Goal: Task Accomplishment & Management: Manage account settings

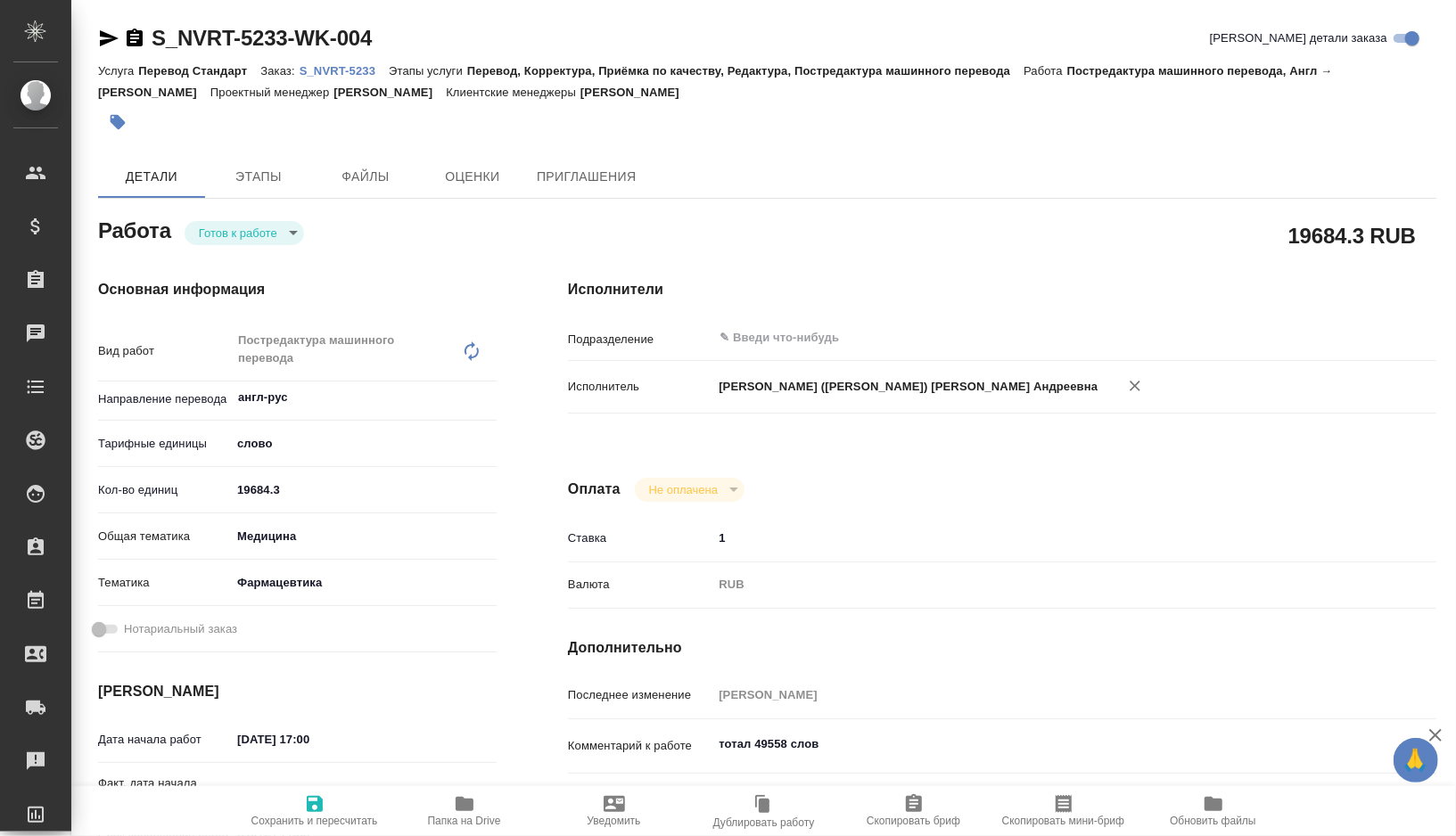
type textarea "x"
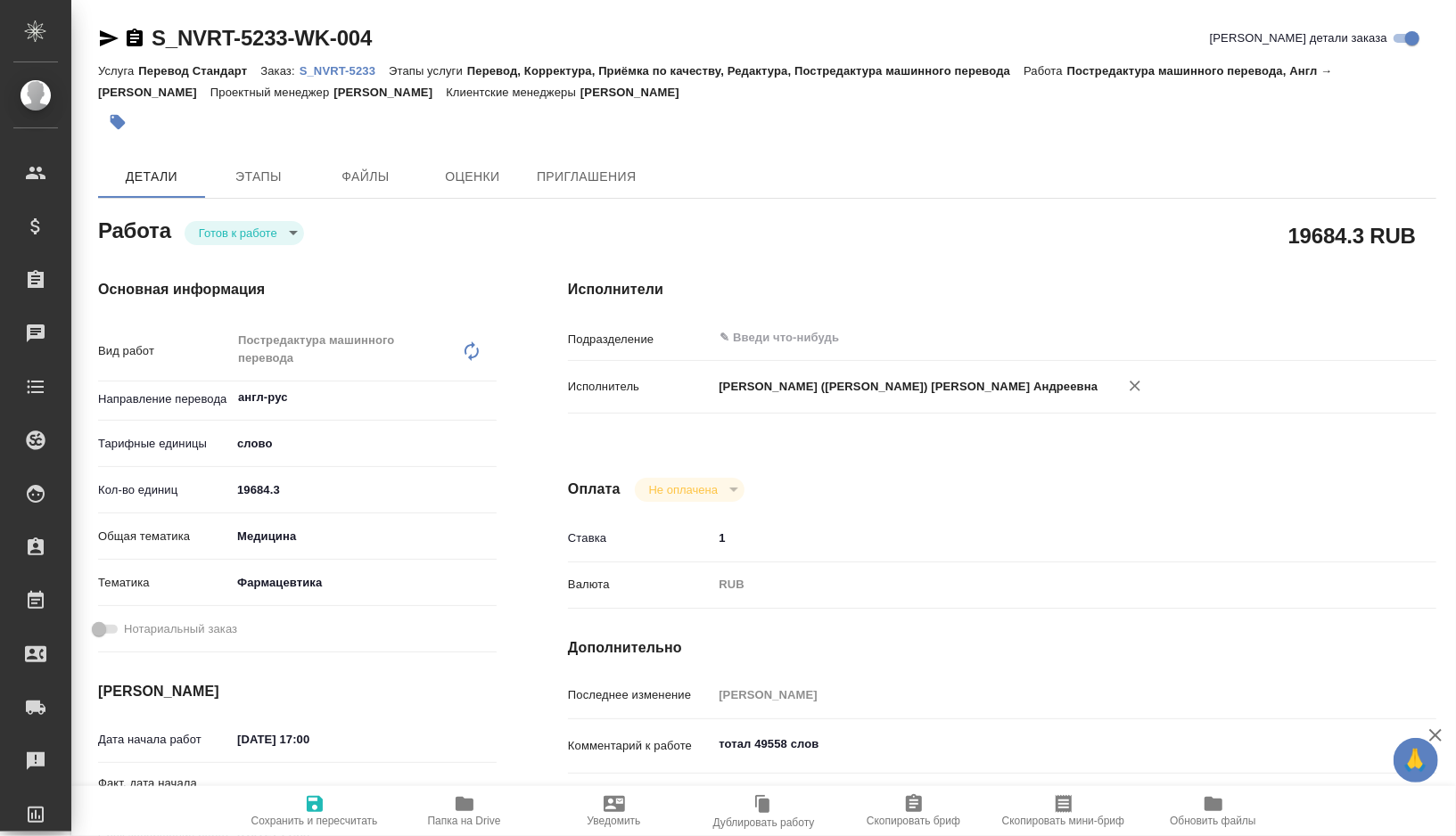
type textarea "x"
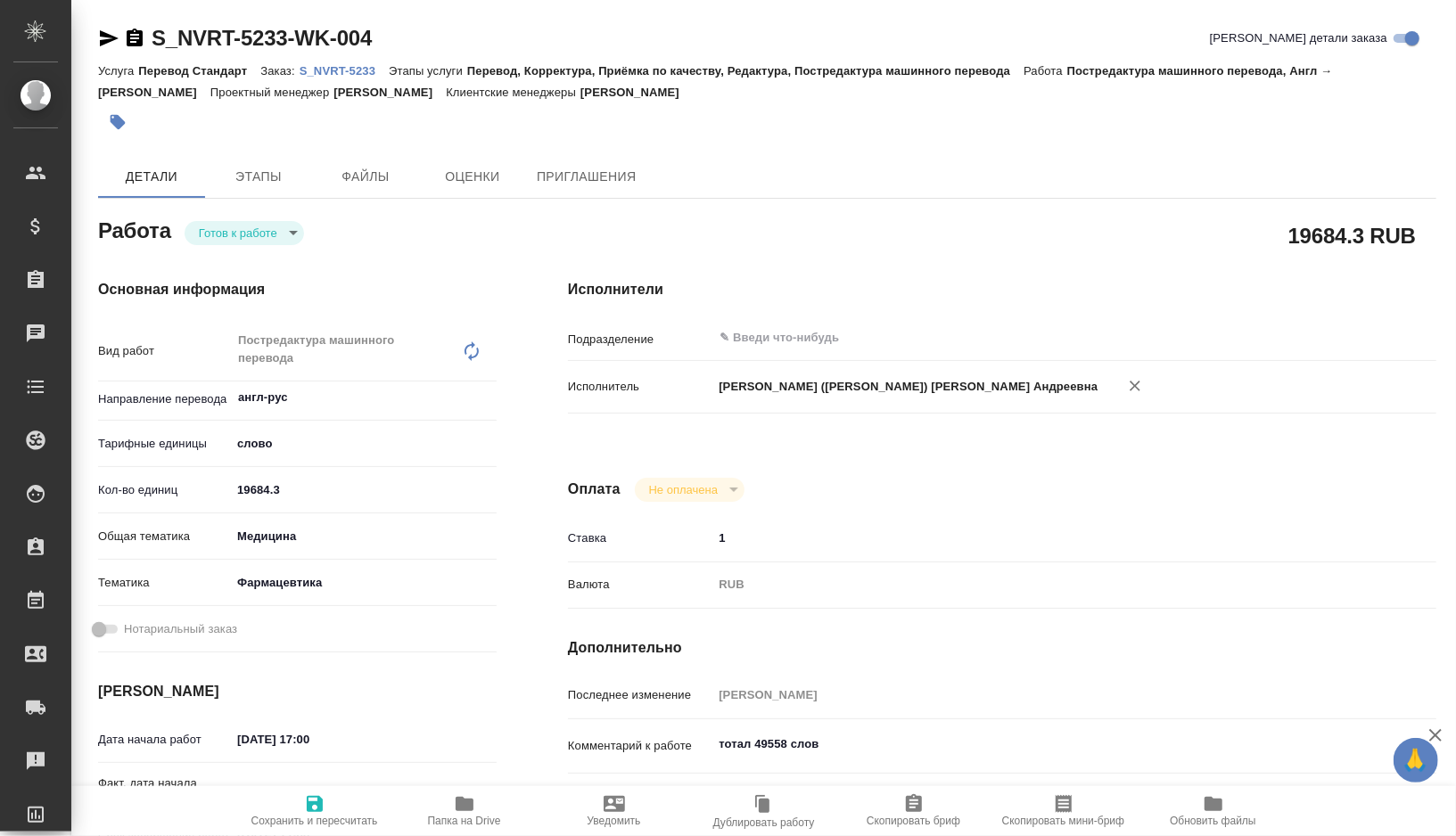
type textarea "x"
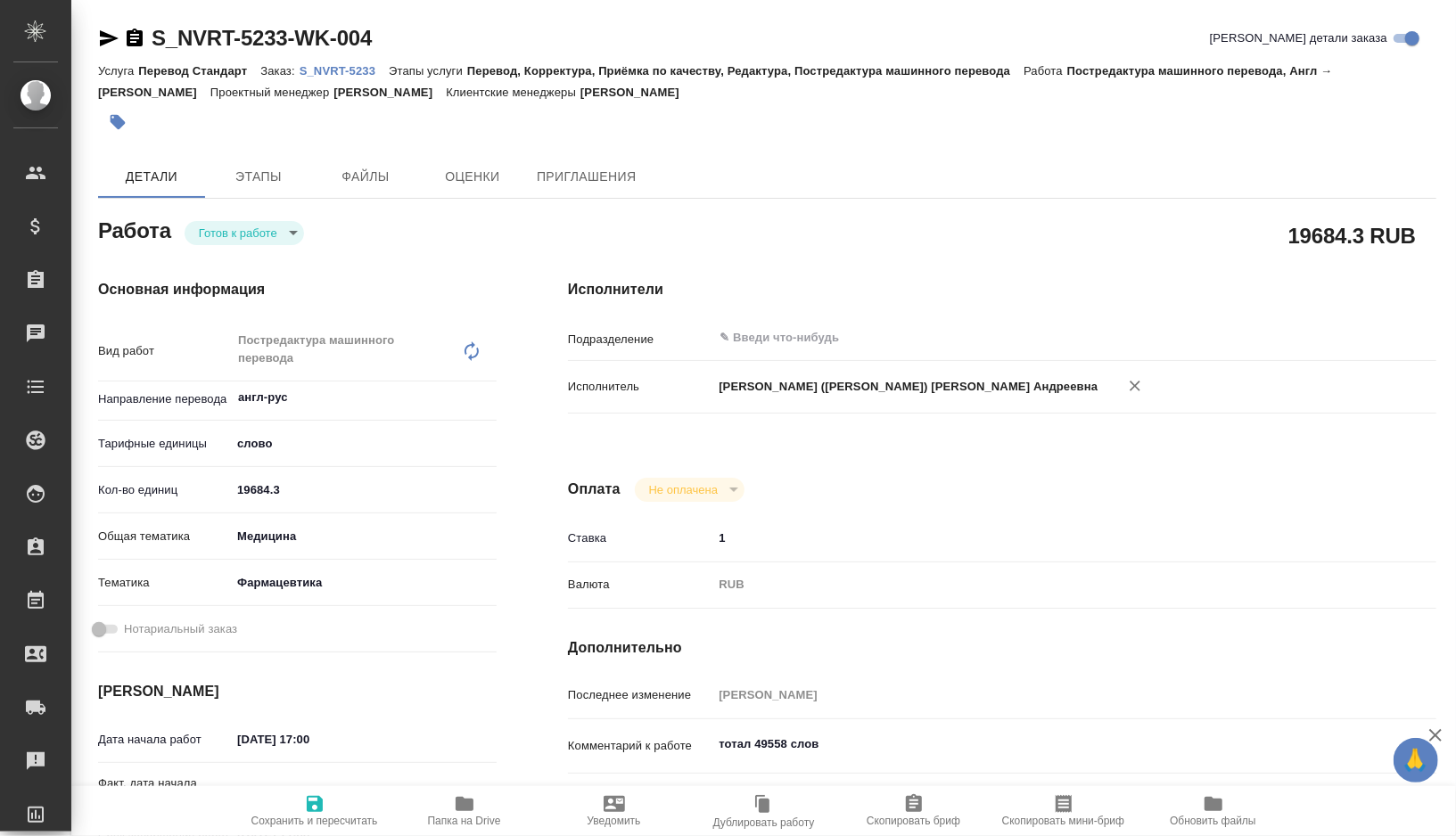
type textarea "x"
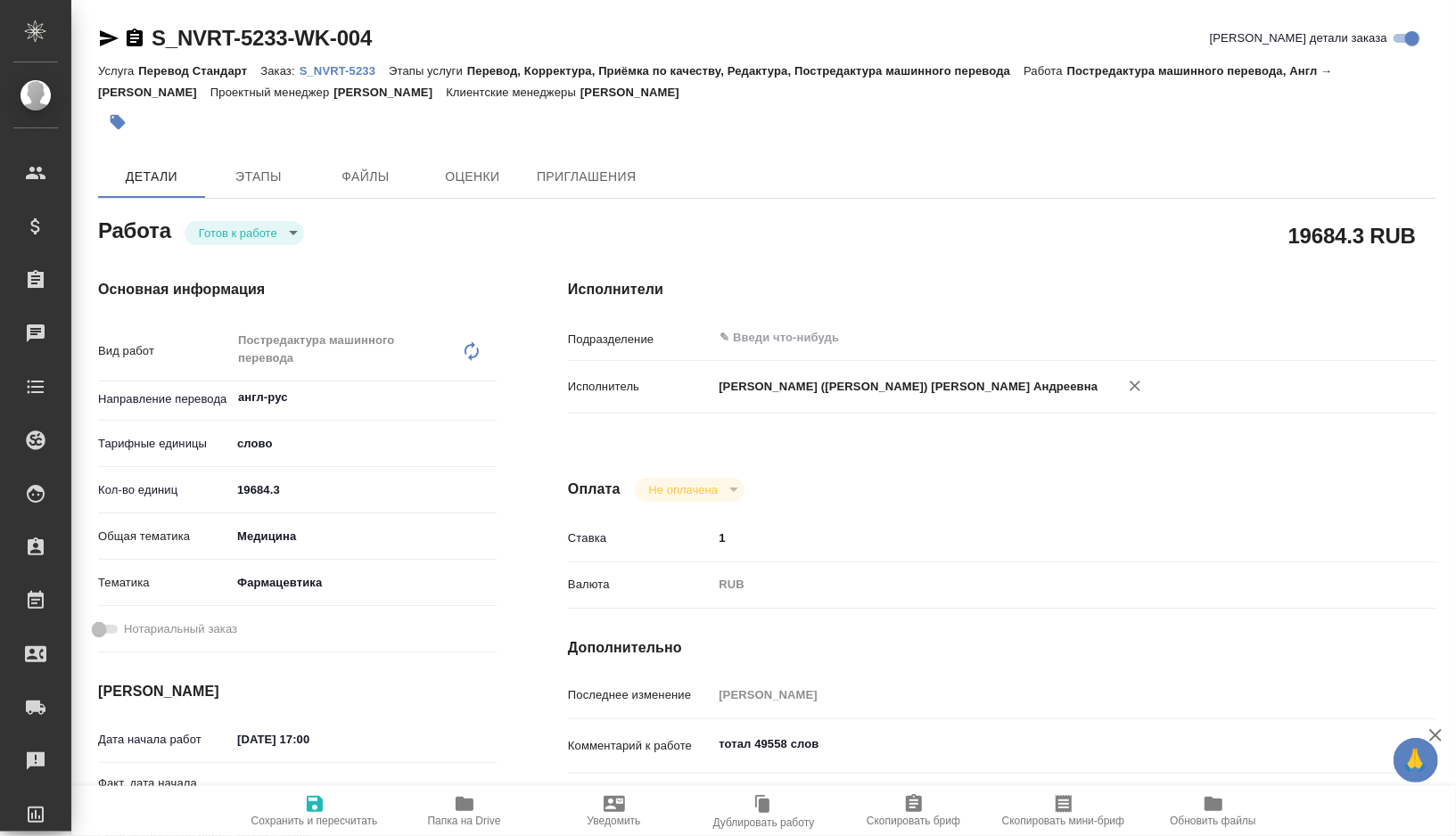
type textarea "x"
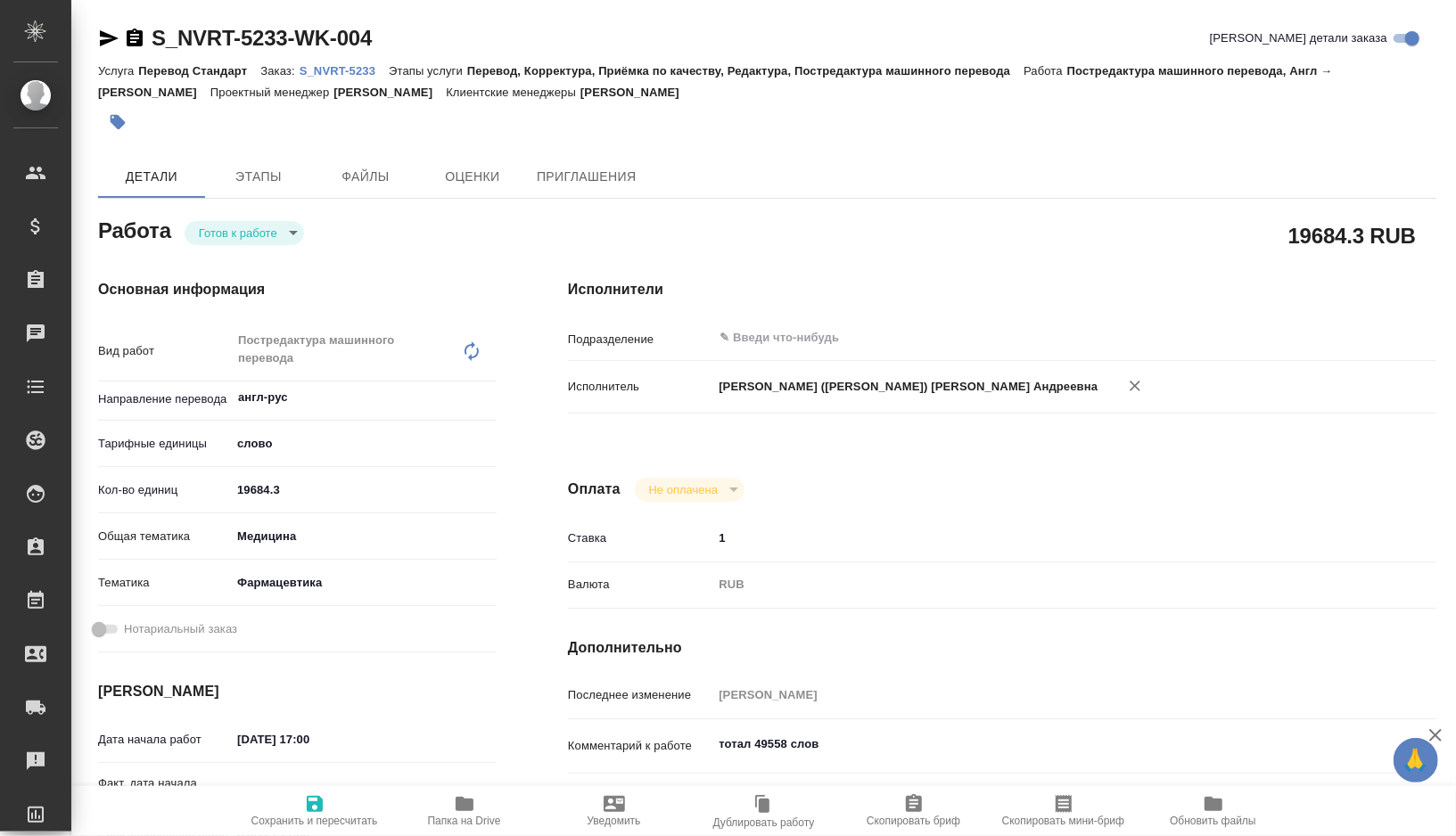
click at [363, 67] on p "S_NVRT-5233" at bounding box center [344, 71] width 89 height 14
type textarea "x"
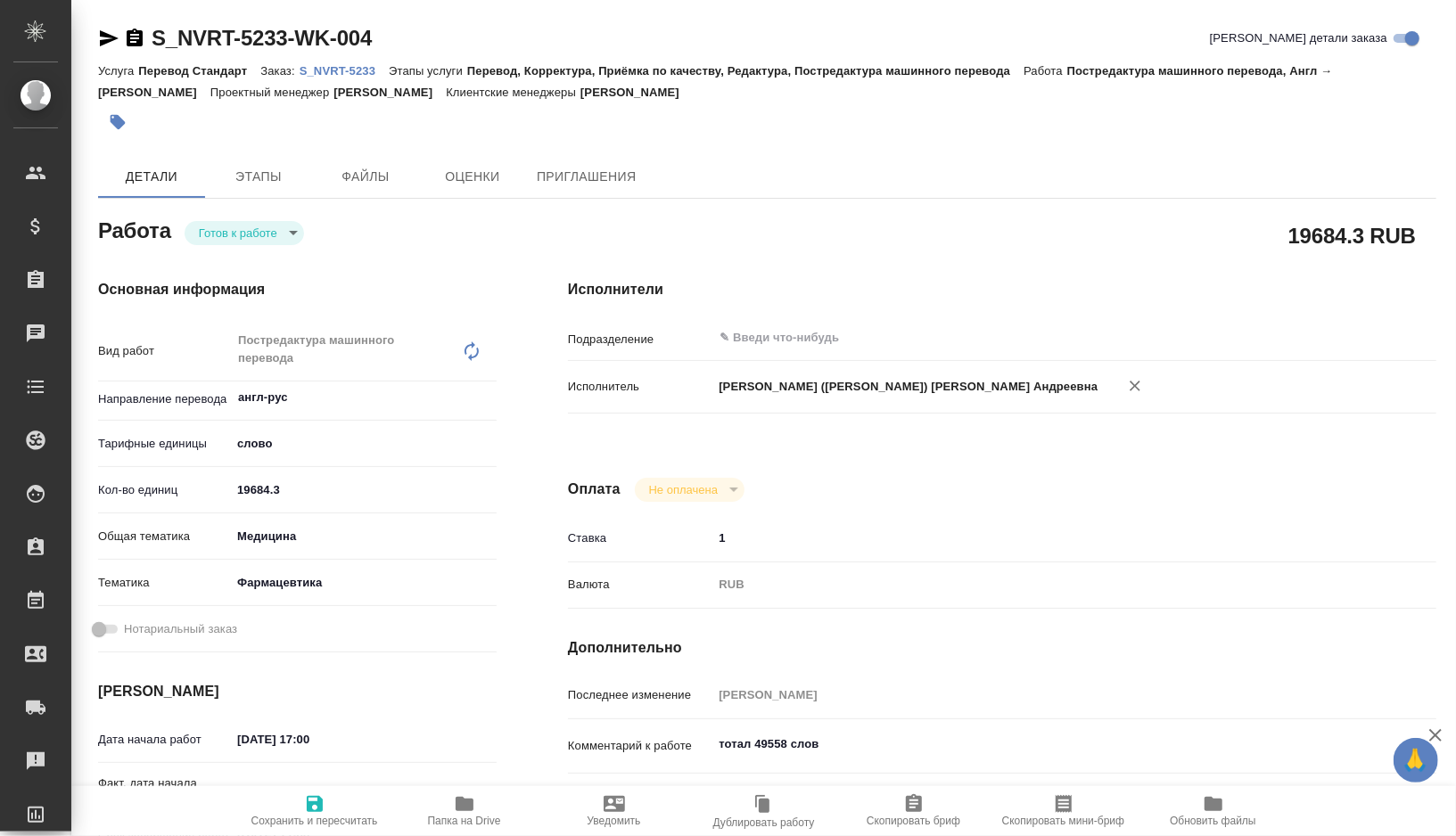
type textarea "x"
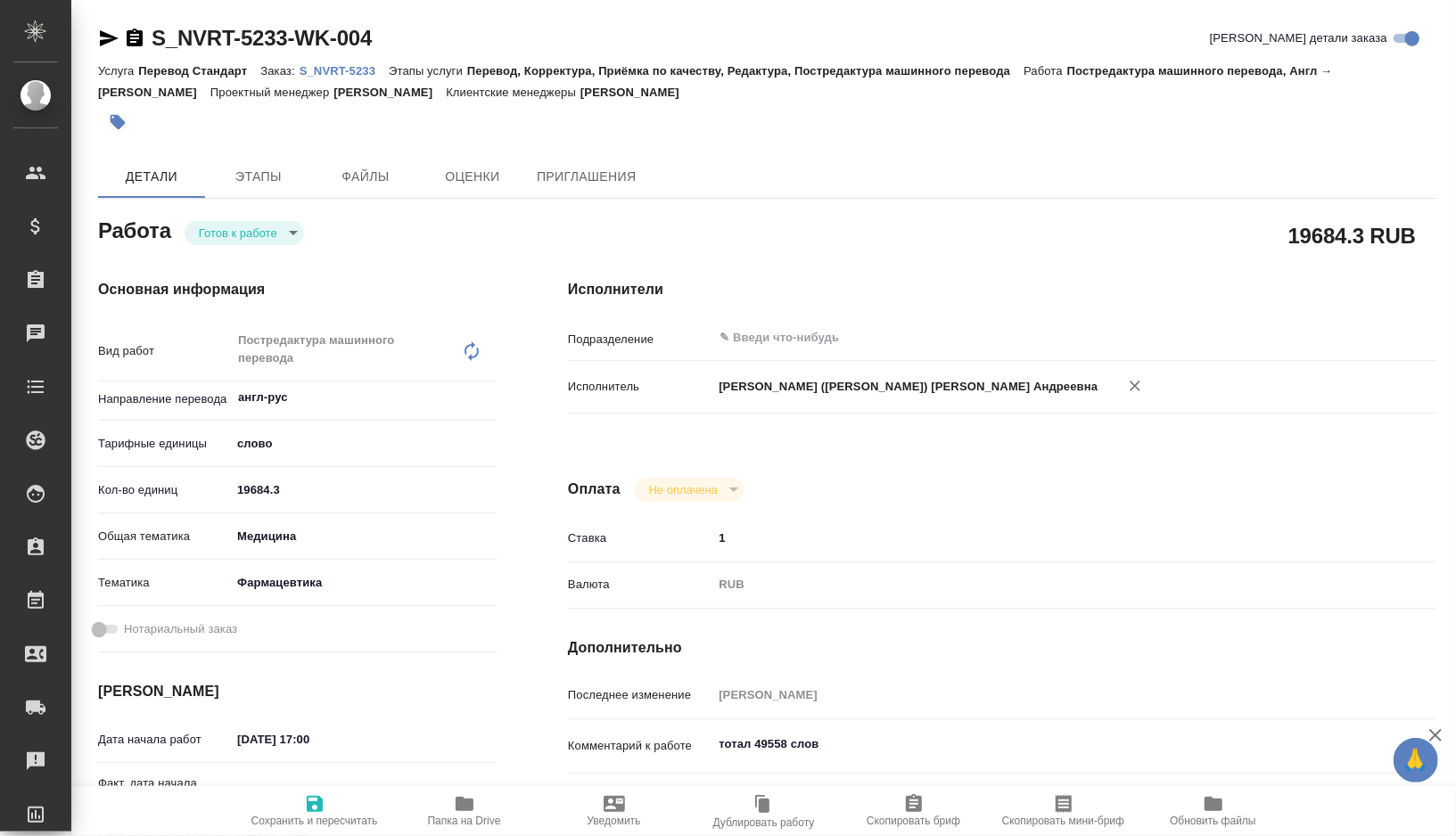
type textarea "x"
click at [368, 71] on p "S_NVRT-5233" at bounding box center [344, 71] width 89 height 14
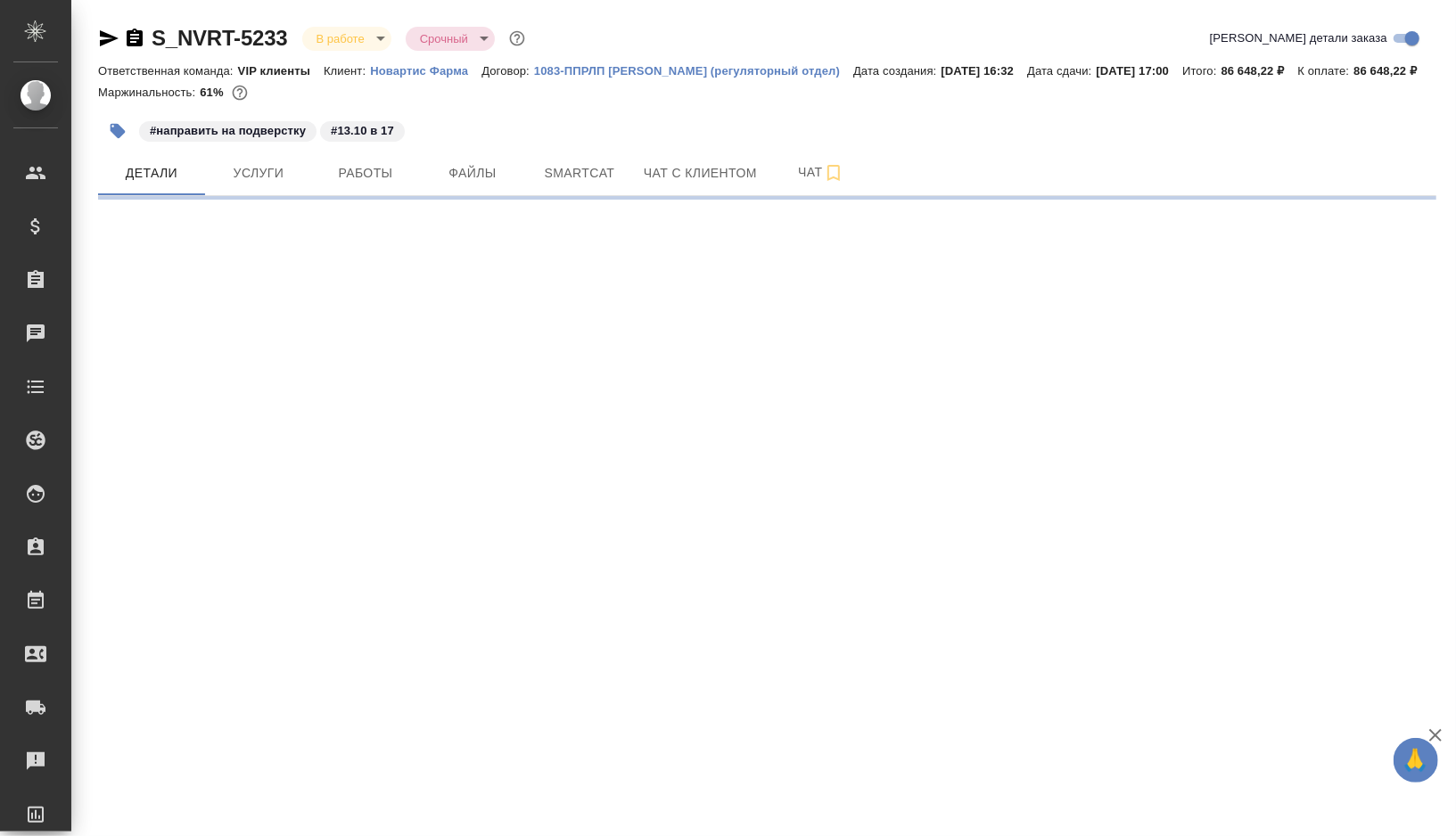
select select "RU"
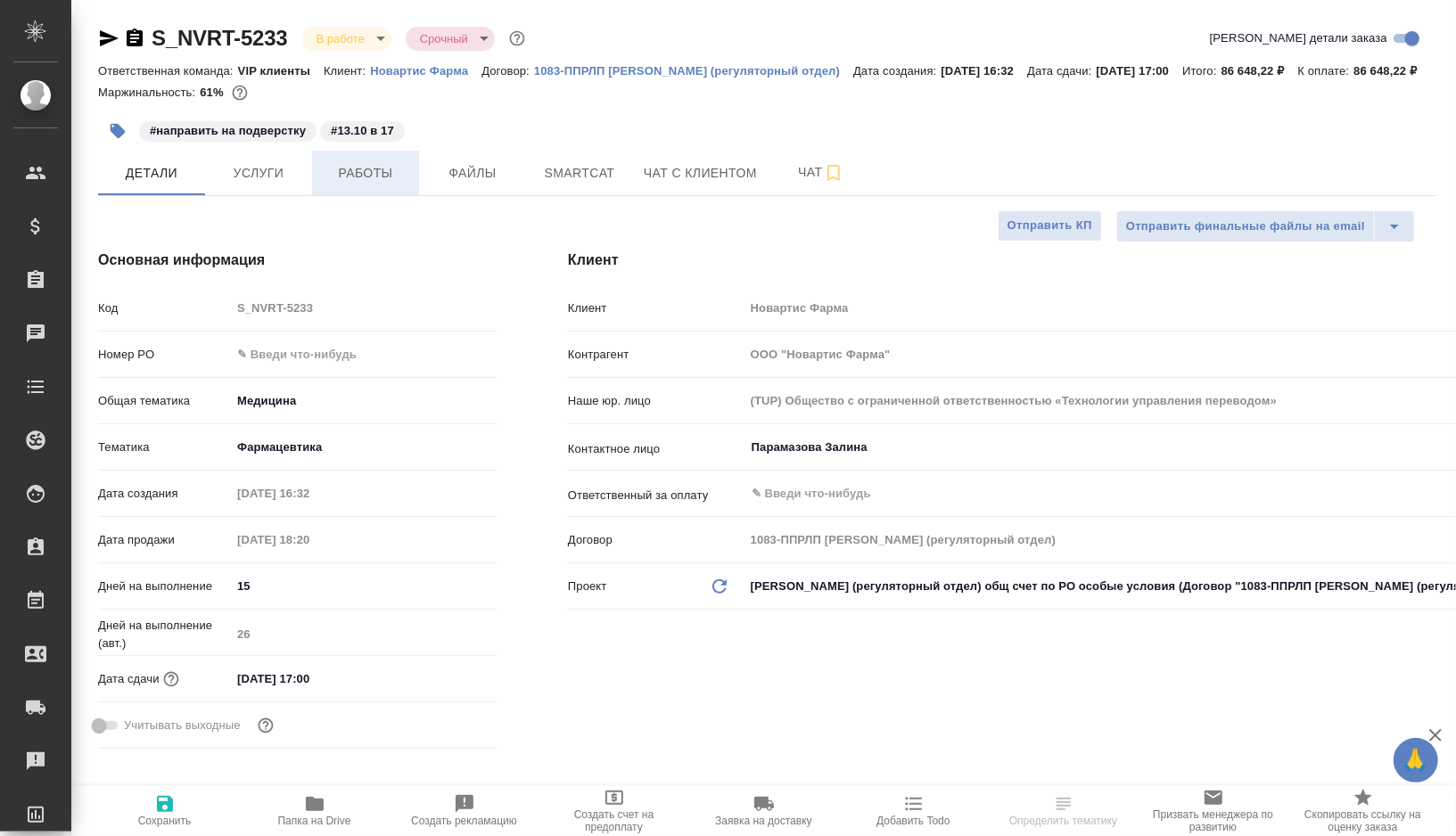
click at [368, 184] on span "Работы" at bounding box center [365, 173] width 85 height 23
type input "[PERSON_NAME]"
type textarea "x"
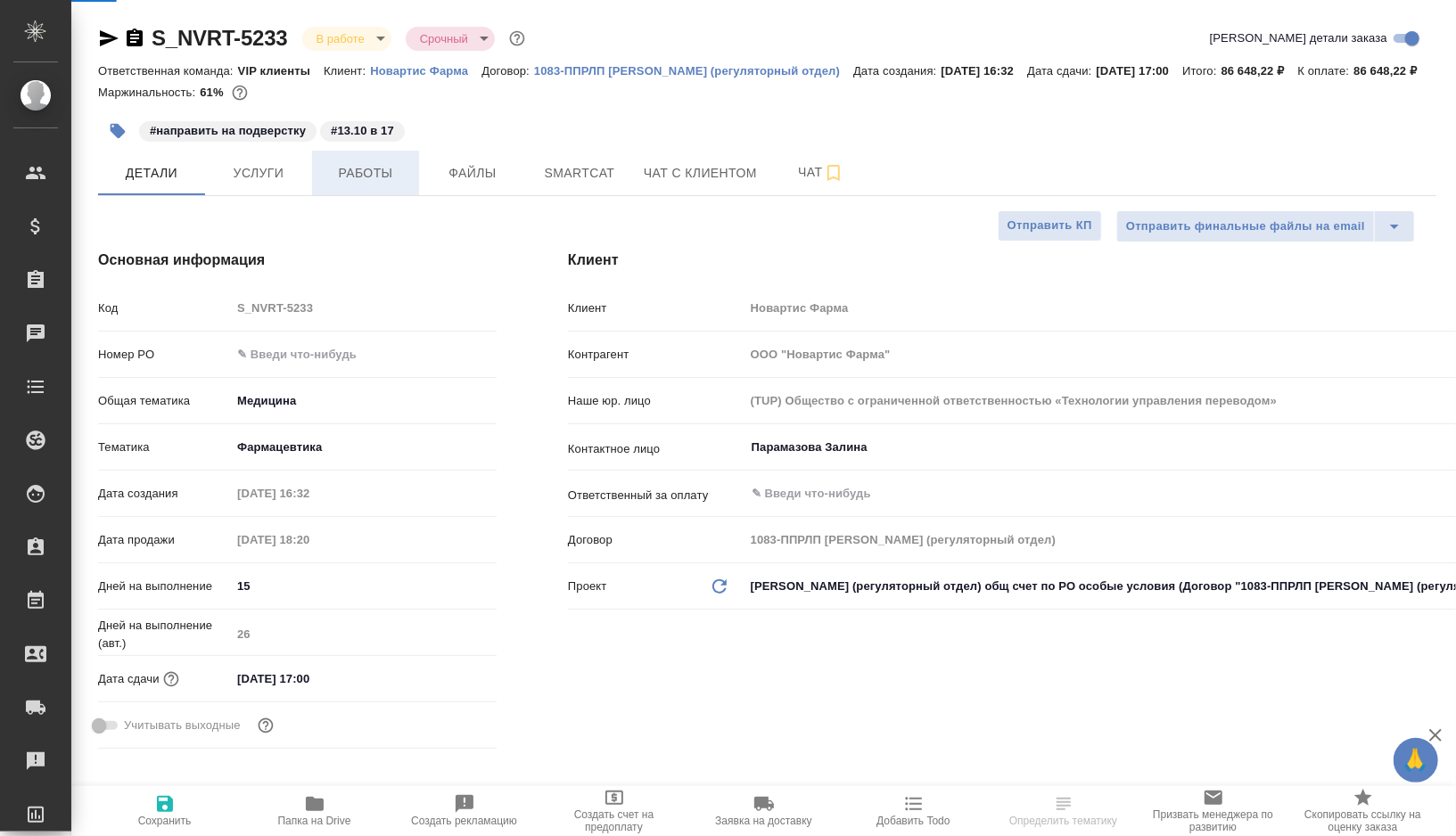
type textarea "x"
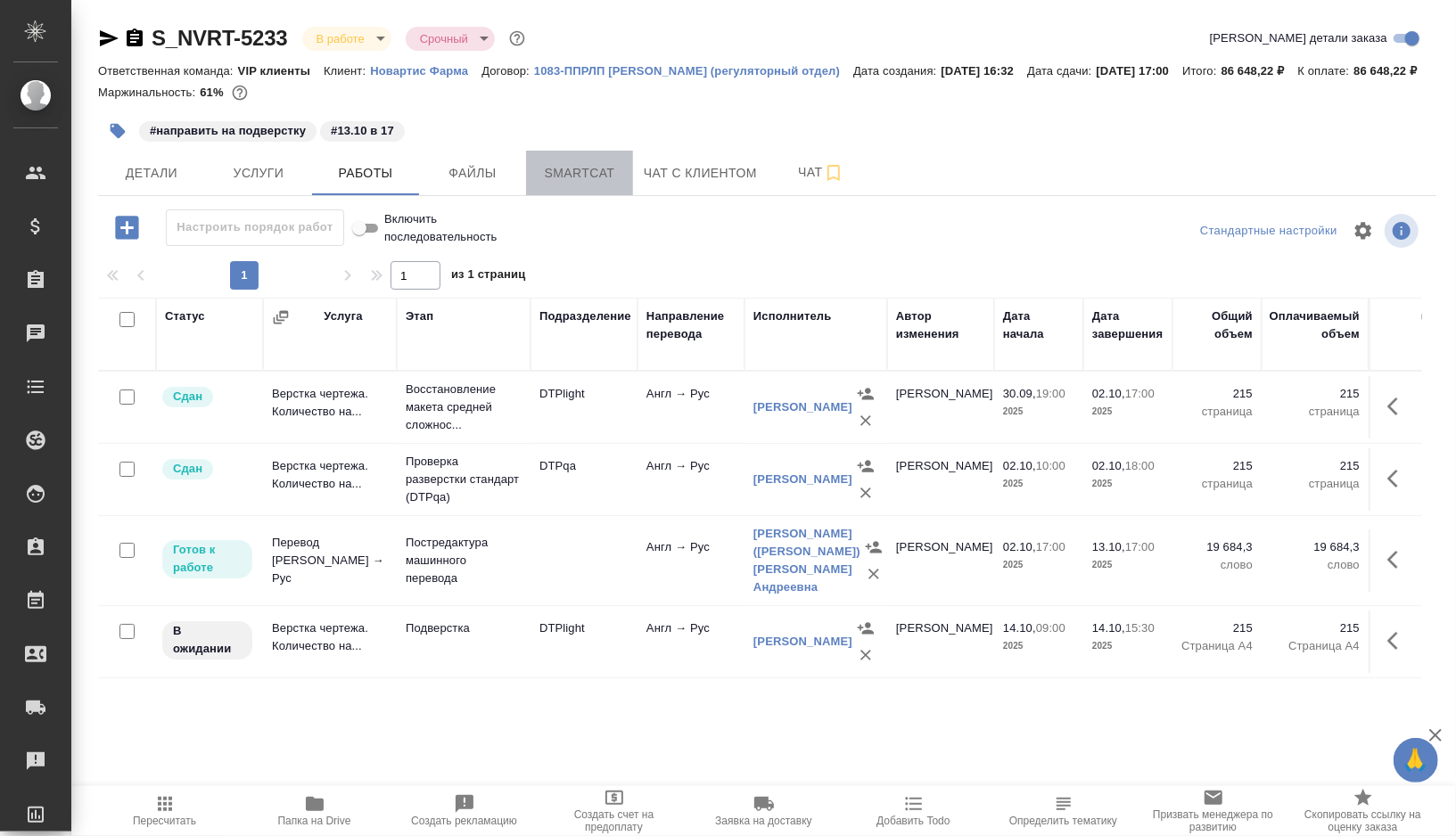
click at [559, 184] on span "Smartcat" at bounding box center [579, 173] width 85 height 23
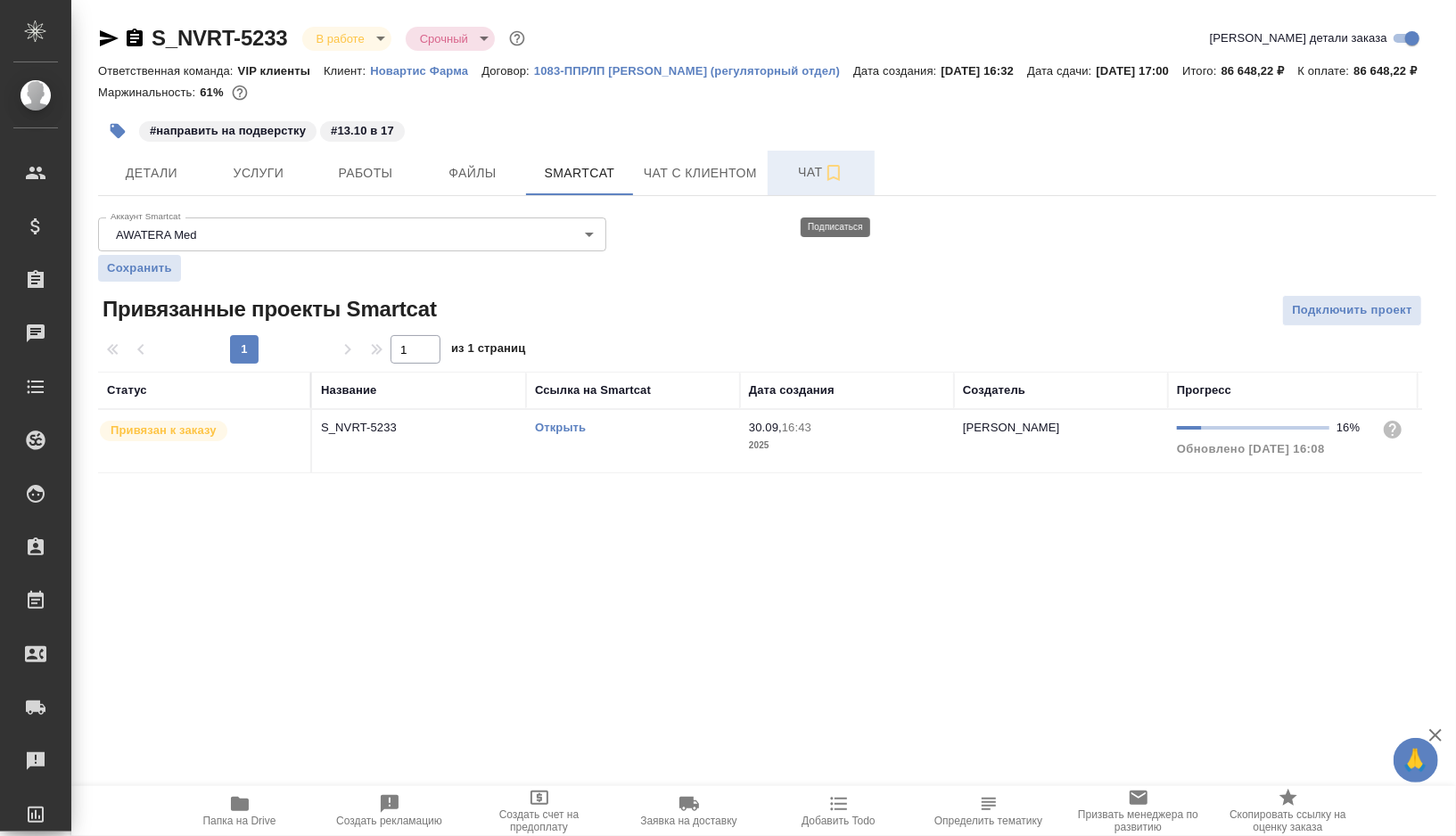
click at [840, 181] on icon "button" at bounding box center [833, 173] width 13 height 16
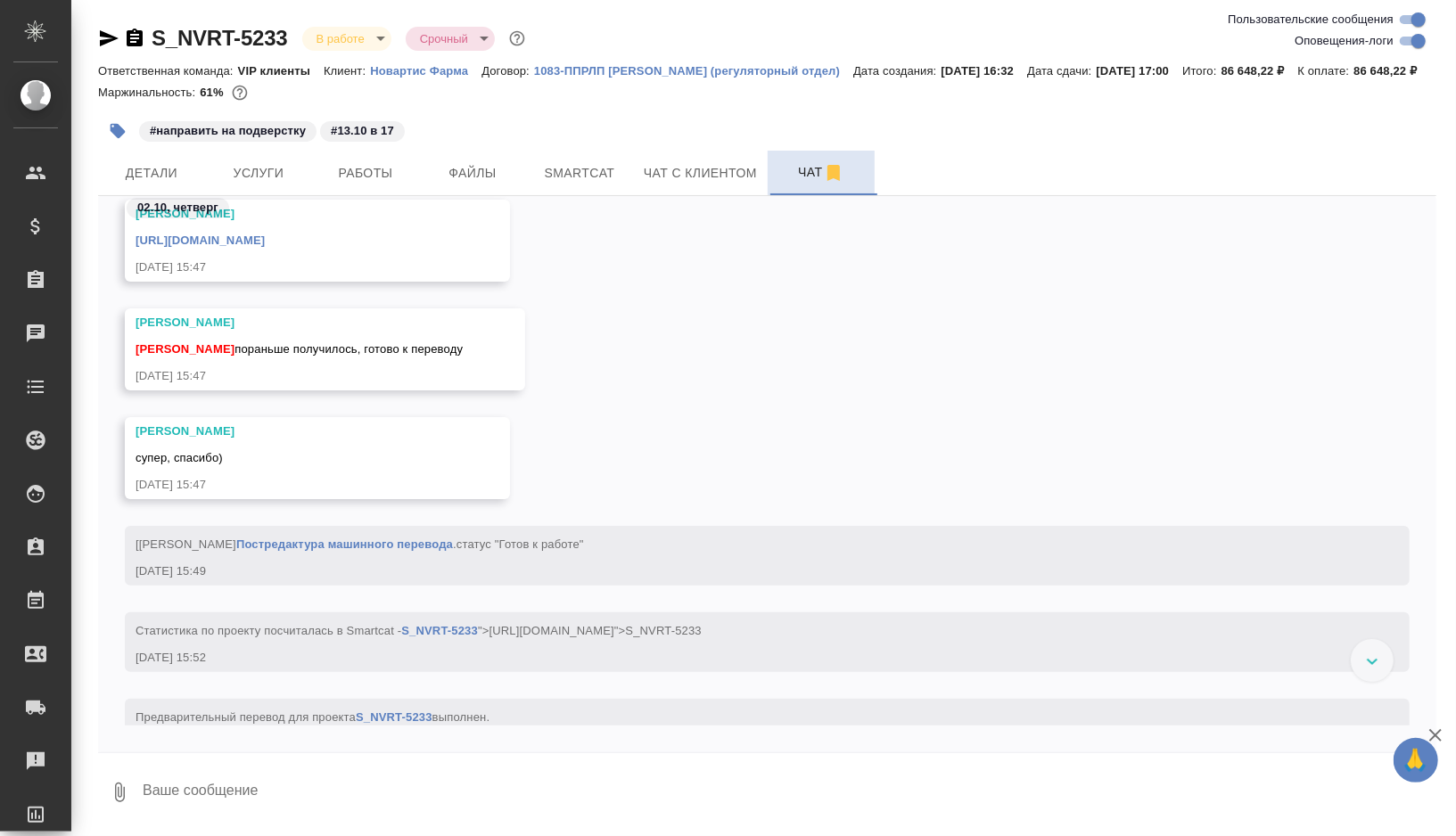
scroll to position [105295, 0]
click at [264, 250] on link "https://drive.awatera.com/apps/files/files/10553701?dir=/Shares/Novartos_Pharma…" at bounding box center [200, 244] width 130 height 14
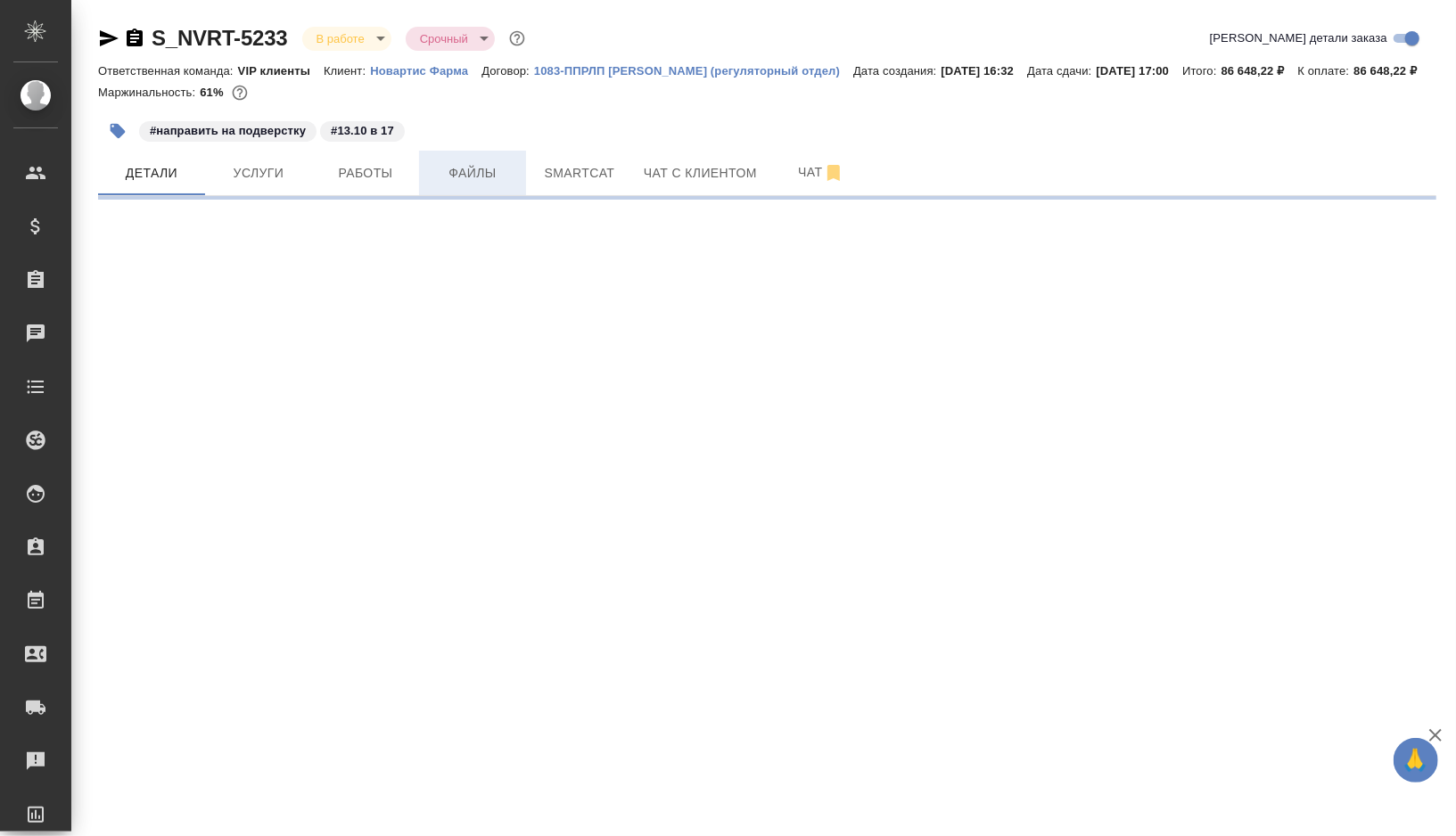
select select "RU"
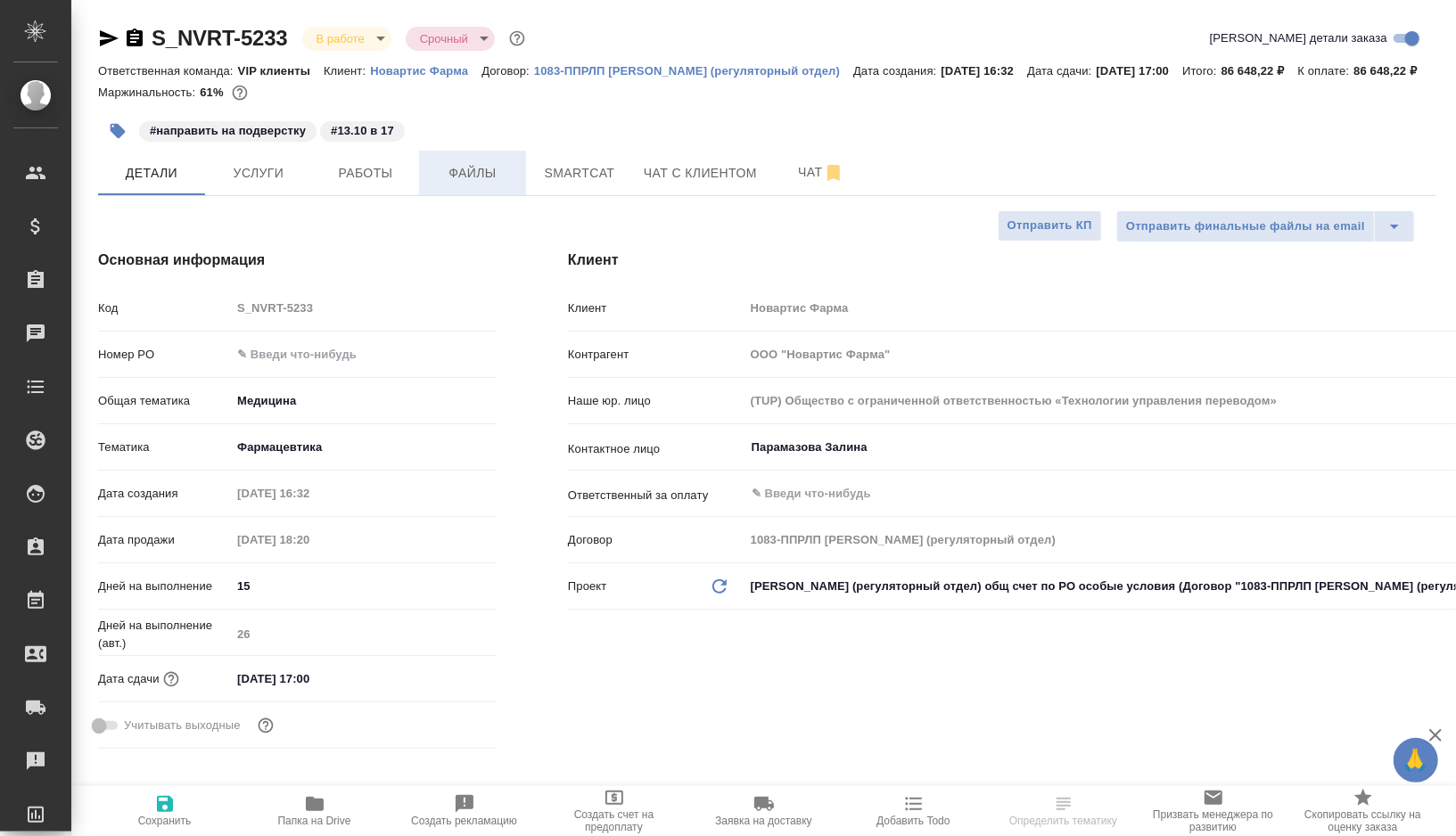
type textarea "x"
click at [593, 184] on span "Smartcat" at bounding box center [579, 173] width 85 height 23
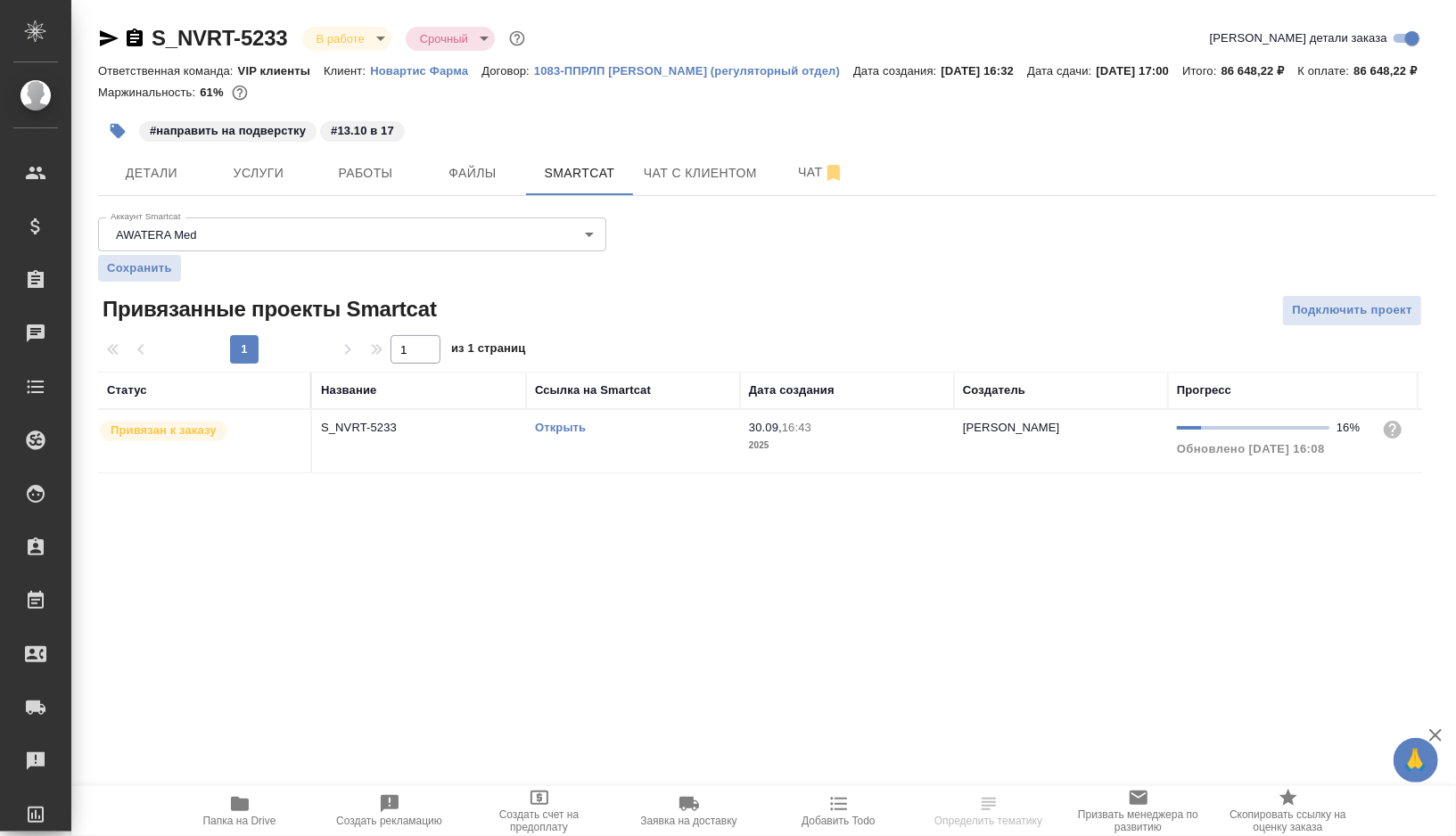
click at [559, 434] on link "Открыть" at bounding box center [560, 428] width 51 height 14
click at [351, 184] on span "Работы" at bounding box center [365, 173] width 85 height 23
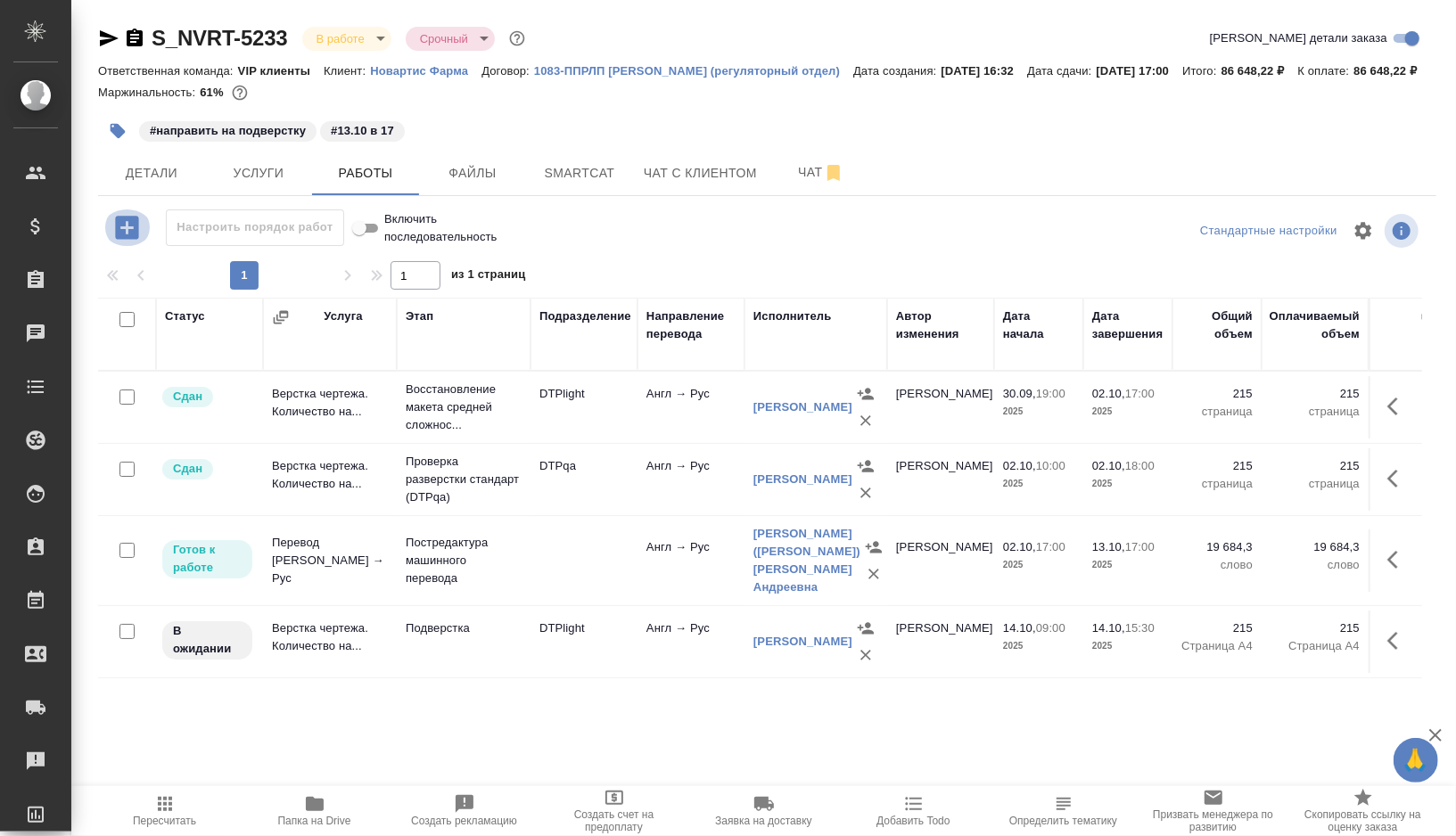
click at [132, 244] on icon "button" at bounding box center [128, 228] width 32 height 32
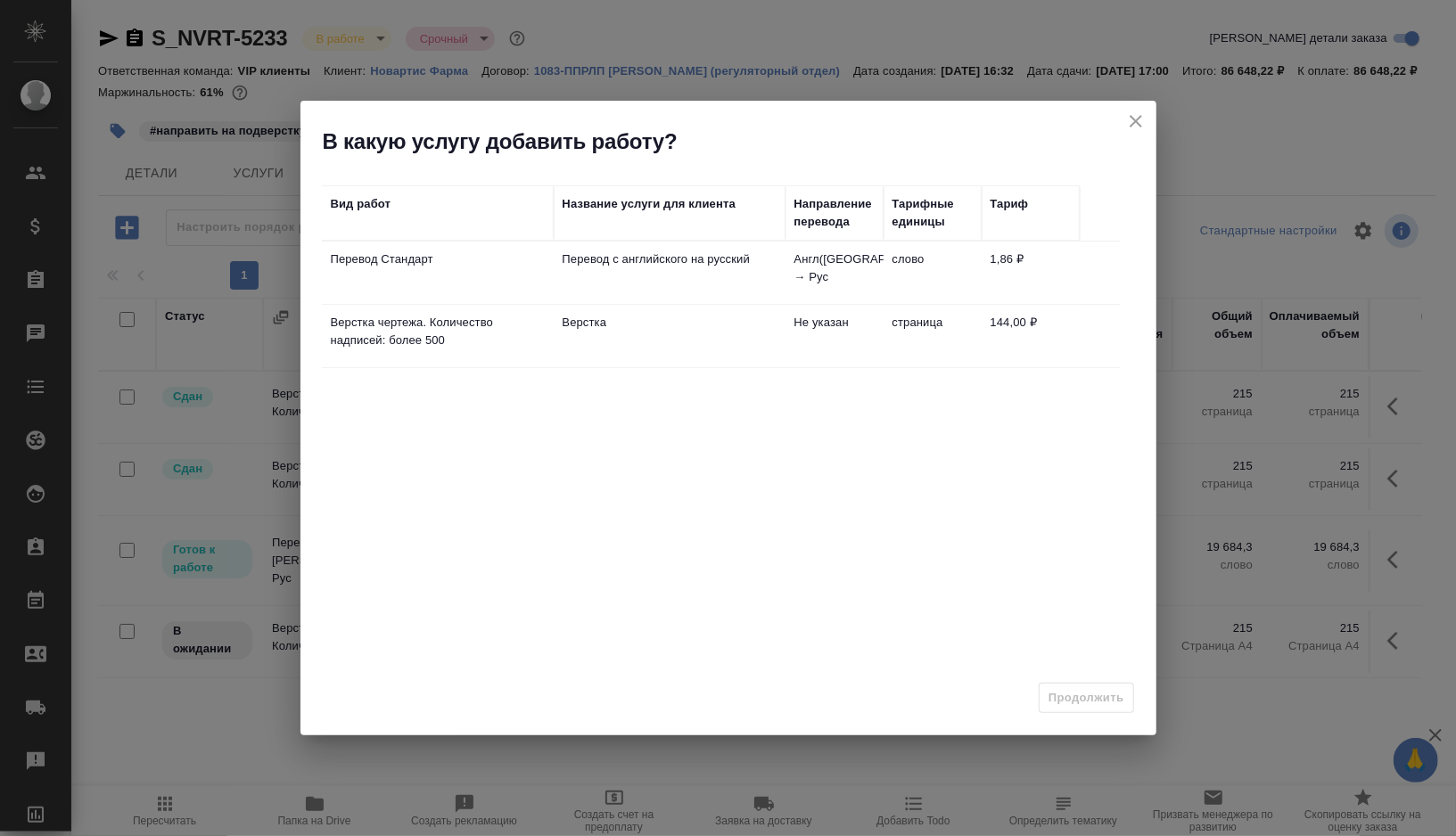
click at [604, 267] on td "Перевод с английского на русский" at bounding box center [670, 272] width 232 height 62
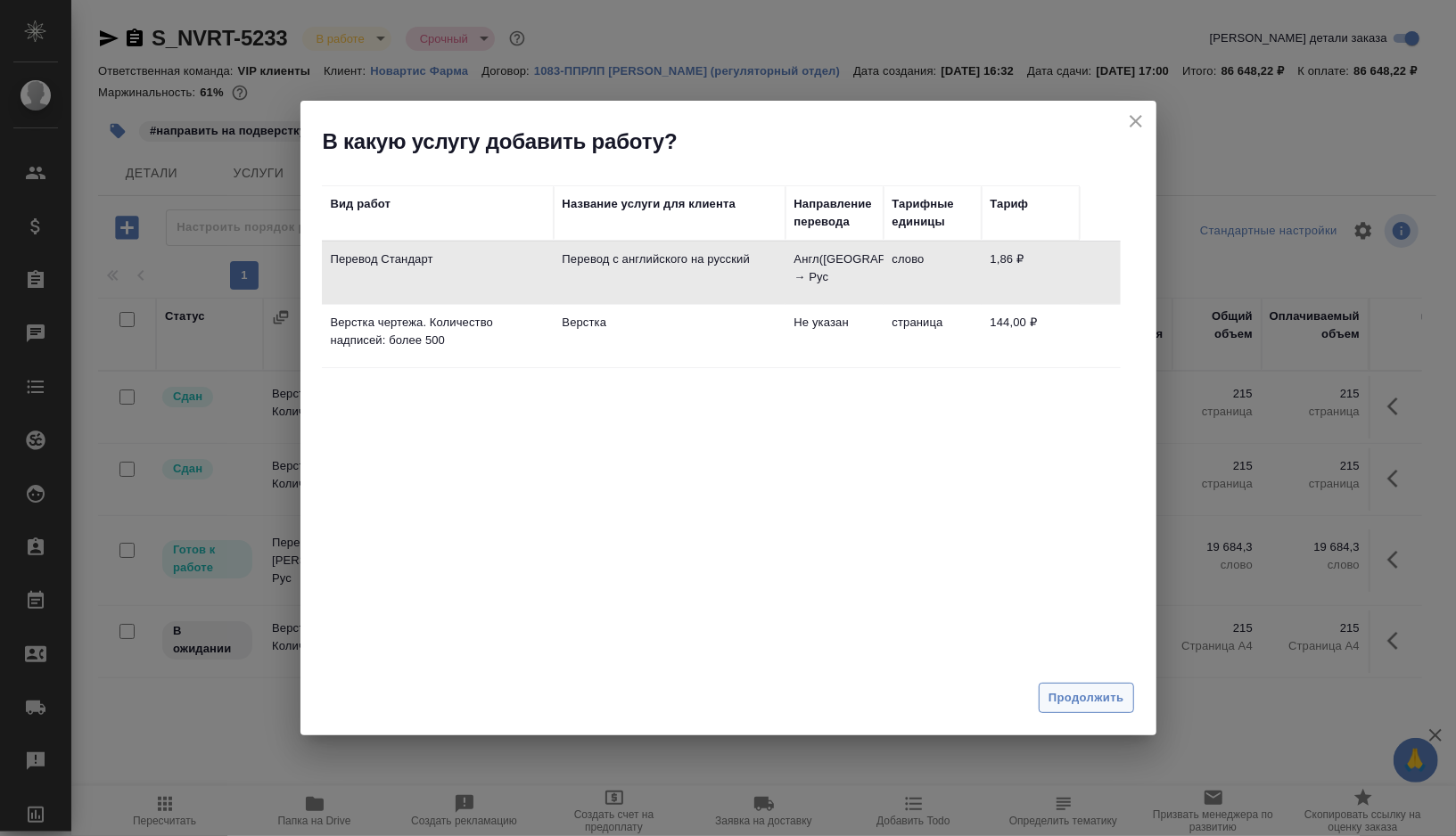
click at [1065, 700] on span "Продолжить" at bounding box center [1087, 698] width 75 height 21
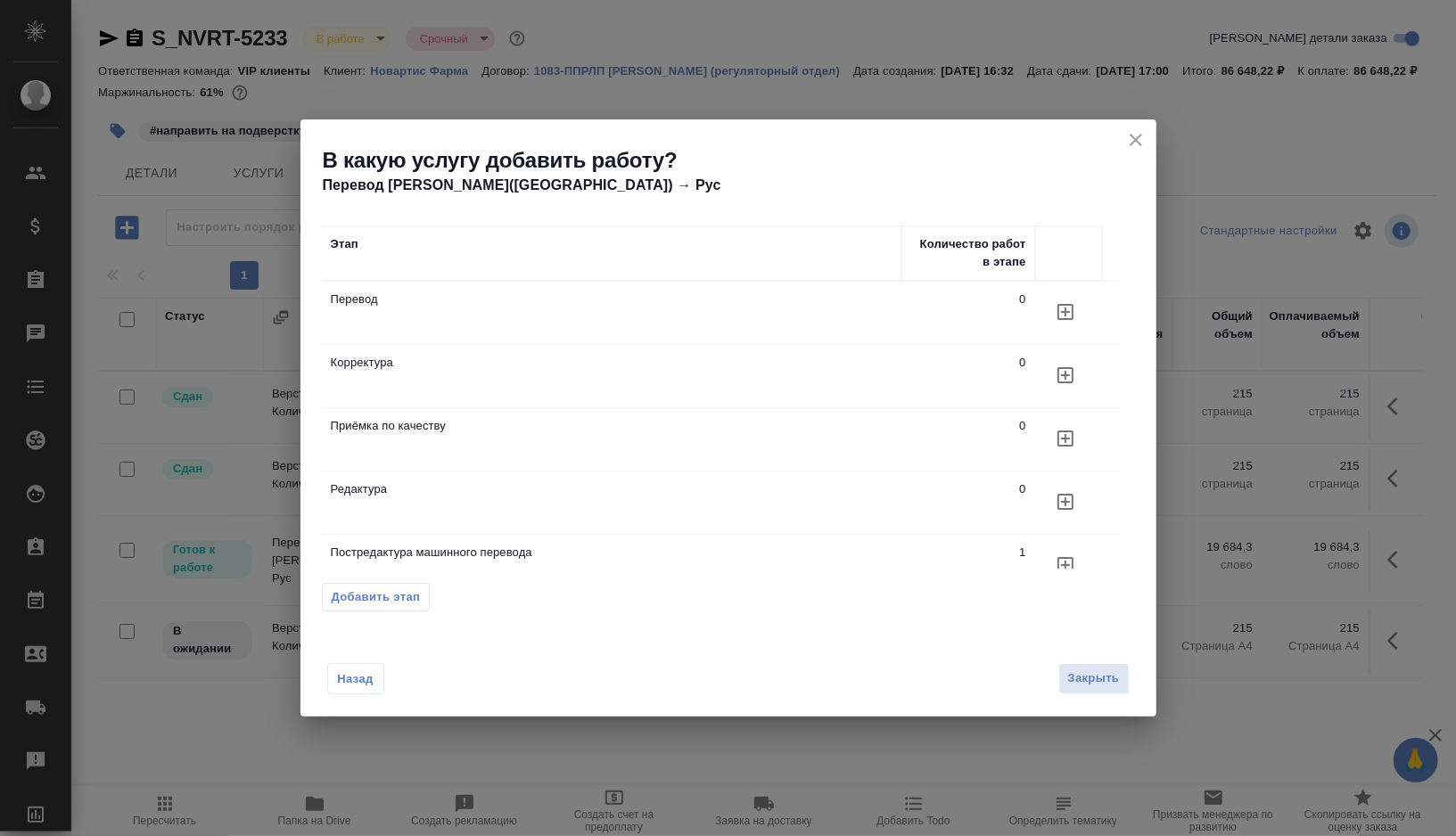
click at [1065, 502] on icon "button" at bounding box center [1066, 502] width 16 height 16
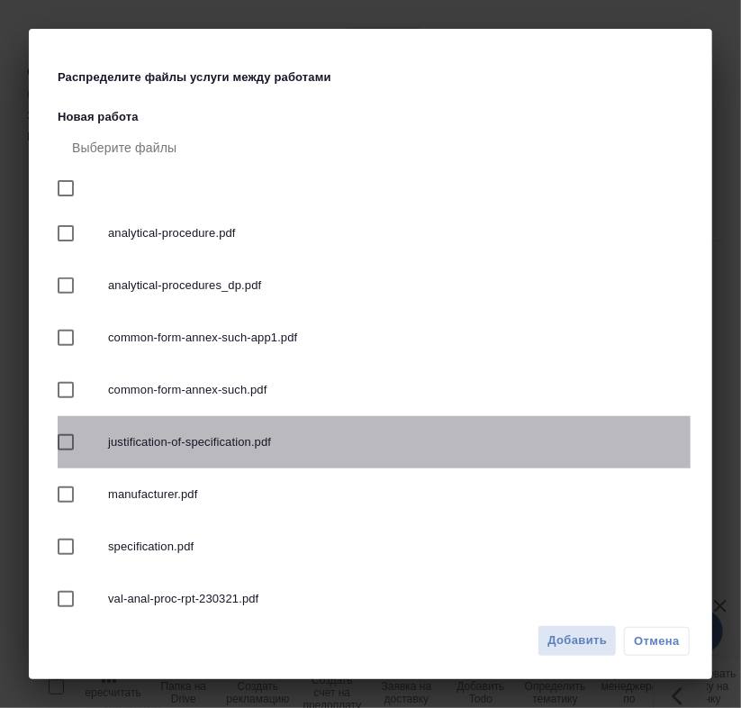
click at [68, 444] on input "checkbox" at bounding box center [66, 442] width 38 height 38
checkbox input "true"
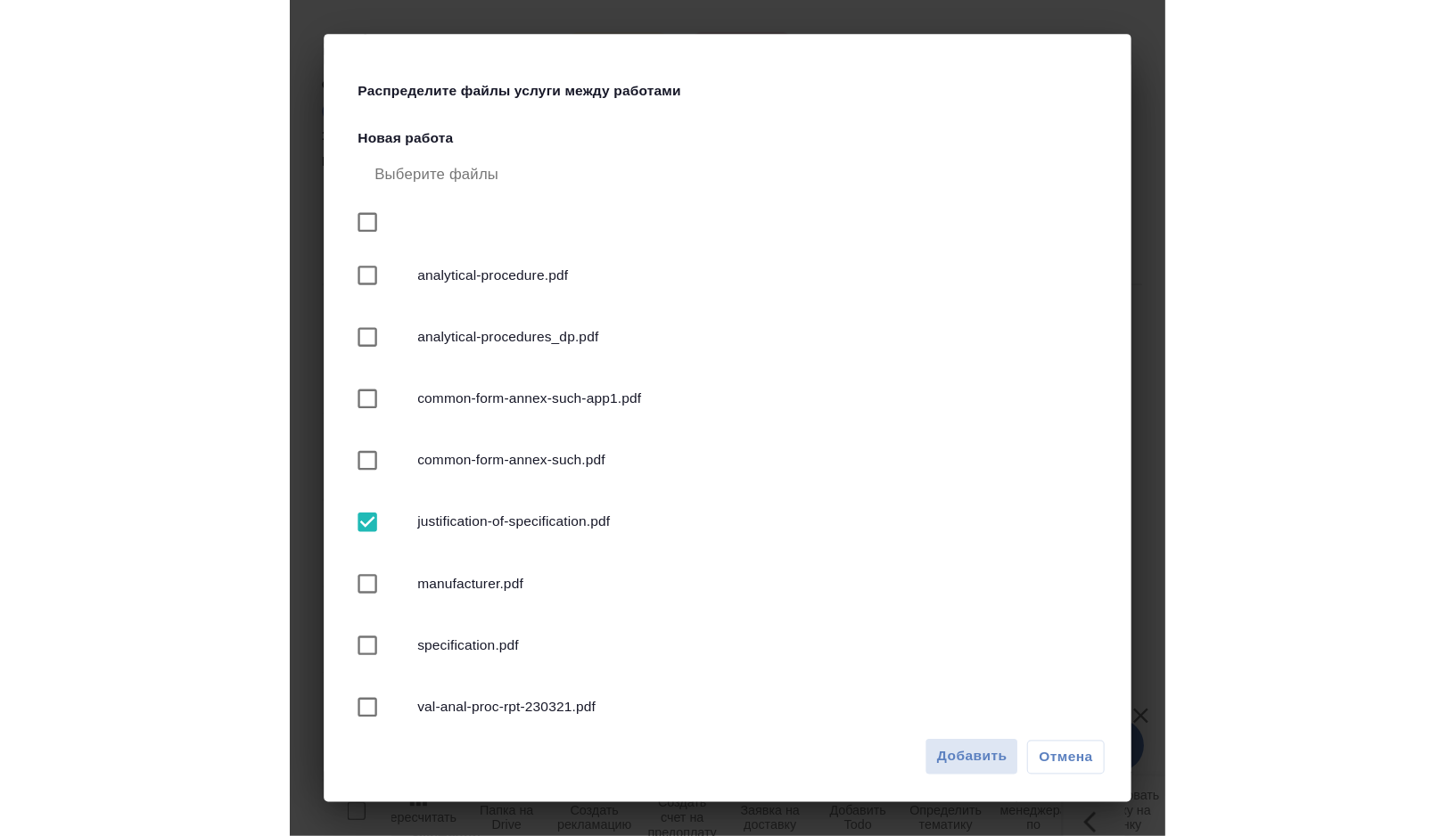
scroll to position [72, 0]
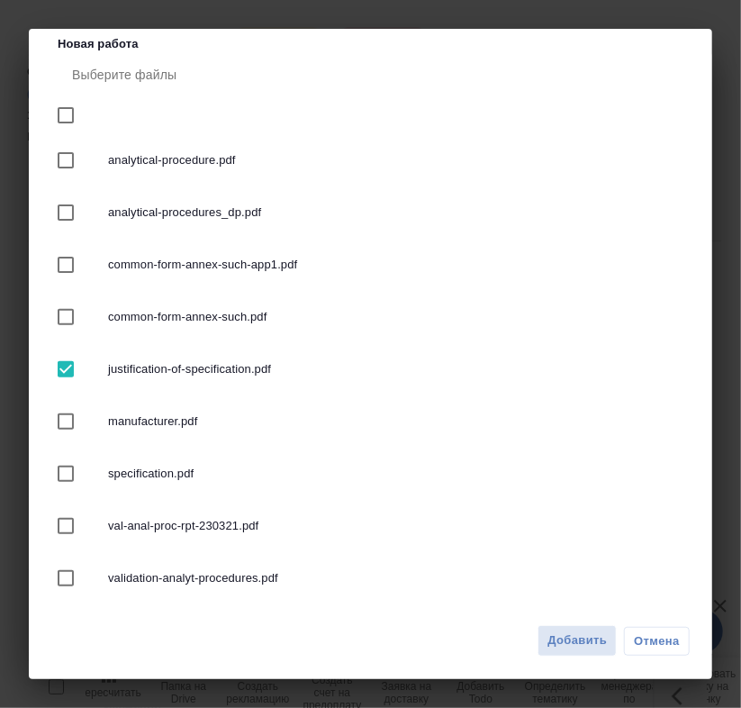
click at [68, 262] on input "checkbox" at bounding box center [66, 265] width 38 height 38
checkbox input "true"
click at [60, 420] on input "checkbox" at bounding box center [66, 421] width 38 height 38
checkbox input "true"
click at [572, 637] on span "Добавить" at bounding box center [576, 640] width 59 height 21
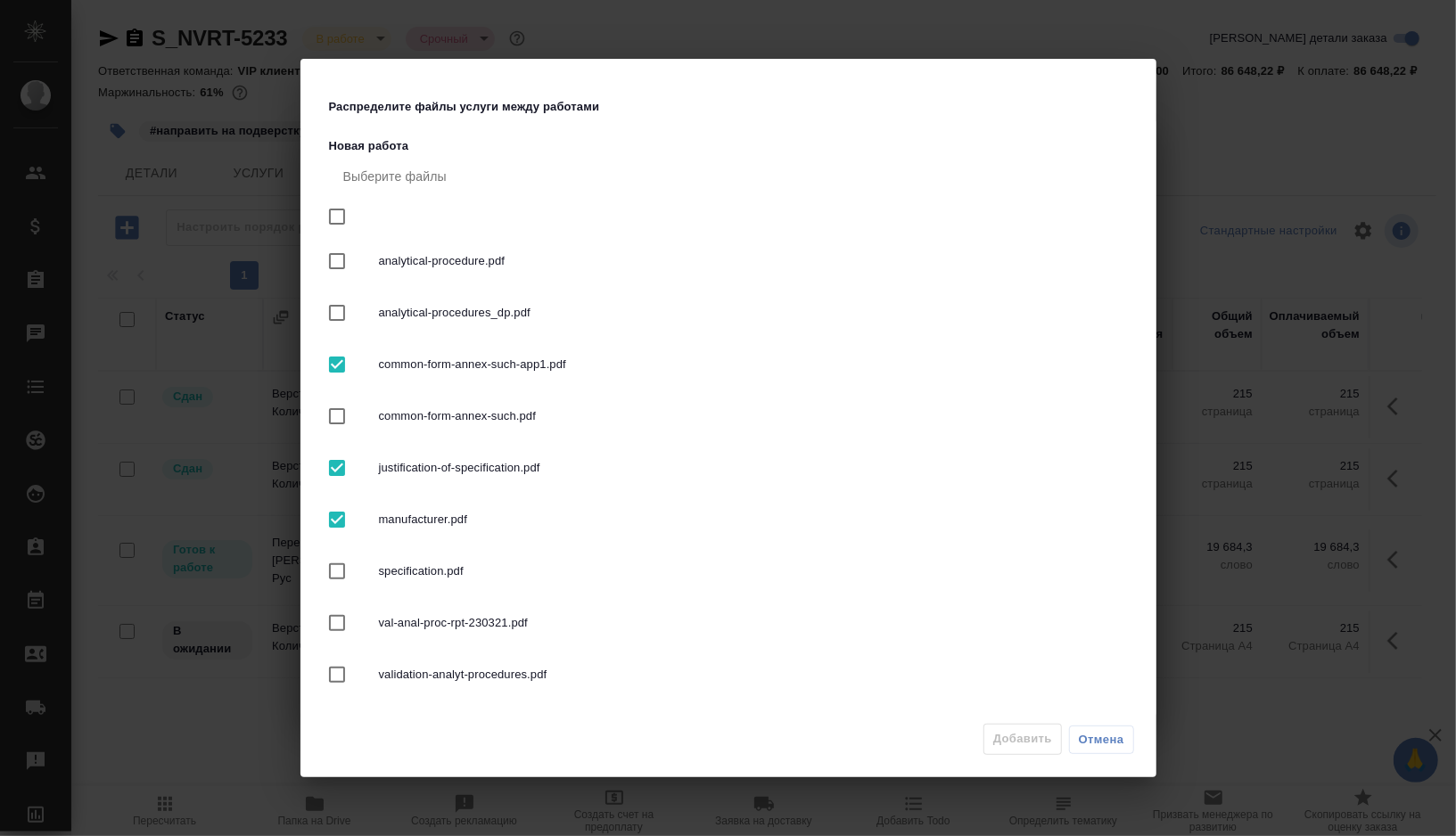
scroll to position [0, 0]
click at [1232, 309] on div "Распределите файлы услуги между работами Новая работа Выберите файлы analytical…" at bounding box center [728, 418] width 1456 height 836
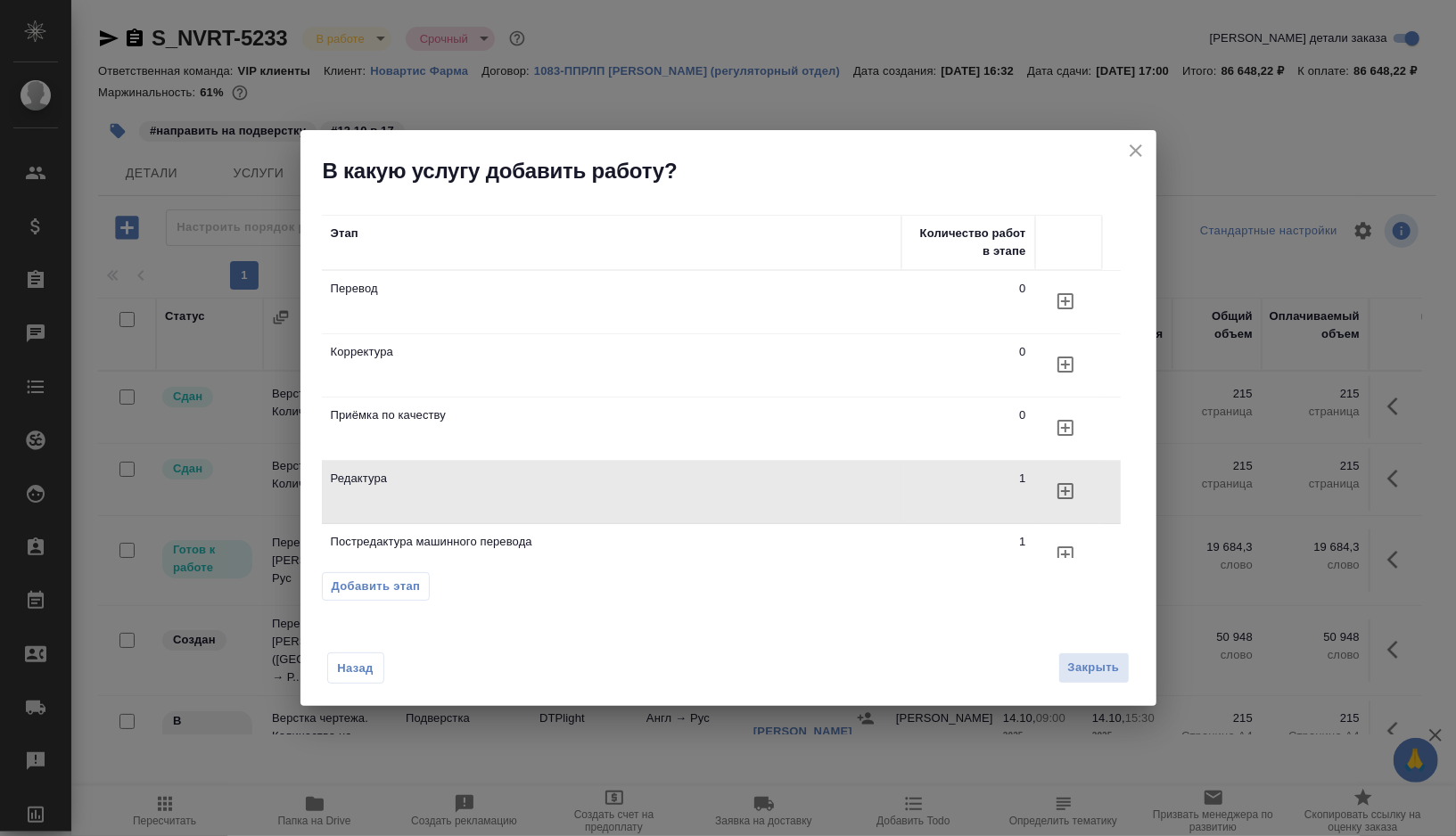
click at [1136, 146] on icon "close" at bounding box center [1136, 151] width 22 height 22
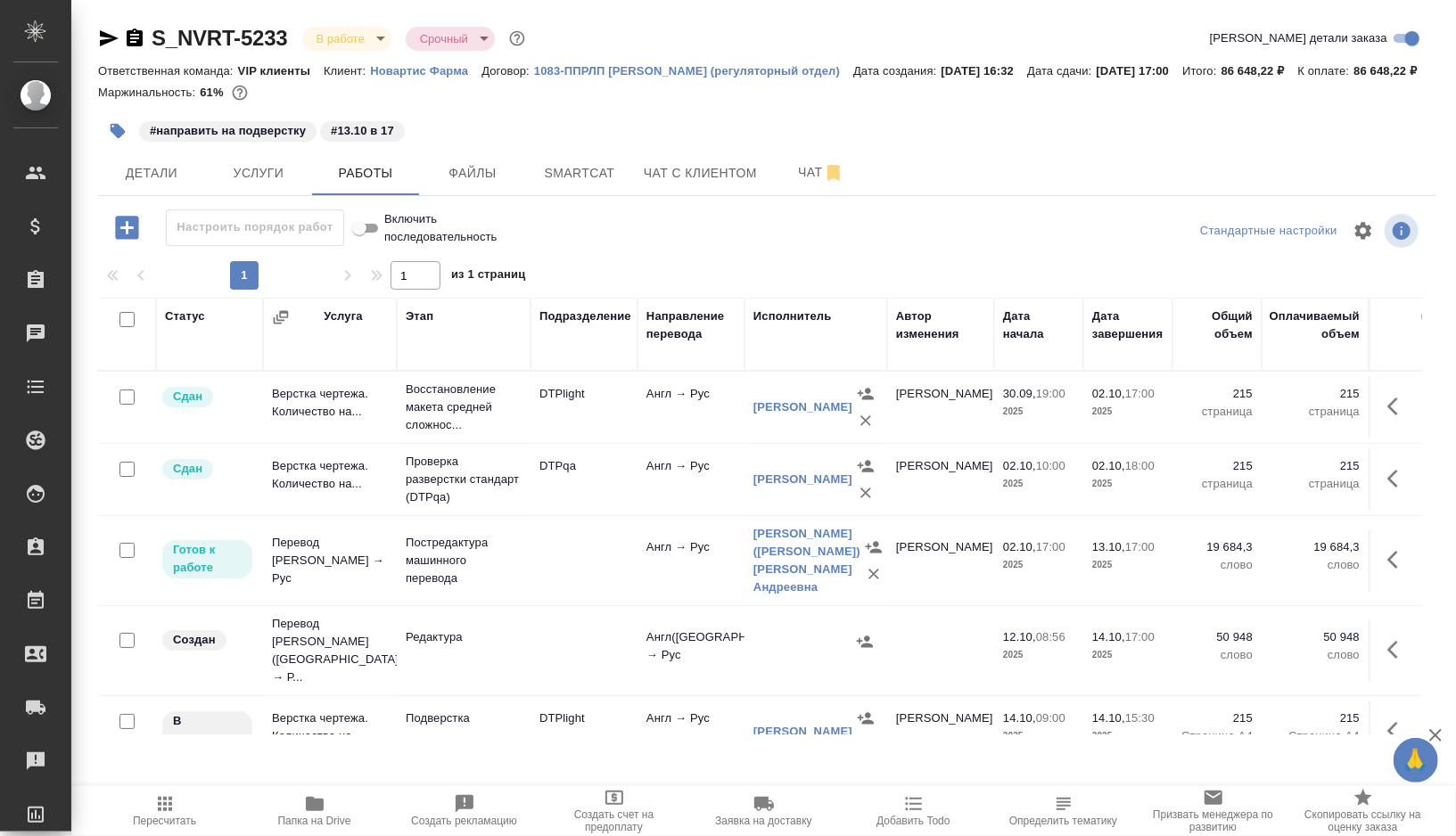
scroll to position [4, 0]
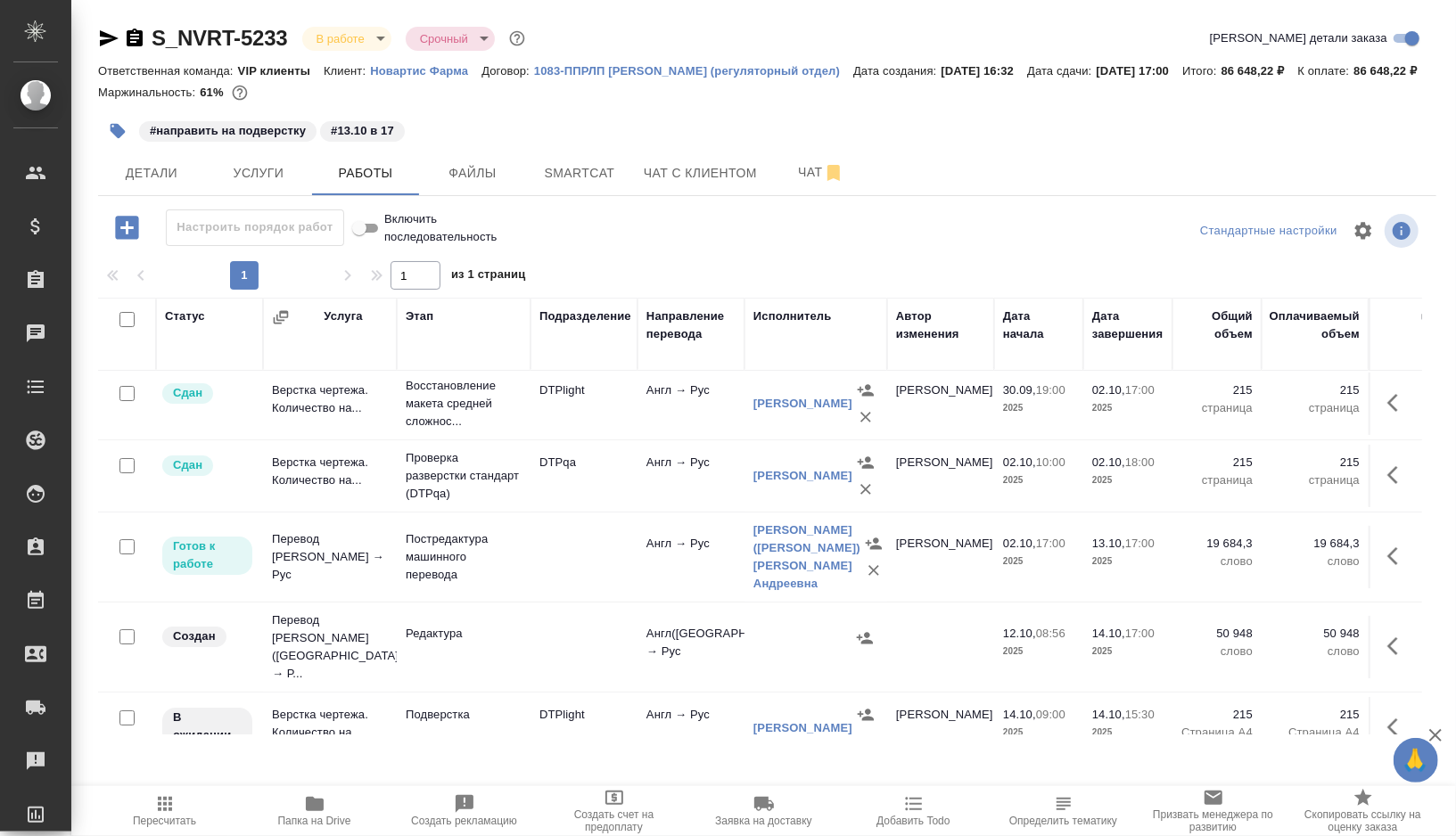
click at [504, 665] on td "Редактура" at bounding box center [464, 647] width 134 height 62
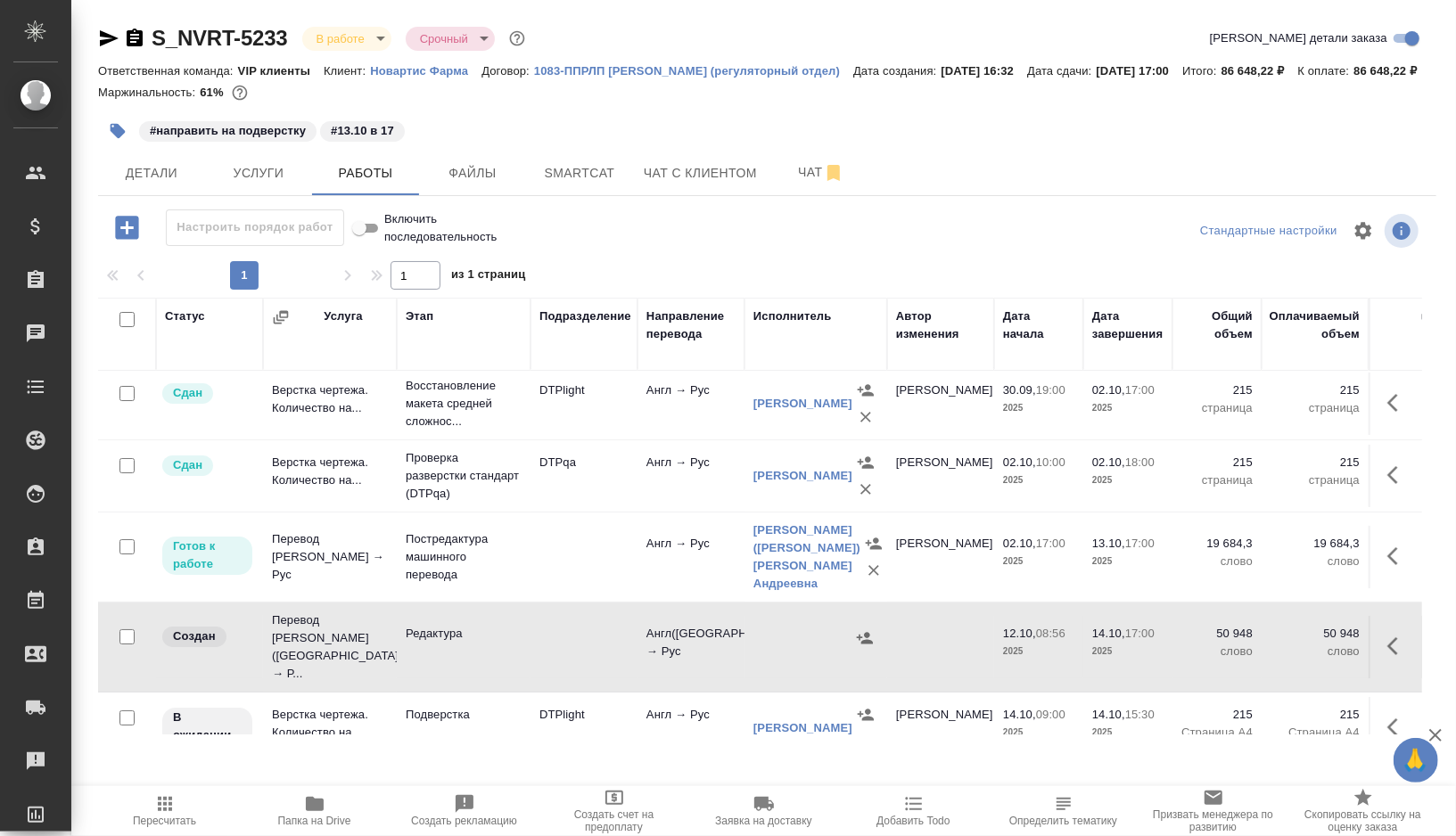
click at [504, 665] on td "Редактура" at bounding box center [464, 647] width 134 height 62
click at [1406, 568] on icon "button" at bounding box center [1399, 557] width 22 height 22
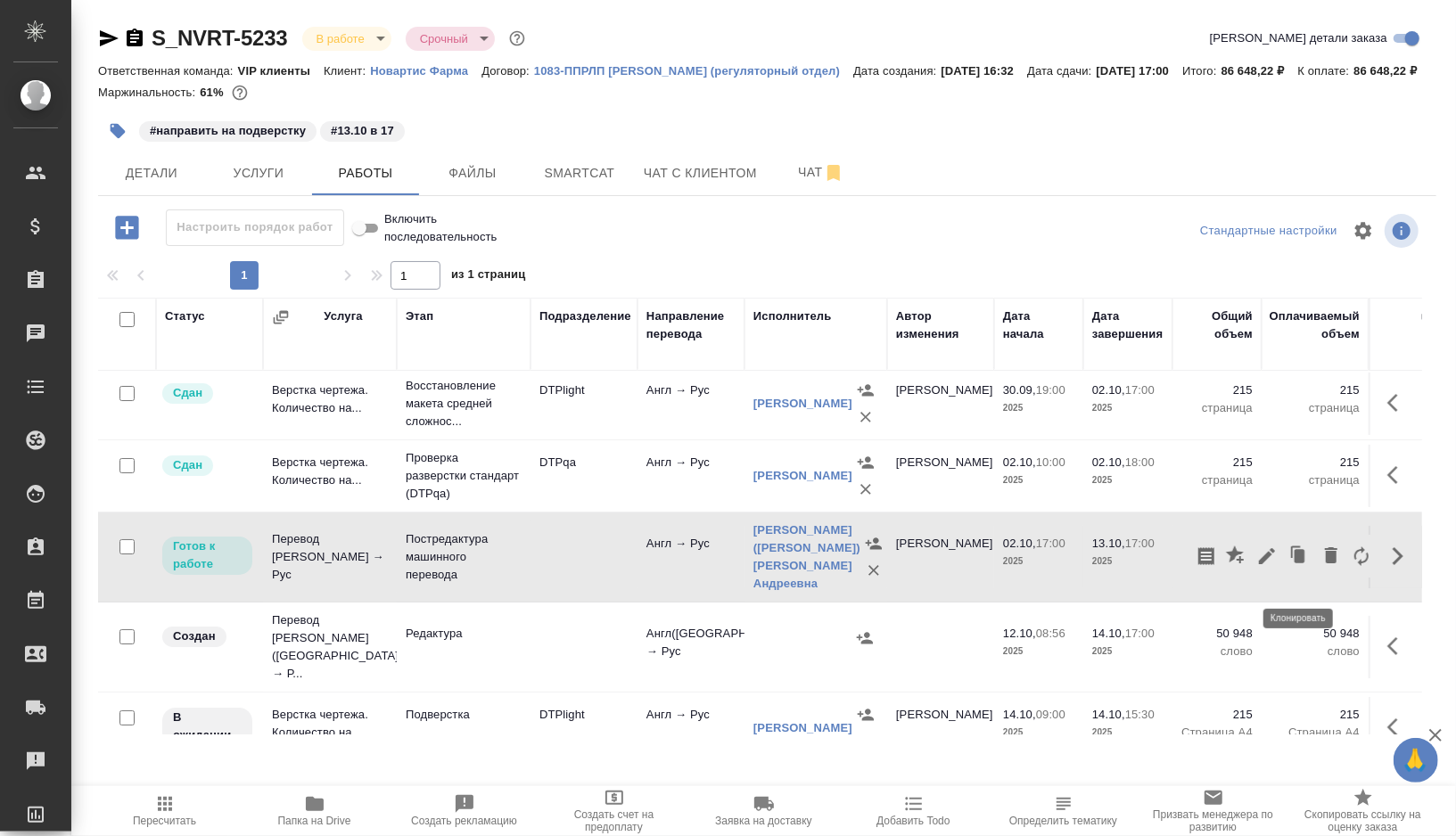
click at [1304, 563] on icon "button" at bounding box center [1300, 557] width 11 height 14
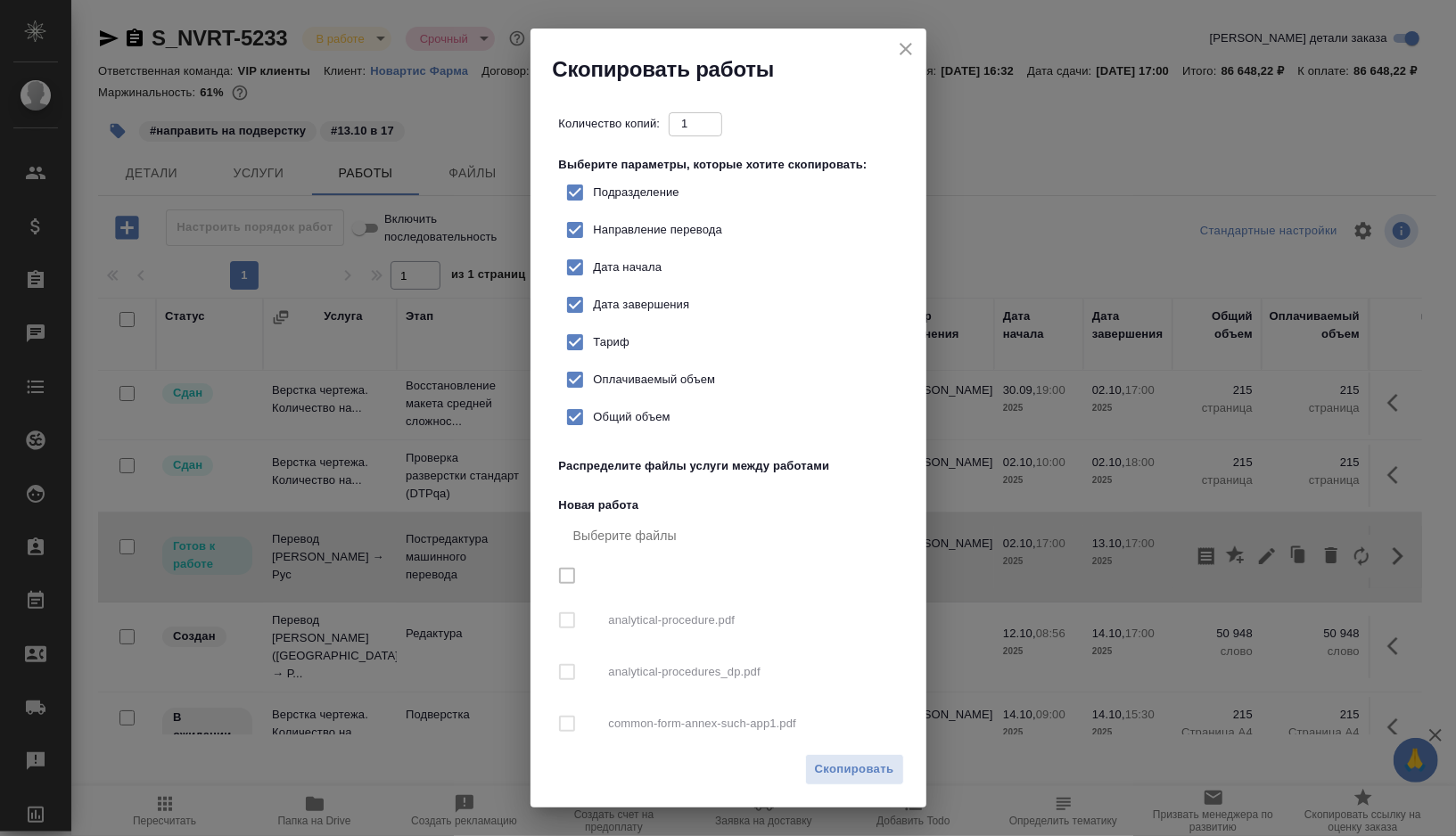
checkbox input "true"
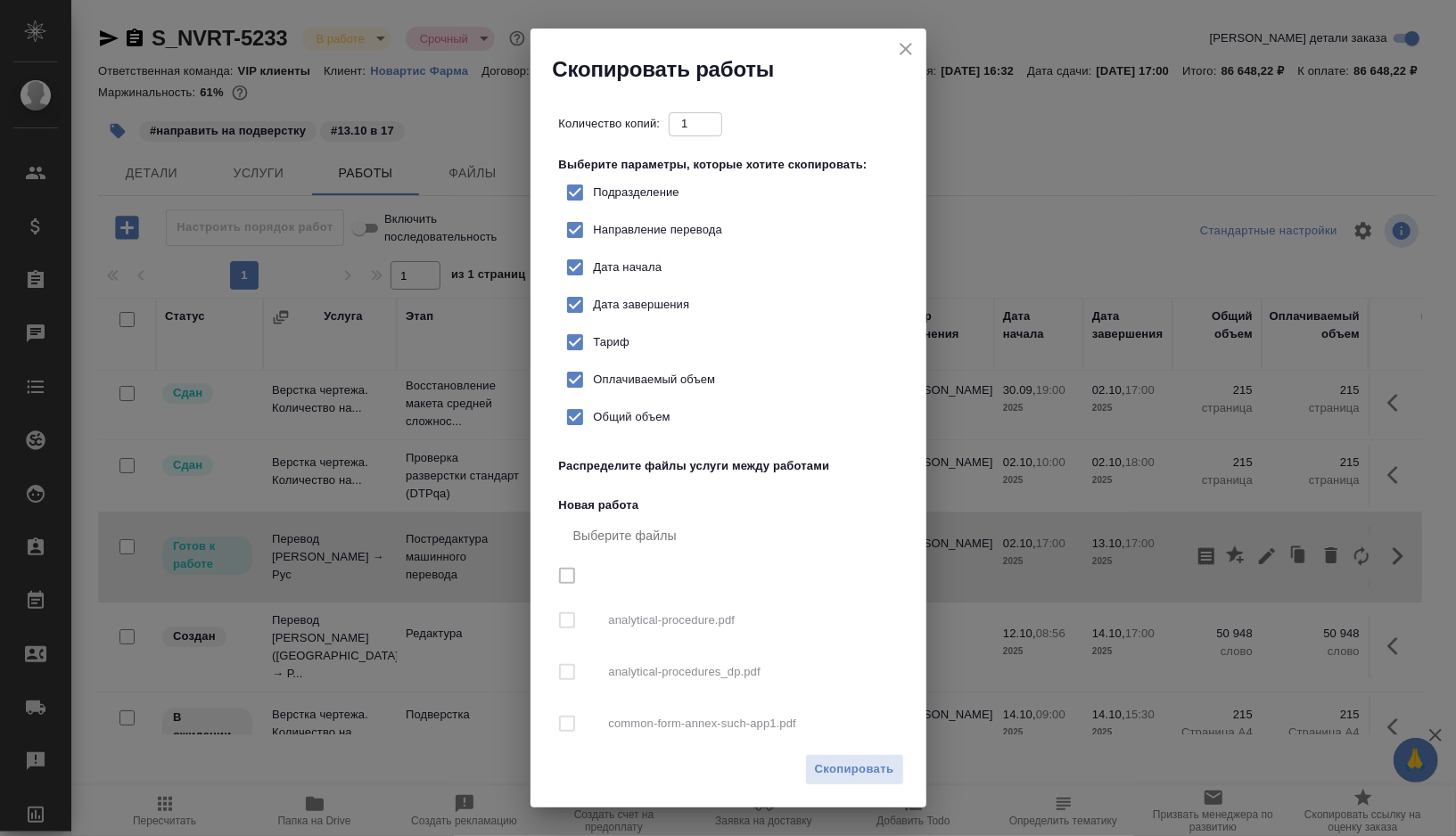
checkbox input "true"
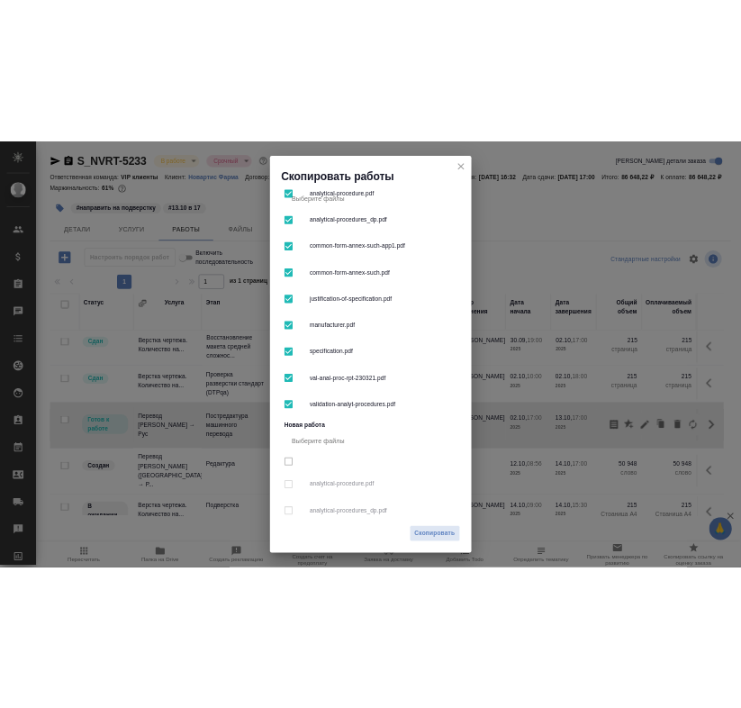
scroll to position [491, 0]
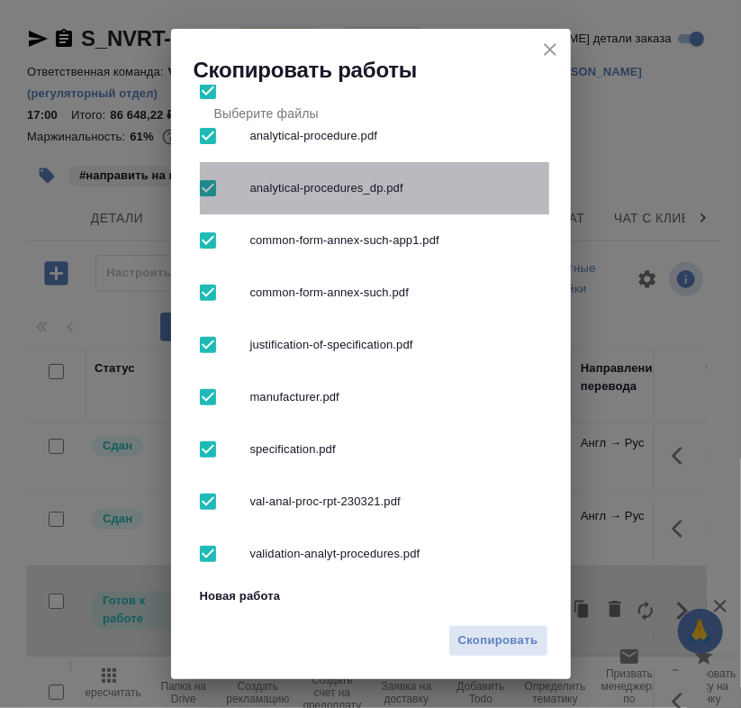
click at [215, 186] on input "checkbox" at bounding box center [208, 188] width 38 height 38
checkbox input "false"
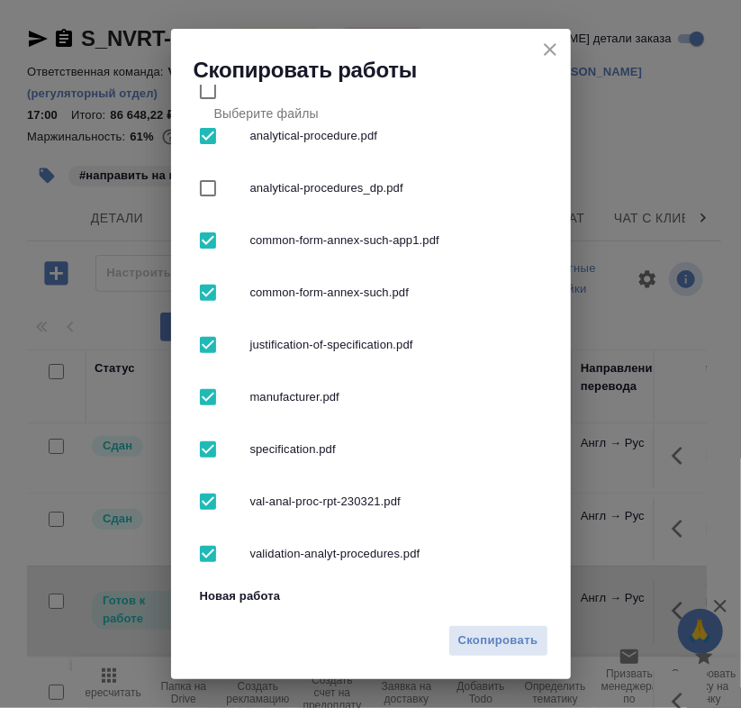
click at [214, 290] on input "checkbox" at bounding box center [208, 293] width 38 height 38
checkbox input "false"
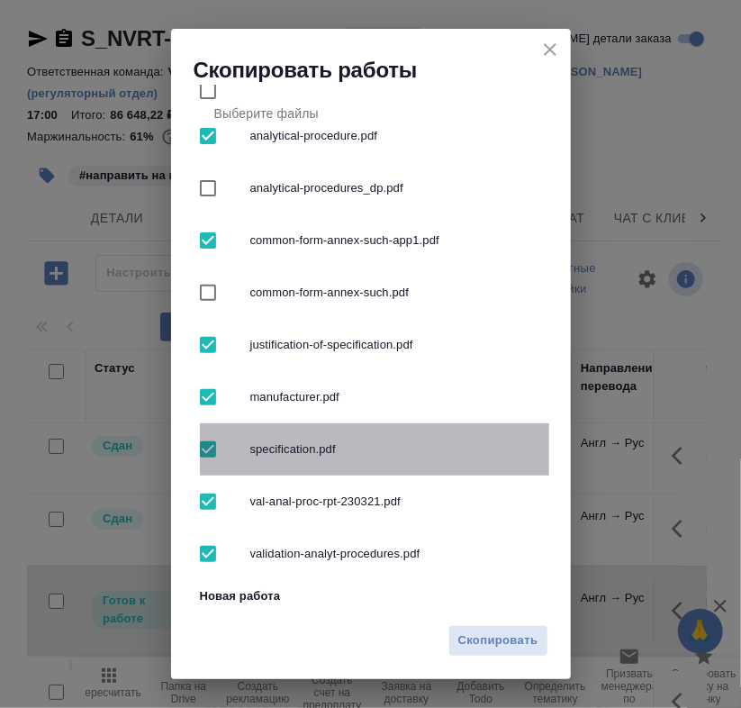
click at [211, 450] on input "checkbox" at bounding box center [208, 449] width 38 height 38
checkbox input "false"
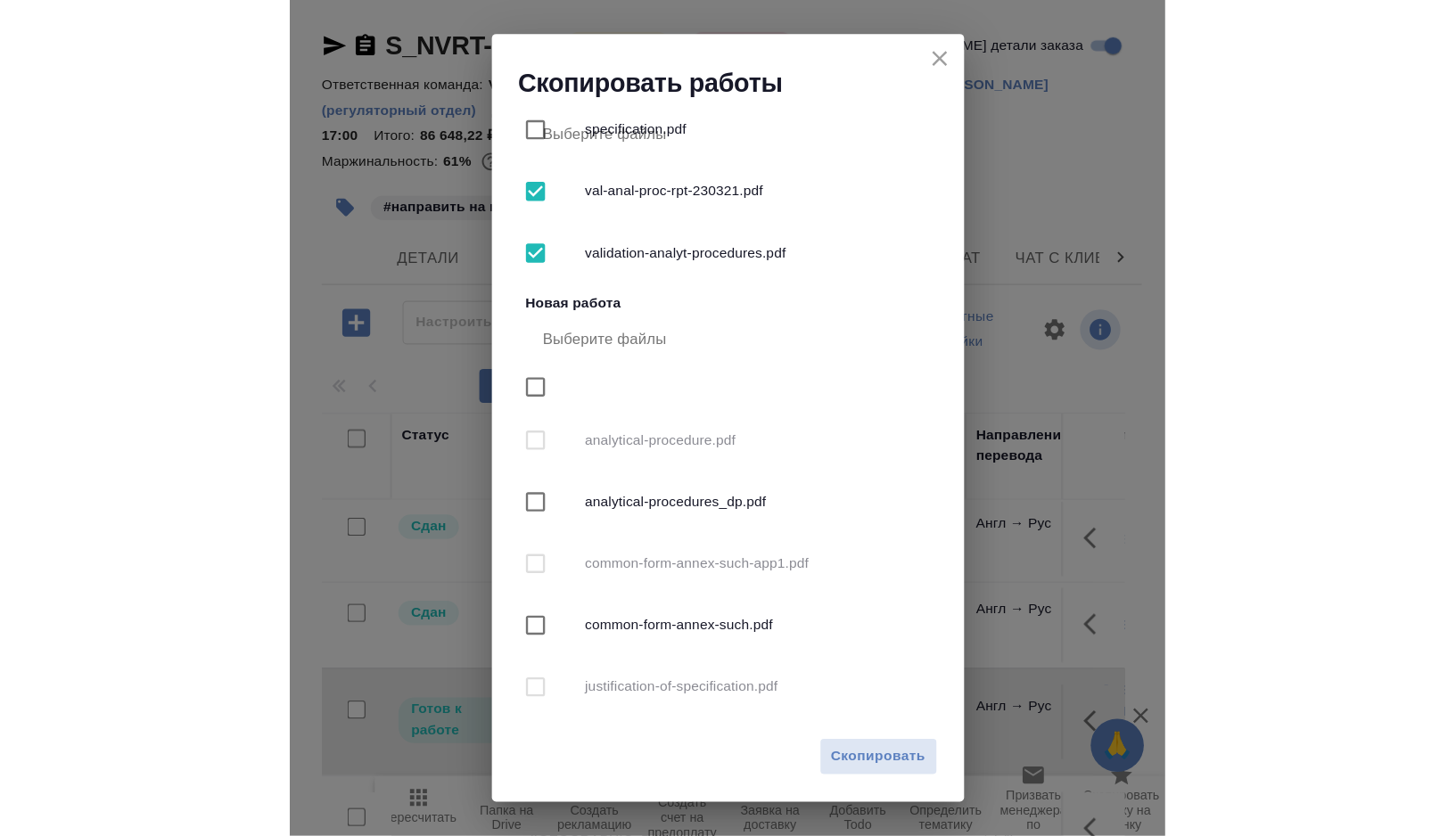
scroll to position [1032, 0]
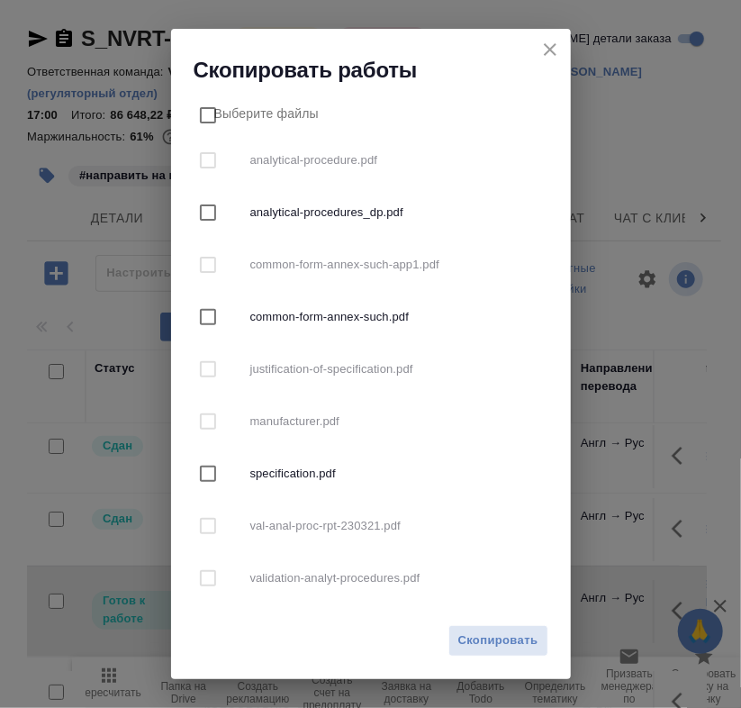
click at [212, 211] on input "checkbox" at bounding box center [208, 213] width 38 height 38
checkbox input "true"
click at [212, 311] on input "checkbox" at bounding box center [208, 317] width 38 height 38
checkbox input "true"
click at [205, 473] on input "checkbox" at bounding box center [208, 474] width 38 height 38
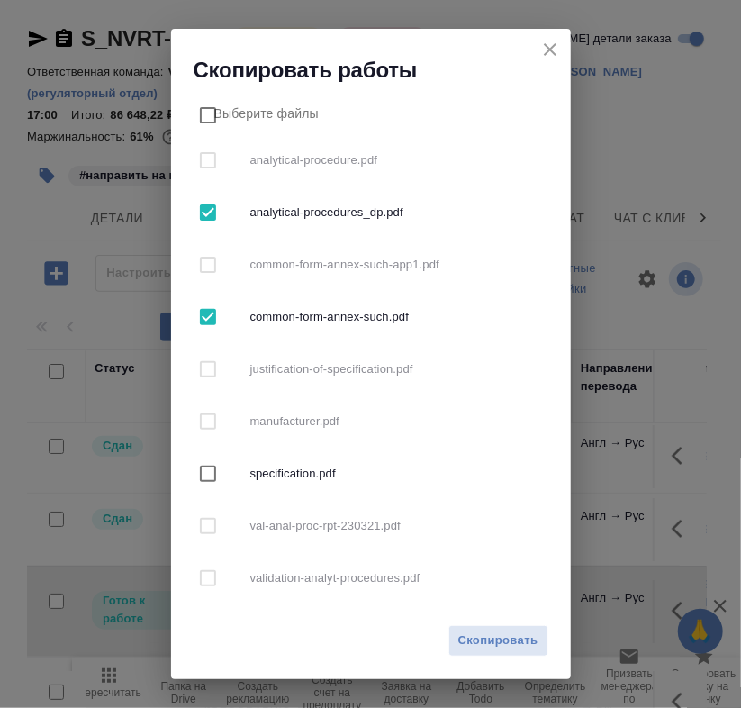
checkbox input "true"
click at [461, 649] on span "Скопировать" at bounding box center [498, 640] width 80 height 21
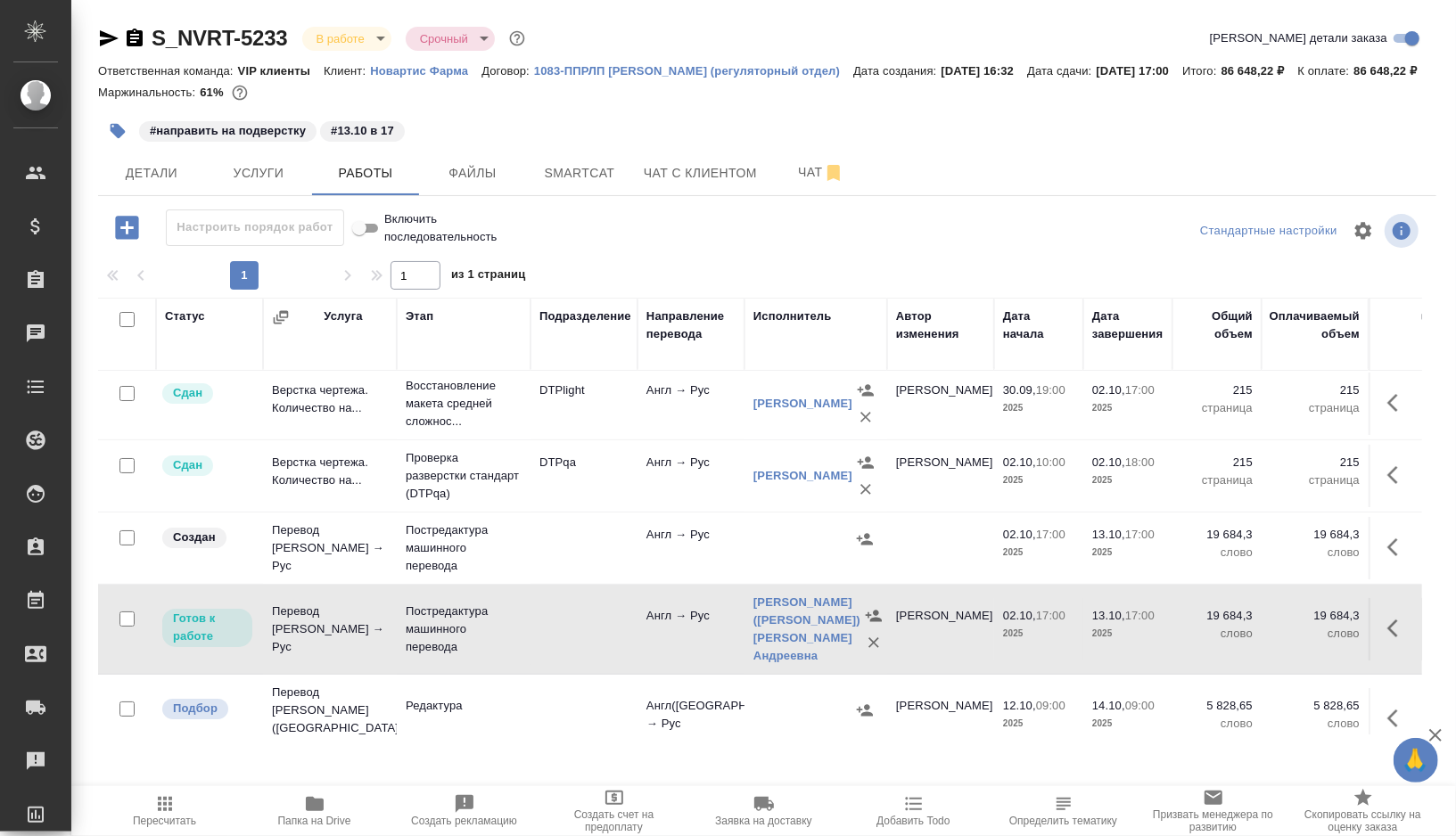
click at [572, 568] on td at bounding box center [584, 548] width 107 height 62
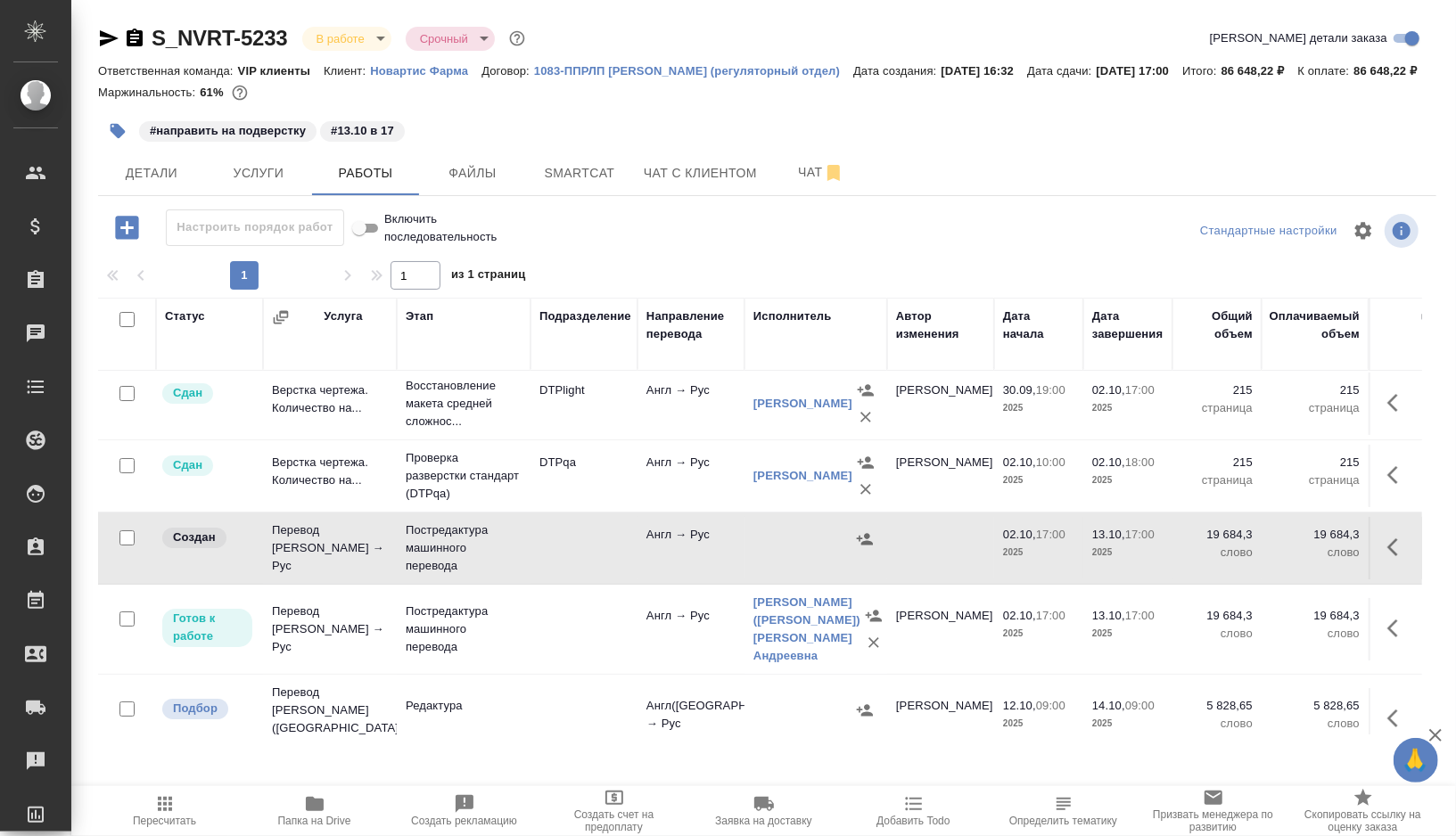
click at [572, 568] on td at bounding box center [584, 548] width 107 height 62
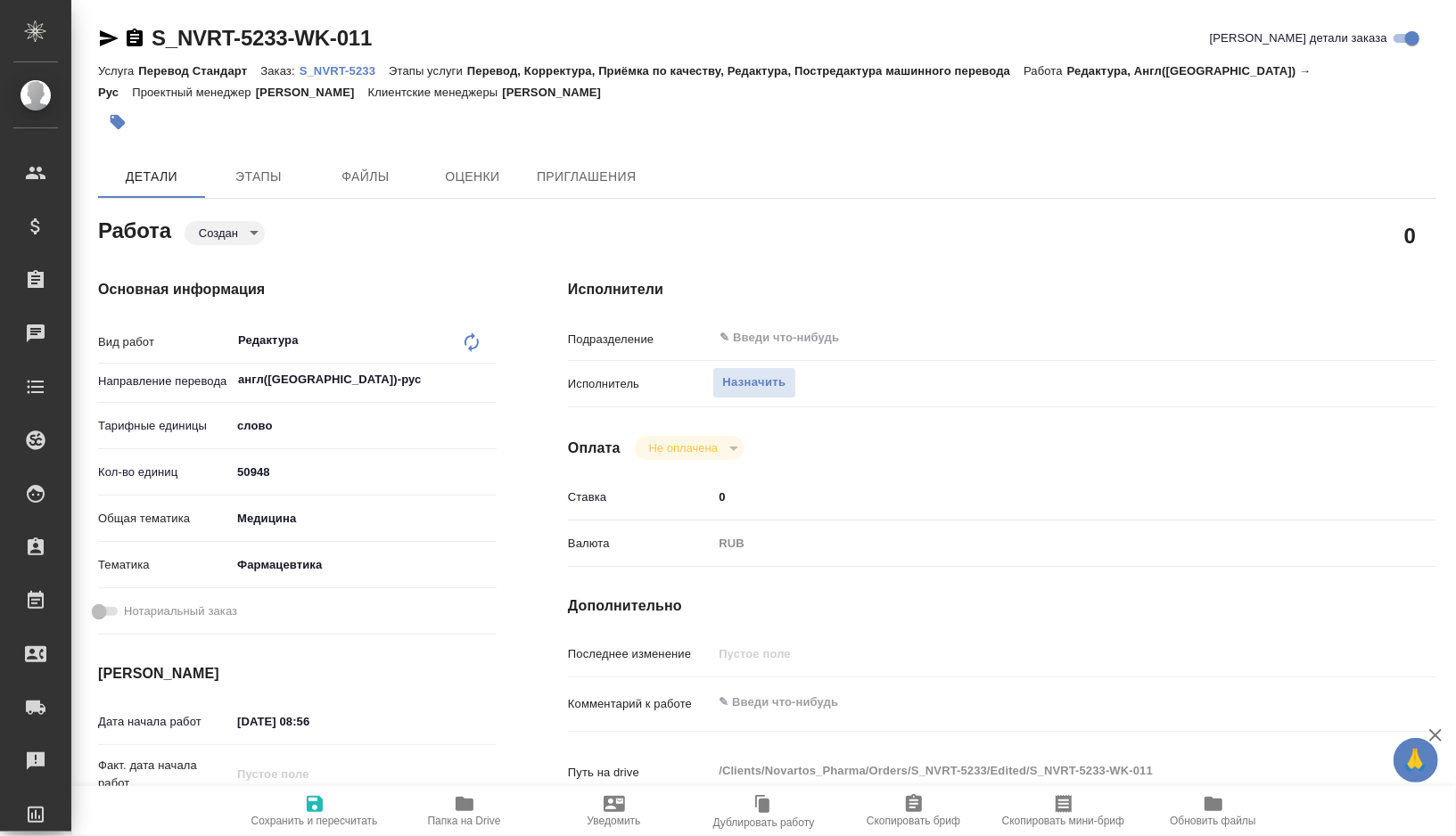
type textarea "x"
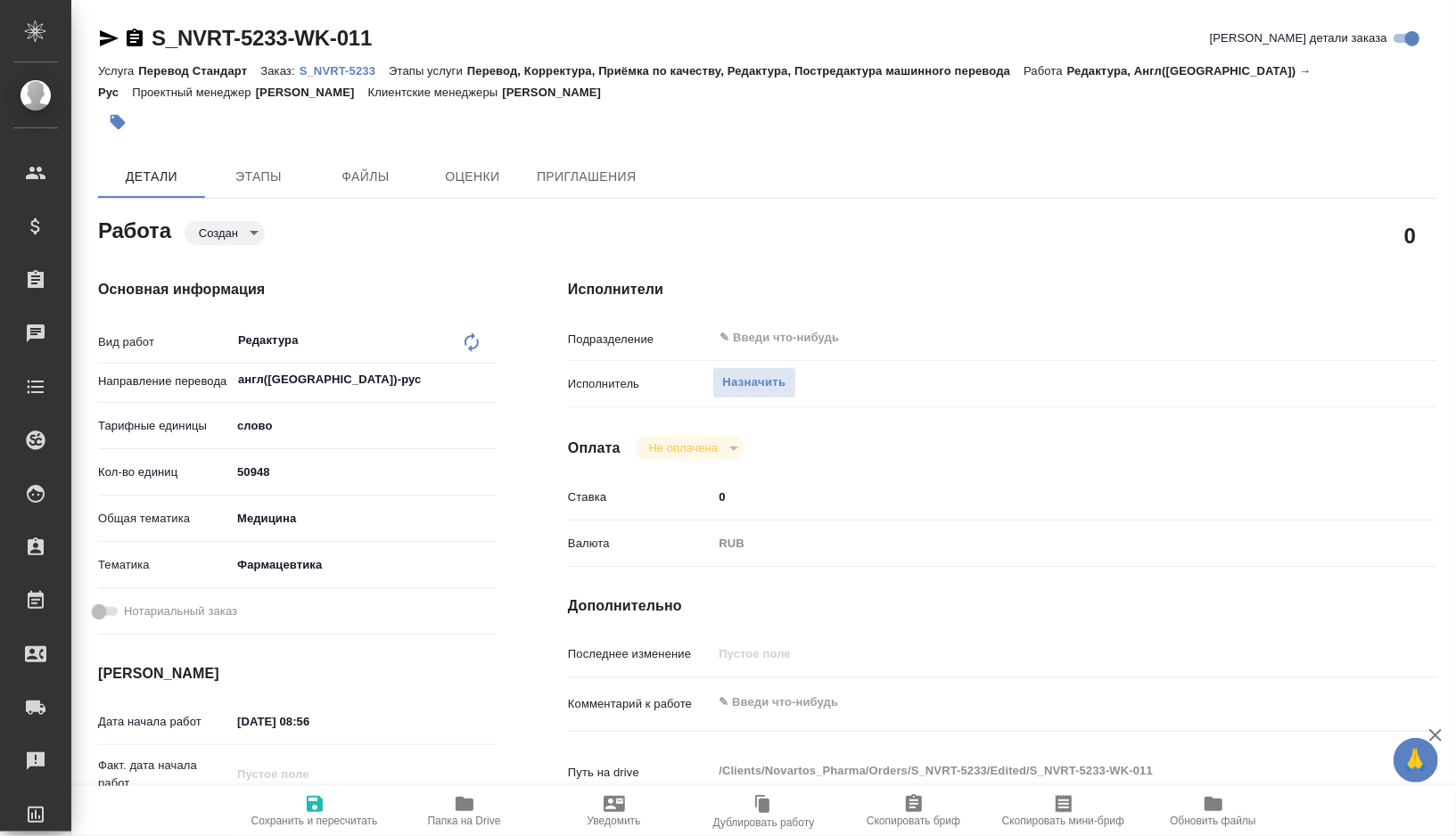
type textarea "x"
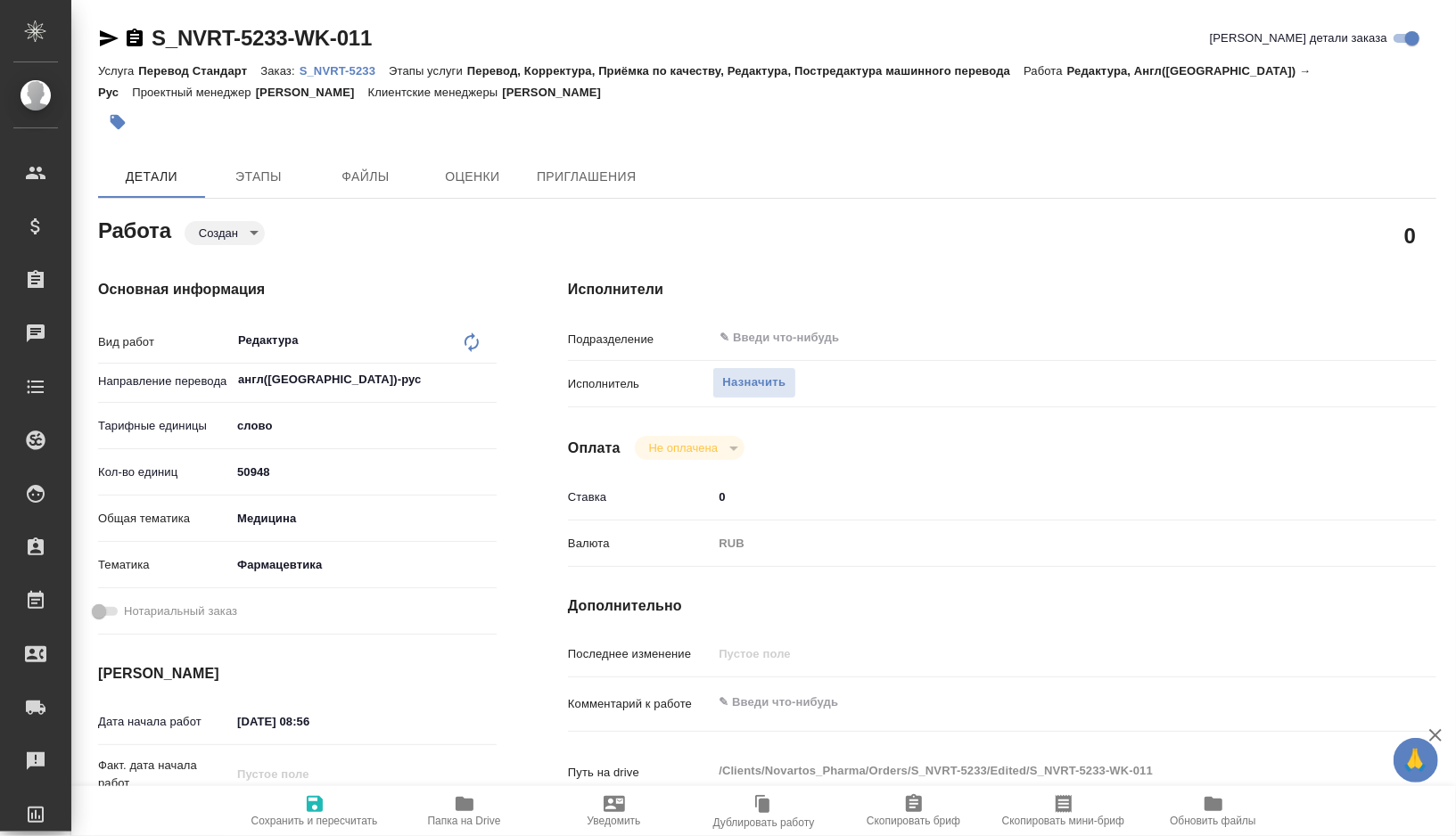
type textarea "x"
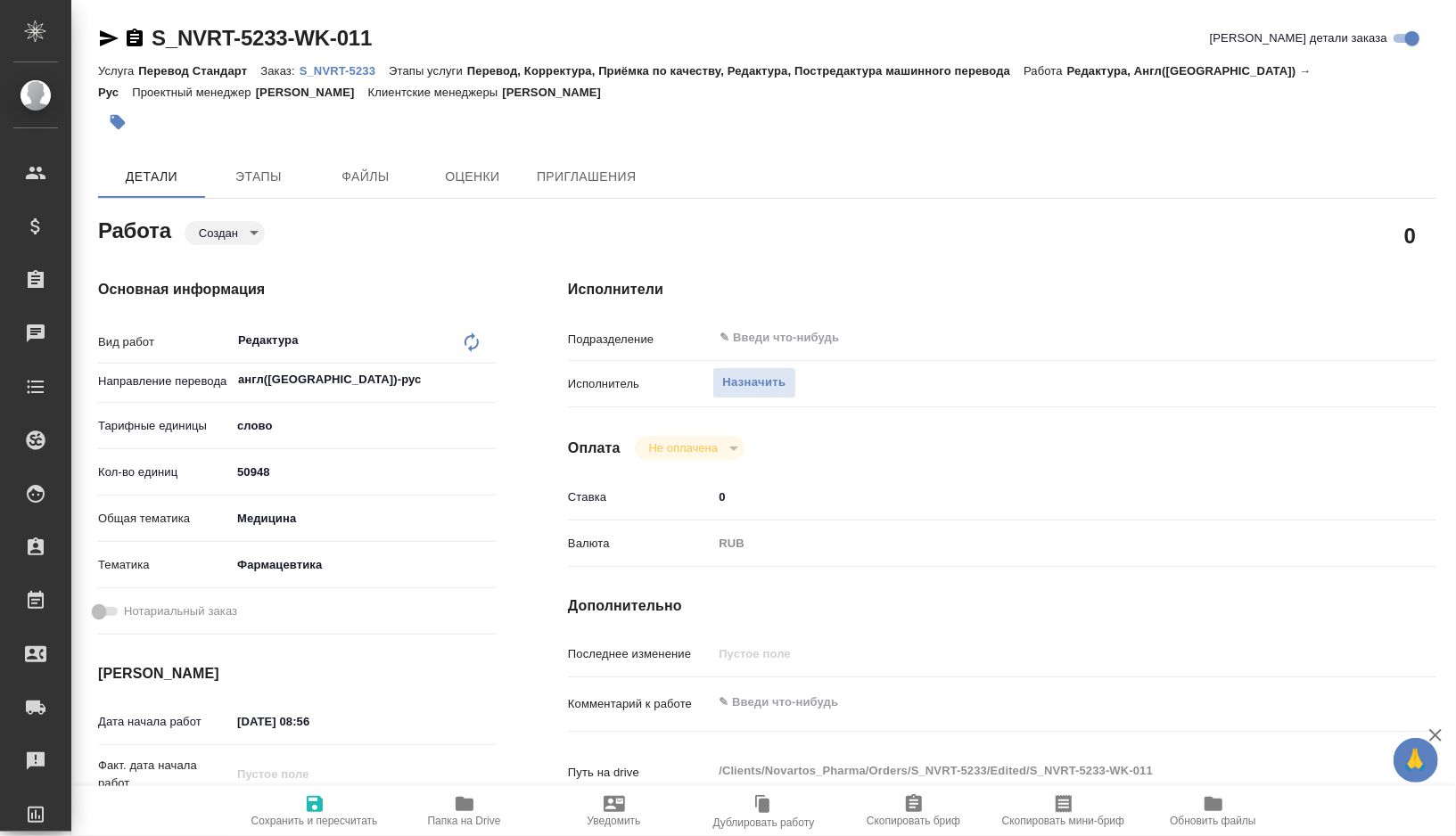
type textarea "x"
click at [774, 705] on textarea at bounding box center [1038, 702] width 652 height 31
type textarea "x"
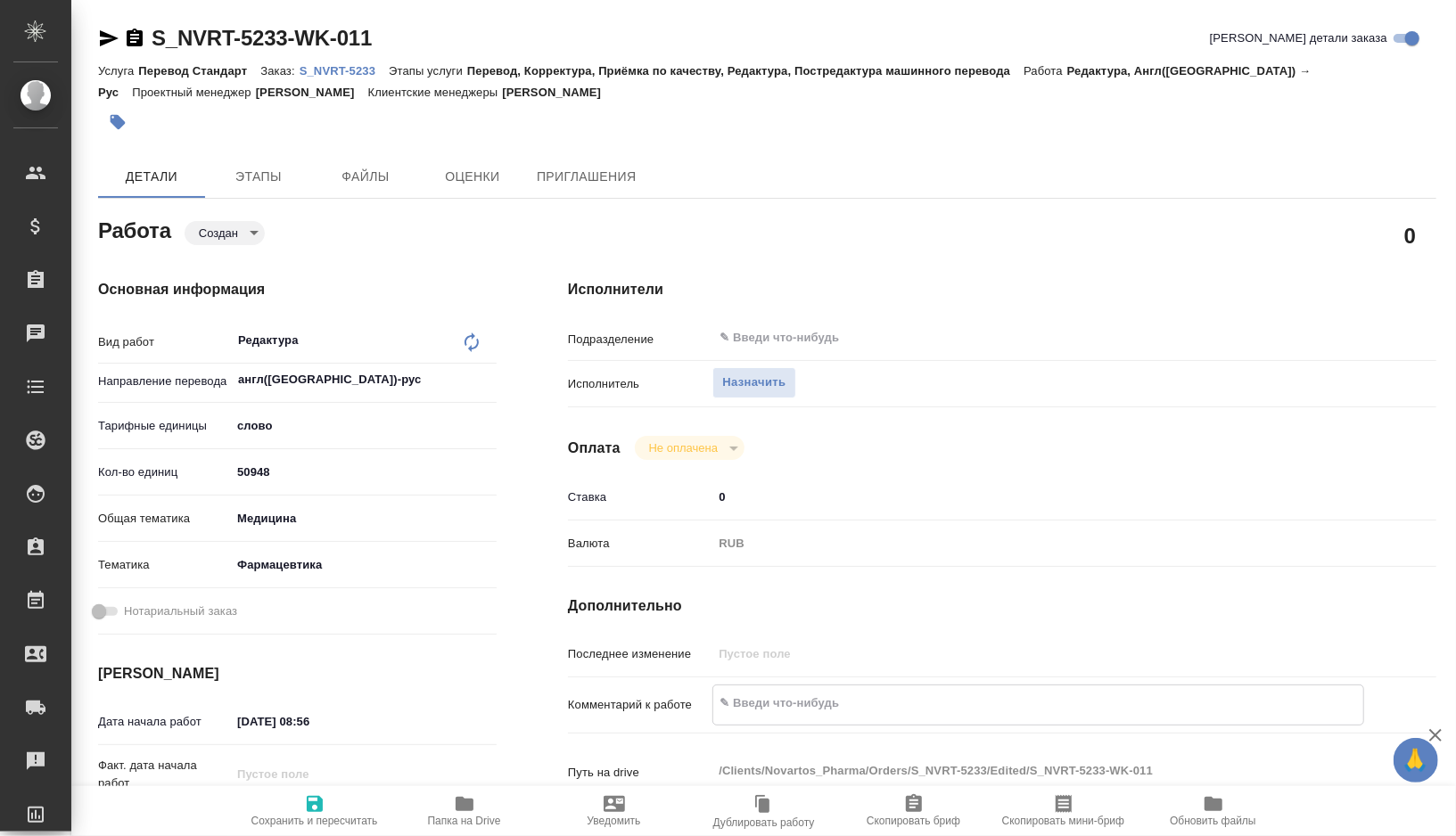
type textarea "x"
type textarea "р"
type textarea "x"
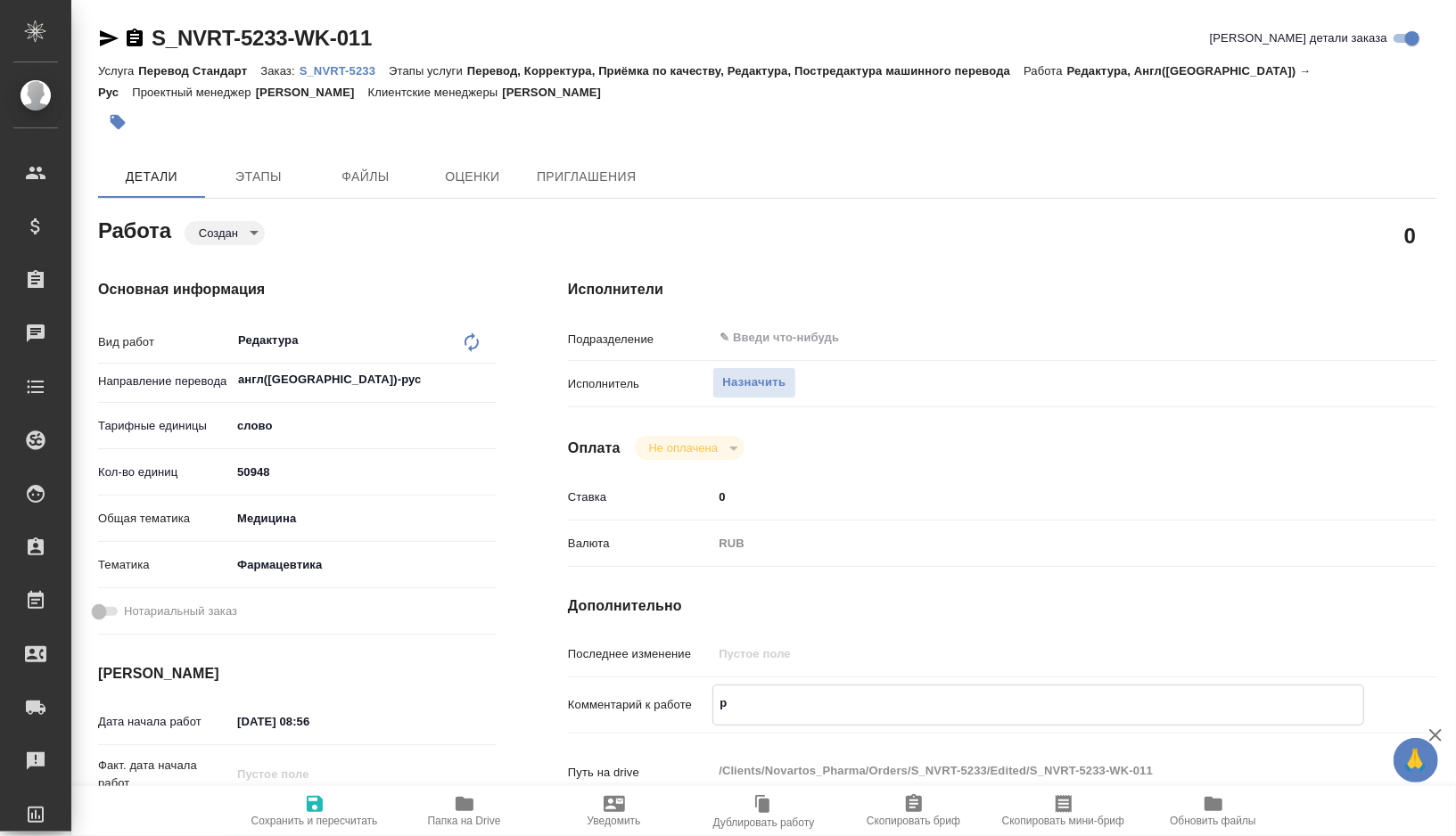
type textarea "x"
type textarea "ре"
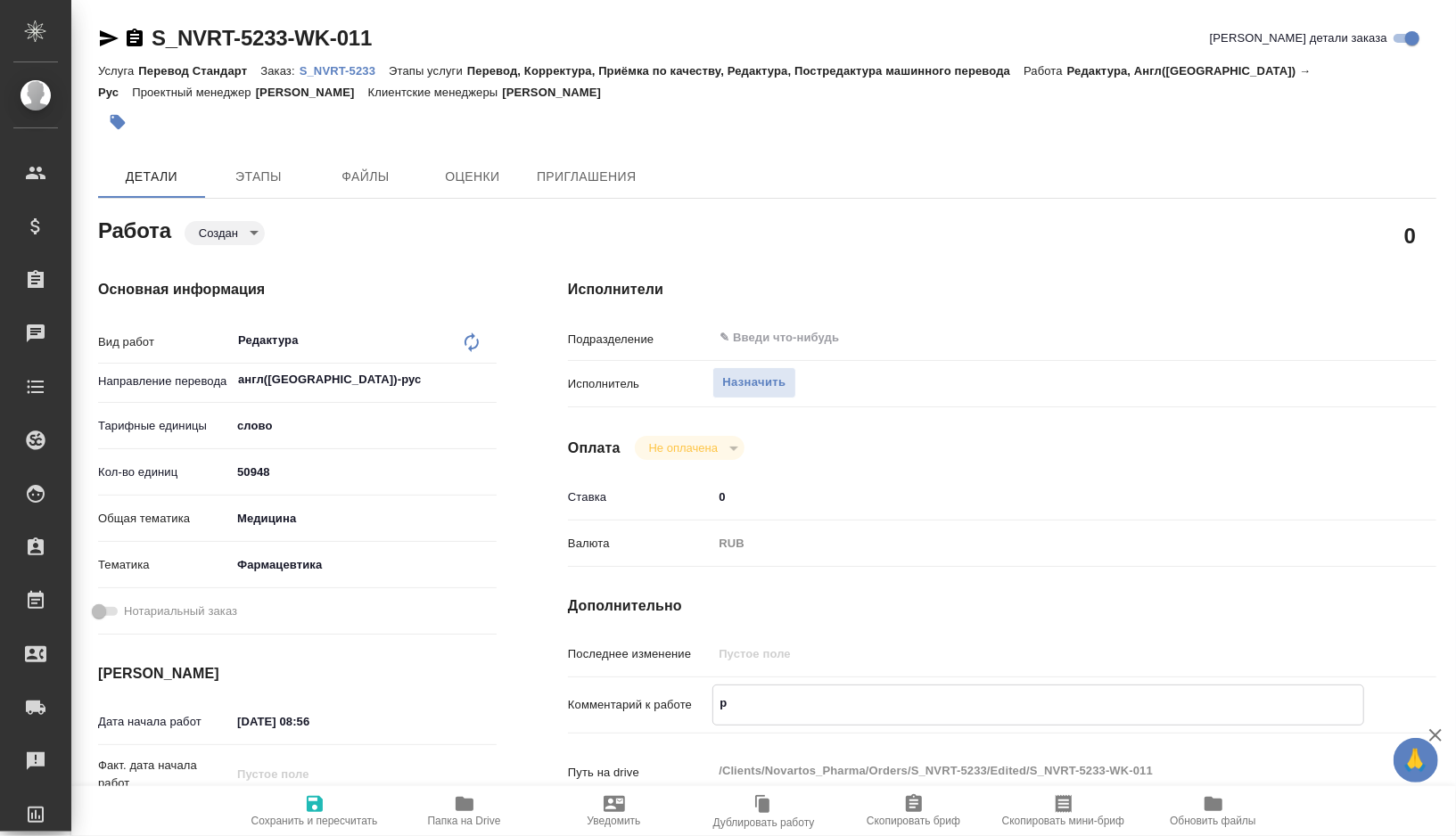
type textarea "x"
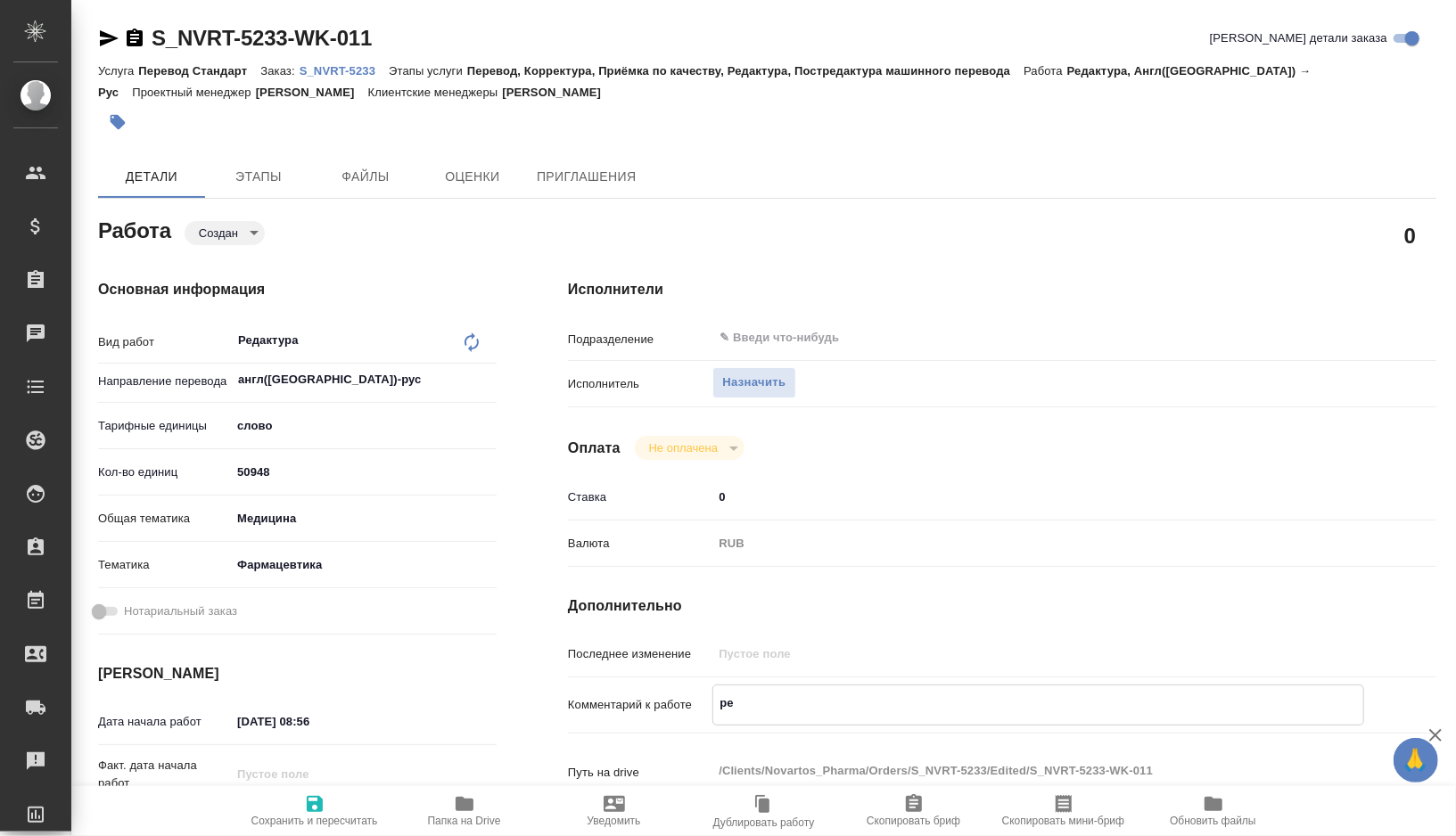
type textarea "ред"
type textarea "x"
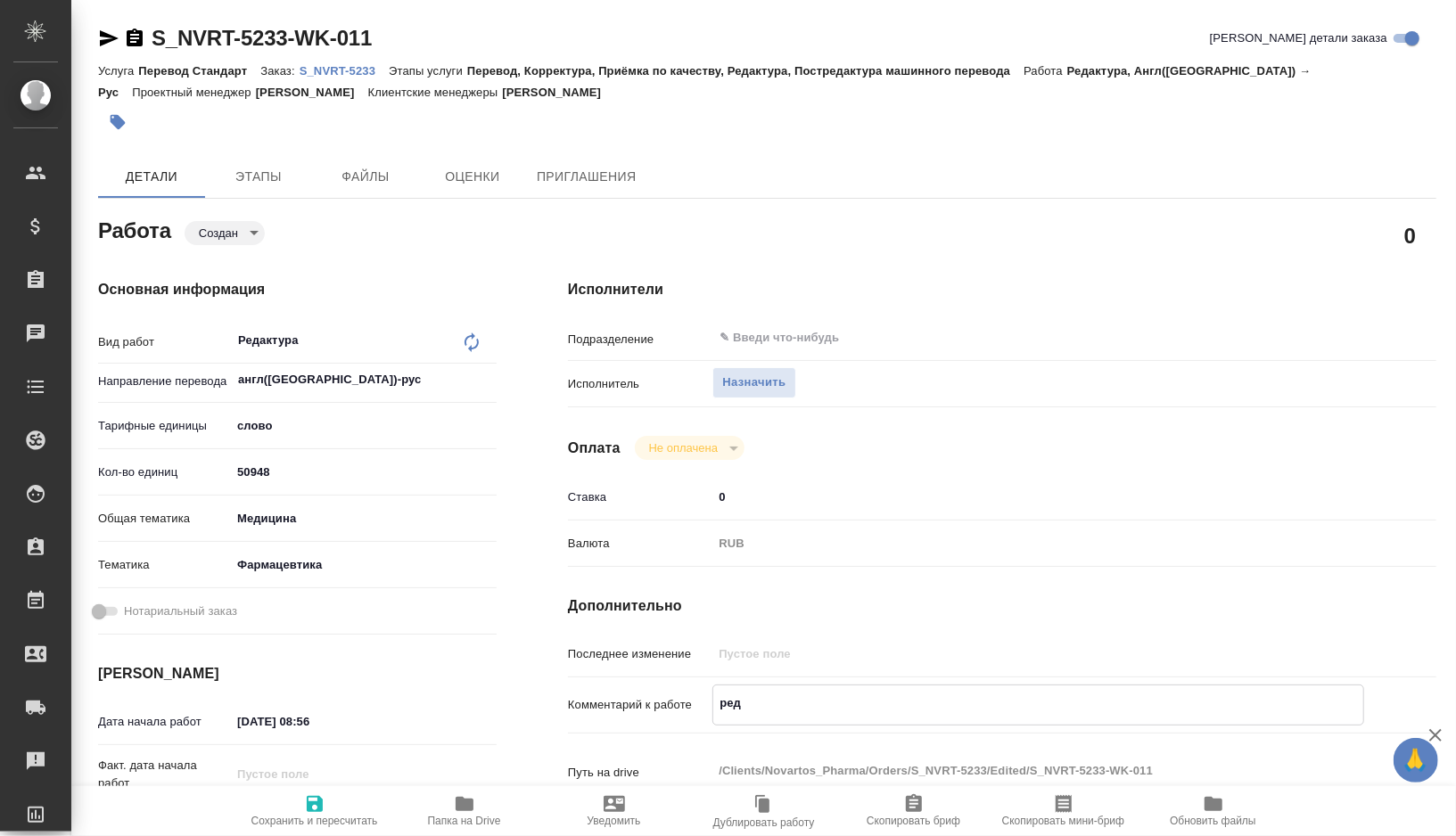
type textarea "x"
type textarea "реда"
type textarea "x"
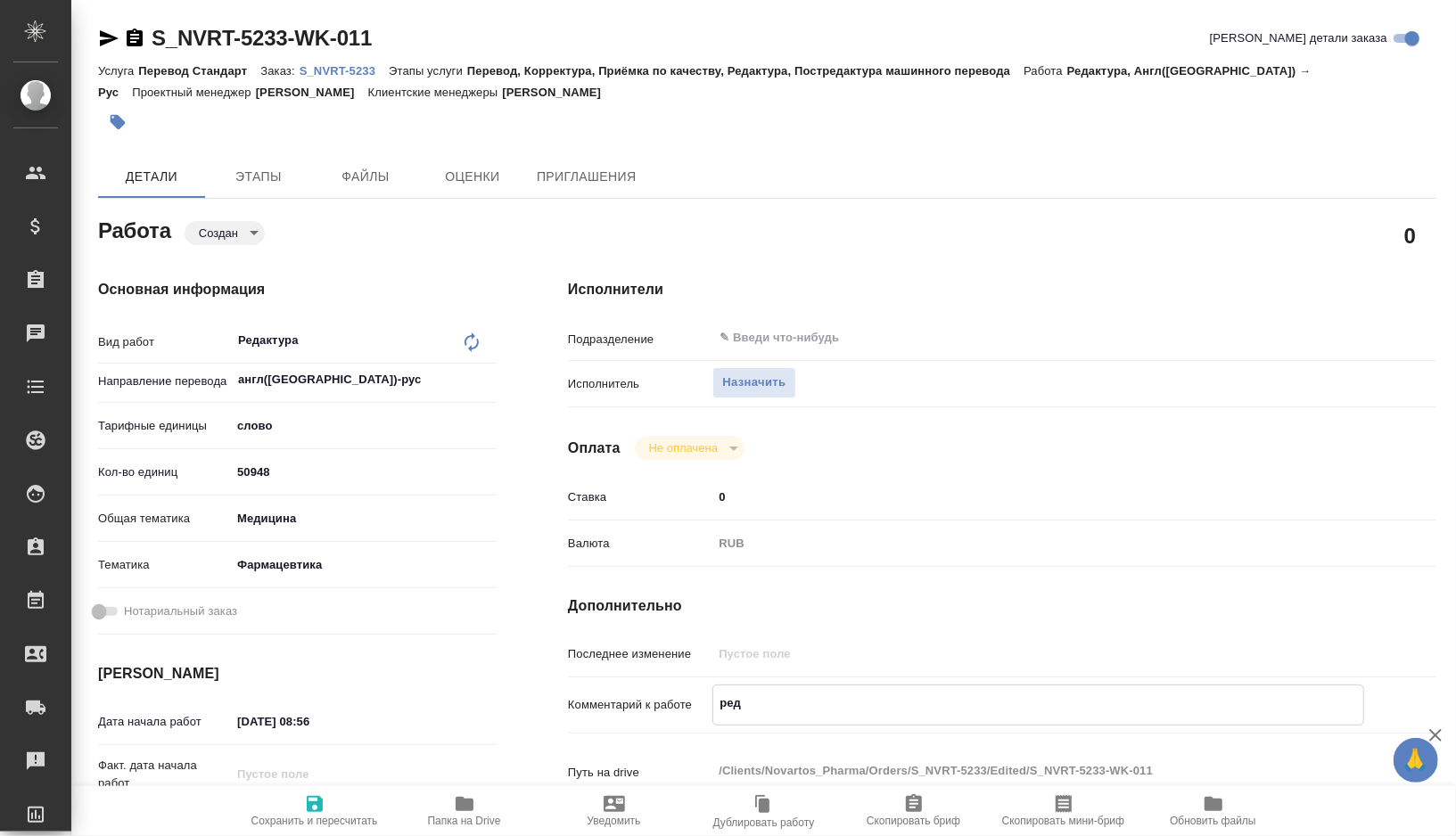
type textarea "x"
type textarea "редак"
type textarea "x"
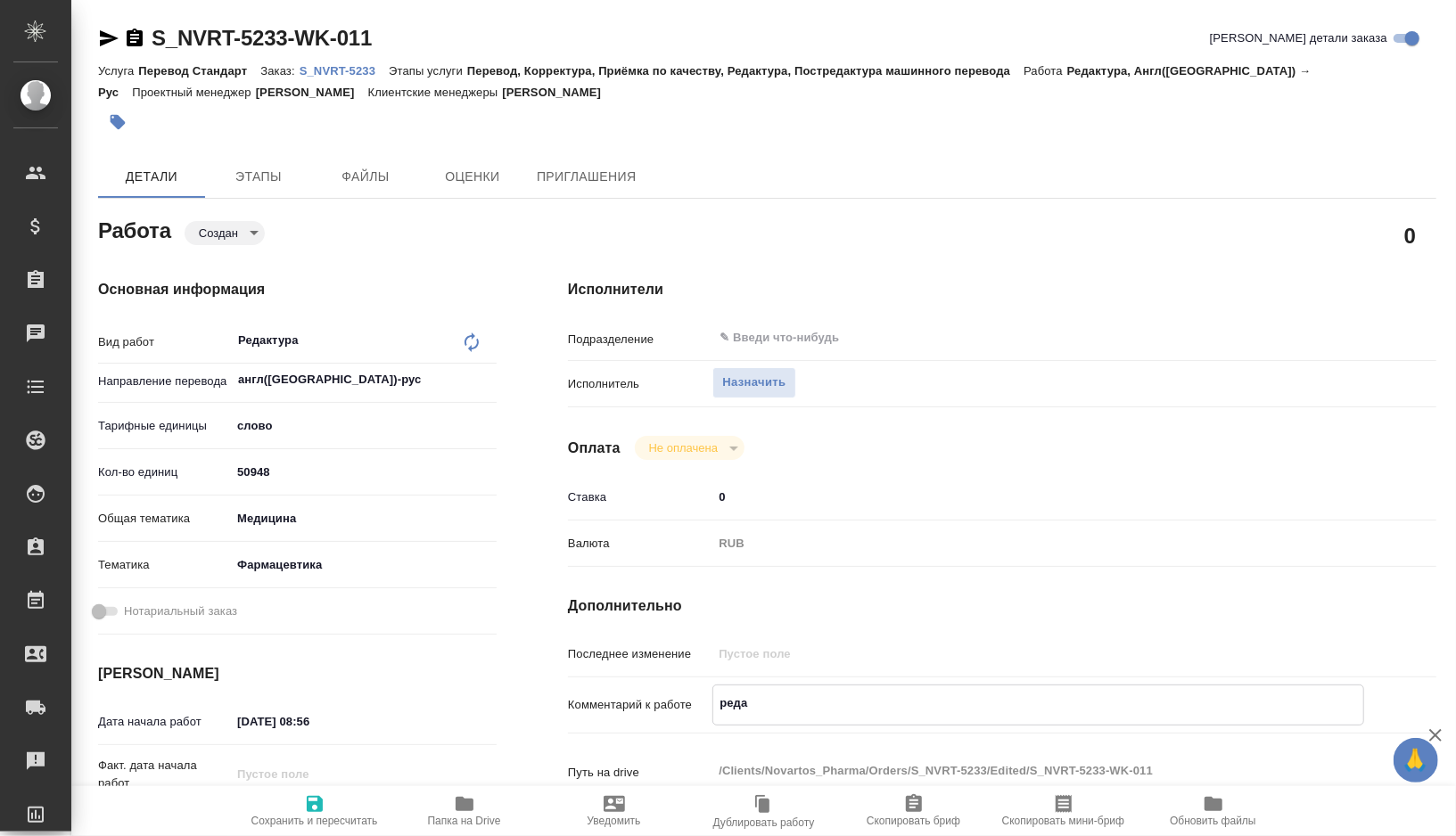
type textarea "x"
type textarea "редакт"
type textarea "x"
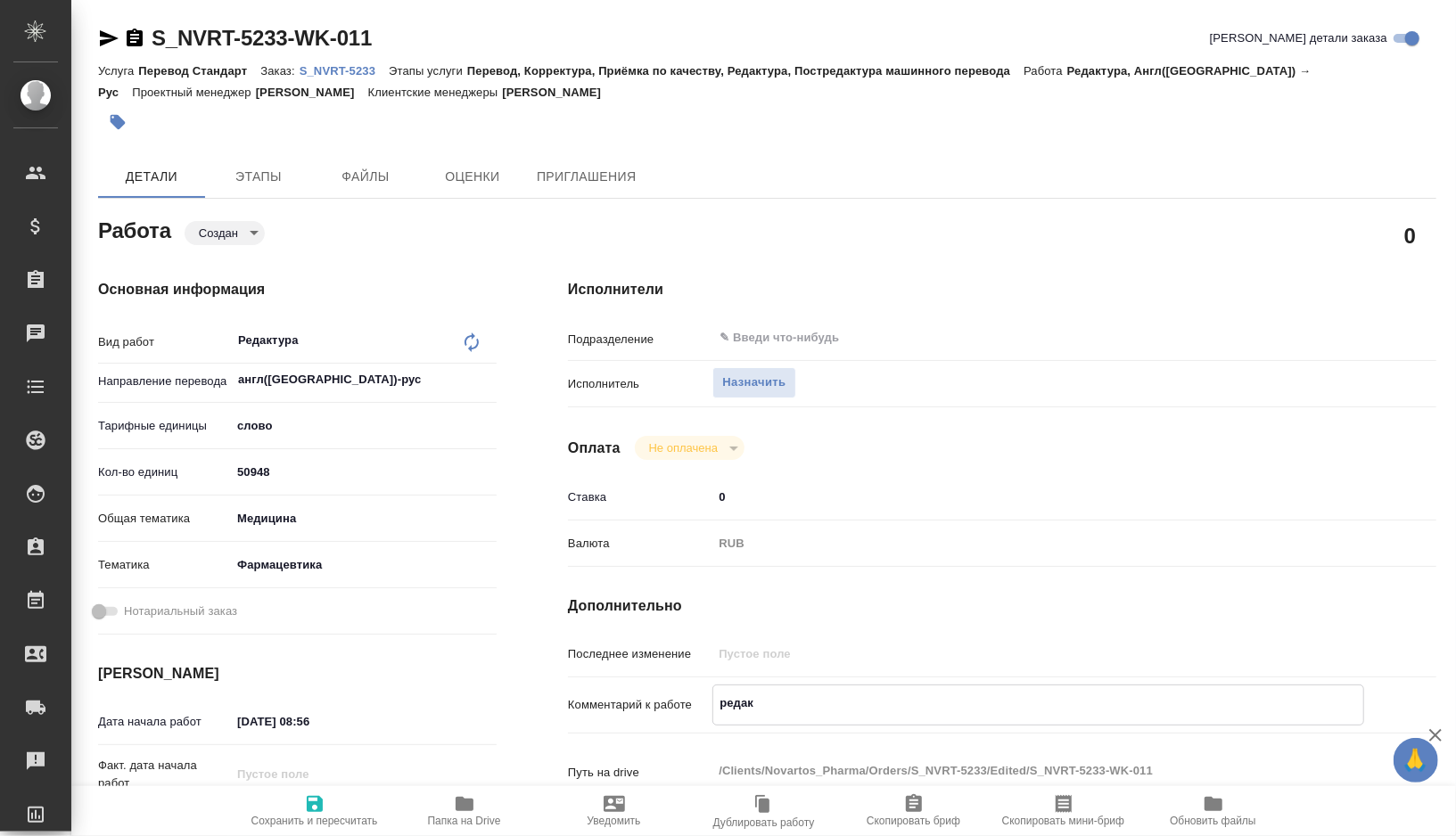
type textarea "x"
type textarea "редакту"
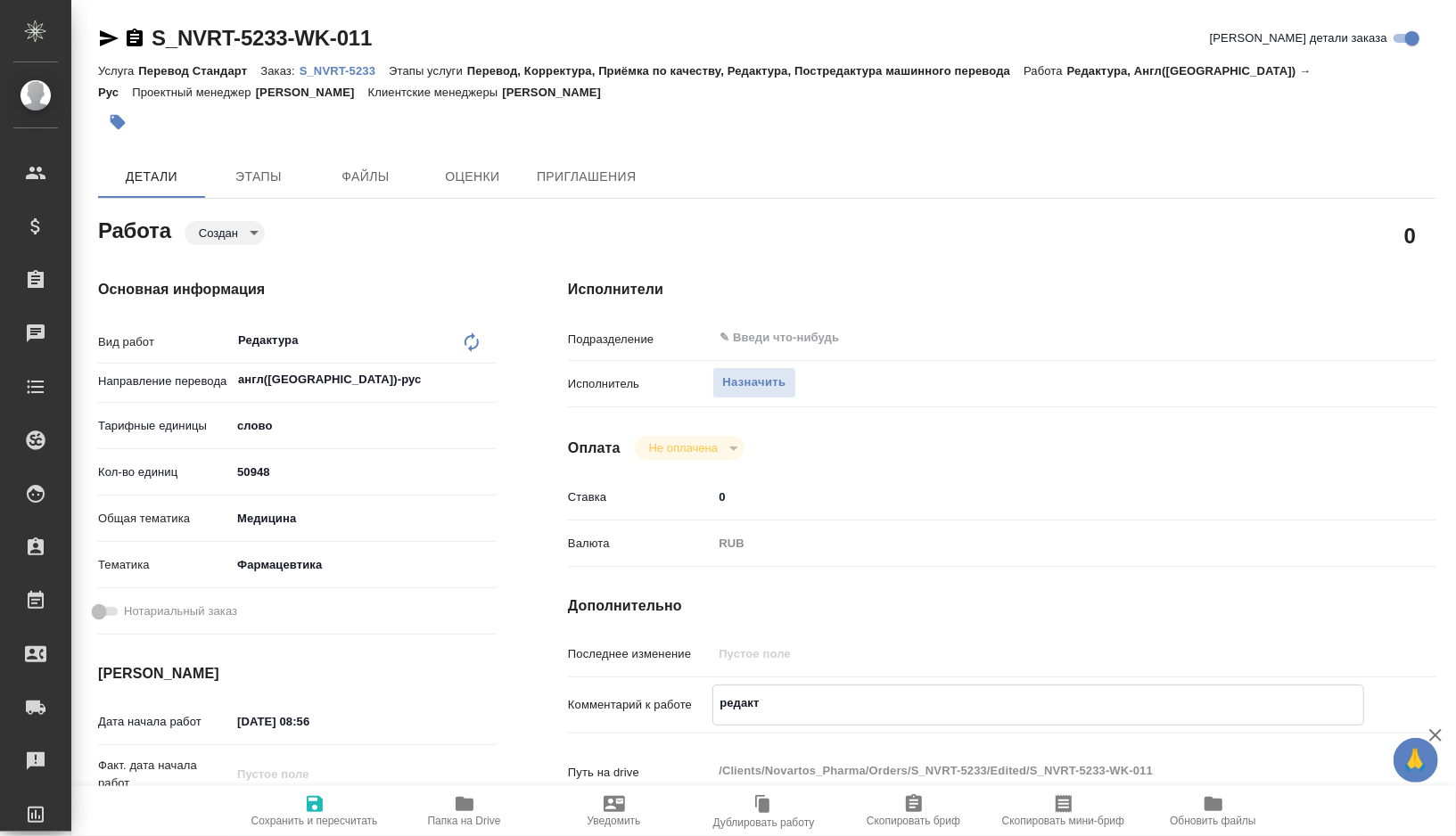
type textarea "x"
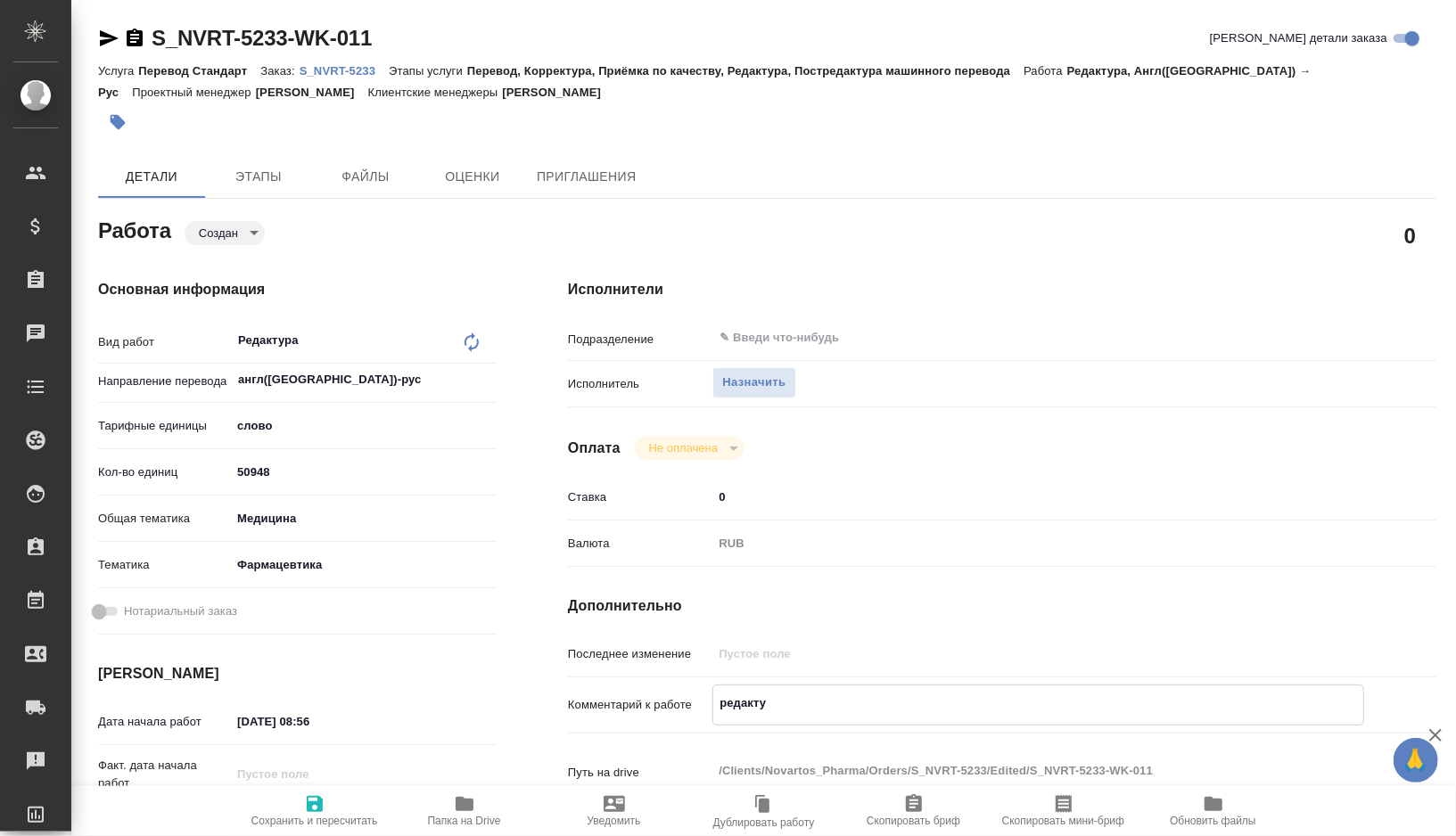
type textarea "редактур"
type textarea "x"
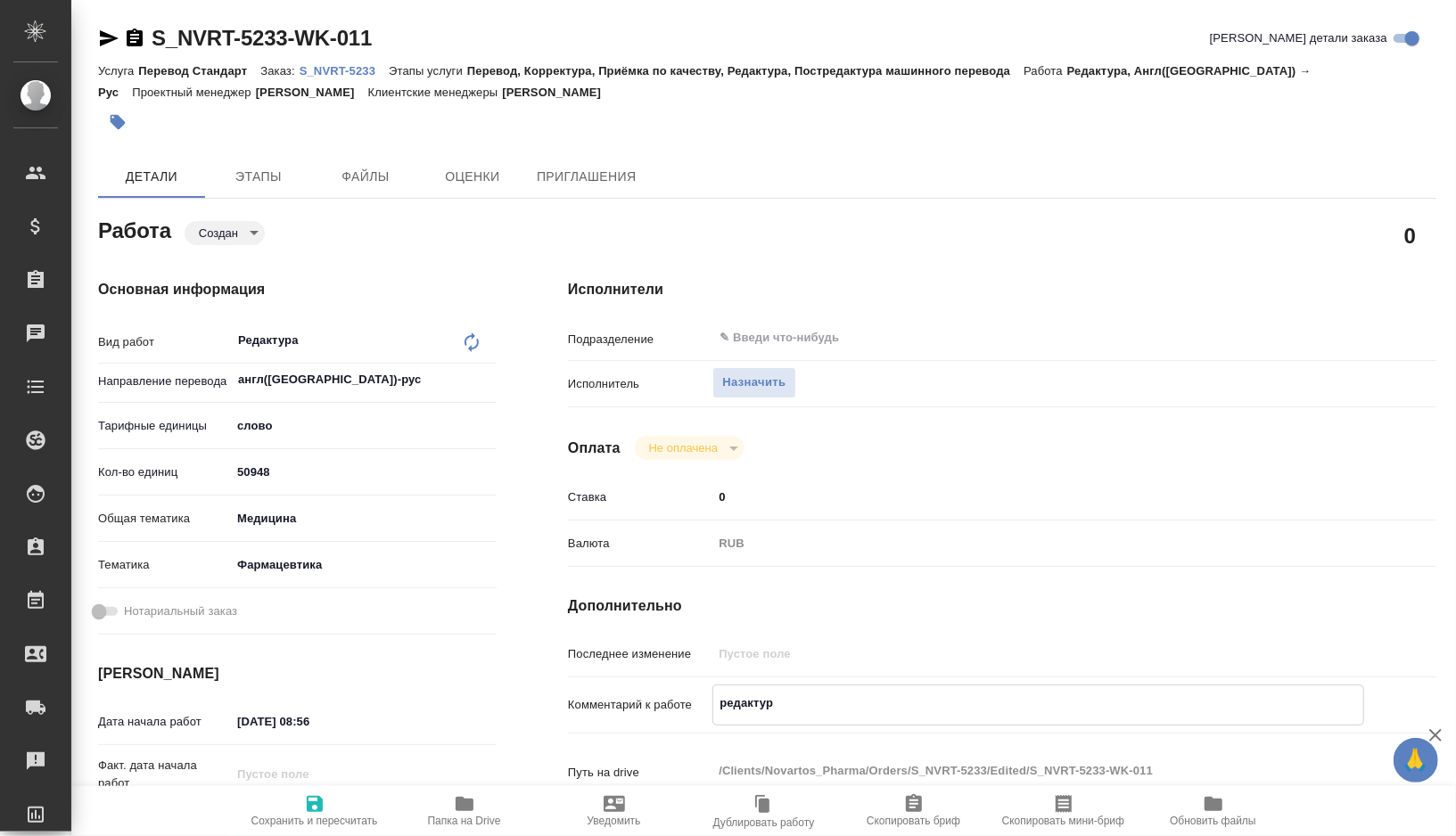
type textarea "x"
type textarea "редактура"
type textarea "x"
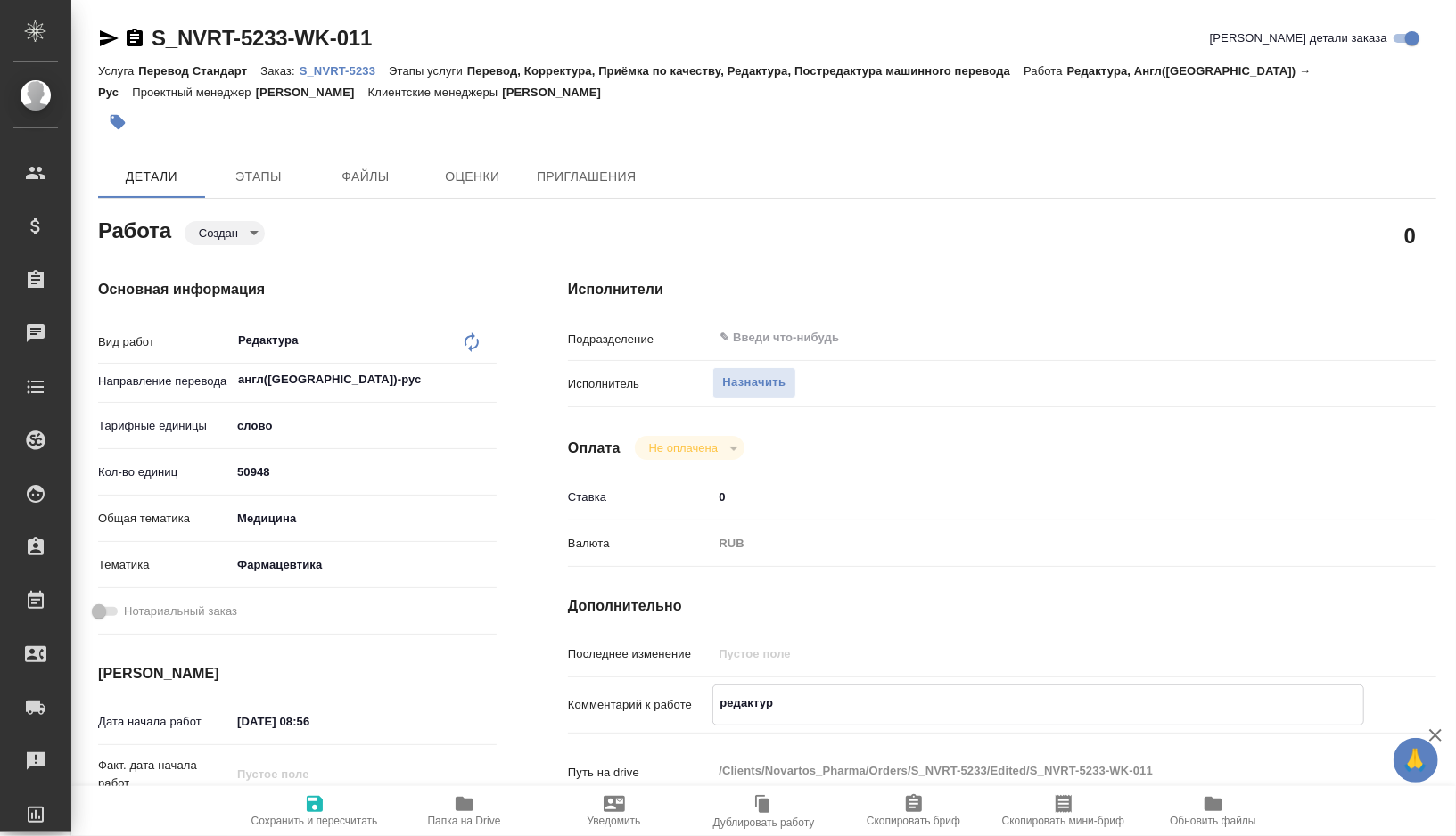
type textarea "x"
type textarea "редактура"
type textarea "x"
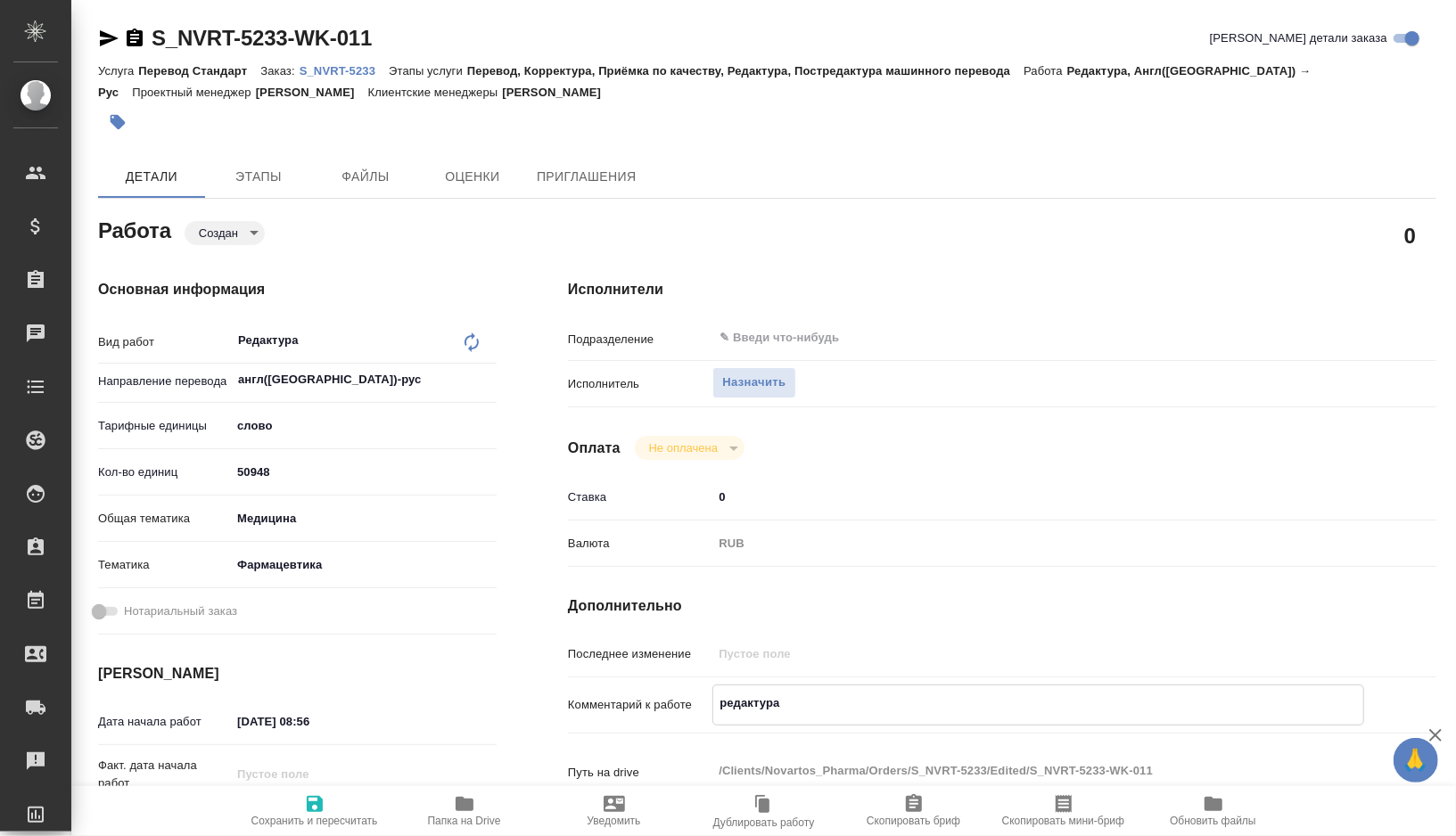
type textarea "x"
type textarea "редактура в"
type textarea "x"
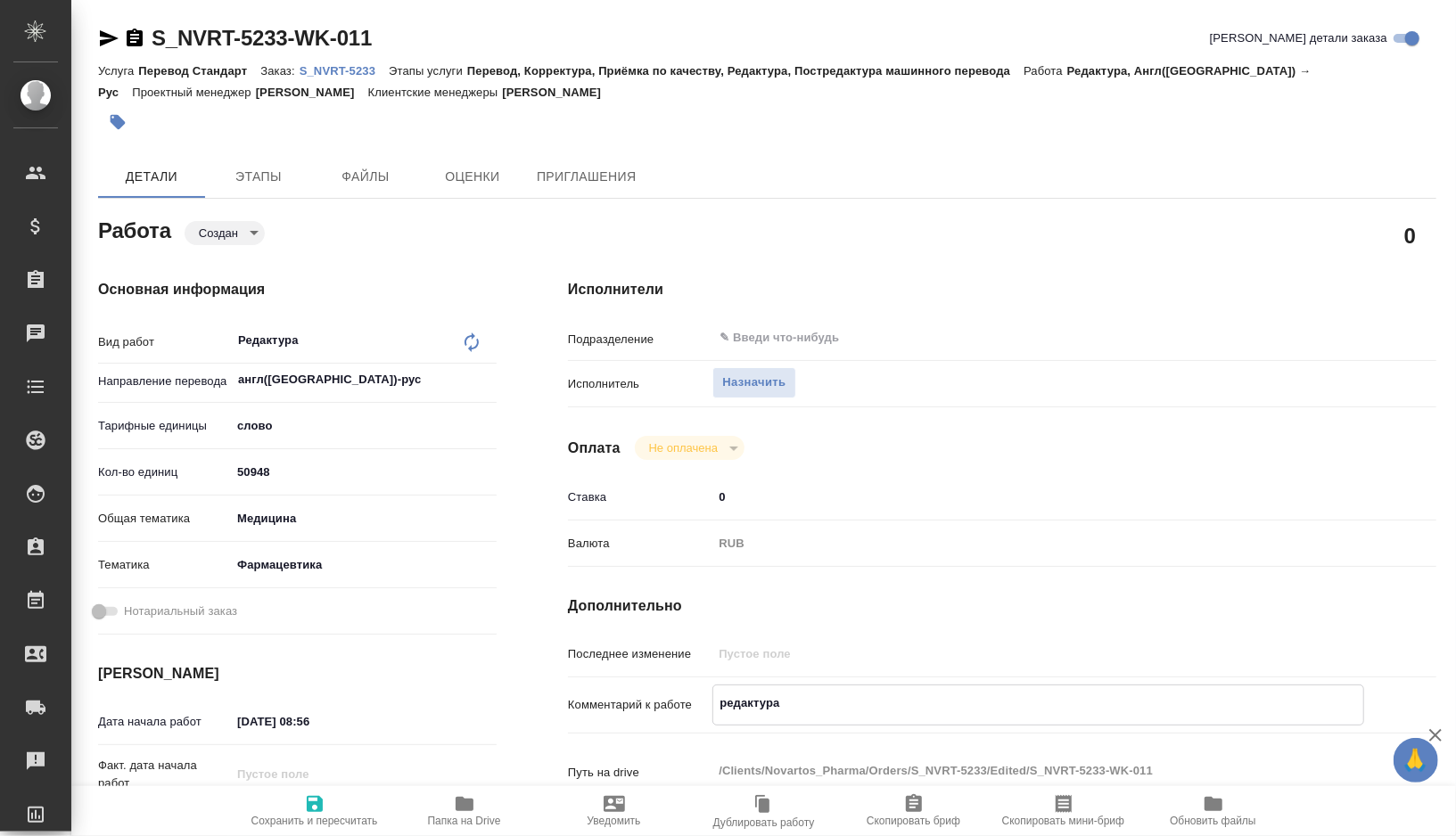
type textarea "x"
type textarea "редактура вм"
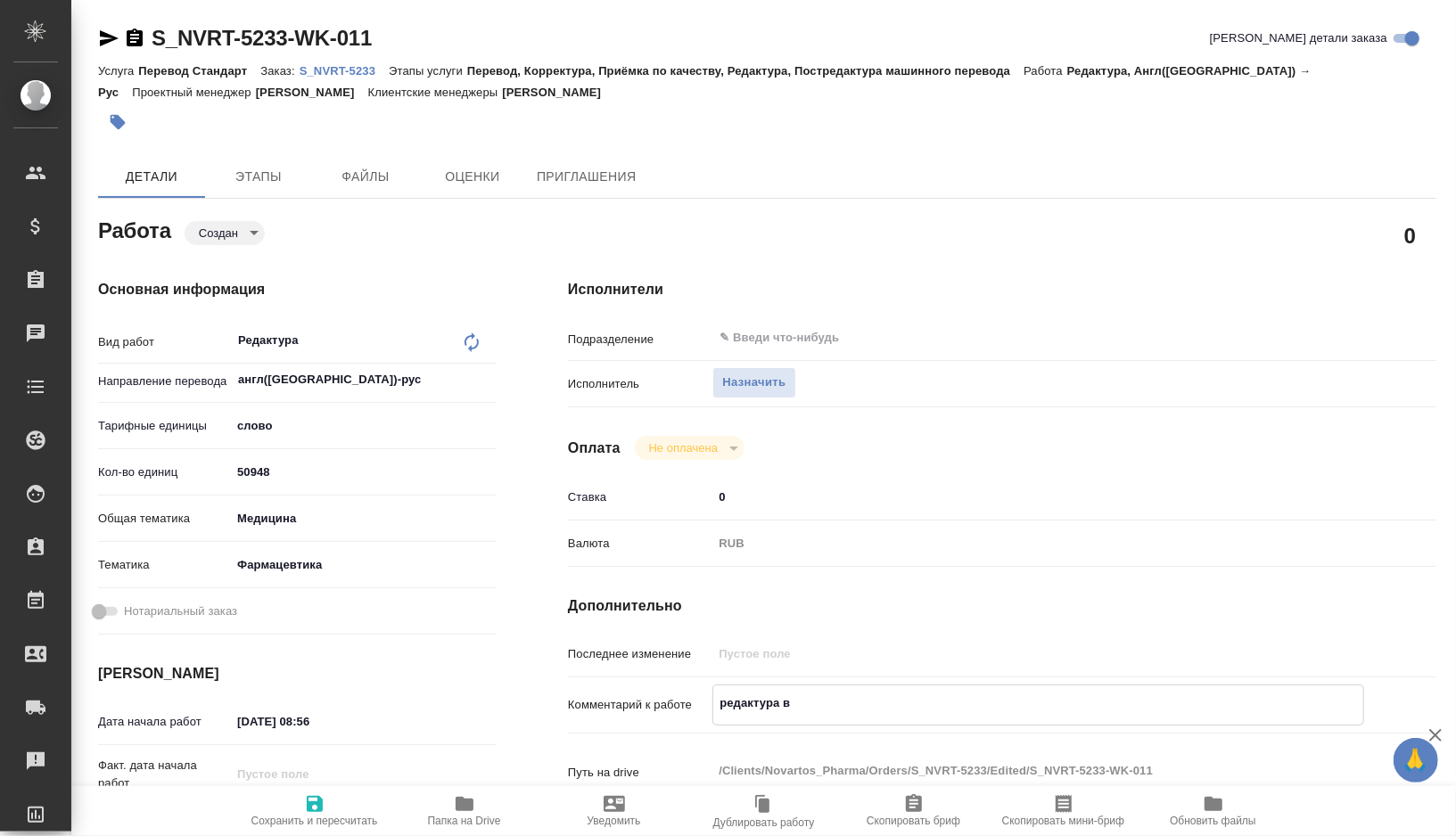
type textarea "x"
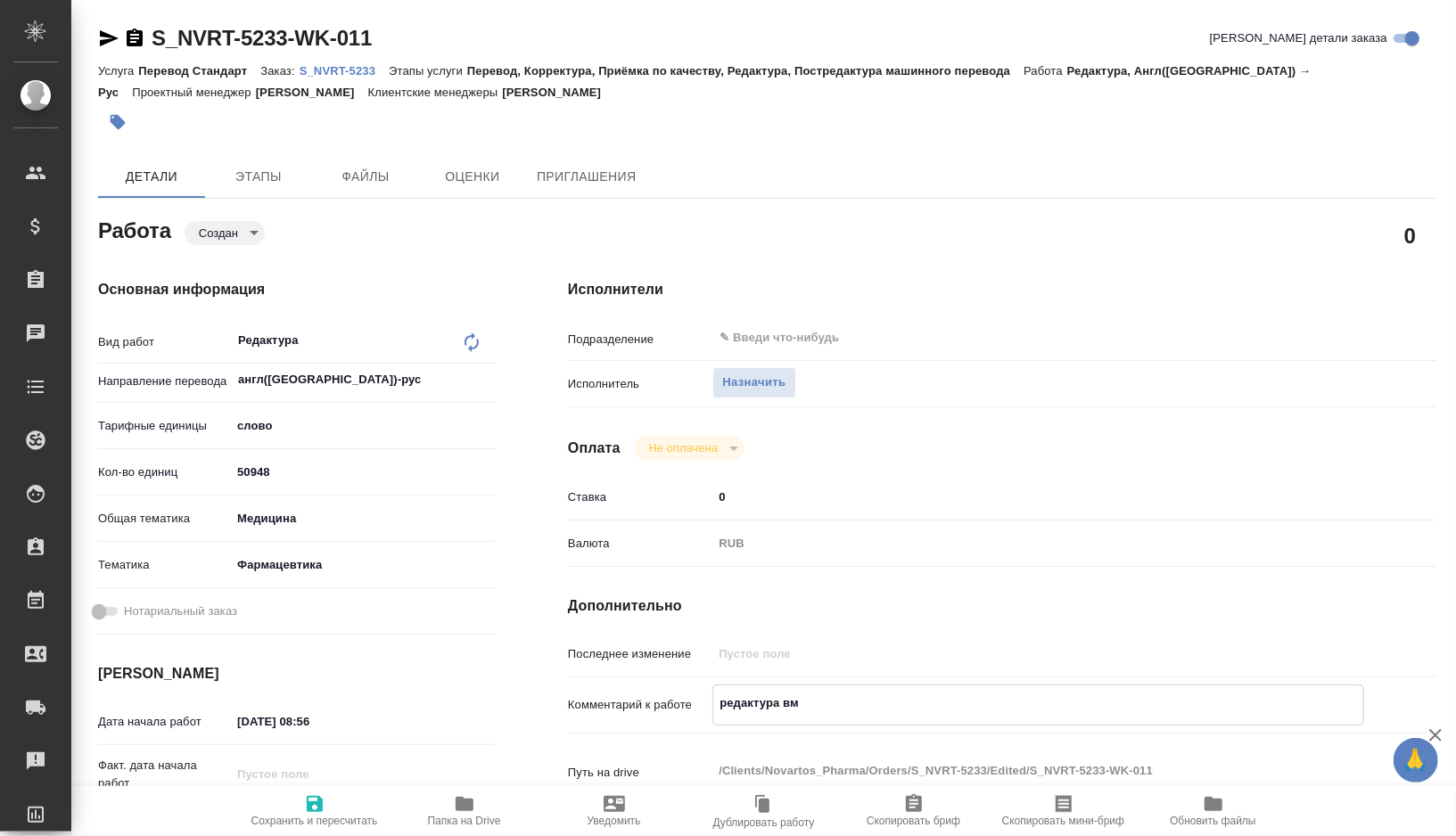
type textarea "редактура вме"
type textarea "x"
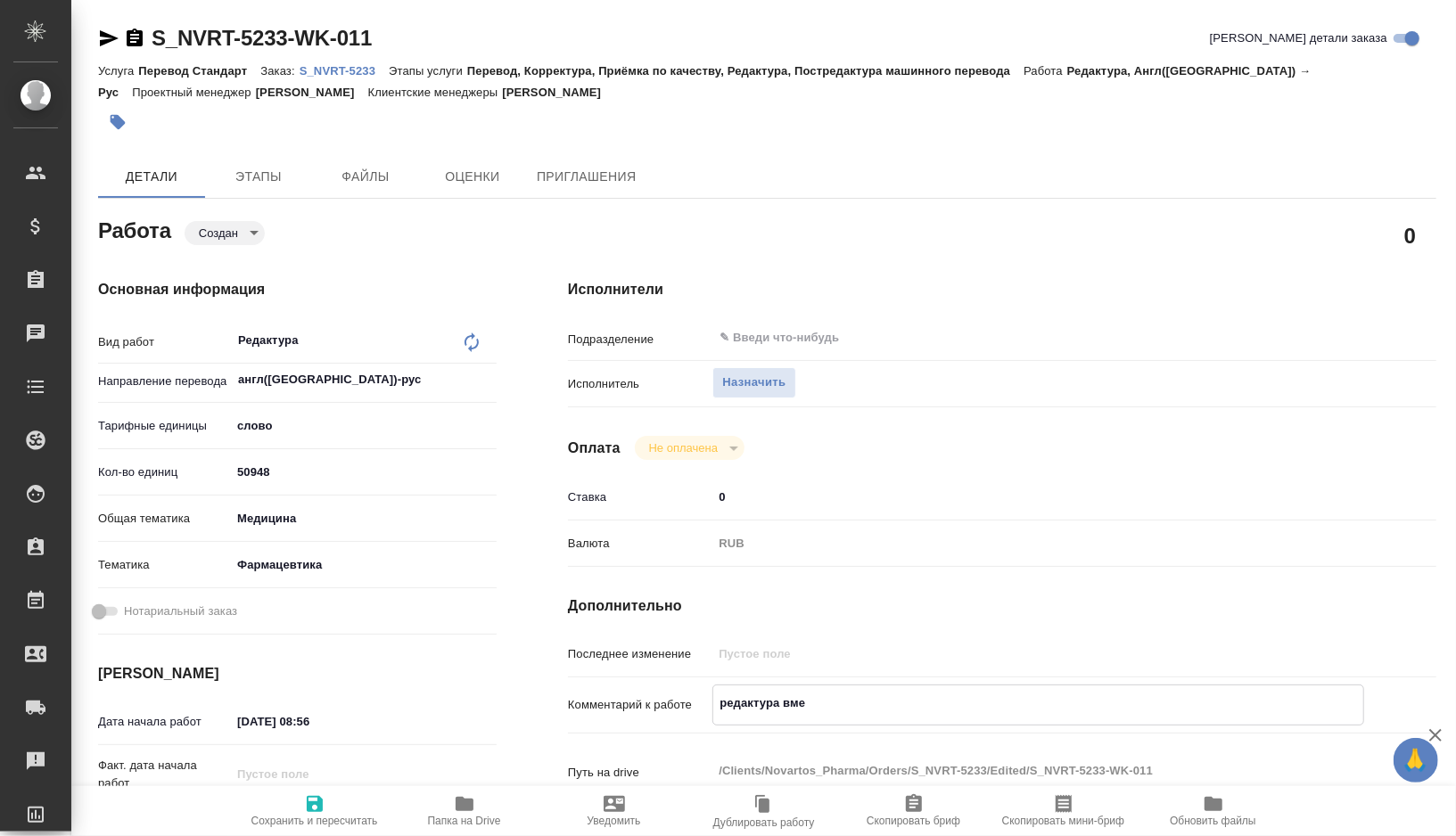
type textarea "x"
type textarea "редактура вмес"
type textarea "x"
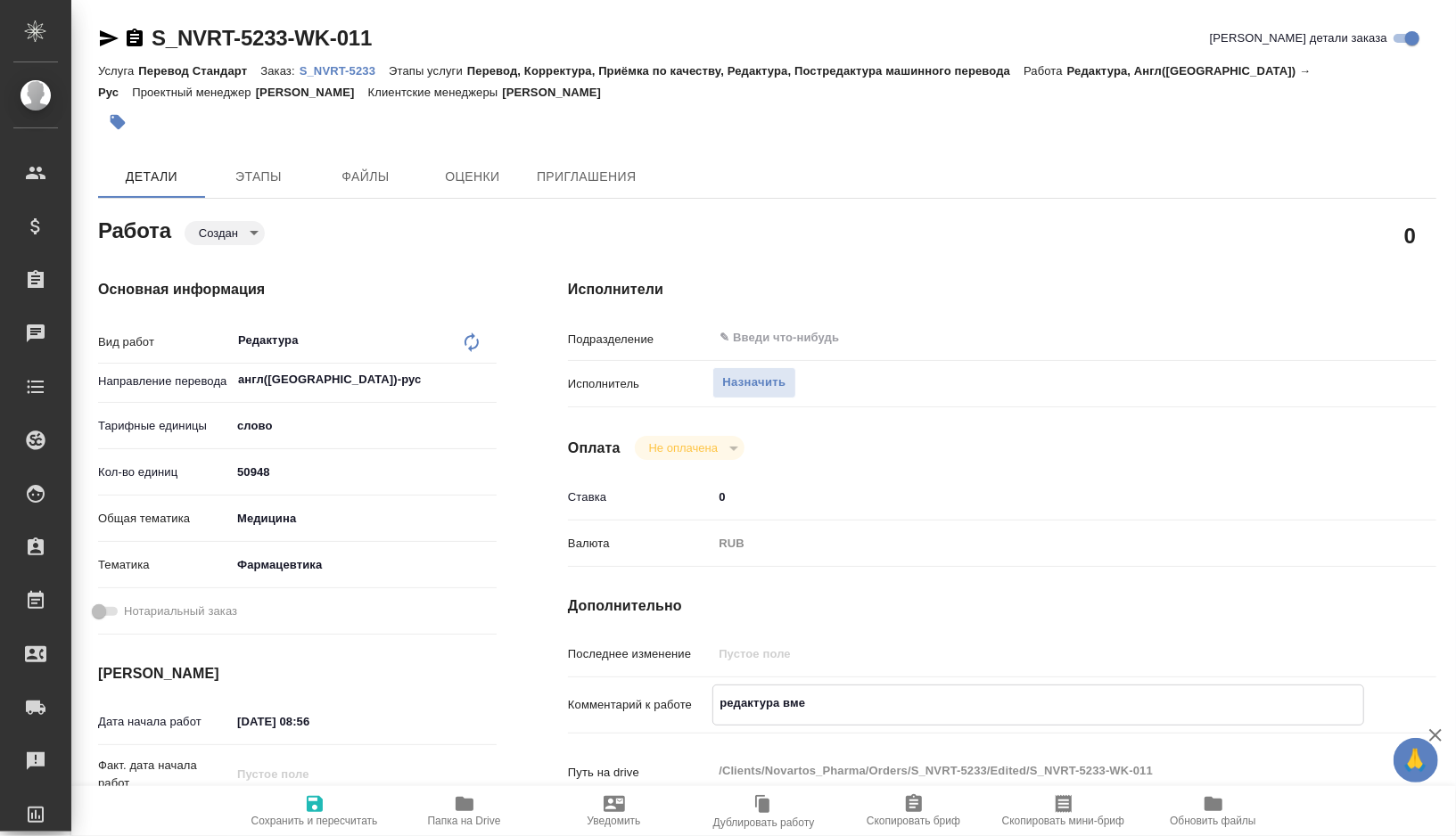
type textarea "x"
type textarea "редактура вмест"
type textarea "x"
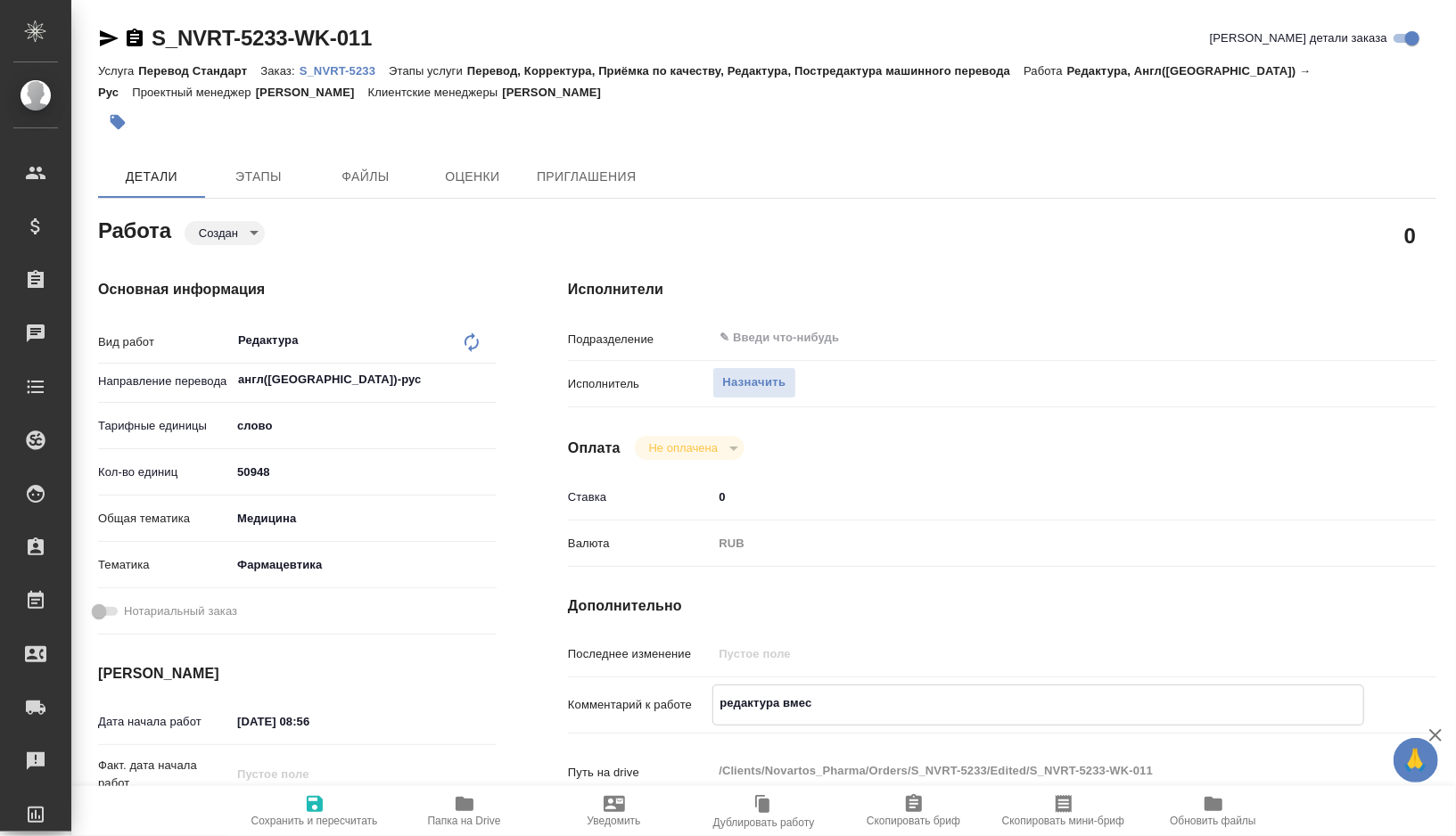
type textarea "x"
type textarea "редактура вместо"
type textarea "x"
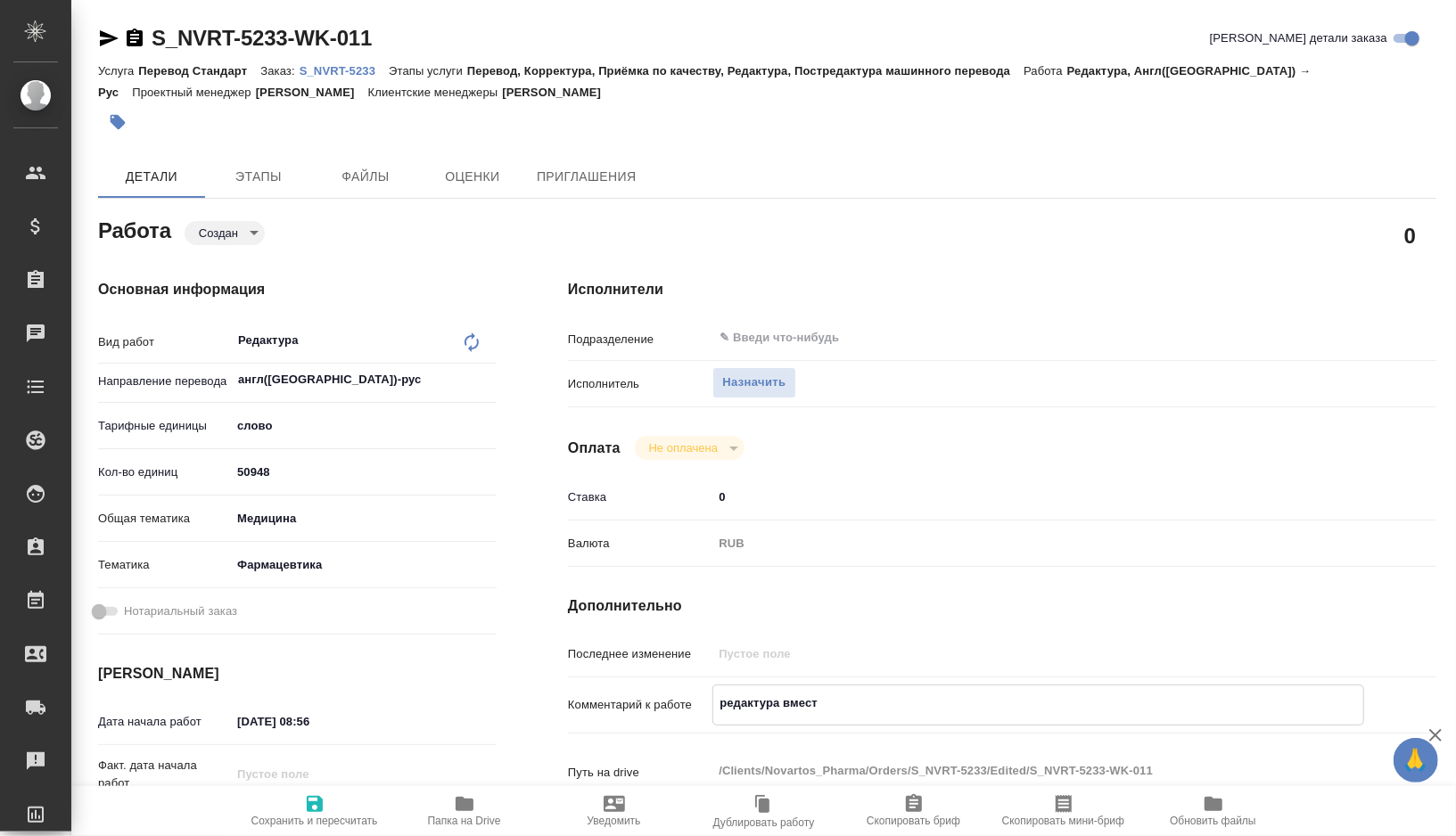
type textarea "x"
type textarea "редактура вместо"
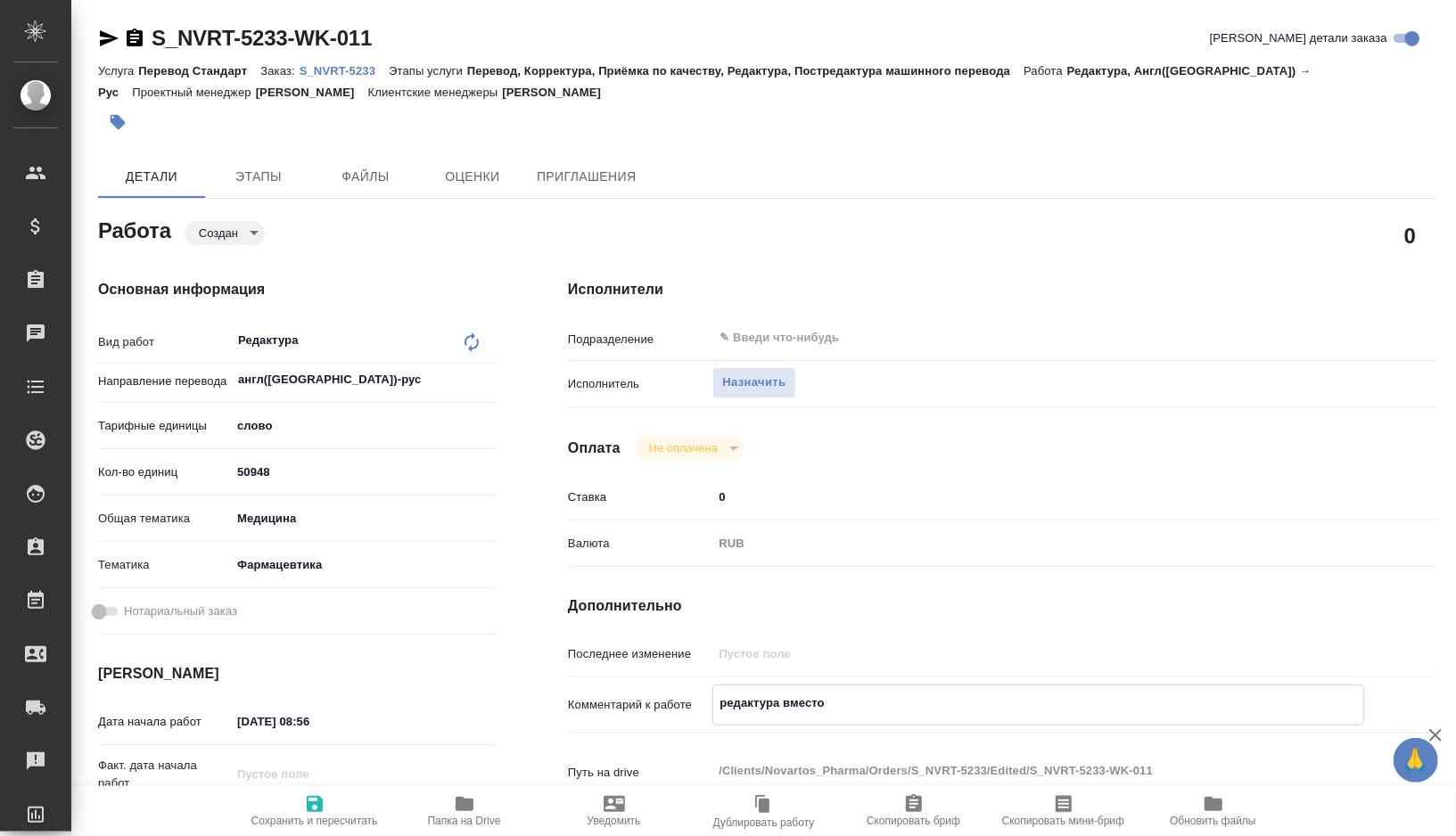
type textarea "x"
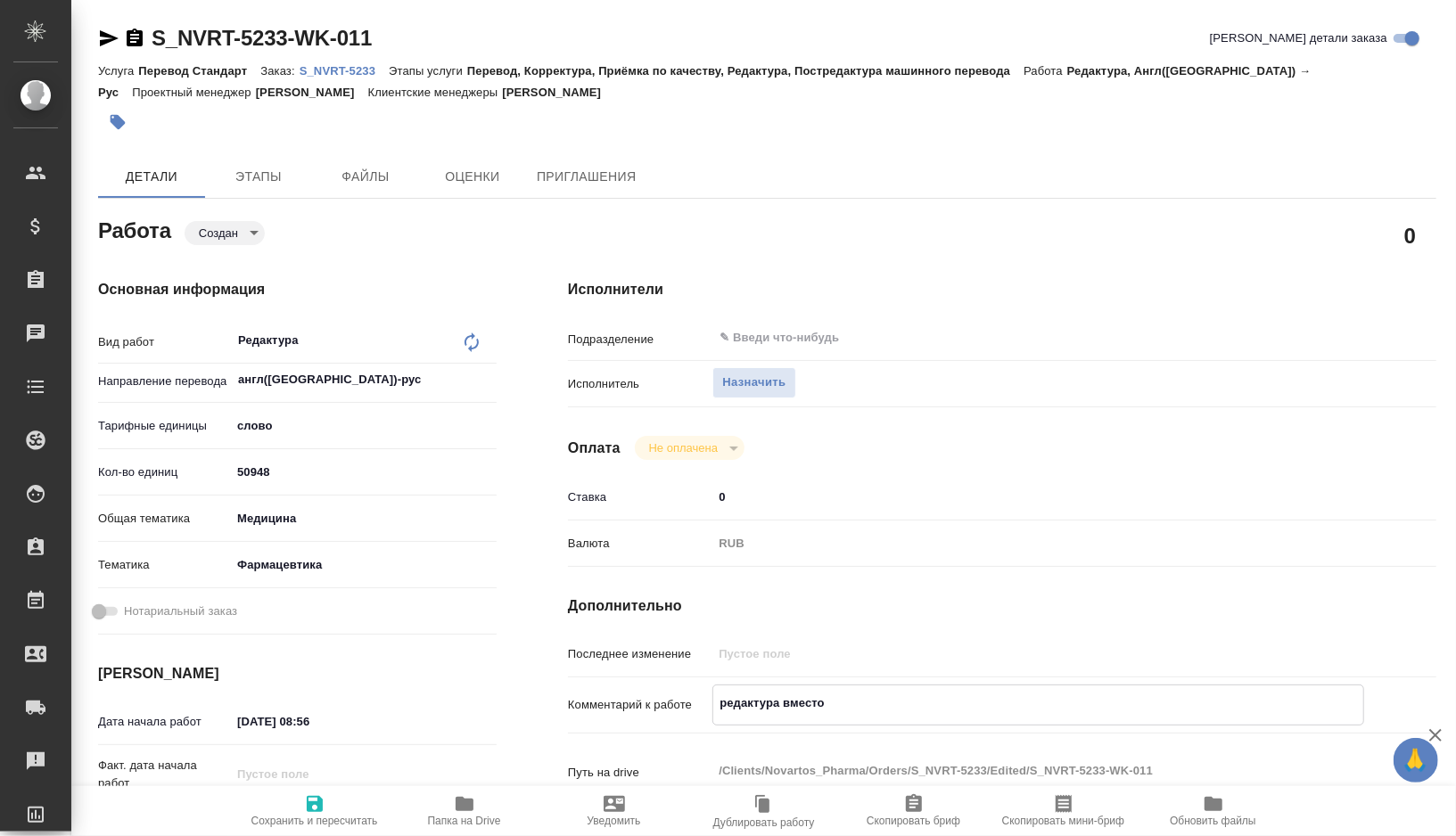
type textarea "редактура вместо п"
type textarea "x"
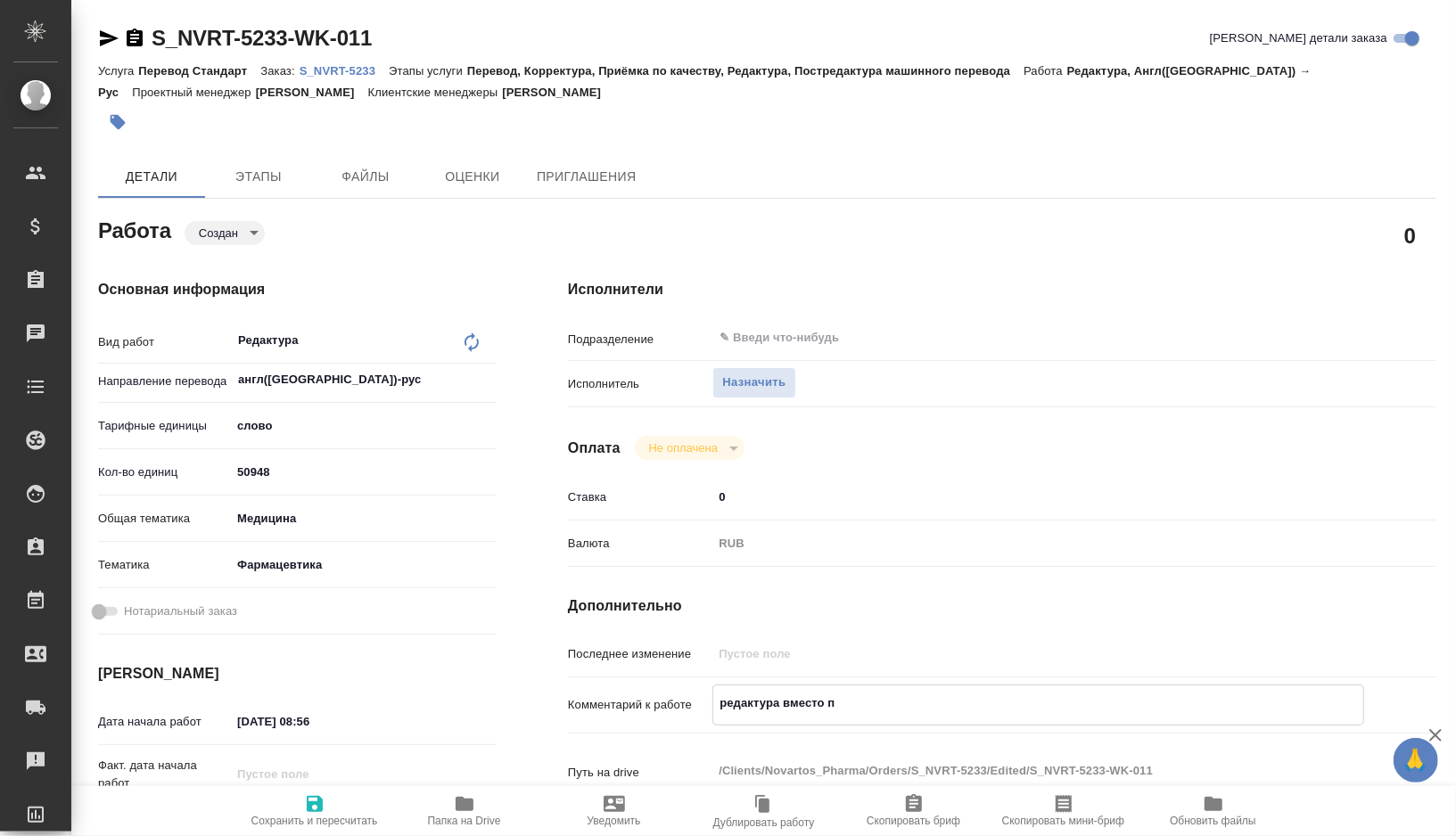
type textarea "x"
type textarea "редактура вместо пе"
type textarea "x"
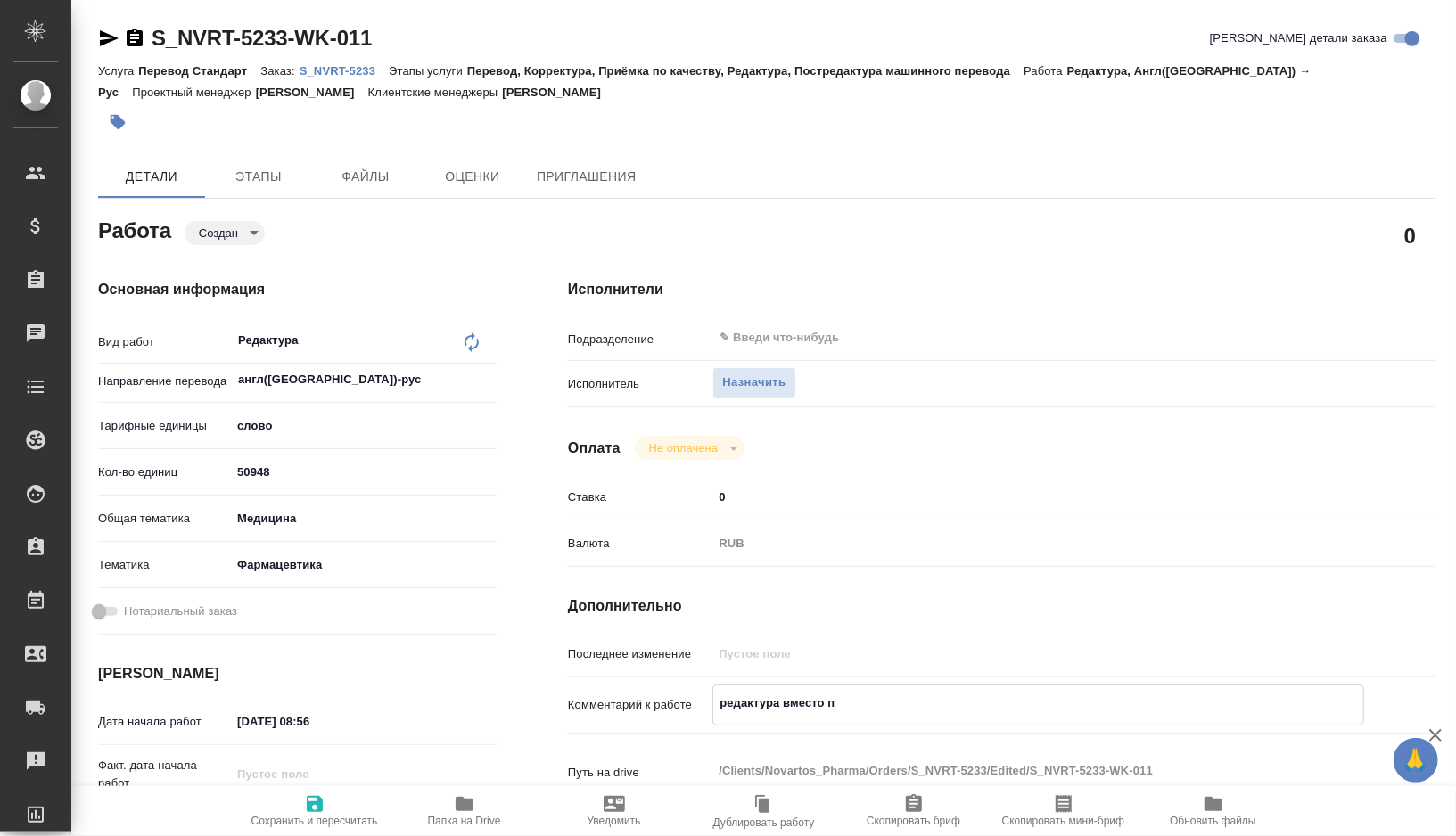
type textarea "x"
type textarea "редактура вместо пем"
type textarea "x"
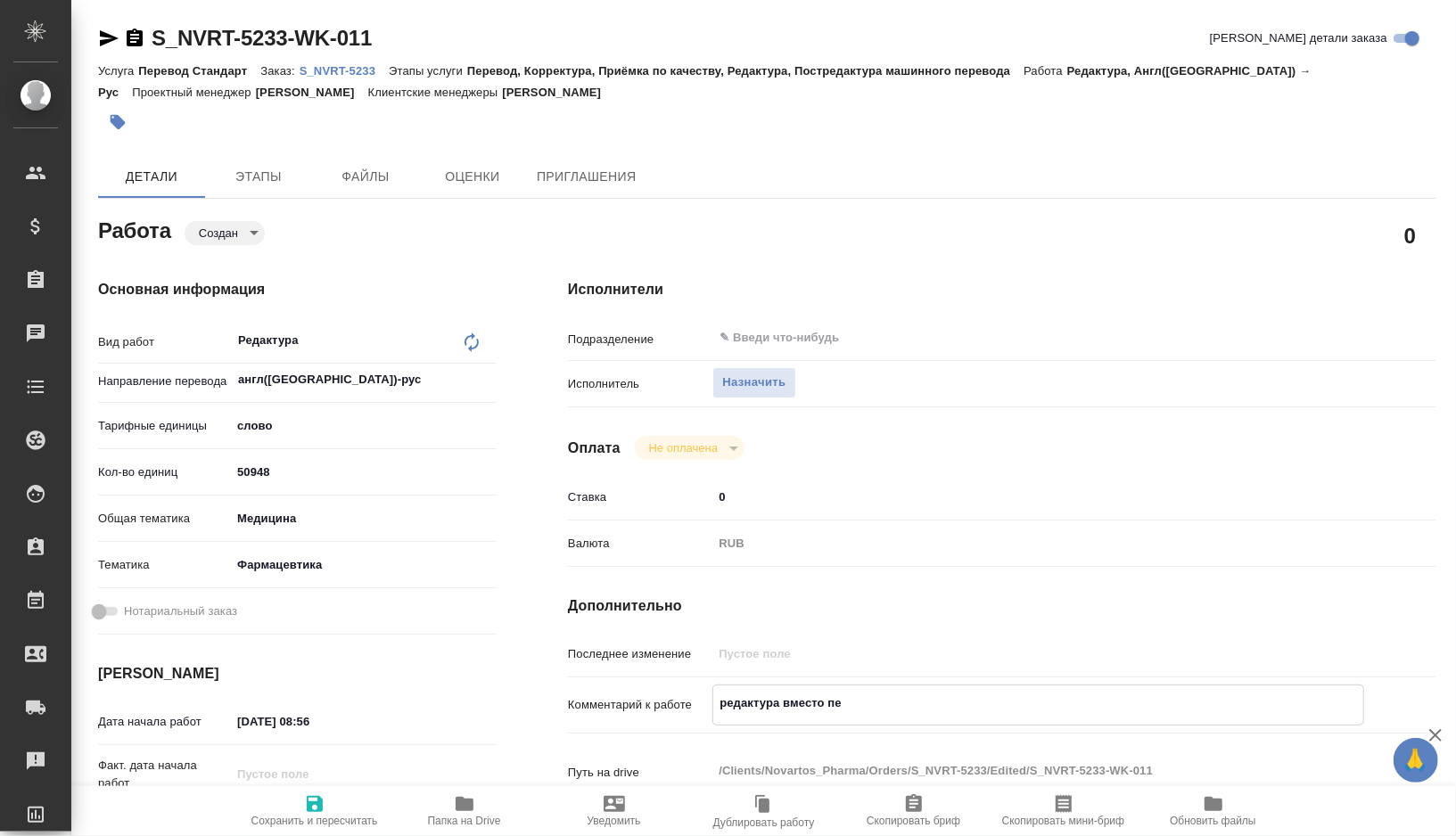
type textarea "x"
type textarea "редактура вместо пемт"
type textarea "x"
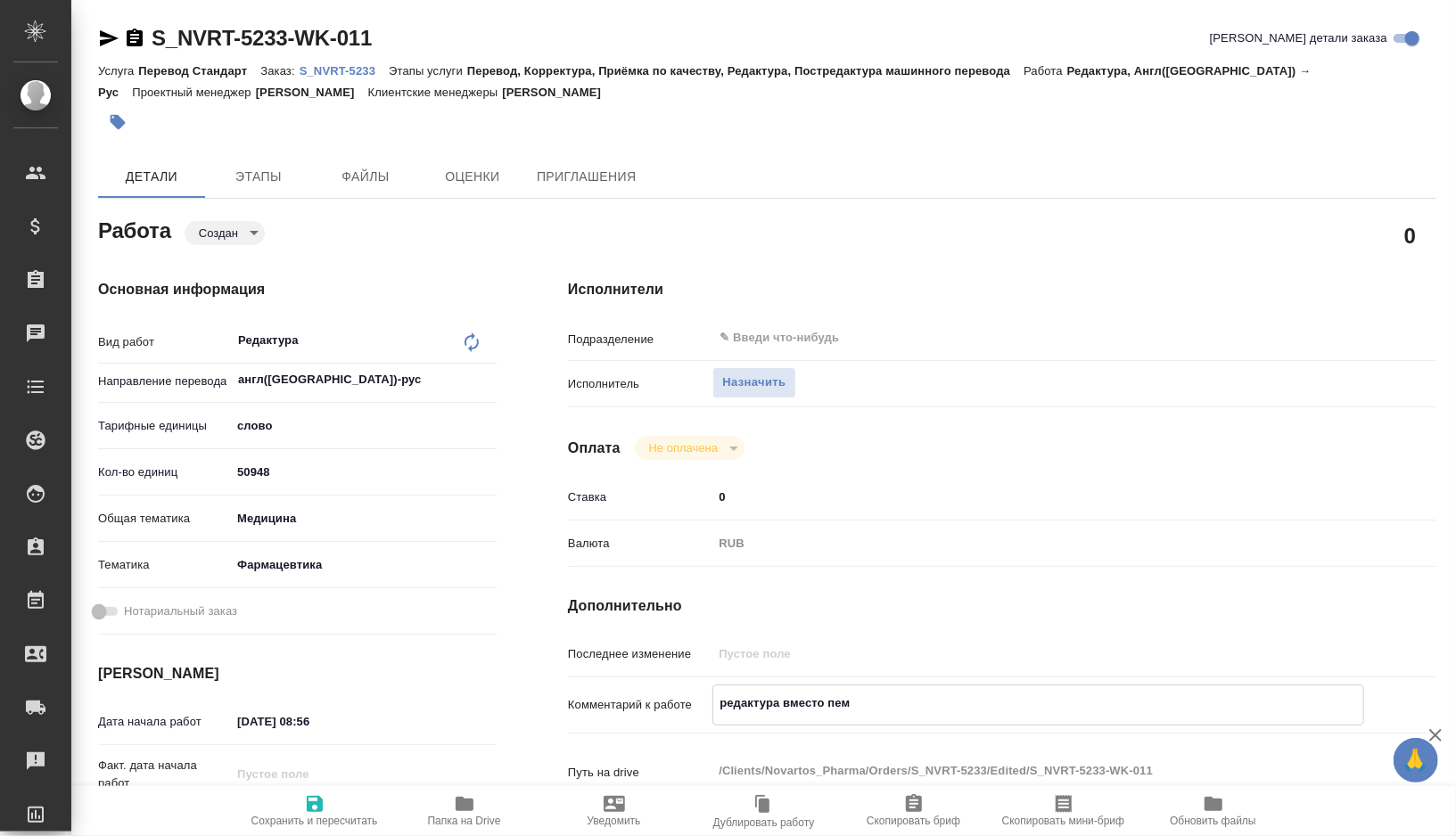
type textarea "x"
type textarea "редактура вместо пемт,"
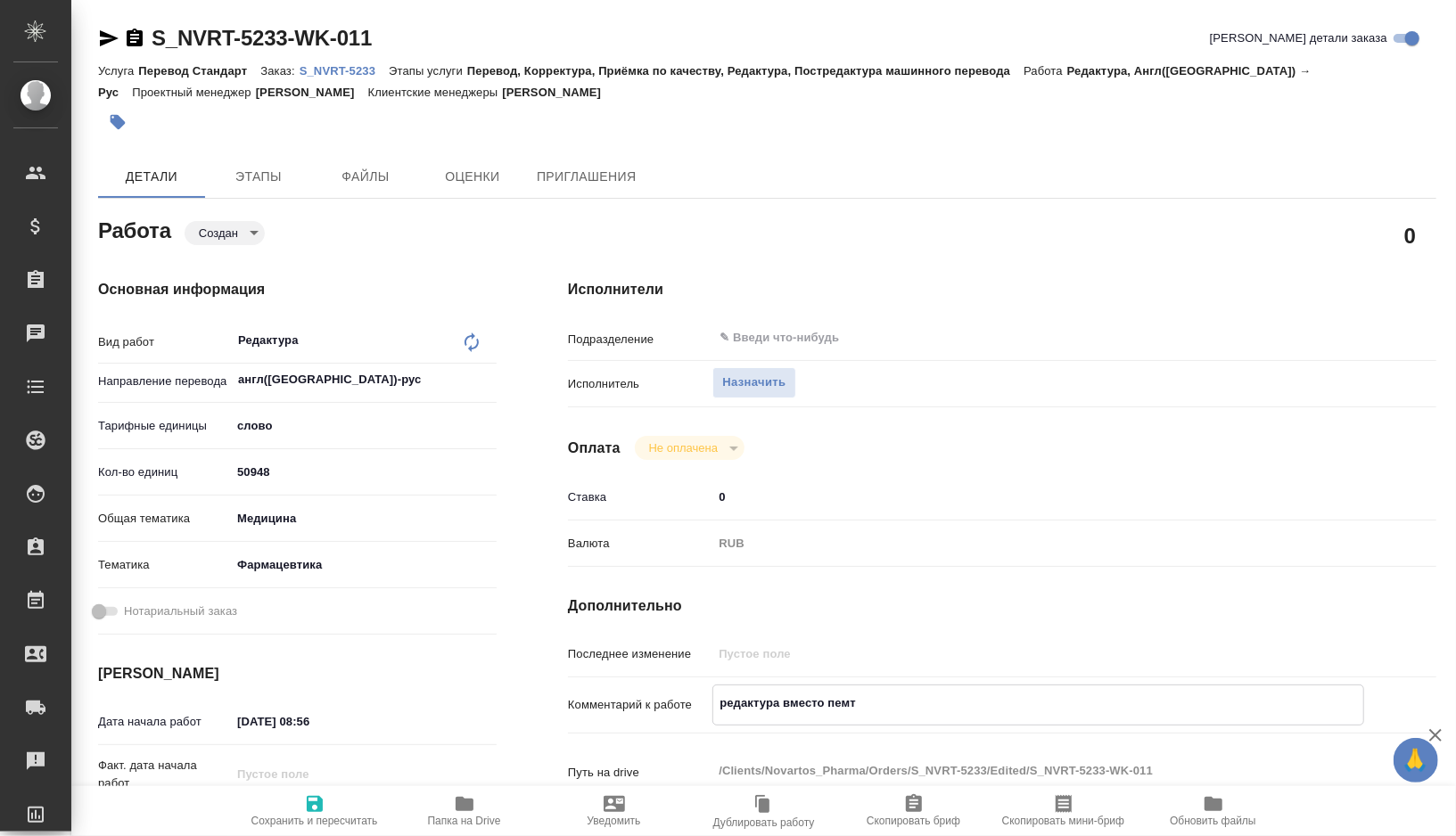
type textarea "x"
type textarea "редактура вместо пемт,"
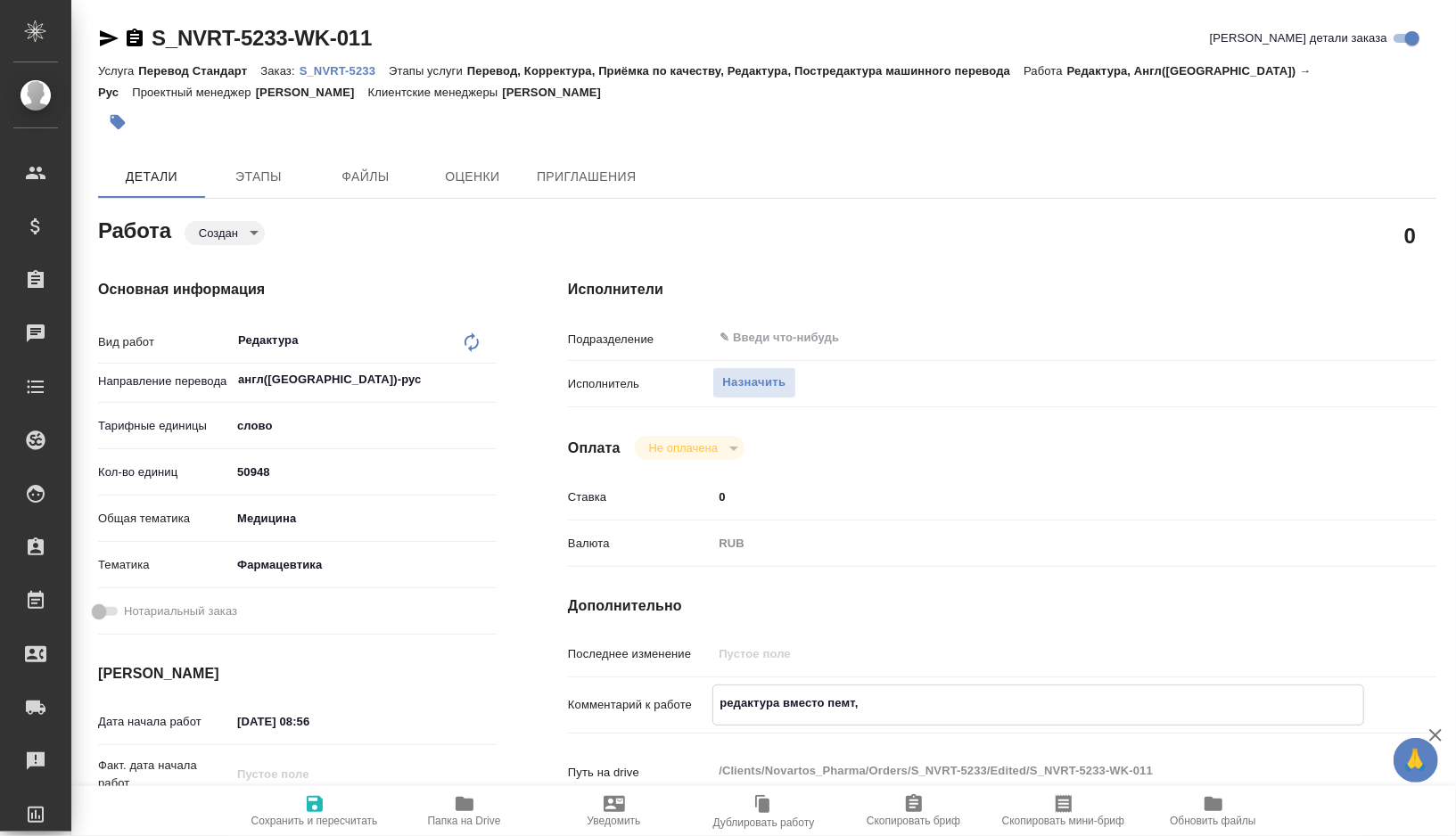
type textarea "x"
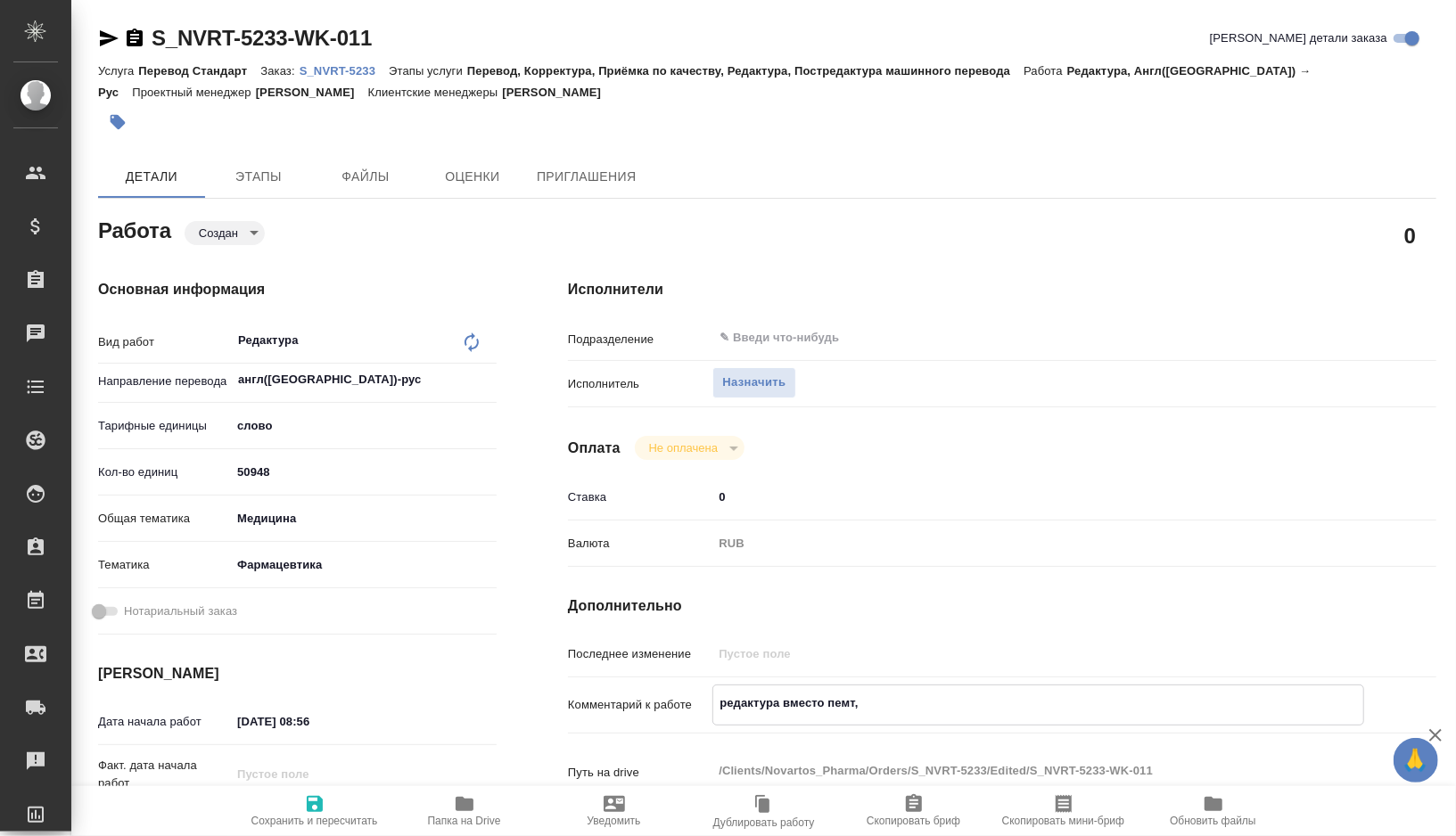
type textarea "x"
type textarea "редактура вместо пемт, ф"
type textarea "x"
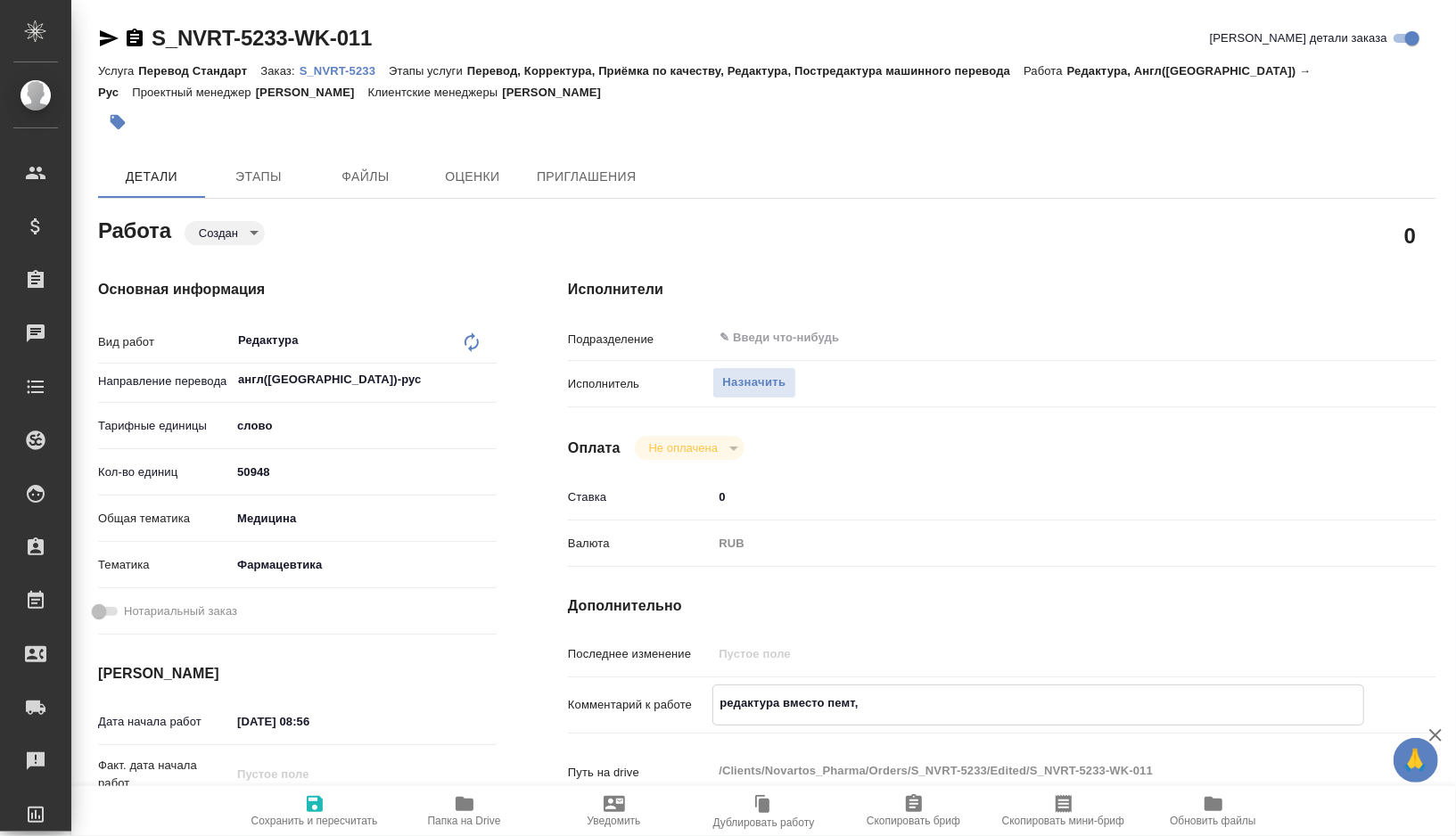
type textarea "x"
type textarea "редактура вместо пемт, фа"
type textarea "x"
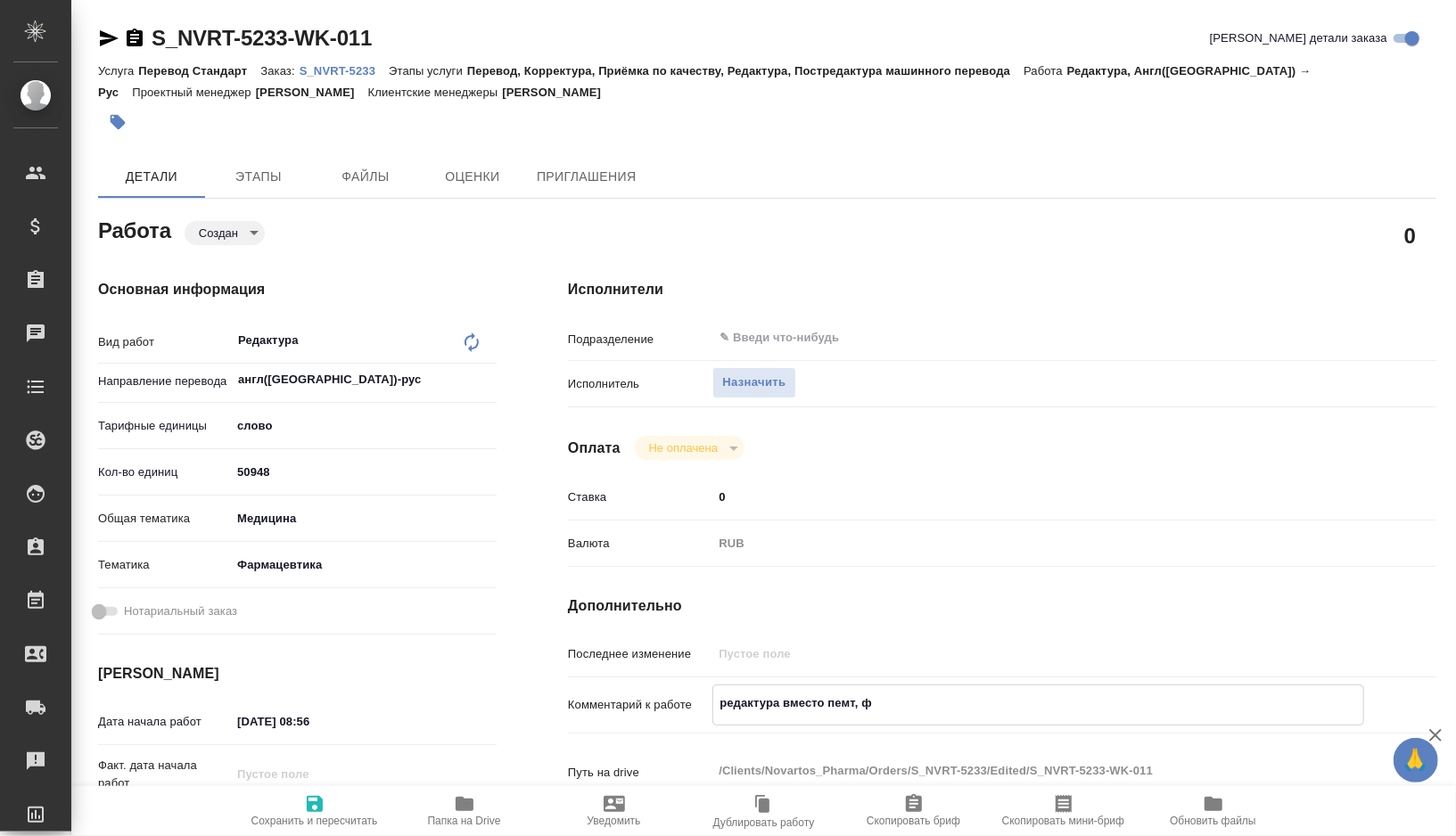
type textarea "x"
type textarea "редактура вместо пемт, фай"
type textarea "x"
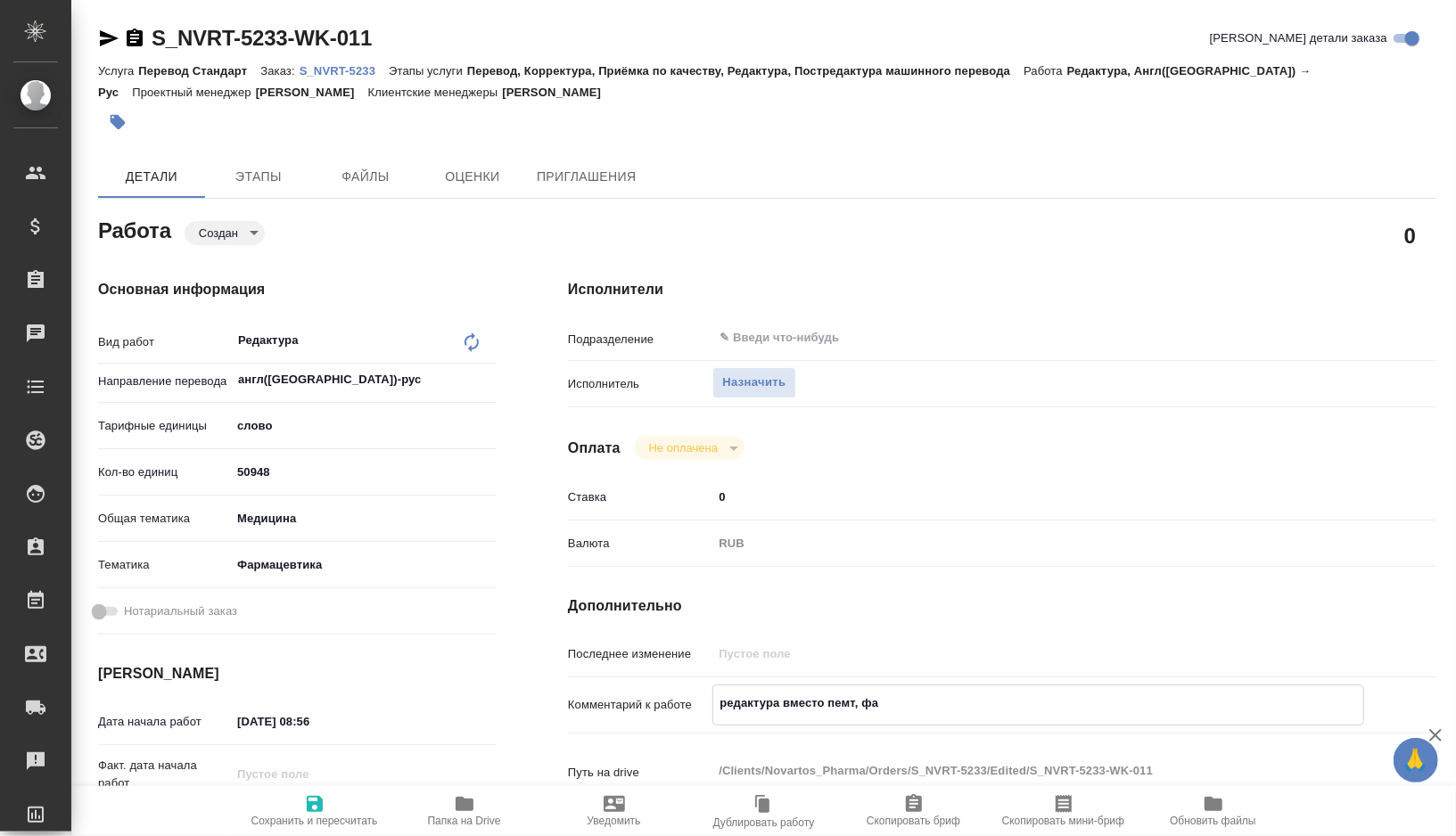
type textarea "x"
type textarea "редактура вместо пемт, файл"
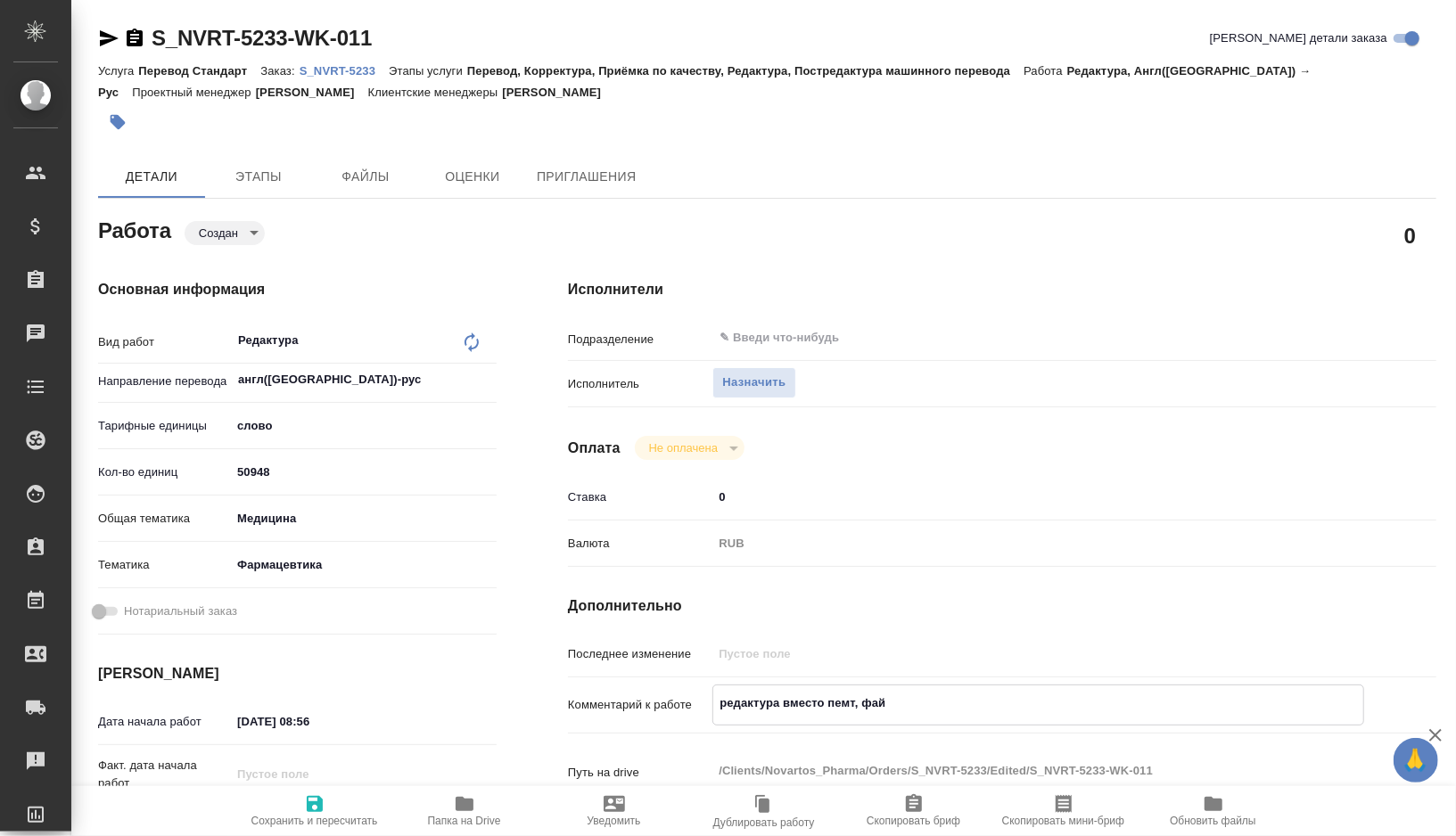
type textarea "x"
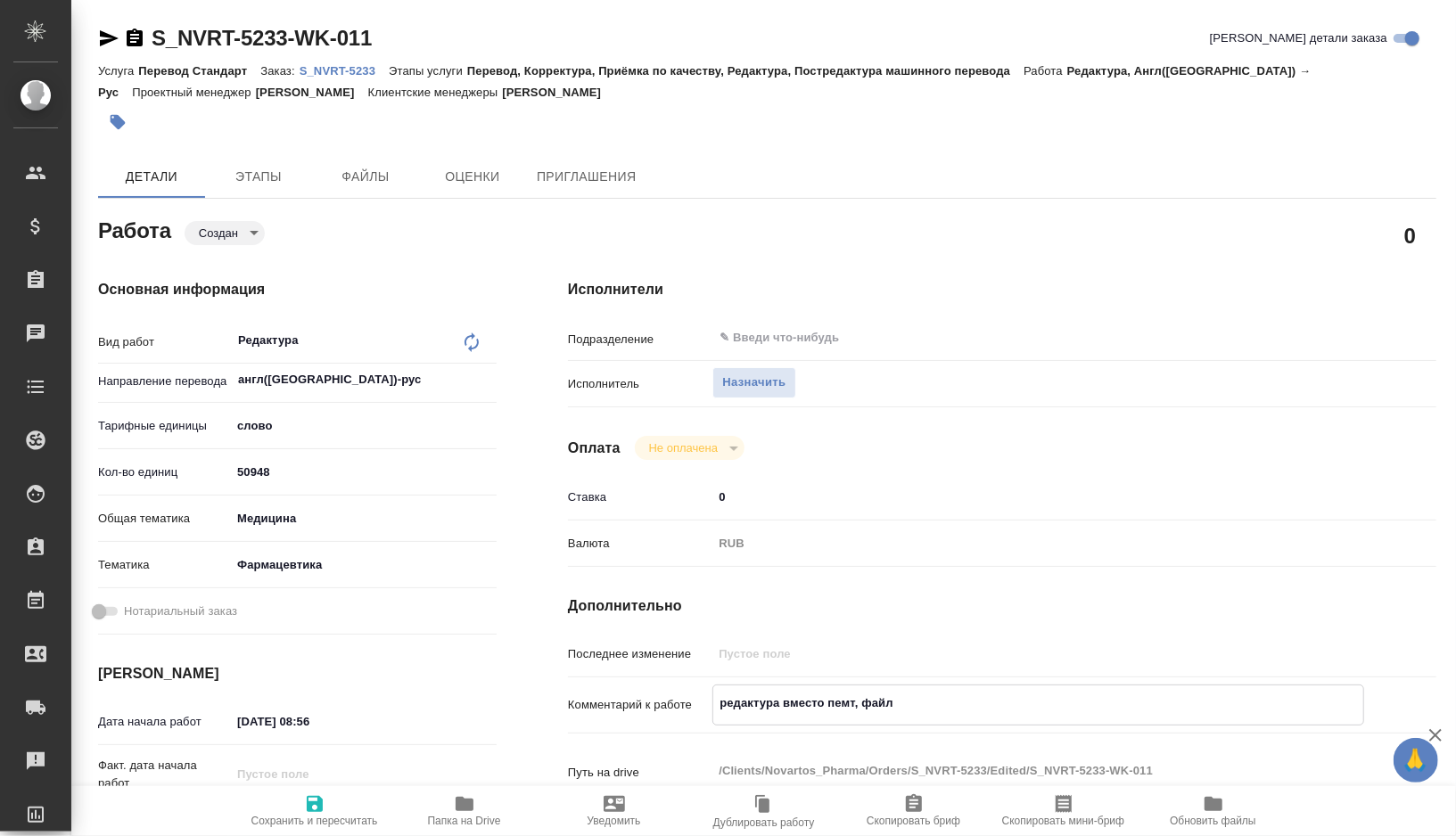
type textarea "редактура вместо пемт, файлы"
type textarea "x"
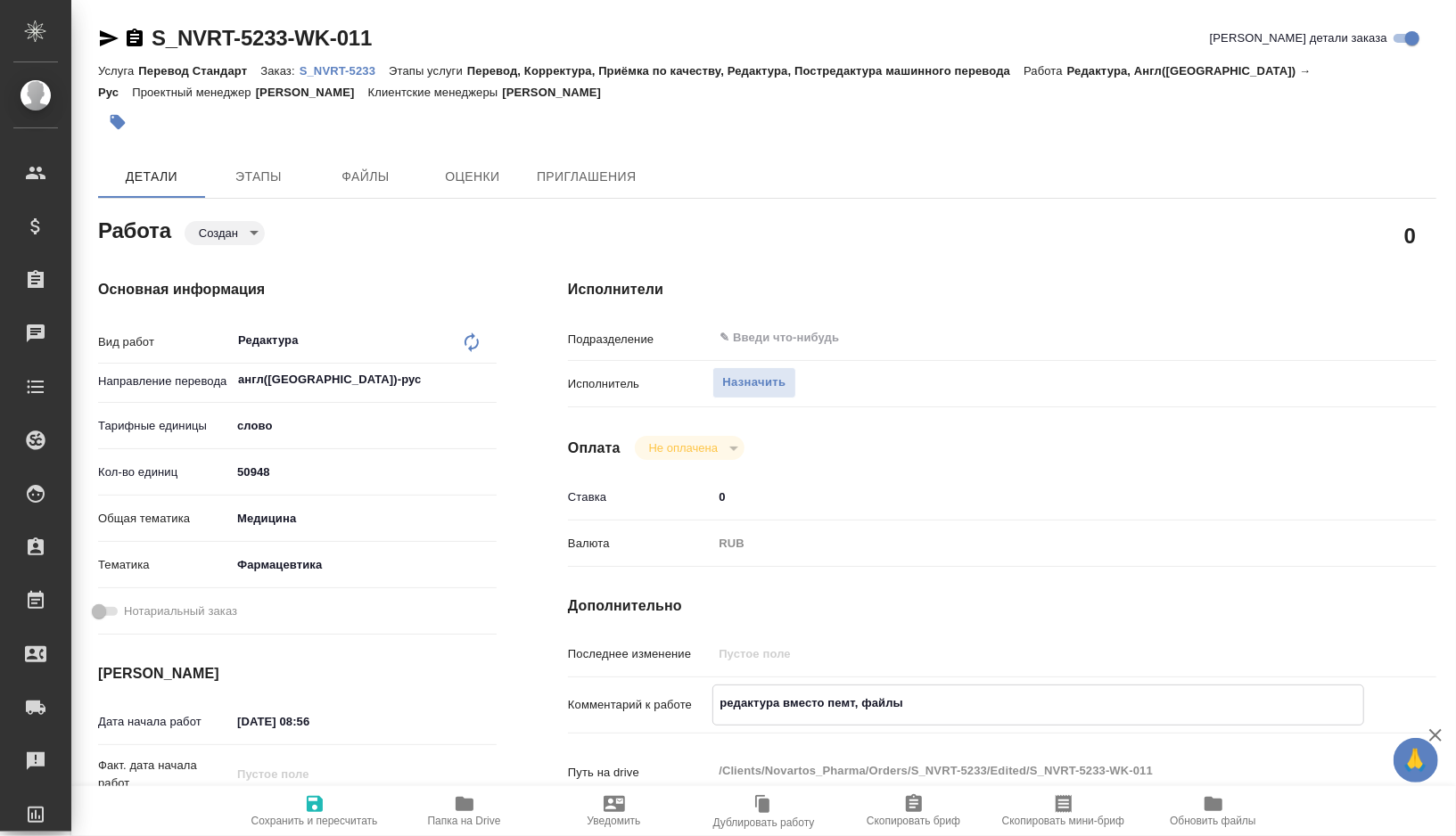
type textarea "x"
type textarea "редактура вместо пемт, файлы:"
type textarea "x"
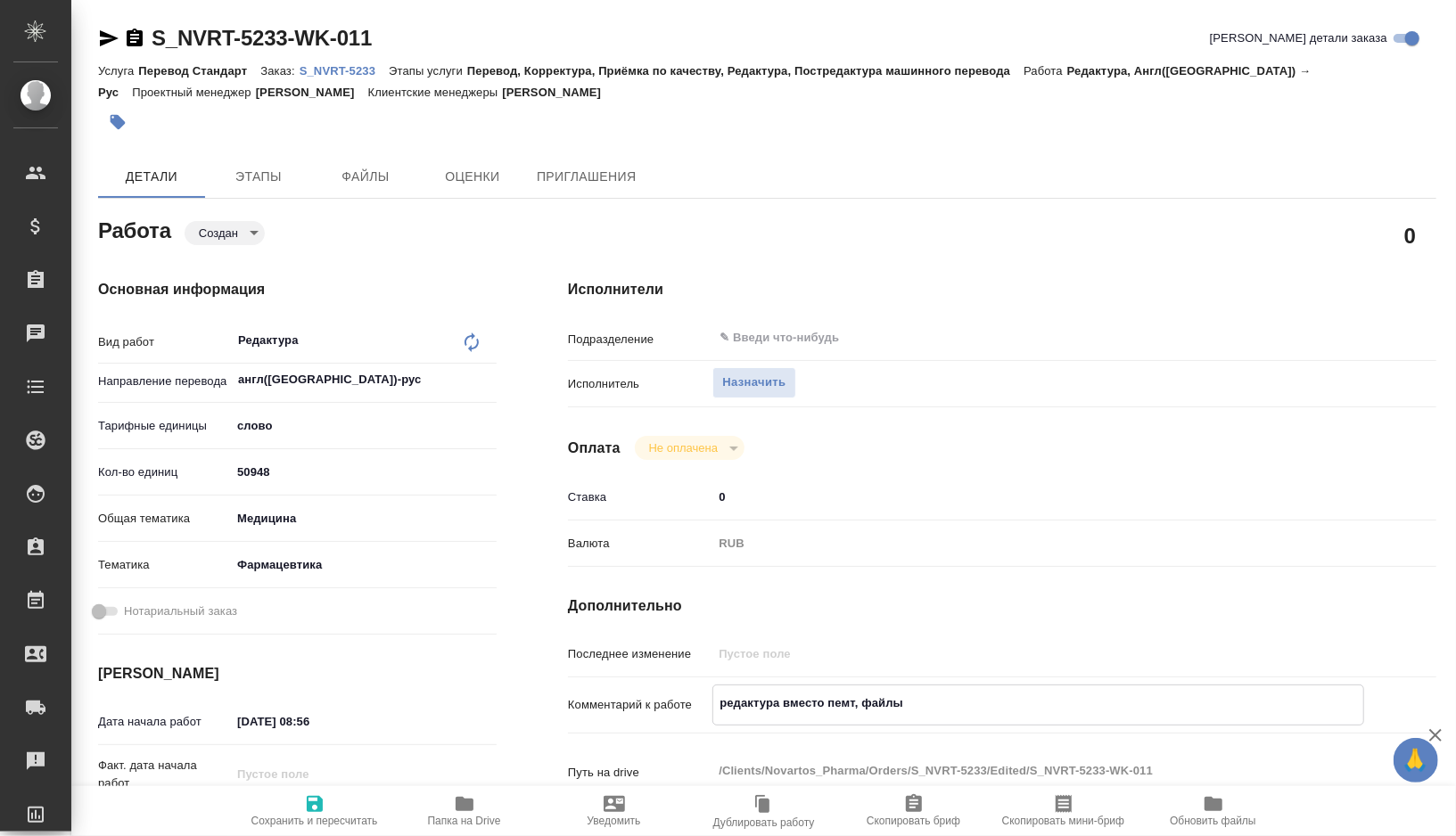
type textarea "x"
type textarea "редактура вместо пемт, файлы:"
type textarea "x"
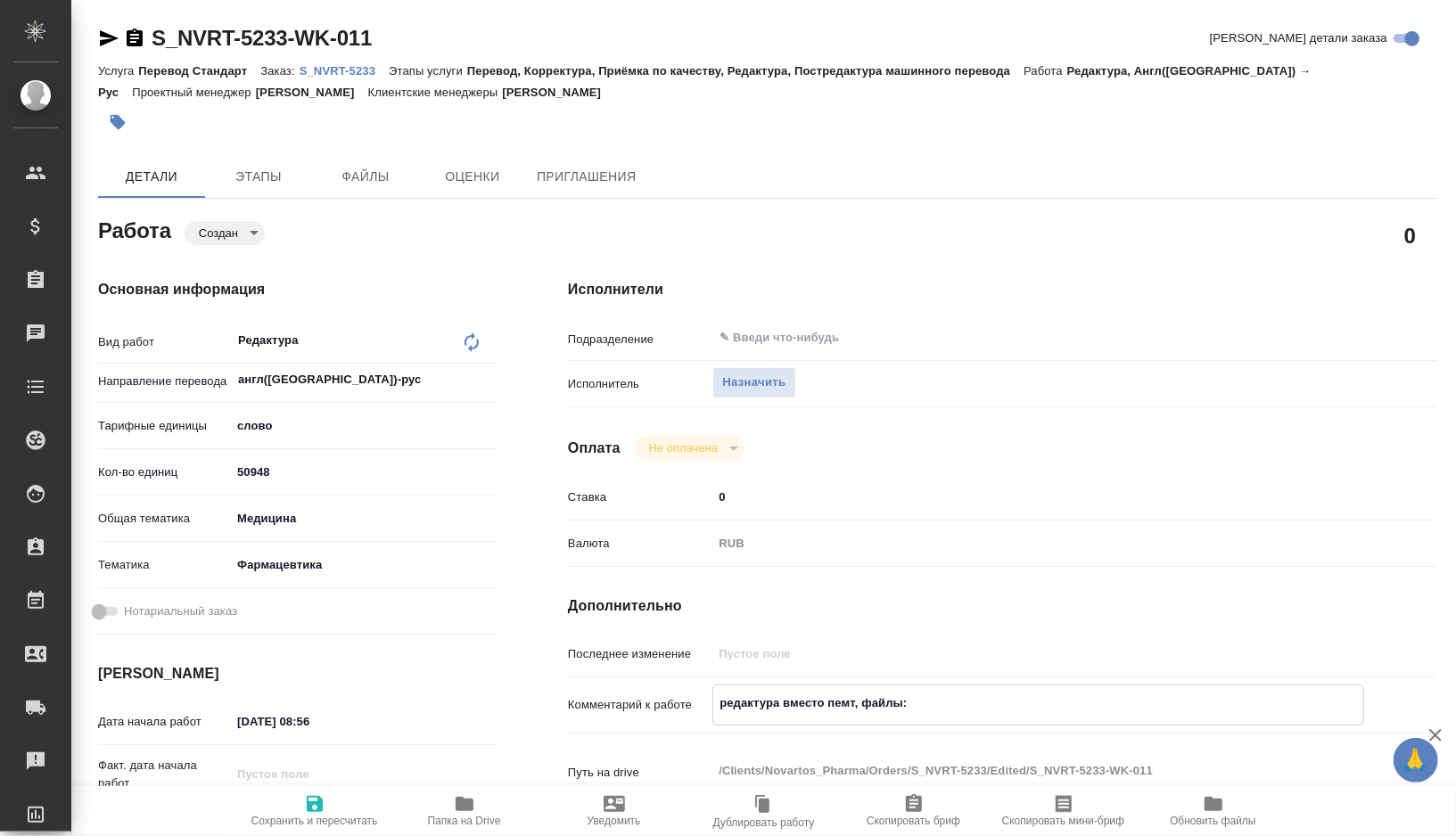
type textarea "x"
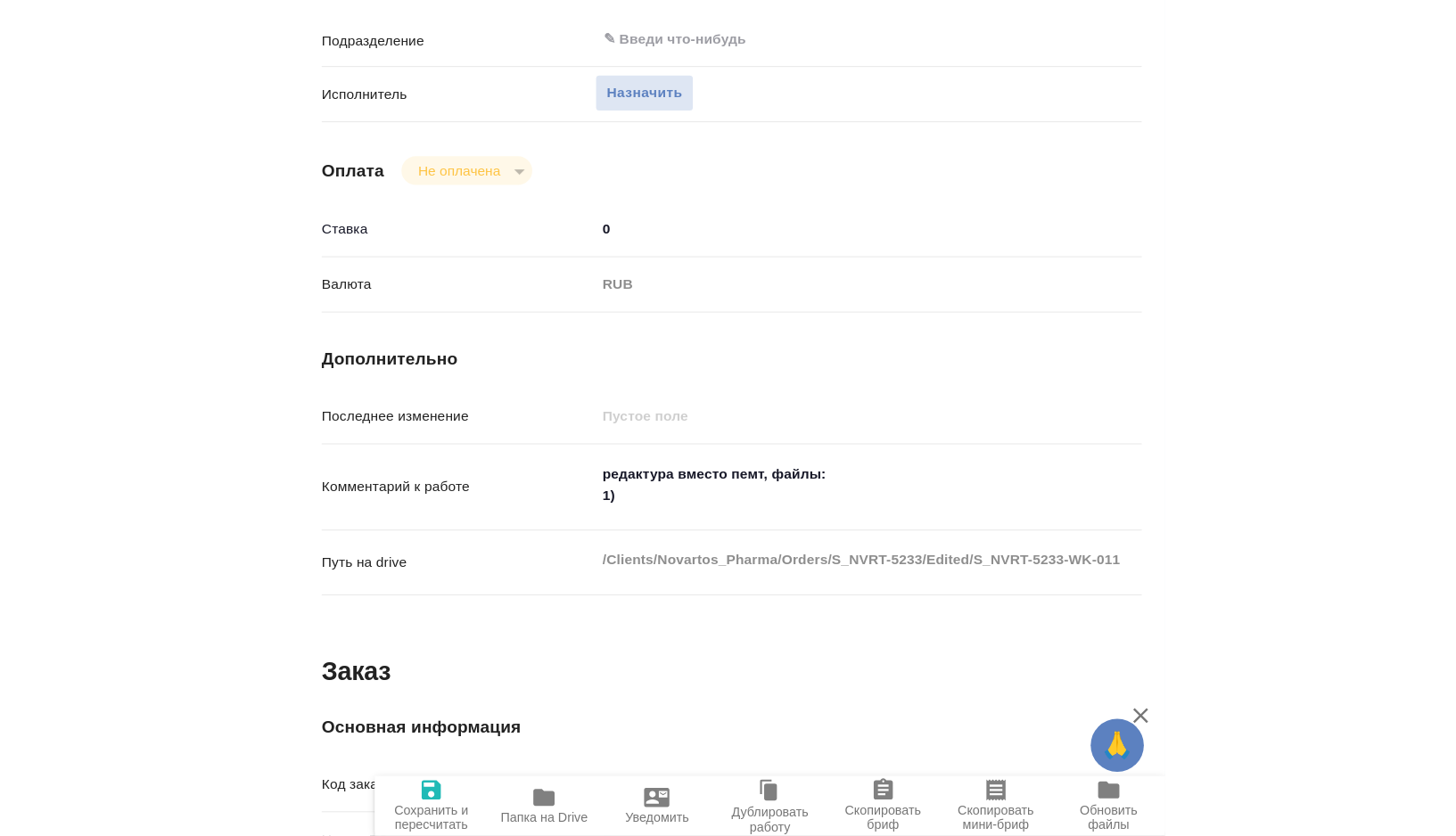
scroll to position [1189, 0]
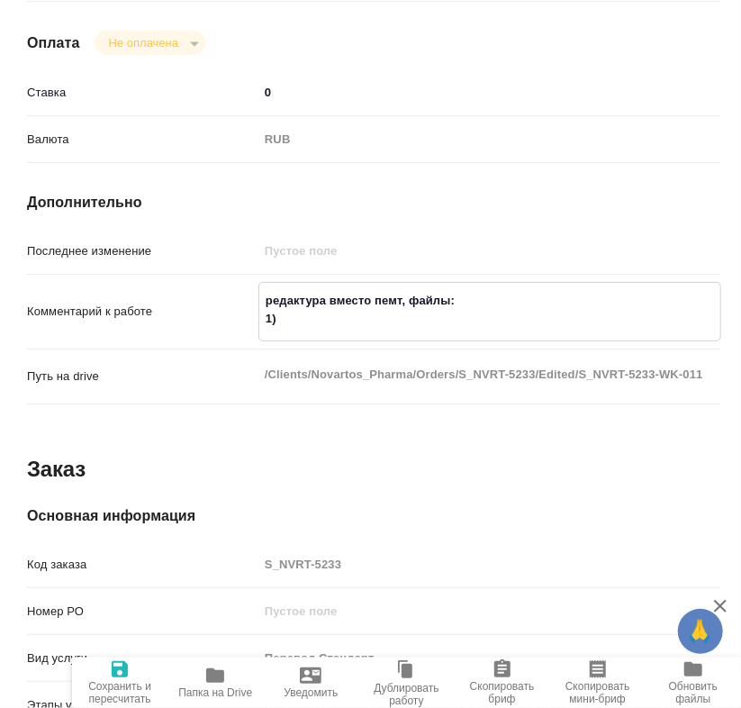
paste textarea "justification-of-specification"
paste textarea "5019,8"
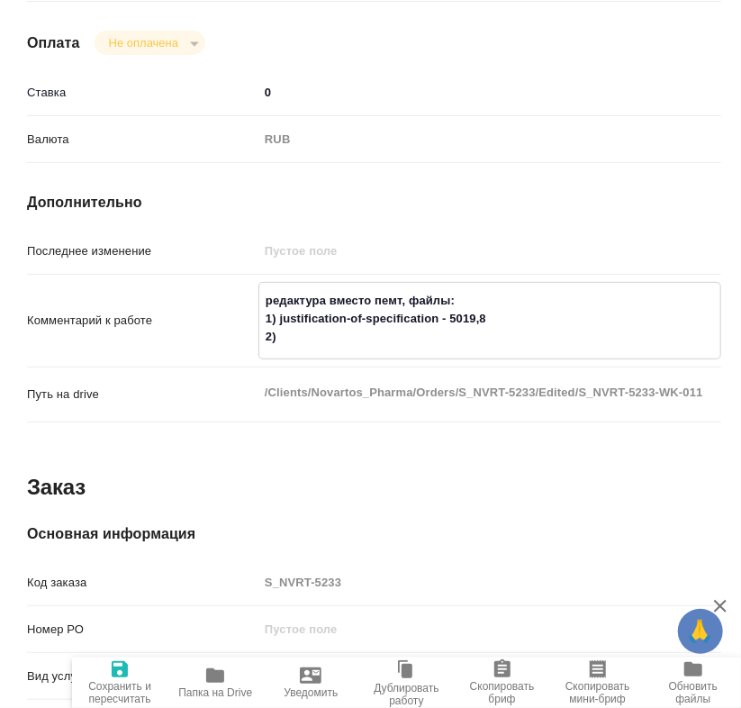
paste textarea "common-form-annex-such-app1"
paste textarea "362,55"
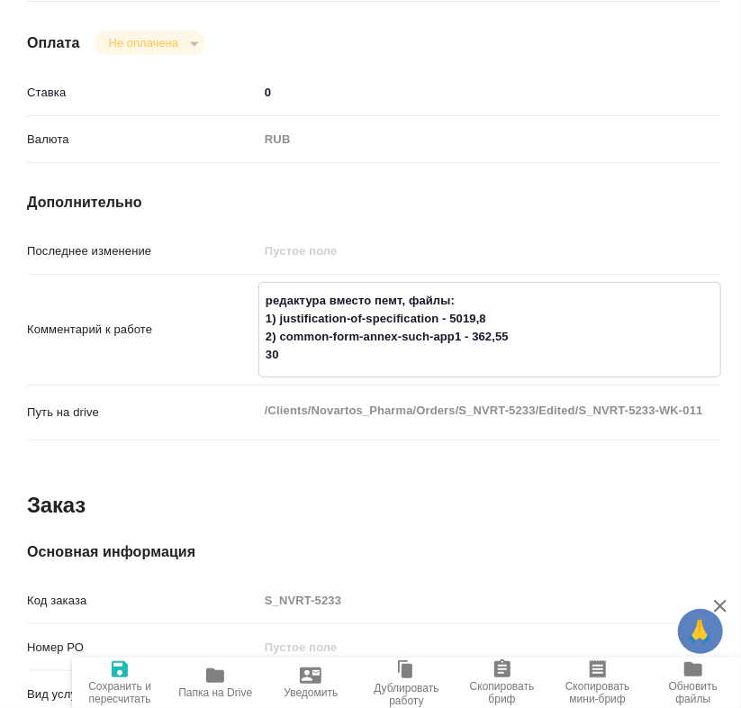
paste textarea "manufacturer"
click at [276, 370] on textarea "редактура вместо пемт, файлы: 1) justification-of-specification - 5019,8 2) com…" at bounding box center [489, 327] width 461 height 85
click at [374, 370] on textarea "редактура вместо пемт, файлы: 1) justification-of-specification - 5019,8 2) com…" at bounding box center [489, 327] width 461 height 85
paste textarea "446,3"
click at [413, 370] on textarea "редактура вместо пемт, файлы: 1) justification-of-specification - 5019,8 2) com…" at bounding box center [489, 327] width 461 height 85
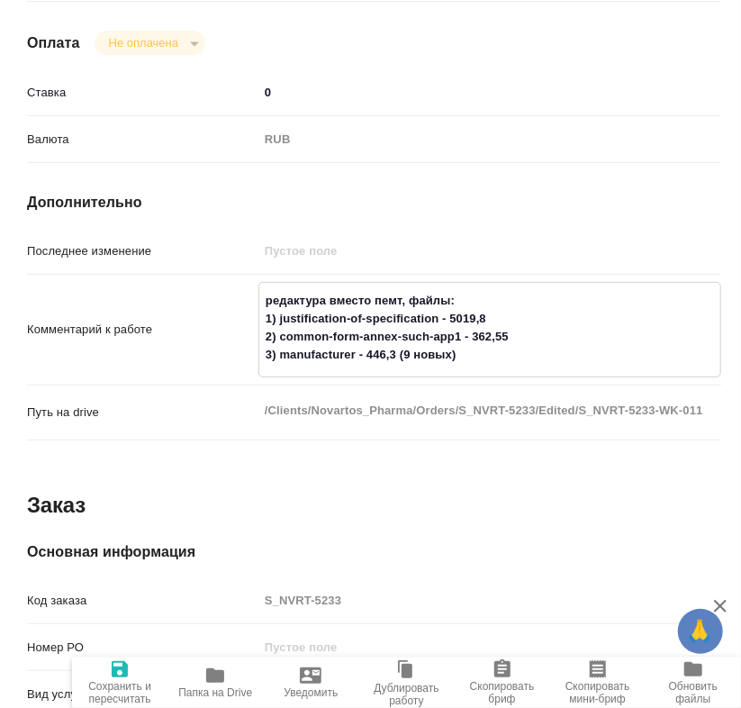
click at [533, 348] on textarea "редактура вместо пемт, файлы: 1) justification-of-specification - 5019,8 2) com…" at bounding box center [489, 327] width 461 height 85
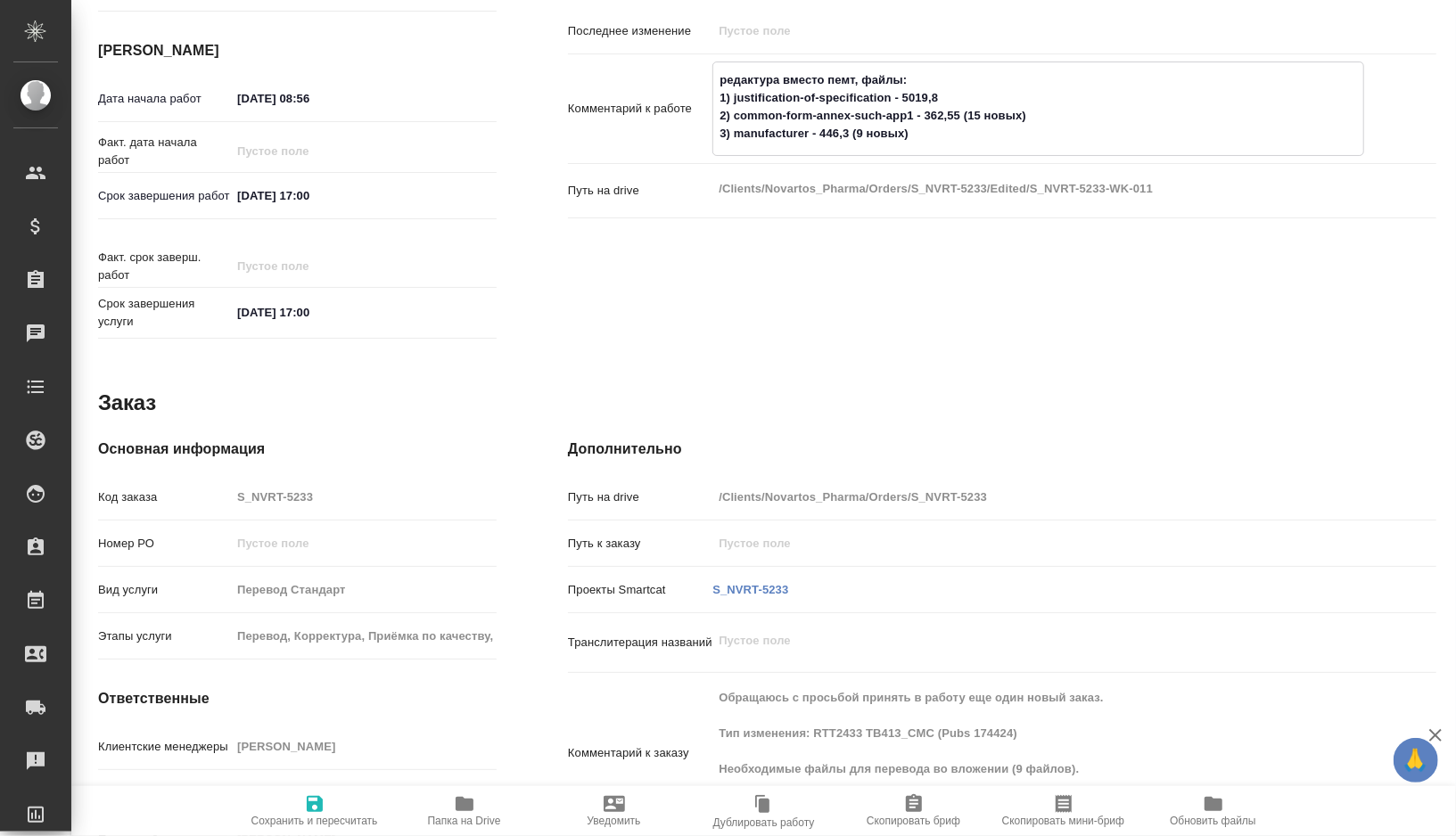
scroll to position [477, 0]
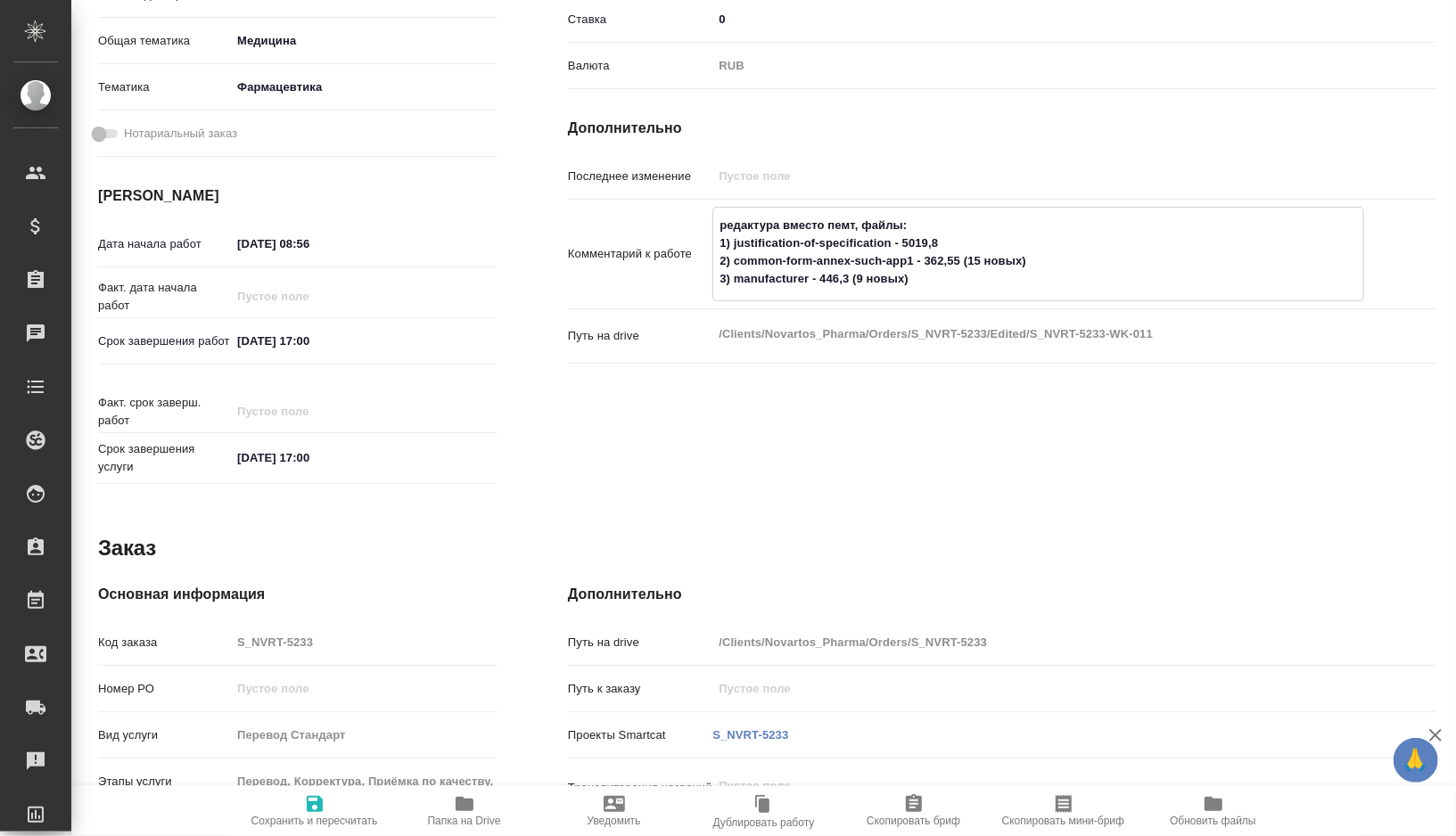
click at [966, 246] on textarea "редактура вместо пемт, файлы: 1) justification-of-specification - 5019,8 2) com…" at bounding box center [1038, 252] width 650 height 84
click at [247, 245] on input "12.10.2025 08:56" at bounding box center [309, 244] width 156 height 26
click at [346, 241] on input "12.10.2025 08:56" at bounding box center [310, 244] width 156 height 26
click at [333, 345] on input "14.10.2025 17:00" at bounding box center [309, 341] width 156 height 26
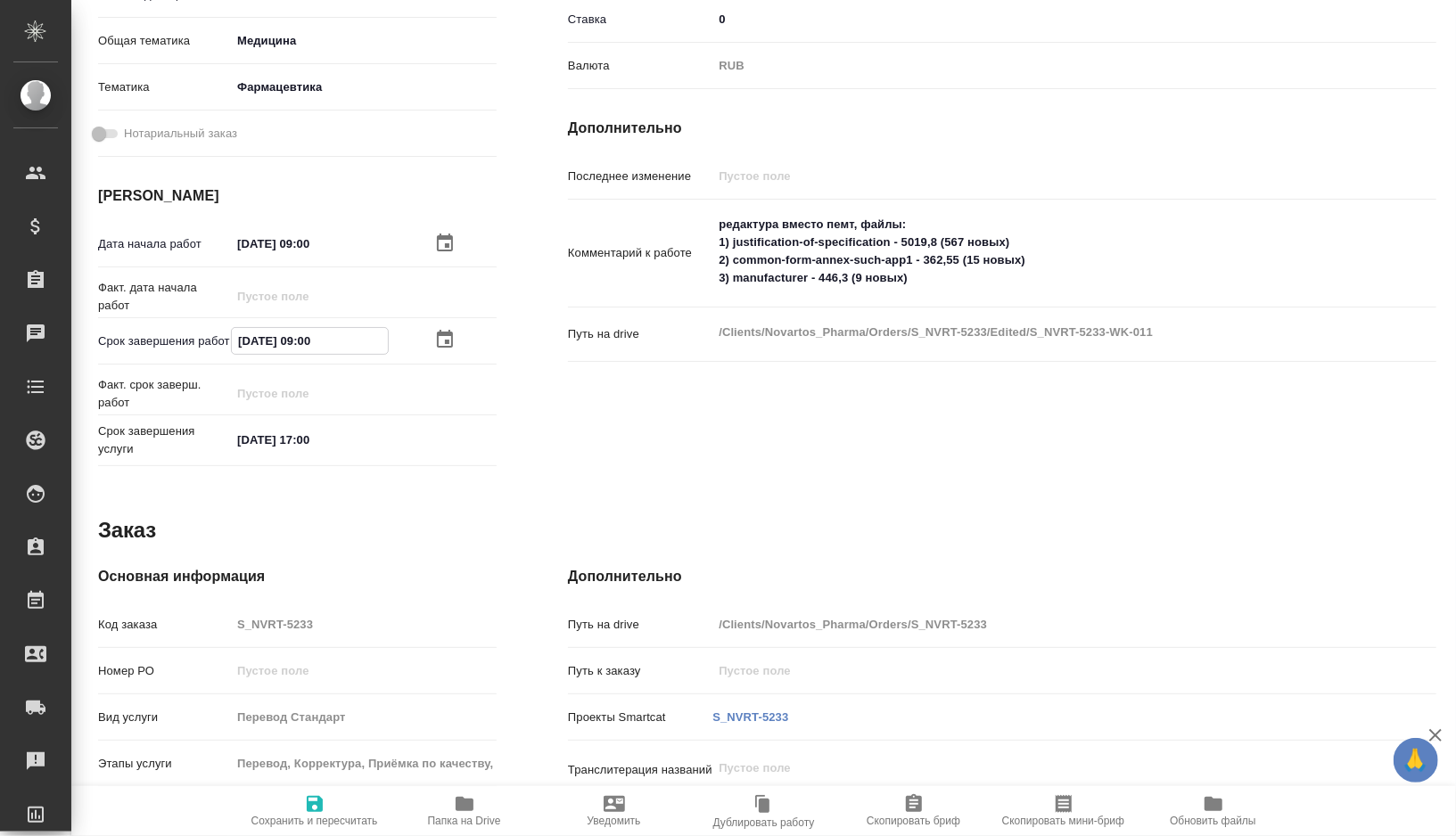
click at [292, 801] on span "Сохранить и пересчитать" at bounding box center [315, 810] width 129 height 34
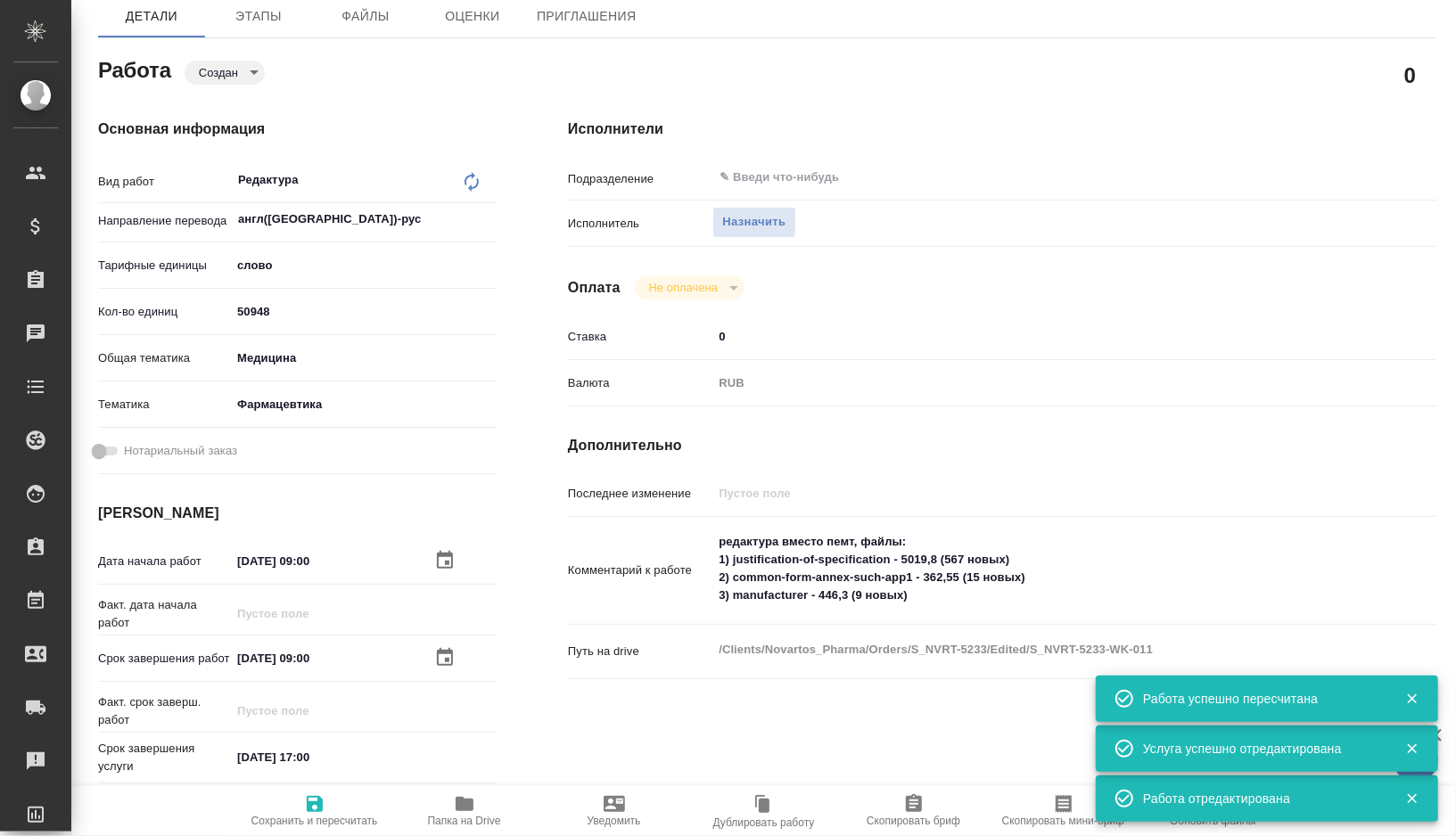
scroll to position [103, 0]
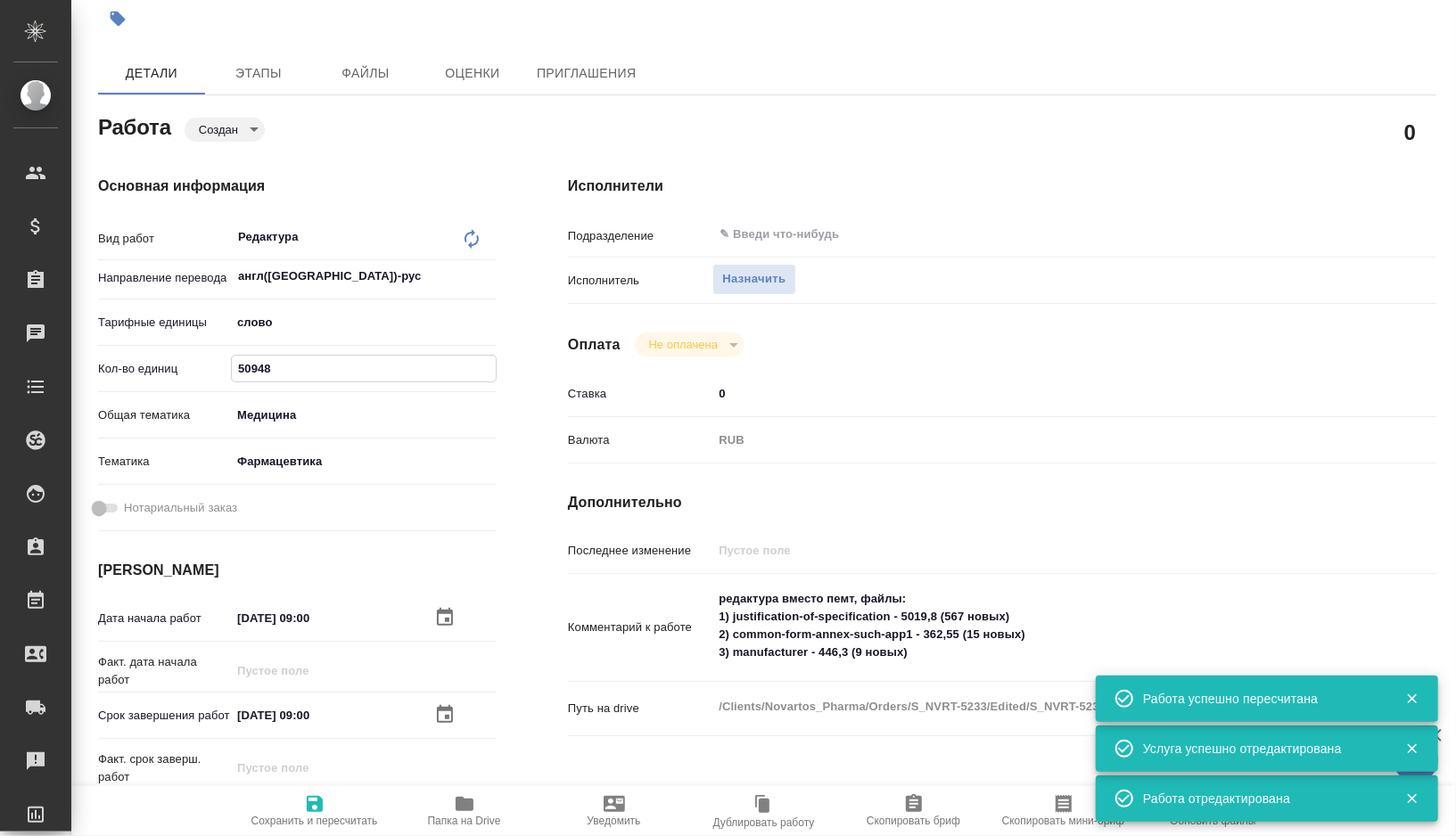
drag, startPoint x: 273, startPoint y: 375, endPoint x: 205, endPoint y: 375, distance: 68.0
click at [205, 375] on div "Кол-во единиц 50948" at bounding box center [297, 368] width 398 height 32
paste input "828.65"
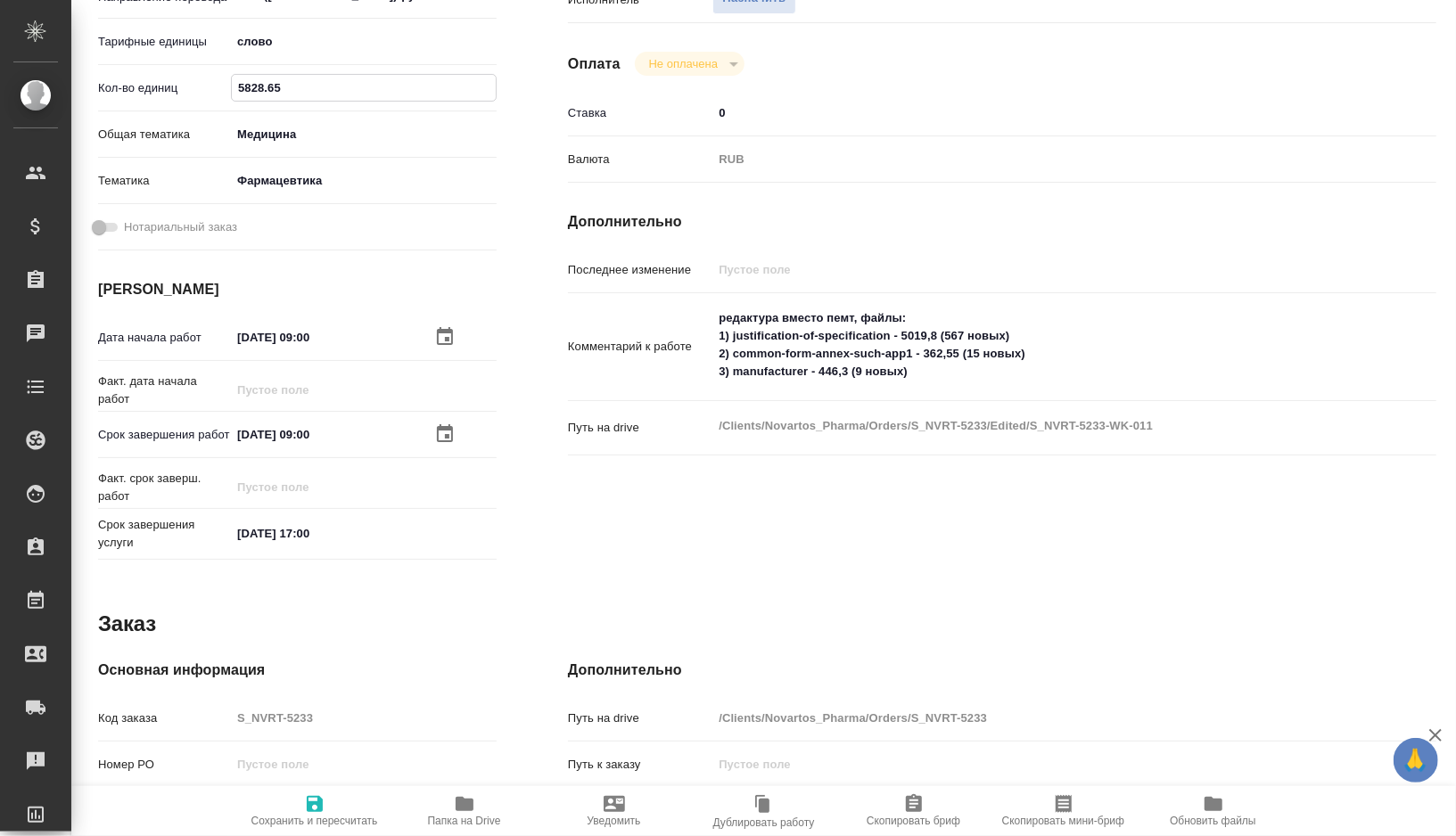
scroll to position [424, 0]
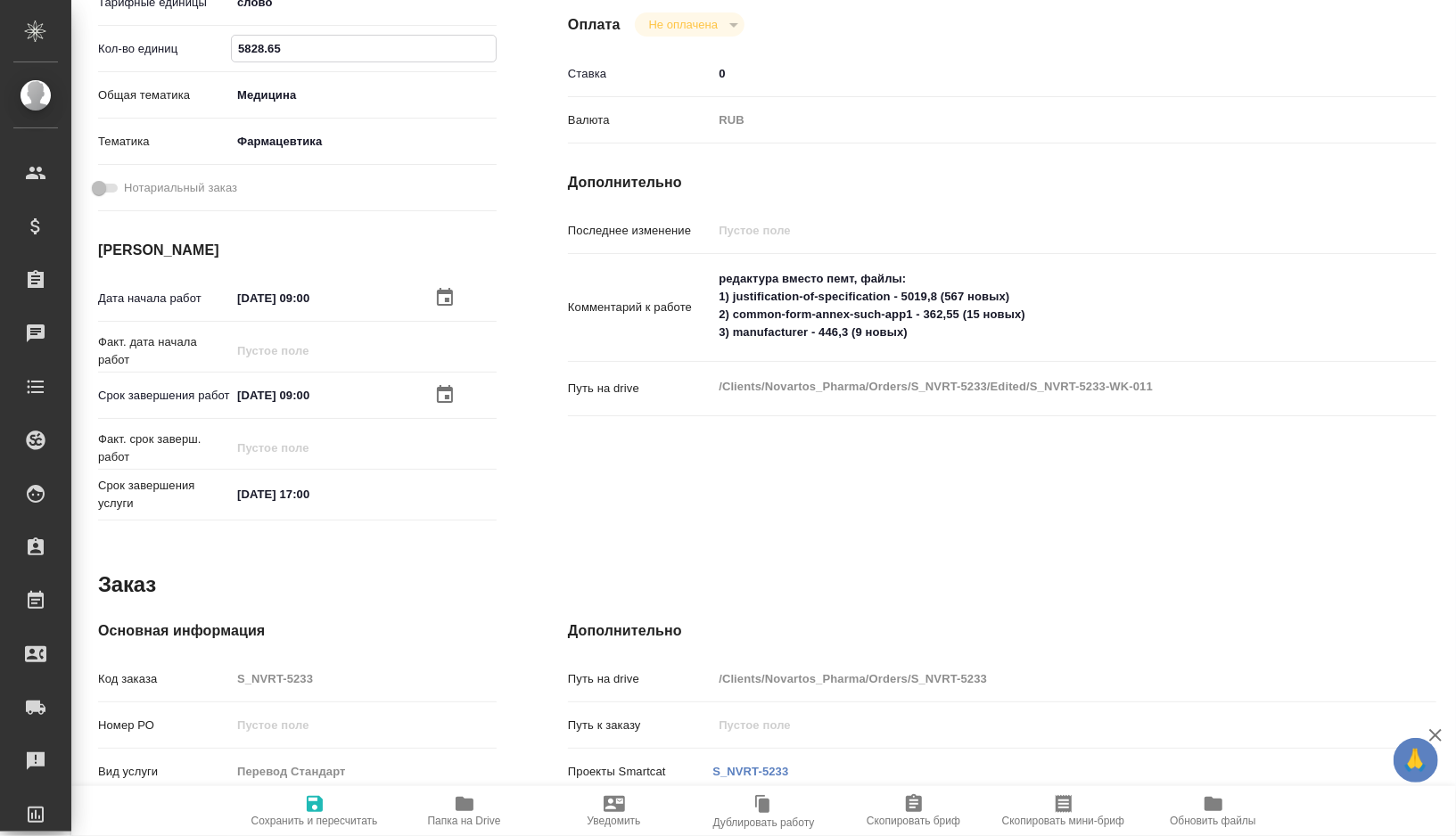
click at [318, 815] on span "Сохранить и пересчитать" at bounding box center [315, 821] width 127 height 13
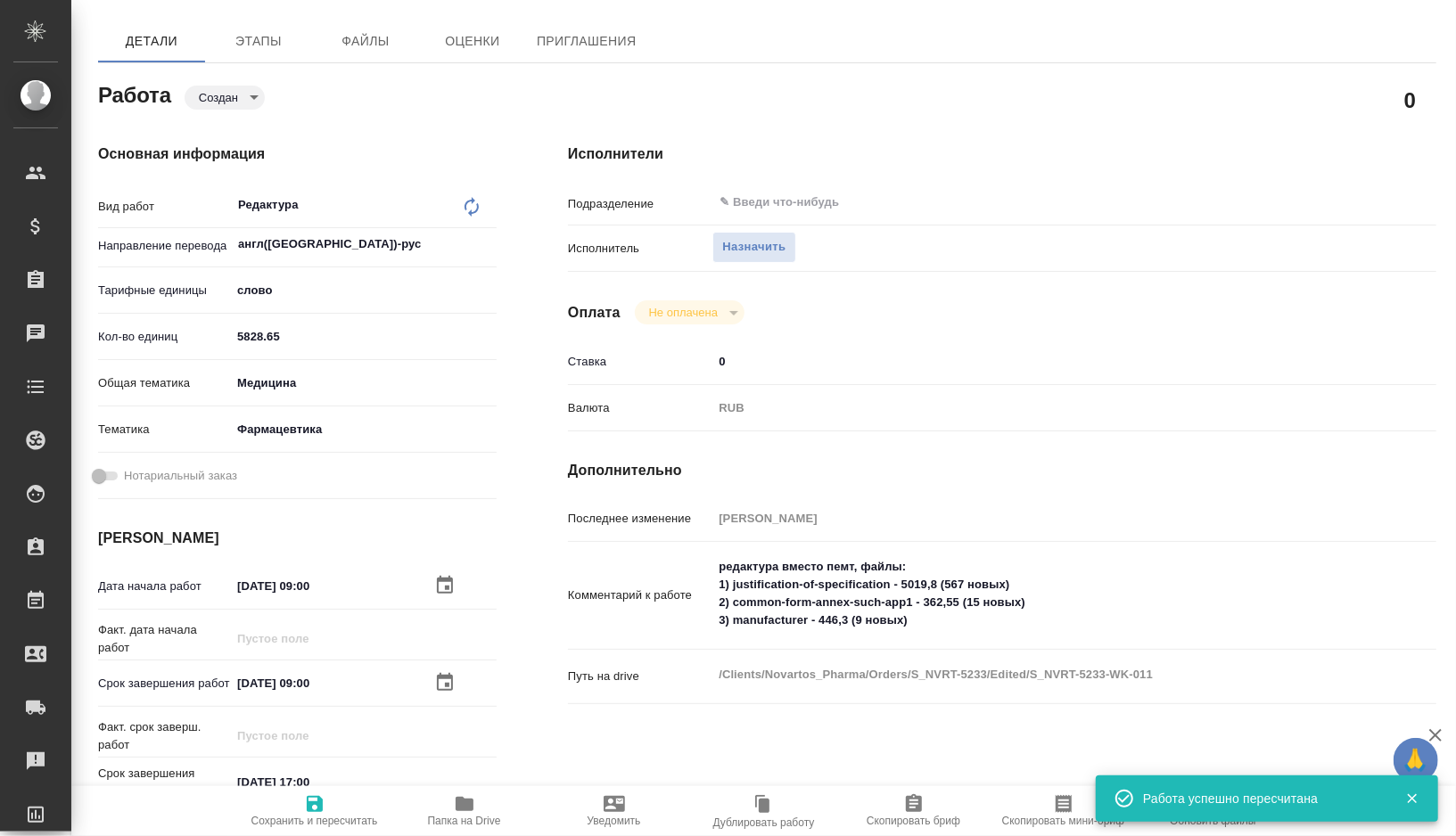
scroll to position [0, 0]
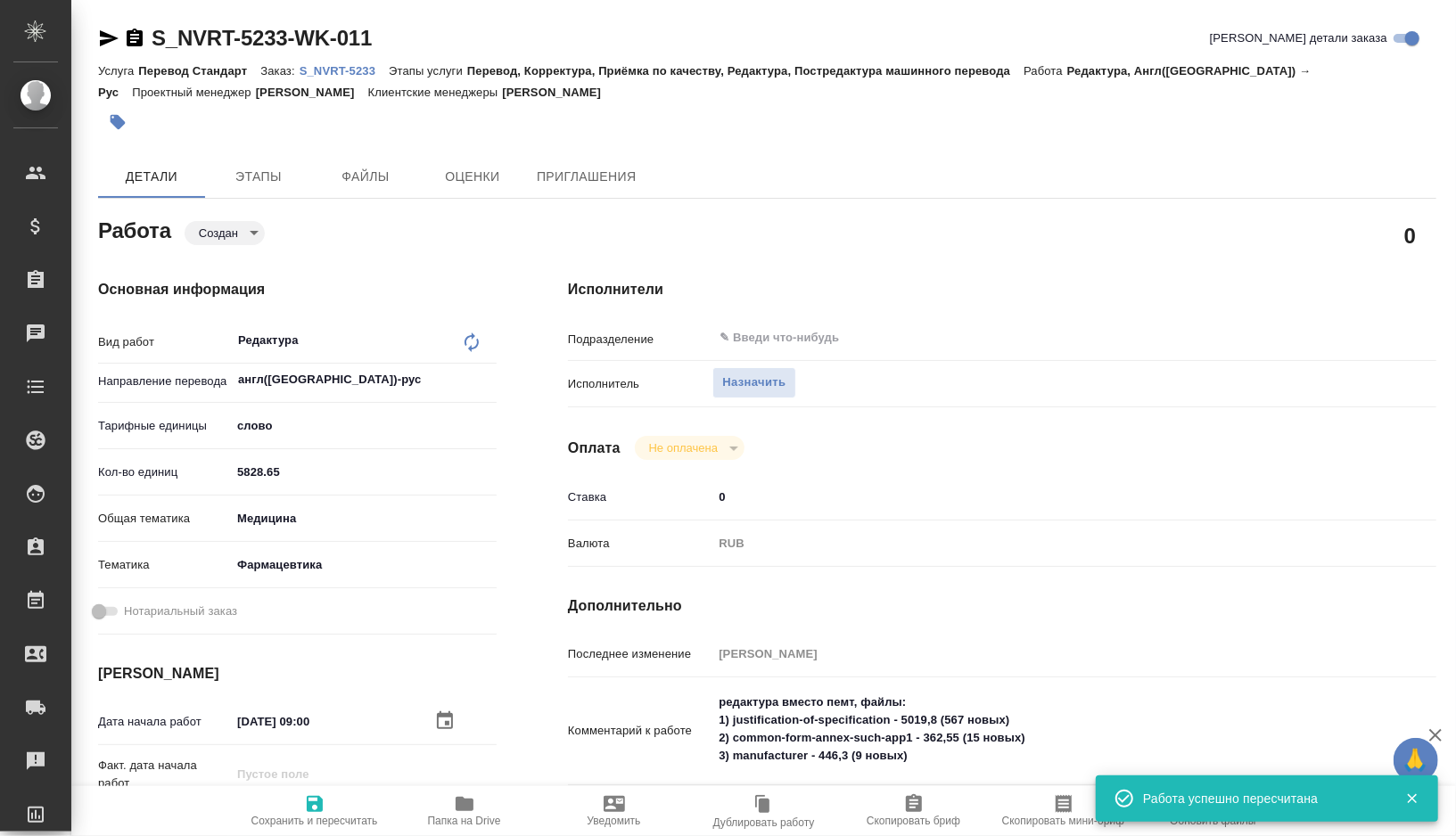
click at [231, 220] on body "🙏 .cls-1 fill:#fff; AWATERA Gorshkova Valentina Клиенты Спецификации Заказы 0 Ч…" at bounding box center [728, 418] width 1456 height 836
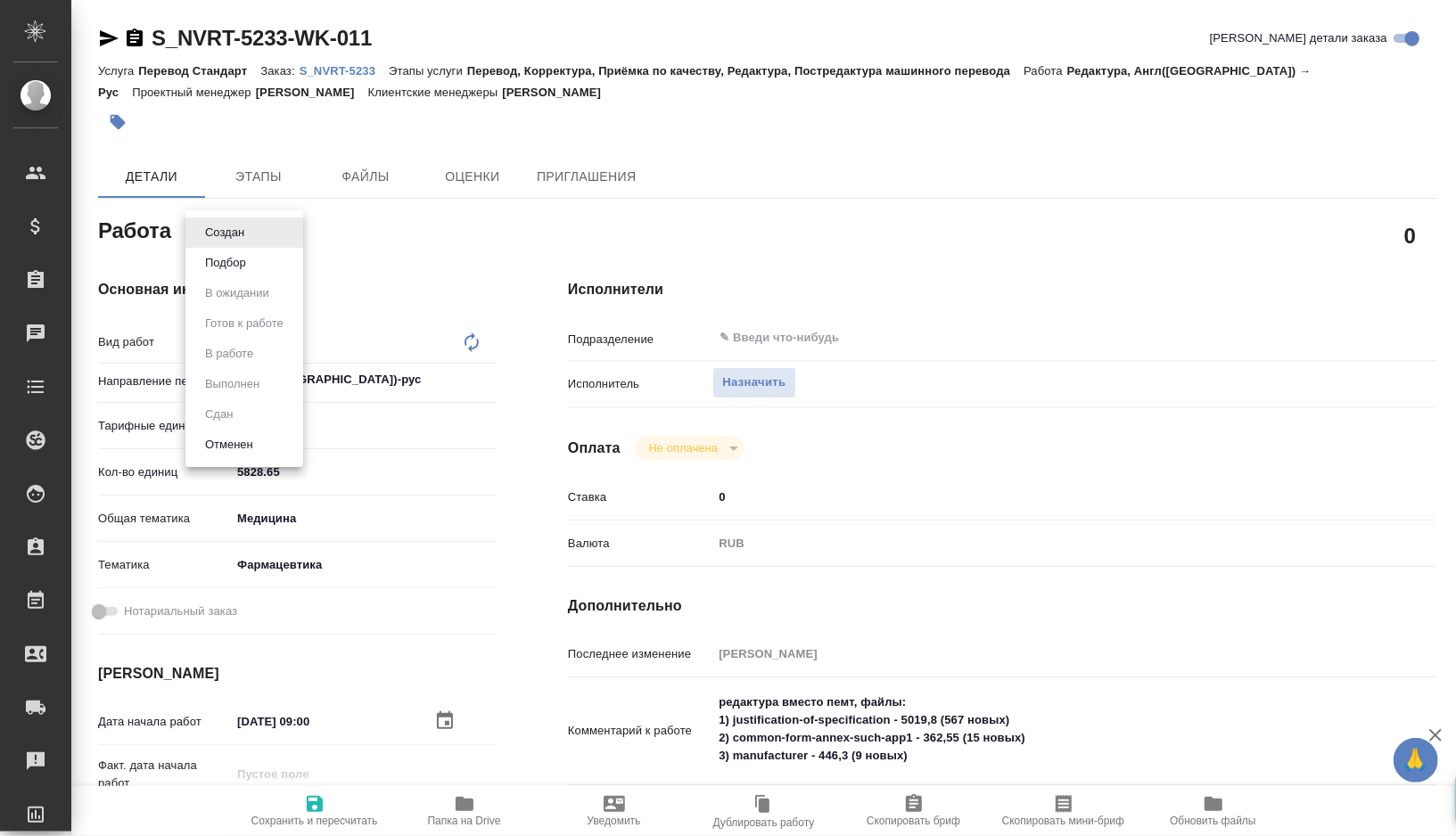
click at [237, 263] on button "Подбор" at bounding box center [226, 263] width 52 height 20
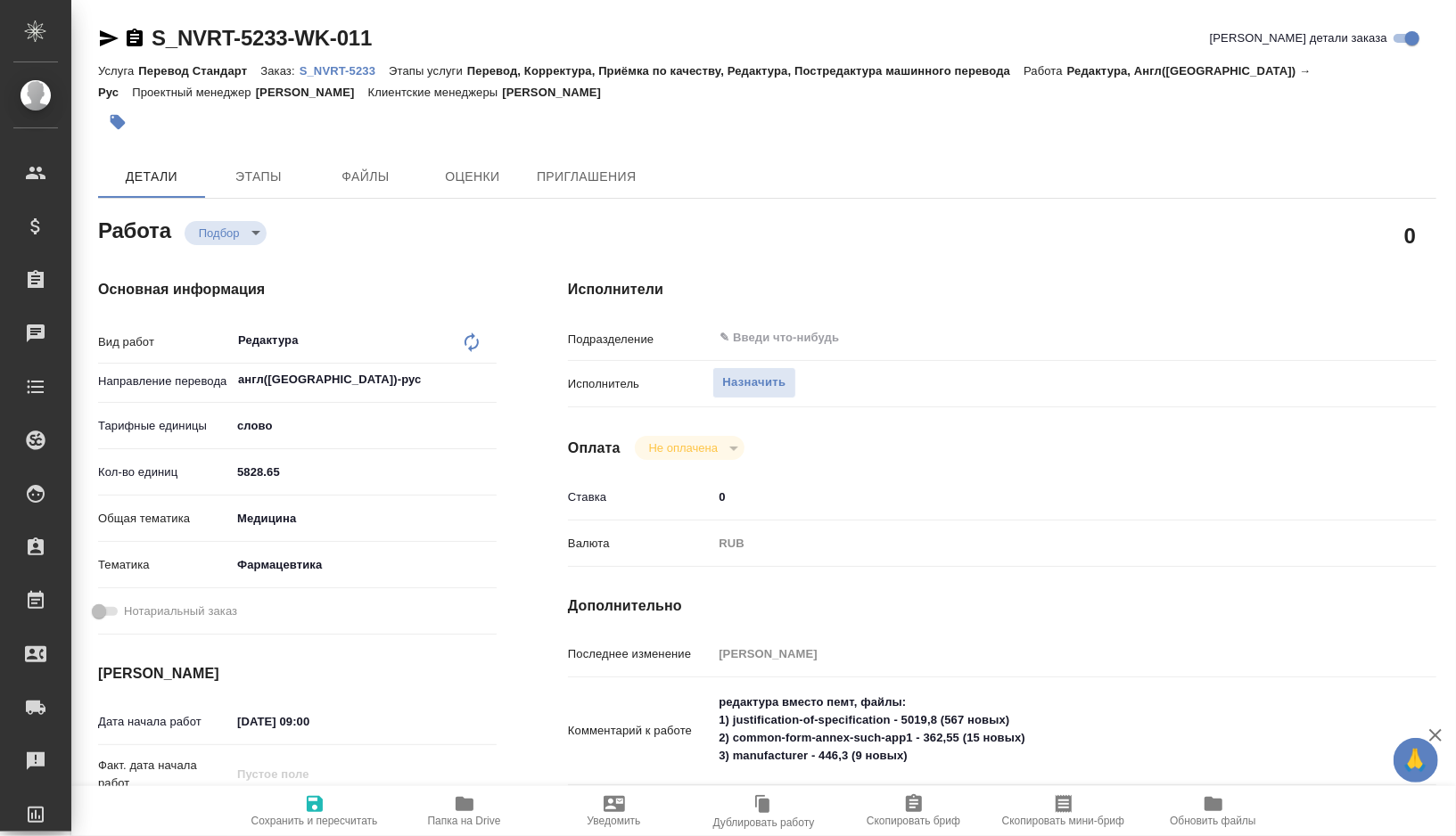
click at [1051, 805] on span "Скопировать мини-бриф" at bounding box center [1064, 810] width 129 height 34
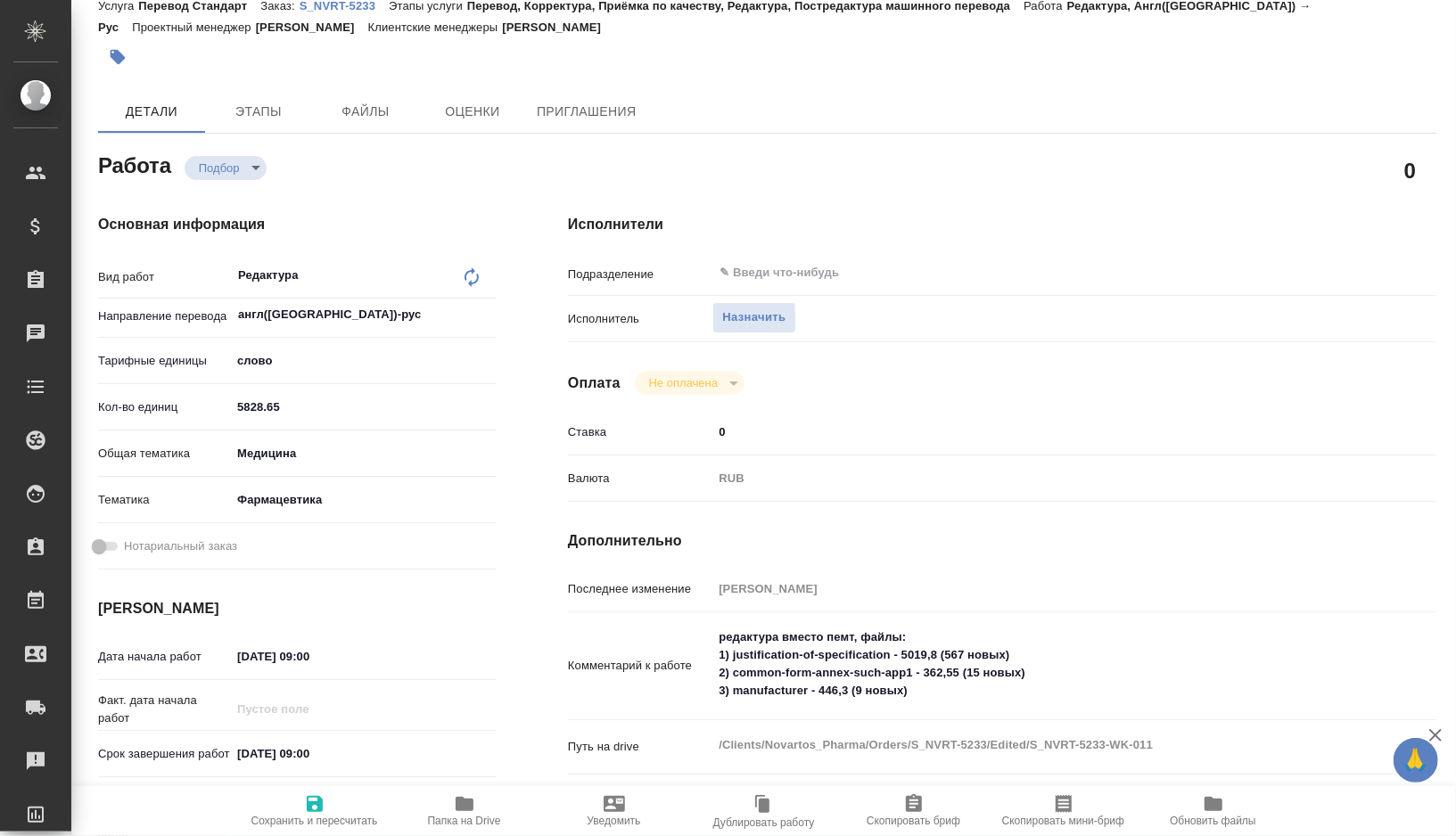
scroll to position [71, 0]
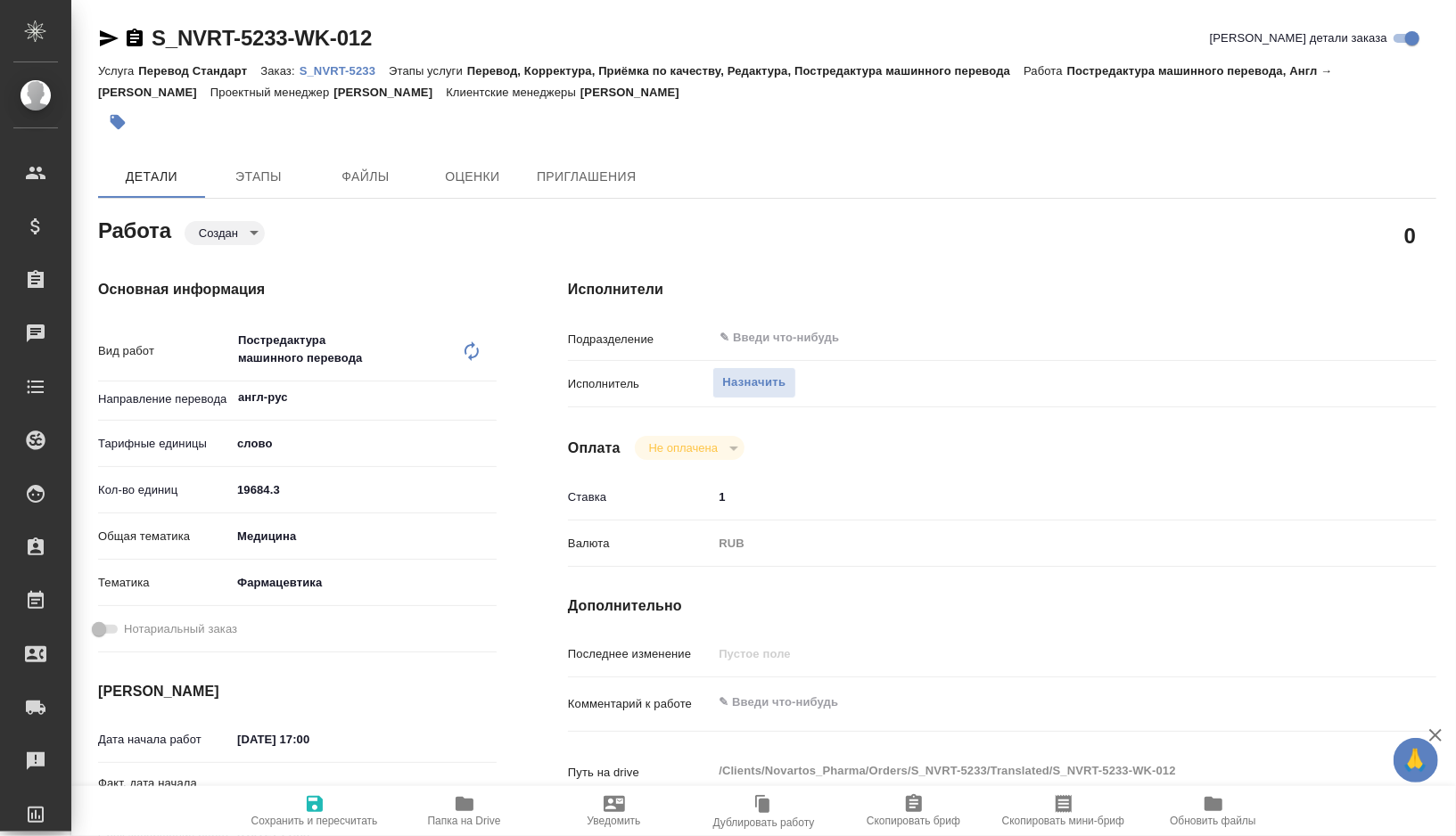
type textarea "x"
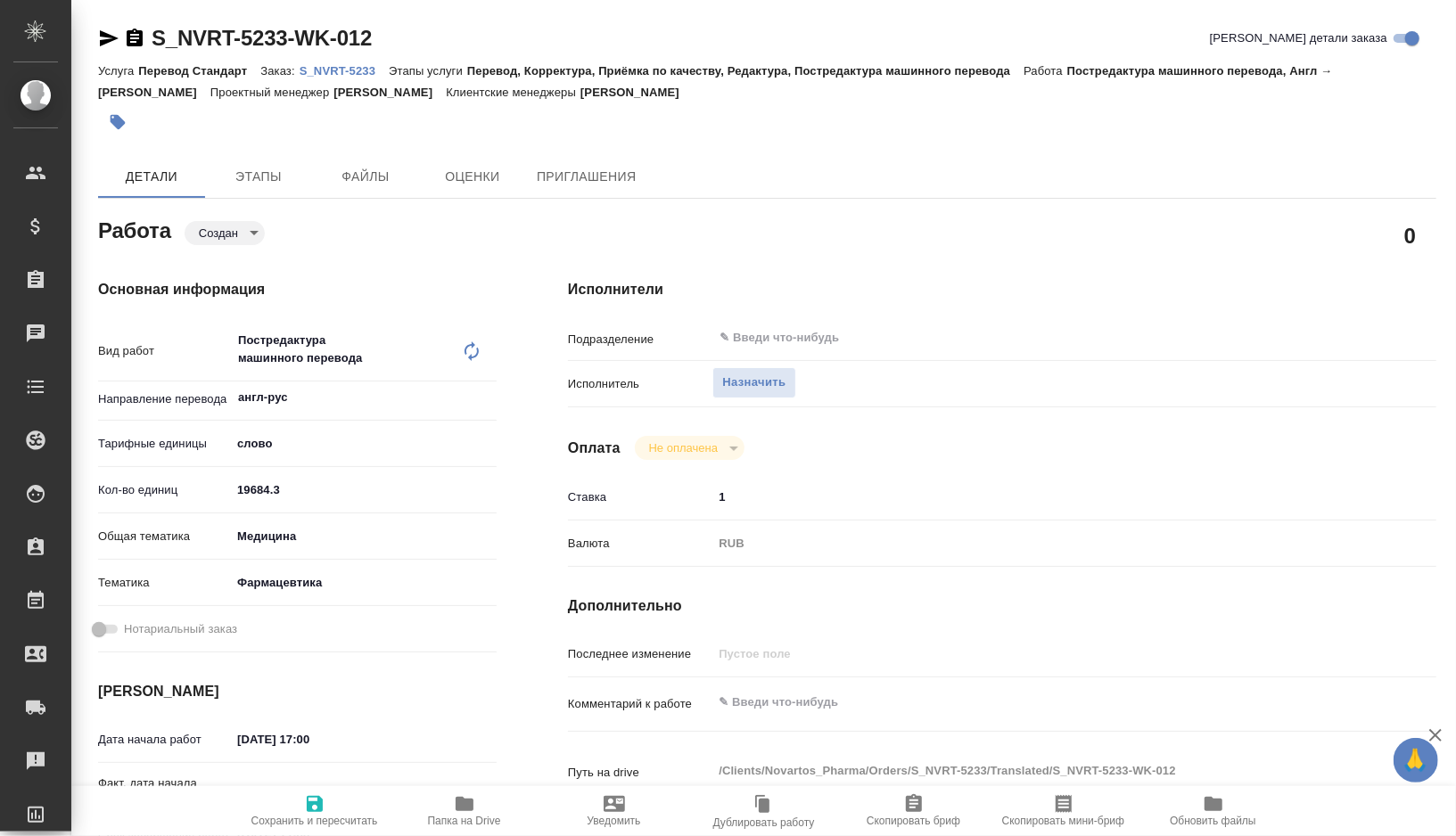
type textarea "x"
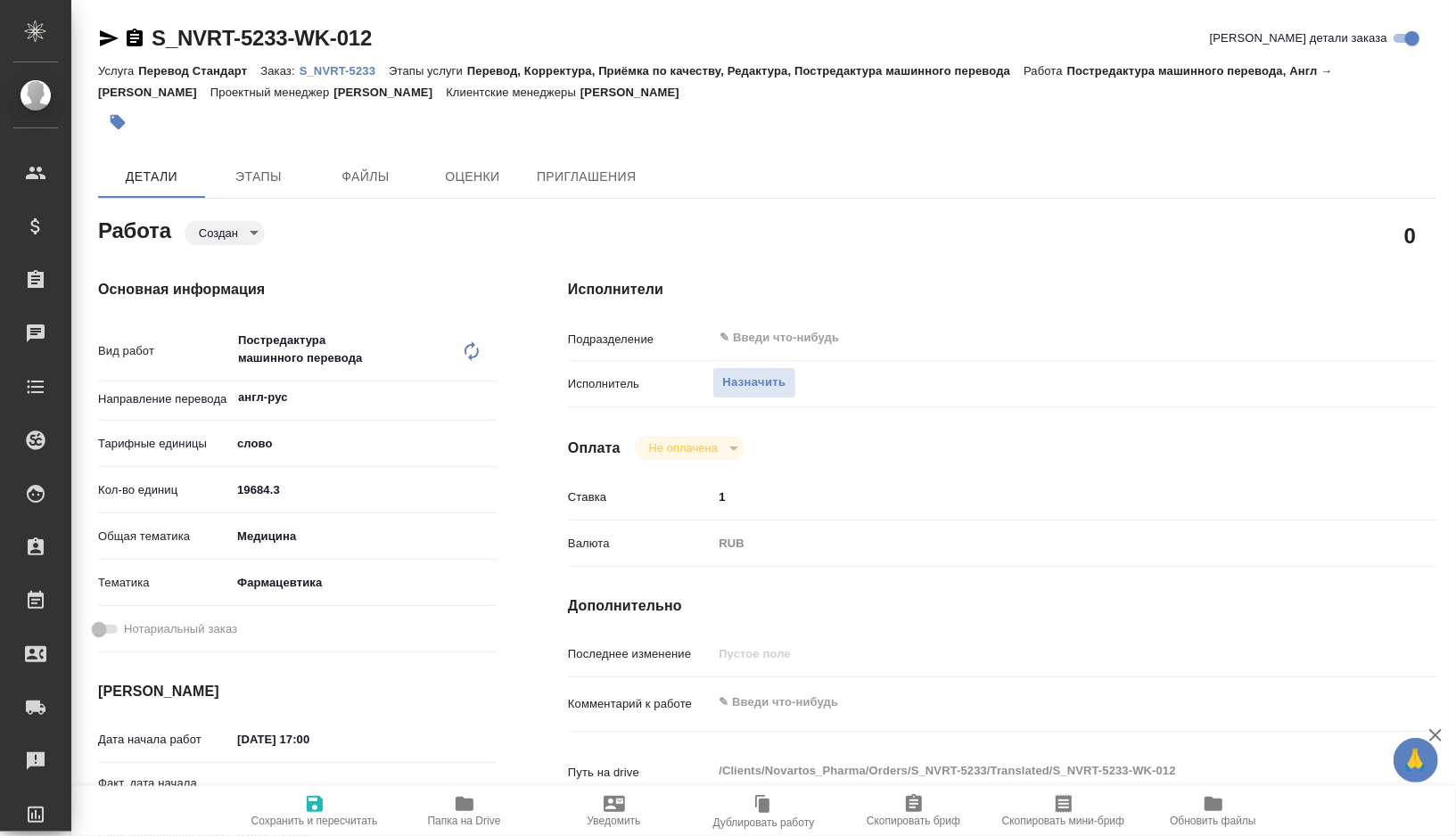
type textarea "x"
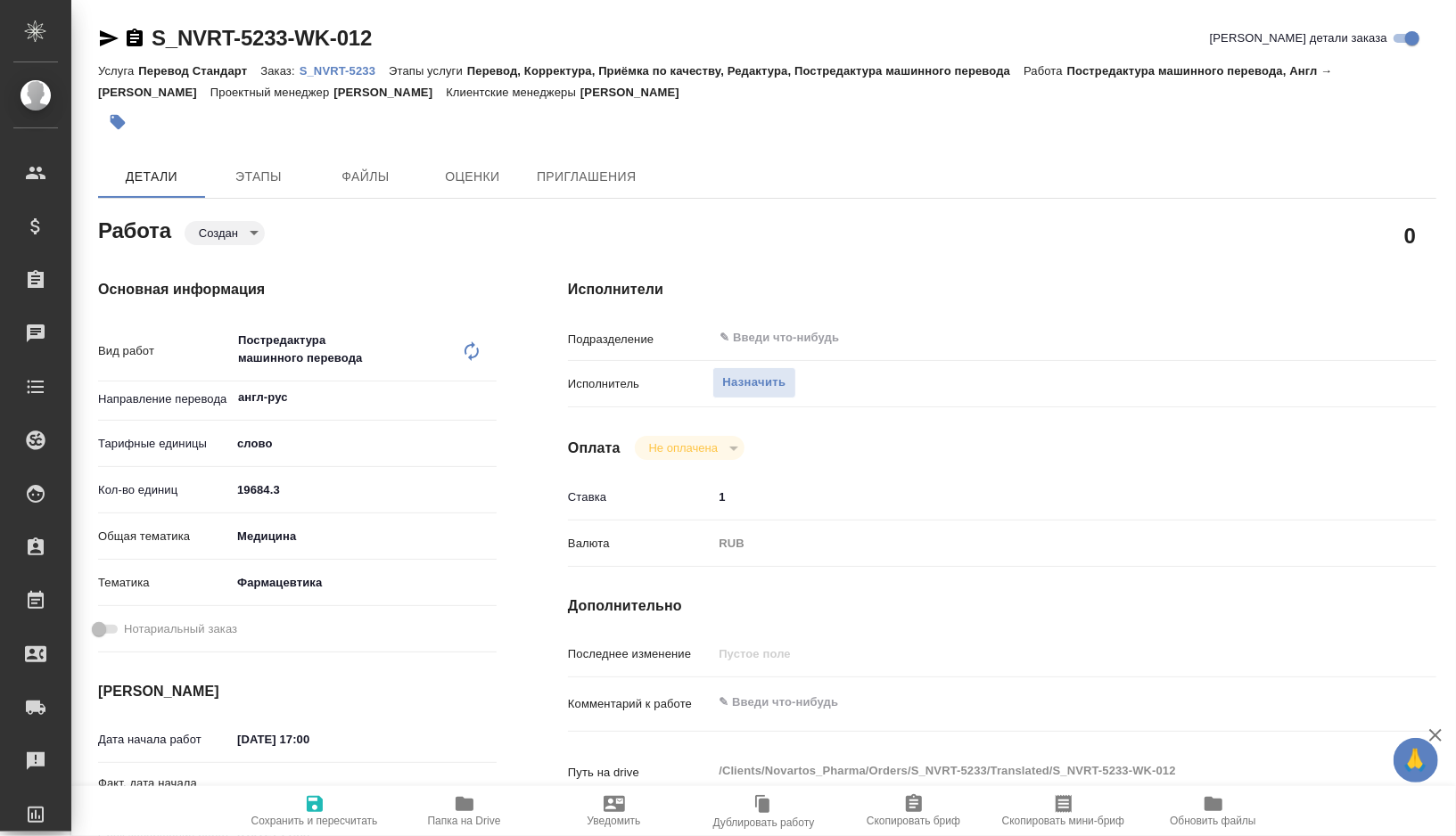
type textarea "x"
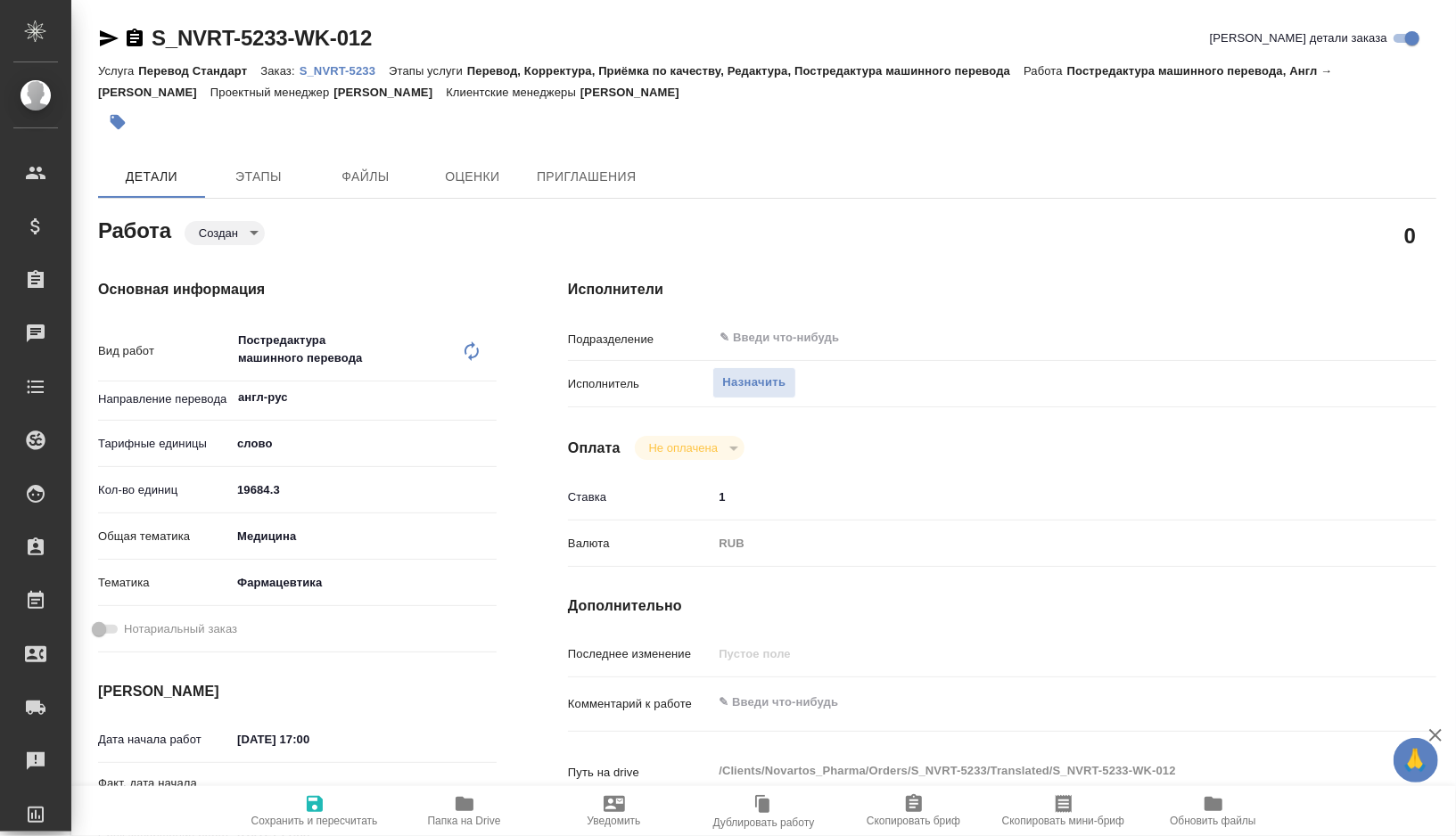
type textarea "x"
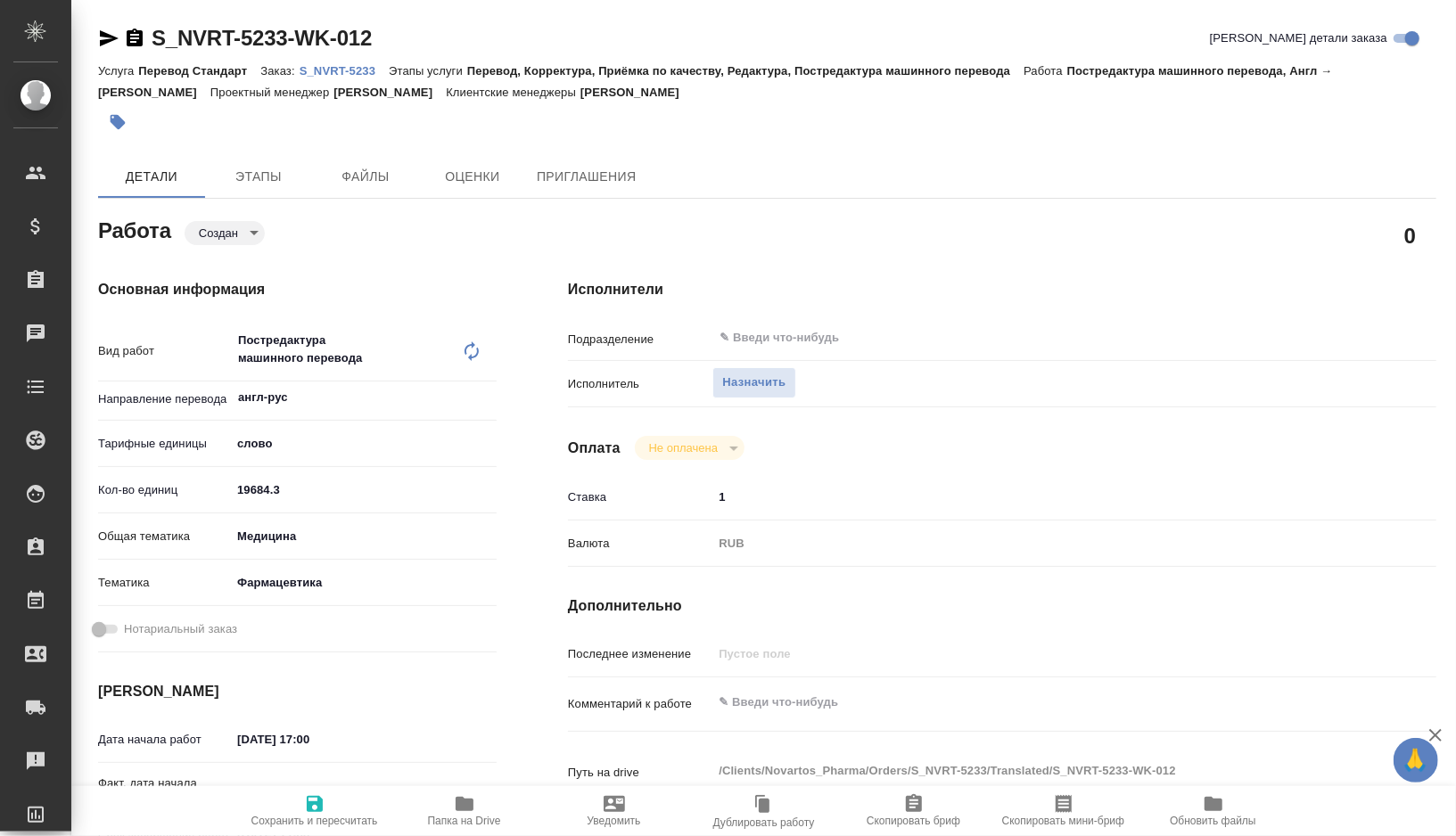
type textarea "x"
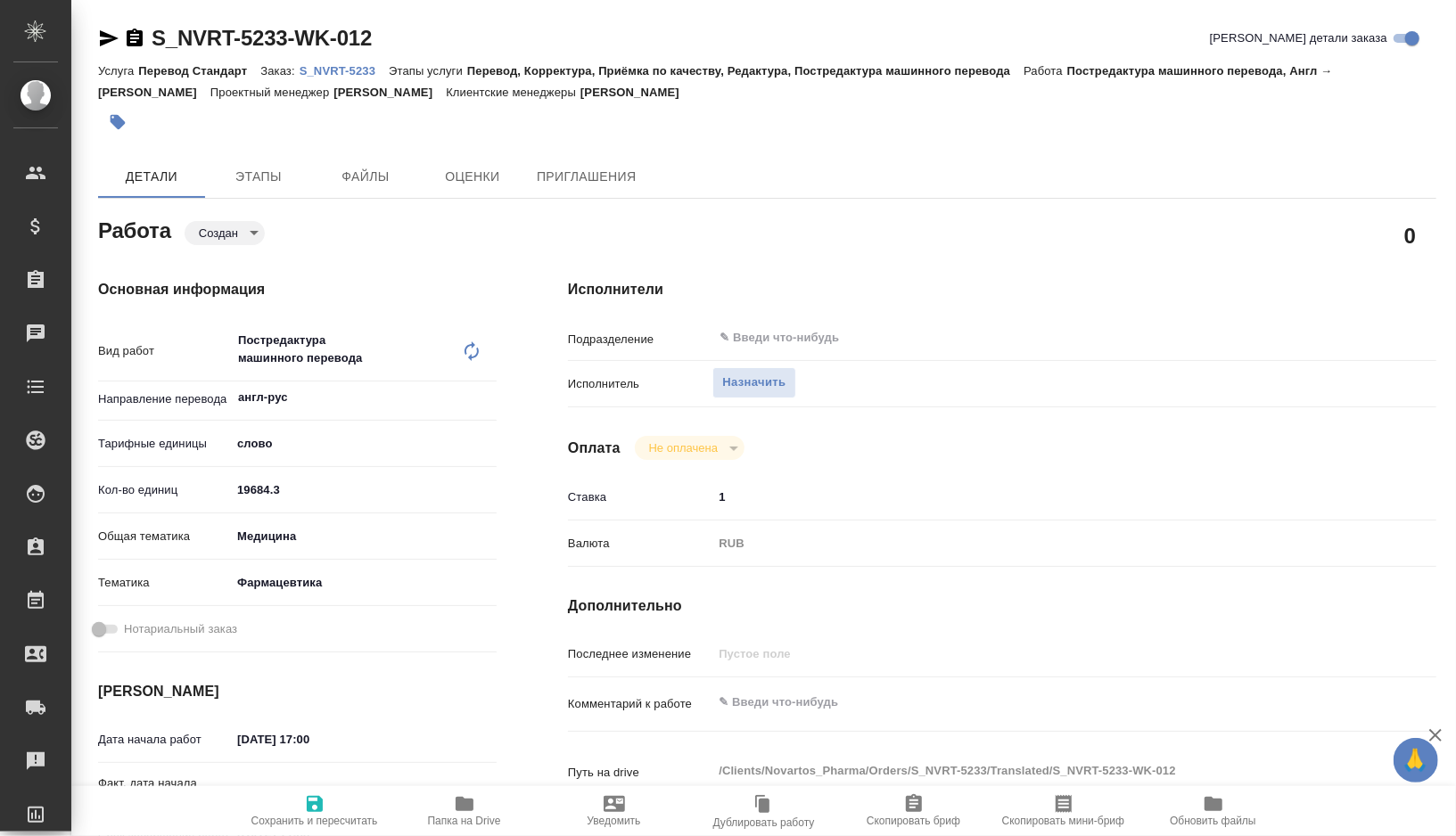
type textarea "x"
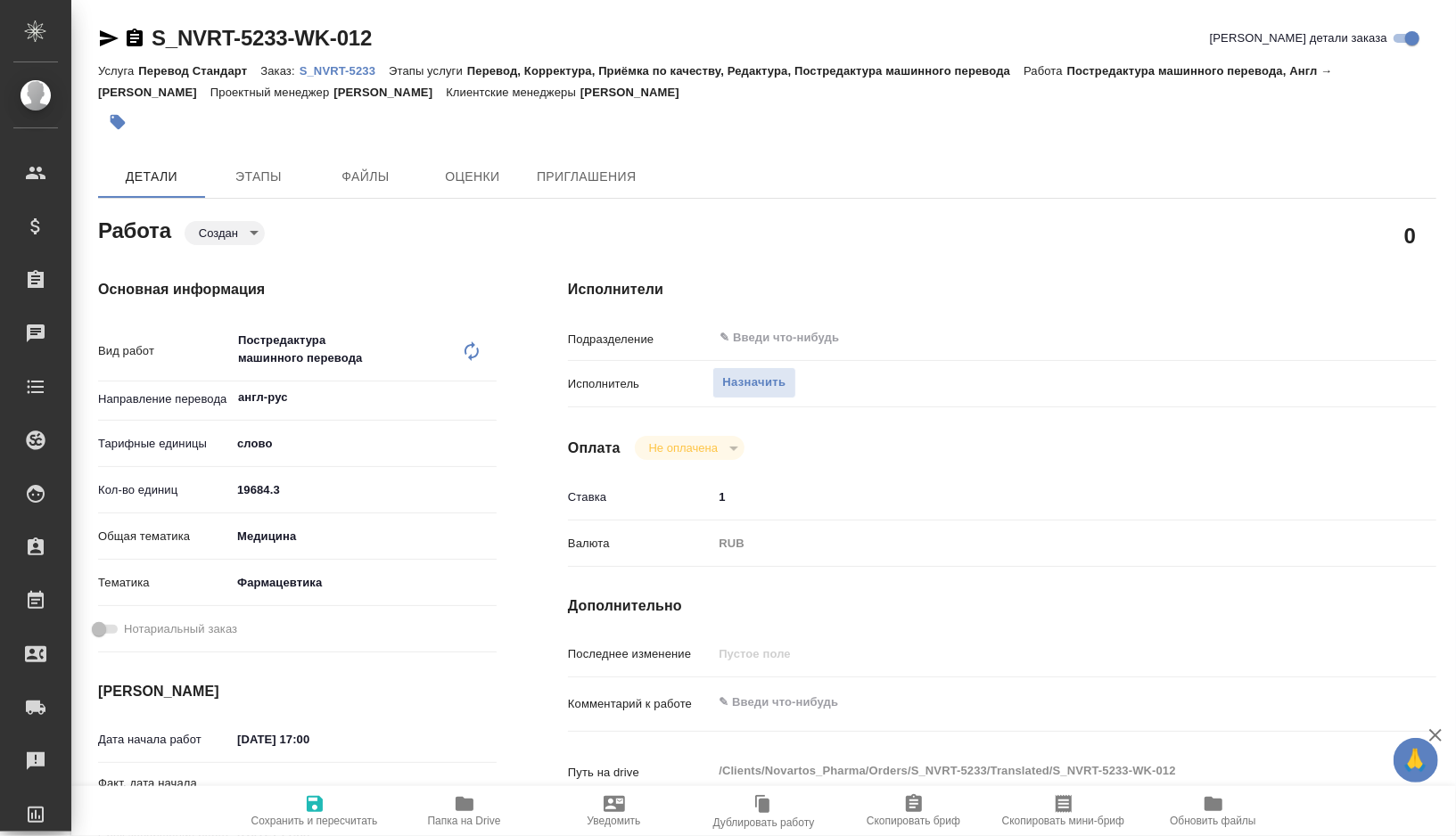
type textarea "x"
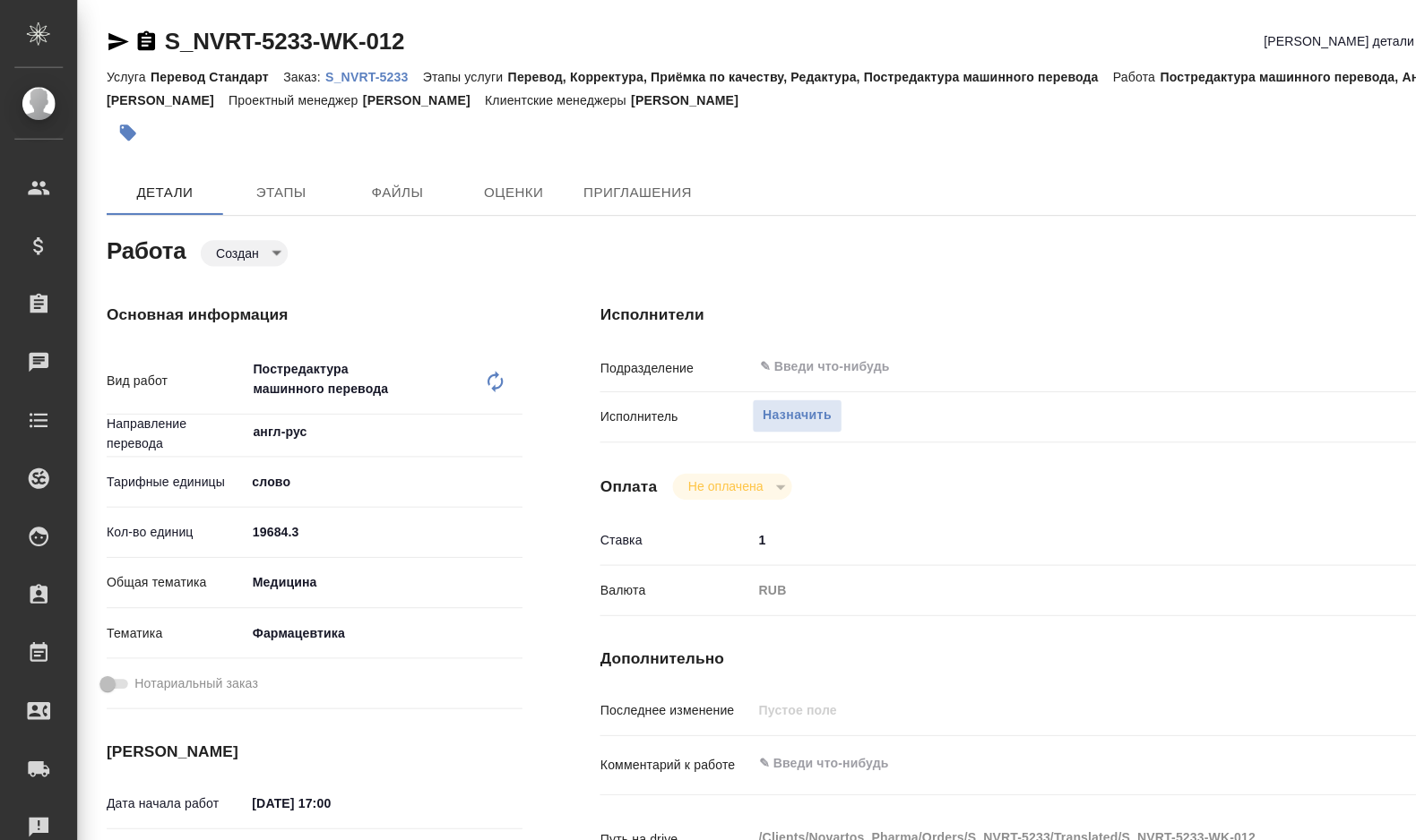
type textarea "x"
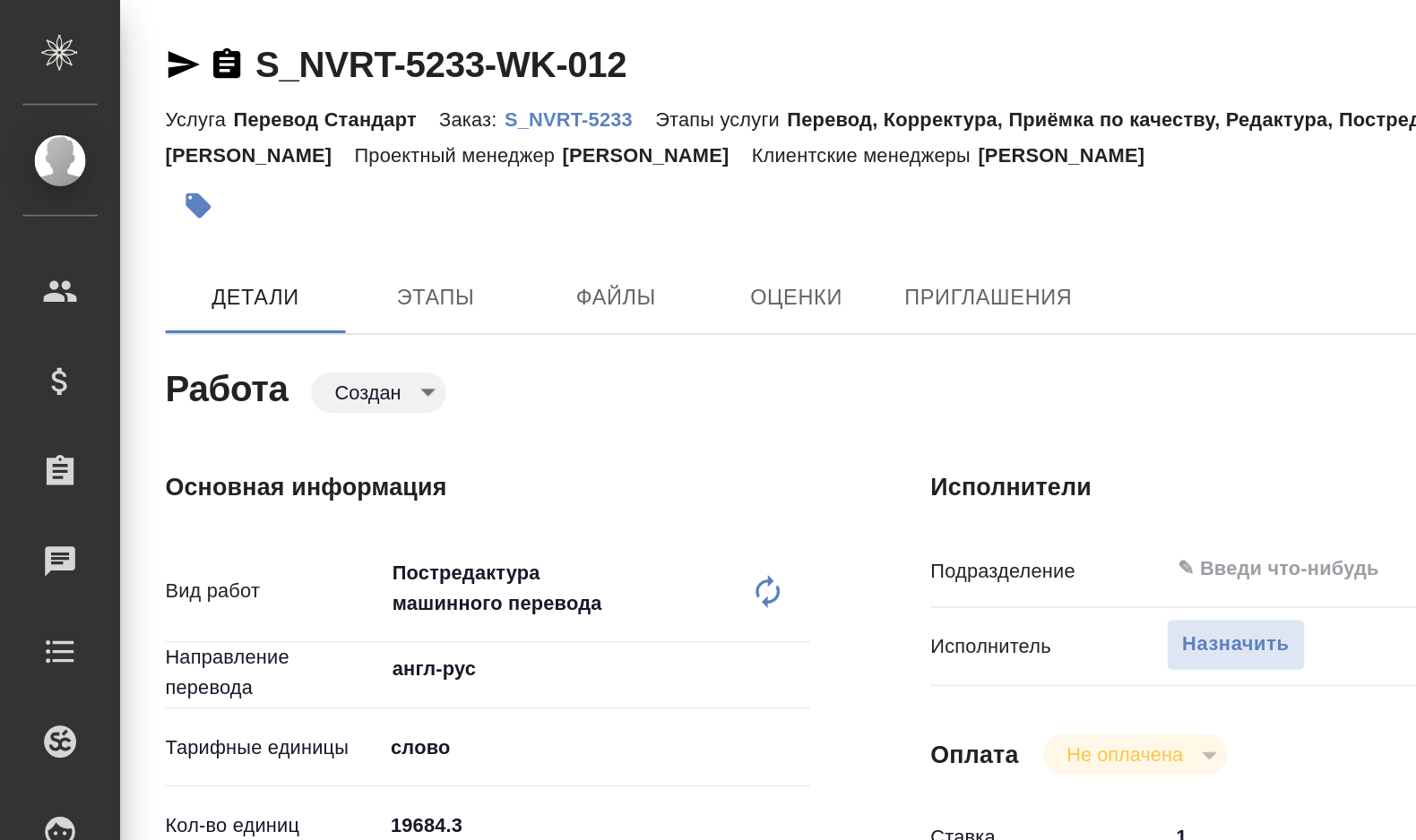
type textarea "x"
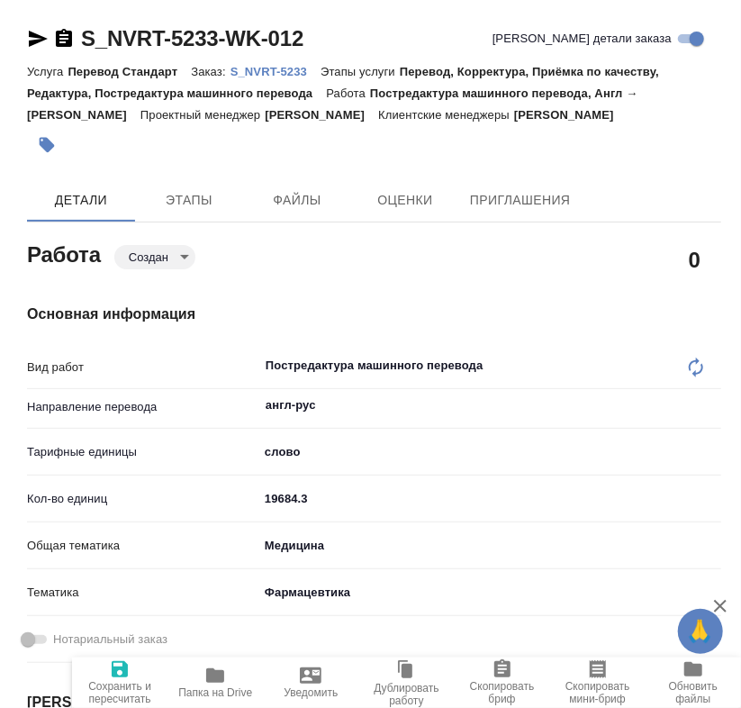
type textarea "x"
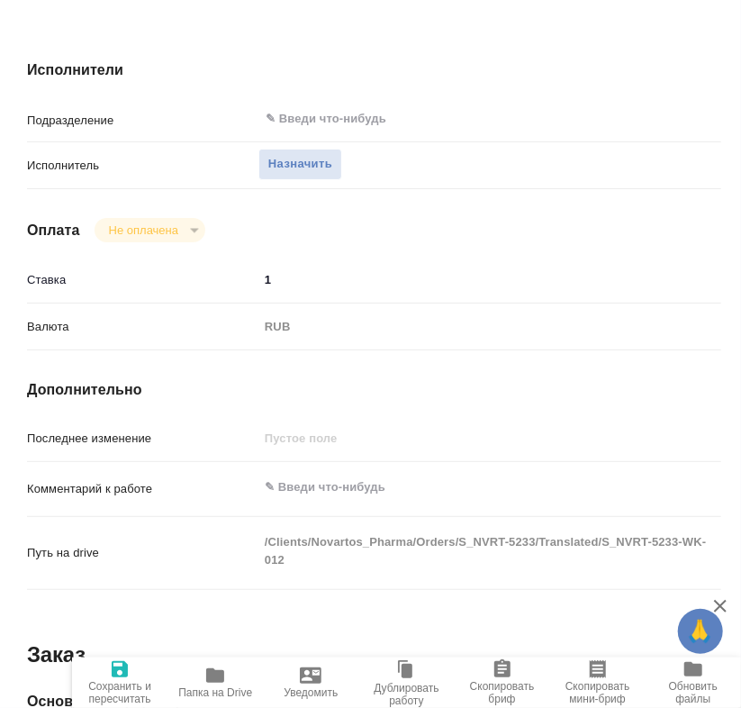
scroll to position [1033, 0]
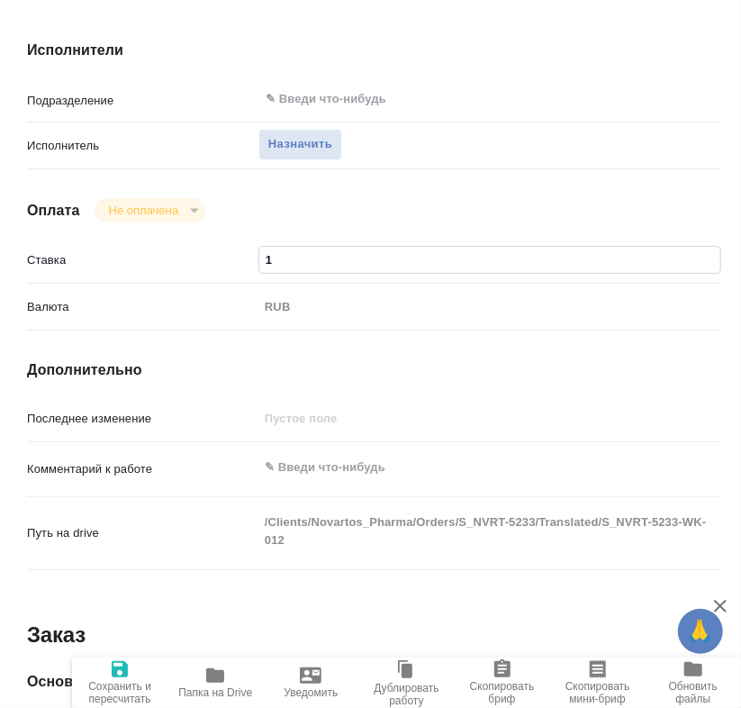
click at [302, 271] on input "1" at bounding box center [489, 260] width 461 height 26
type textarea "x"
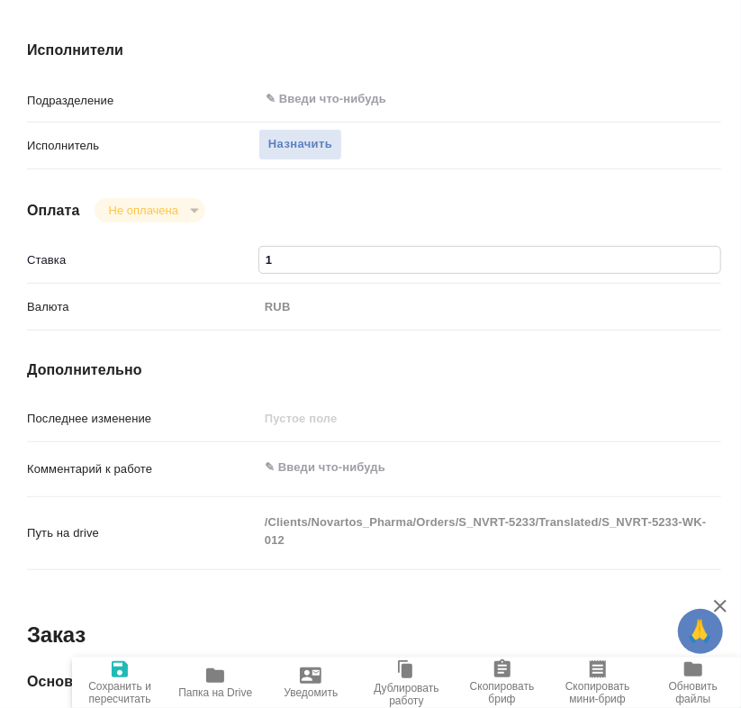
type textarea "x"
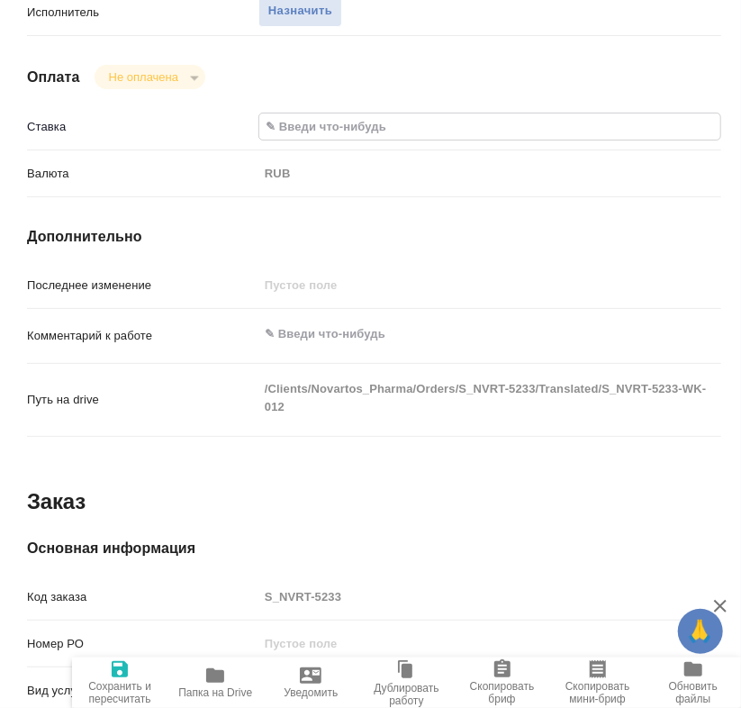
scroll to position [1167, 0]
click at [359, 370] on div "Комментарий к работе x" at bounding box center [374, 342] width 694 height 55
type textarea "x"
click at [311, 348] on textarea at bounding box center [489, 333] width 463 height 31
type textarea "x"
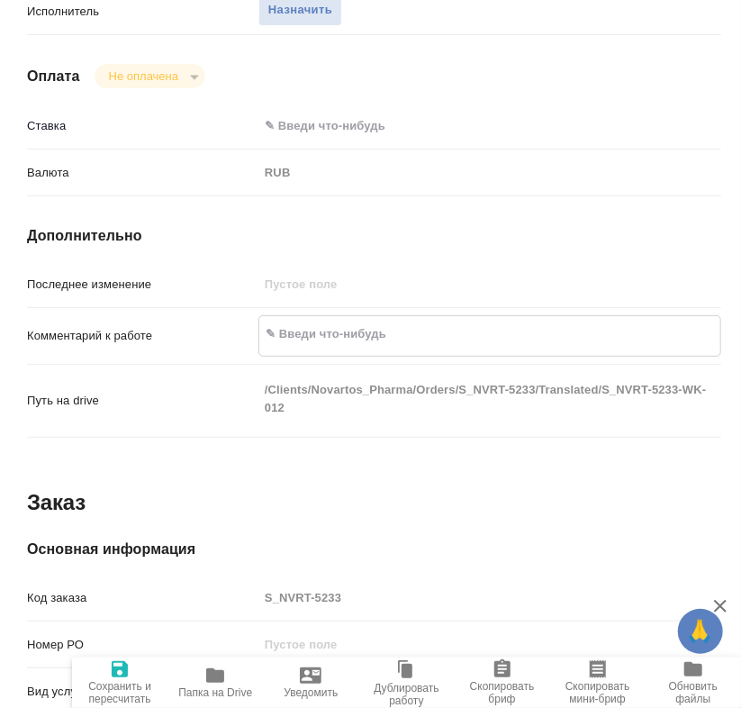
type textarea "п"
type textarea "x"
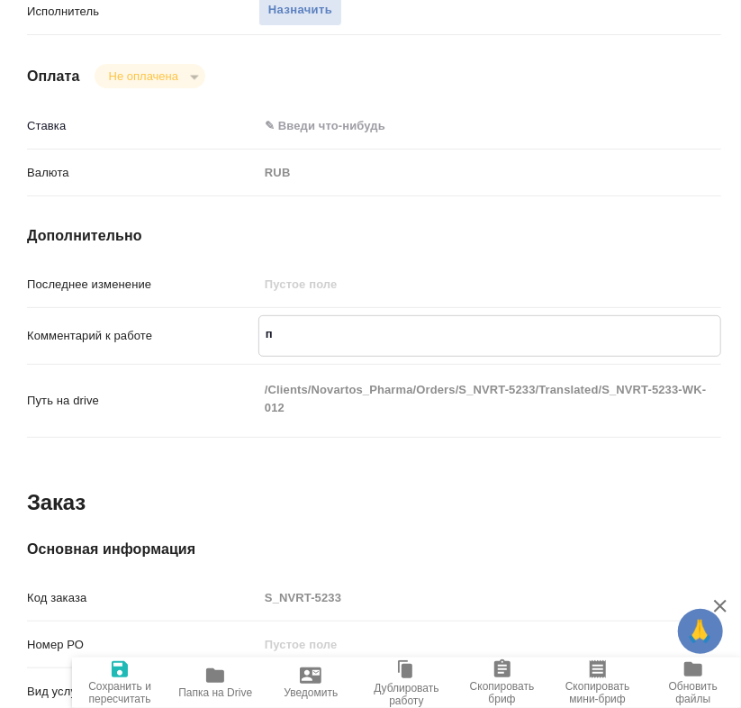
type textarea "пе"
type textarea "x"
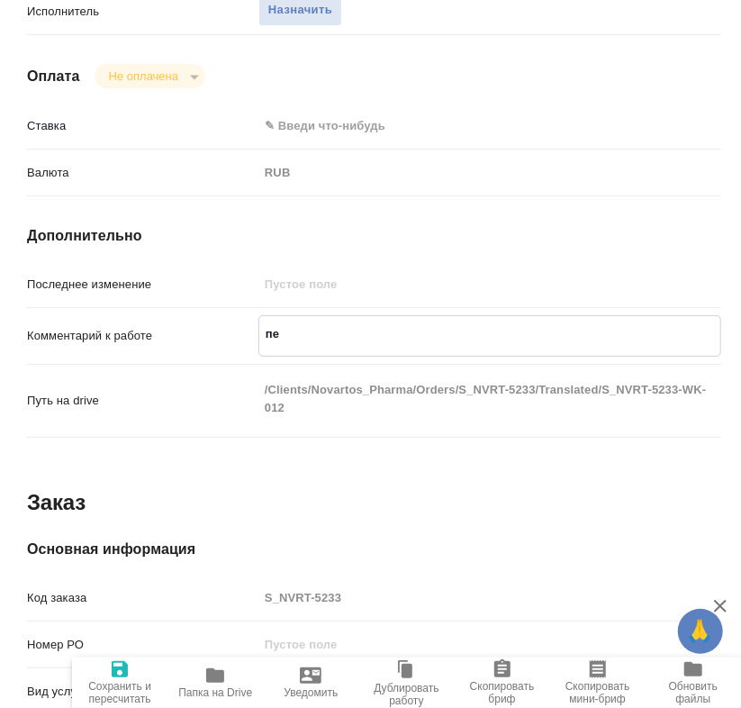
type textarea "x"
type textarea "пем"
type textarea "x"
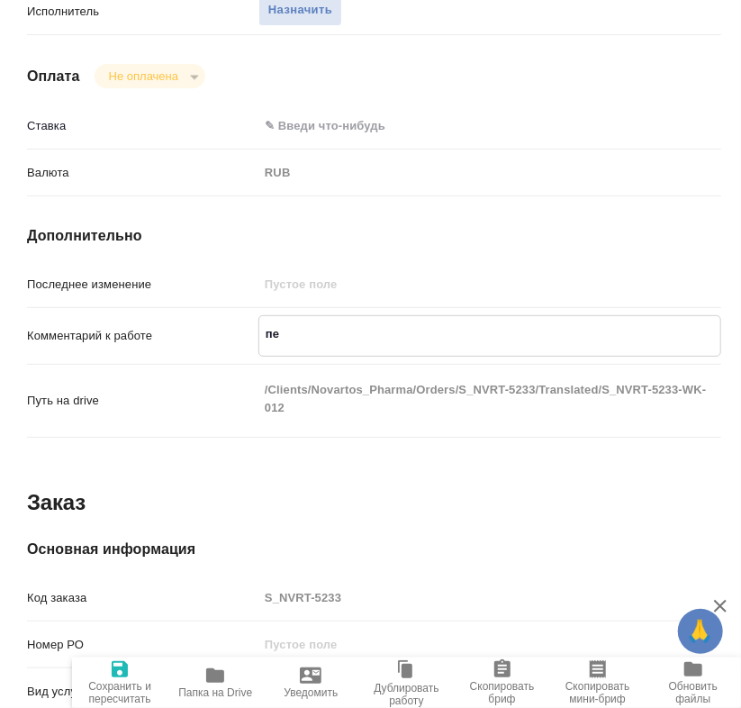
type textarea "x"
type textarea "пемт"
type textarea "x"
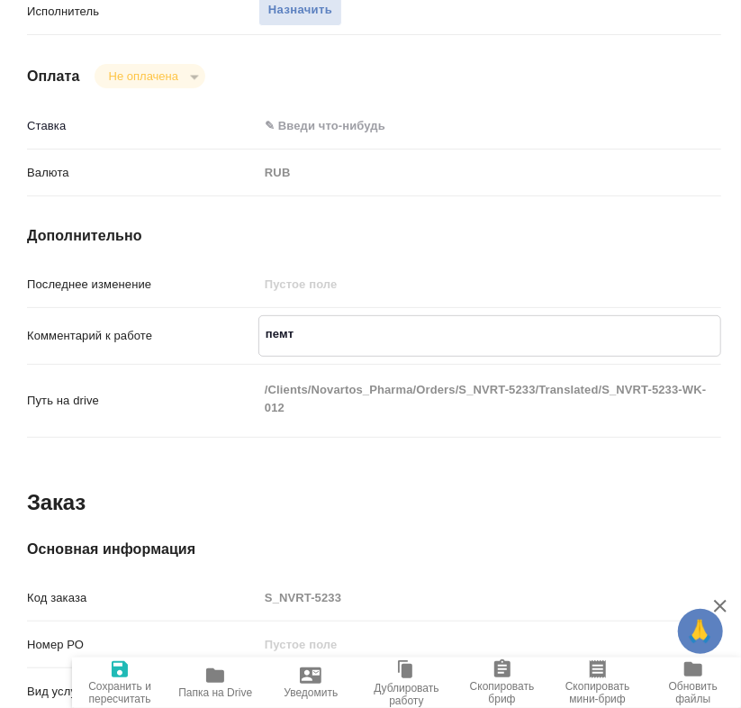
type textarea "x"
type textarea "пемт"
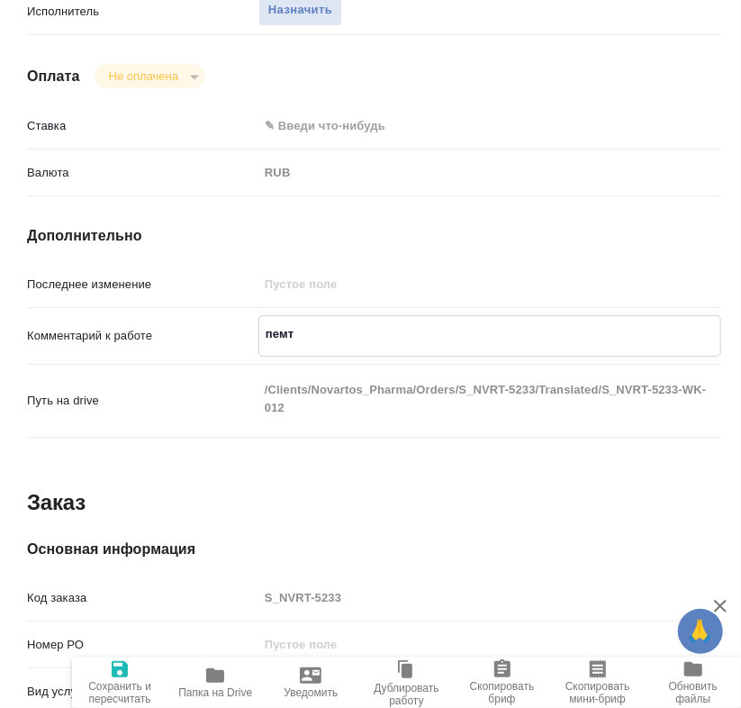
type textarea "x"
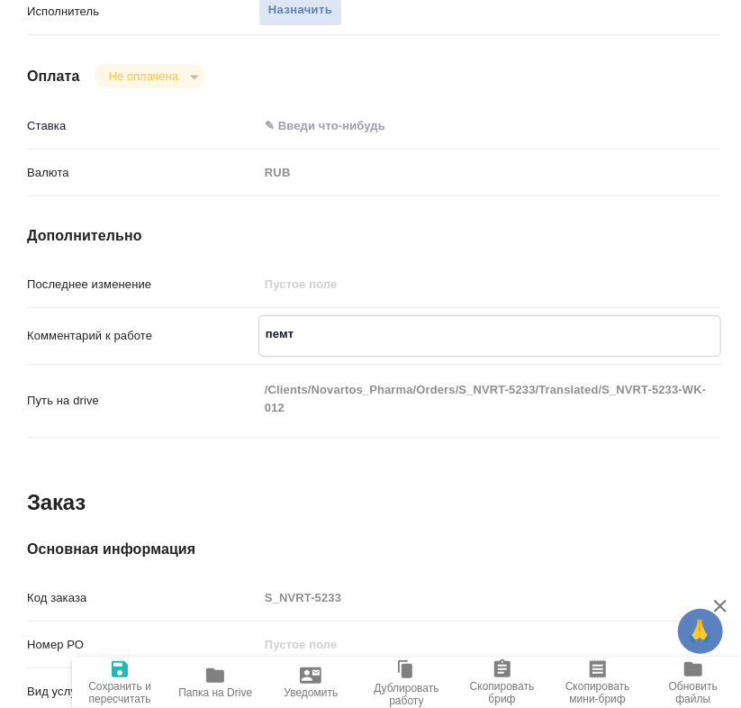
type textarea "пемт ф"
type textarea "x"
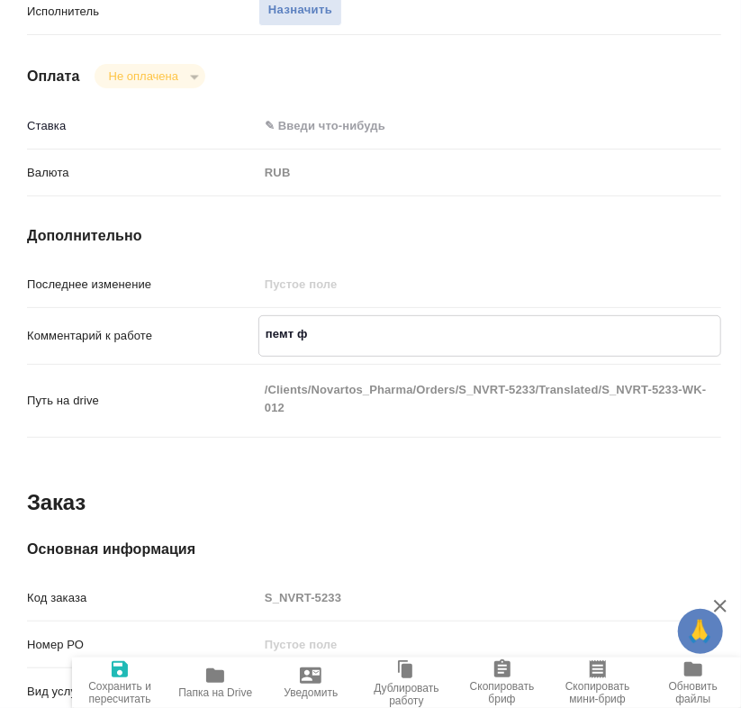
type textarea "x"
type textarea "пемт фа"
type textarea "x"
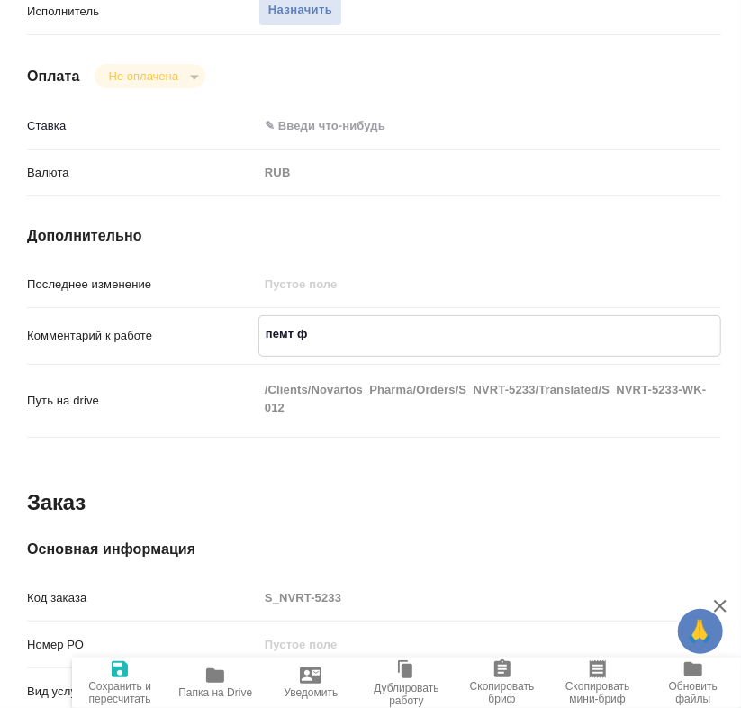
type textarea "x"
type textarea "пемт фай"
type textarea "x"
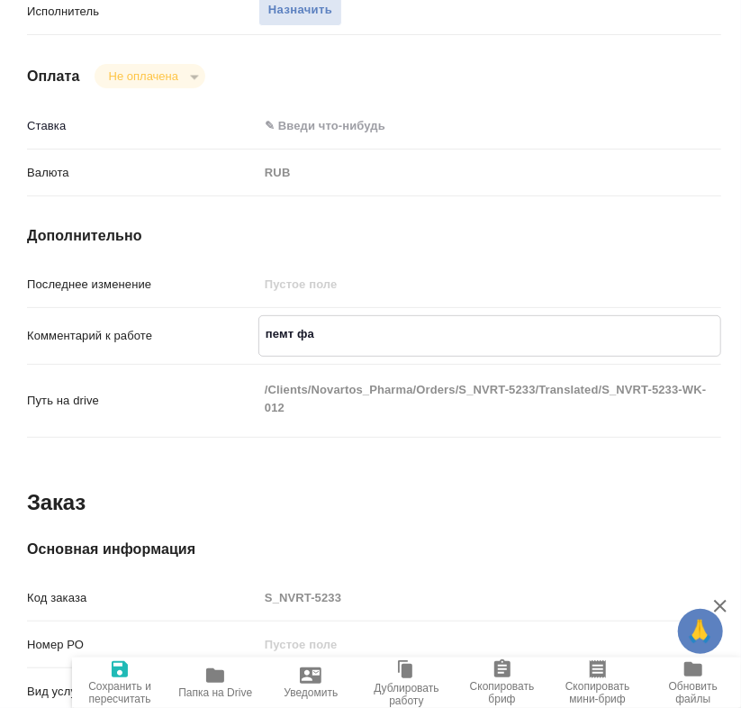
type textarea "x"
type textarea "пемт файл"
type textarea "x"
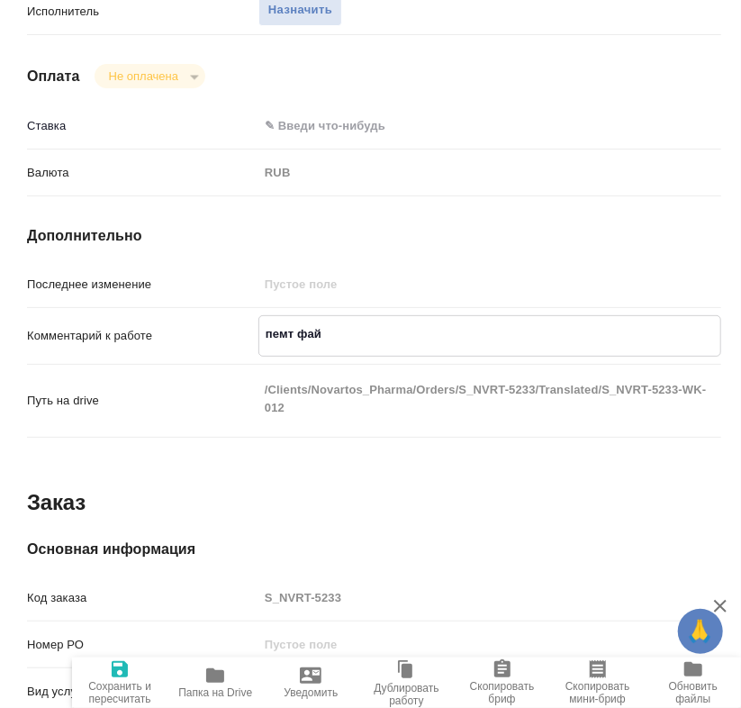
type textarea "x"
type textarea "пемт файло"
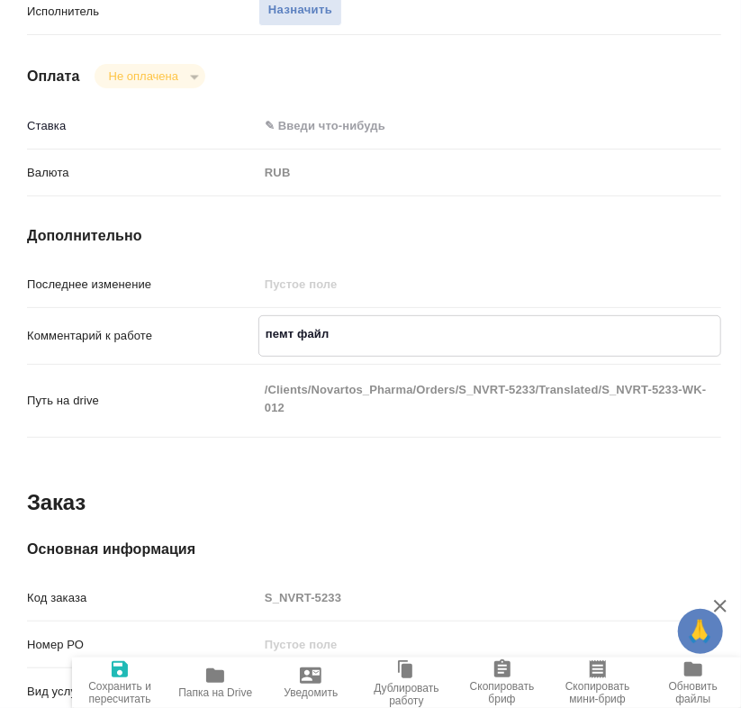
type textarea "x"
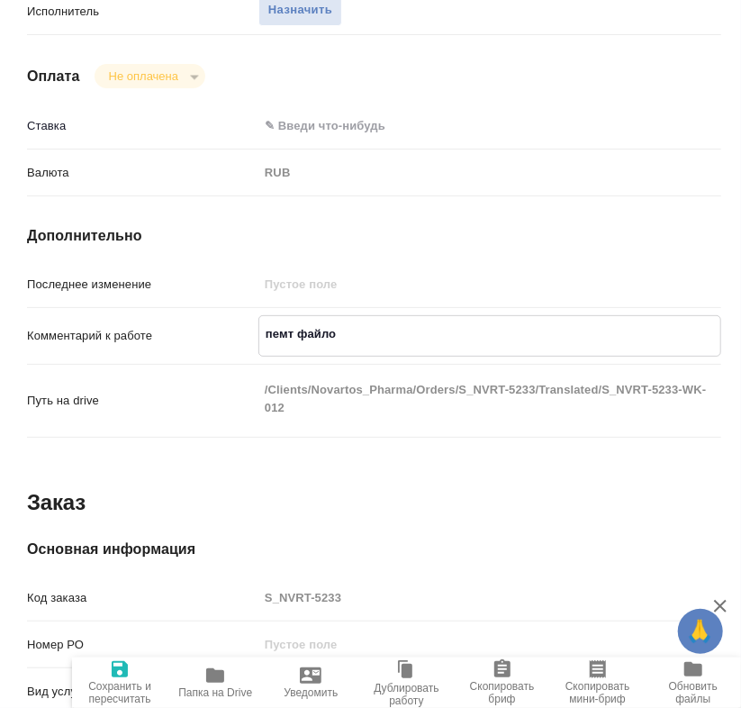
type textarea "пемт файлов"
type textarea "x"
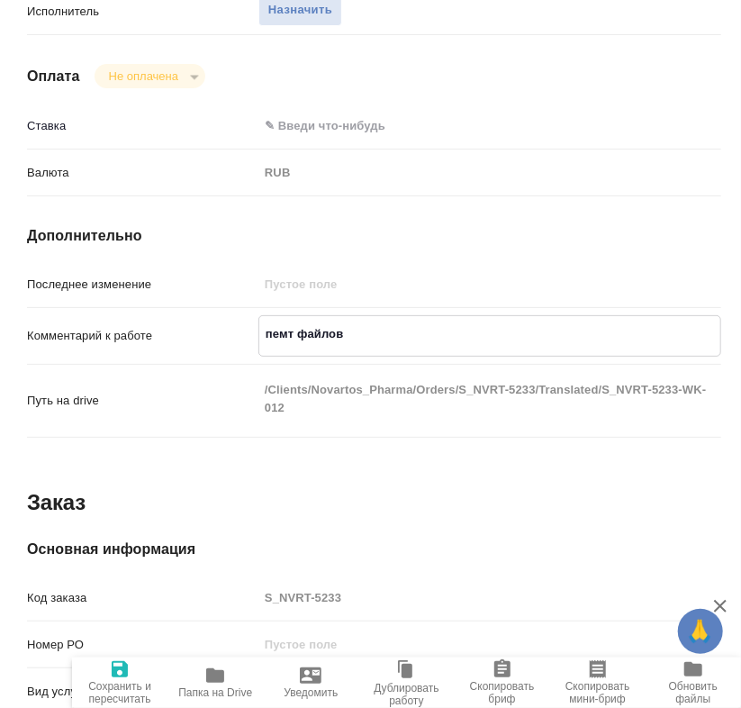
type textarea "x"
type textarea "пемт файлов:"
type textarea "x"
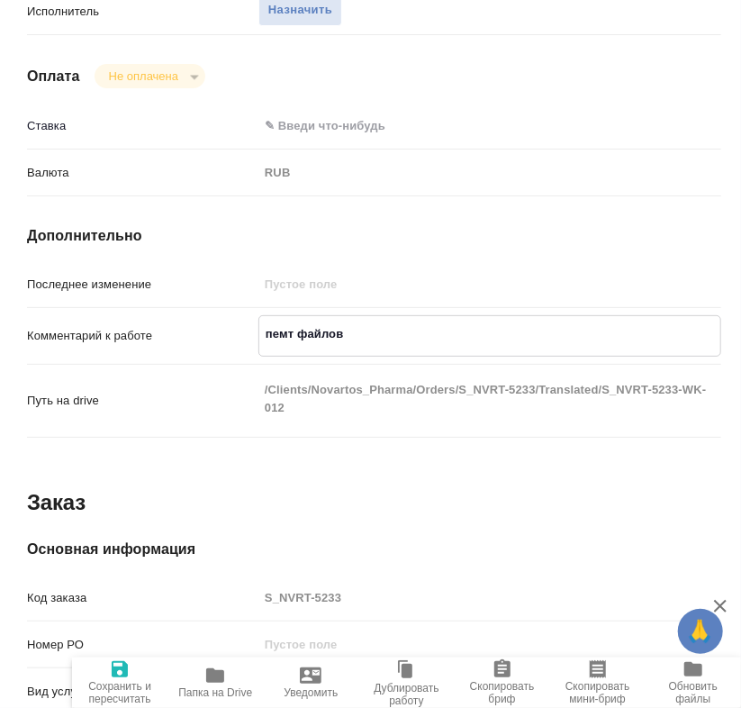
type textarea "x"
type textarea "пемт файлов:"
type textarea "x"
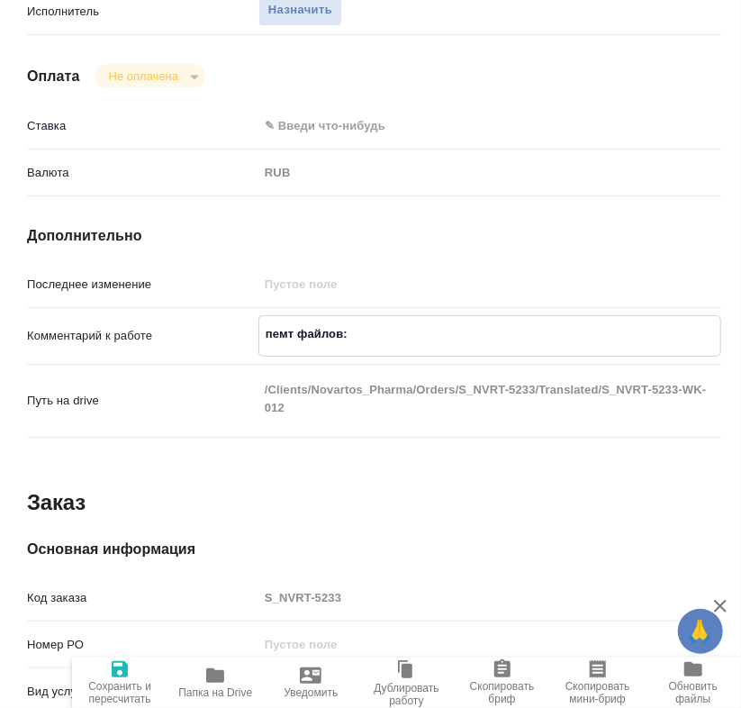
type textarea "x"
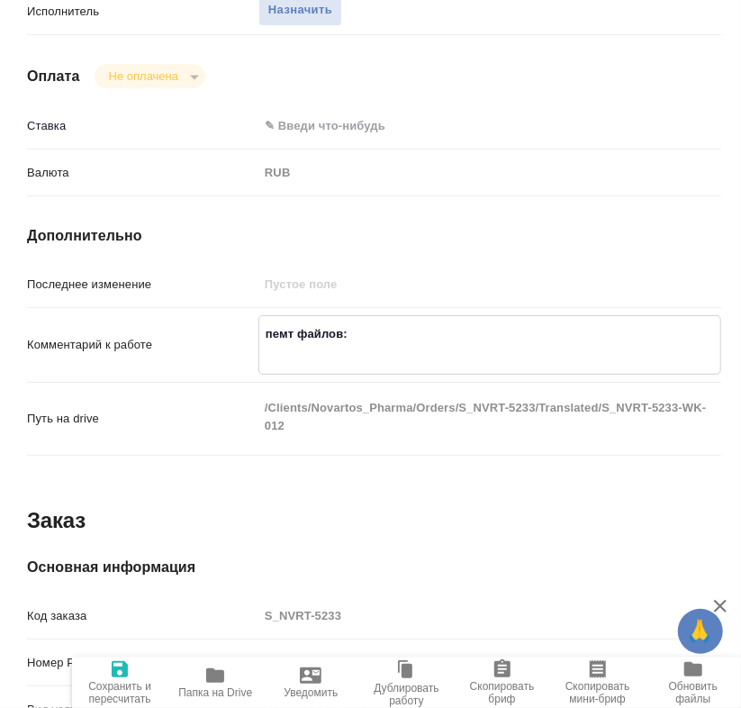
type textarea "x"
type textarea "пемт файлов: 1"
type textarea "x"
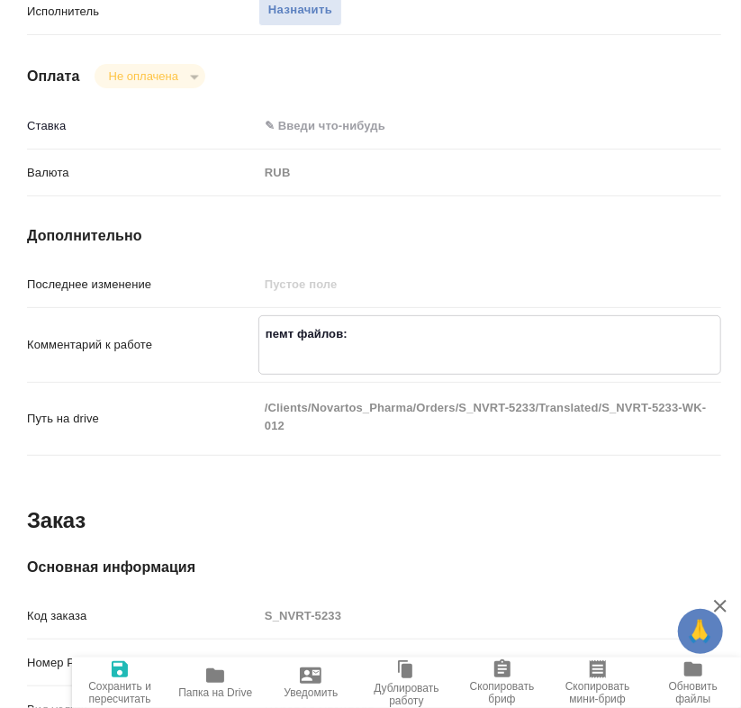
type textarea "x"
type textarea "пемт файлов: 1)"
type textarea "x"
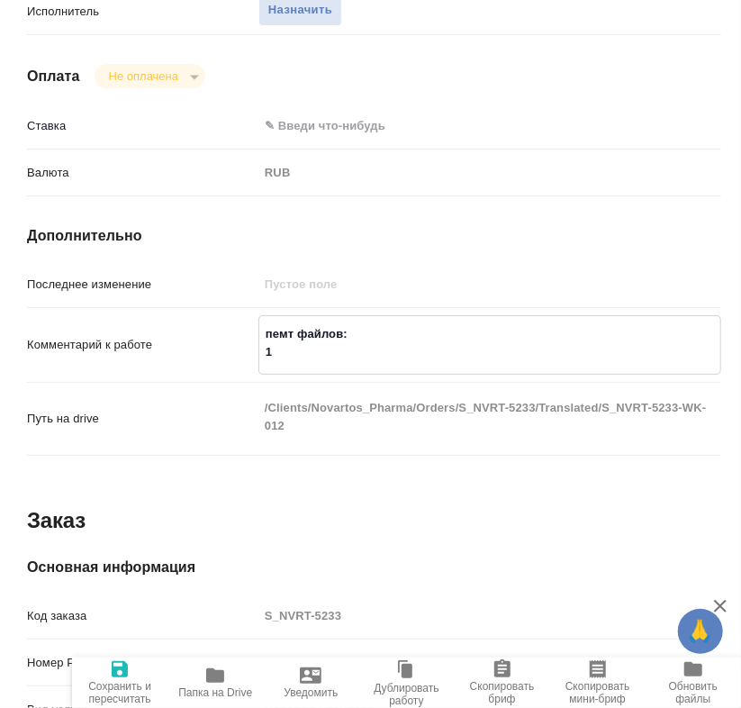
type textarea "x"
type textarea "пемт файлов: 1)"
type textarea "x"
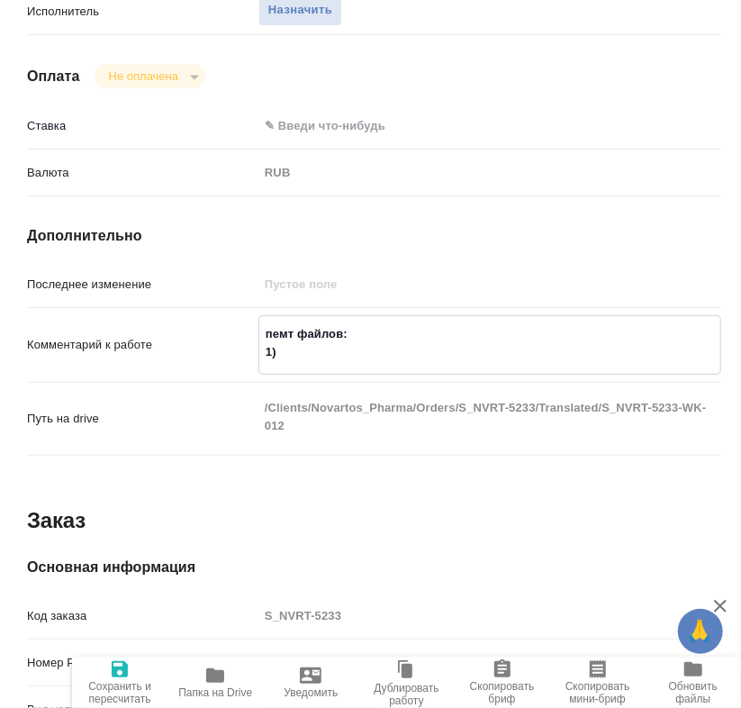
type textarea "x"
type textarea "пемт файлов: 1)"
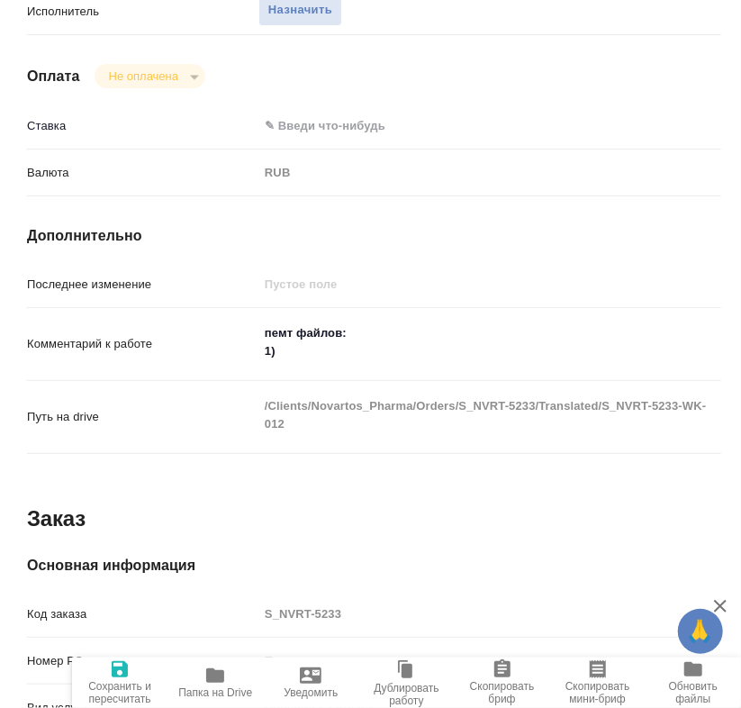
type textarea "x"
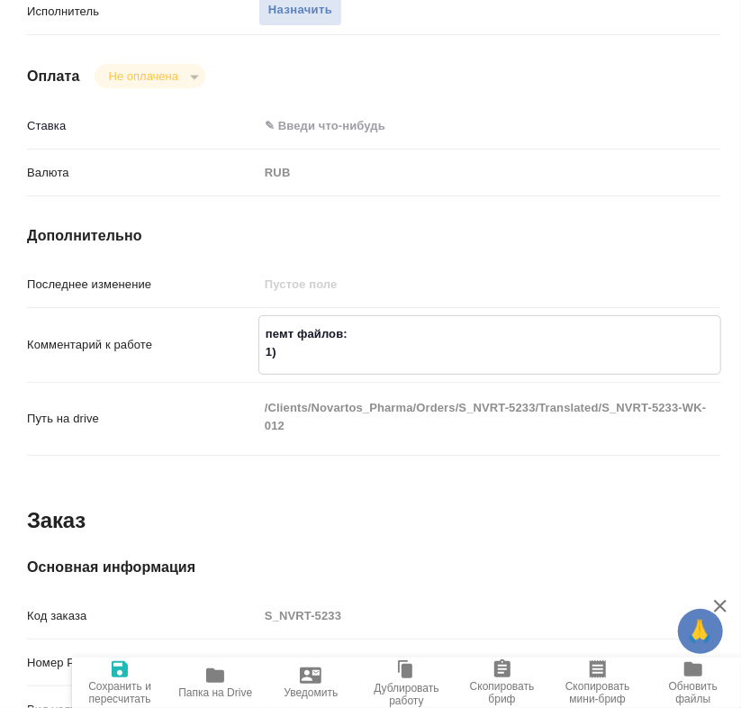
paste textarea "analytical-procedures_dp"
type textarea "x"
type textarea "пемт файлов: 1) analytical-procedures_dp"
type textarea "x"
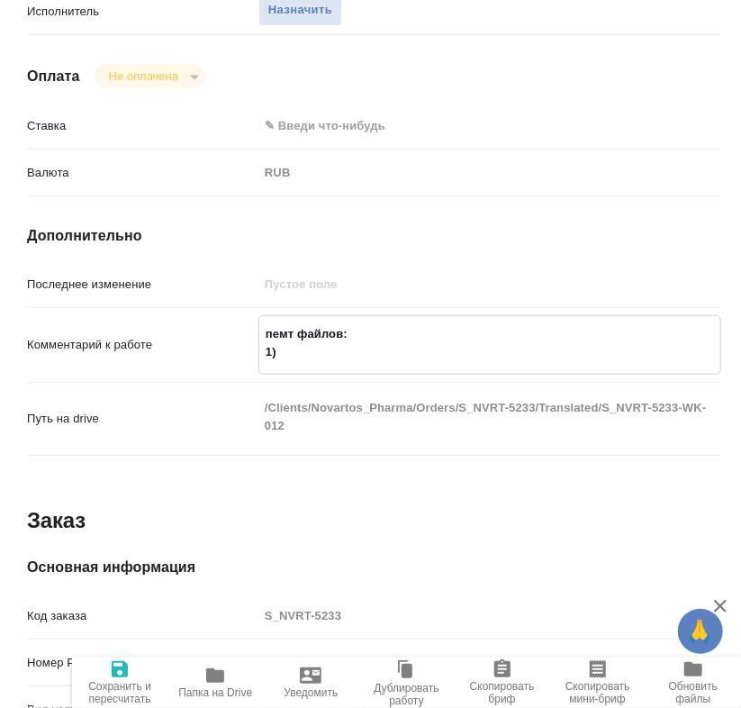
type textarea "x"
type textarea "пемт файлов: 1) analytical-procedures_dp"
type textarea "x"
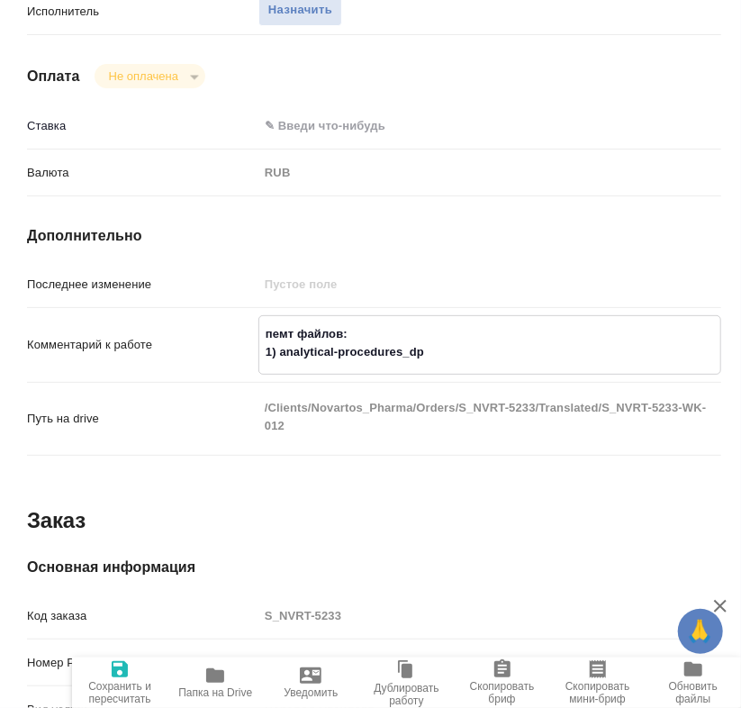
type textarea "x"
type textarea "пемт файлов: 1) analytical-procedures_dp ("
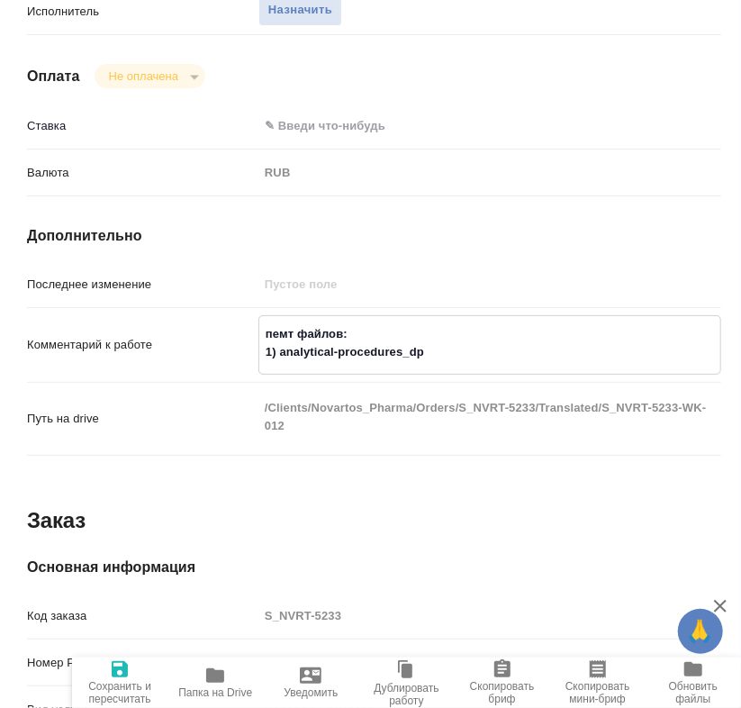
type textarea "x"
type textarea "пемт файлов: 1) analytical-procedures_dp (т"
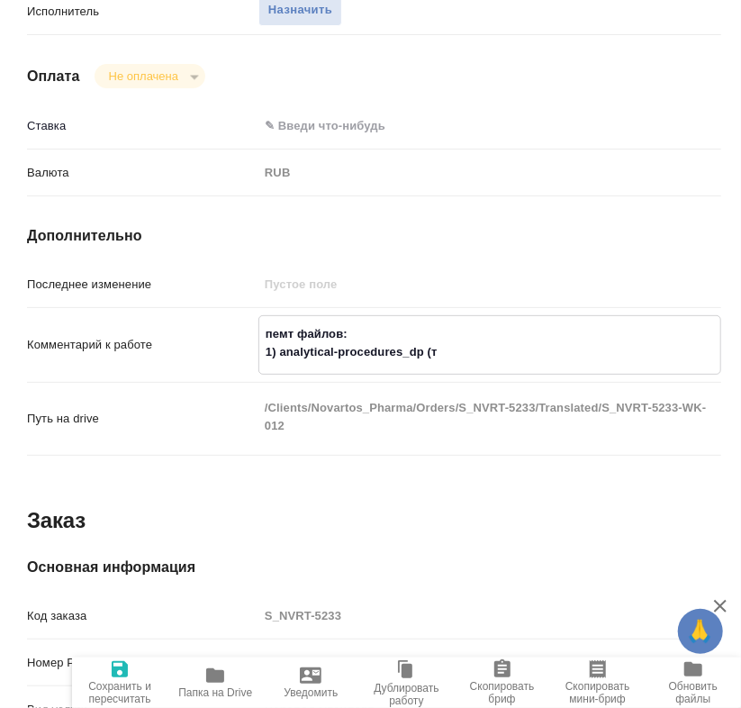
type textarea "x"
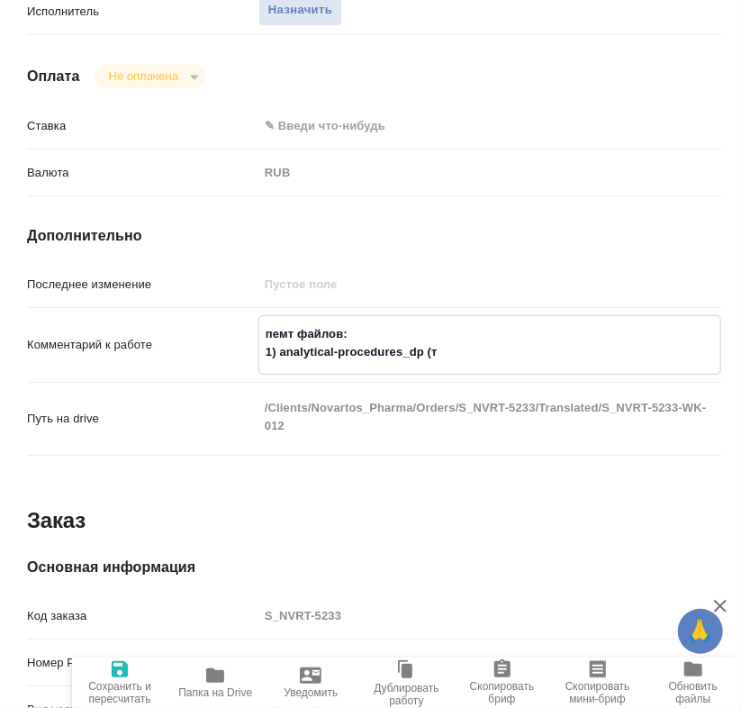
type textarea "x"
type textarea "пемт файлов: 1) analytical-procedures_dp (то"
type textarea "x"
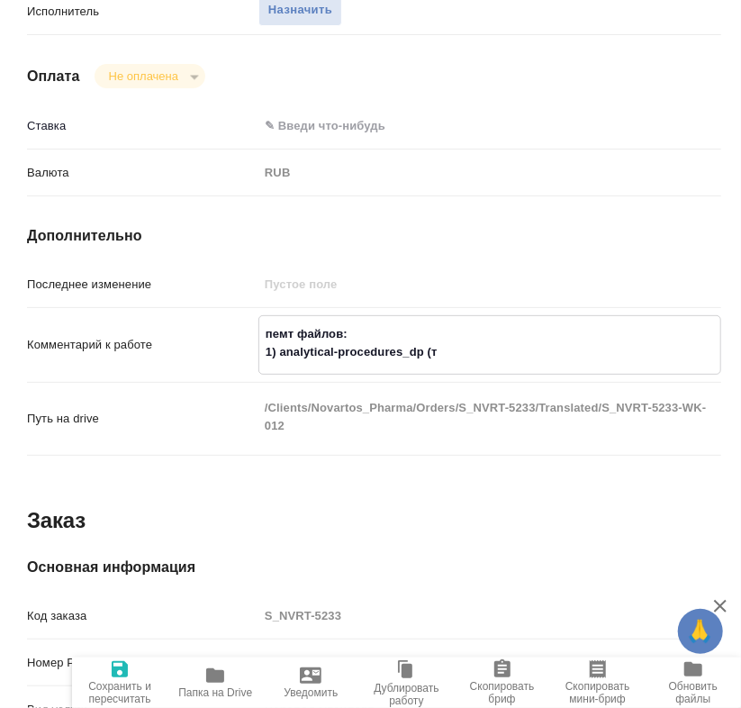
type textarea "x"
type textarea "пемт файлов: 1) analytical-procedures_dp (тот"
type textarea "x"
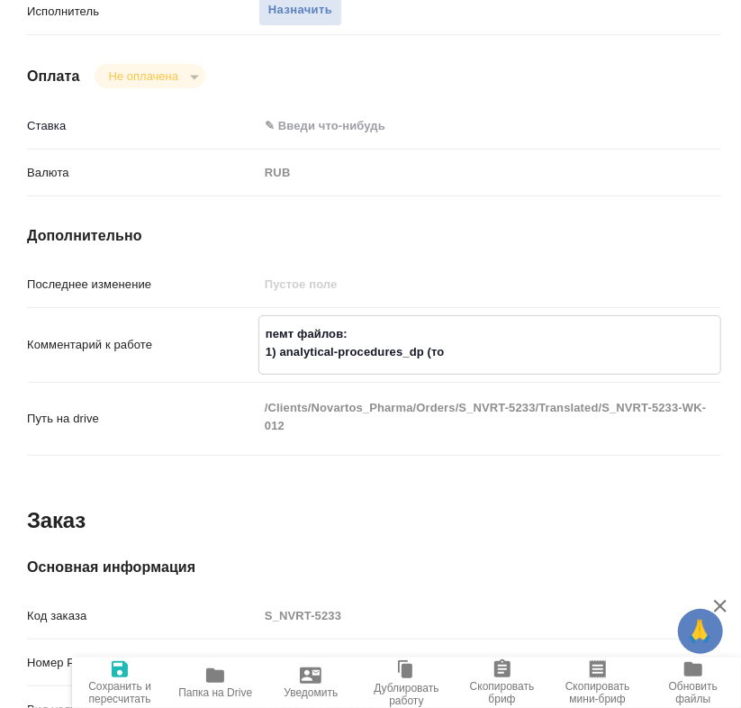
type textarea "x"
type textarea "пемт файлов: 1) analytical-procedures_dp (тота"
type textarea "x"
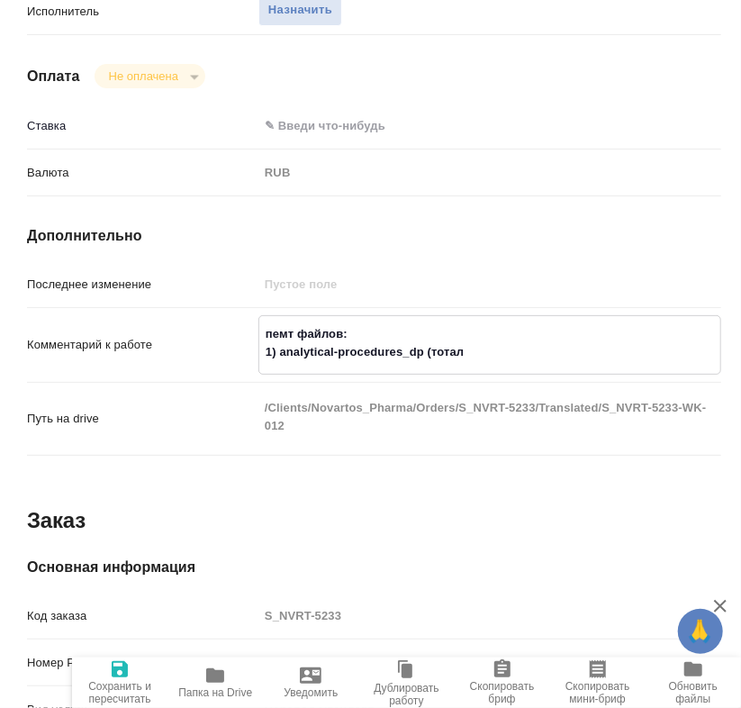
paste textarea "4039"
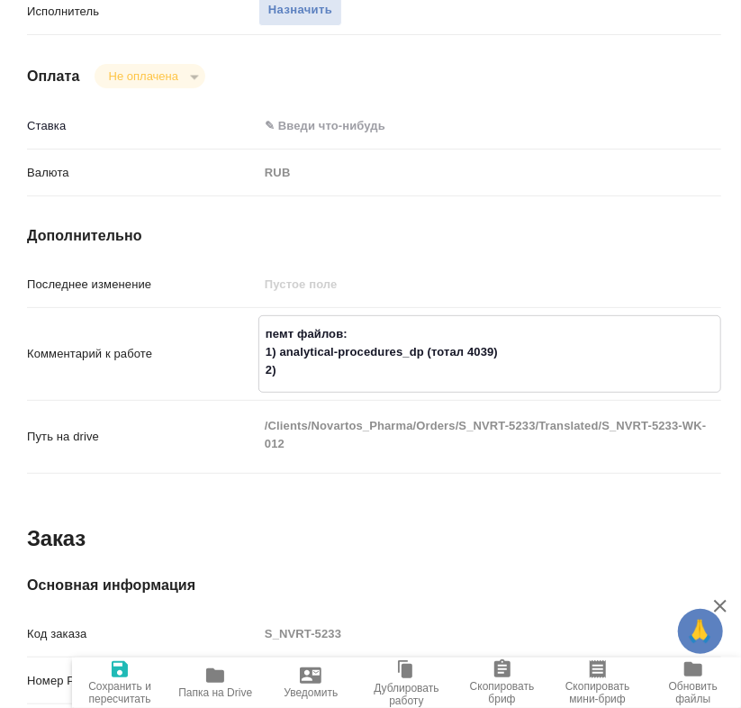
paste textarea "common-form-annex-such"
paste textarea "3208"
click at [542, 385] on textarea "пемт файлов: 1) analytical-procedures_dp (тотал 4039) 2) common-form-annex-such…" at bounding box center [489, 352] width 461 height 67
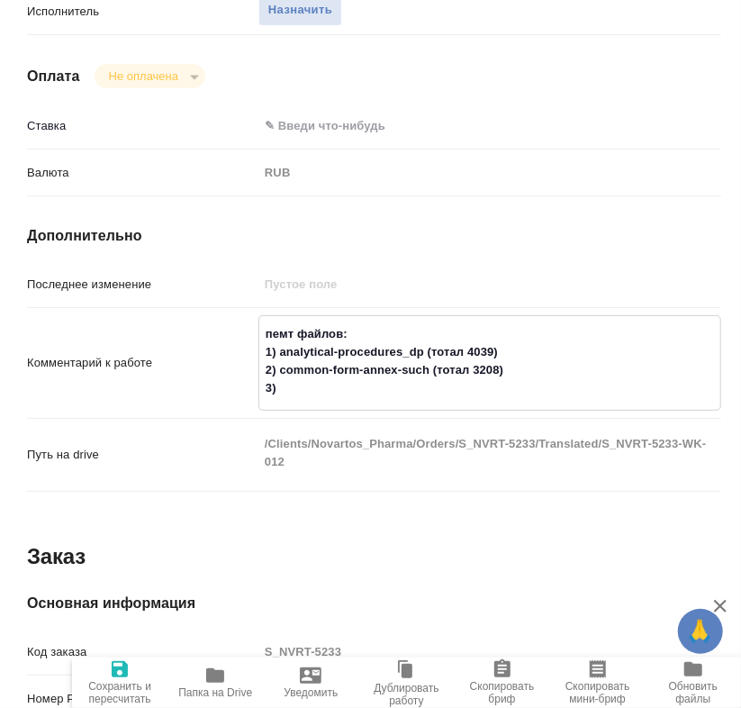
paste textarea "specification"
paste textarea "401"
drag, startPoint x: 515, startPoint y: 362, endPoint x: 469, endPoint y: 362, distance: 45.9
click at [469, 362] on textarea "пемт файлов: 1) analytical-procedures_dp (тотал 4039) 2) common-form-annex-such…" at bounding box center [489, 361] width 461 height 85
drag, startPoint x: 522, startPoint y: 391, endPoint x: 462, endPoint y: 391, distance: 60.3
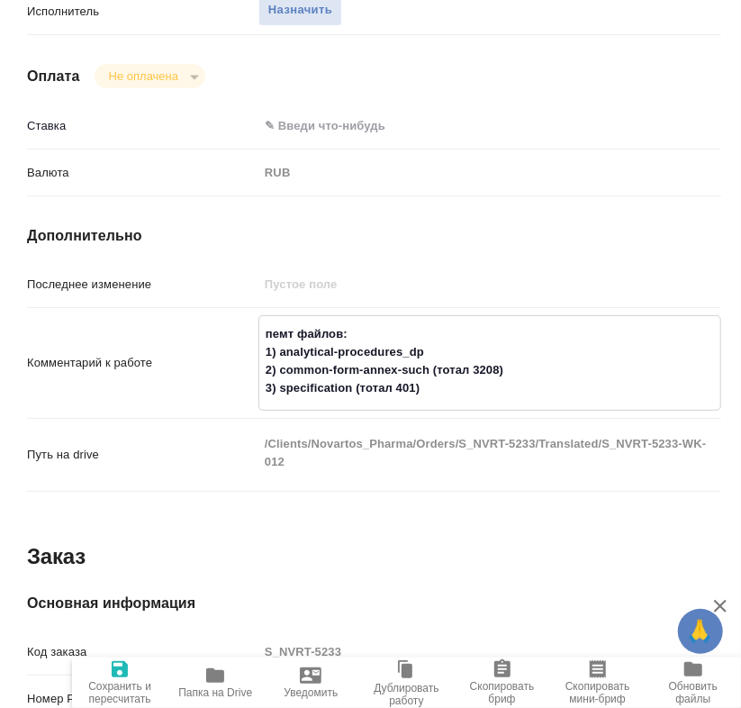
click at [462, 391] on textarea "пемт файлов: 1) analytical-procedures_dp 2) common-form-annex-such (тотал 3208)…" at bounding box center [489, 361] width 461 height 85
drag, startPoint x: 437, startPoint y: 410, endPoint x: 365, endPoint y: 409, distance: 72.0
click at [365, 403] on textarea "пемт файлов: 1) analytical-procedures_dp 2) common-form-annex-such 3) specifica…" at bounding box center [489, 361] width 461 height 85
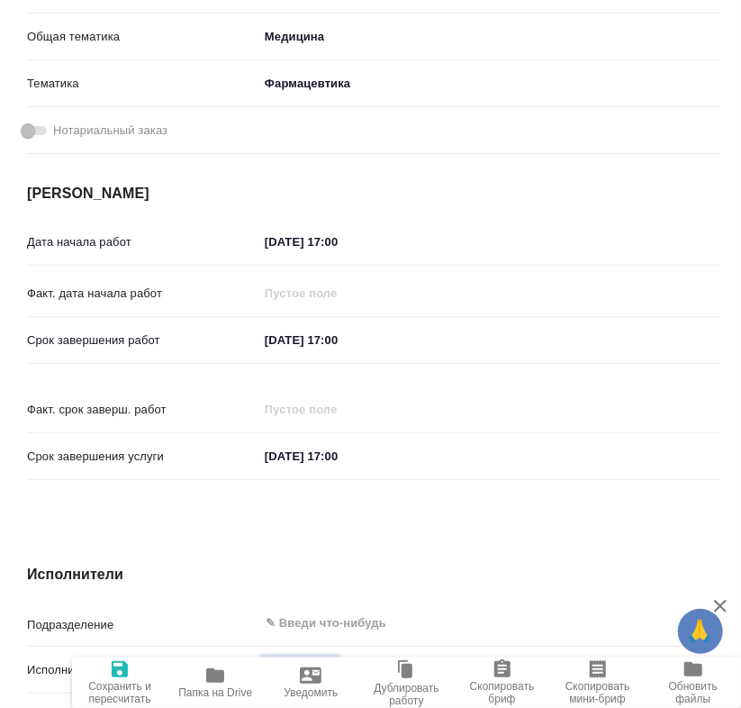
scroll to position [0, 0]
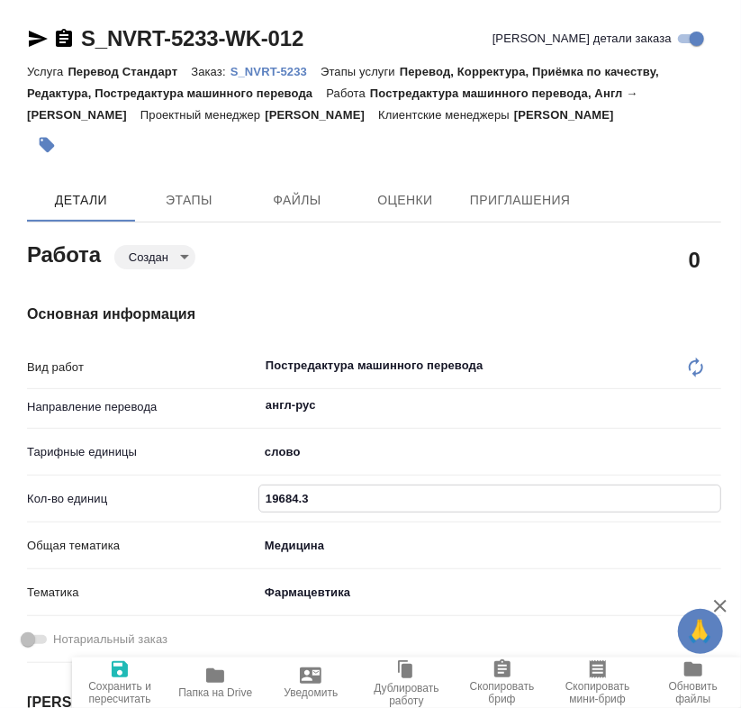
drag, startPoint x: 329, startPoint y: 500, endPoint x: 240, endPoint y: 500, distance: 88.2
click at [240, 500] on div "Кол-во единиц 19684.3" at bounding box center [374, 498] width 694 height 32
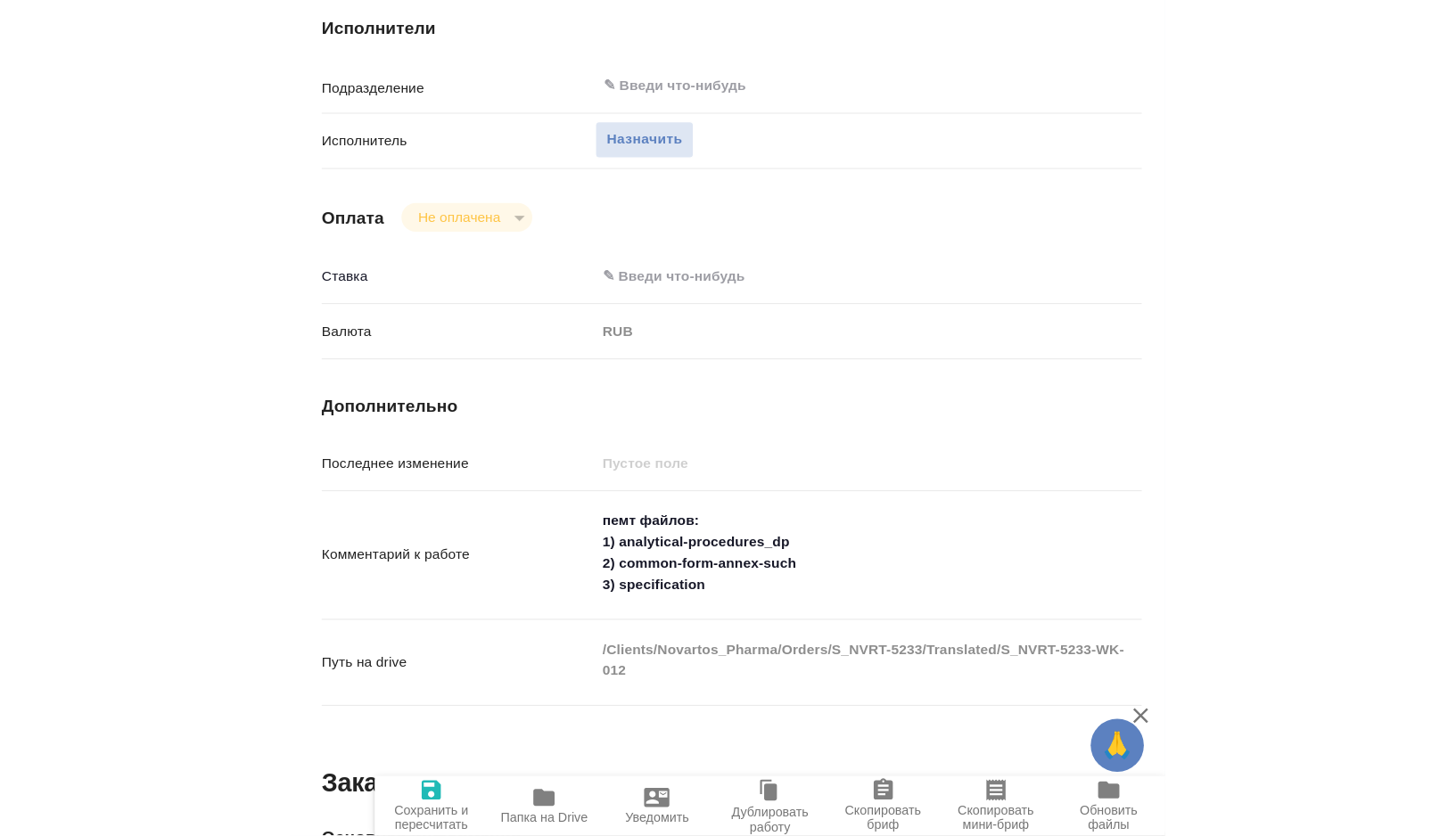
scroll to position [1081, 0]
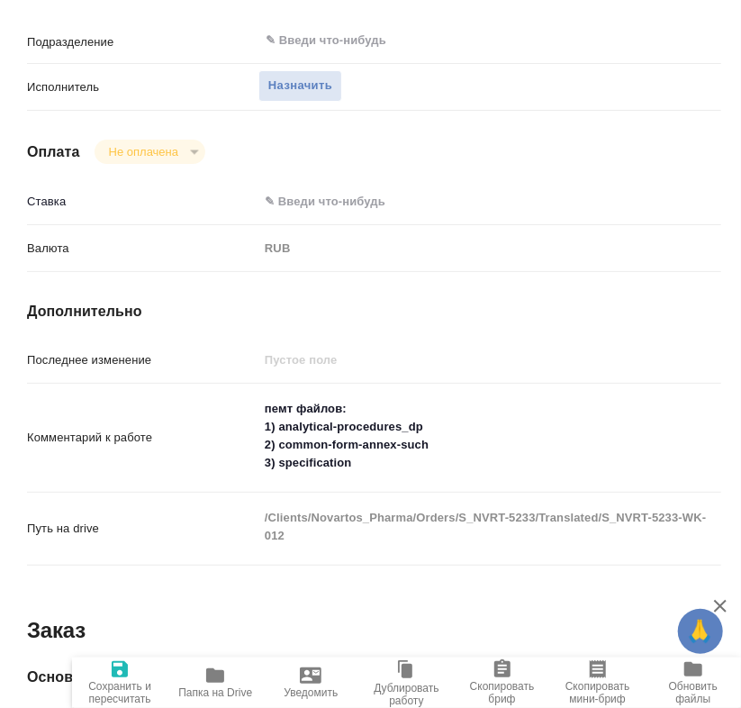
click at [377, 478] on textarea "пемт файлов: 1) analytical-procedures_dp 2) common-form-annex-such 3) specifica…" at bounding box center [489, 435] width 463 height 85
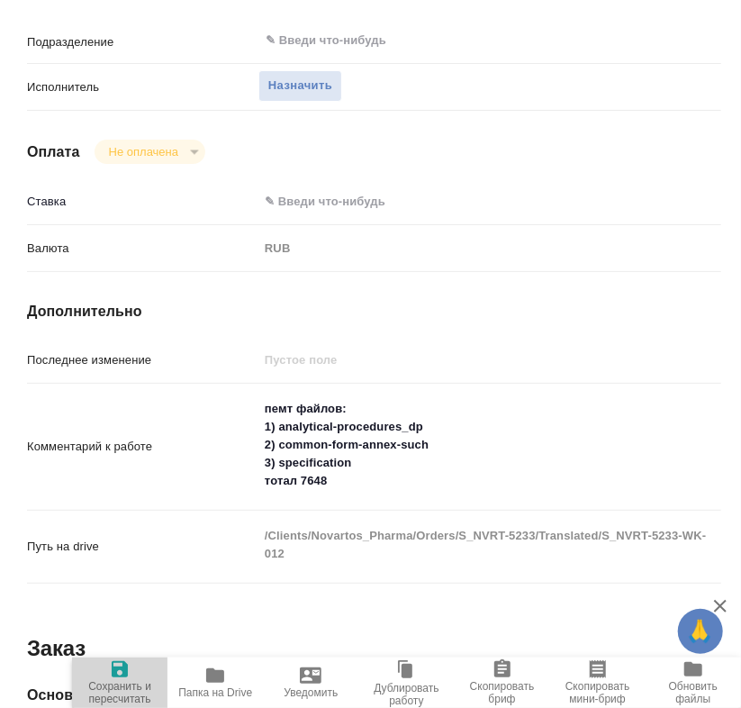
click at [118, 682] on span "Сохранить и пересчитать" at bounding box center [120, 692] width 74 height 25
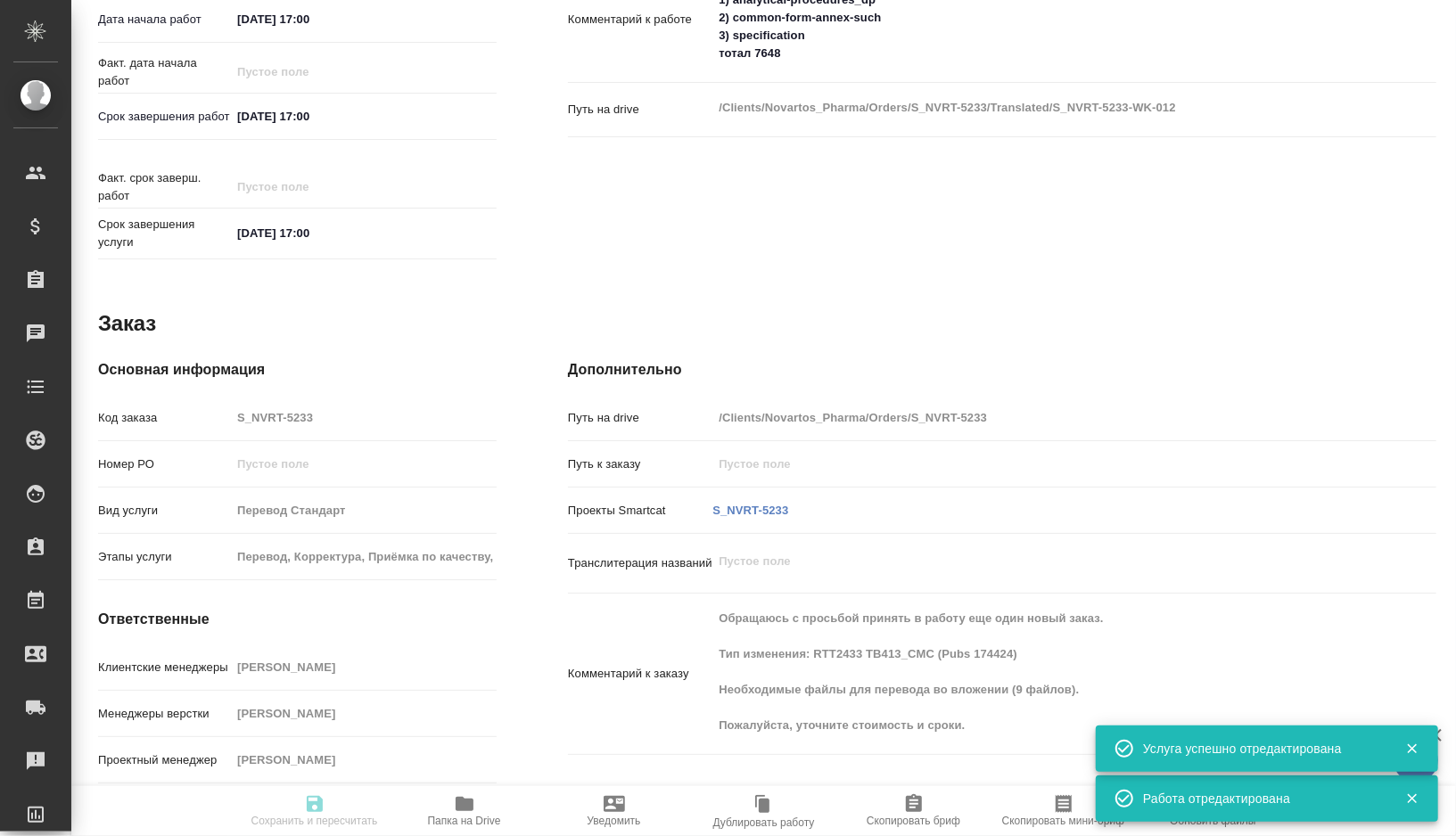
scroll to position [0, 0]
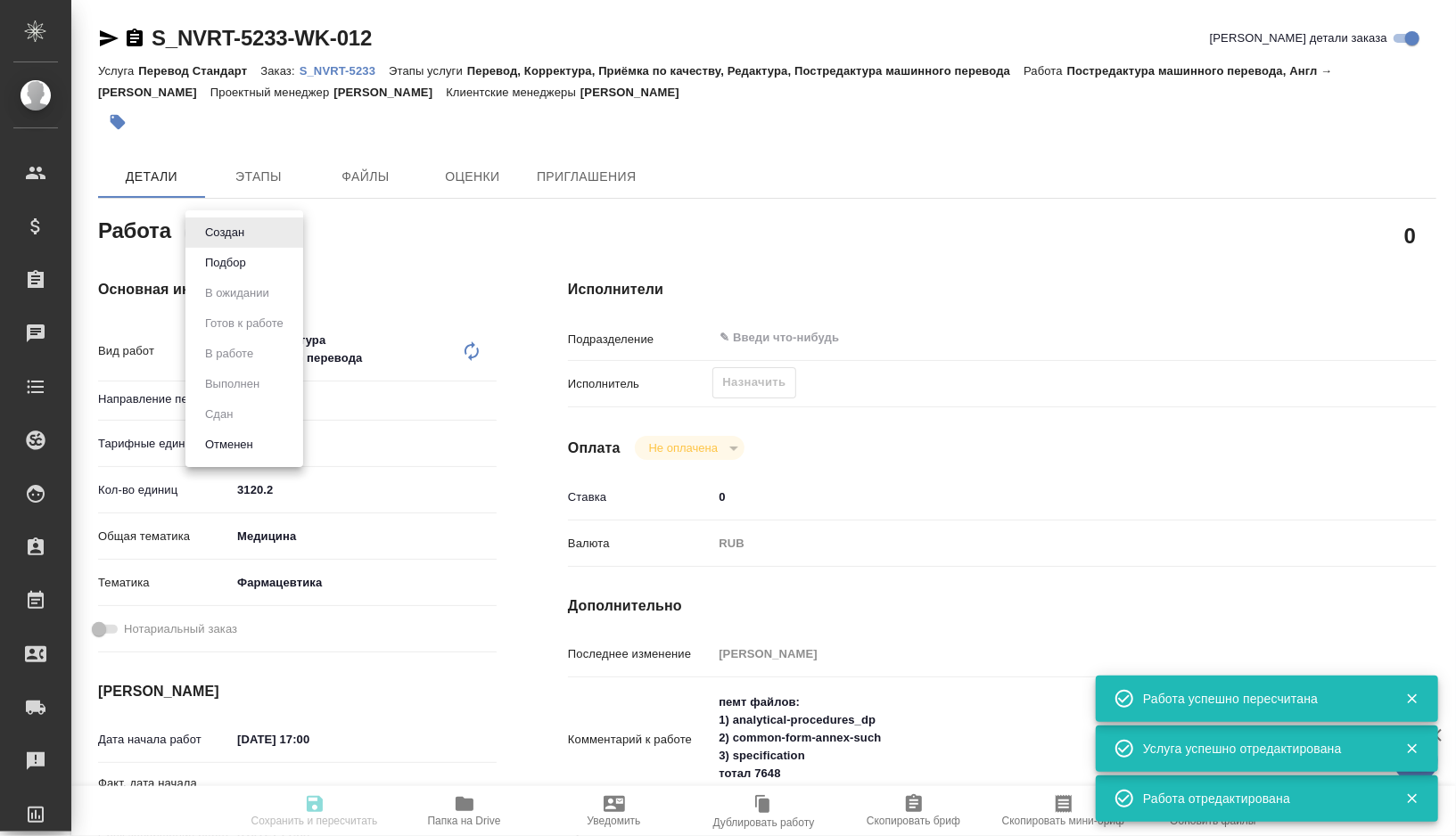
click at [237, 228] on body "🙏 .cls-1 fill:#fff; AWATERA Gorshkova Valentina Клиенты Спецификации Заказы 0 Ч…" at bounding box center [728, 418] width 1456 height 836
click at [237, 262] on button "Подбор" at bounding box center [226, 263] width 52 height 20
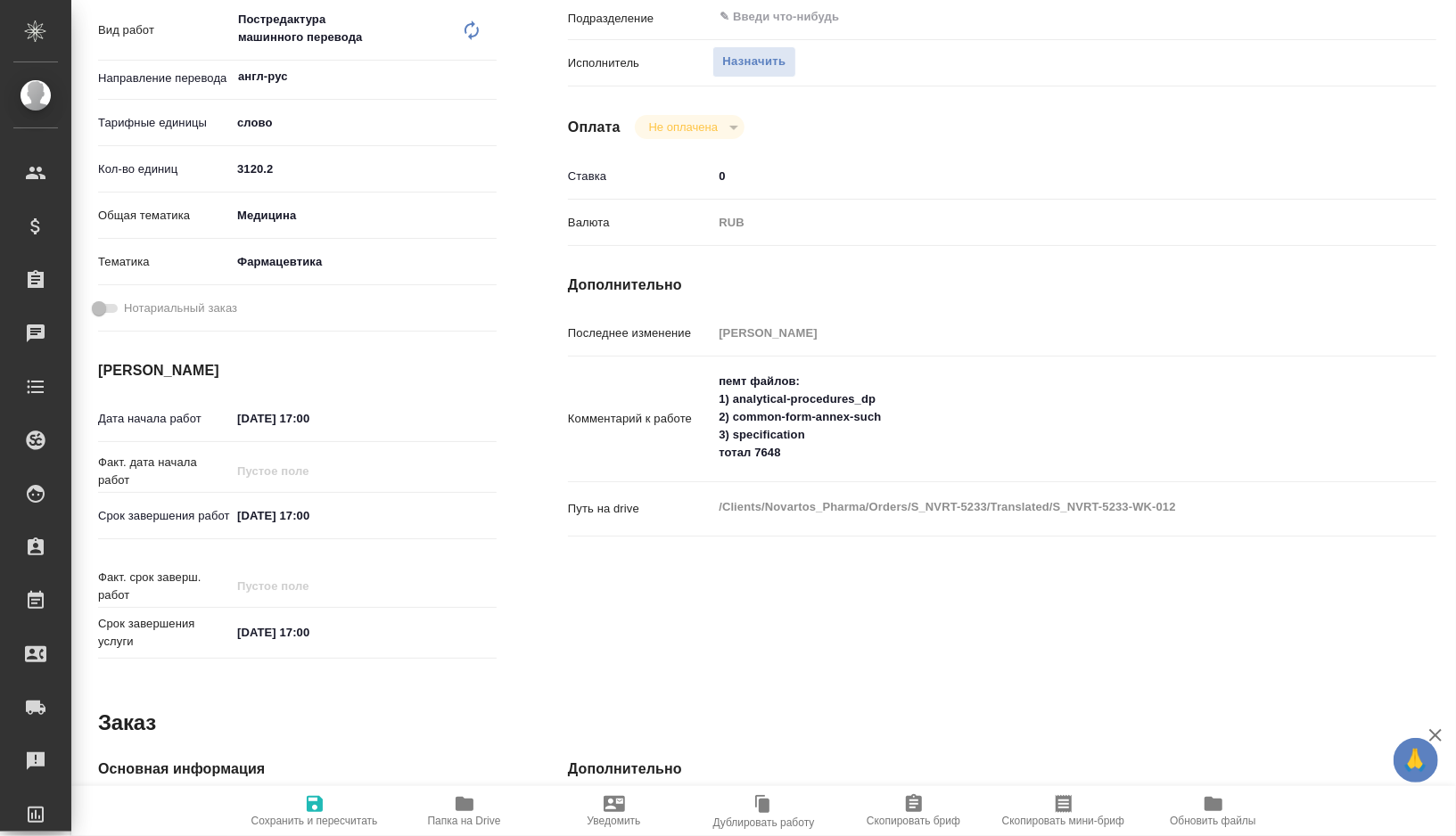
scroll to position [355, 0]
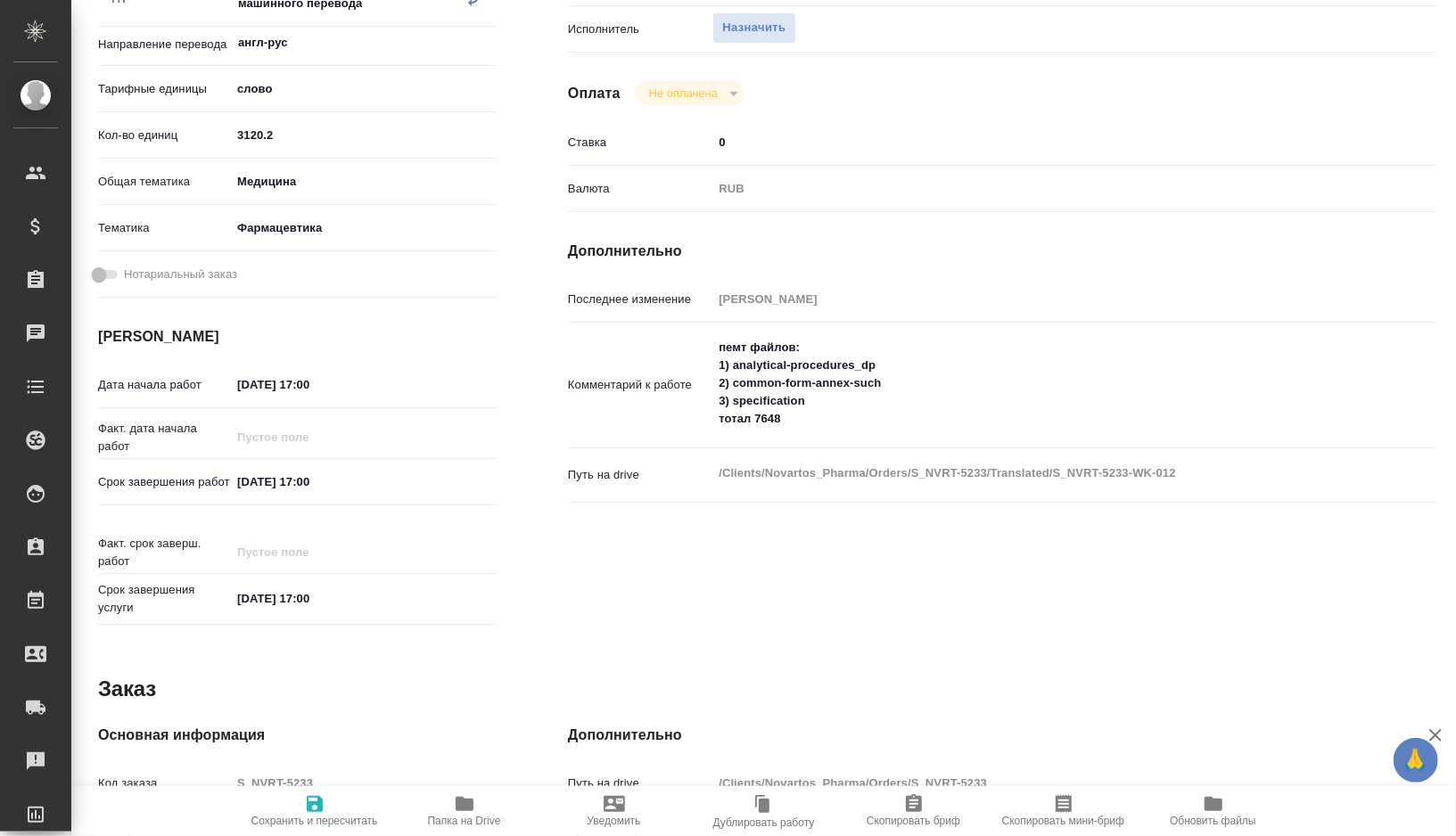
click at [246, 485] on input "[DATE] 17:00" at bounding box center [309, 481] width 156 height 26
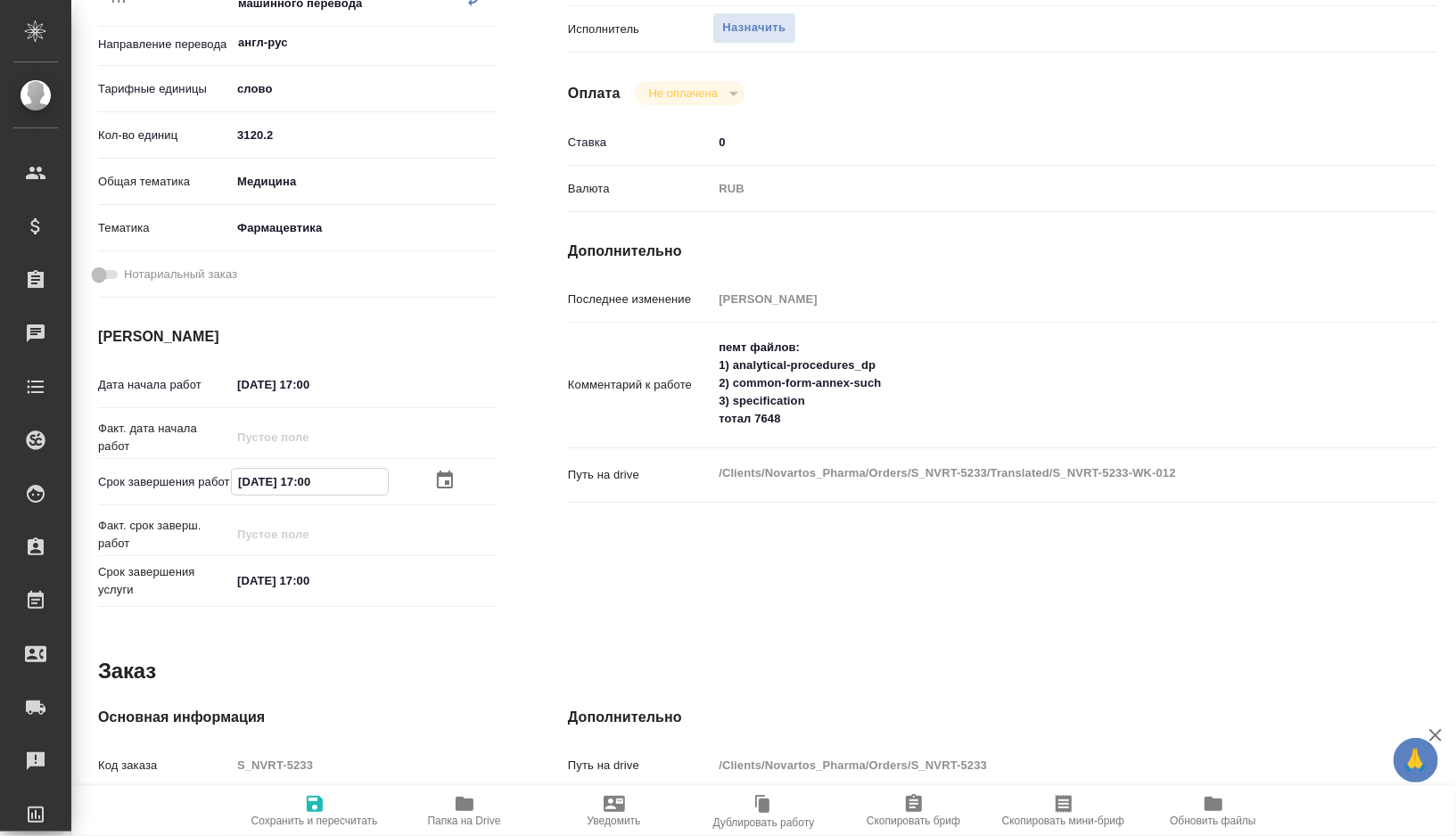
click at [333, 476] on input "14.10.2025 17:00" at bounding box center [310, 481] width 156 height 26
click at [324, 799] on icon "button" at bounding box center [315, 804] width 22 height 22
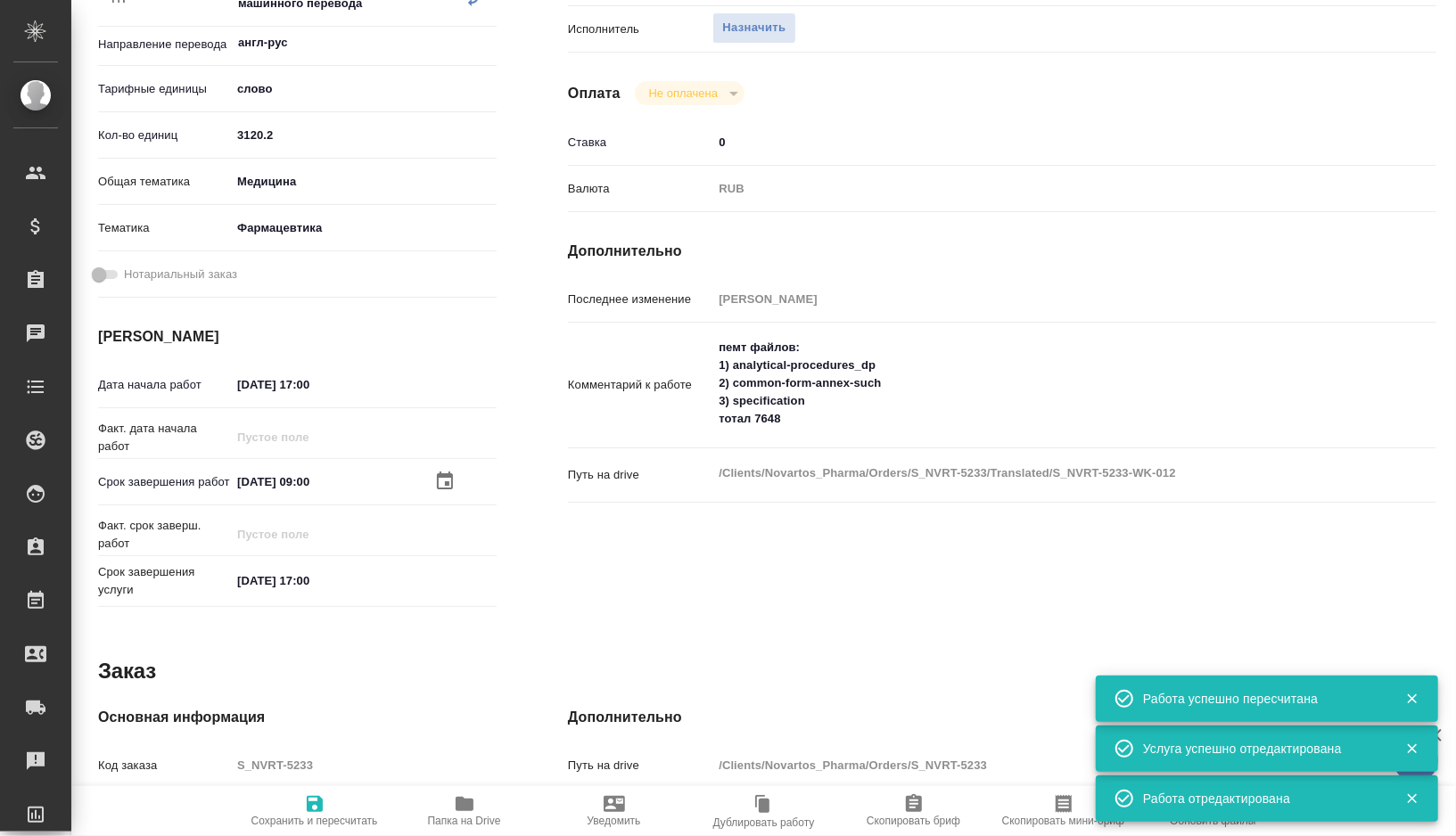
scroll to position [0, 0]
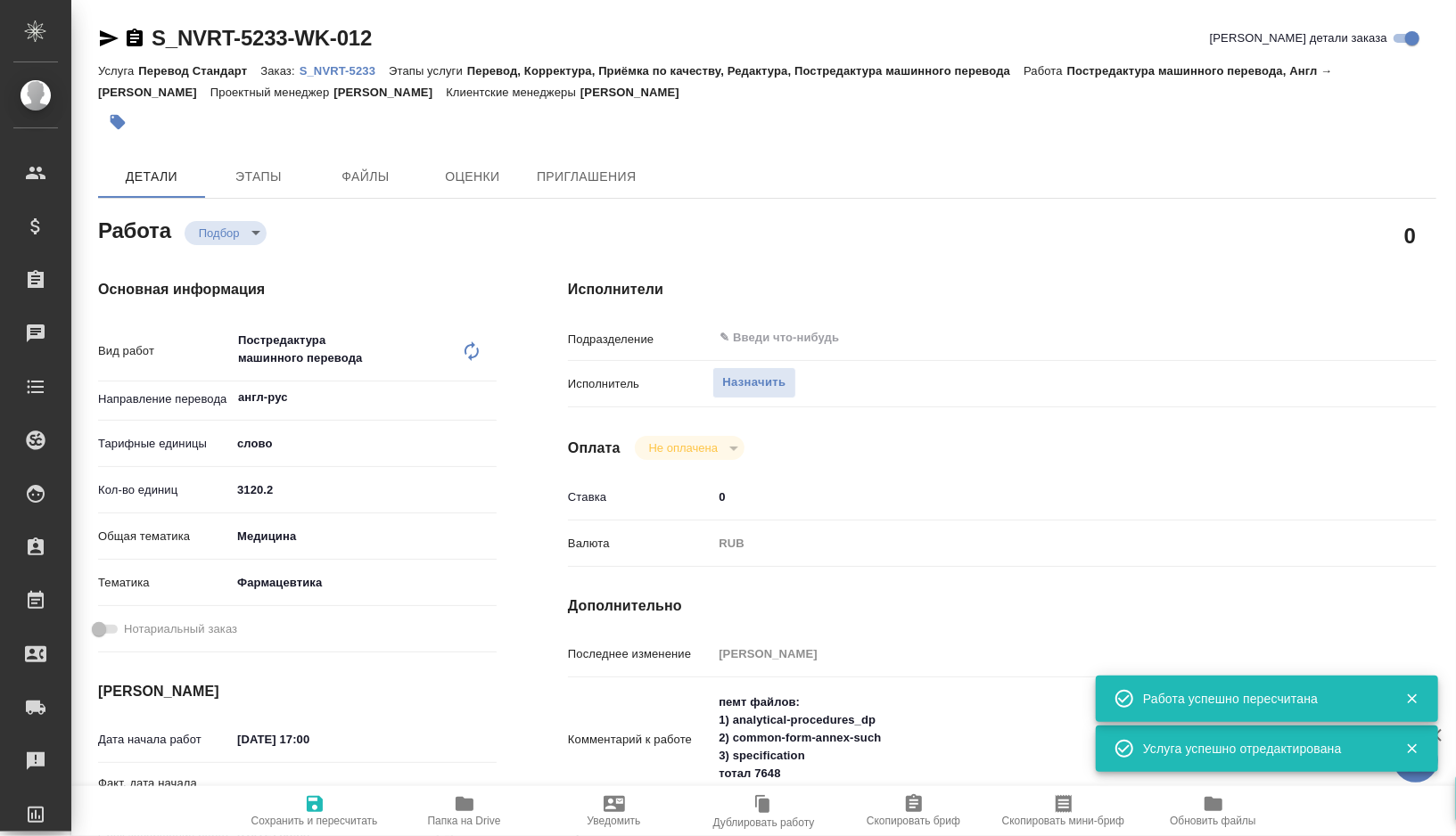
click at [1083, 808] on span "Скопировать мини-бриф" at bounding box center [1064, 810] width 129 height 34
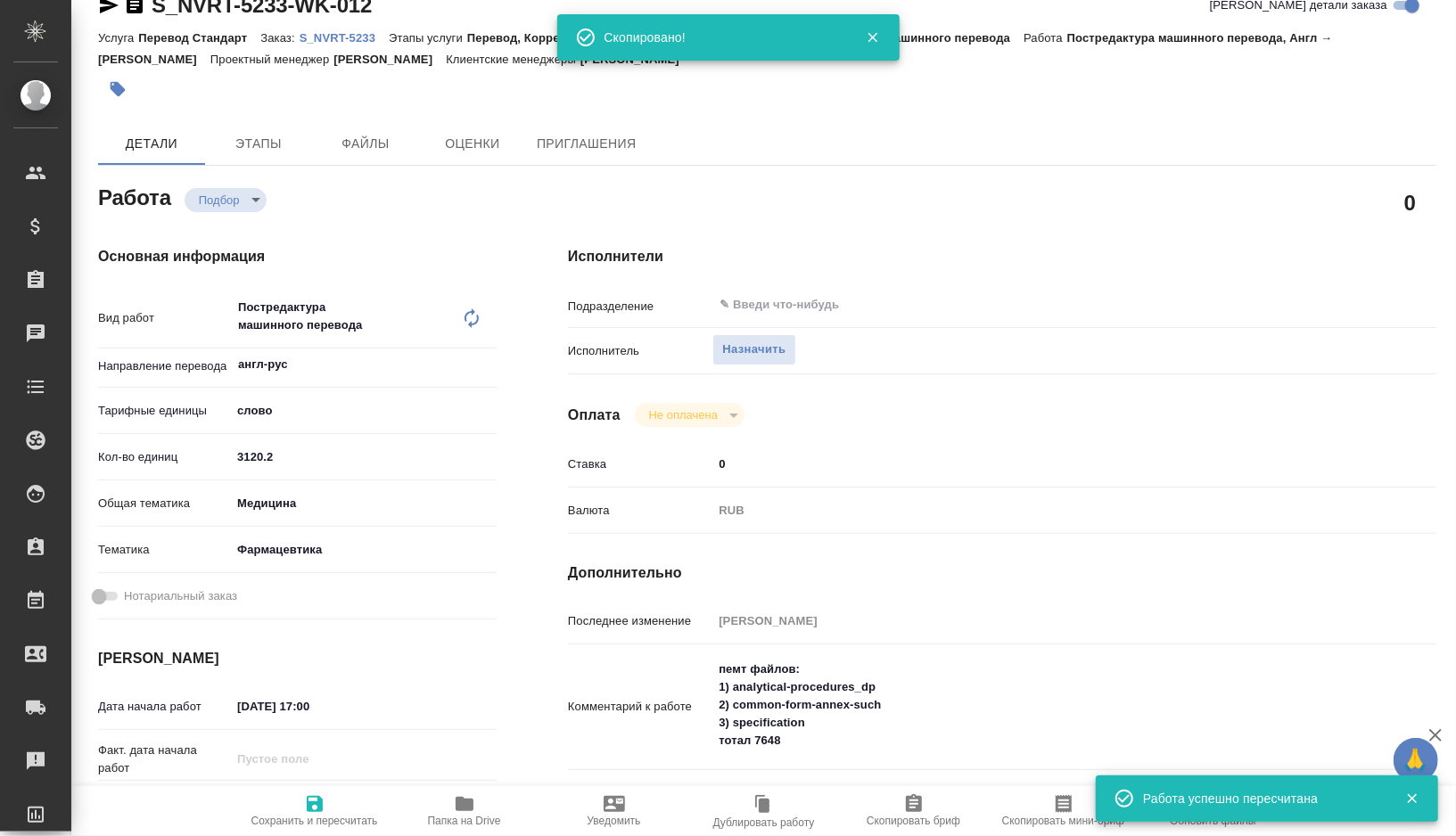
scroll to position [46, 0]
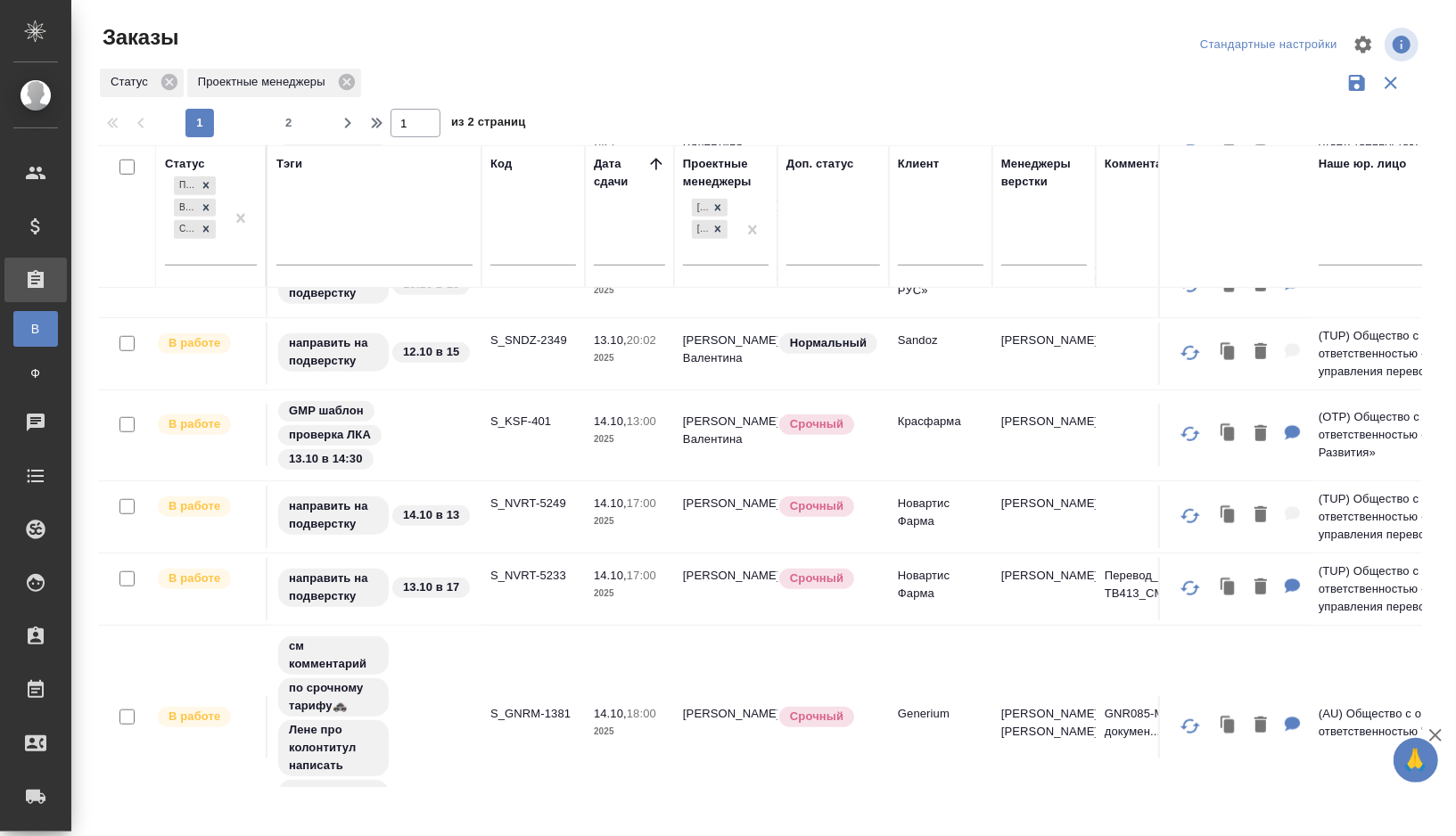
scroll to position [857, 0]
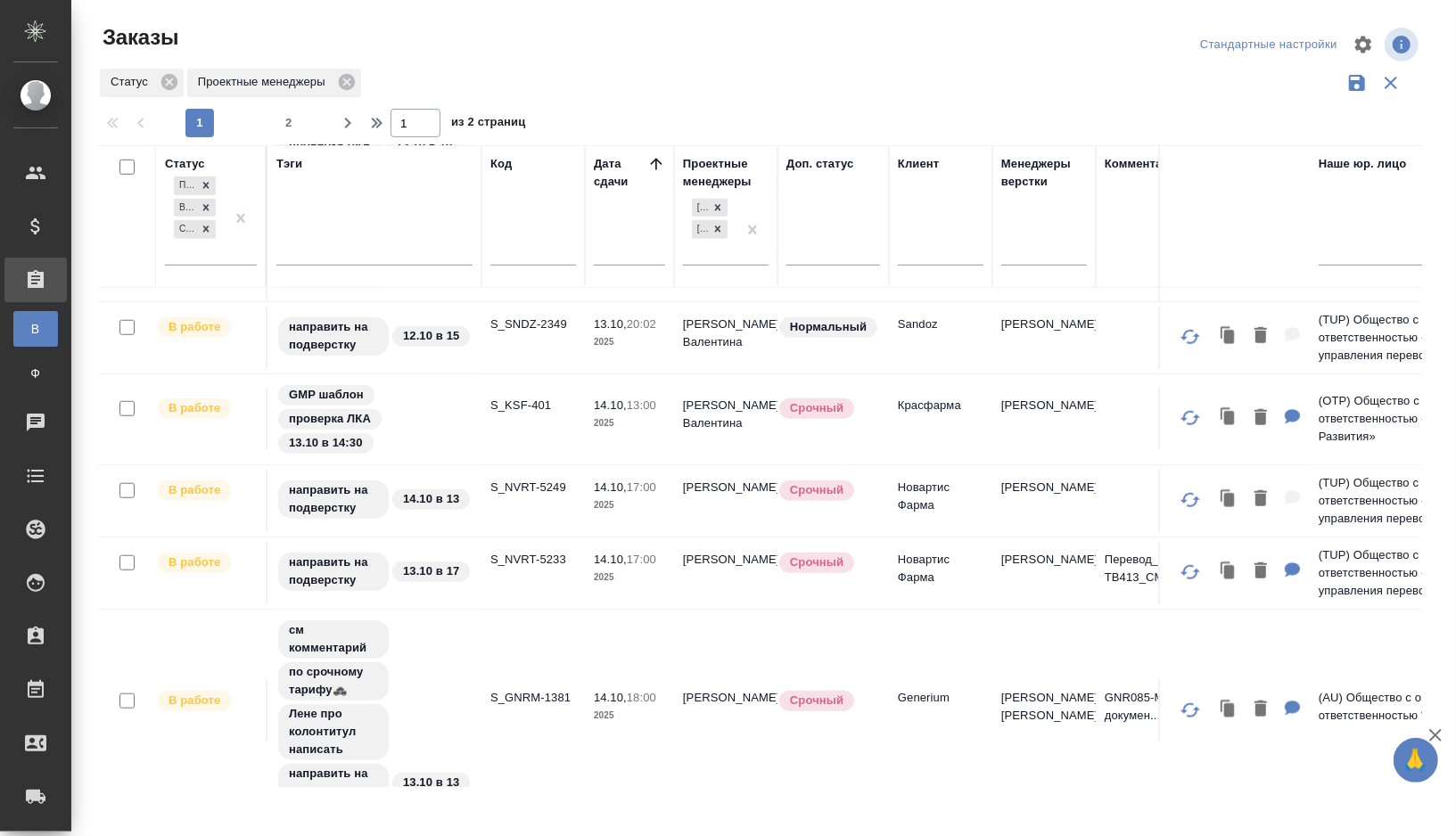
click at [524, 576] on td "S_NVRT-5233" at bounding box center [533, 573] width 103 height 62
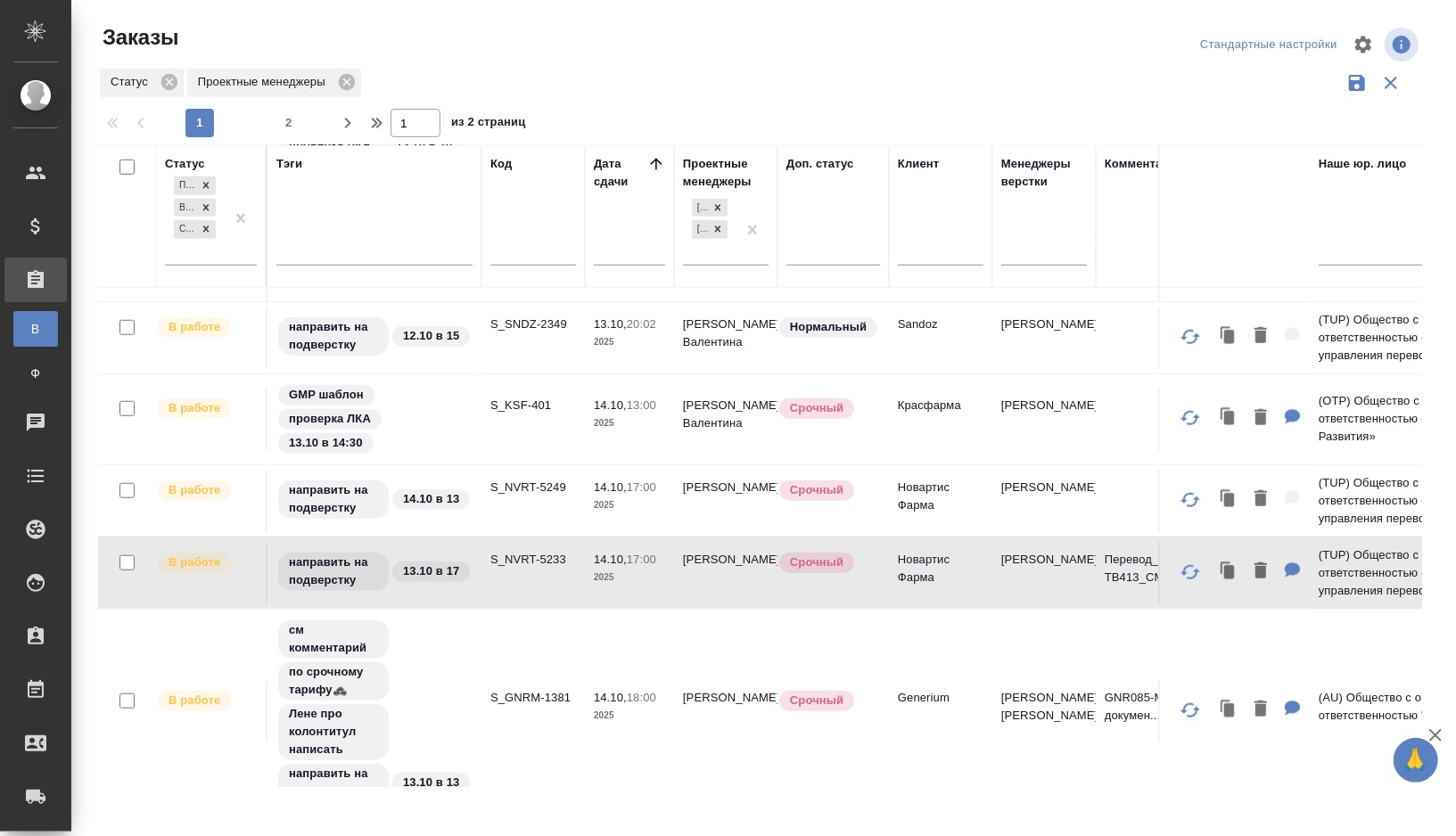
click at [528, 561] on td "S_NVRT-5233" at bounding box center [533, 573] width 103 height 62
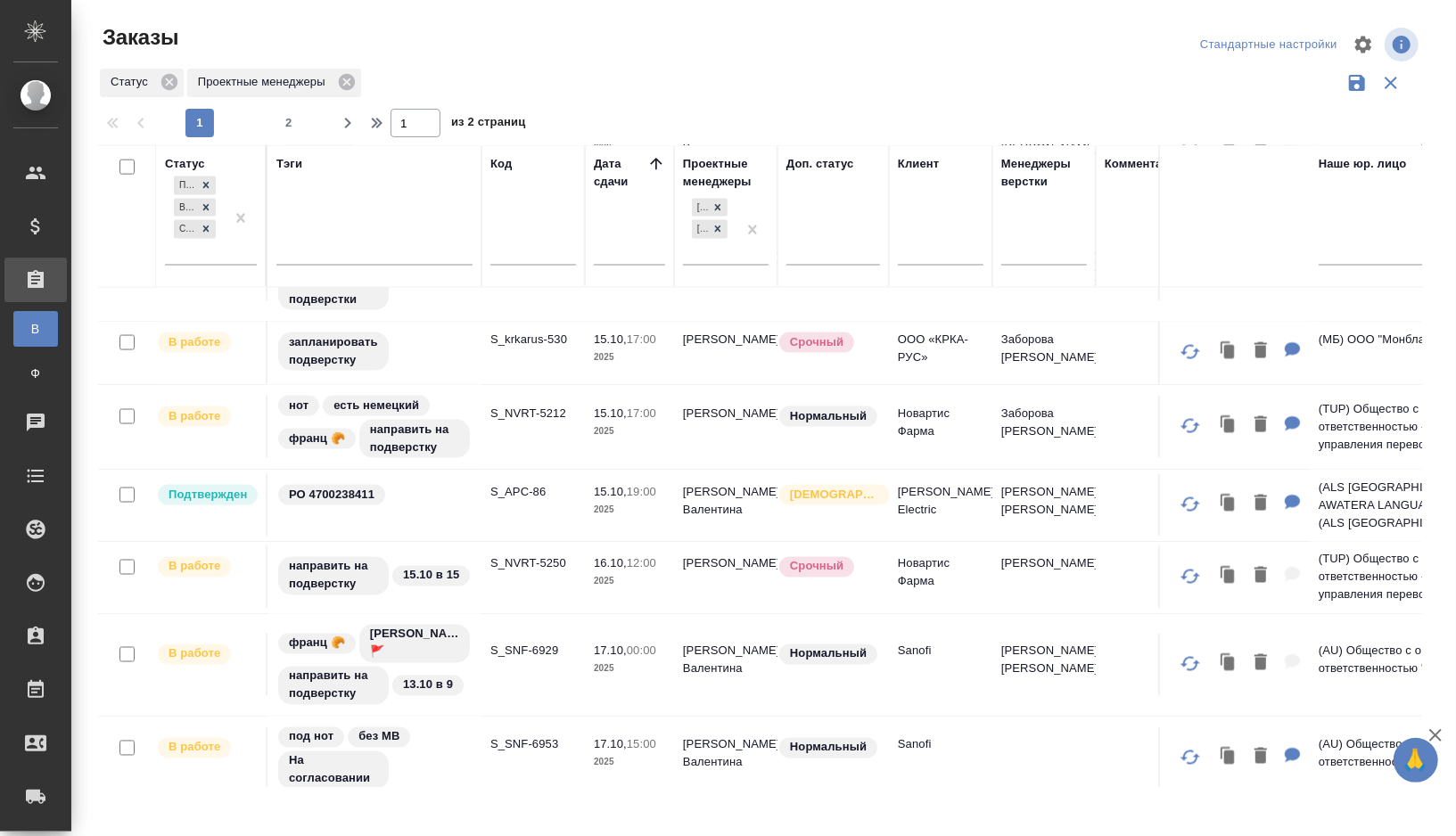
scroll to position [1798, 0]
click at [493, 663] on td "S_SNF-6929" at bounding box center [533, 663] width 103 height 62
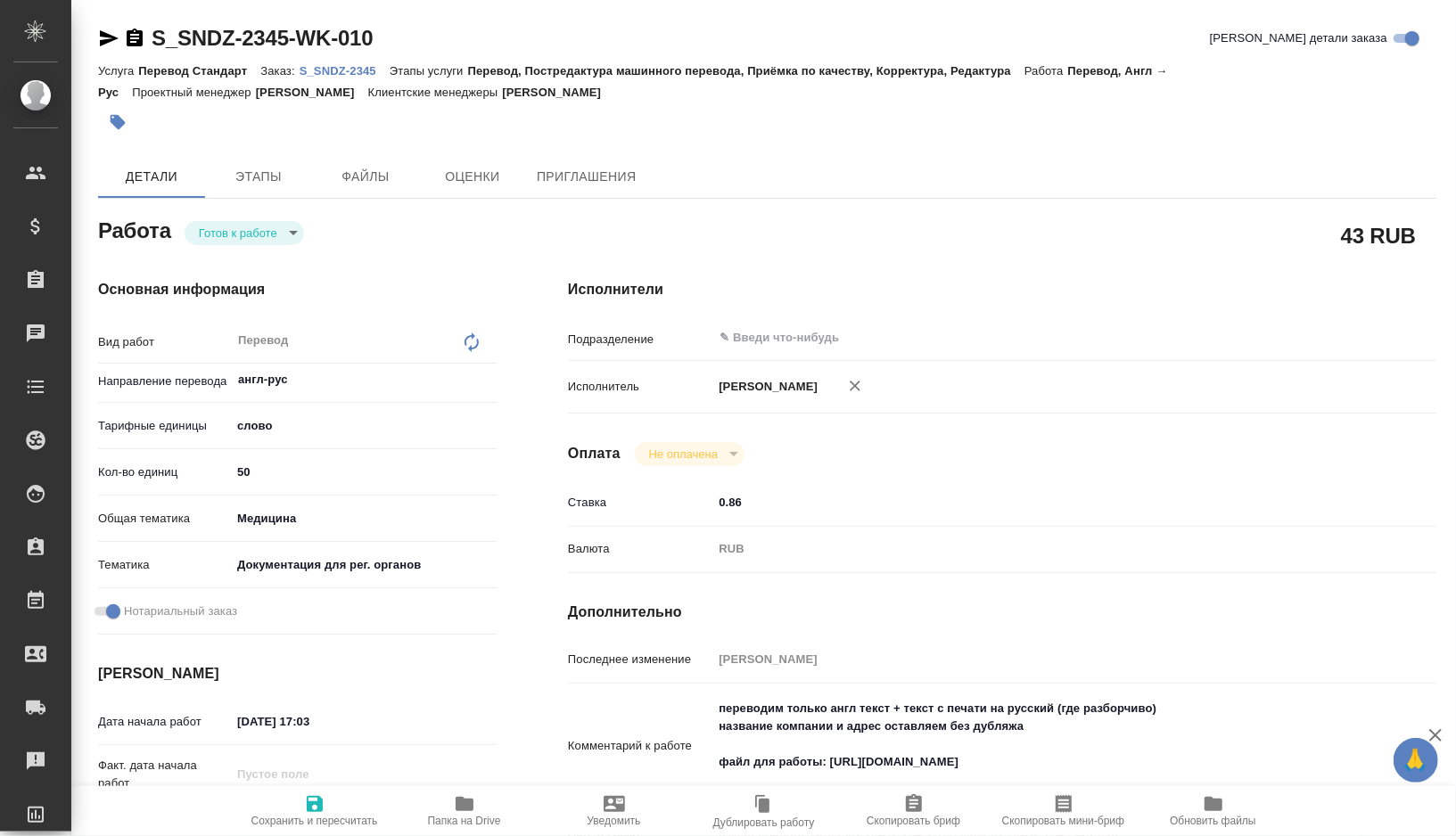
type textarea "x"
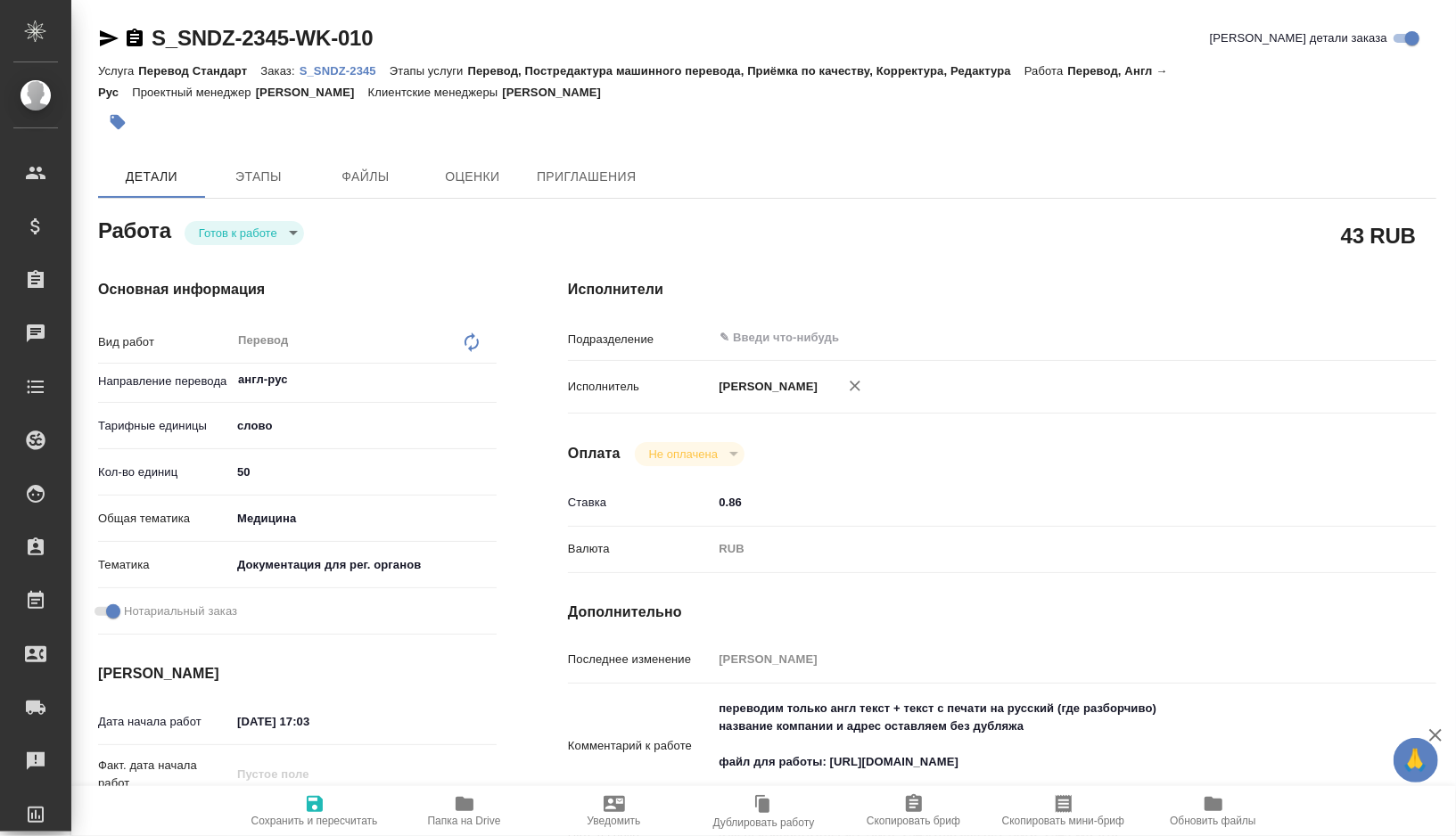
type textarea "x"
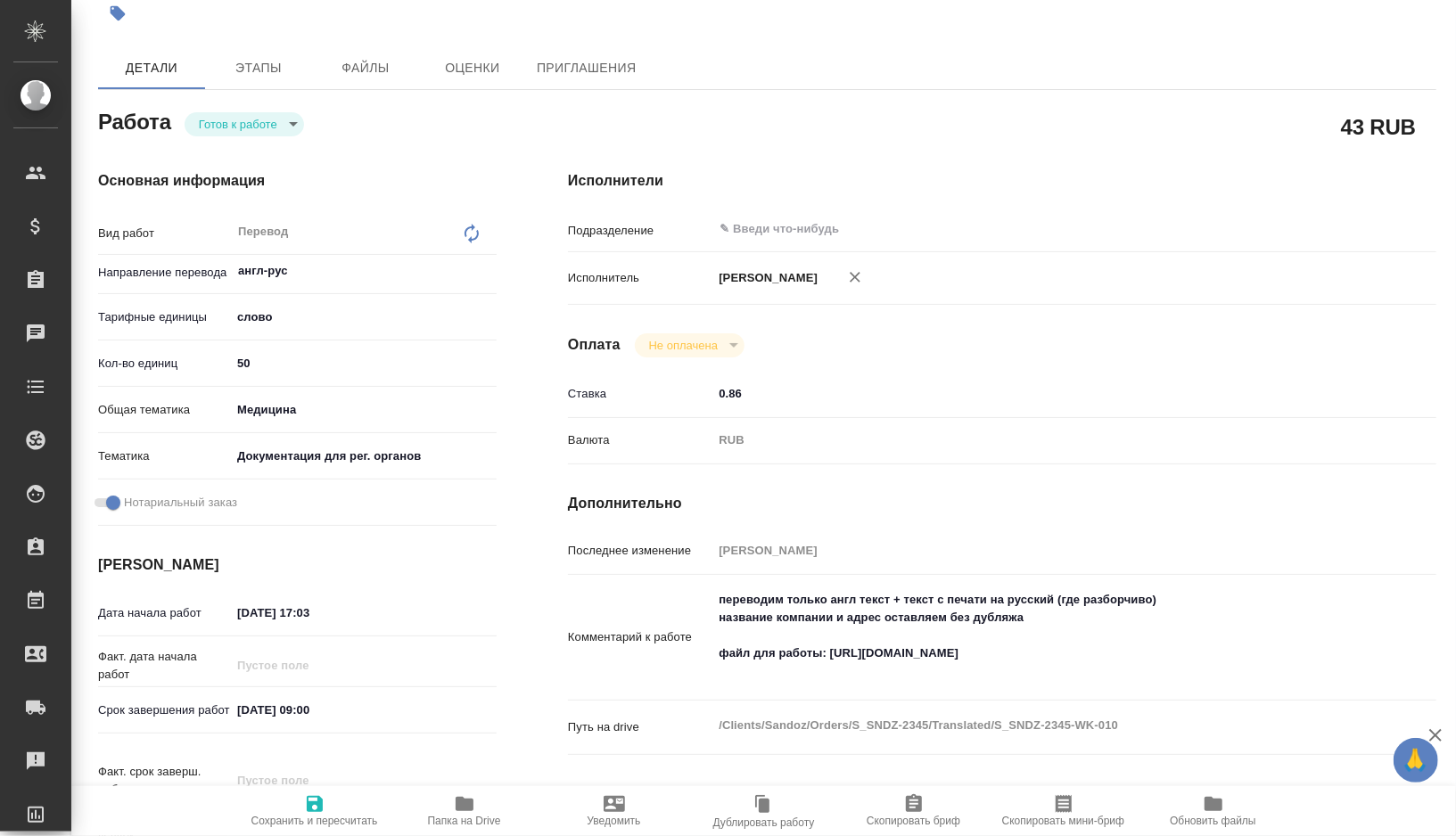
type textarea "x"
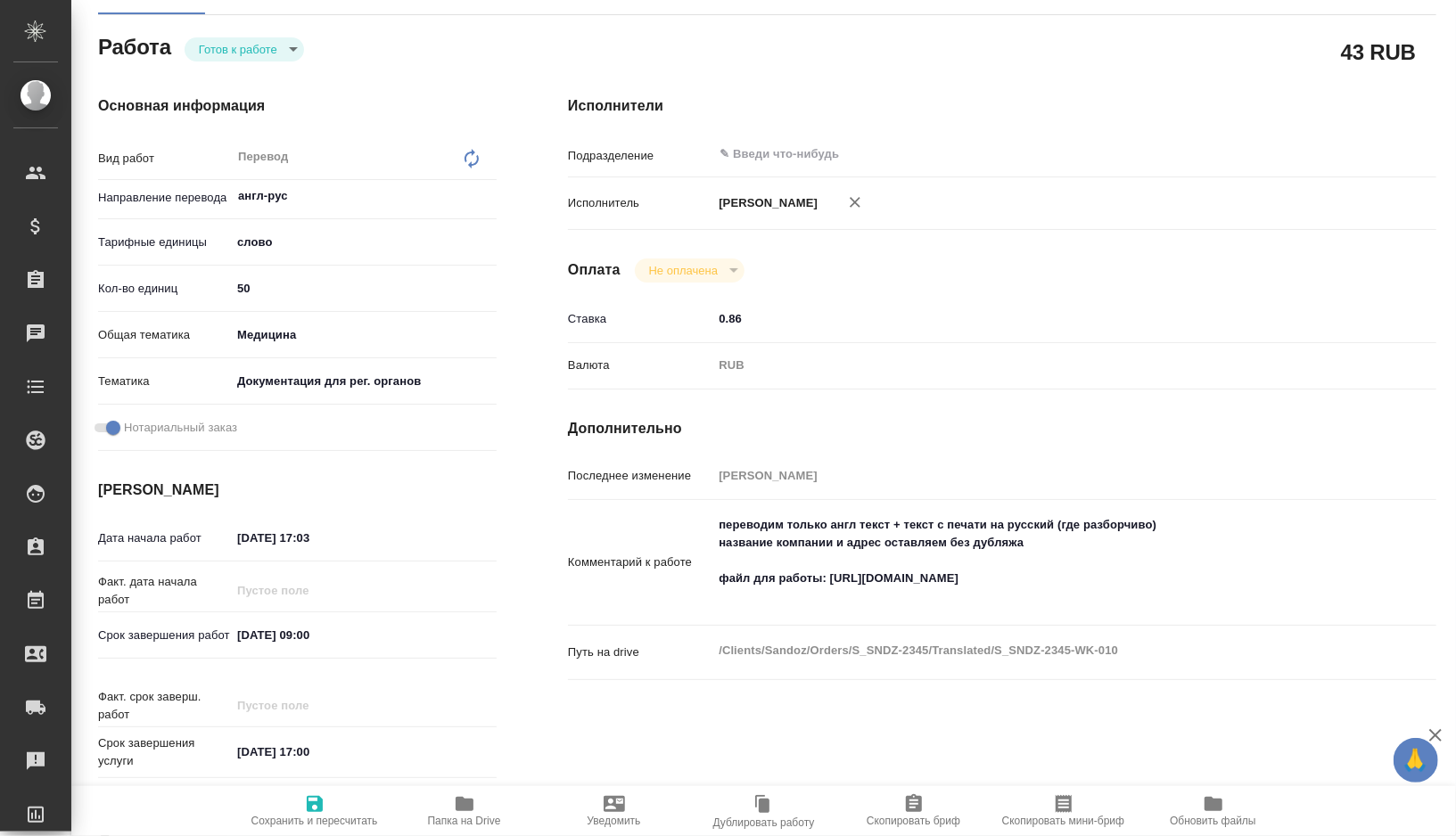
type textarea "x"
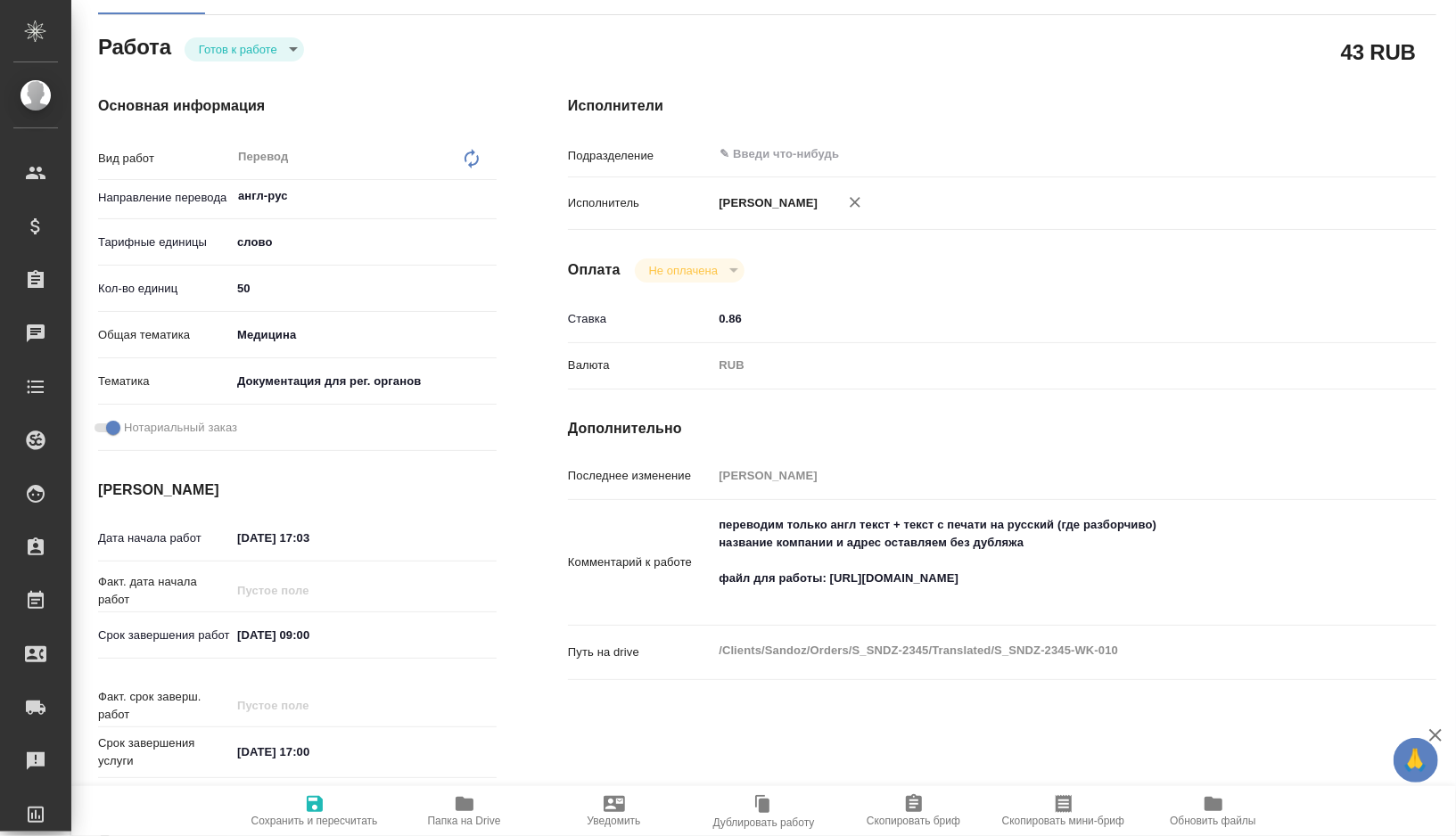
scroll to position [200, 0]
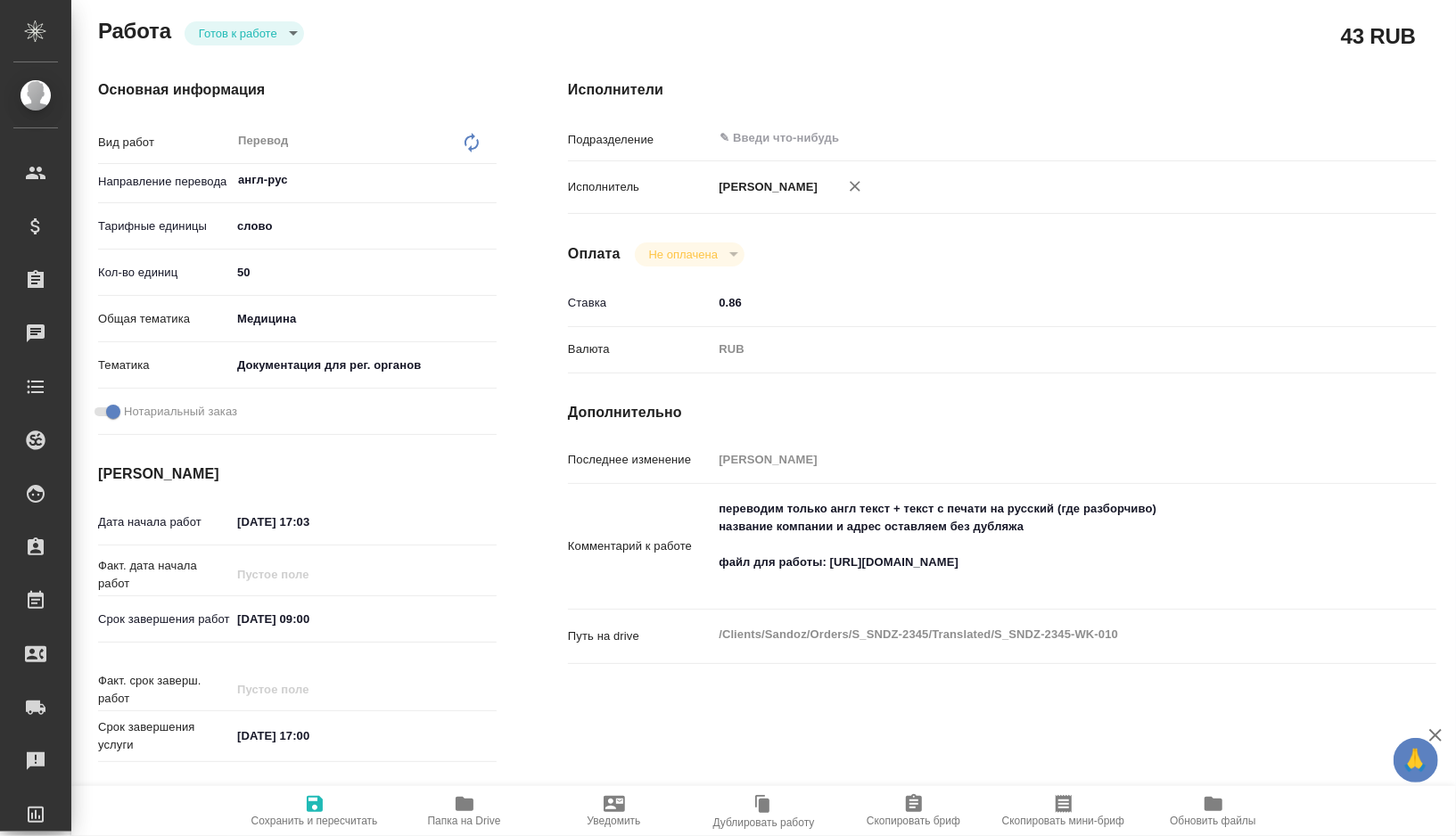
type textarea "x"
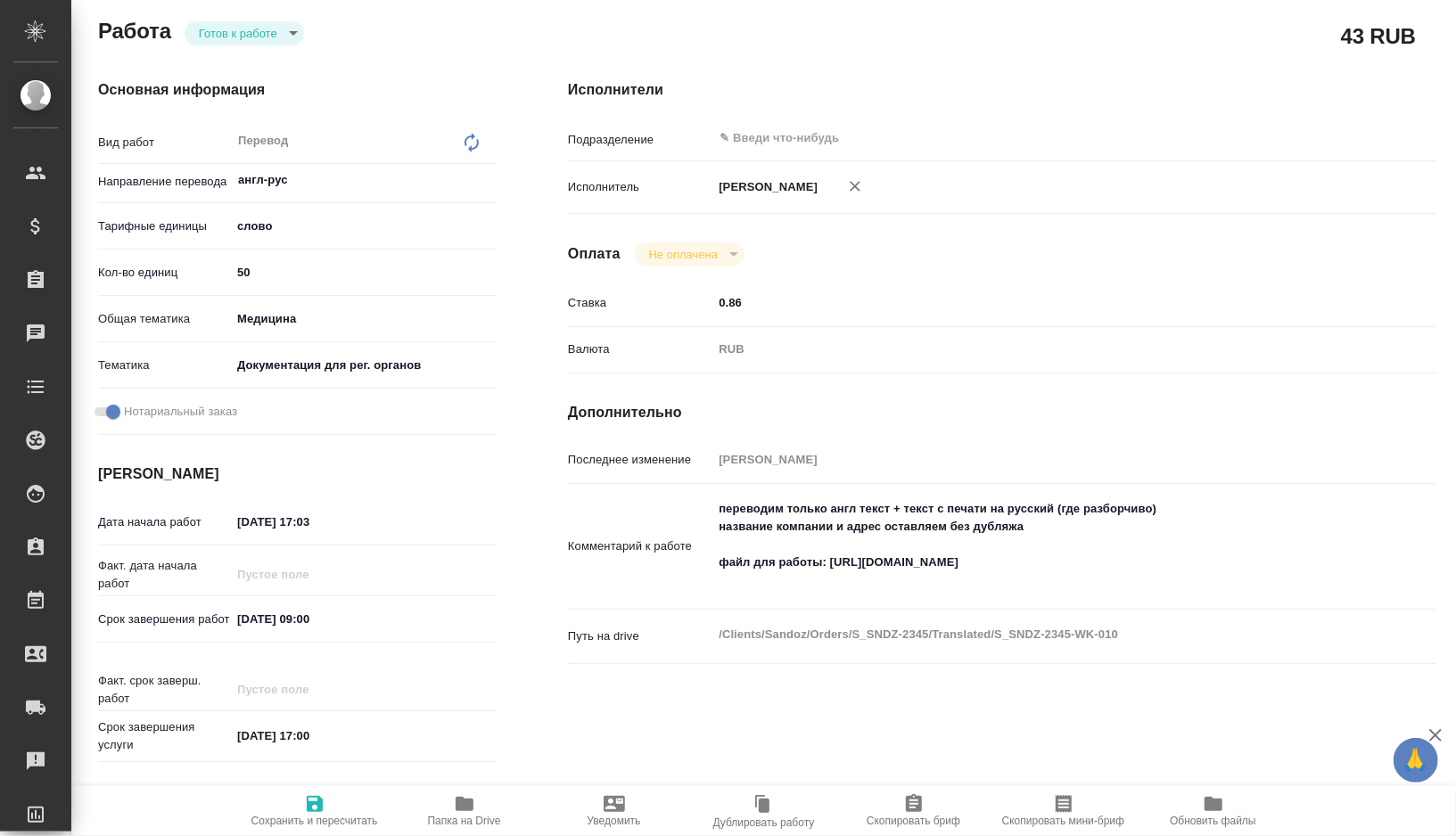
type textarea "x"
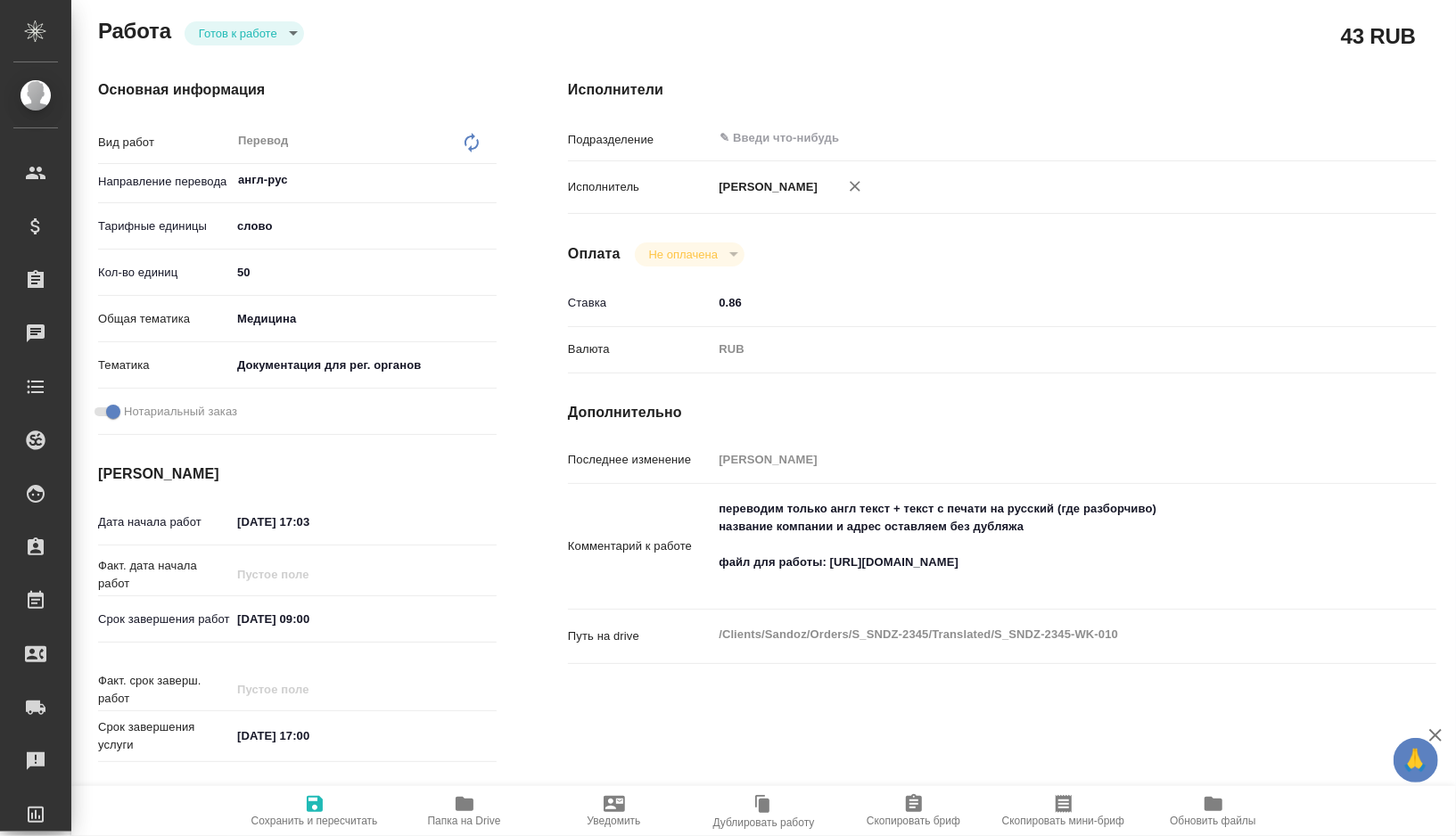
type textarea "x"
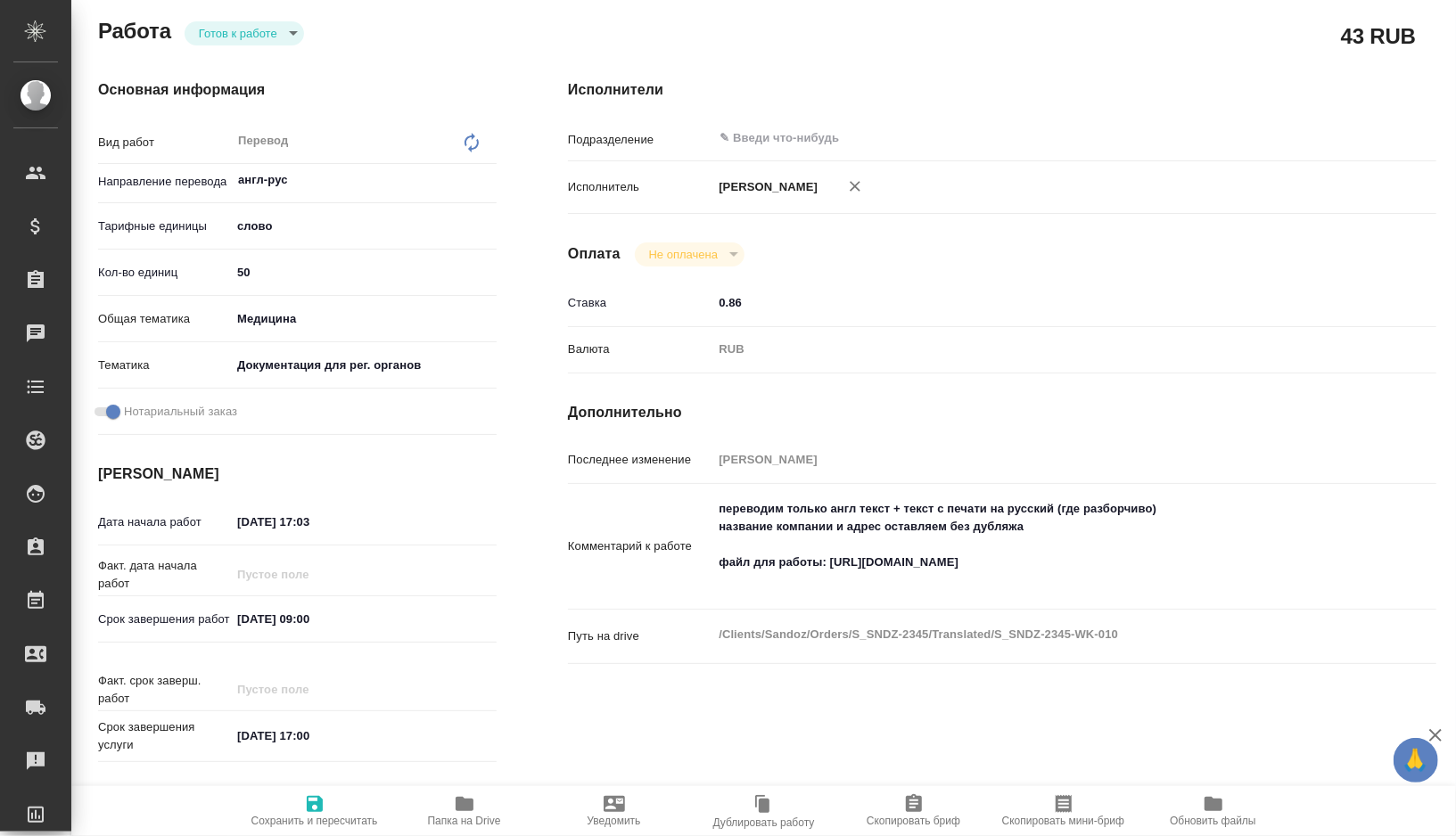
type textarea "x"
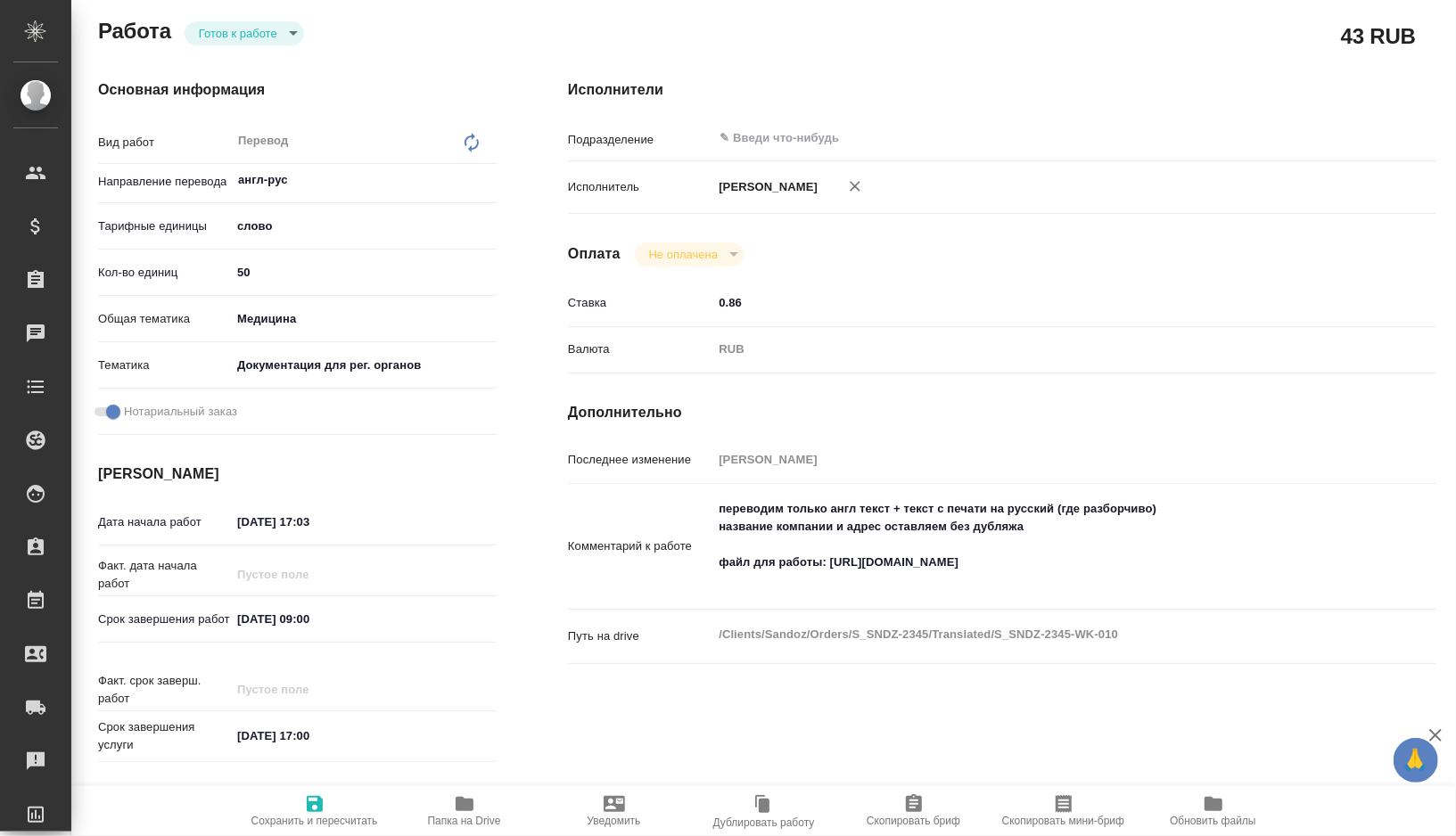
type textarea "x"
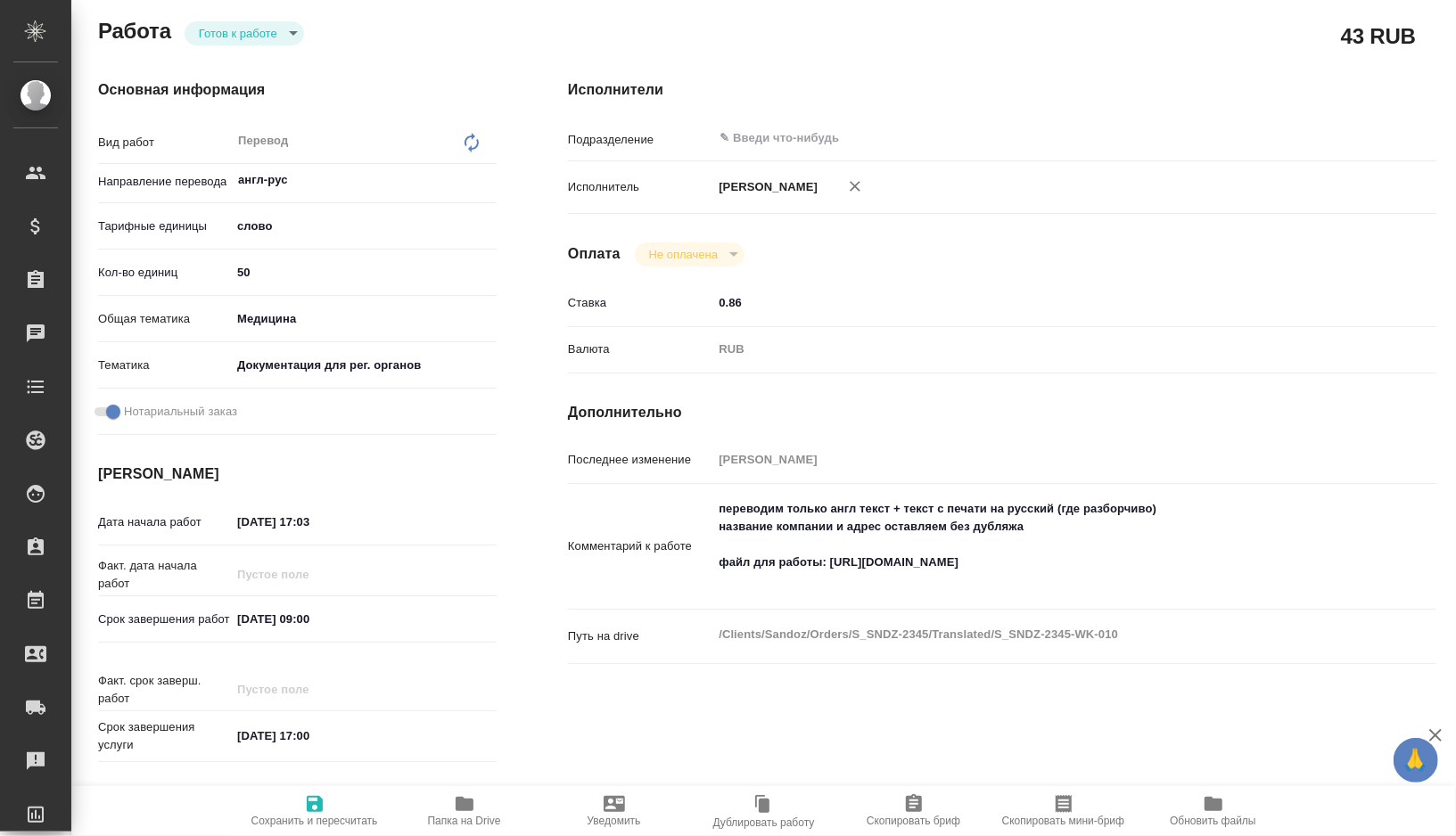
type textarea "x"
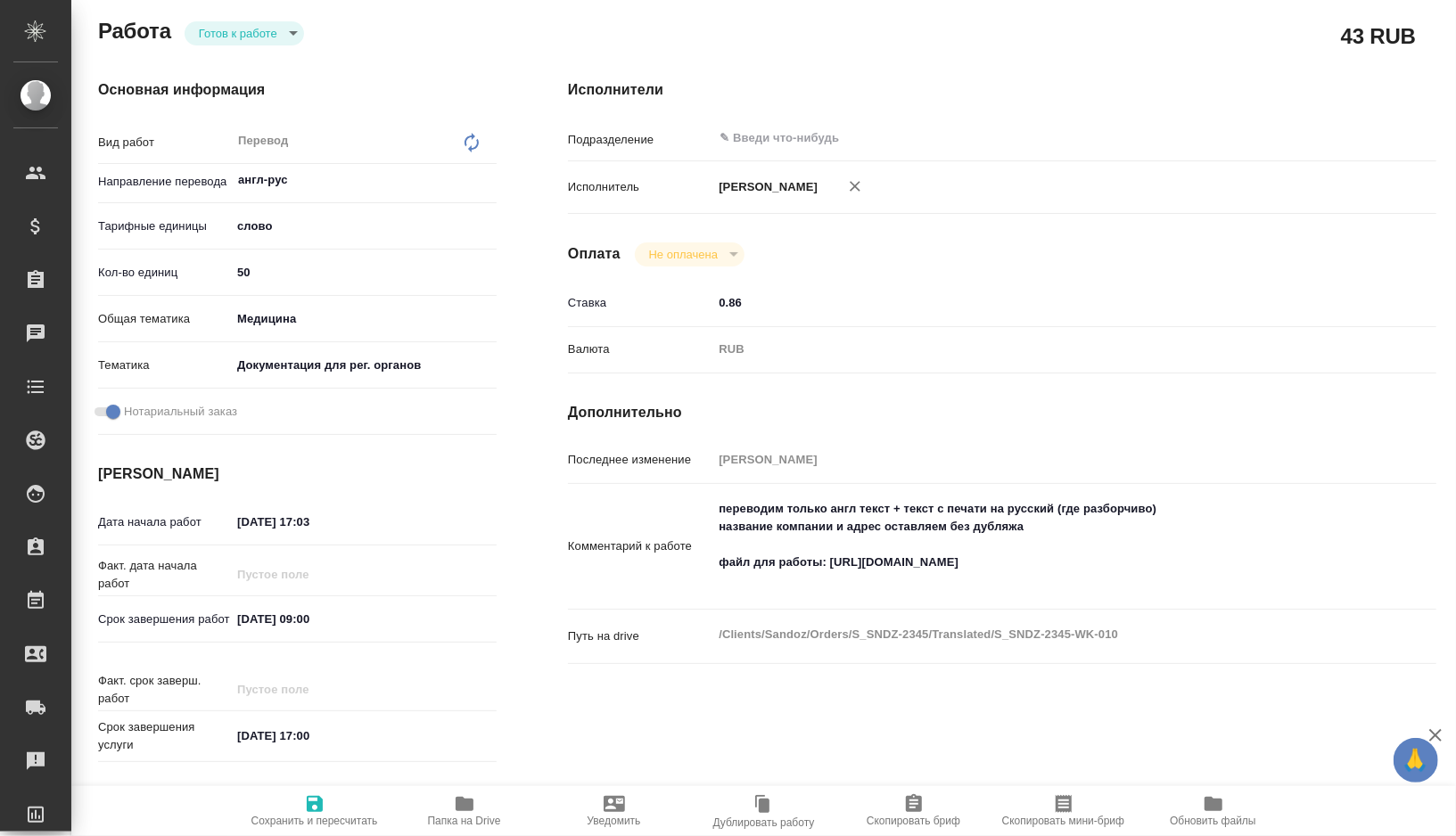
scroll to position [0, 0]
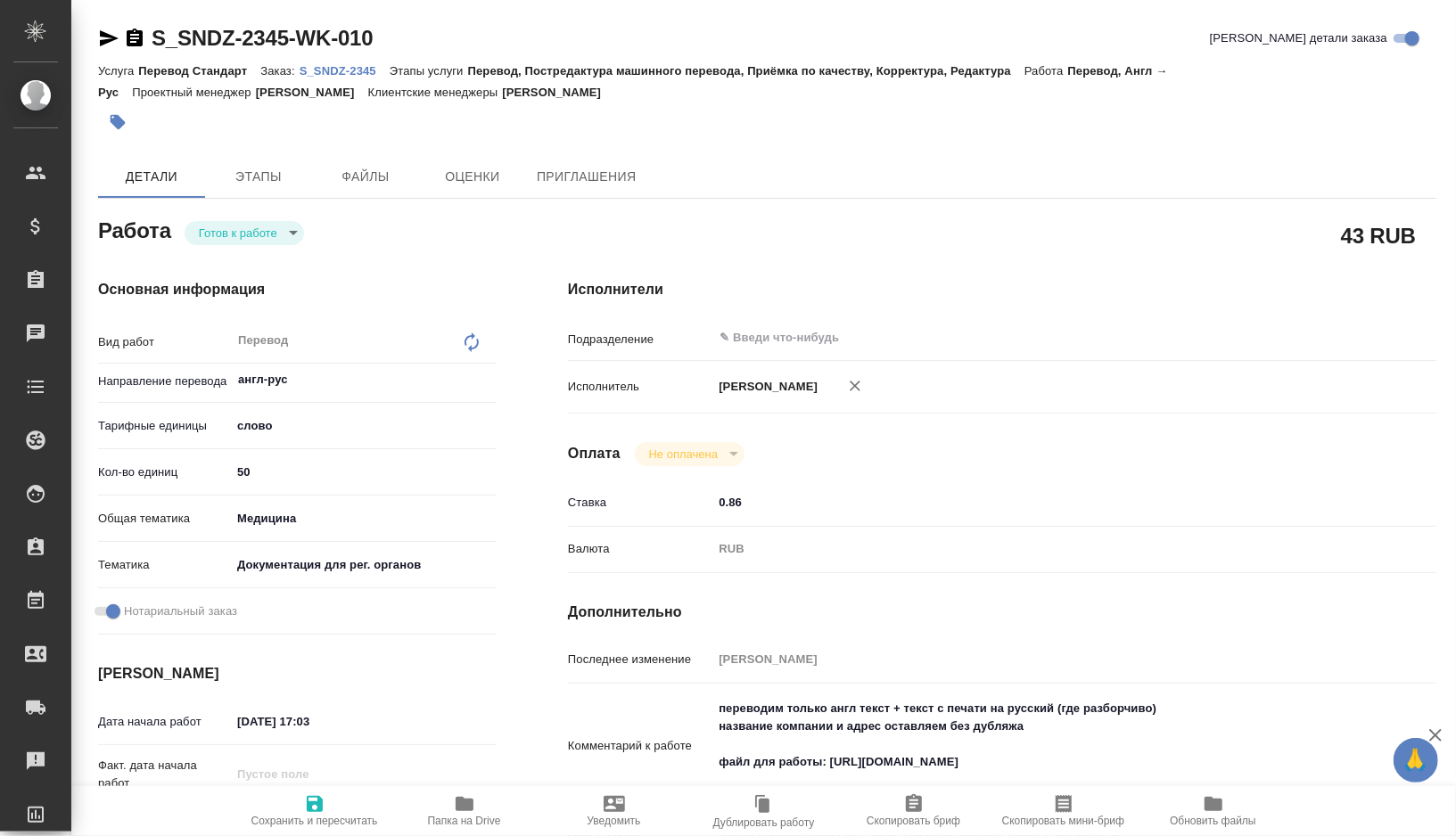
type textarea "x"
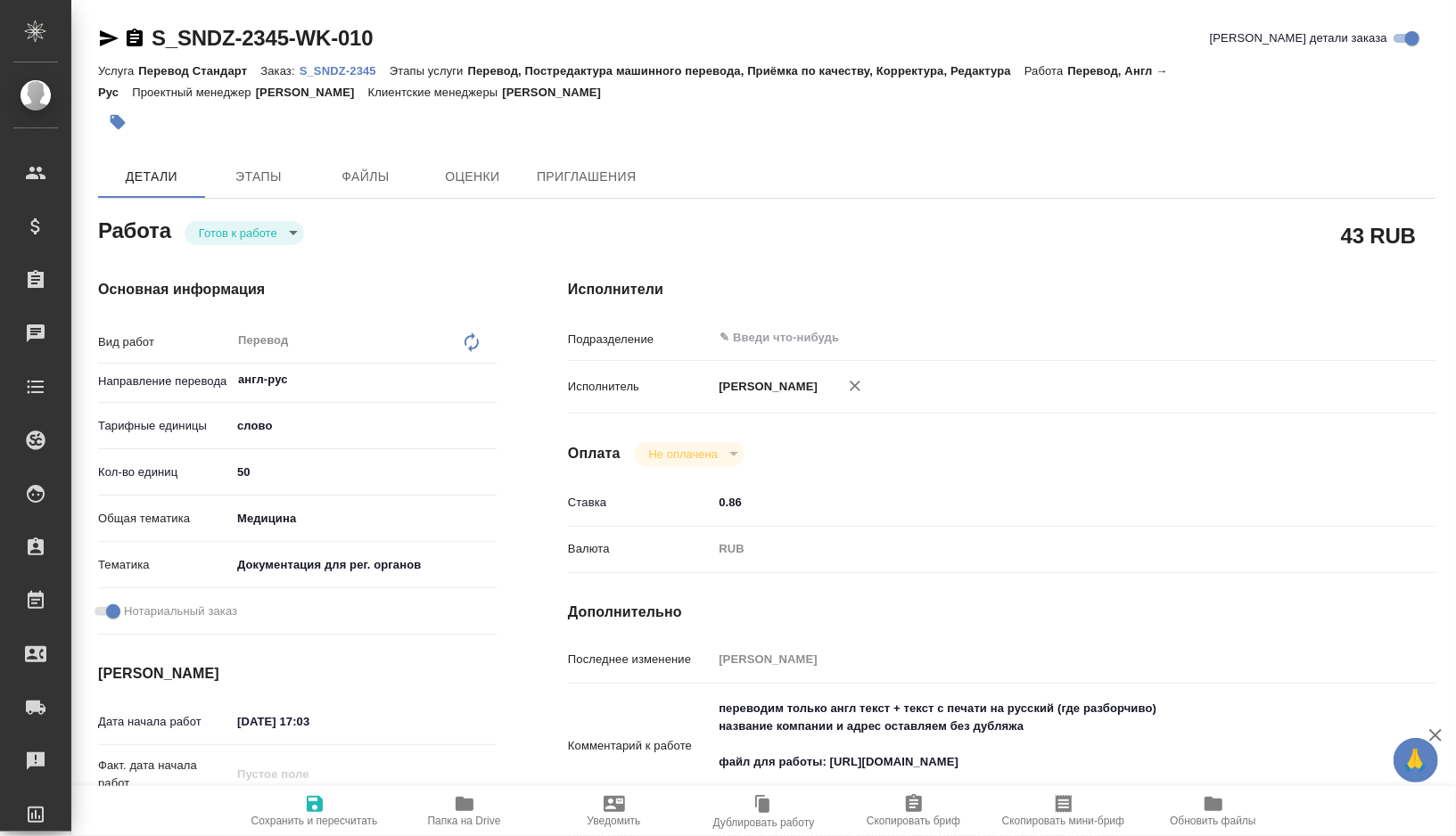
click at [357, 74] on p "S_SNDZ-2345" at bounding box center [344, 71] width 90 height 14
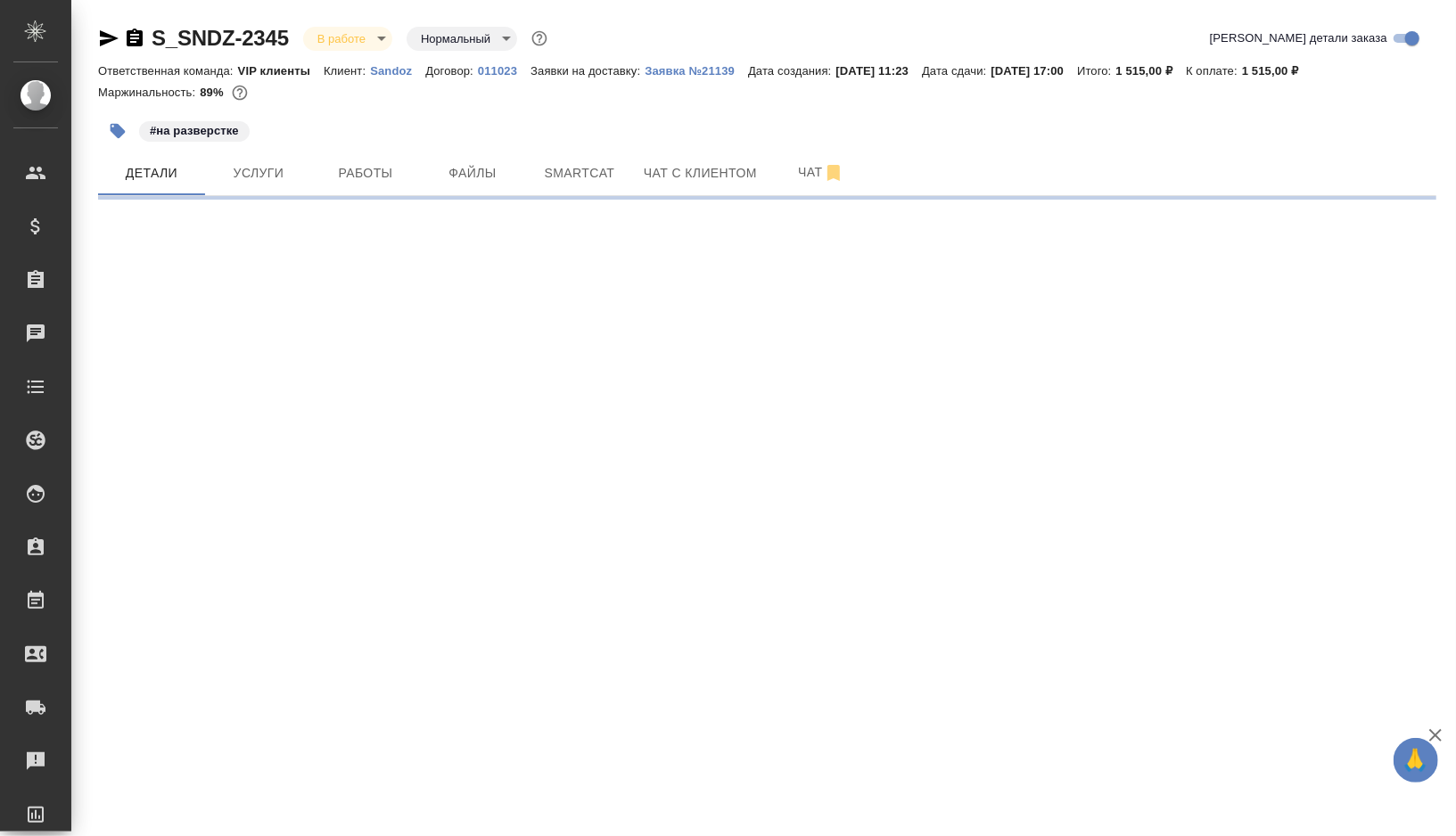
select select "RU"
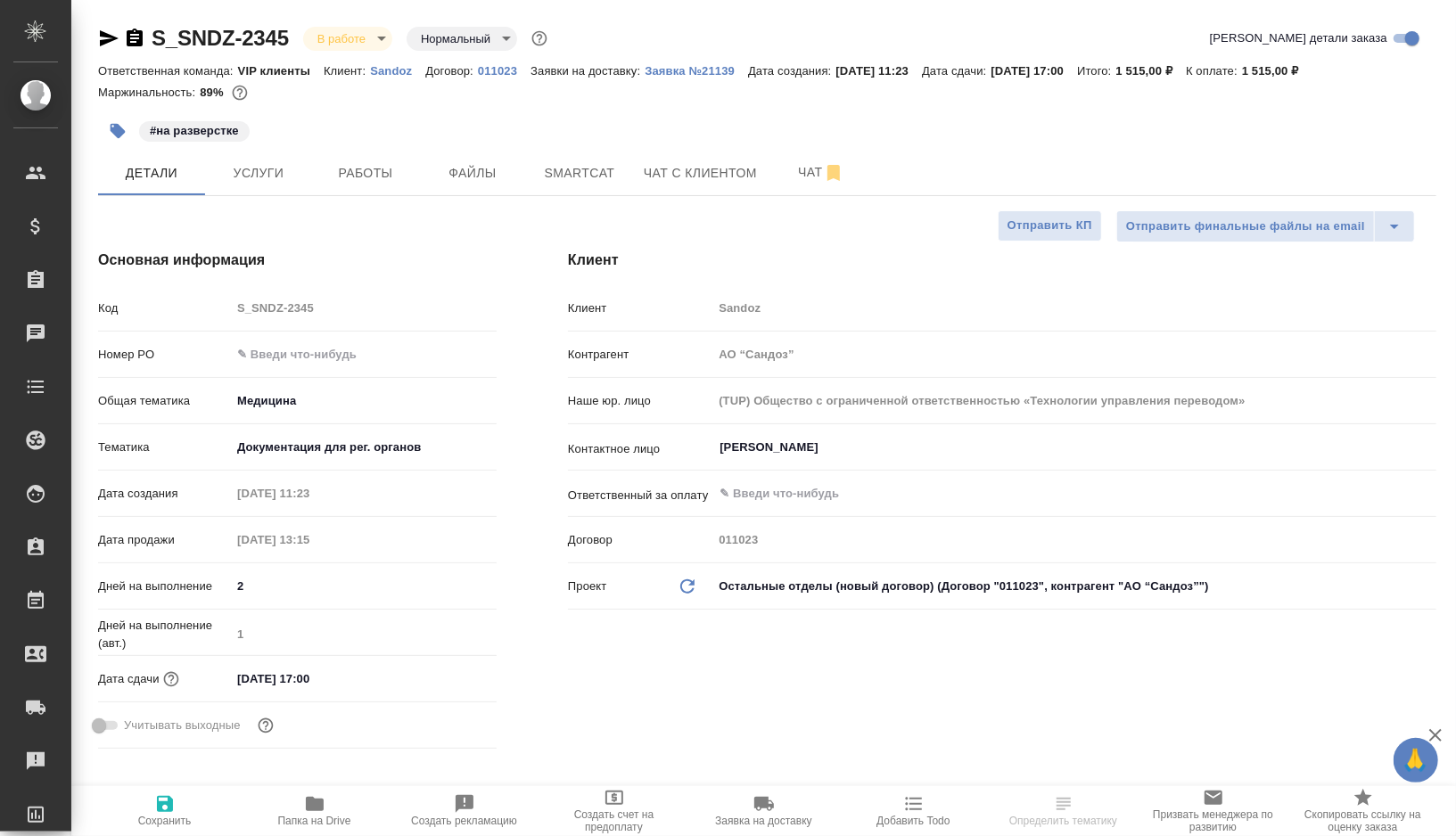
type textarea "x"
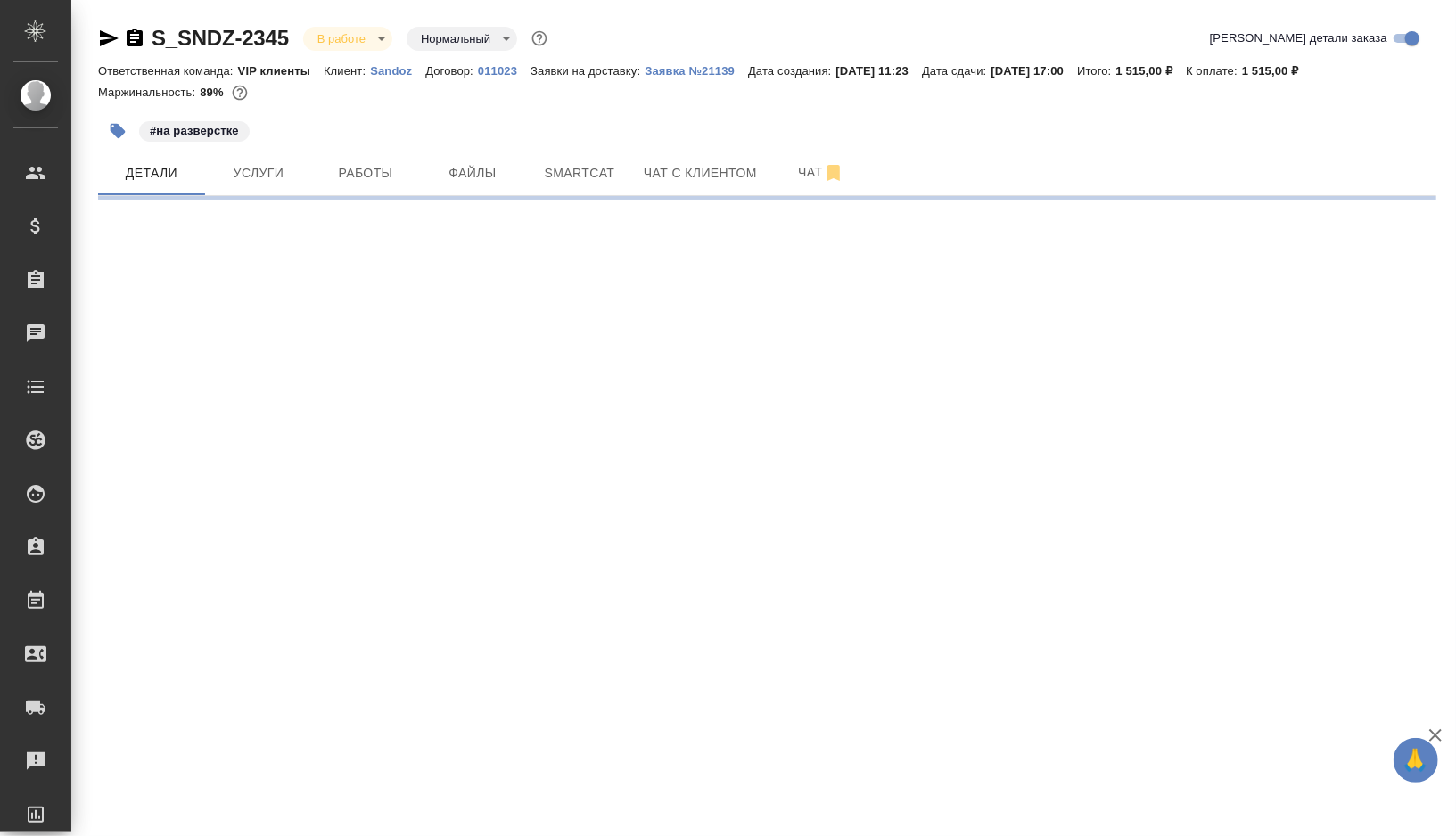
select select "RU"
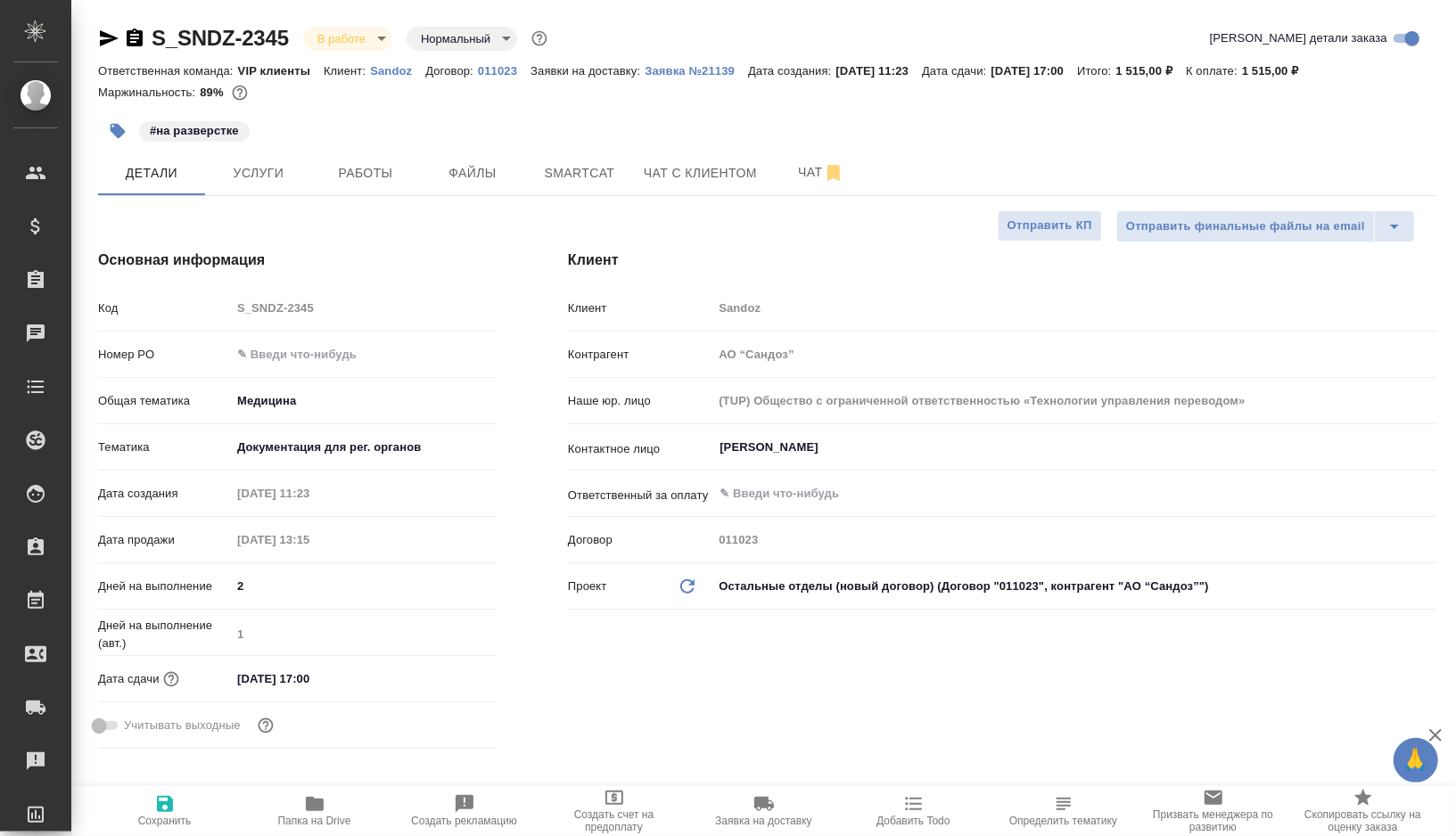
type textarea "x"
click at [345, 163] on span "Работы" at bounding box center [365, 173] width 85 height 23
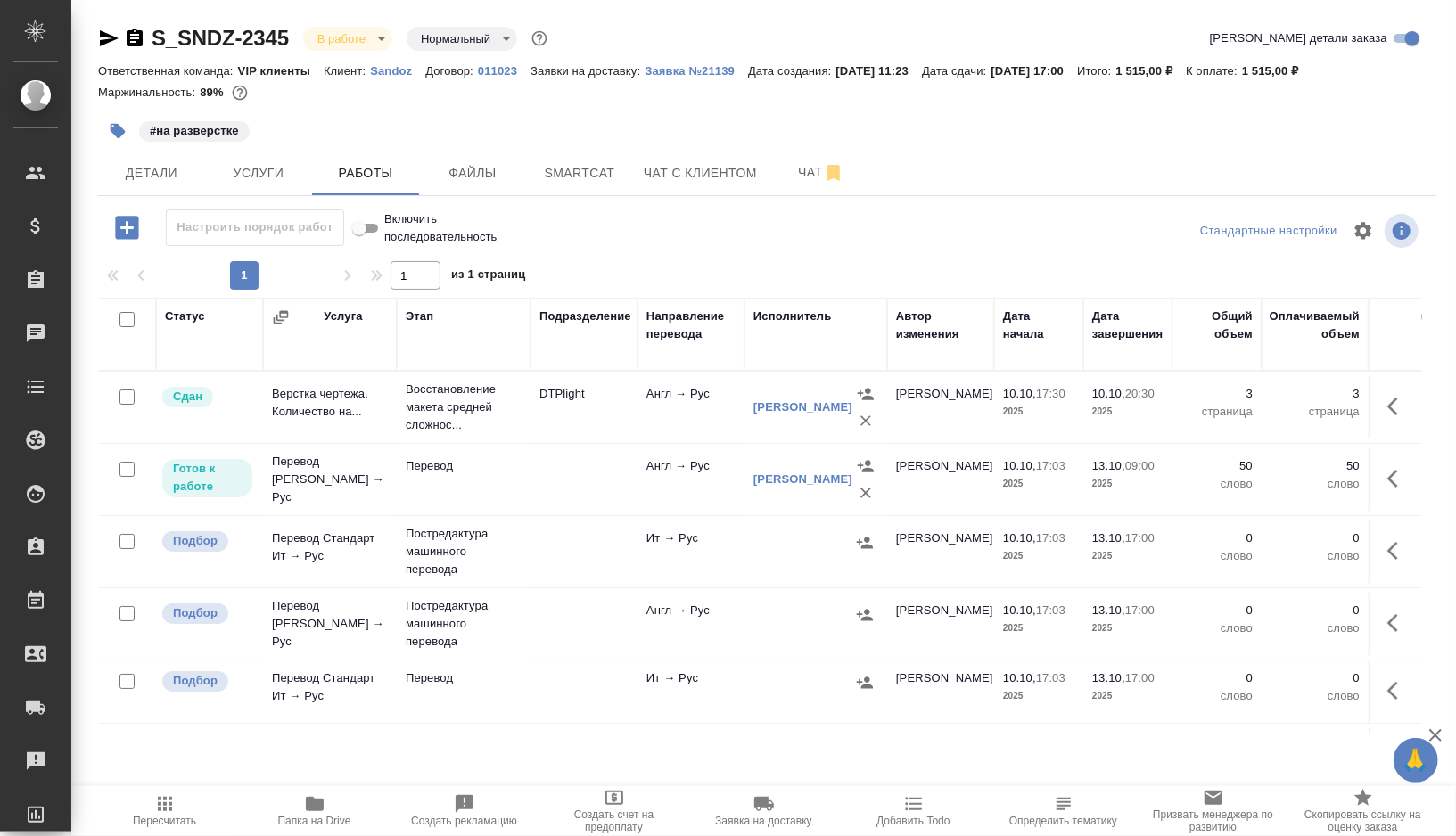
click at [122, 130] on icon "button" at bounding box center [118, 131] width 15 height 15
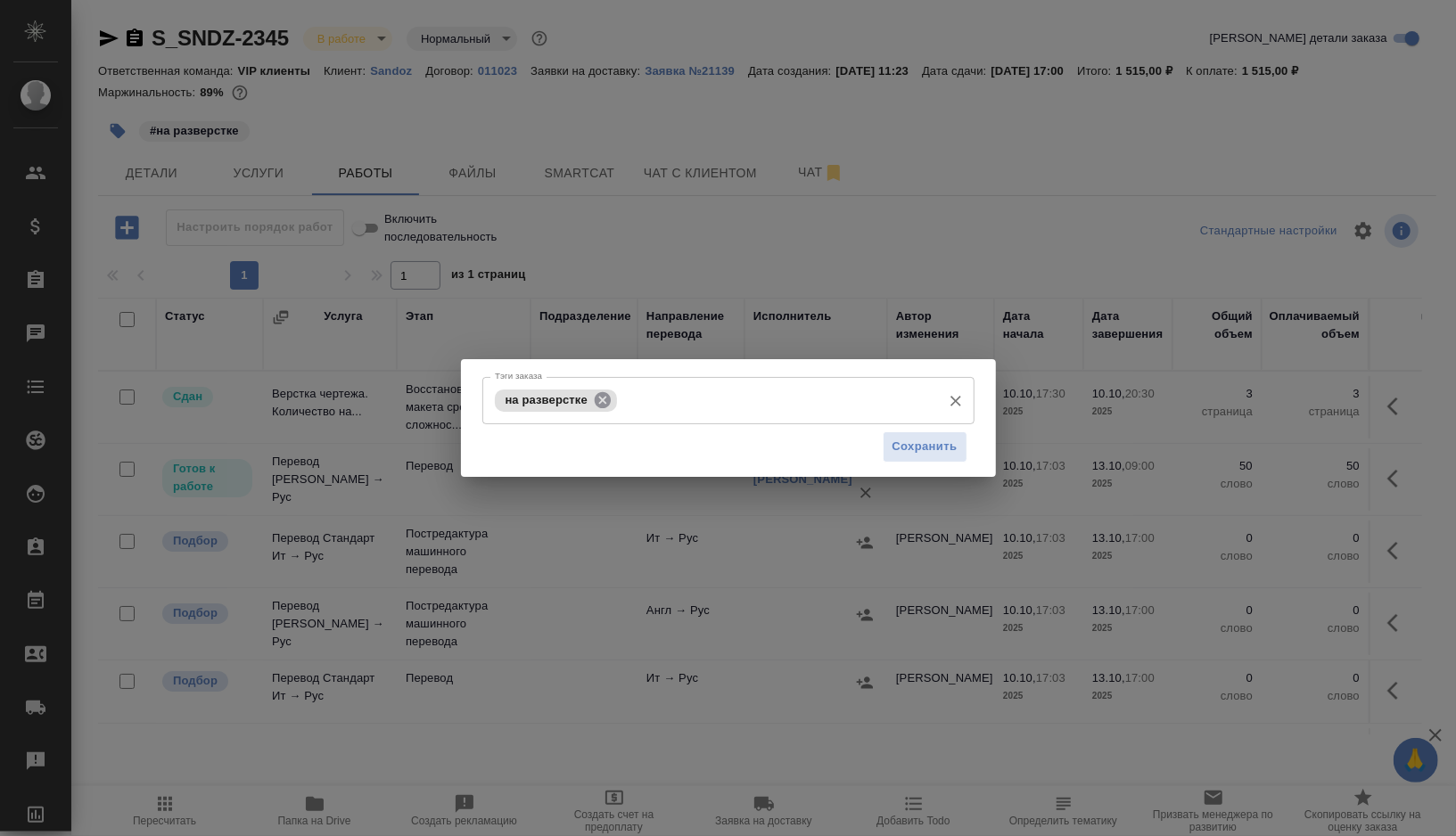
click at [605, 398] on icon at bounding box center [603, 400] width 20 height 20
click at [605, 398] on input "Тэги заказа" at bounding box center [711, 400] width 442 height 31
click at [781, 162] on div "Тэги заказа Тэги заказа Сохранить" at bounding box center [728, 418] width 1456 height 836
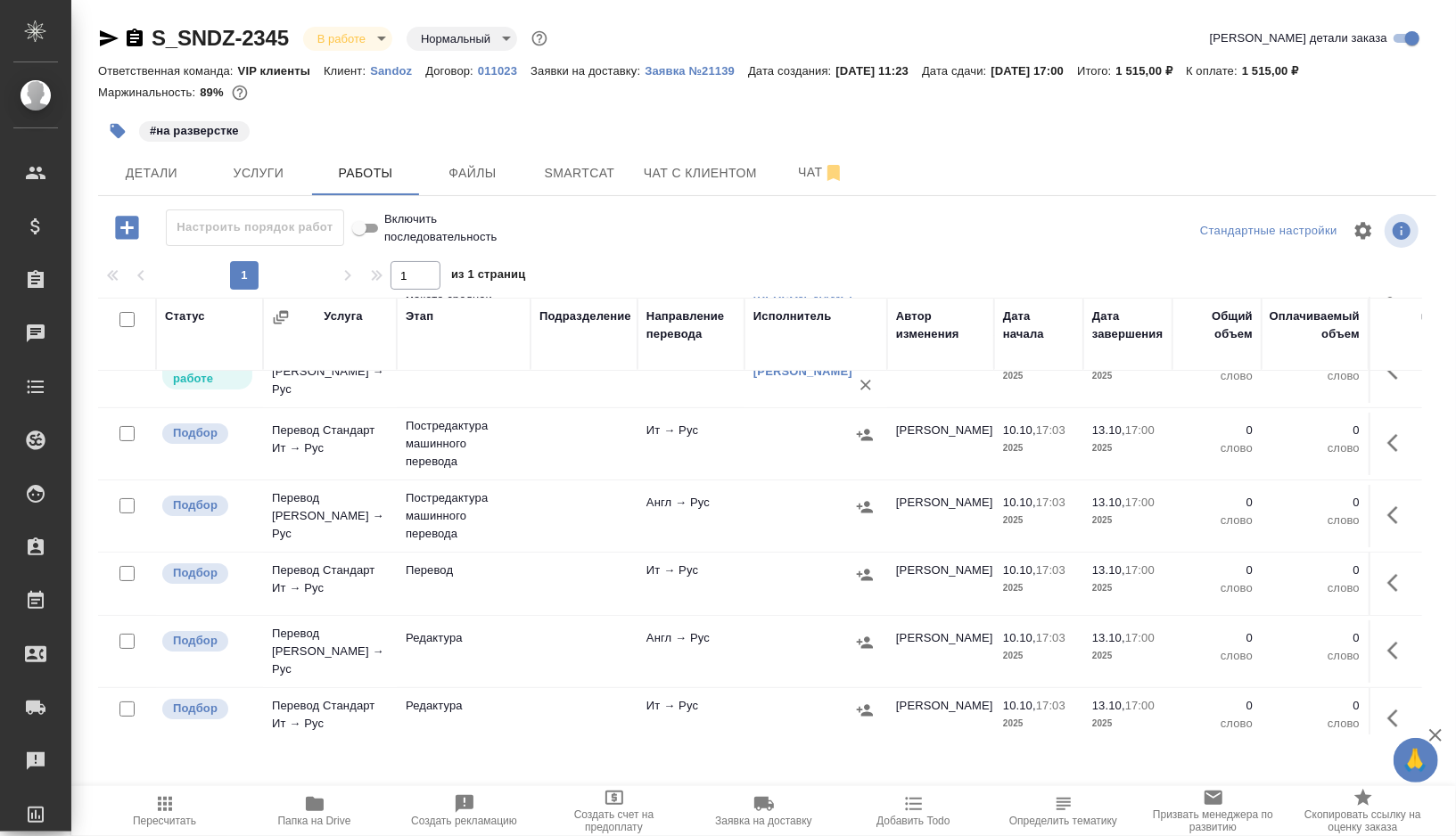
scroll to position [122, 0]
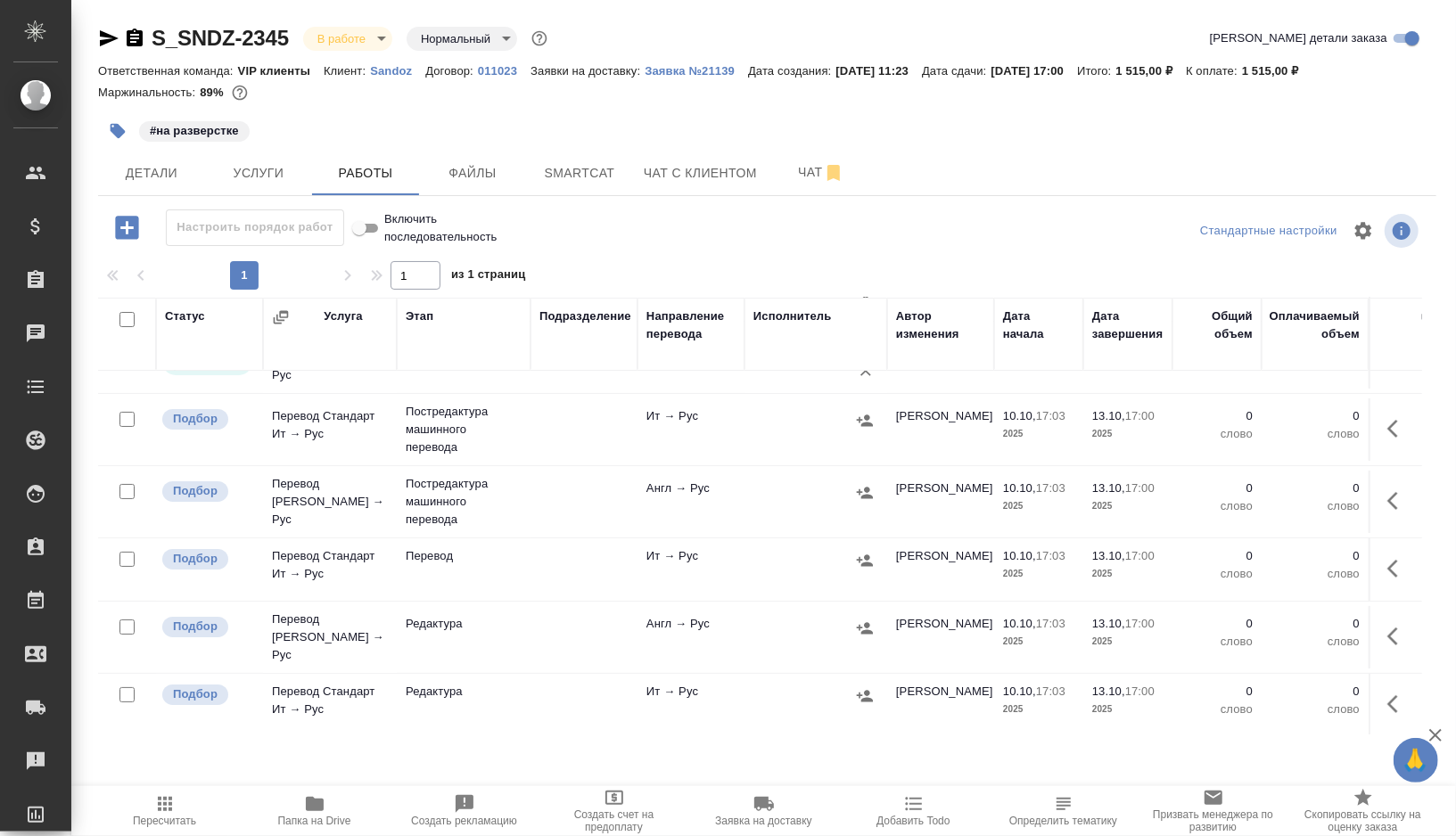
click at [129, 420] on input "checkbox" at bounding box center [127, 419] width 15 height 15
checkbox input "true"
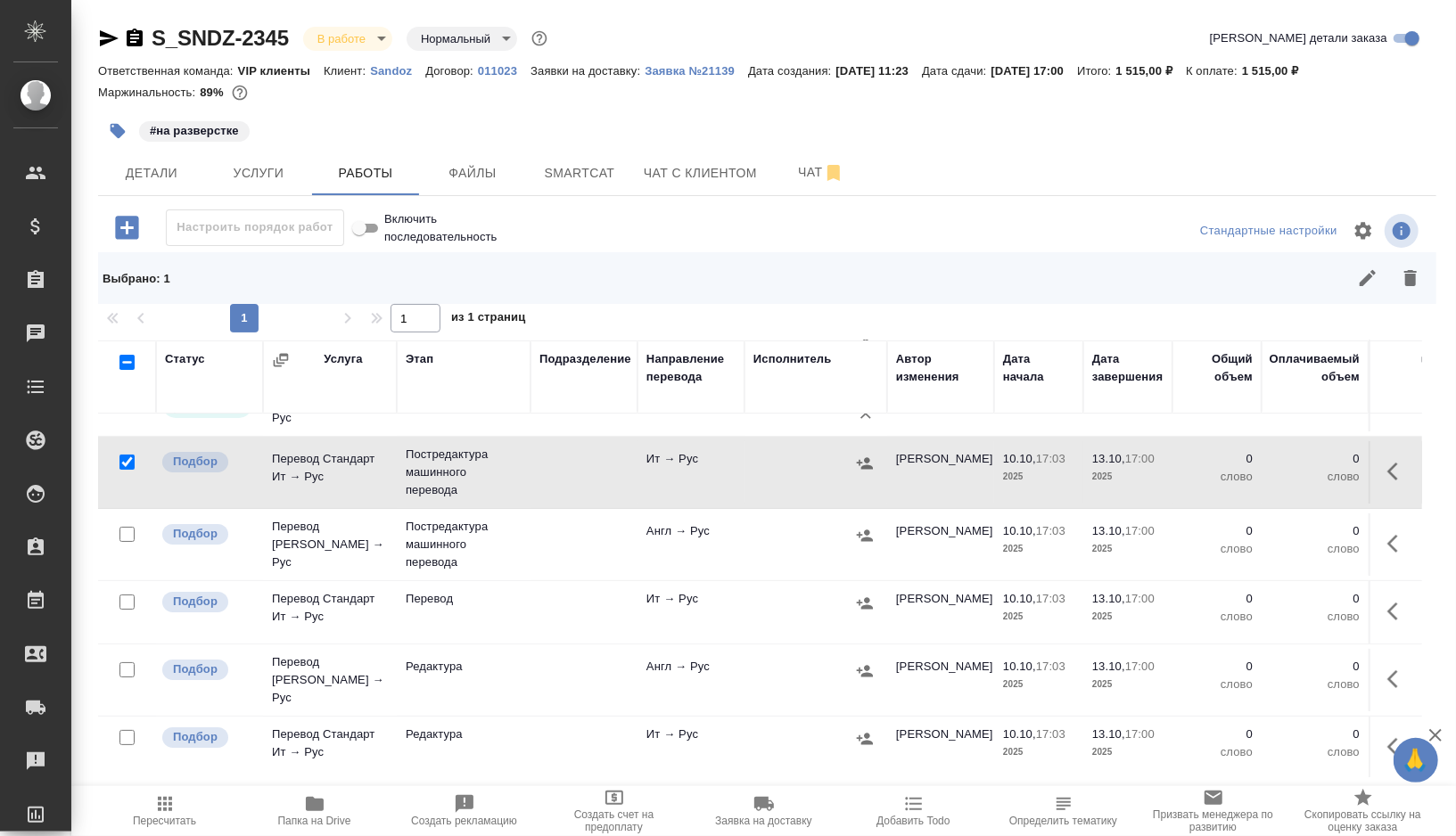
click at [127, 532] on input "checkbox" at bounding box center [127, 534] width 15 height 15
checkbox input "true"
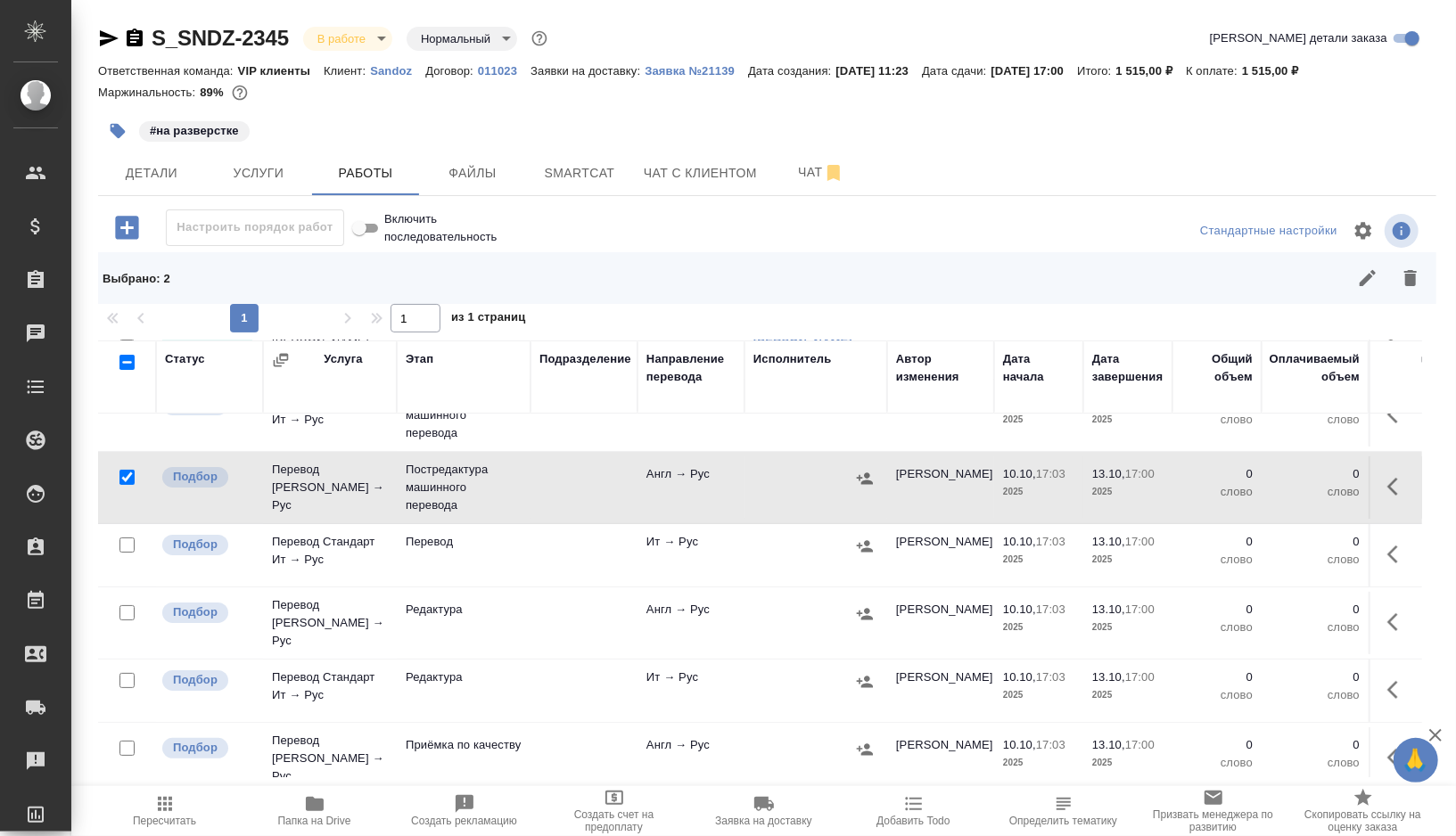
scroll to position [185, 0]
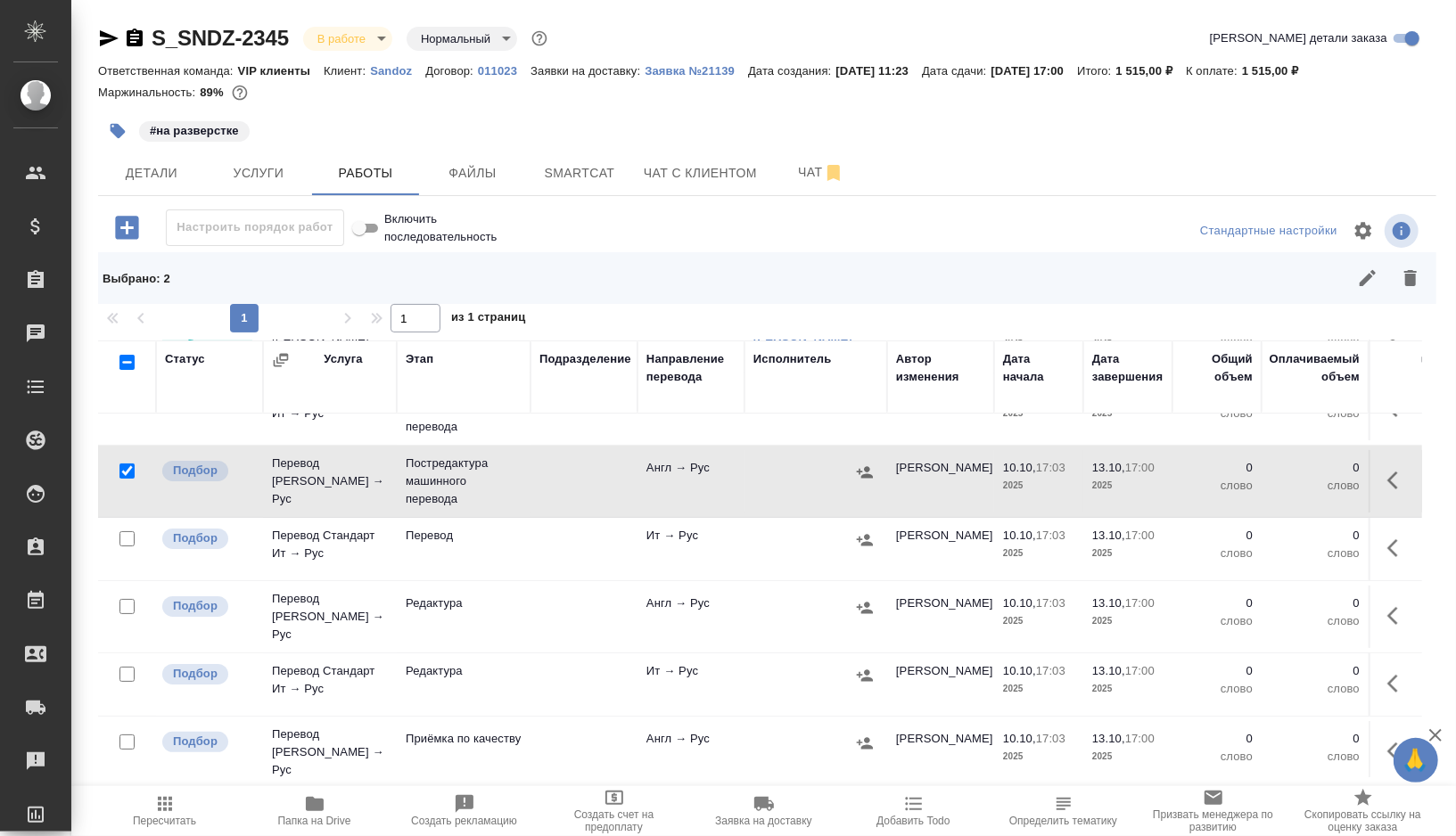
click at [125, 535] on input "checkbox" at bounding box center [127, 539] width 15 height 15
checkbox input "true"
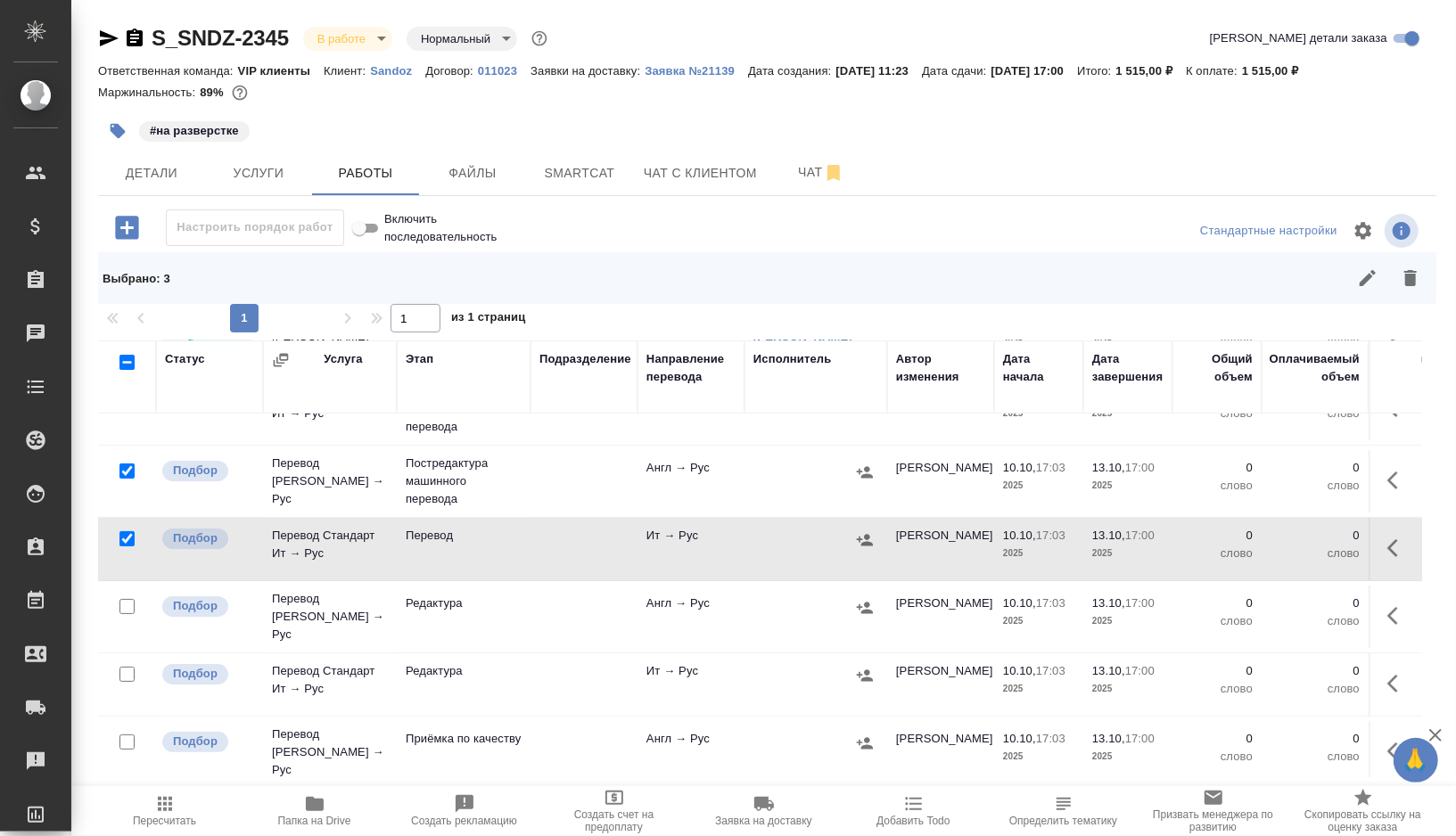
click at [130, 602] on input "checkbox" at bounding box center [127, 606] width 15 height 15
checkbox input "true"
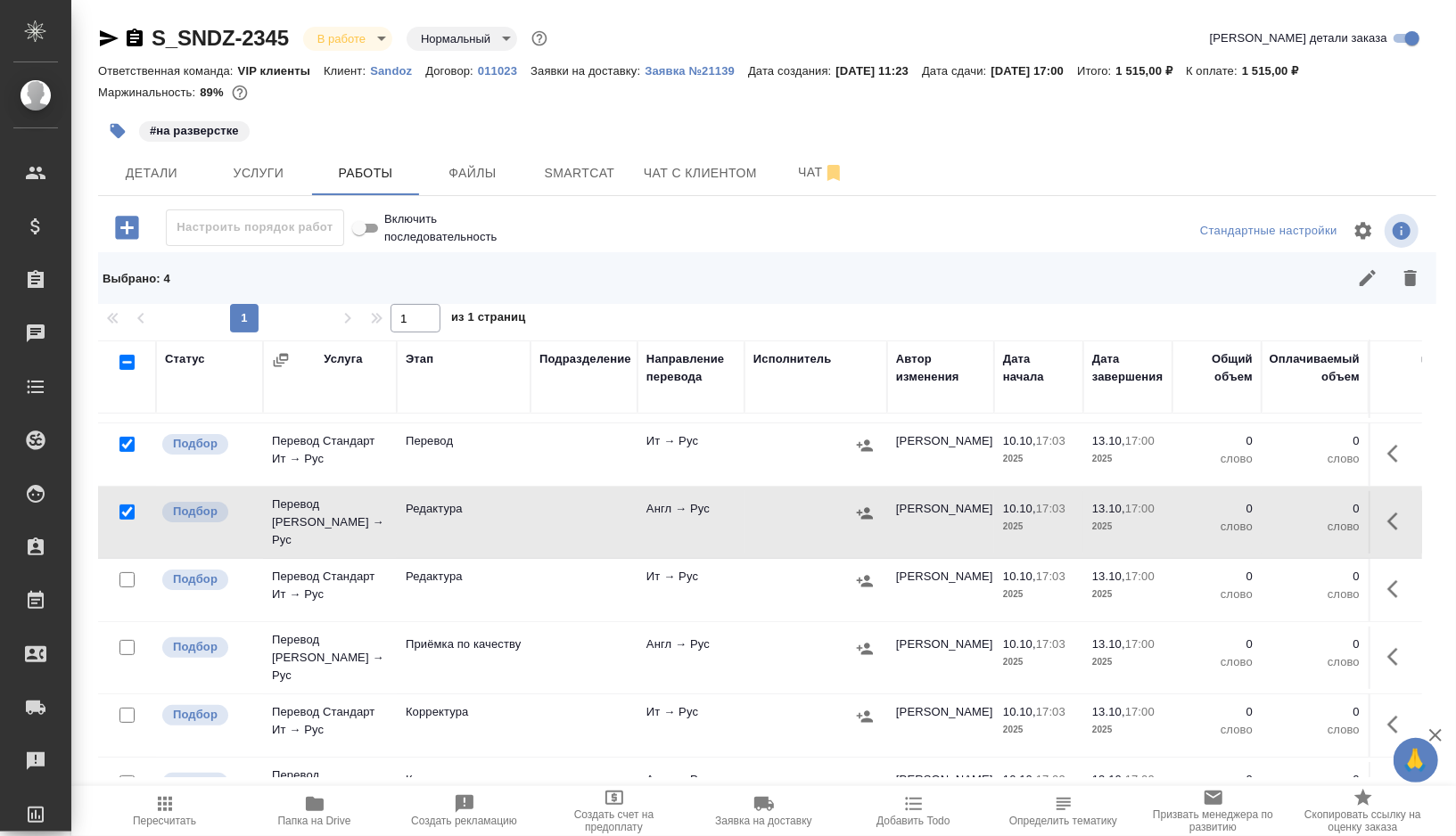
scroll to position [291, 0]
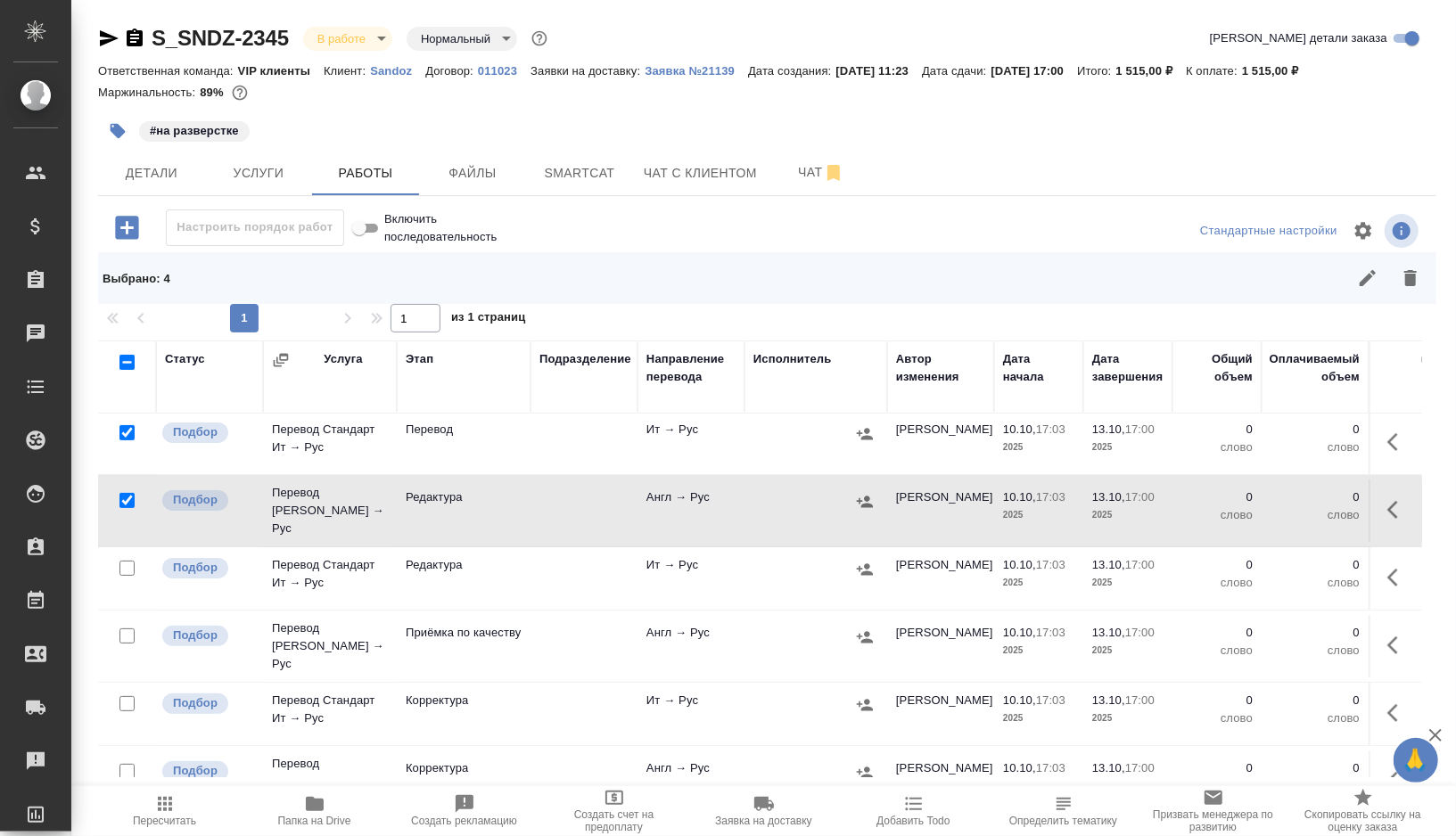
click at [125, 561] on input "checkbox" at bounding box center [127, 568] width 15 height 15
checkbox input "true"
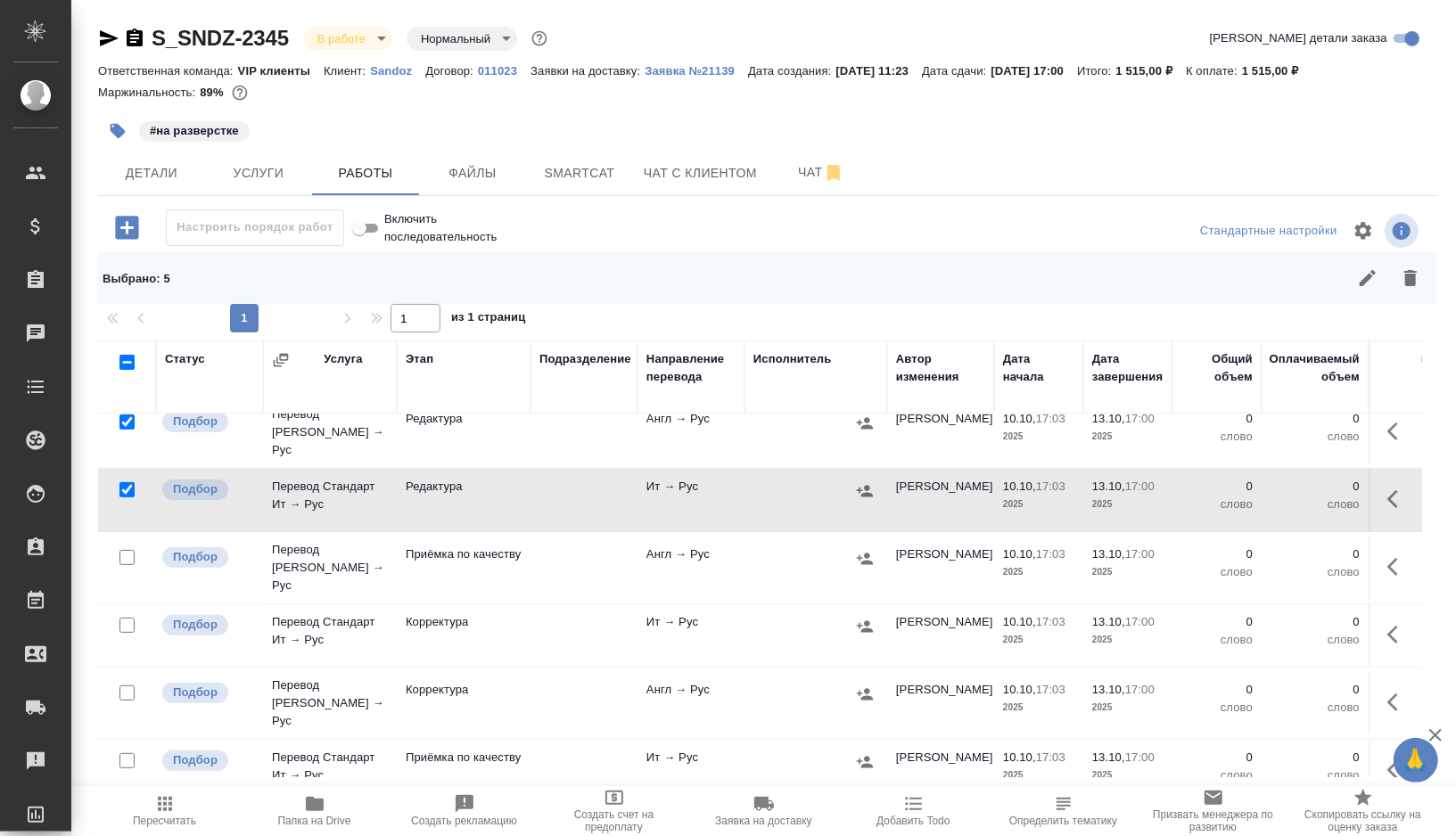
scroll to position [370, 0]
click at [126, 550] on input "checkbox" at bounding box center [127, 557] width 15 height 15
checkbox input "true"
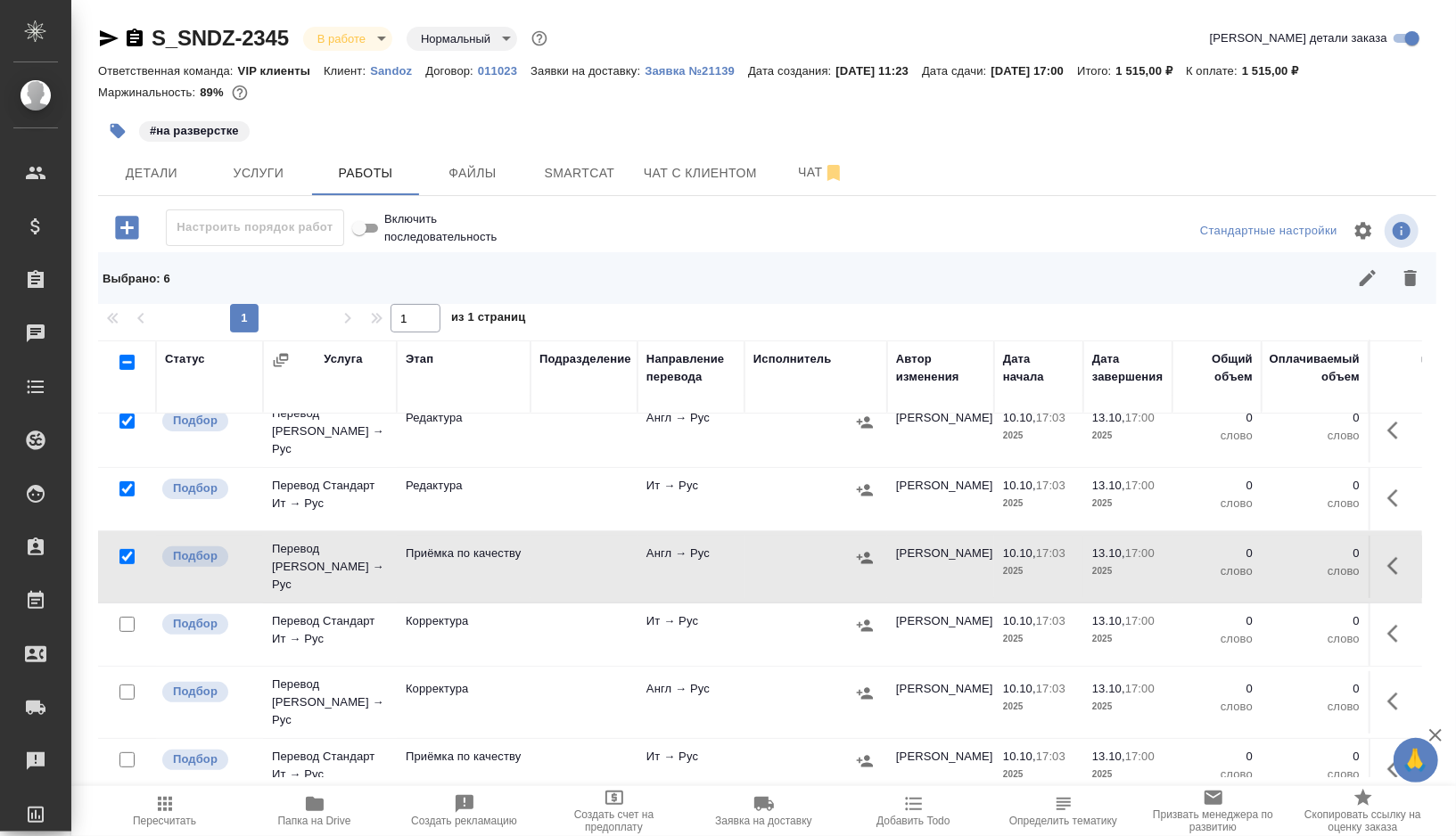
click at [130, 617] on input "checkbox" at bounding box center [127, 624] width 15 height 15
checkbox input "true"
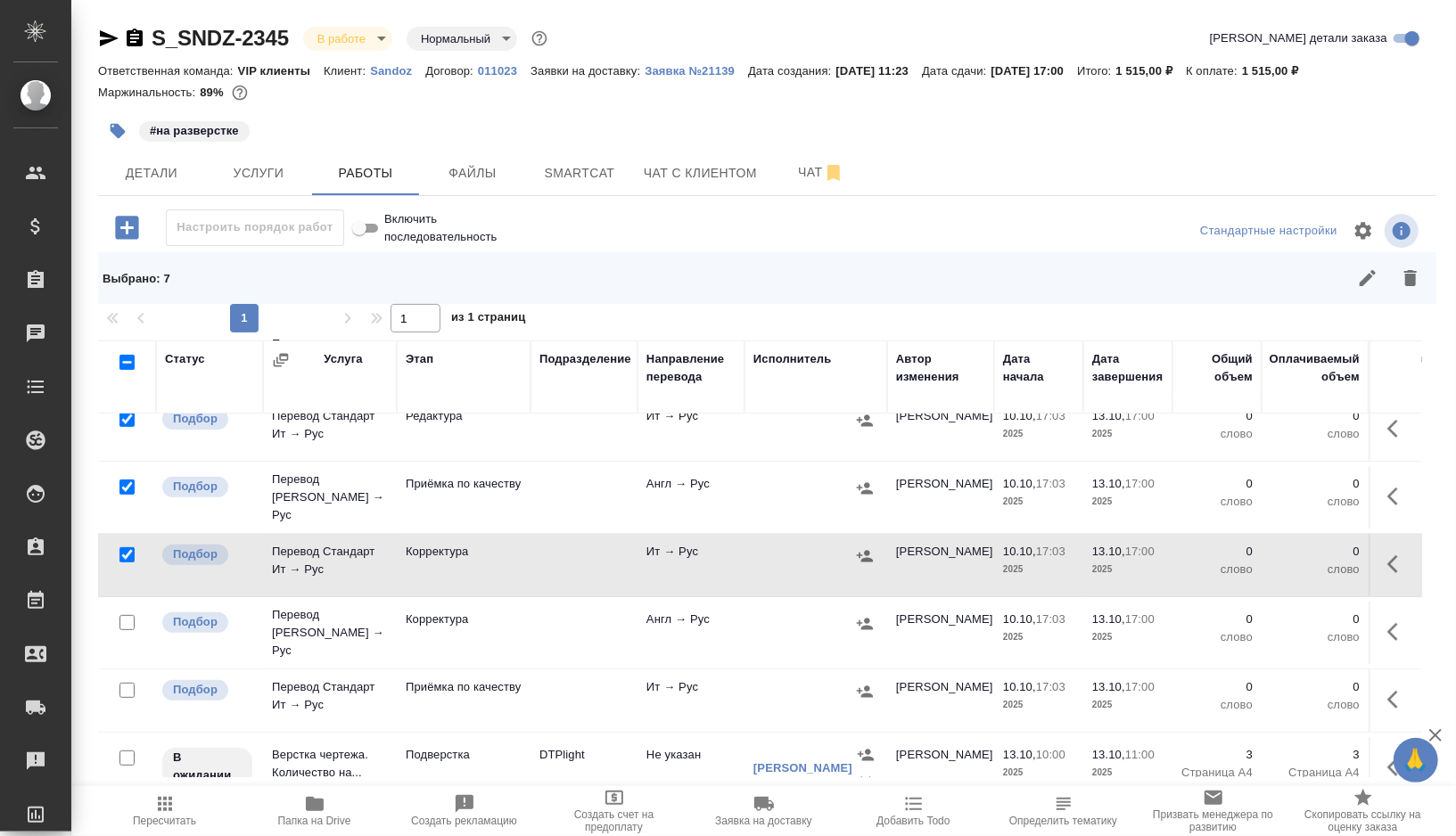
scroll to position [450, 0]
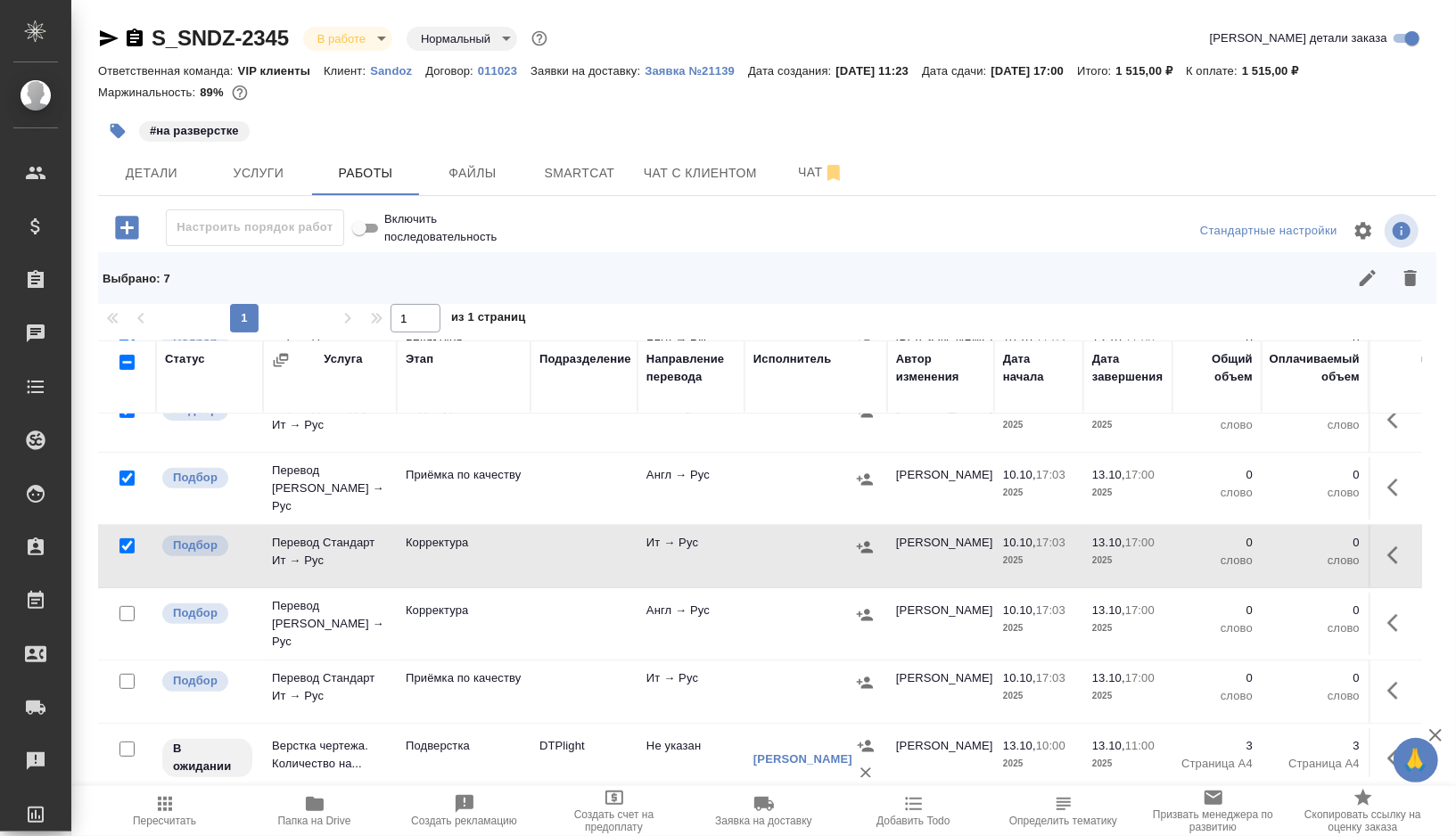
click at [130, 606] on input "checkbox" at bounding box center [127, 613] width 15 height 15
checkbox input "true"
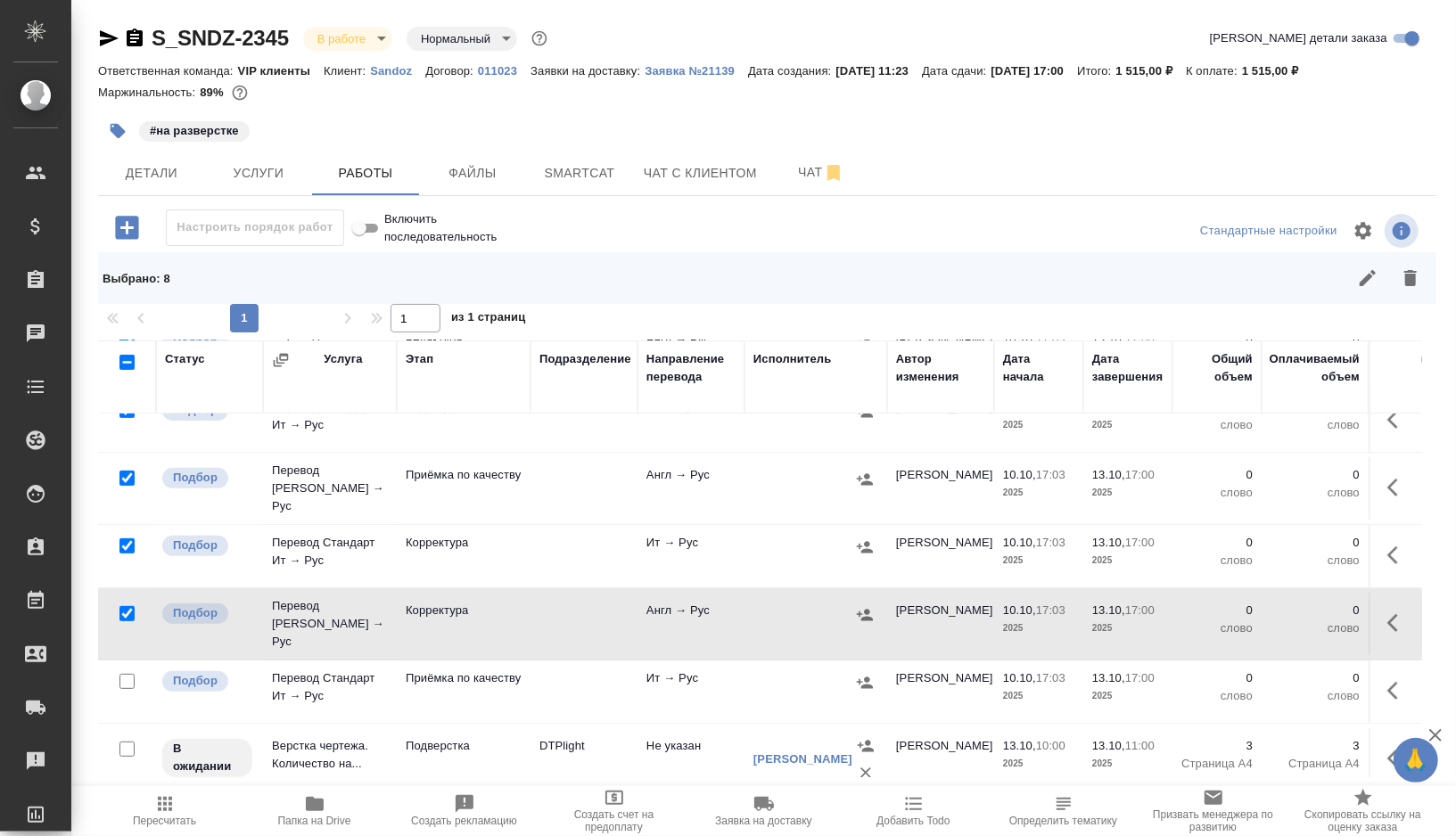
click at [127, 675] on input "checkbox" at bounding box center [127, 681] width 15 height 15
checkbox input "true"
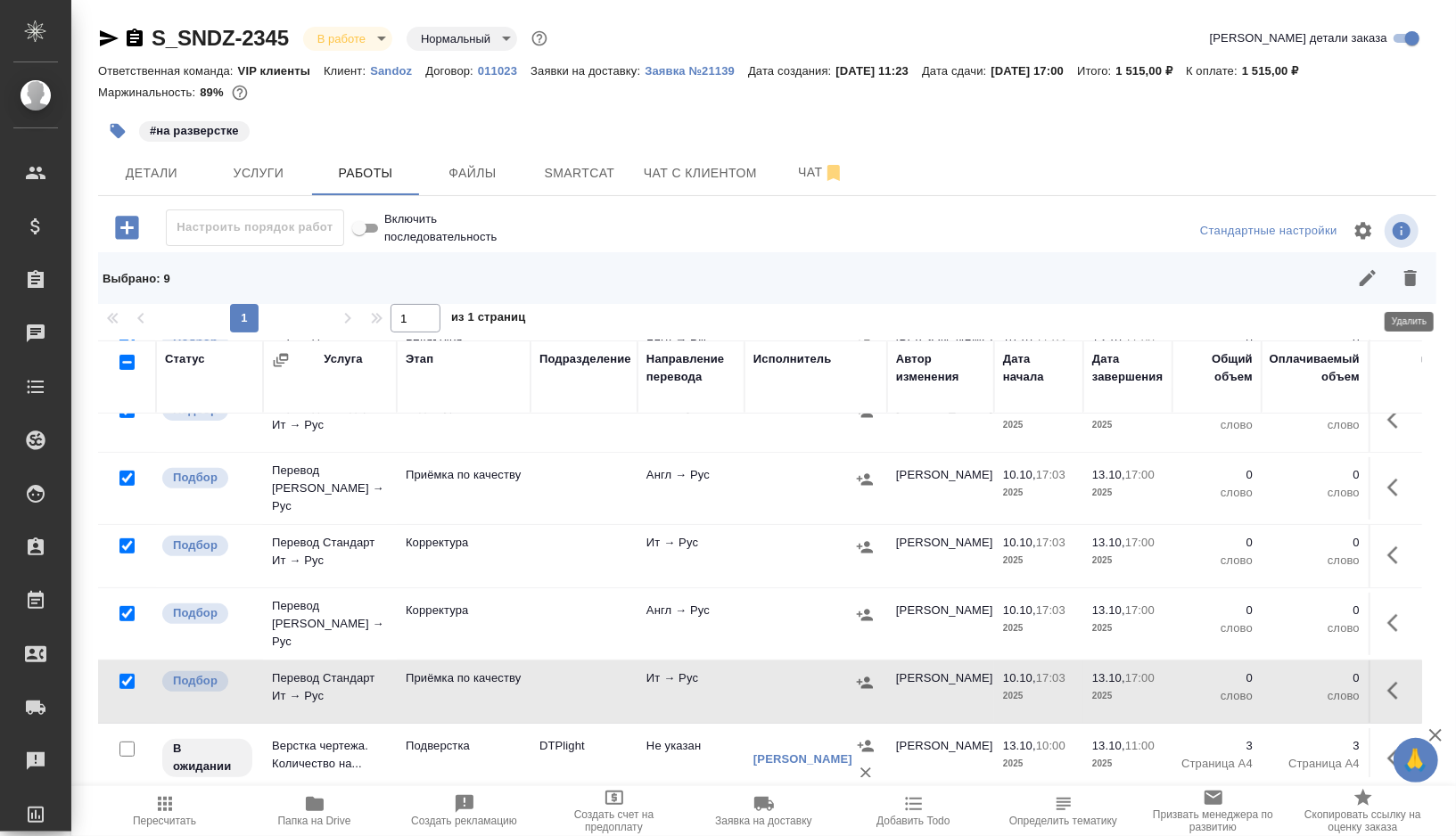
click at [1415, 281] on icon "button" at bounding box center [1410, 278] width 13 height 16
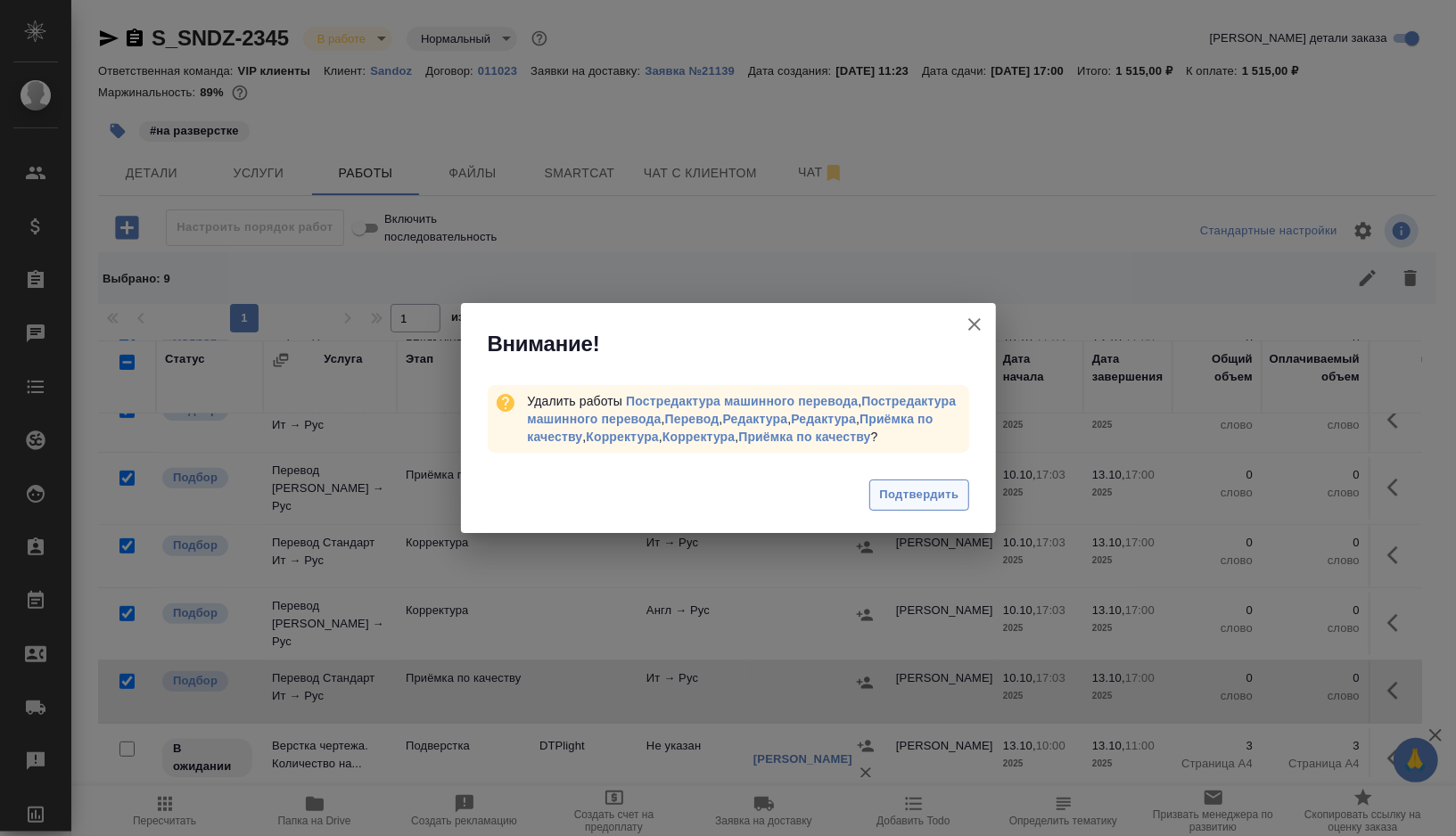
click at [929, 497] on span "Подтвердить" at bounding box center [919, 495] width 79 height 21
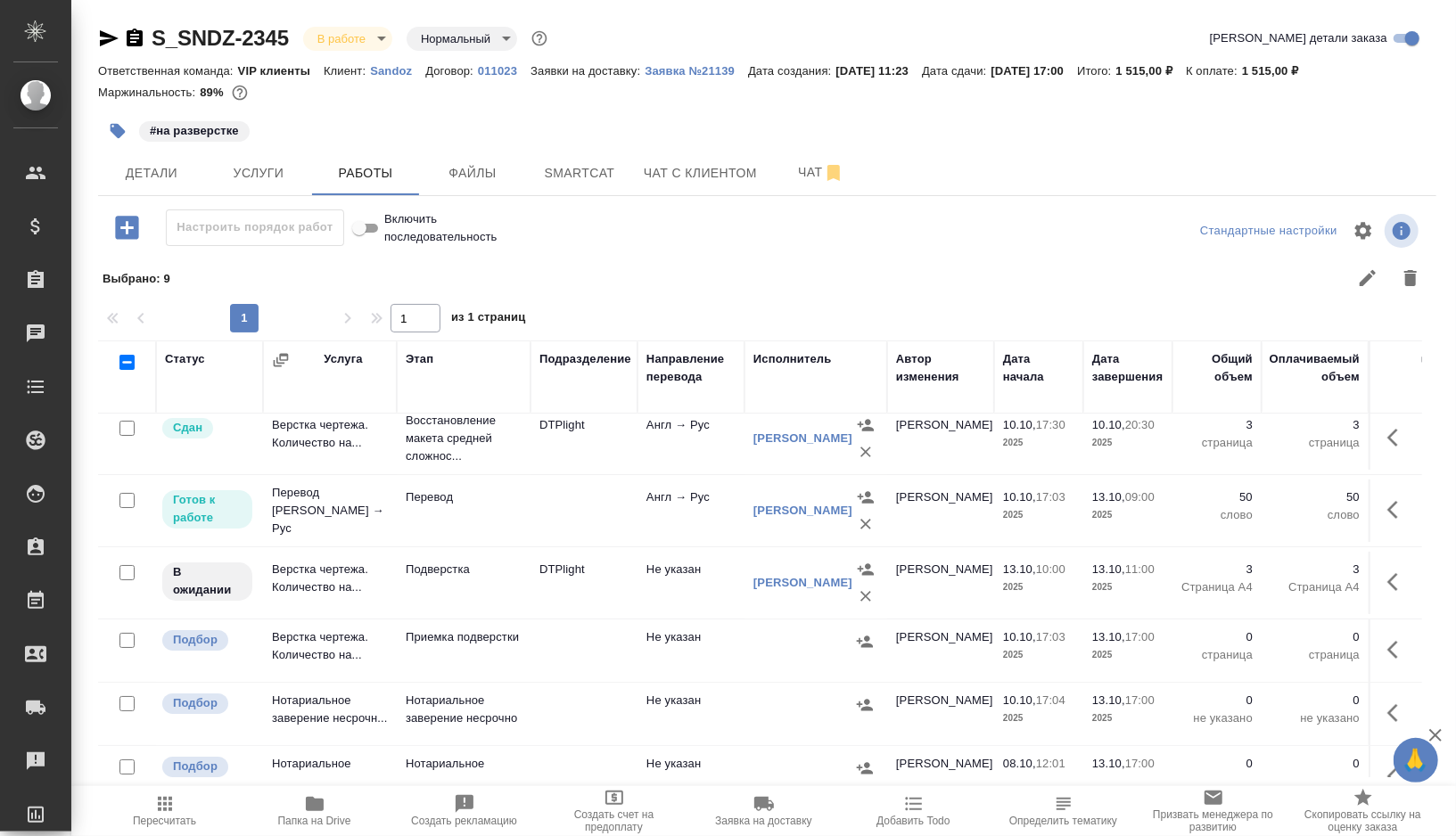
scroll to position [0, 0]
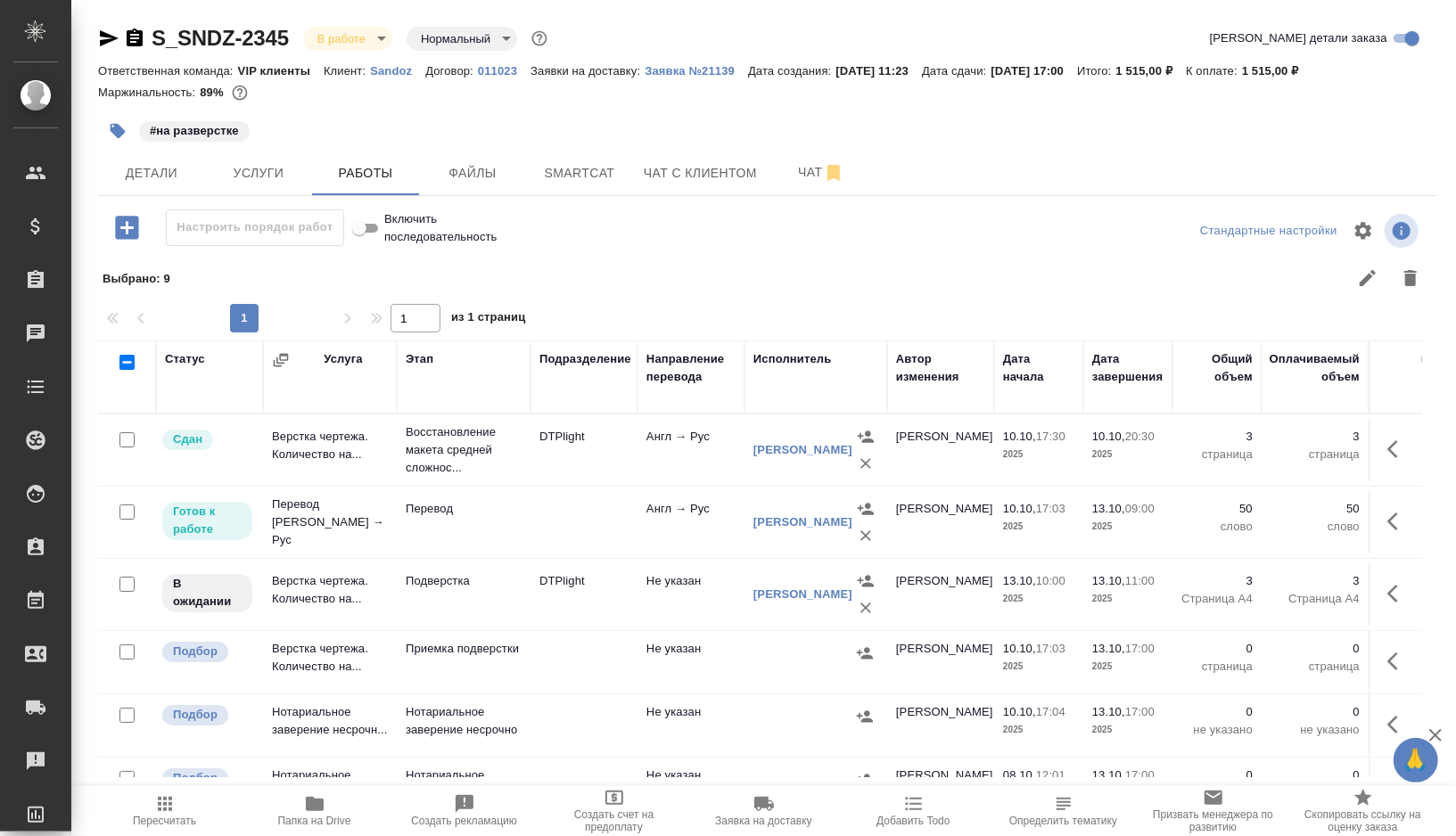
click at [115, 144] on button "button" at bounding box center [118, 132] width 40 height 40
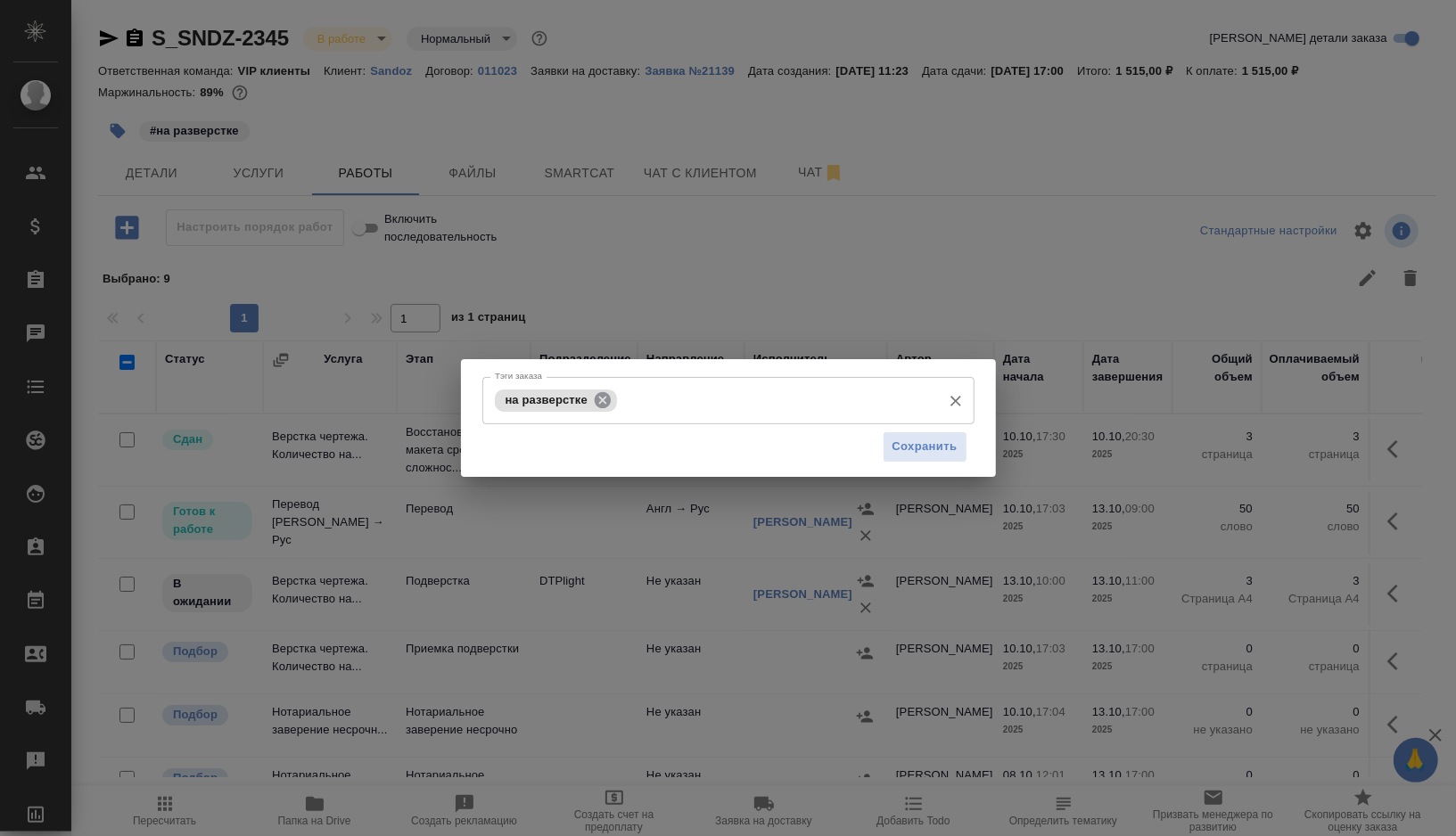
click at [607, 406] on icon at bounding box center [602, 399] width 16 height 16
click at [621, 406] on input "Тэги заказа" at bounding box center [777, 400] width 311 height 31
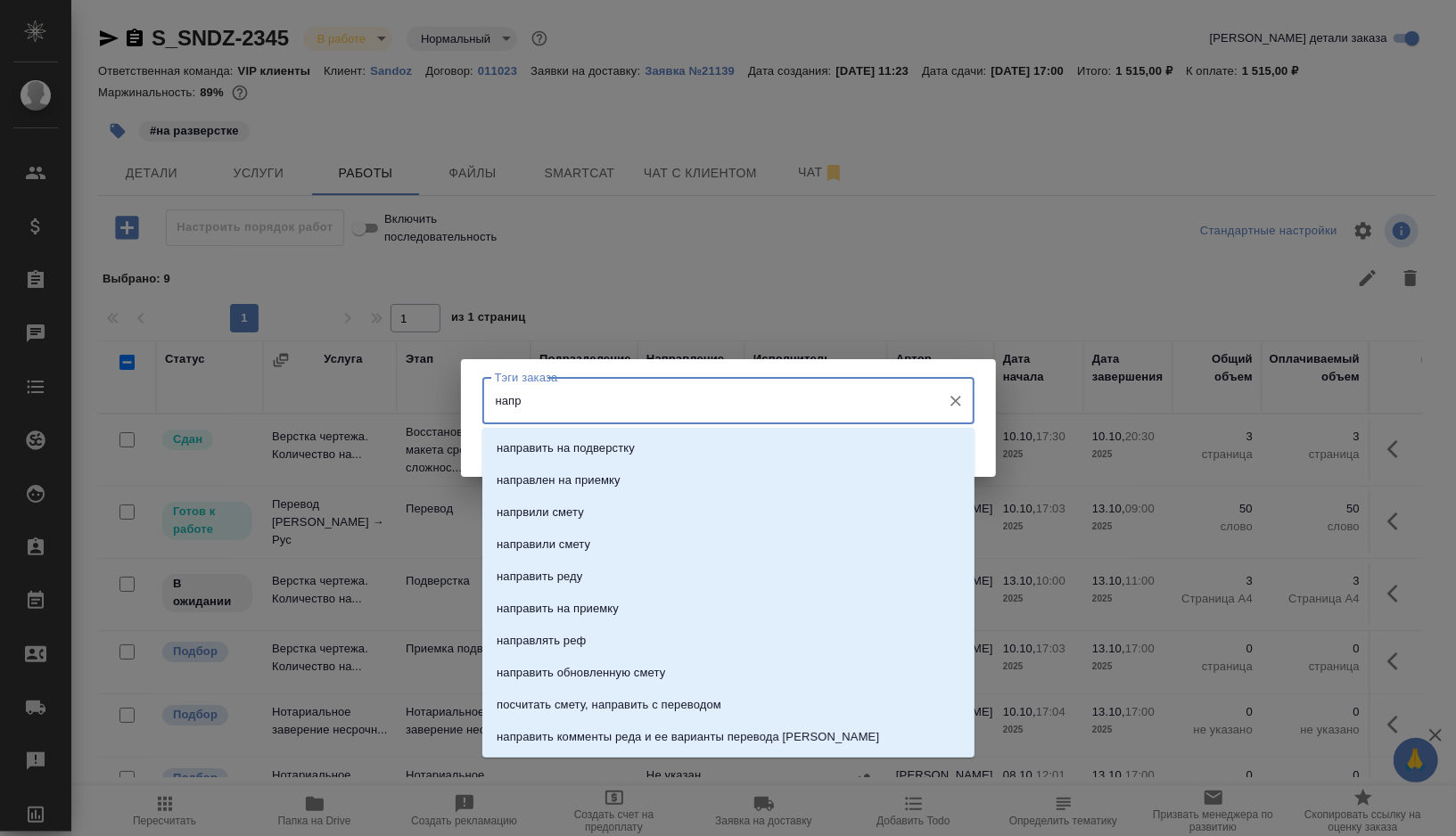
type input "напра"
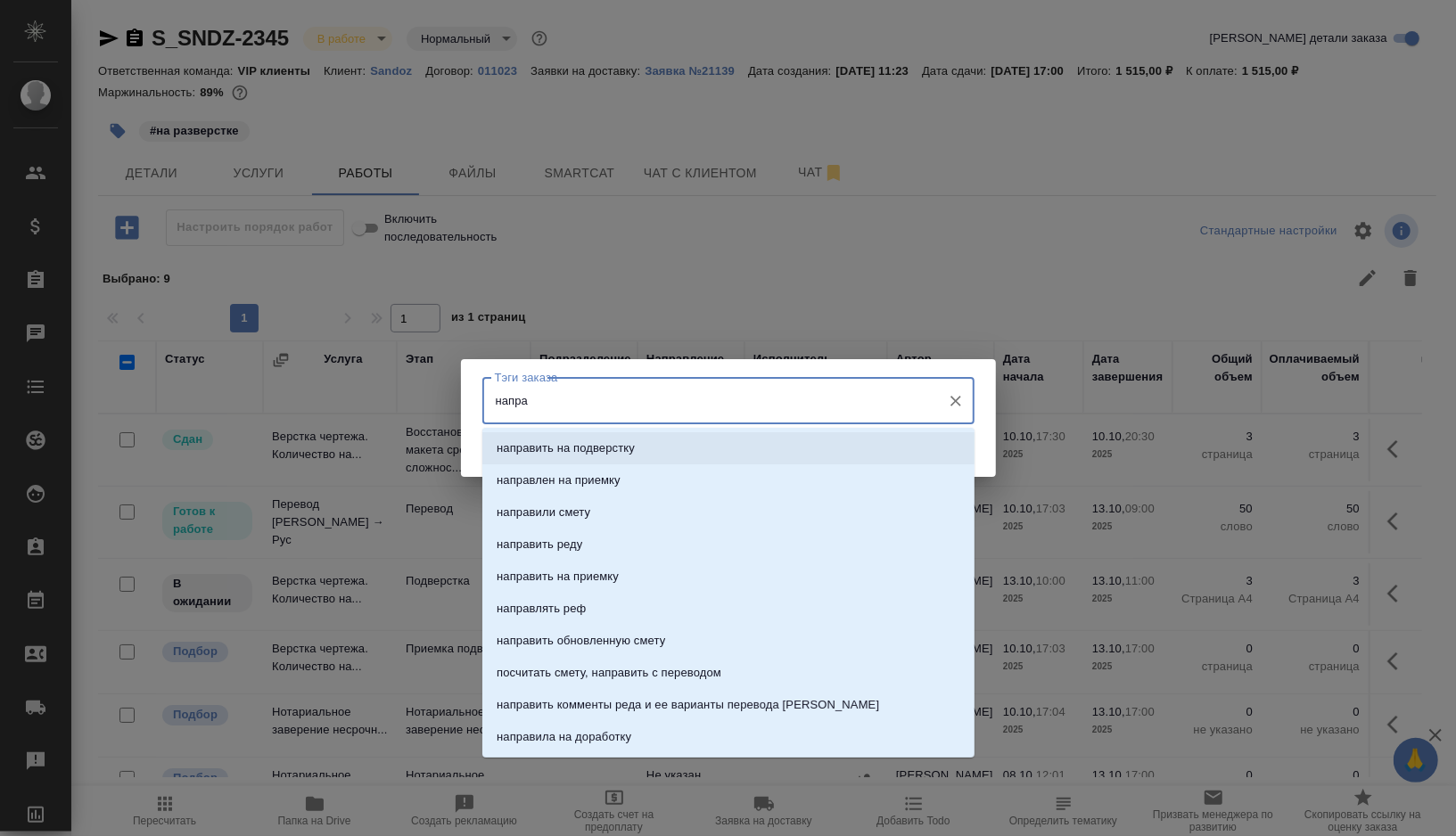
click at [609, 438] on li "направить на подверстку" at bounding box center [728, 449] width 492 height 32
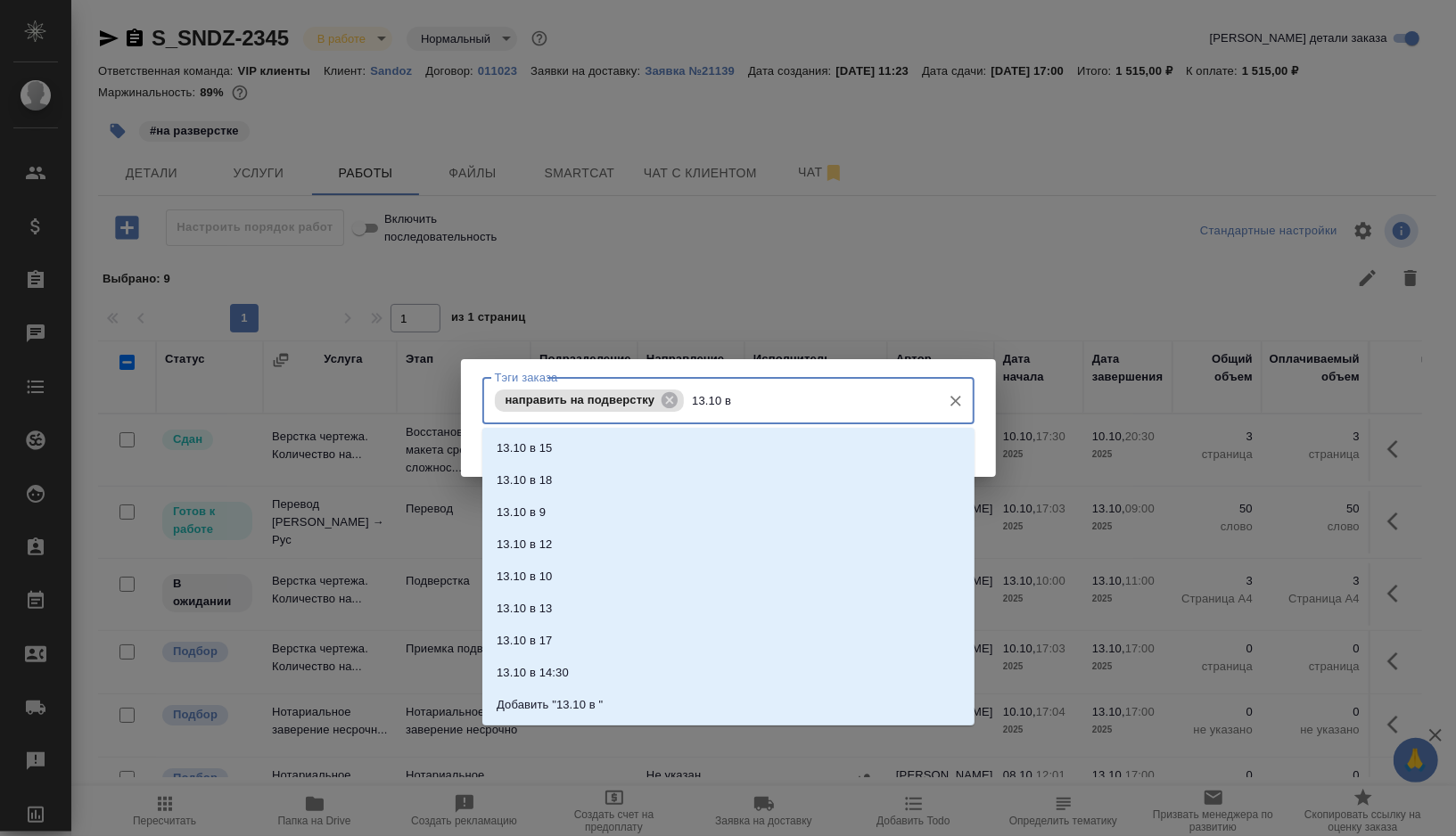
type input "13.10 в 9"
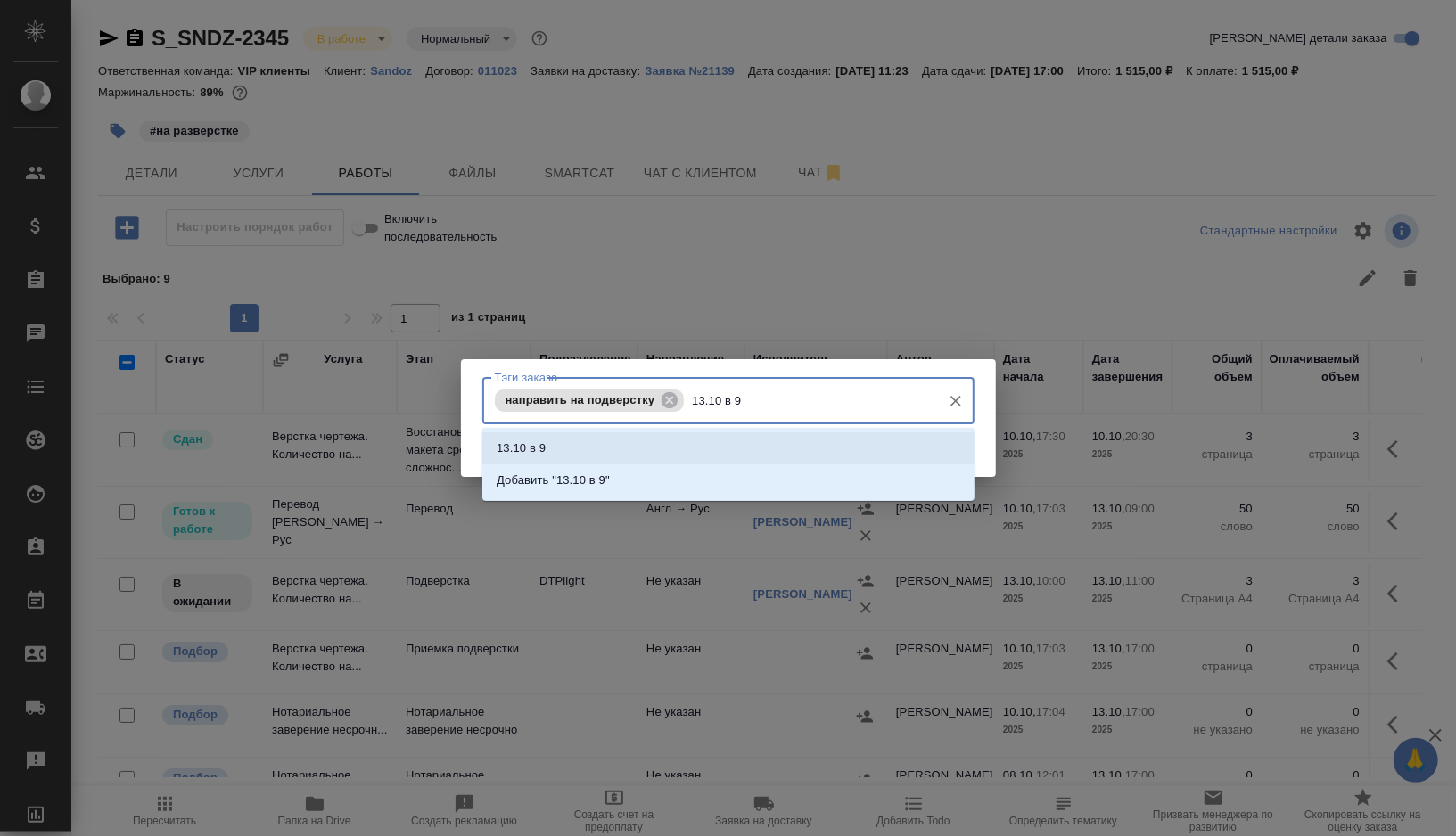
click at [504, 455] on p "13.10 в 9" at bounding box center [521, 449] width 50 height 18
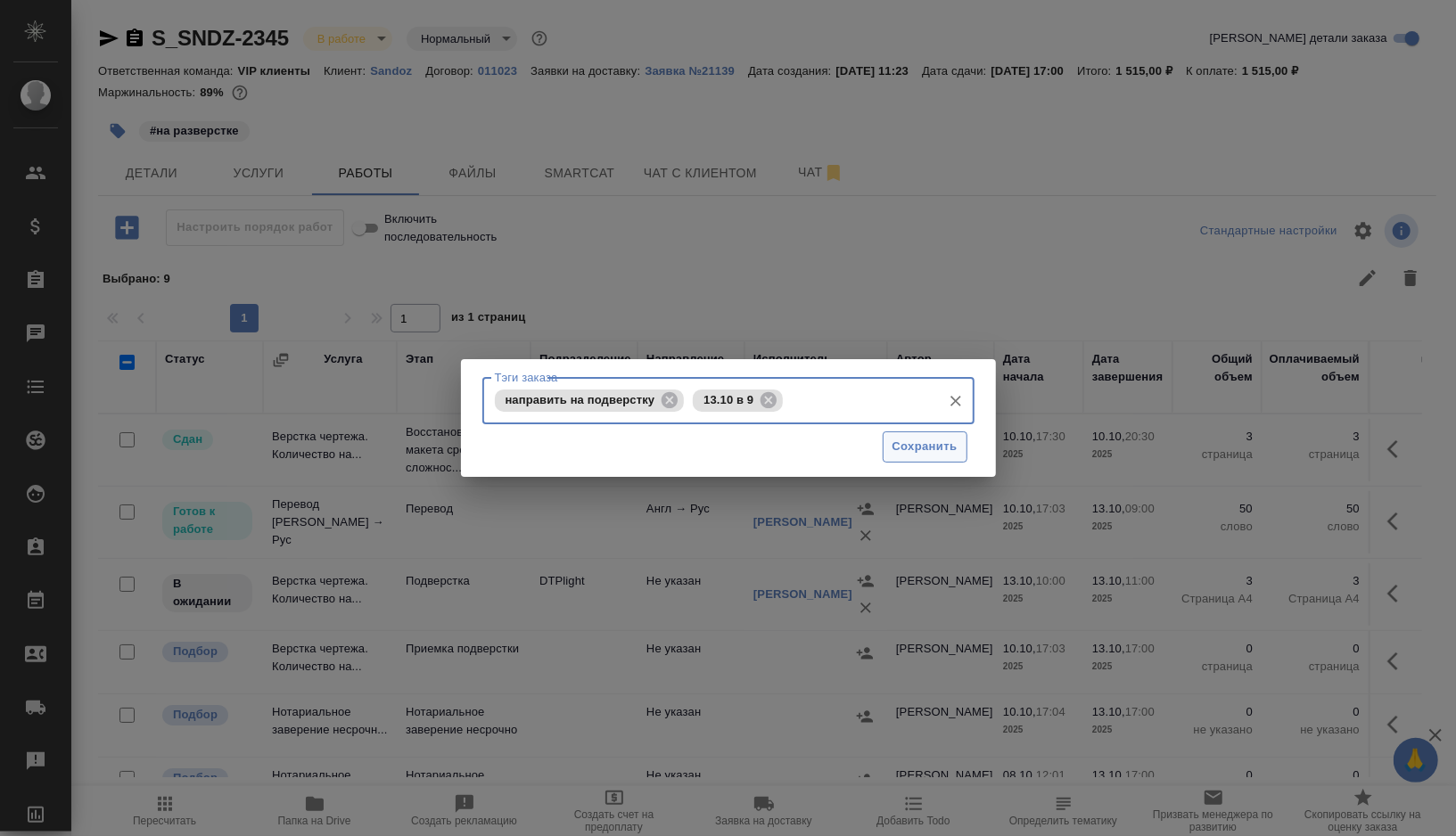
click at [902, 455] on span "Сохранить" at bounding box center [925, 447] width 65 height 21
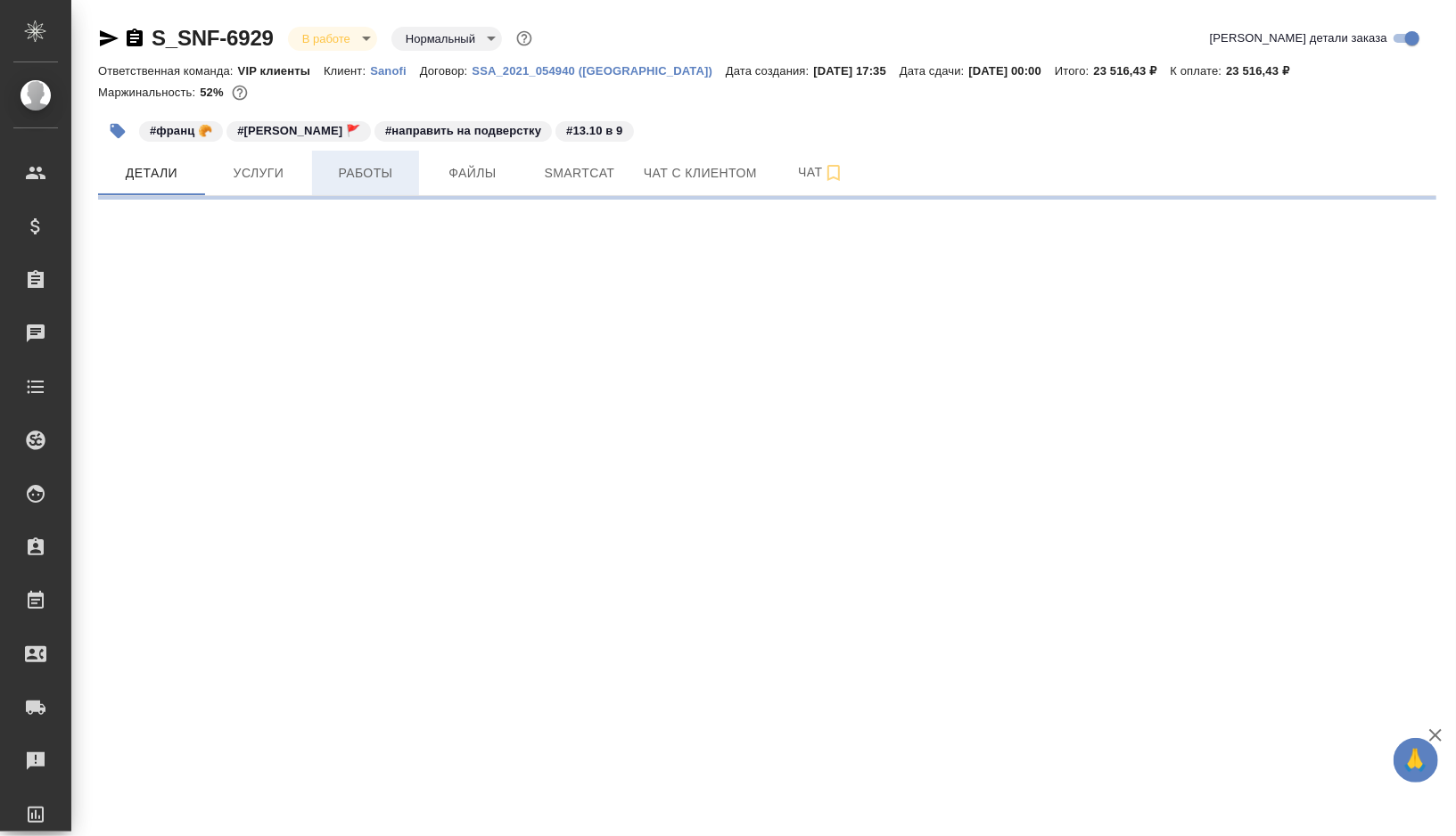
click at [353, 156] on button "Работы" at bounding box center [365, 172] width 107 height 45
select select "RU"
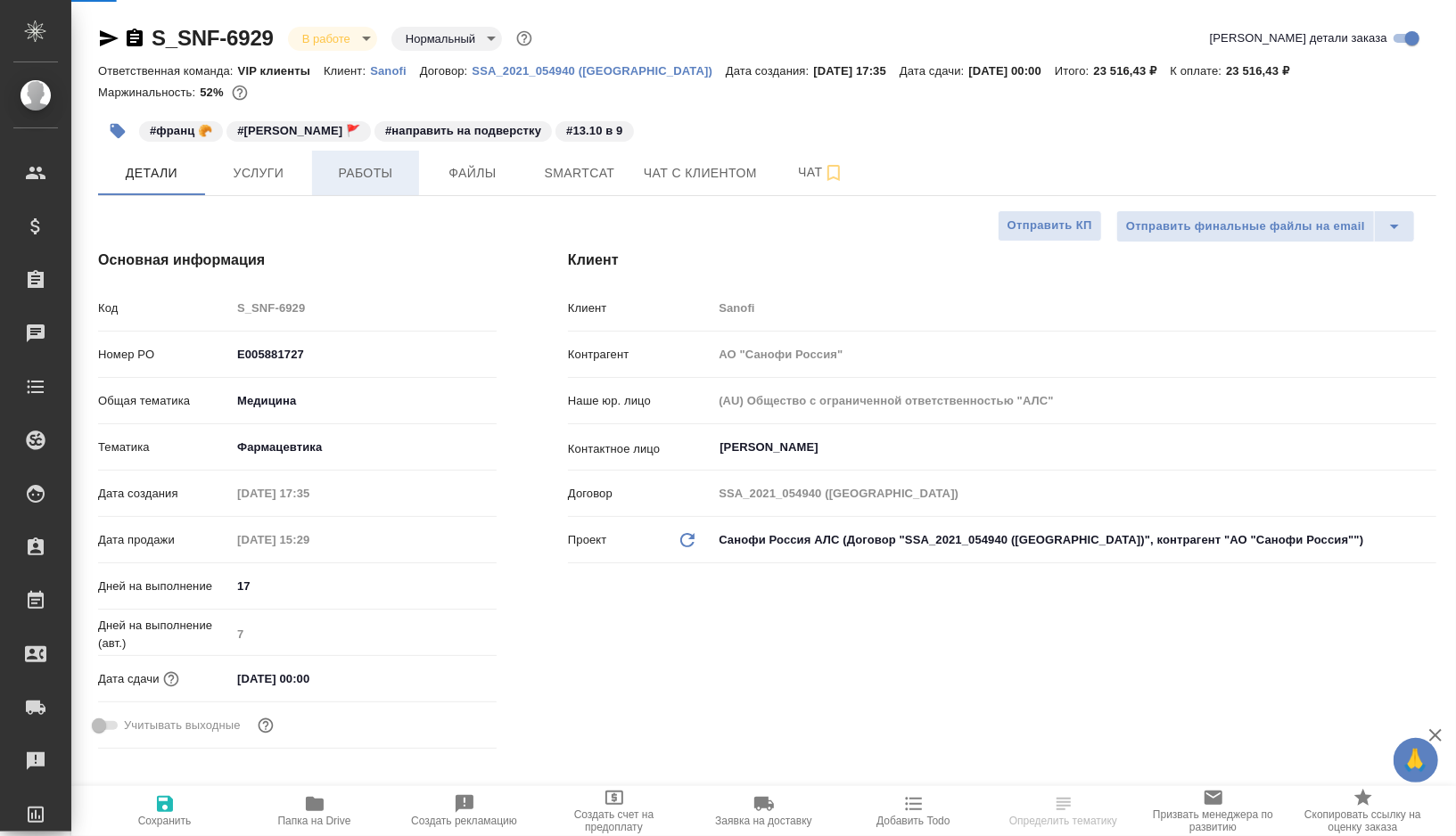
type textarea "x"
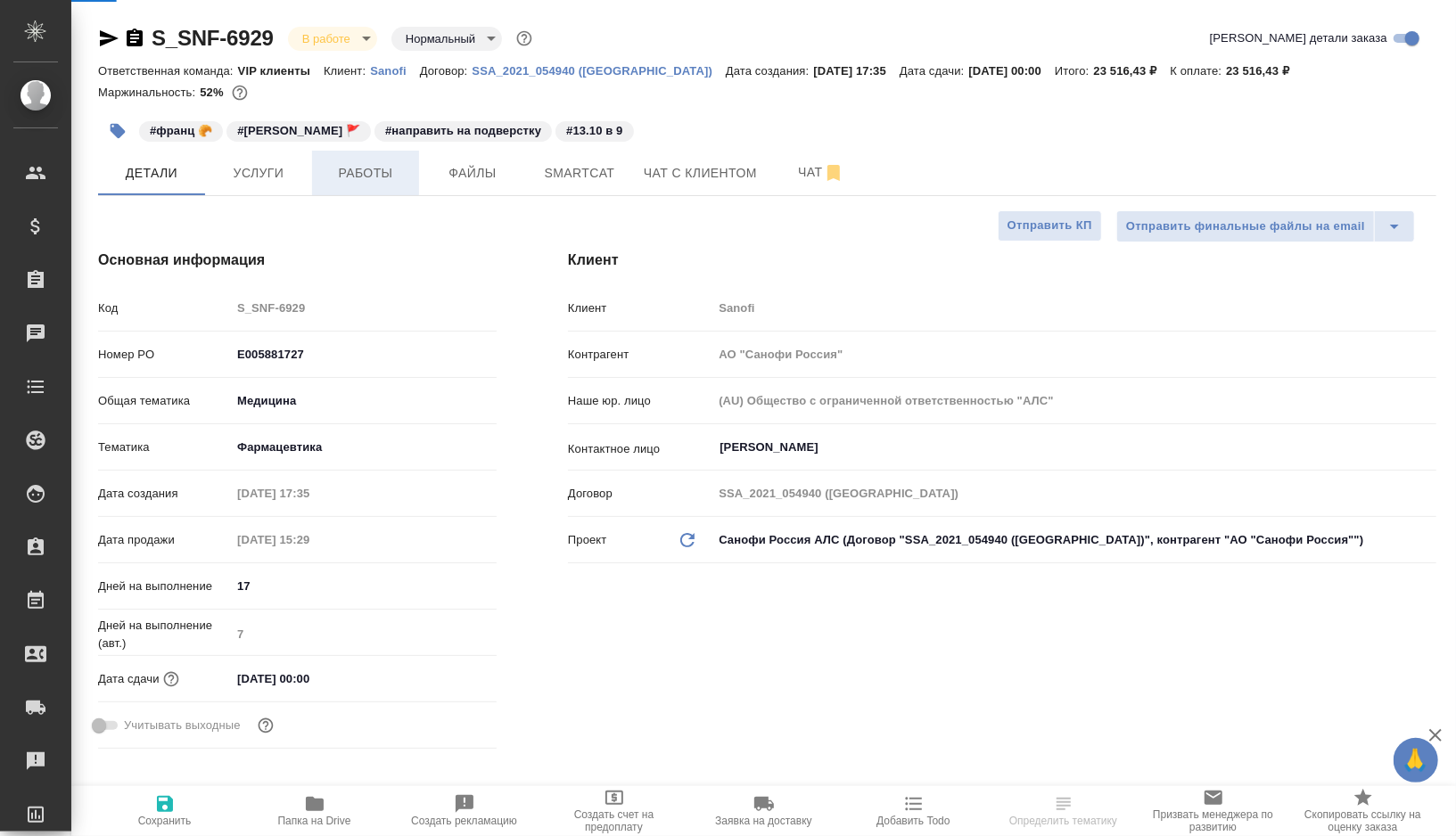
type textarea "x"
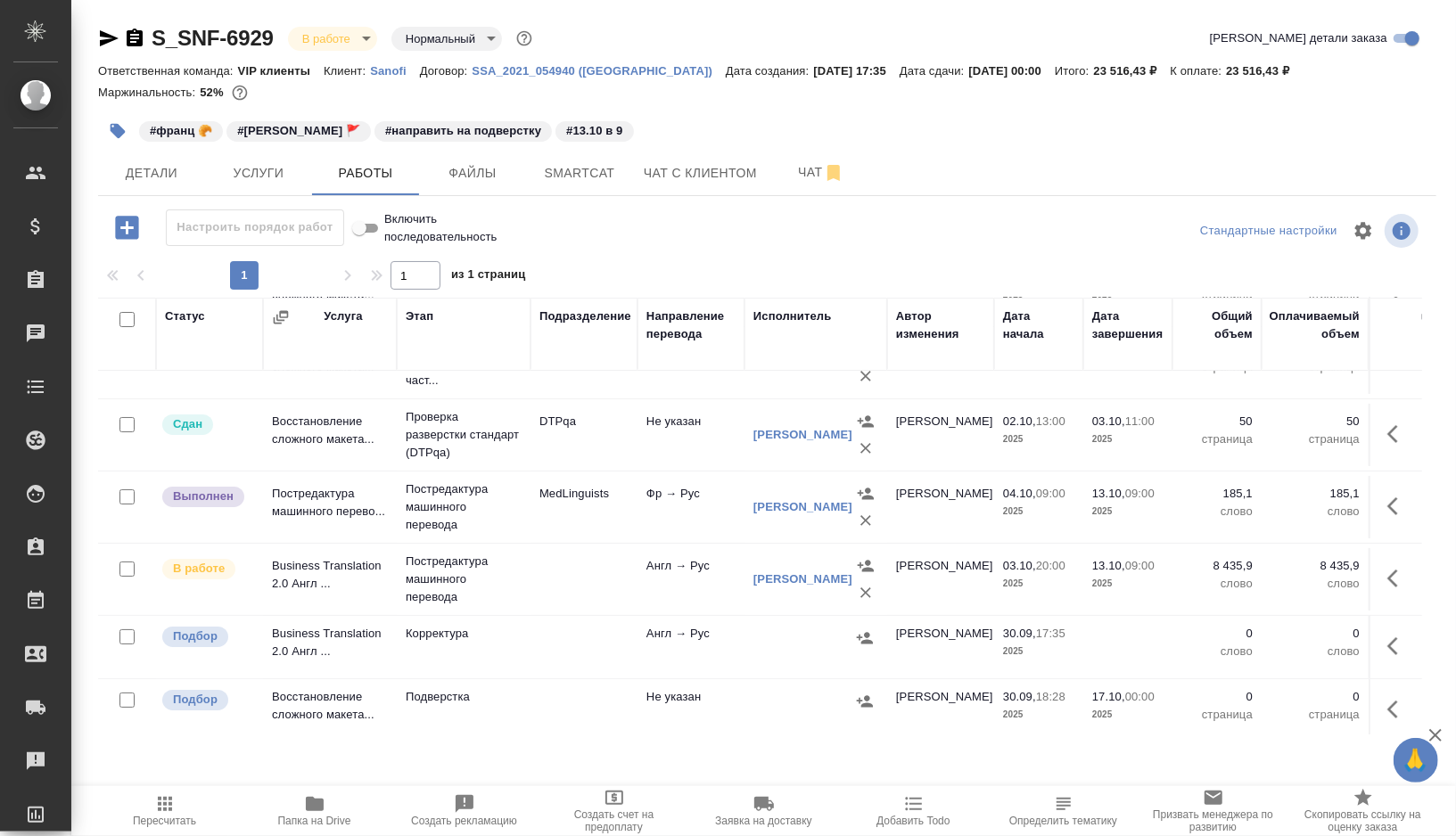
scroll to position [113, 0]
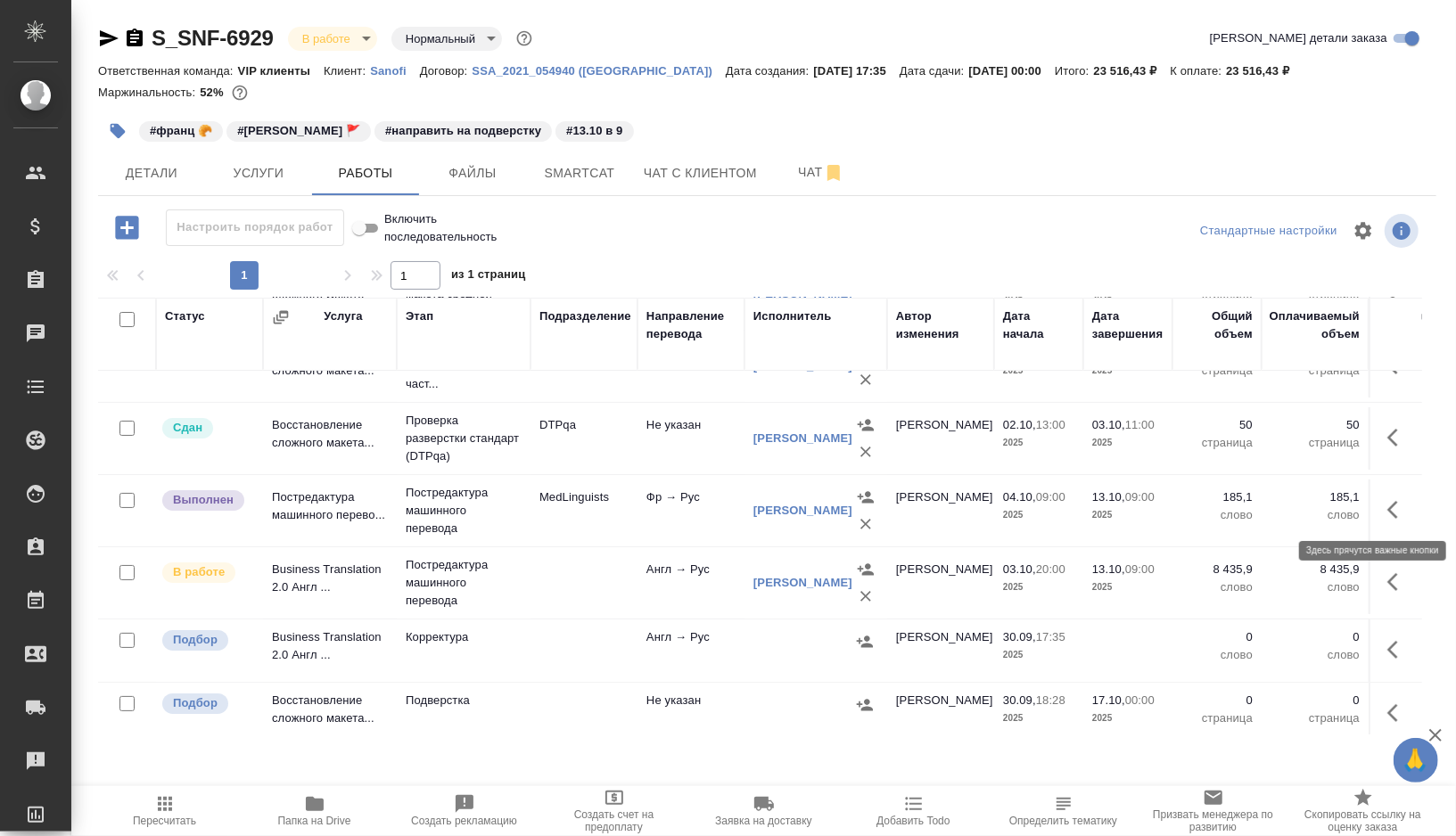
click at [1407, 503] on icon "button" at bounding box center [1399, 510] width 22 height 22
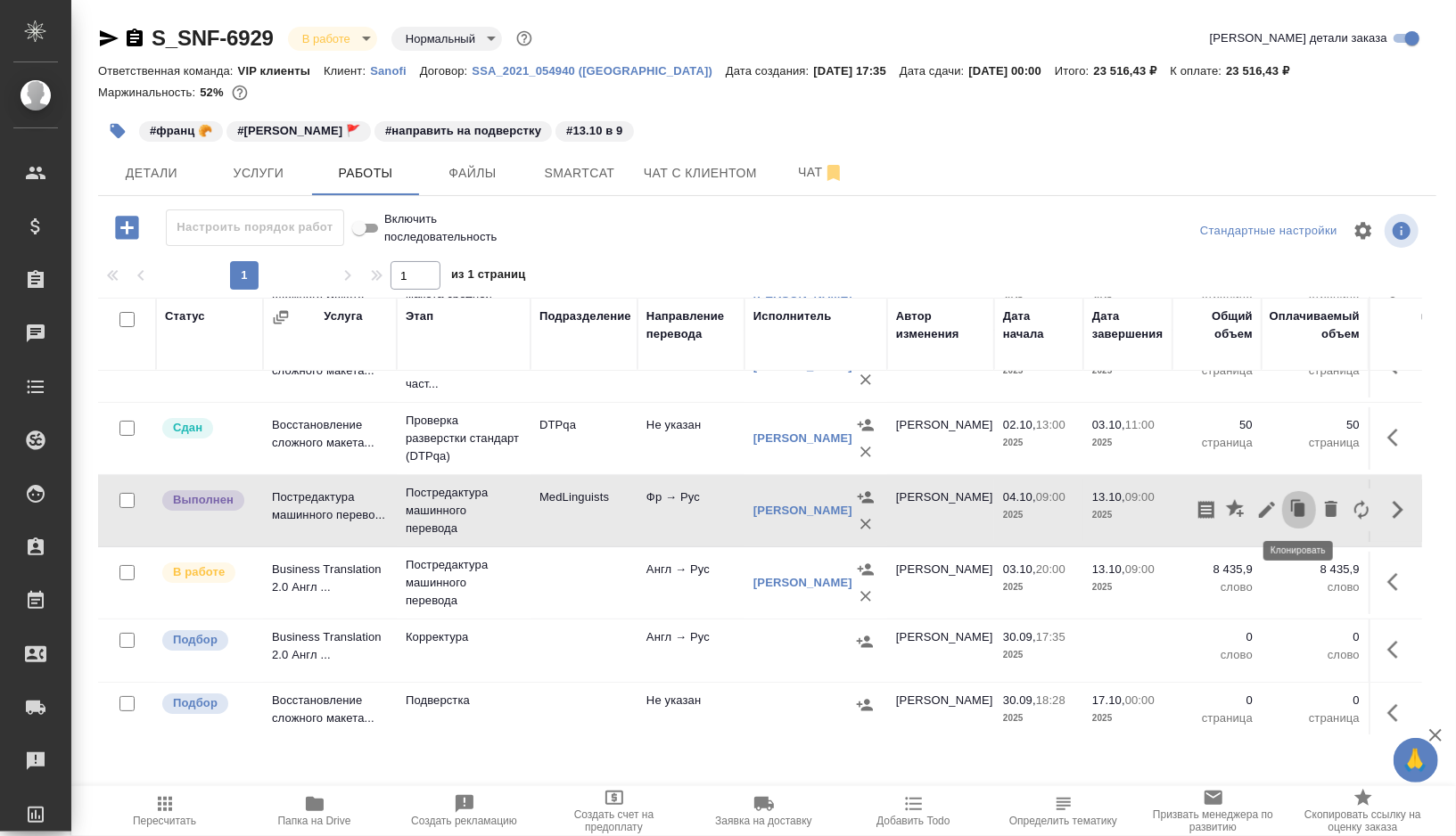
click at [1300, 500] on icon "button" at bounding box center [1296, 506] width 10 height 12
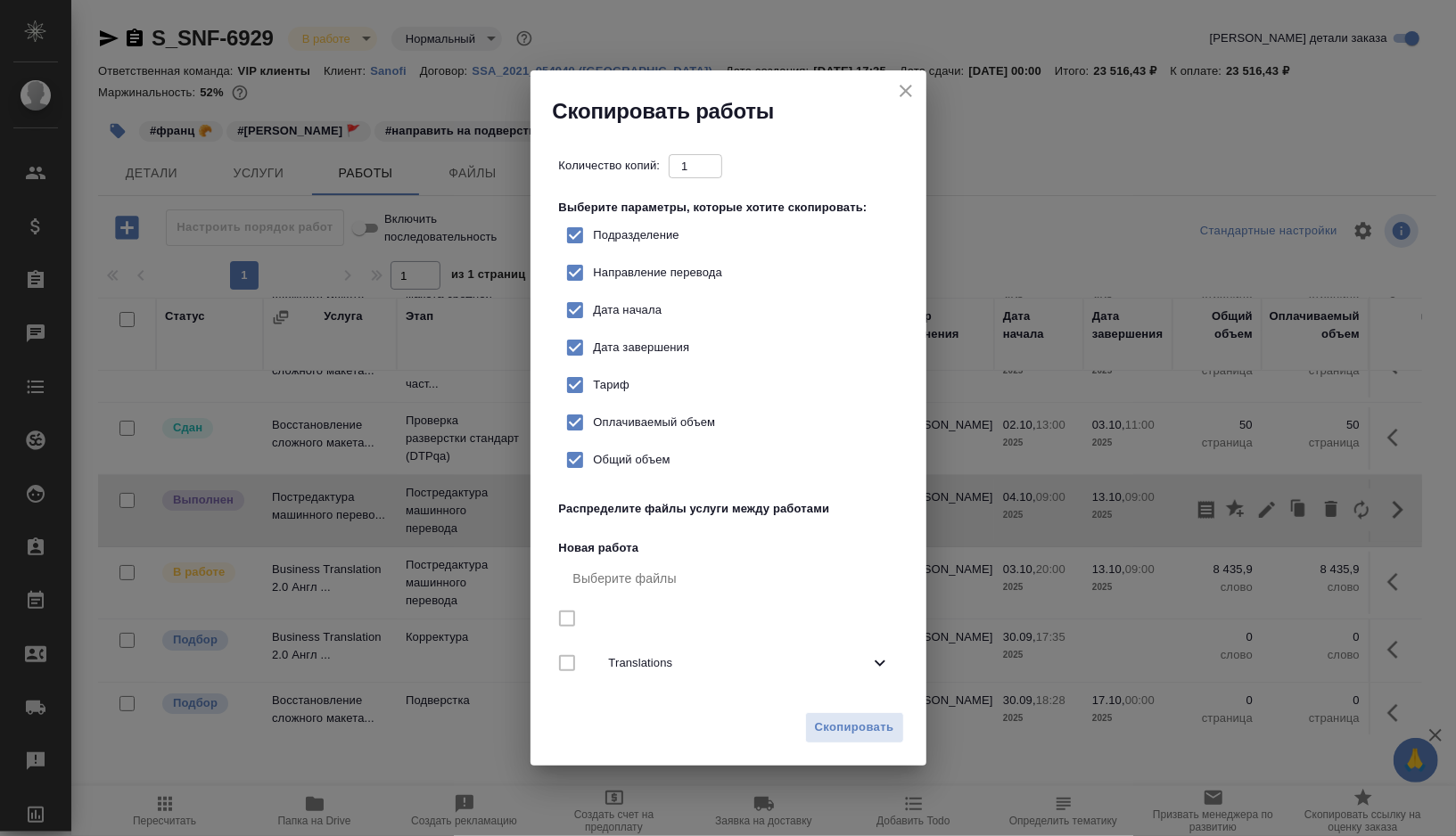
checkbox input "true"
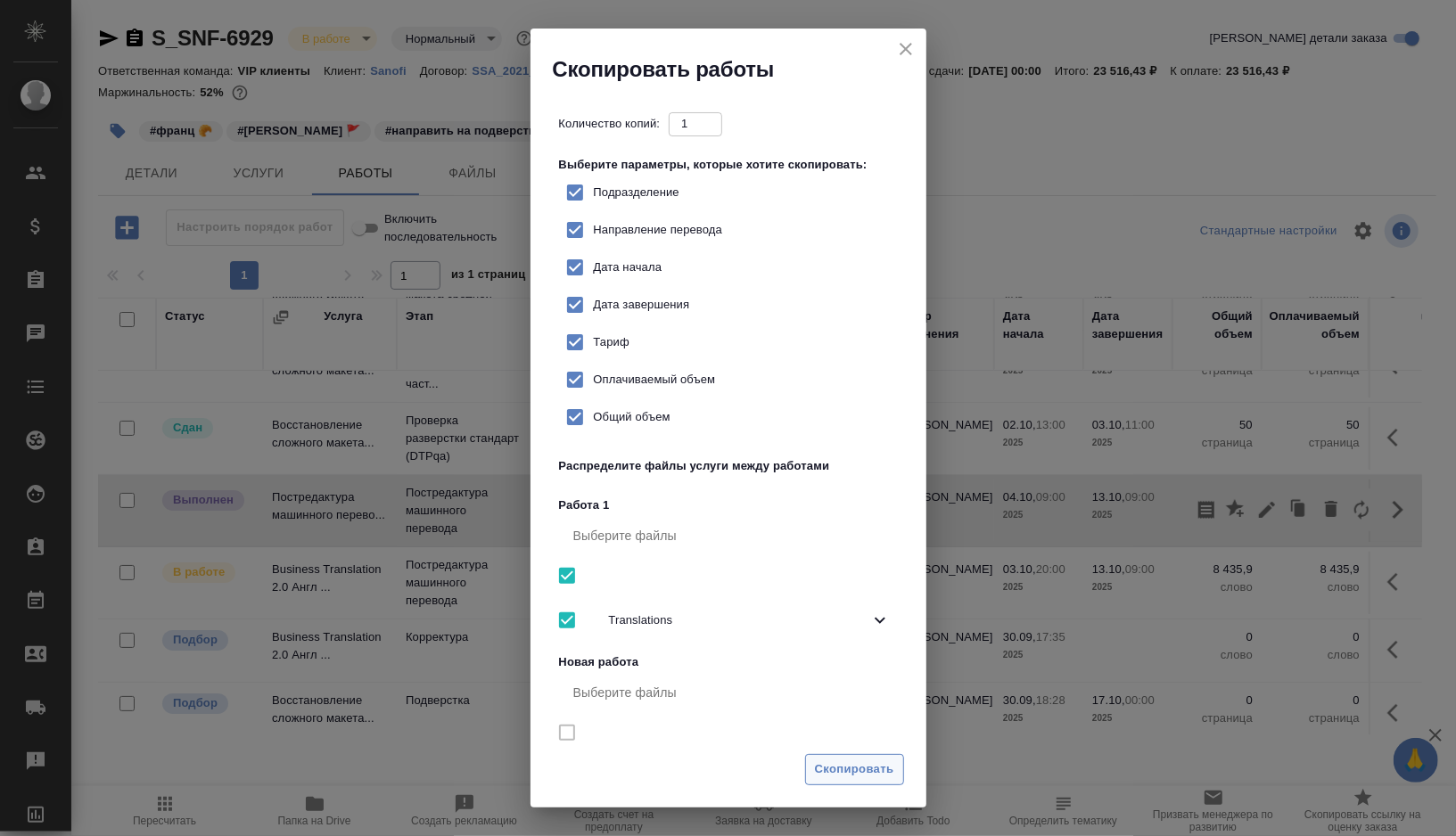
click at [876, 768] on span "Скопировать" at bounding box center [855, 770] width 79 height 21
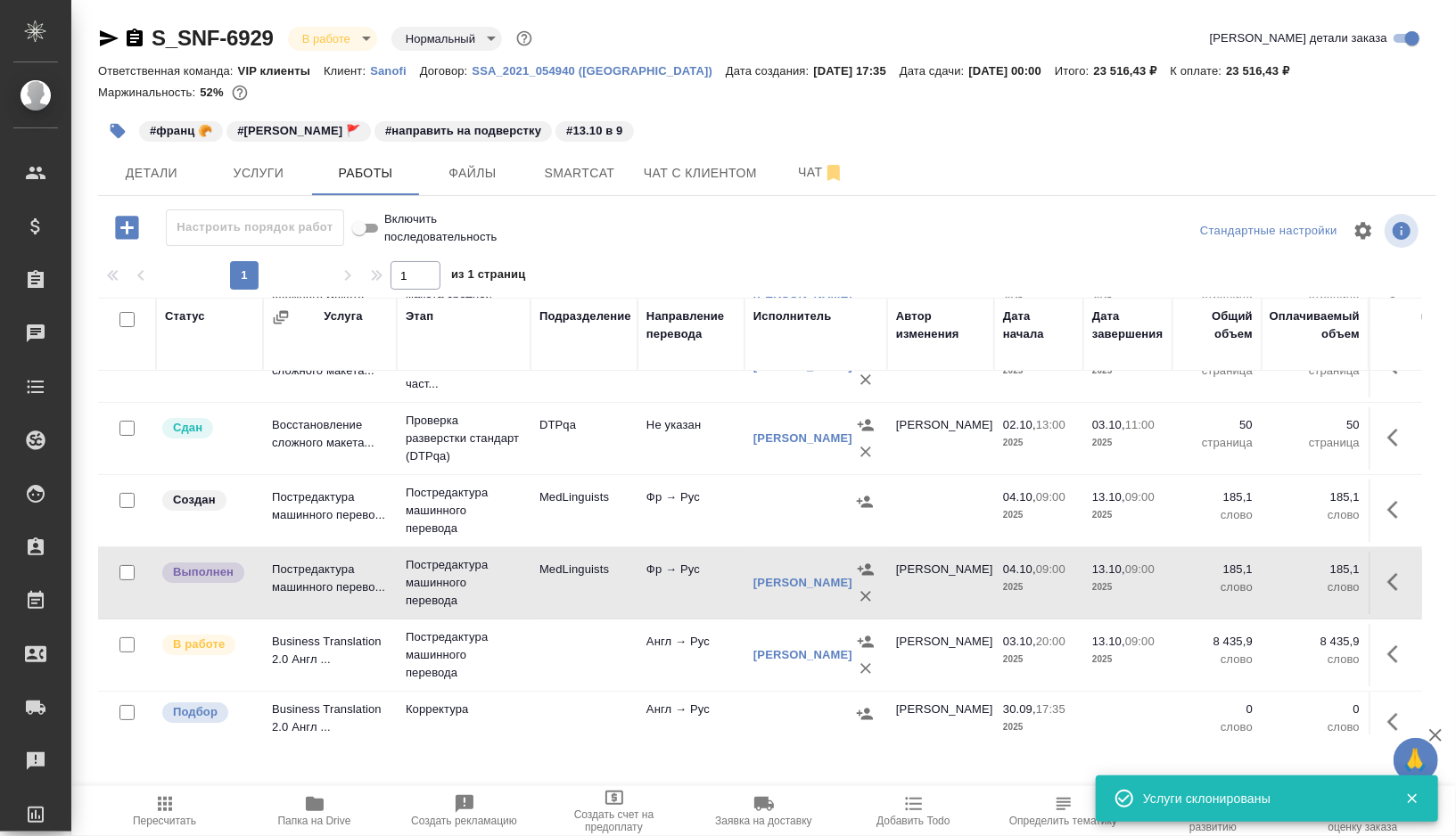
click at [628, 513] on td "MedLinguists" at bounding box center [584, 510] width 107 height 62
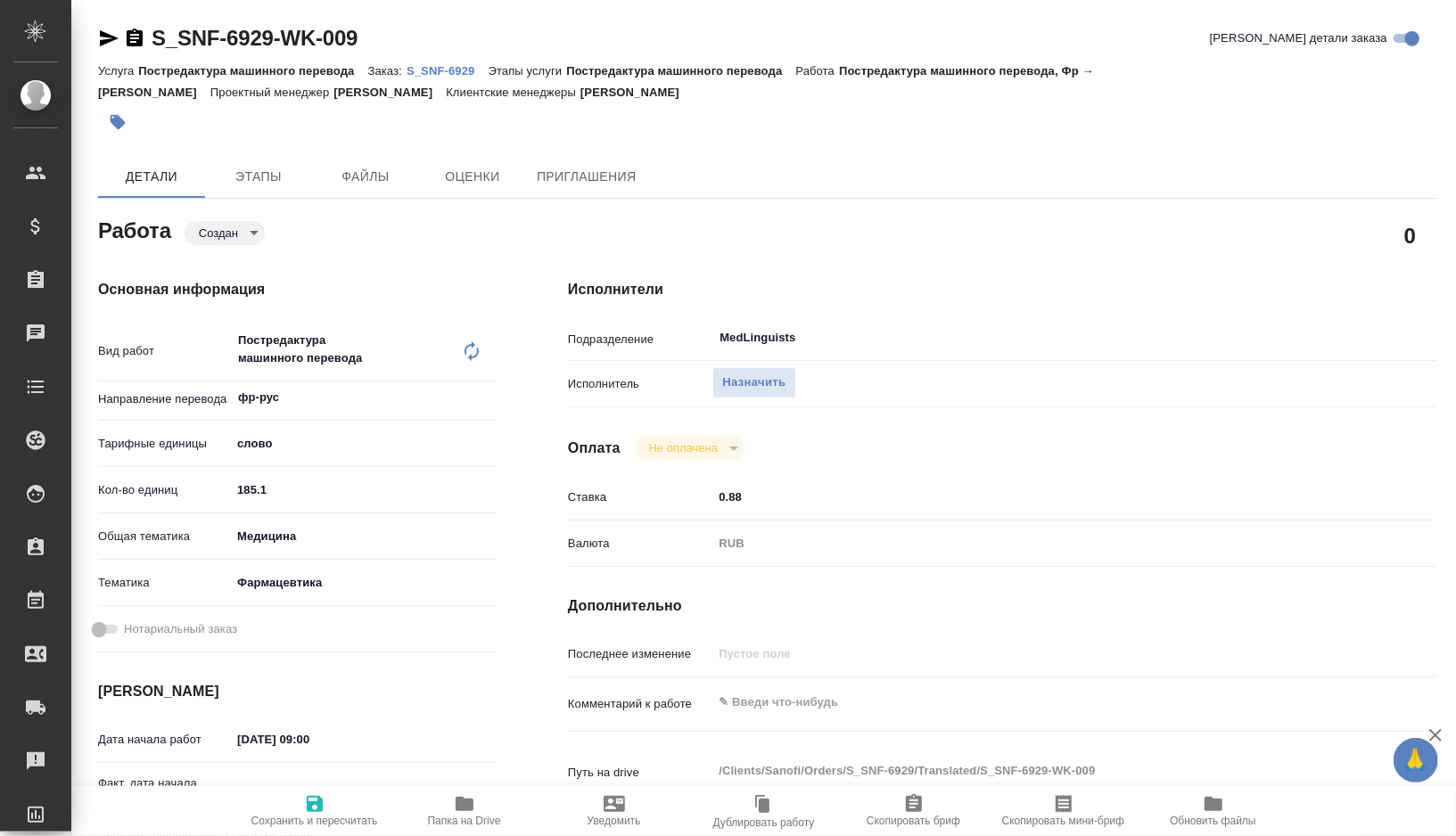
type textarea "x"
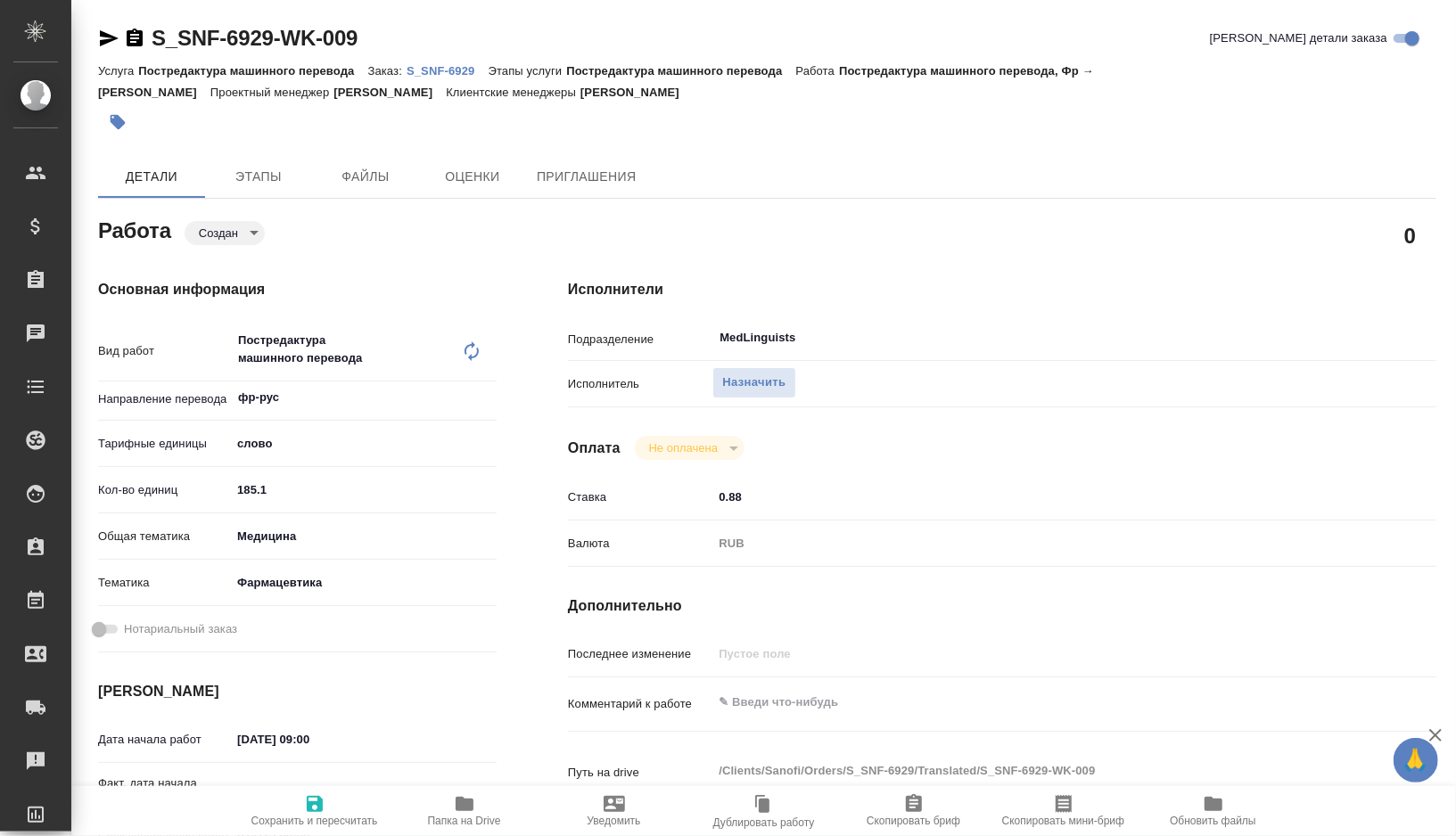
type textarea "x"
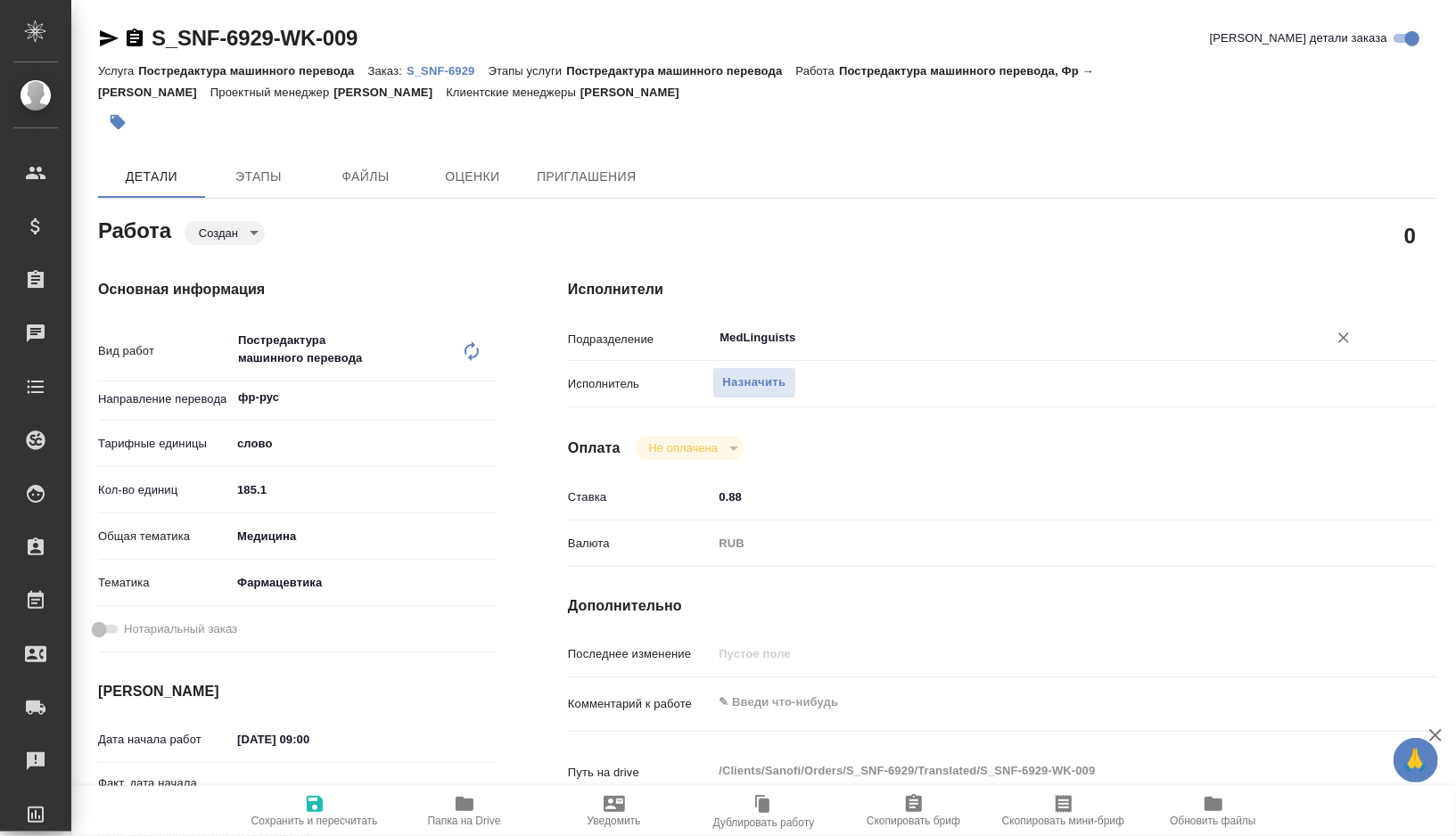
type textarea "x"
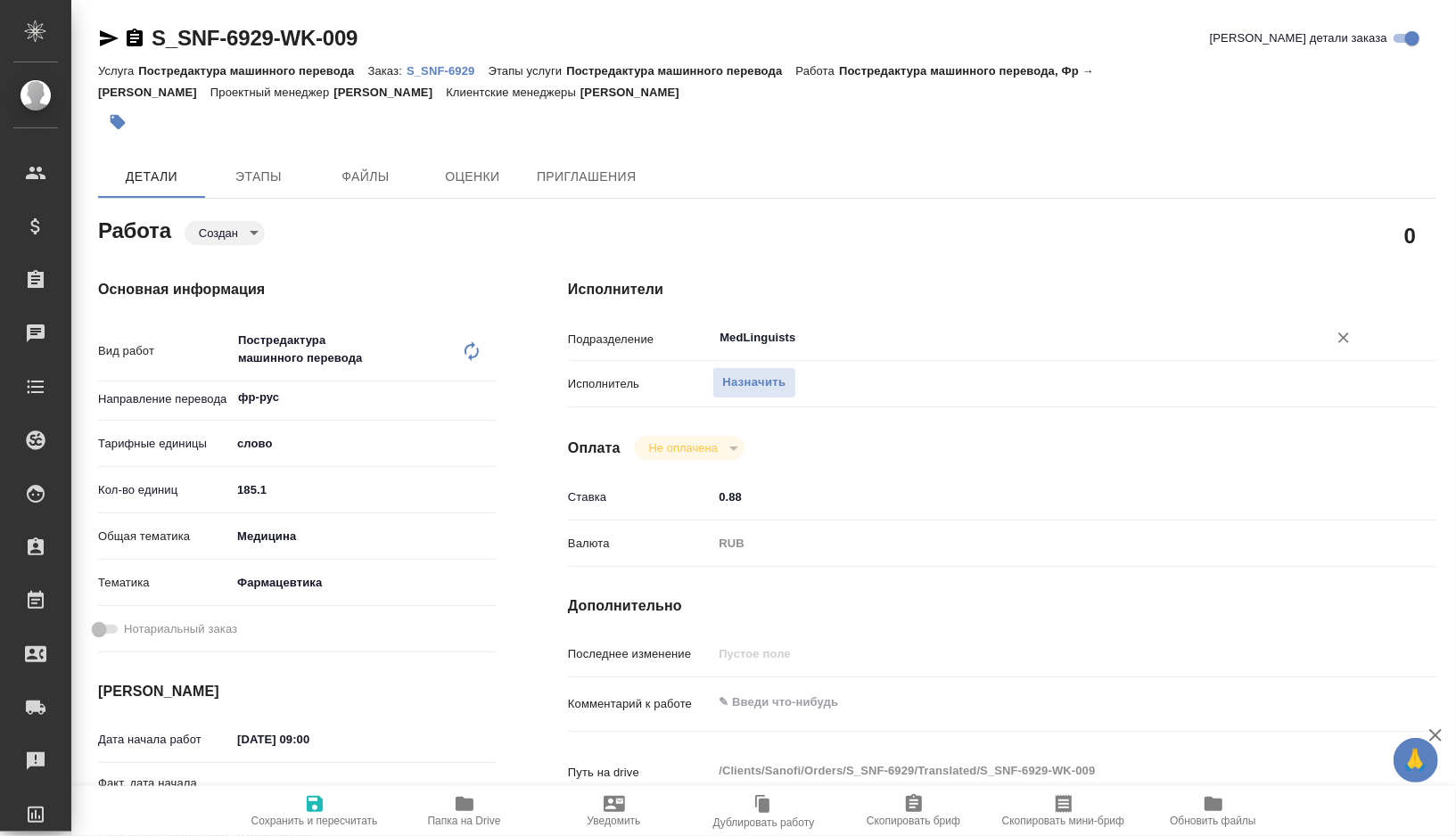
type textarea "x"
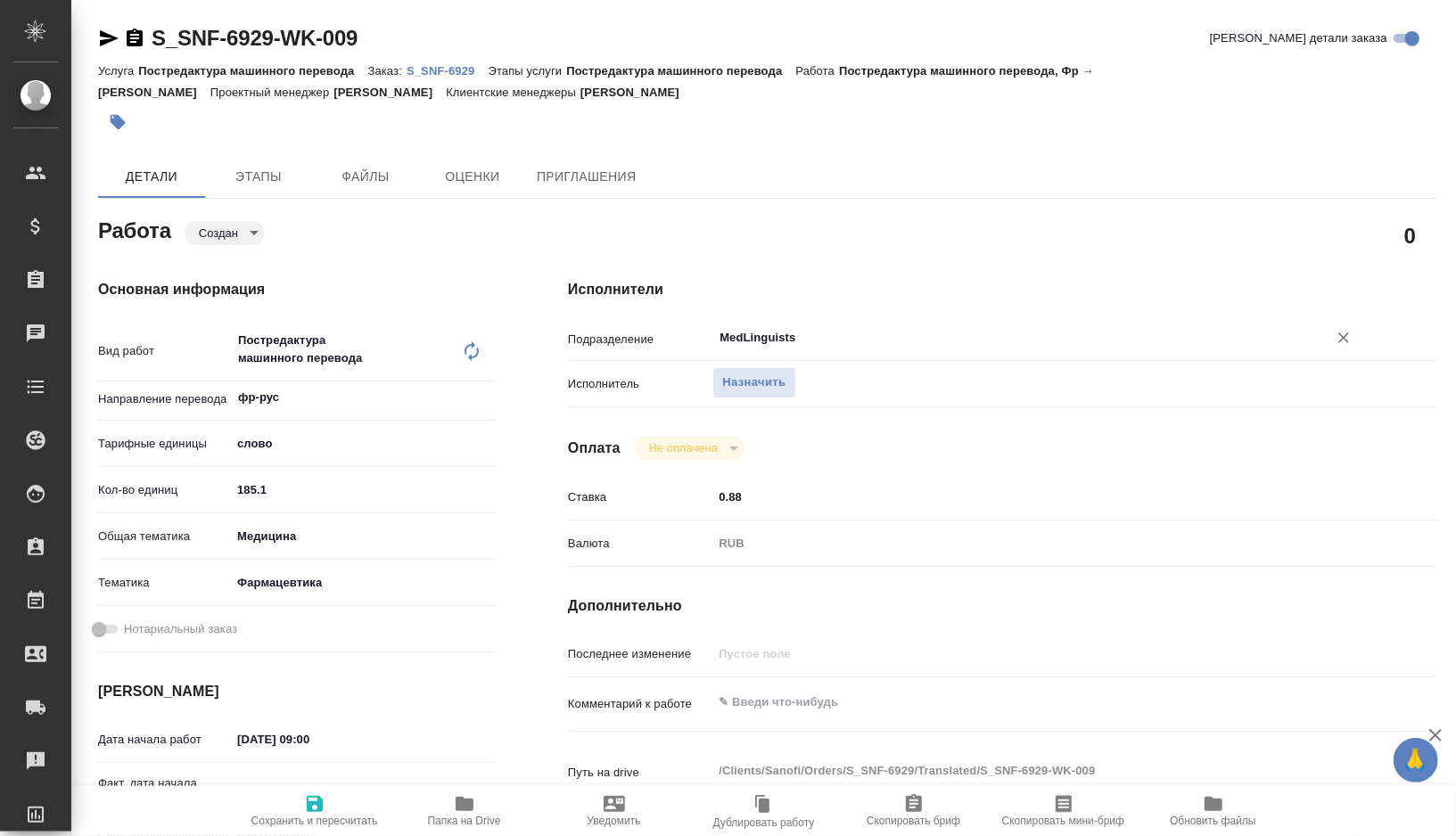
type textarea "x"
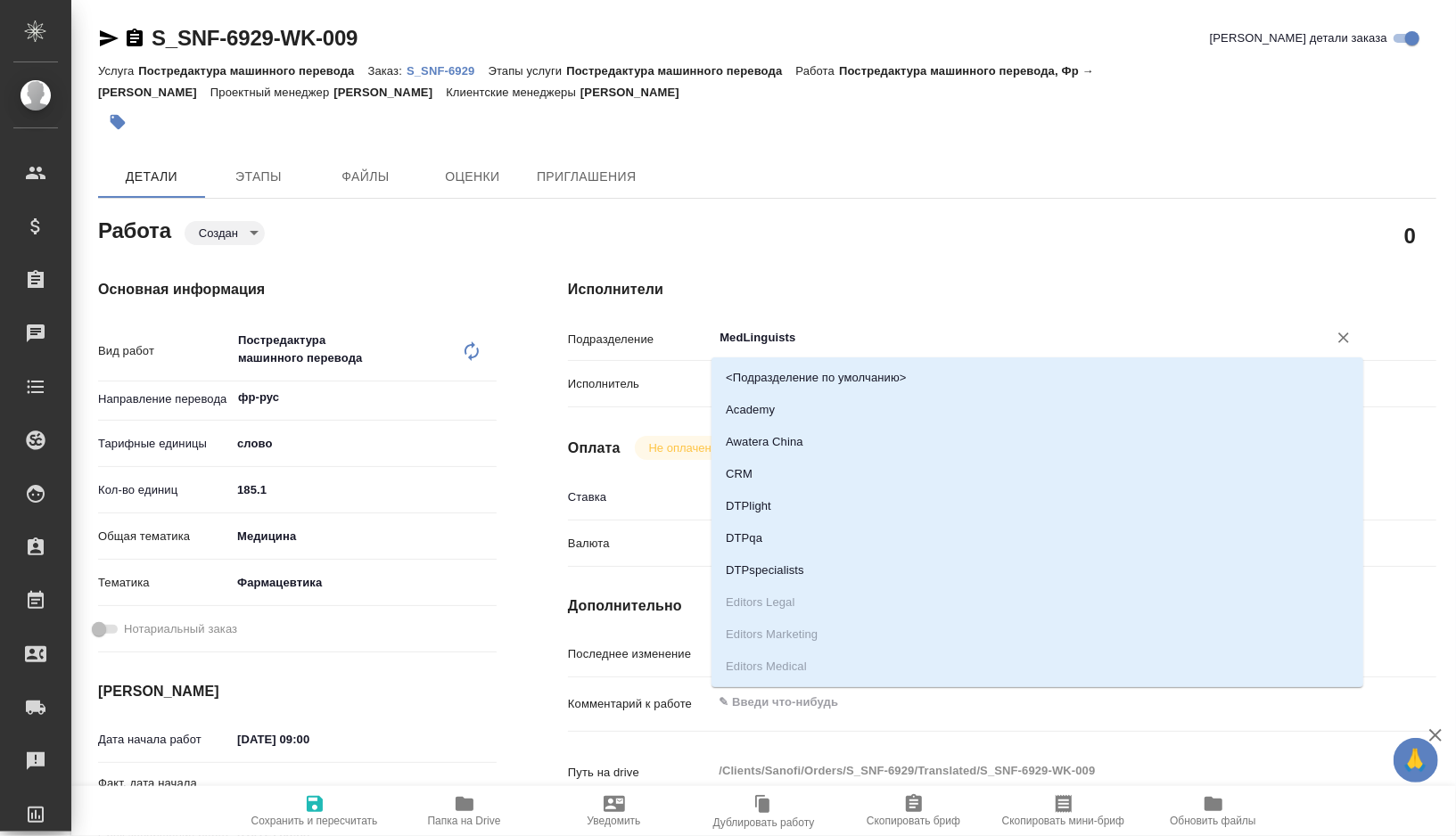
type textarea "x"
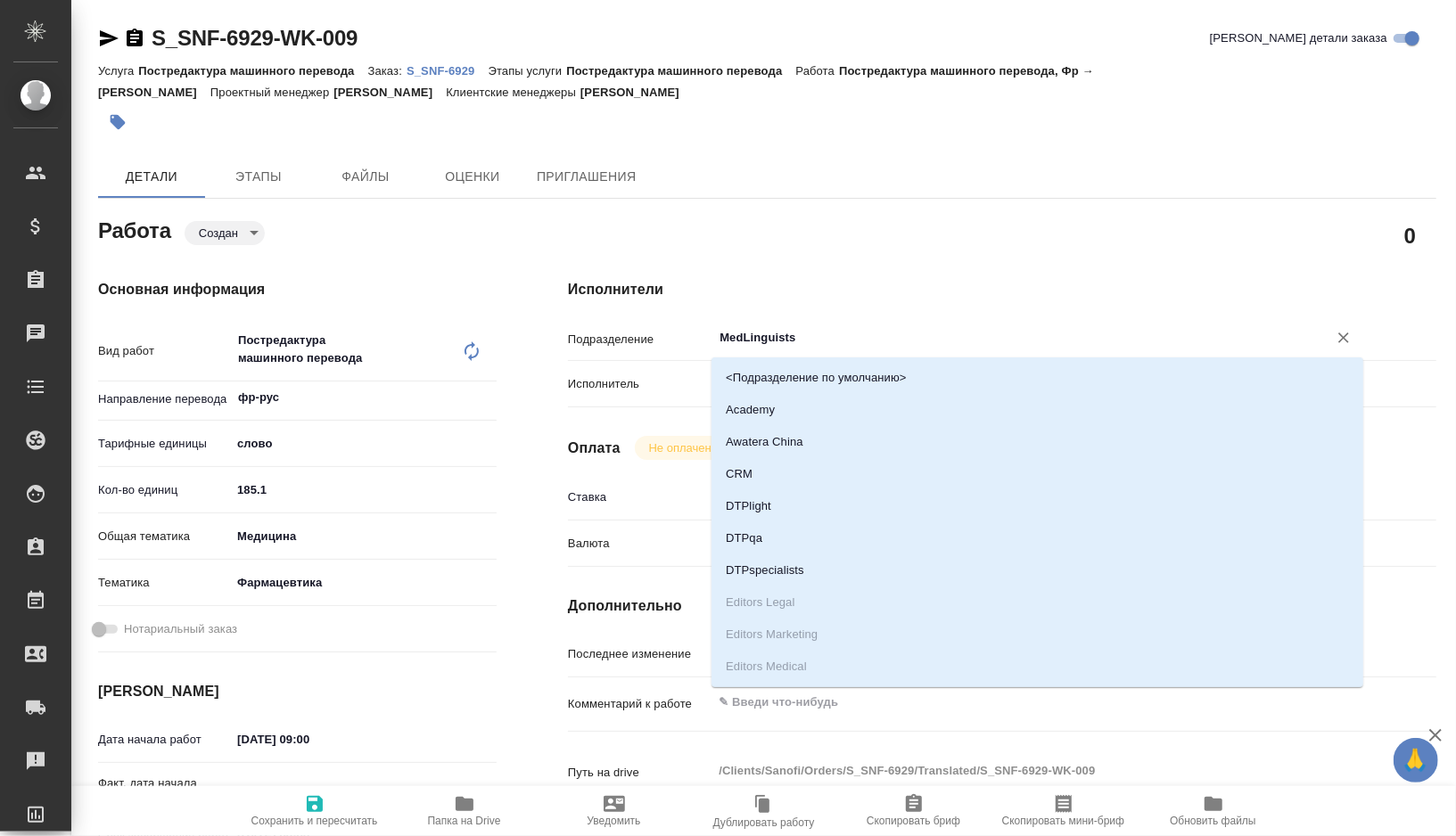
drag, startPoint x: 825, startPoint y: 332, endPoint x: 665, endPoint y: 331, distance: 160.0
click at [665, 331] on div "Подразделение MedLinguists ​" at bounding box center [1001, 338] width 869 height 32
type textarea "x"
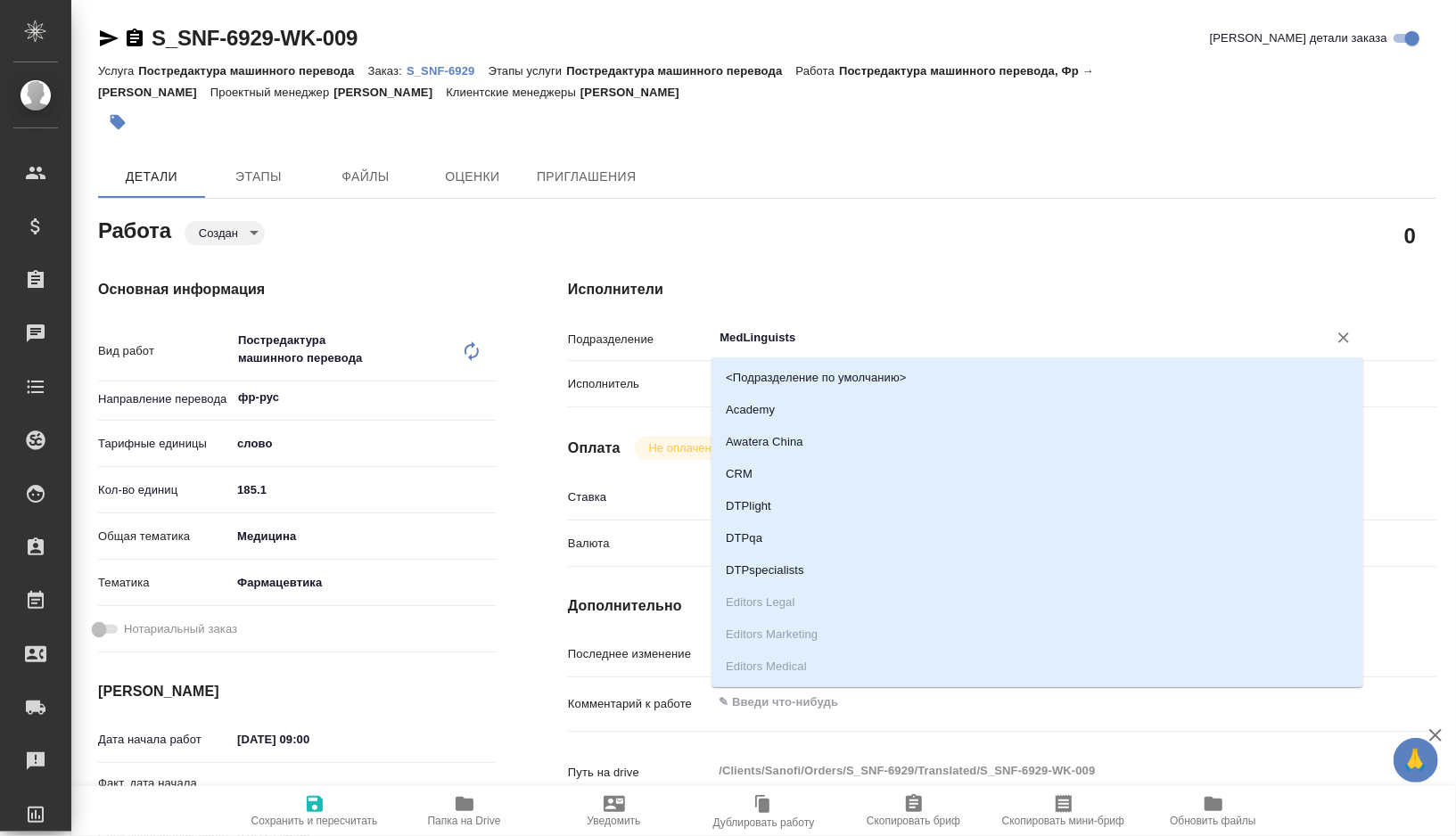
type textarea "x"
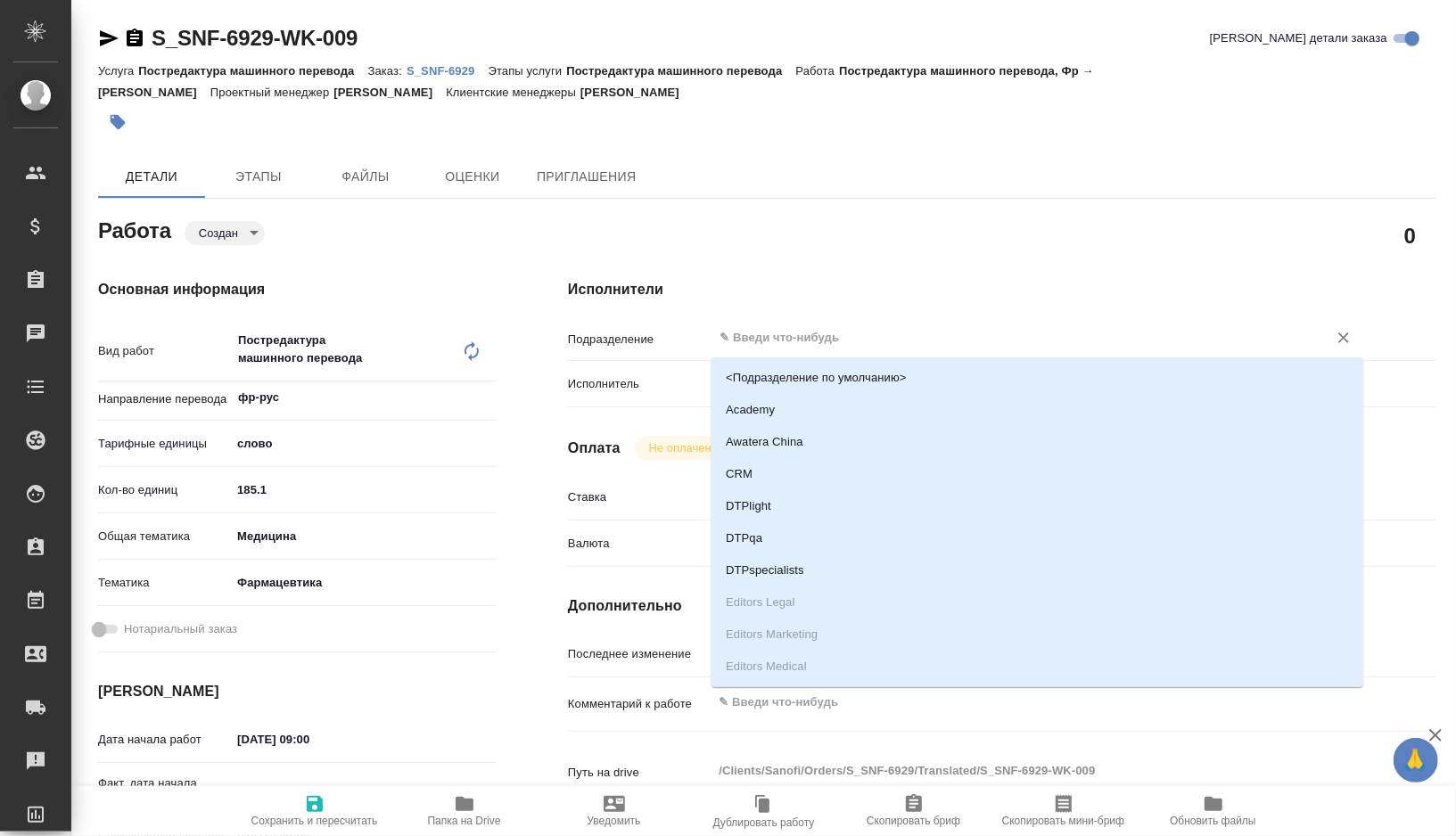
type textarea "x"
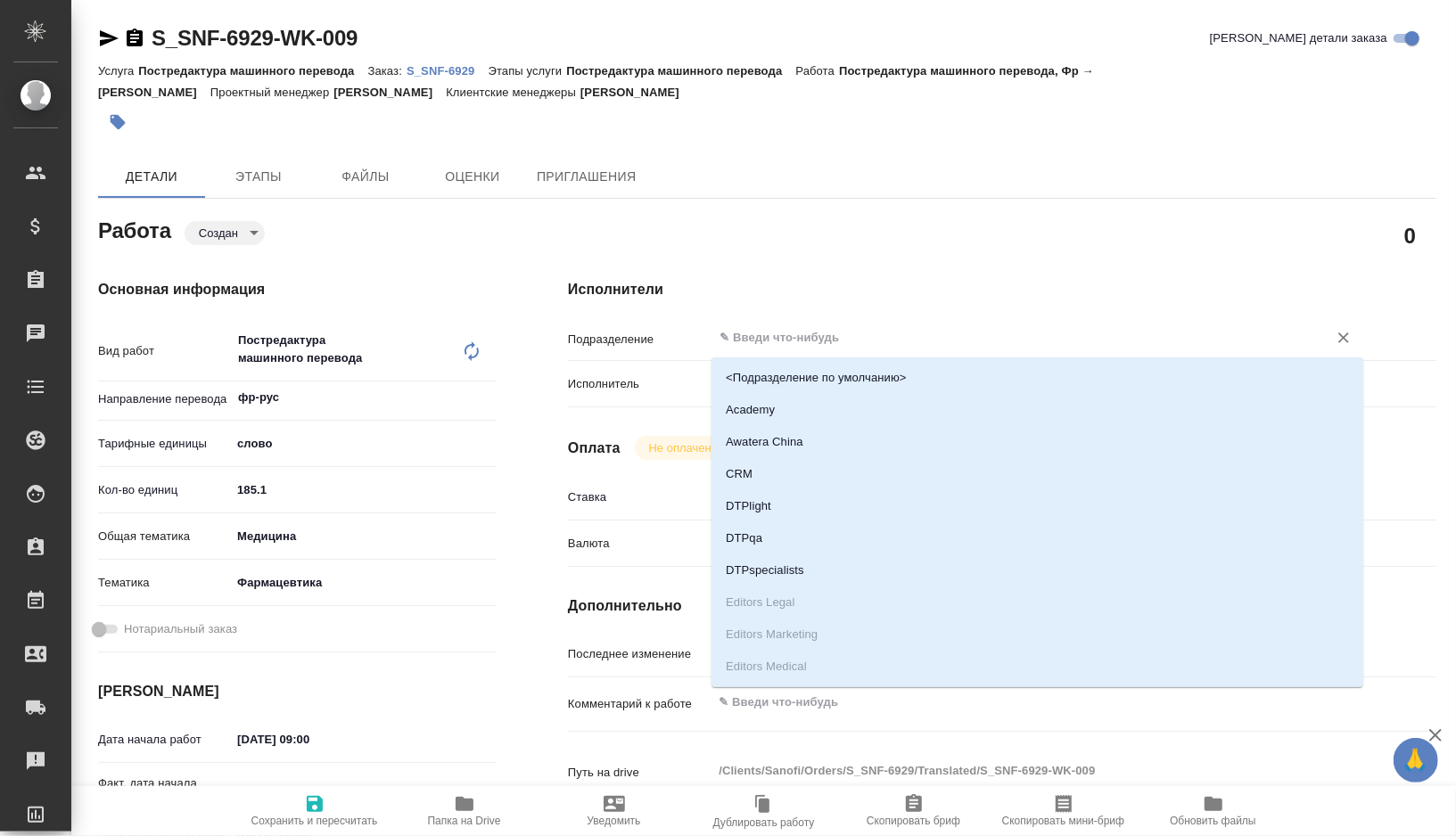
type textarea "x"
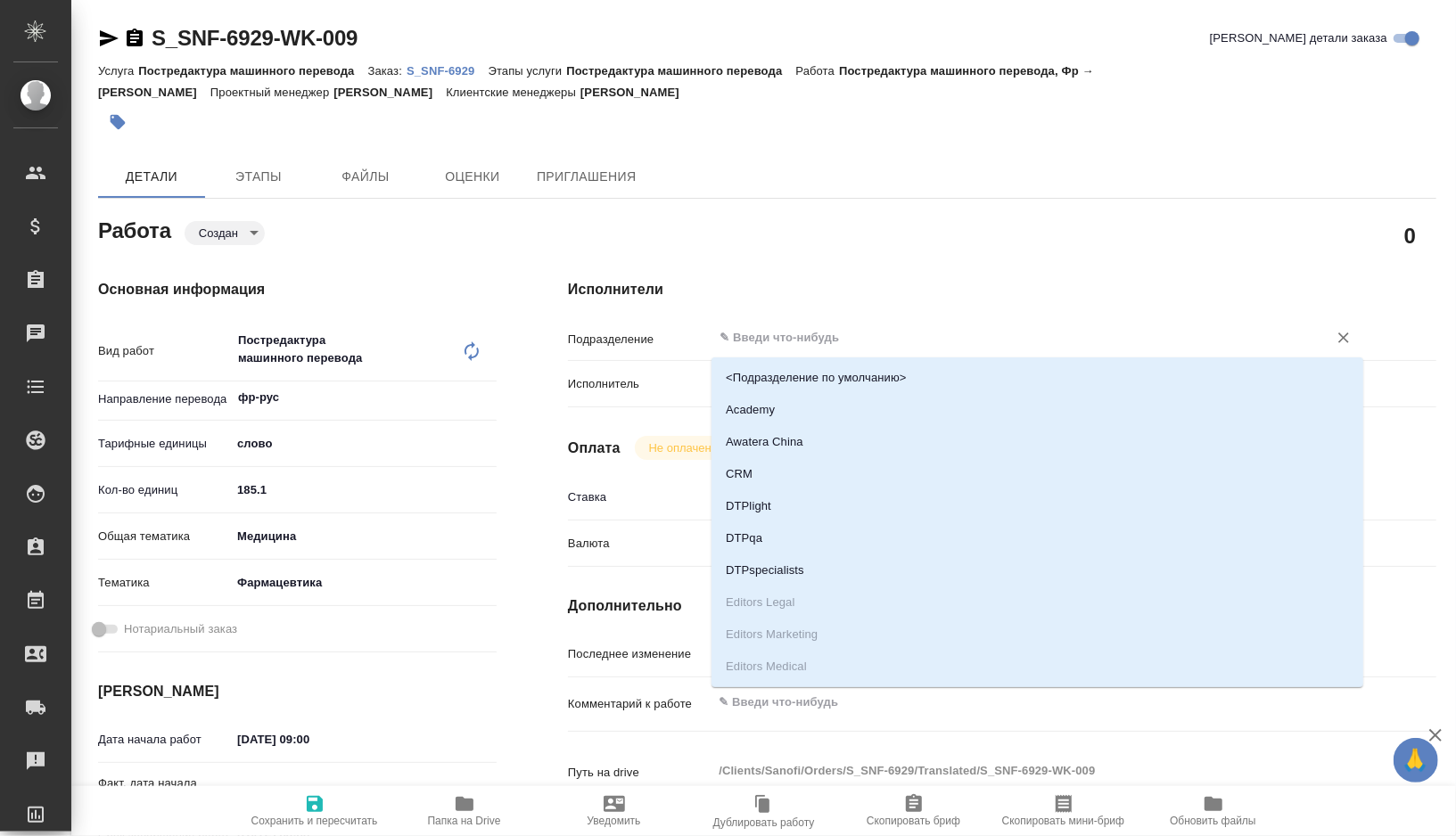
type textarea "x"
click at [780, 208] on div "0" at bounding box center [1001, 235] width 940 height 116
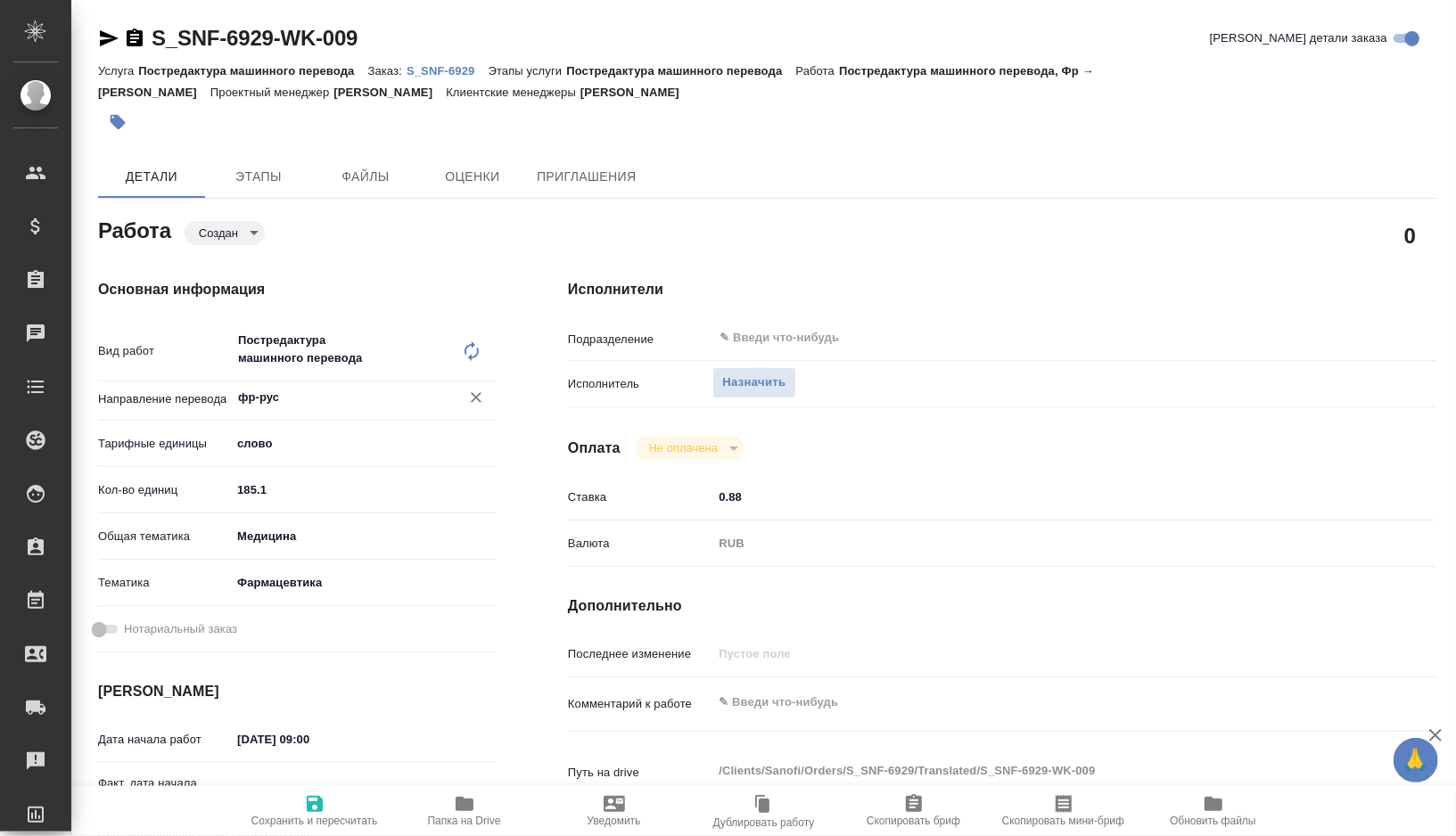
click at [274, 400] on input "фр-рус" at bounding box center [334, 398] width 195 height 22
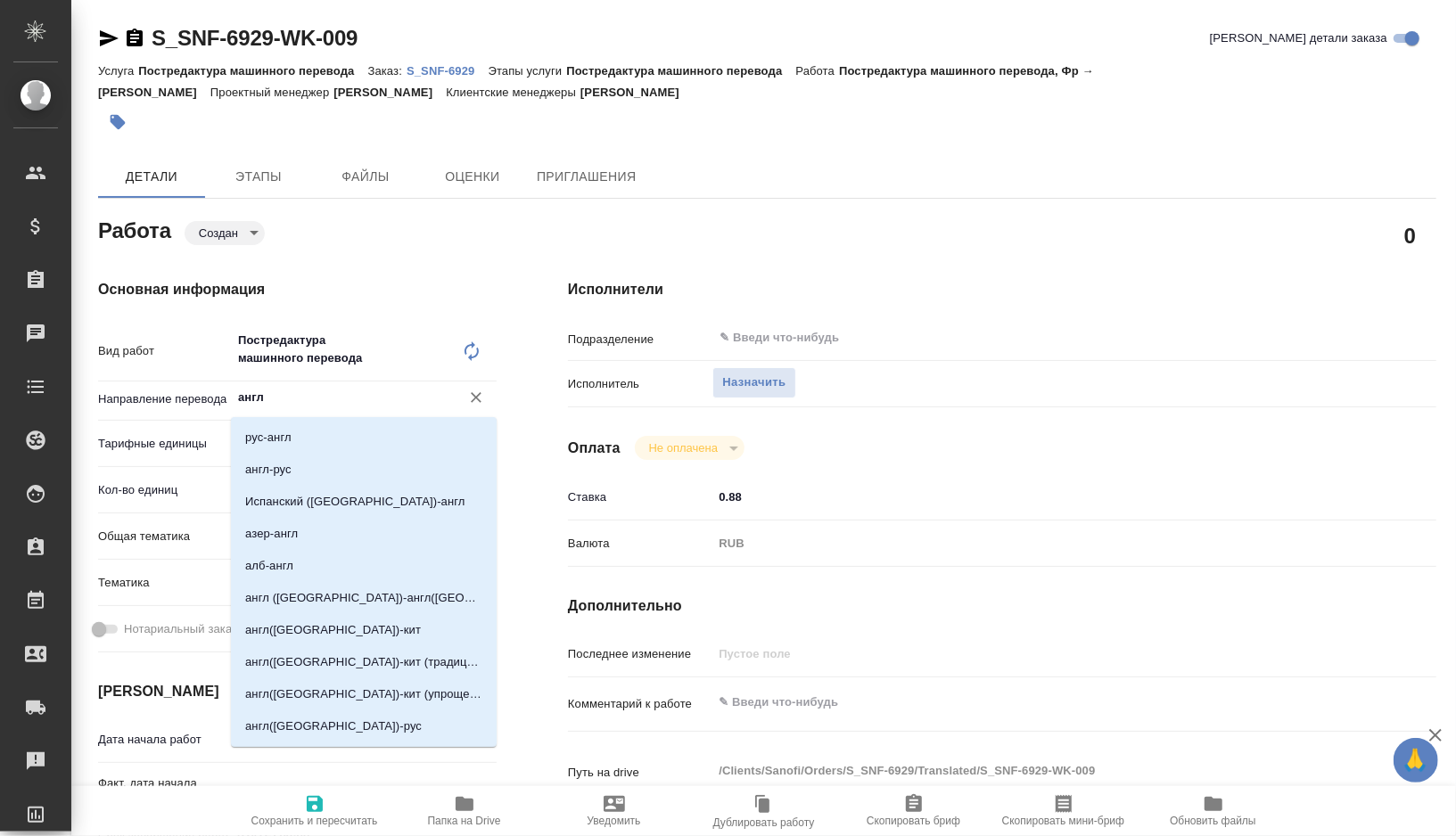
type input "англ-"
click at [271, 427] on li "англ-рус" at bounding box center [364, 438] width 265 height 32
type textarea "x"
type input "англ-рус"
type textarea "x"
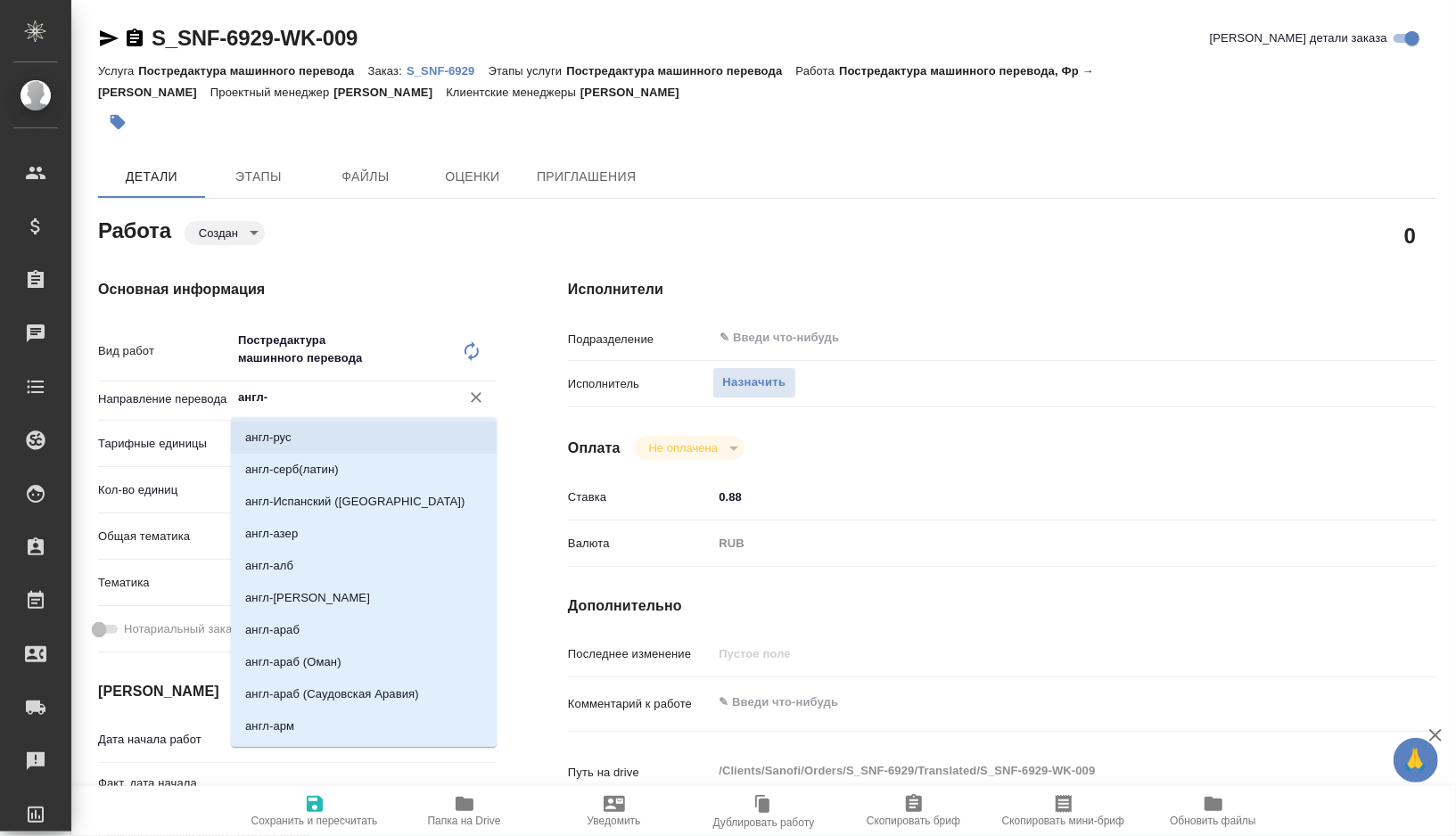
type textarea "x"
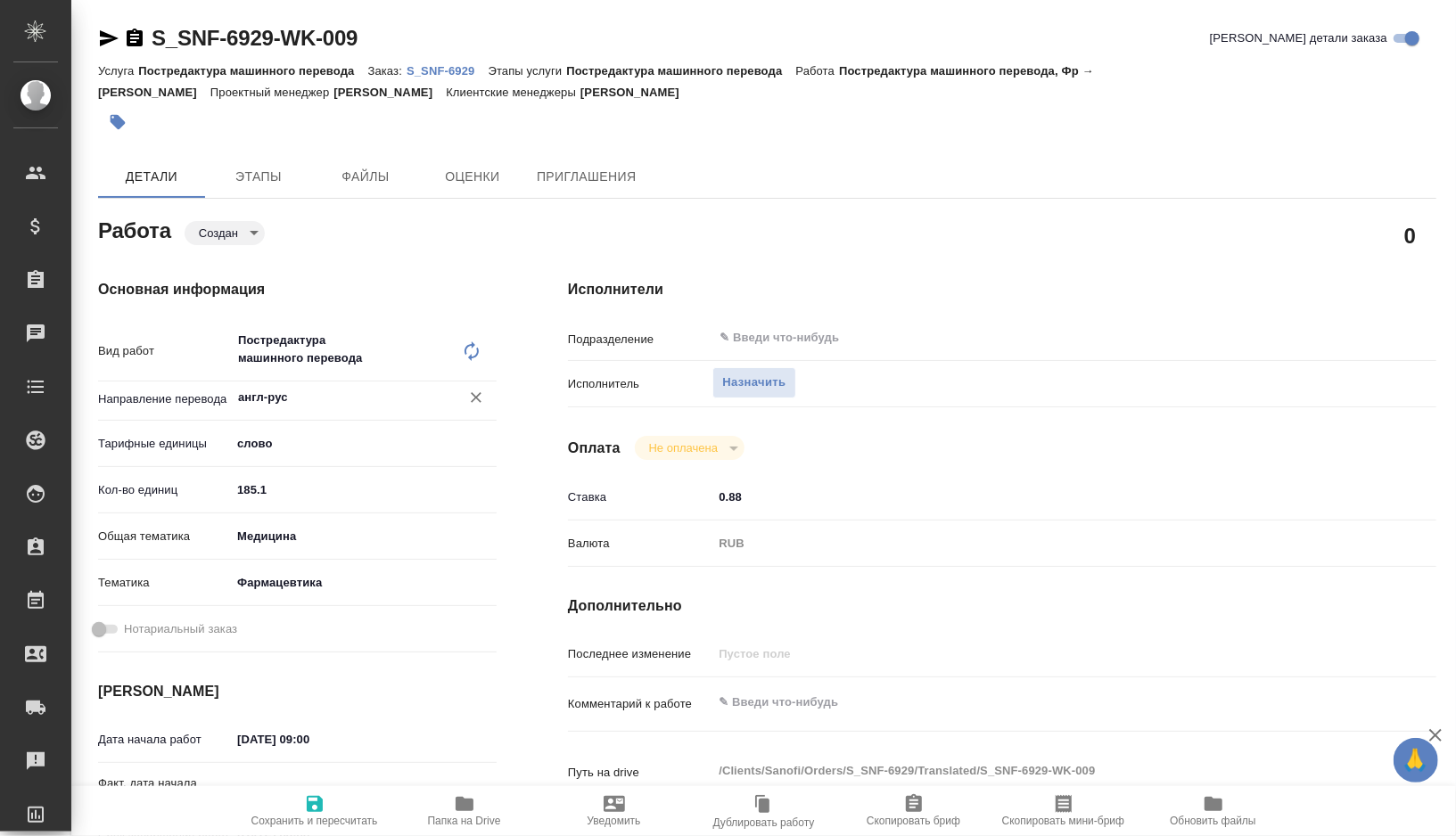
type input "англ-рус"
drag, startPoint x: 278, startPoint y: 488, endPoint x: 139, endPoint y: 488, distance: 139.0
click at [139, 488] on div "Кол-во единиц 185.1" at bounding box center [297, 490] width 398 height 32
type textarea "x"
type input "2"
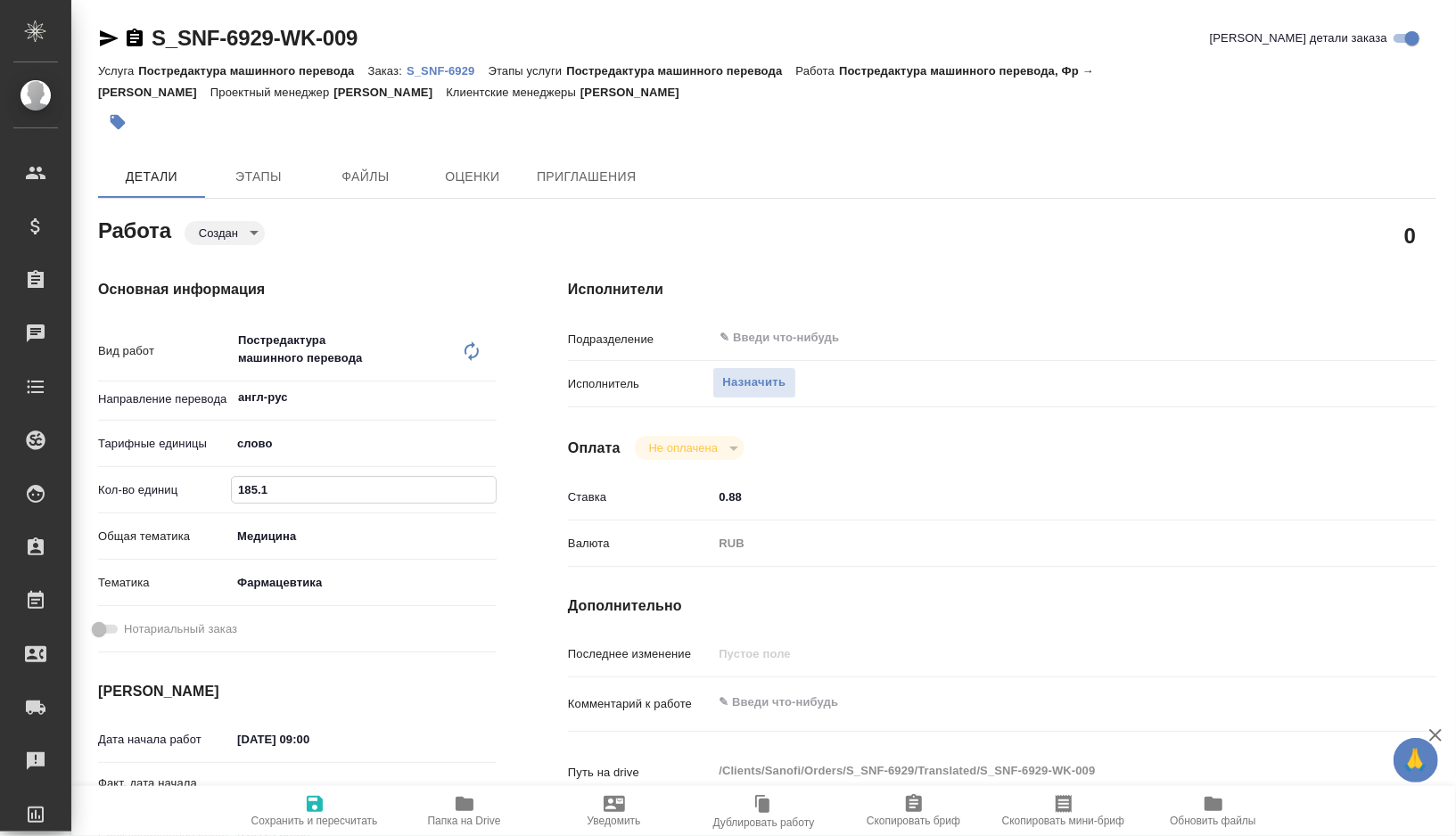
type textarea "x"
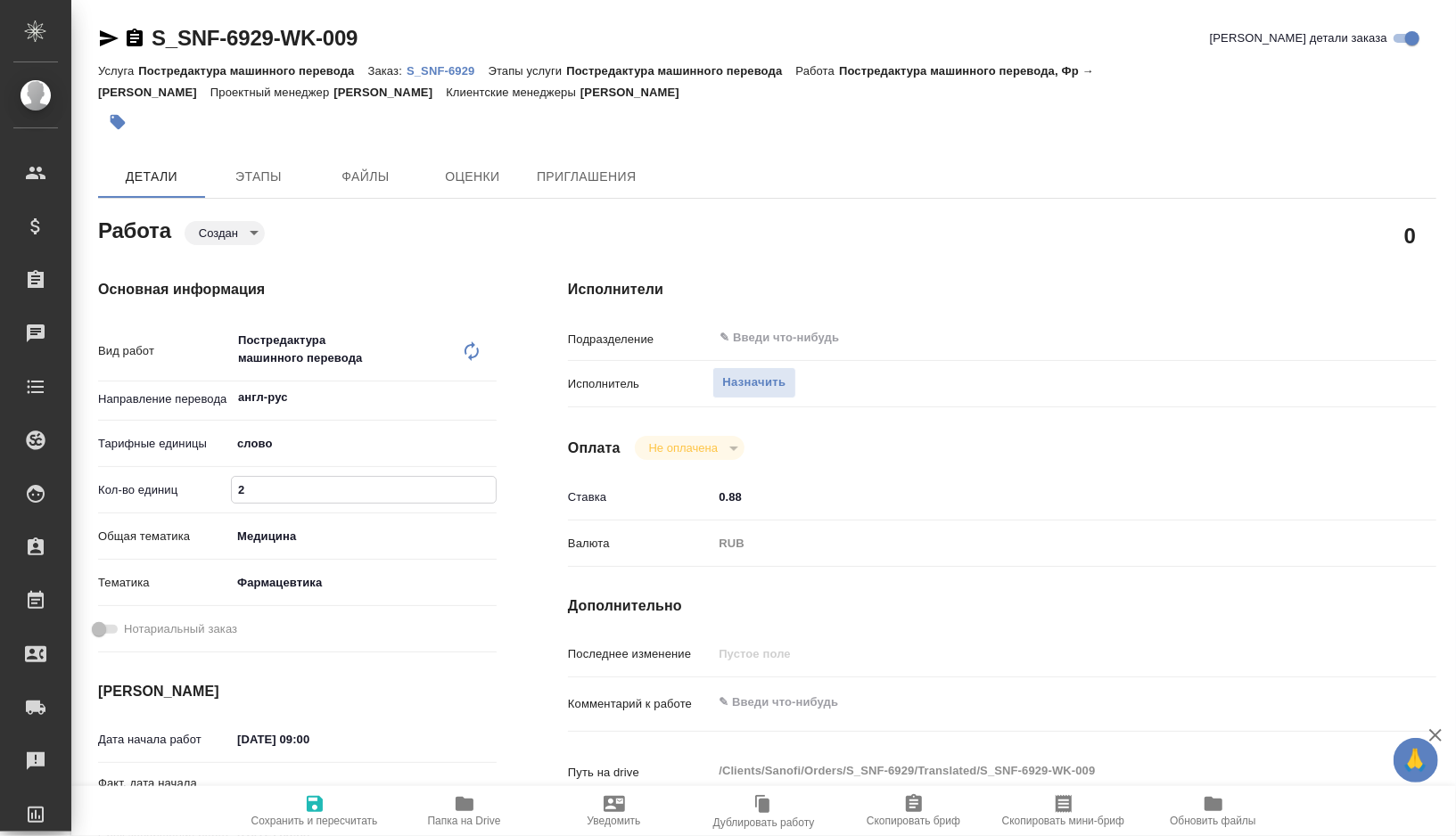
type input "26"
type textarea "x"
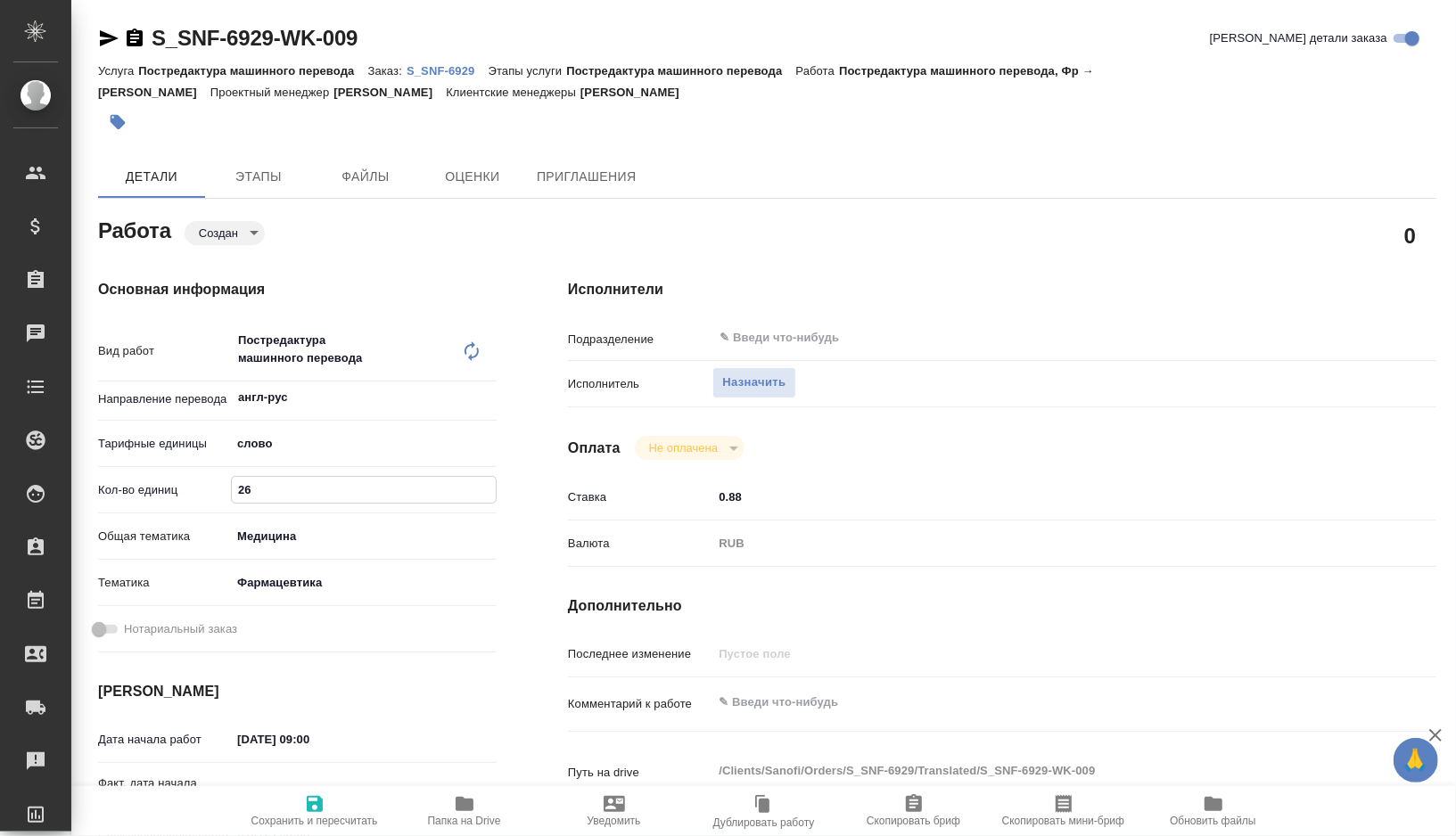
type textarea "x"
type input "265"
type textarea "x"
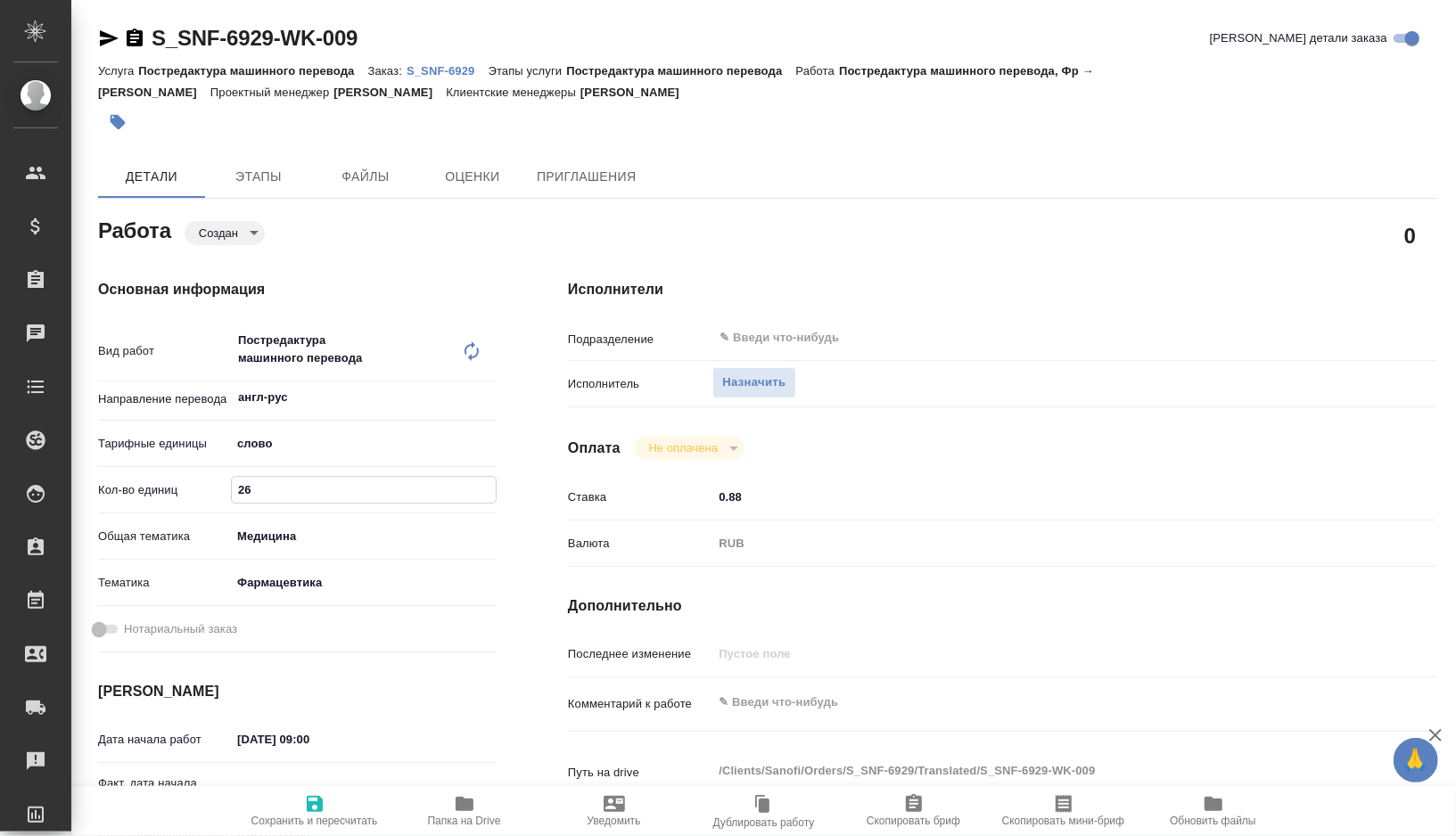
type textarea "x"
type input "265"
click at [752, 482] on div "Ставка 0.88" at bounding box center [1001, 497] width 869 height 32
drag, startPoint x: 756, startPoint y: 498, endPoint x: 639, endPoint y: 498, distance: 117.0
click at [639, 498] on div "Ставка 0.88" at bounding box center [1001, 497] width 869 height 32
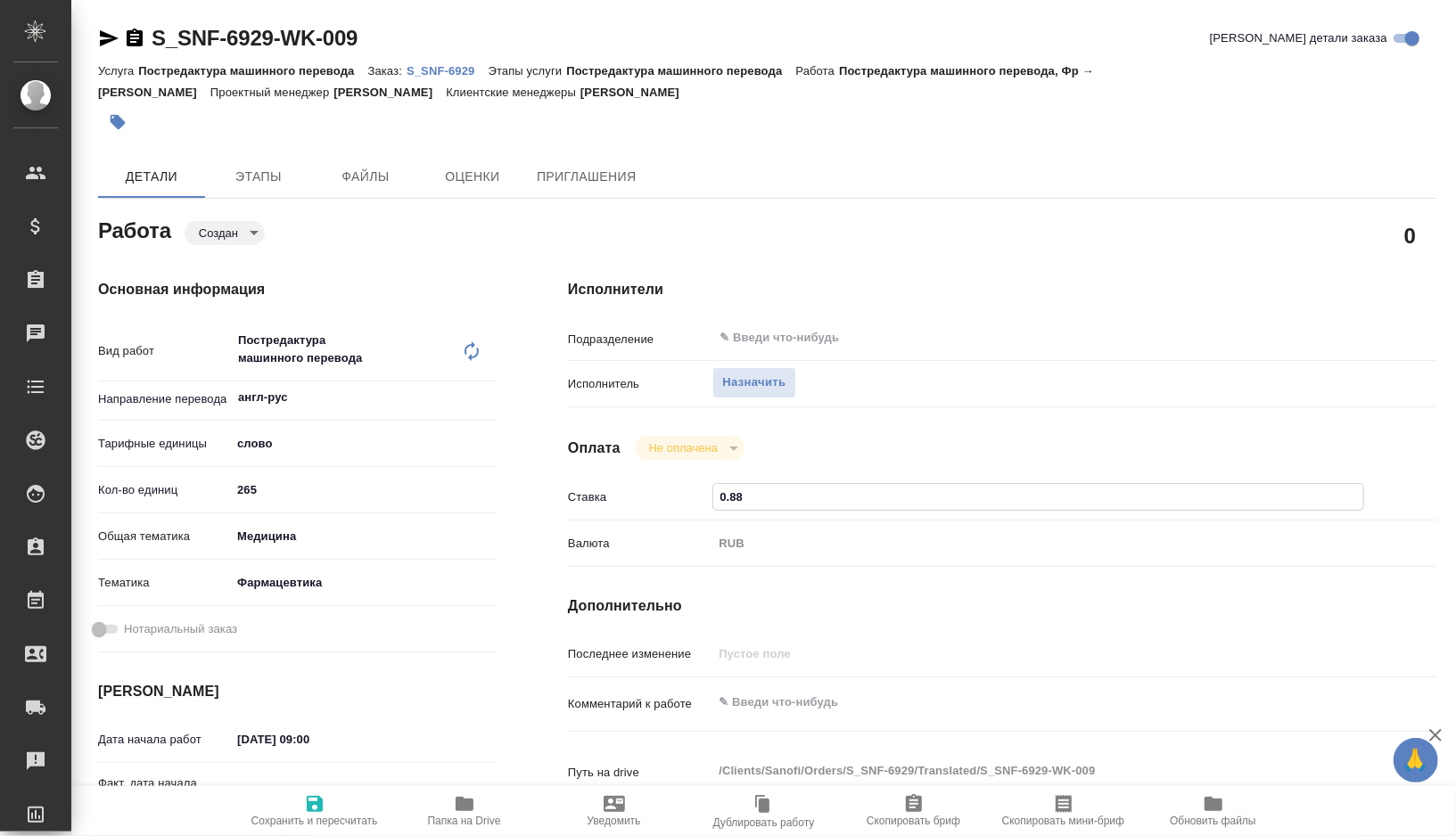
type textarea "x"
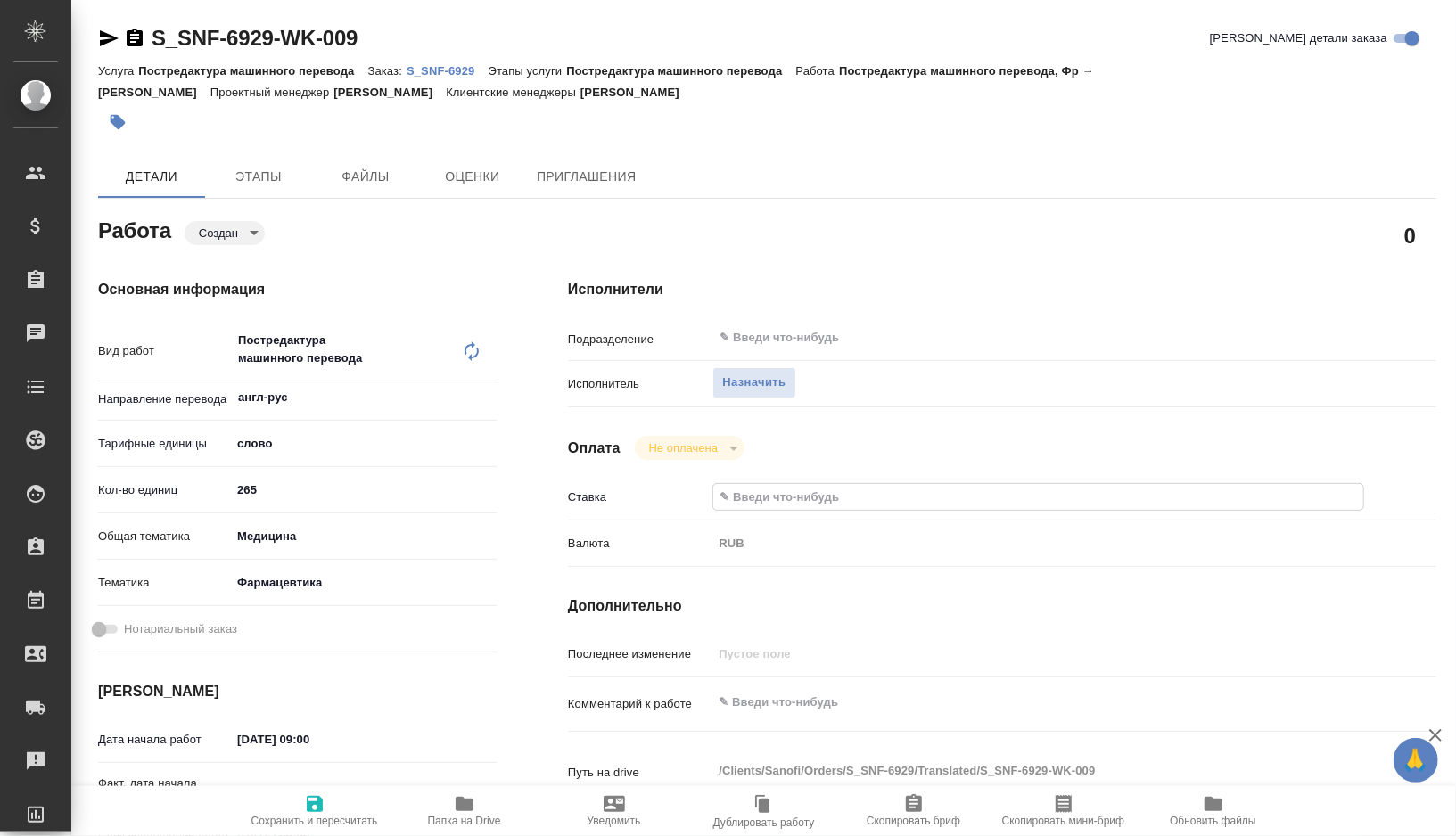
type textarea "x"
click at [797, 716] on textarea at bounding box center [1038, 702] width 652 height 31
type textarea "x"
type textarea "п"
type textarea "x"
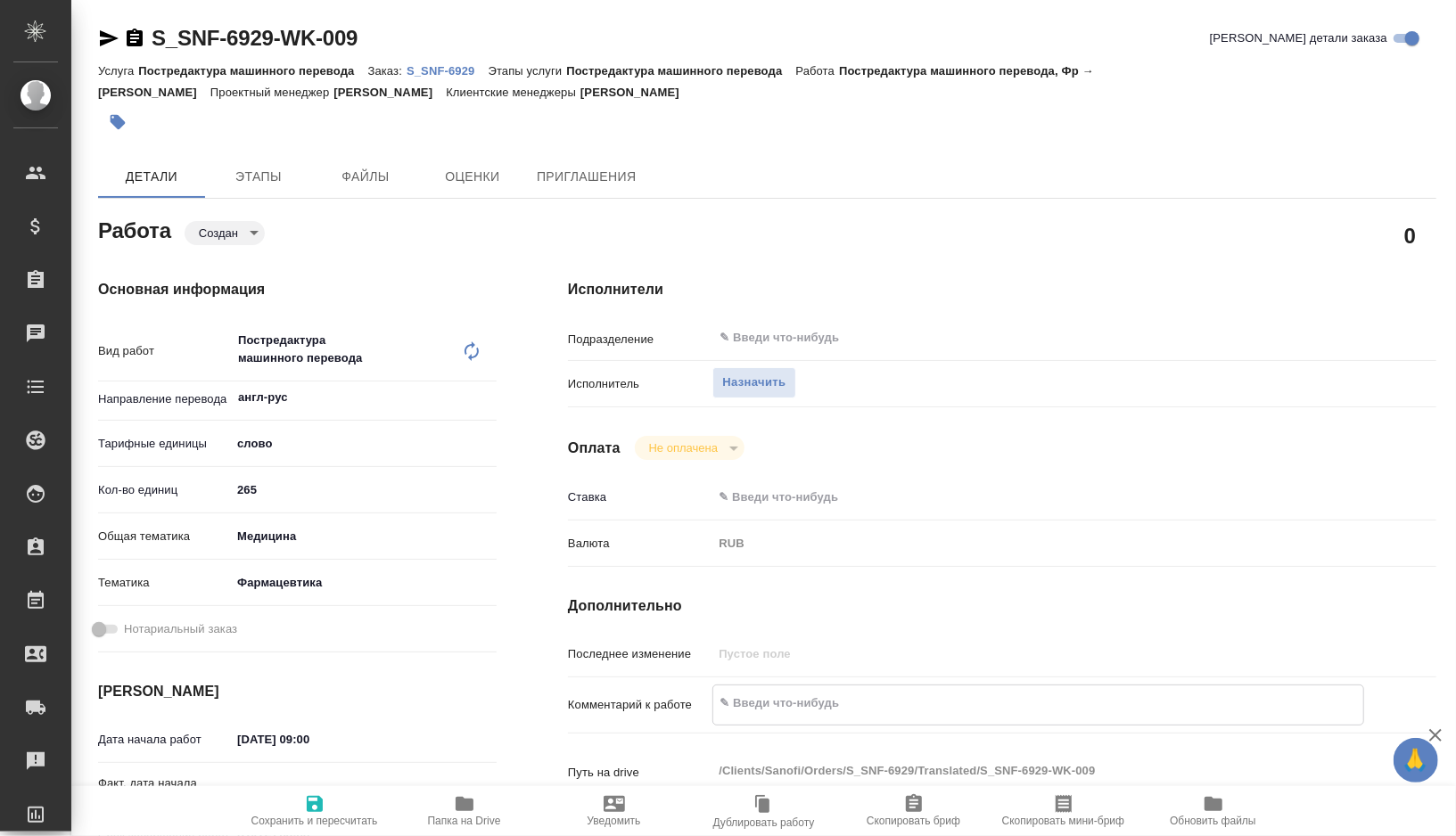
type textarea "x"
type textarea "пе"
type textarea "x"
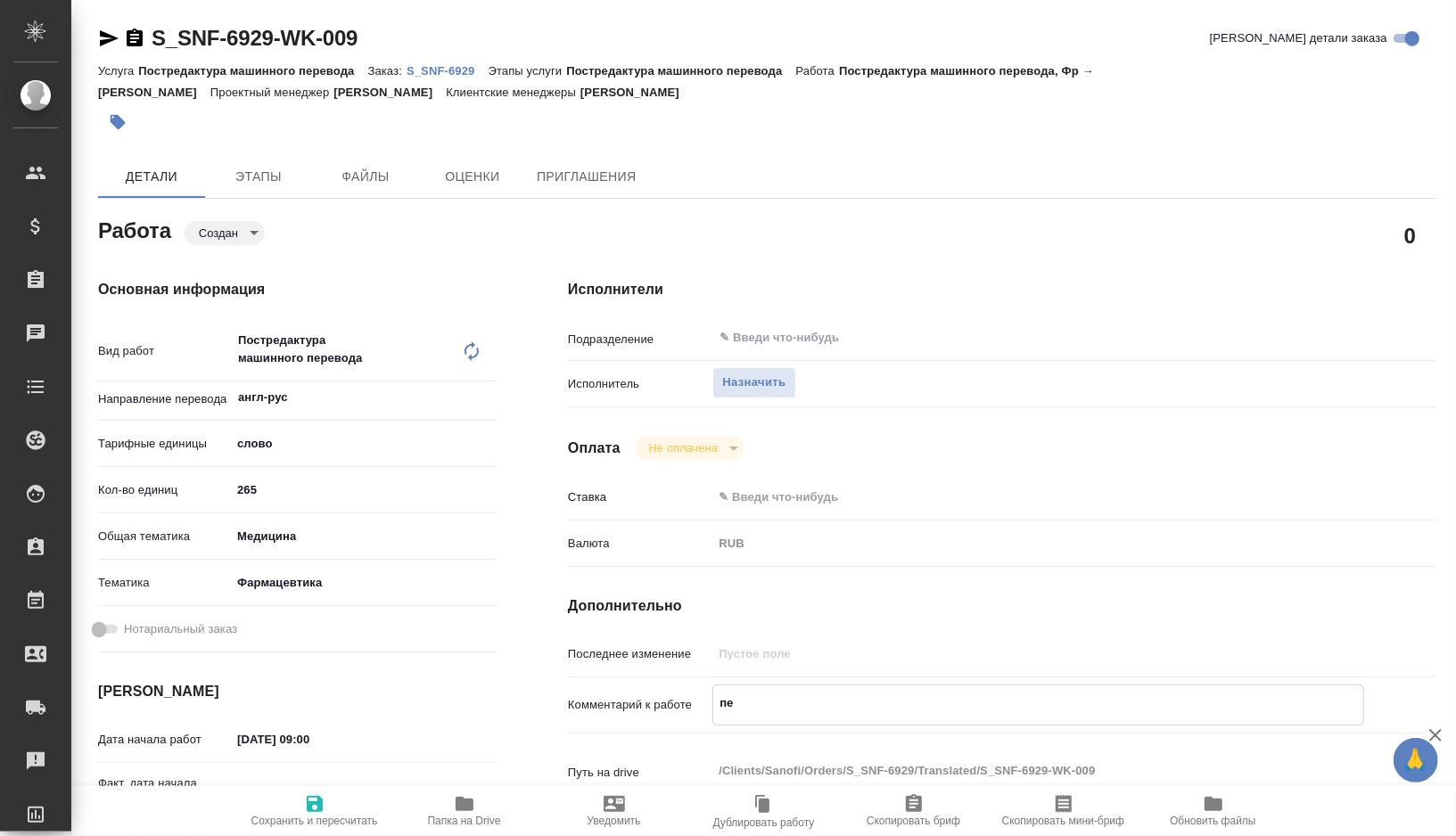
type textarea "x"
type textarea "пере"
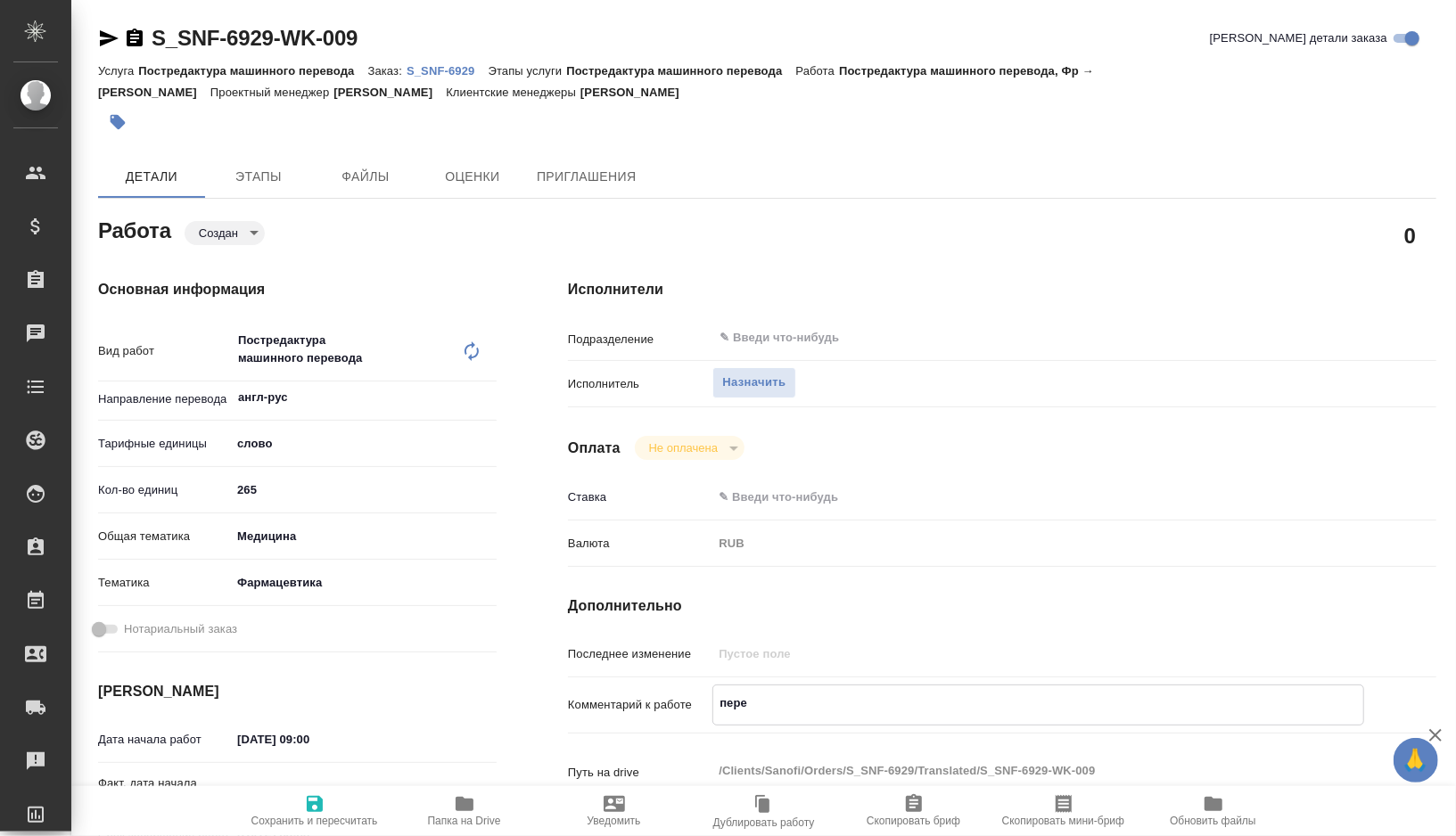
type textarea "x"
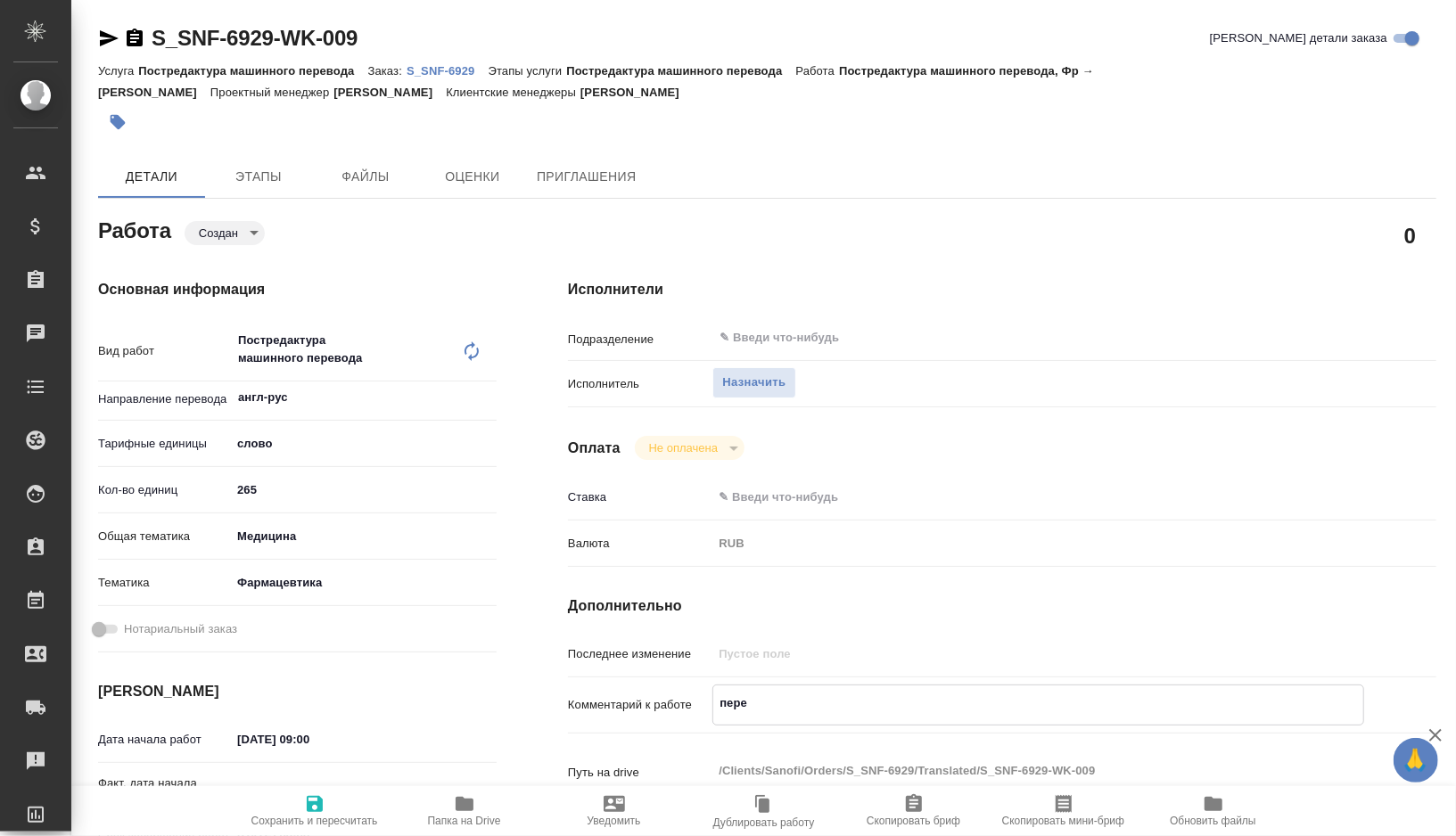
type textarea "x"
type textarea "перев"
type textarea "x"
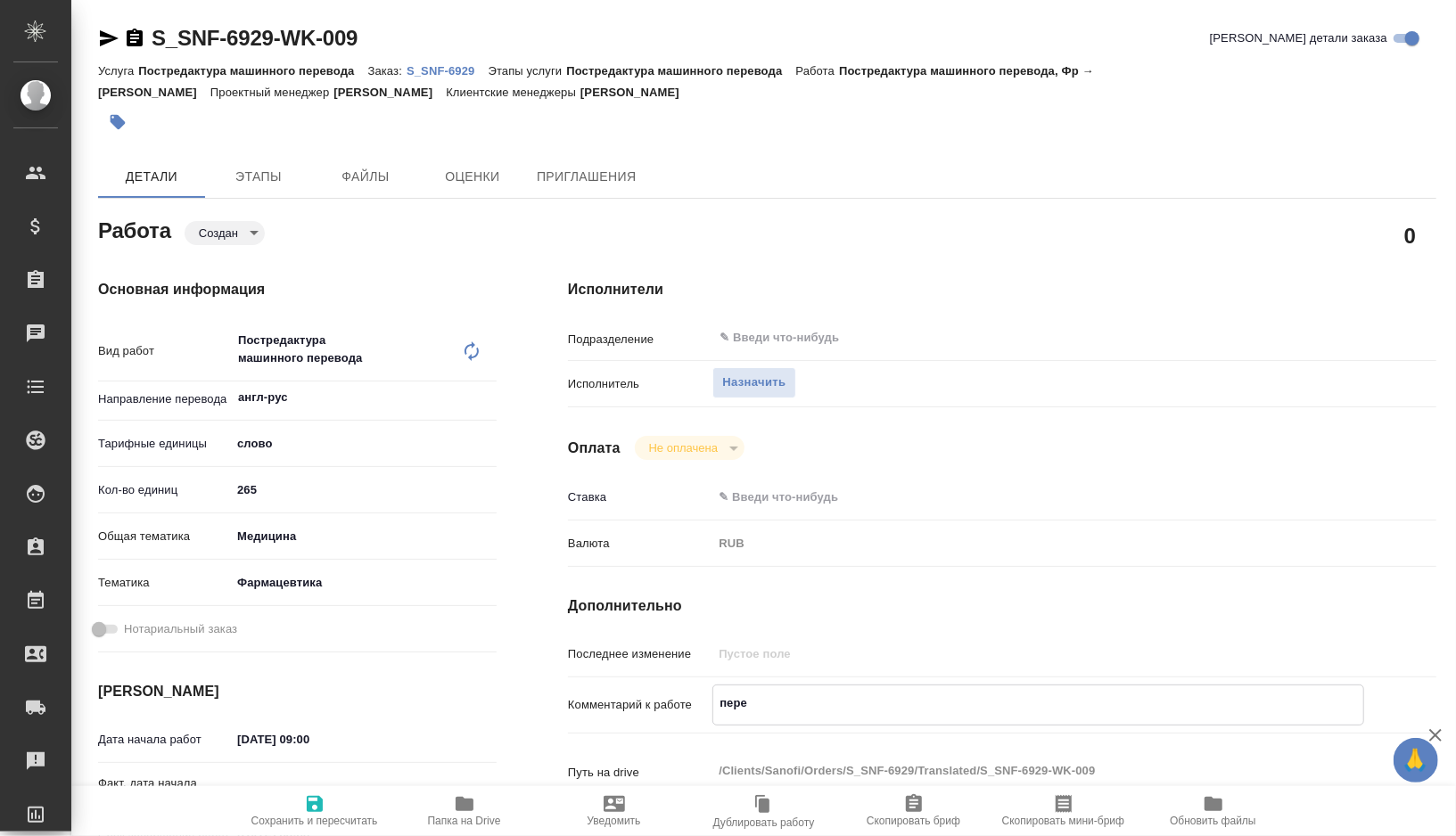
type textarea "x"
type textarea "переве"
type textarea "x"
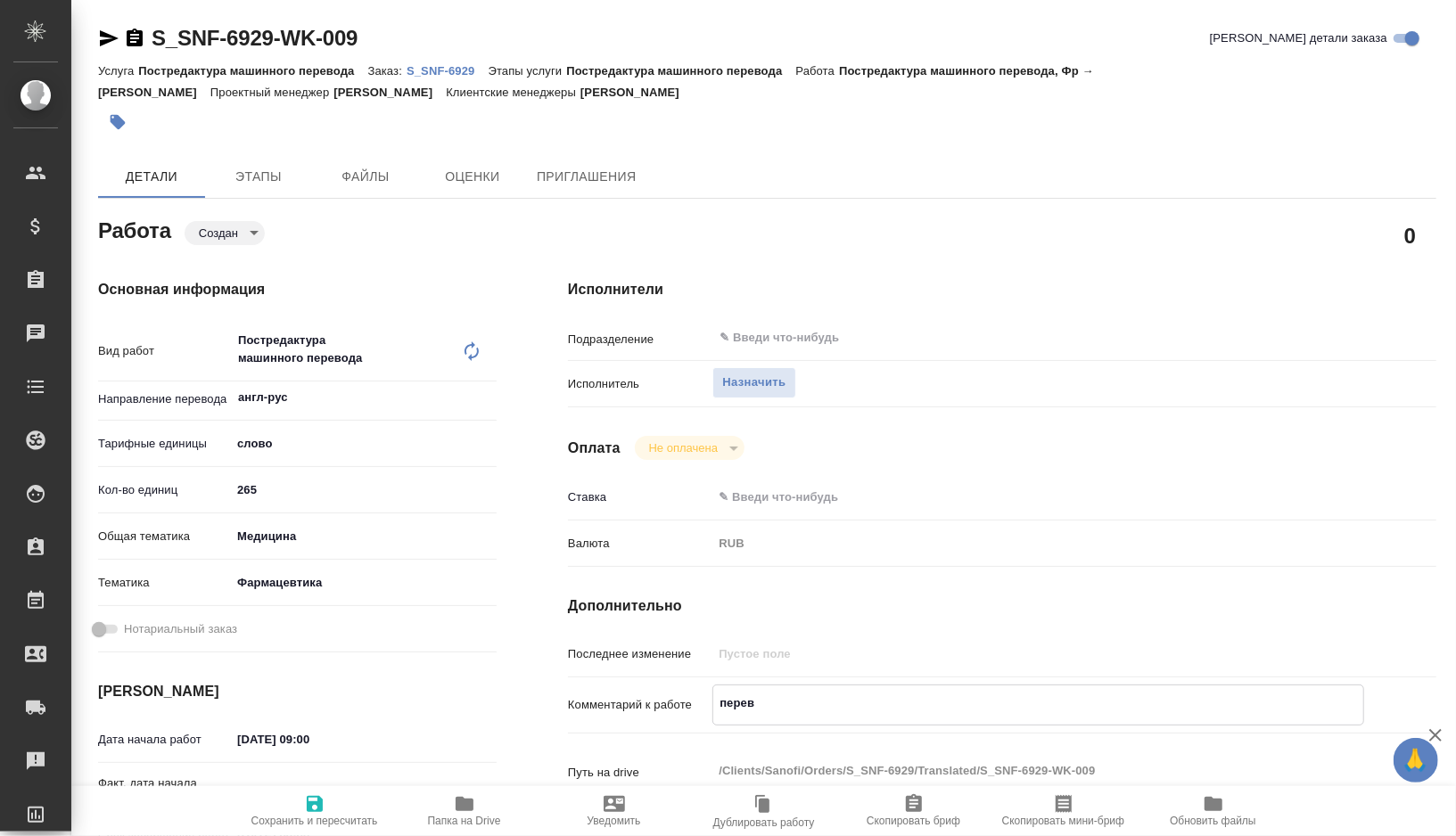
type textarea "x"
type textarea "перев"
type textarea "x"
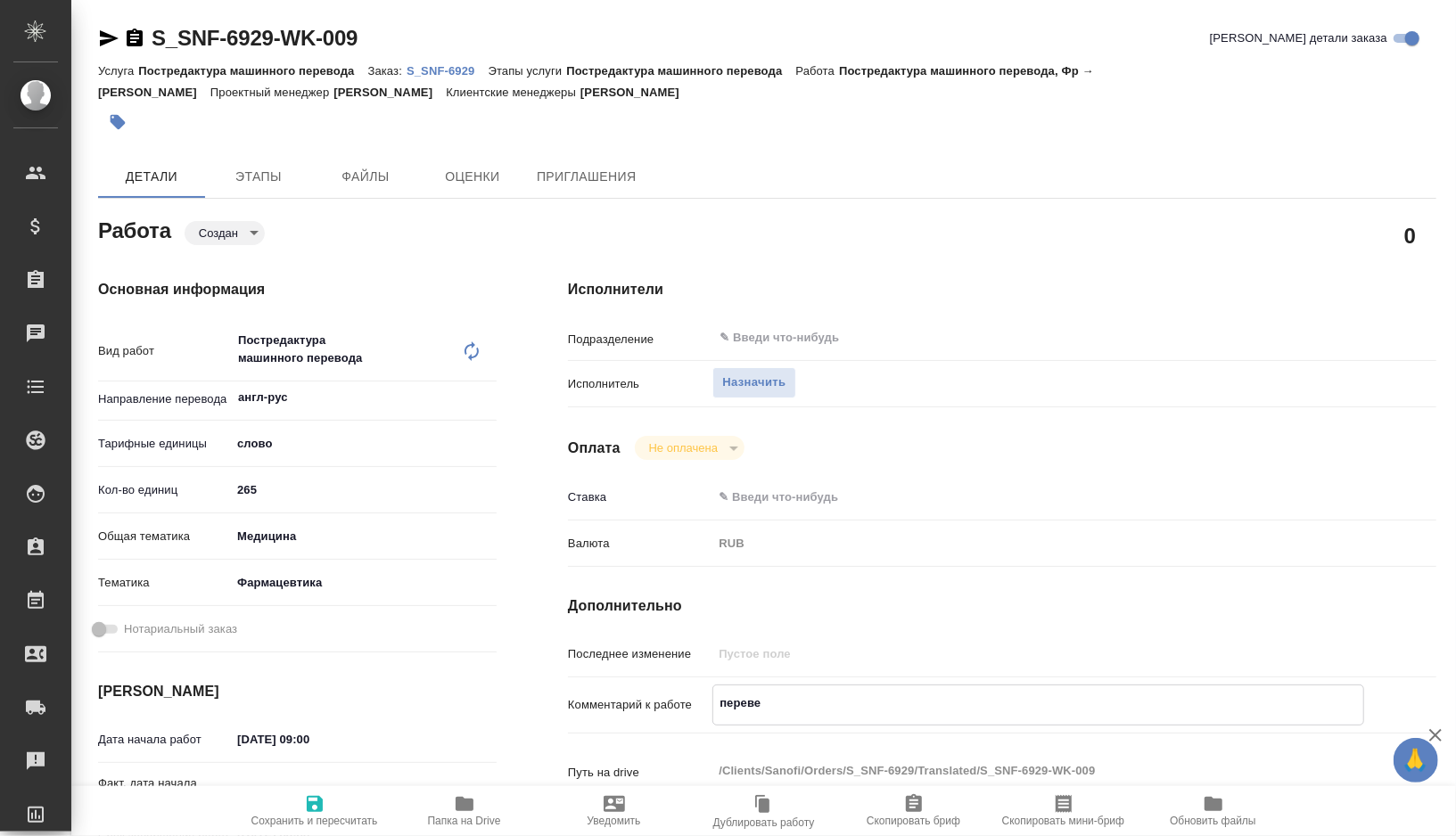
type textarea "x"
type textarea "перево"
type textarea "x"
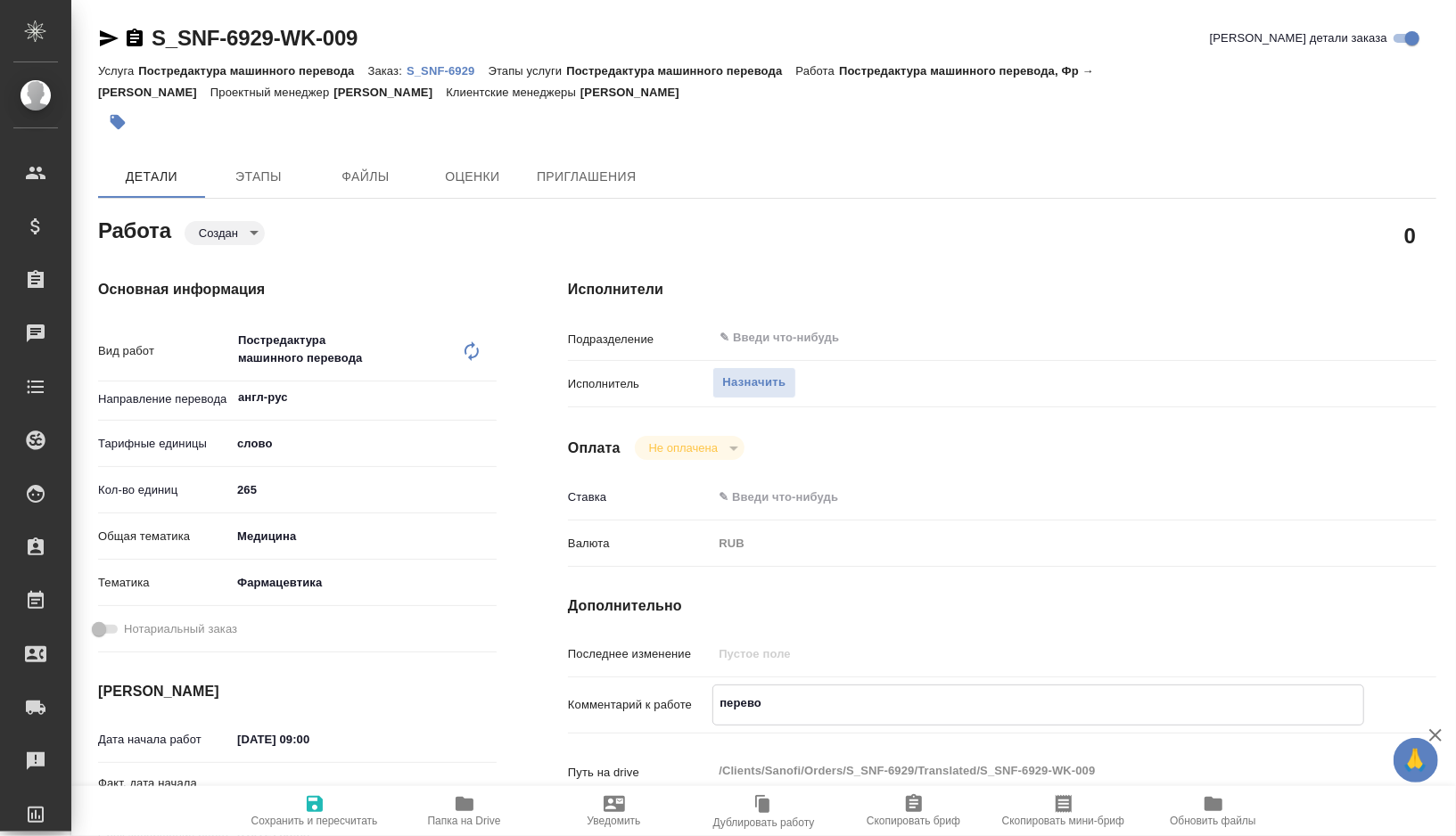
type textarea "x"
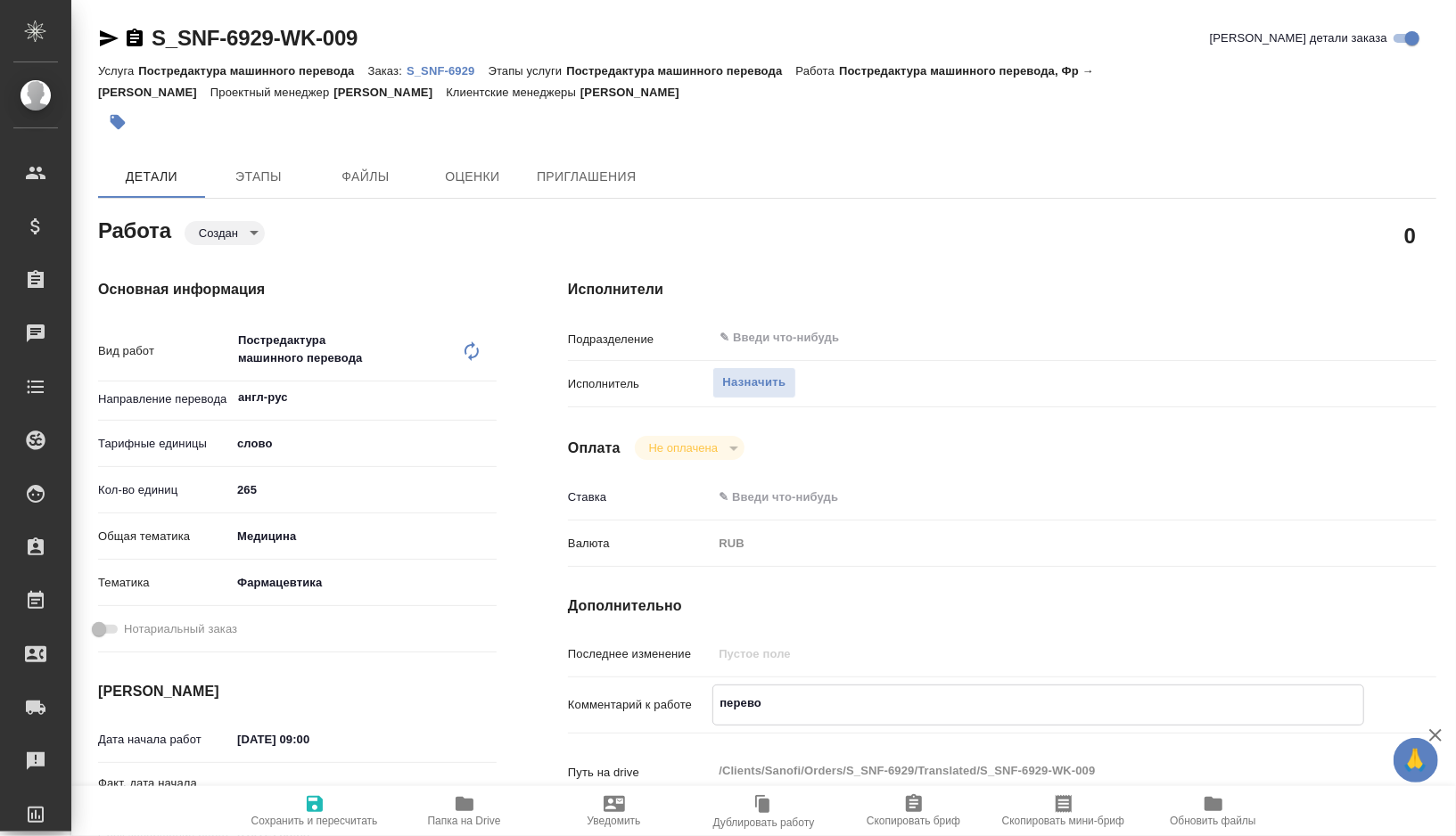
type textarea "перевод"
type textarea "x"
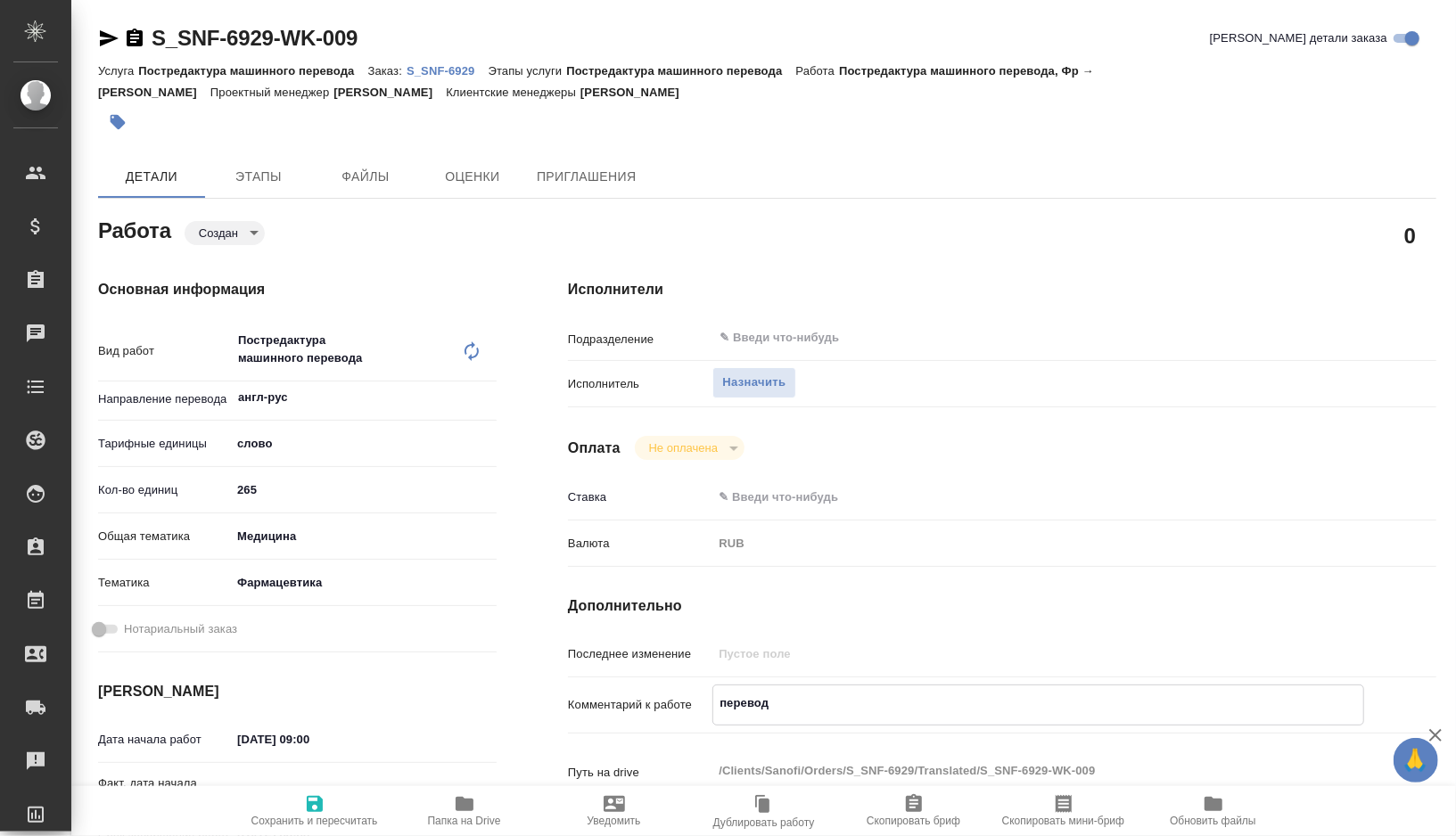
type textarea "x"
type textarea "перевод"
type textarea "x"
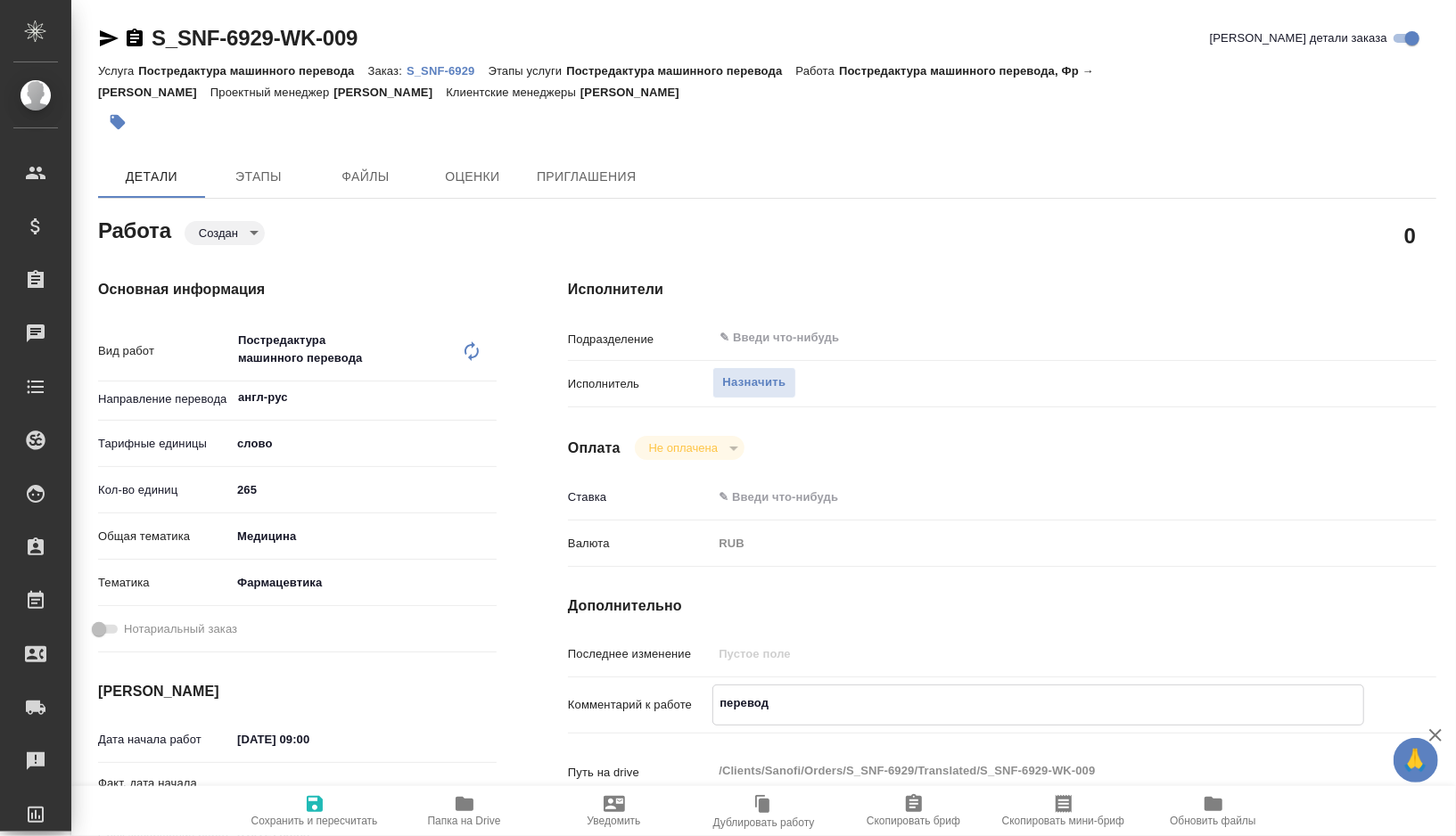
type textarea "x"
type textarea "перевод с"
type textarea "x"
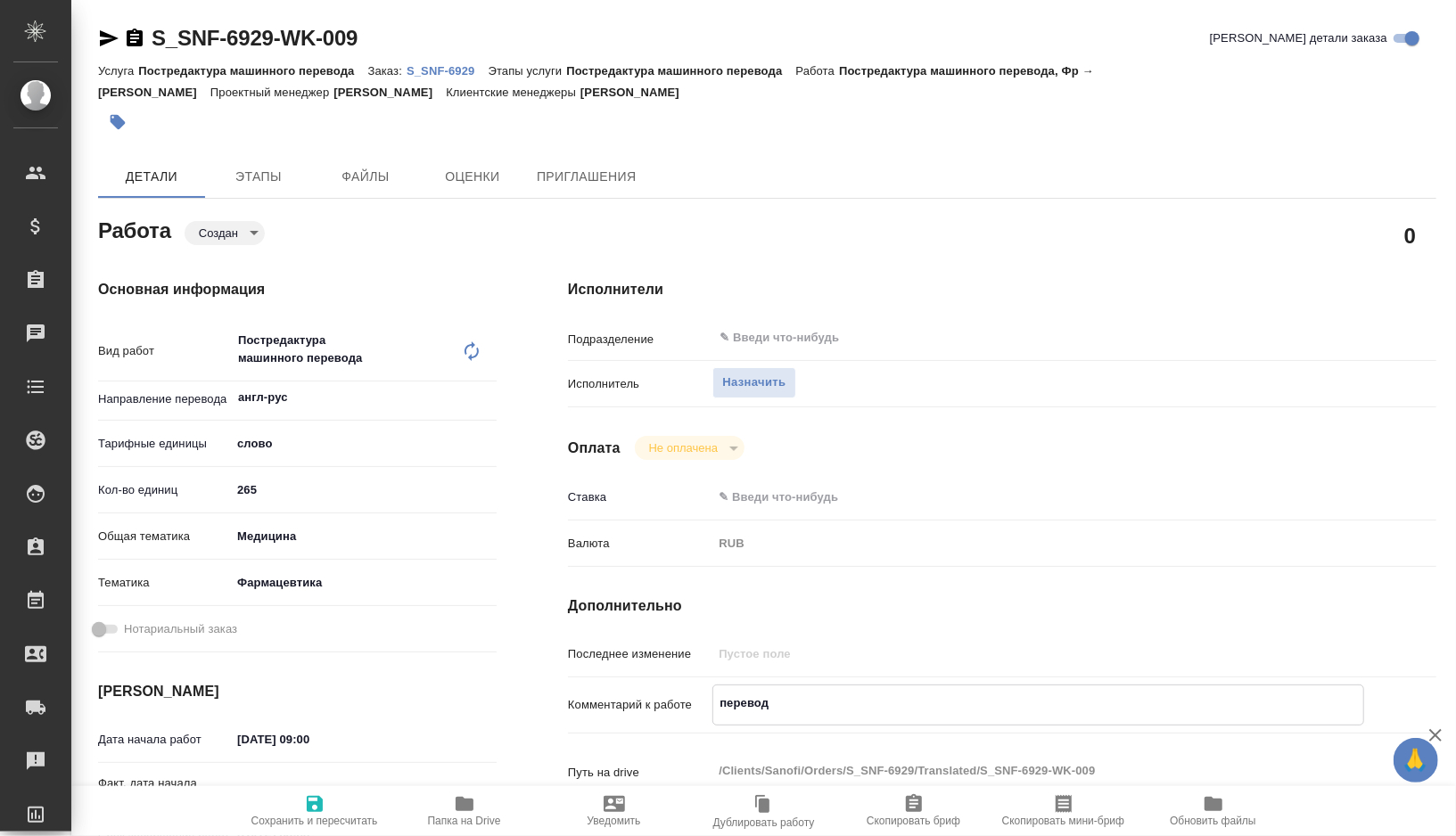
type textarea "x"
type textarea "перевод с"
type textarea "x"
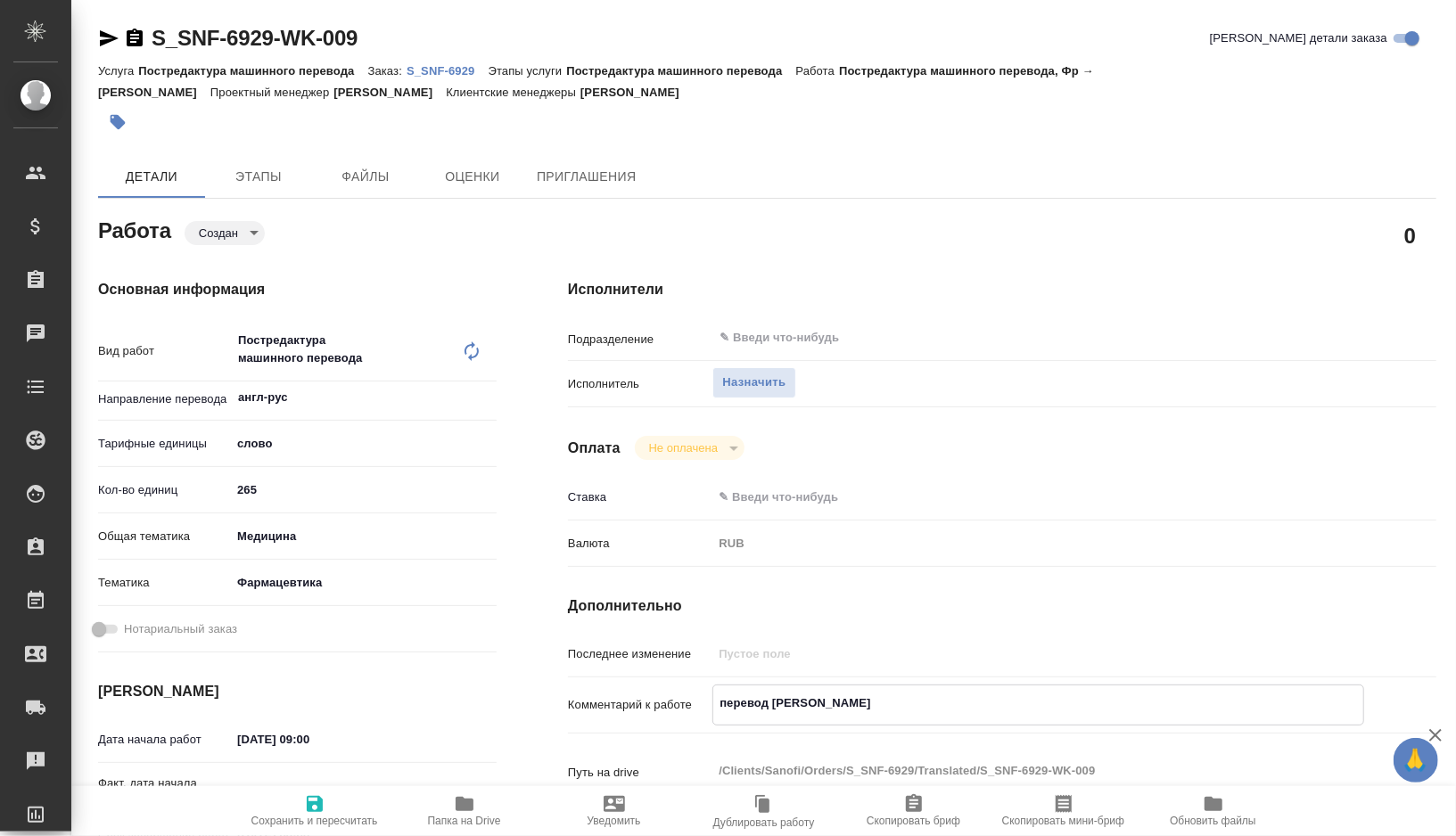
type textarea "x"
type textarea "перевод с л"
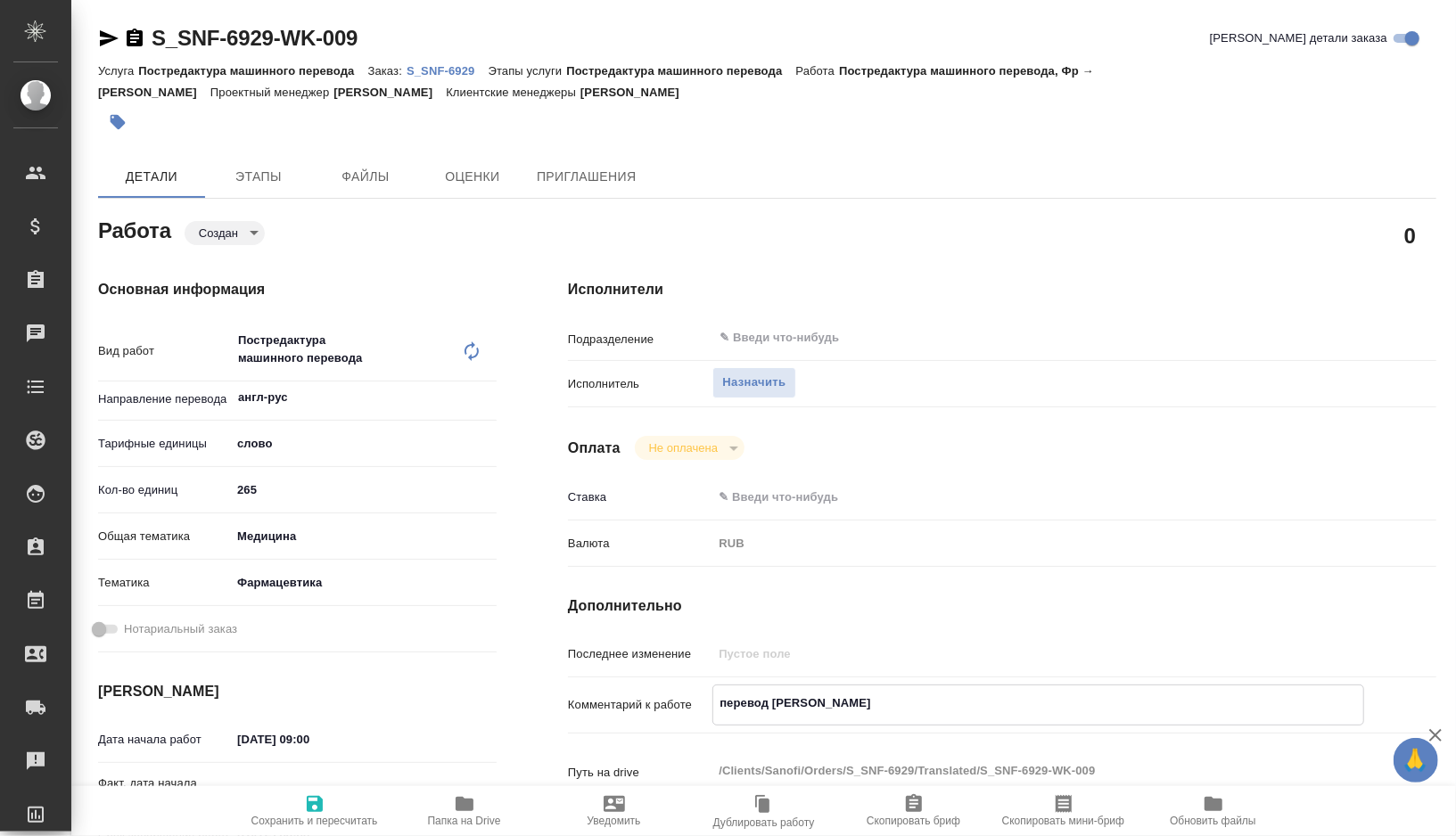
type textarea "x"
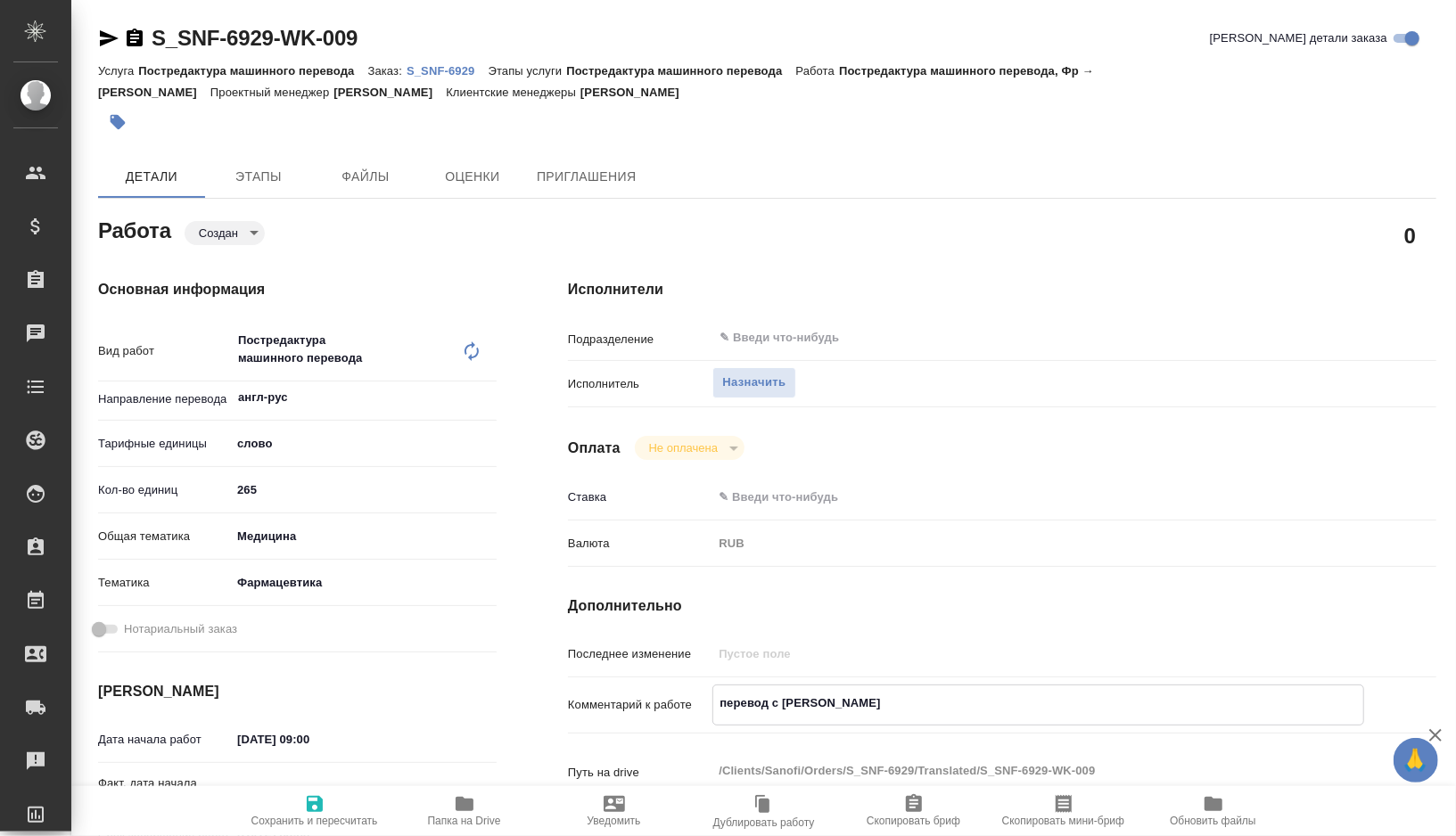
type textarea "перевод с ли"
type textarea "x"
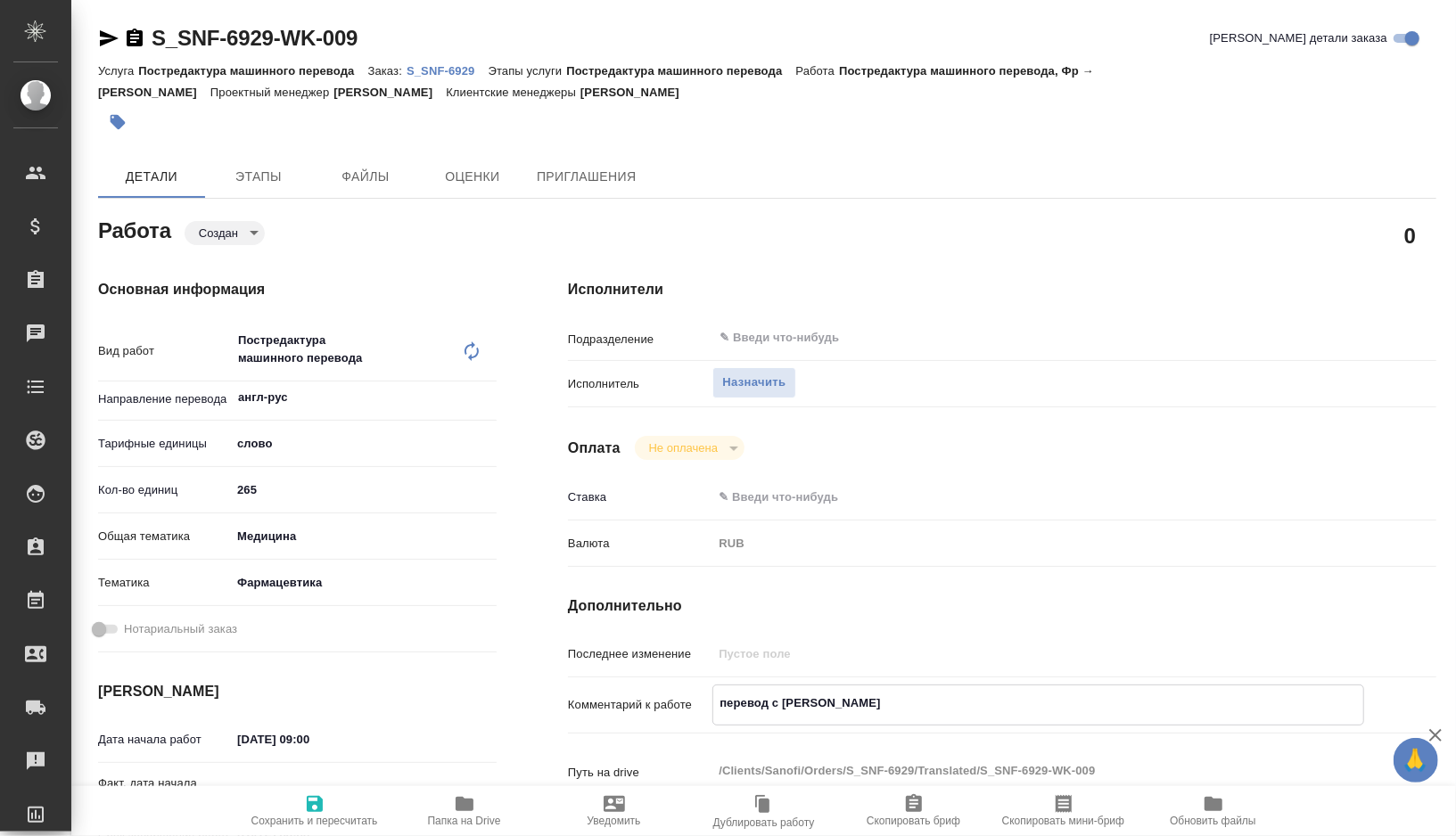
type textarea "x"
type textarea "перевод с лис"
type textarea "x"
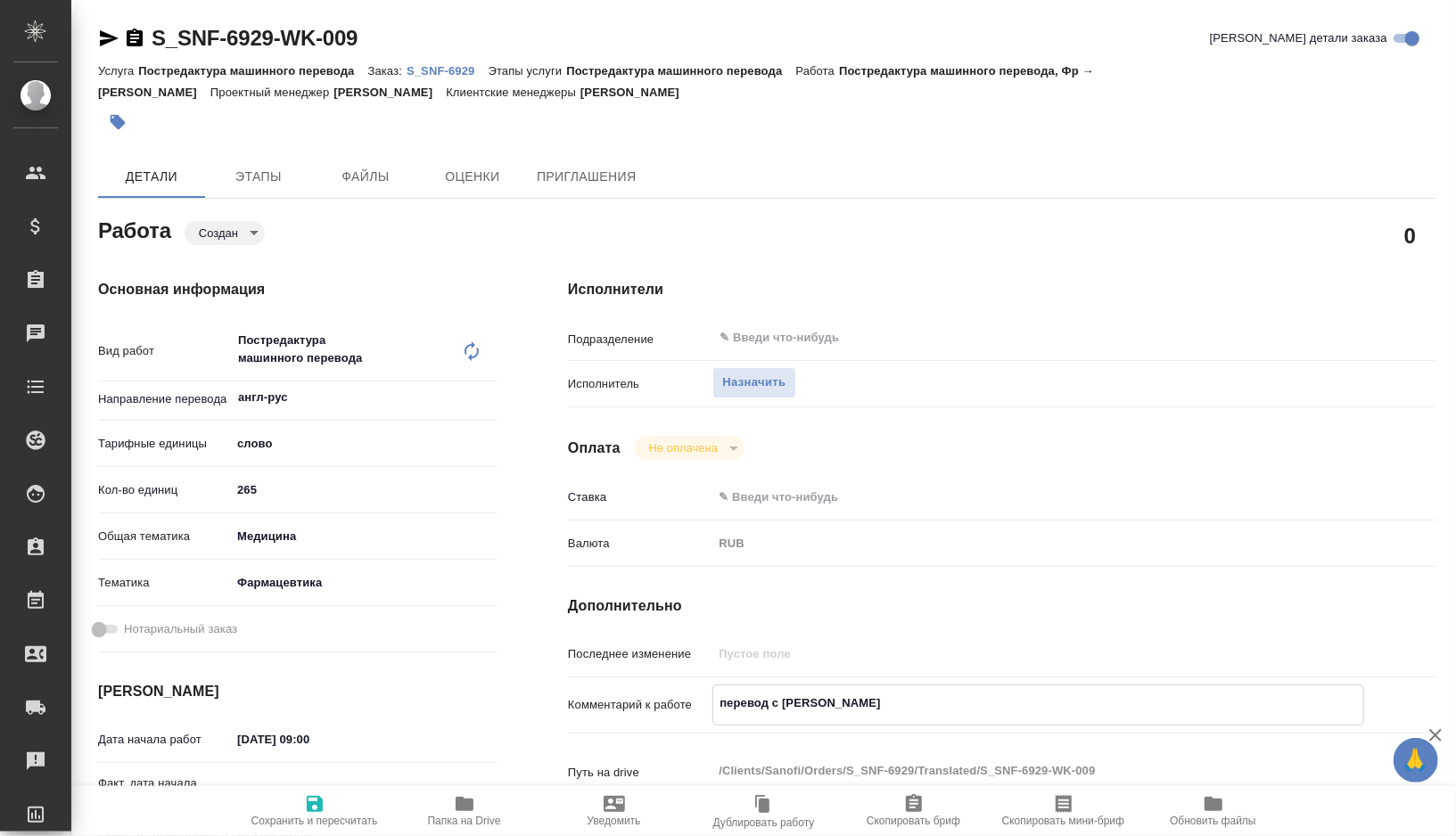
type textarea "x"
type textarea "перевод с лист"
type textarea "x"
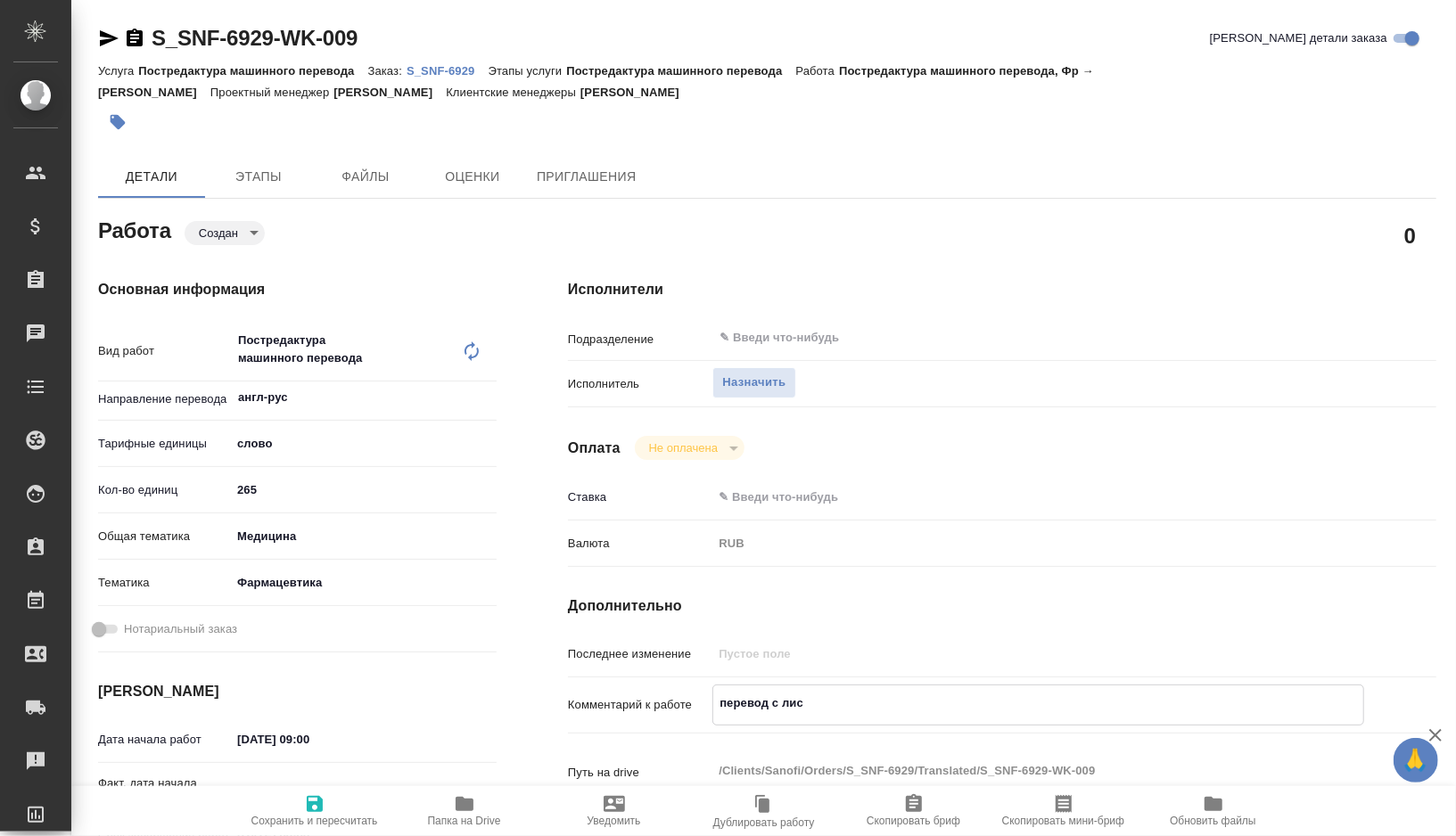
type textarea "x"
type textarea "перевод с листа"
type textarea "x"
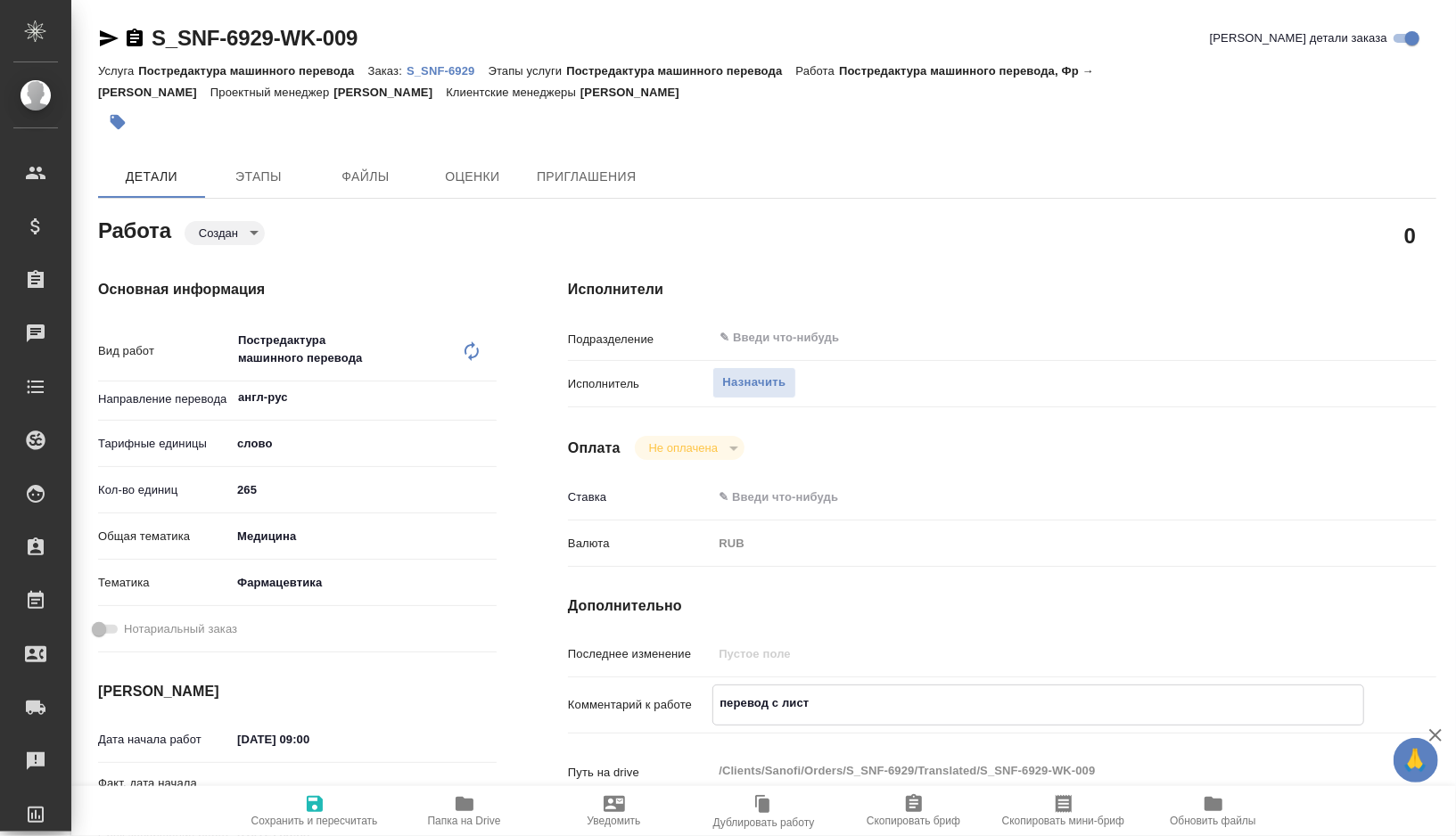
type textarea "x"
type textarea "перевод с листа"
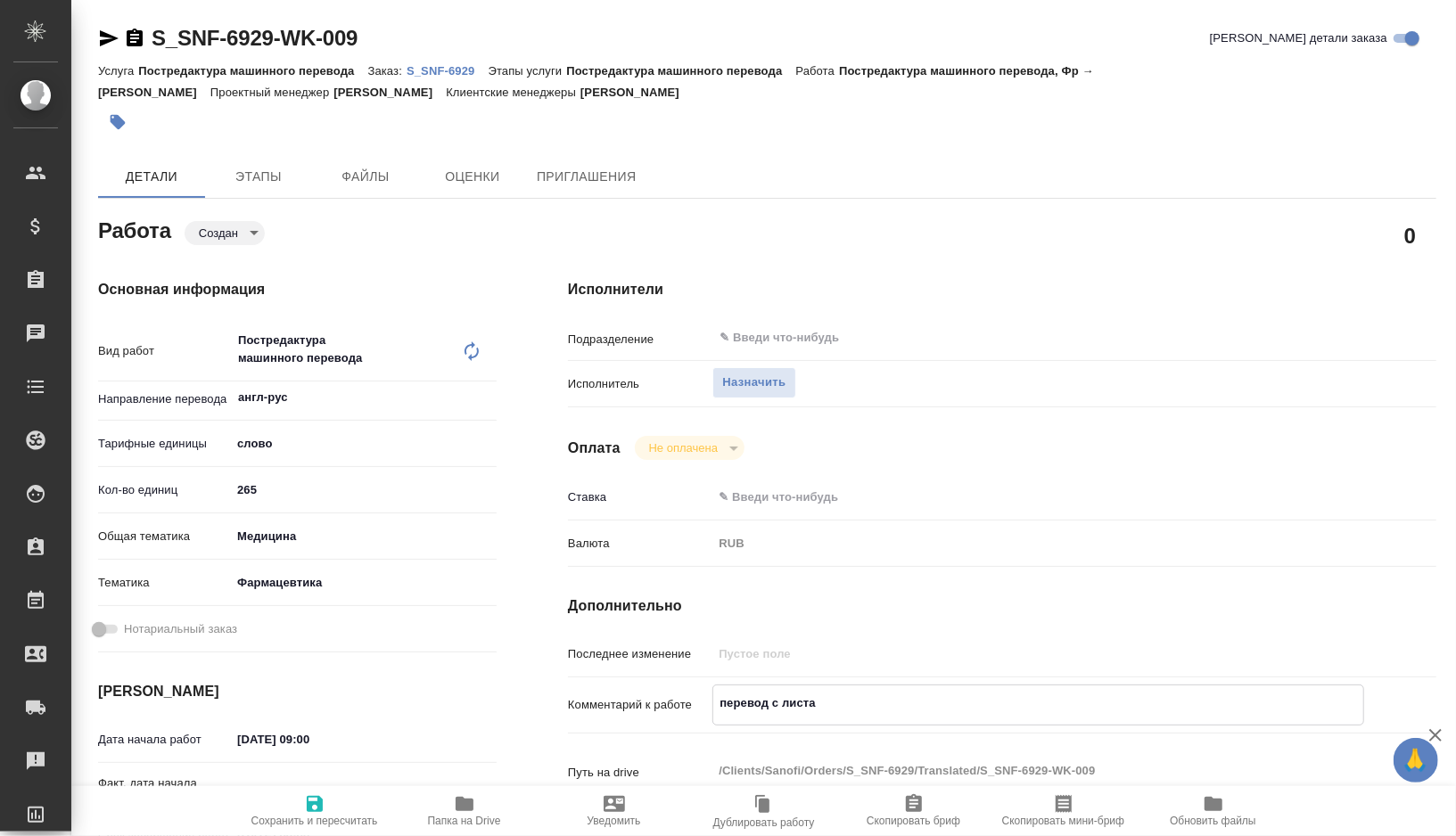
type textarea "x"
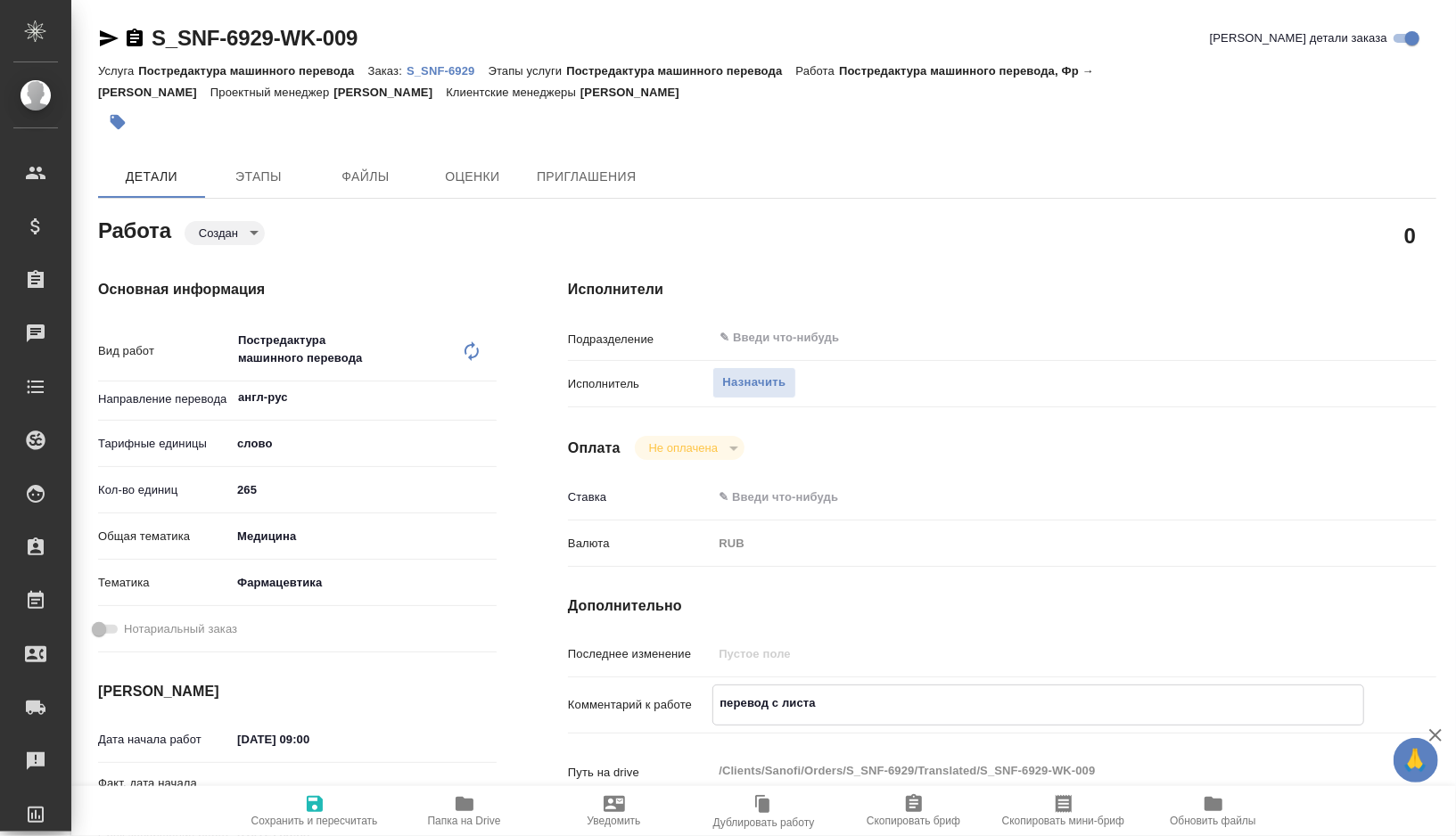
type textarea "перевод с листа а"
type textarea "x"
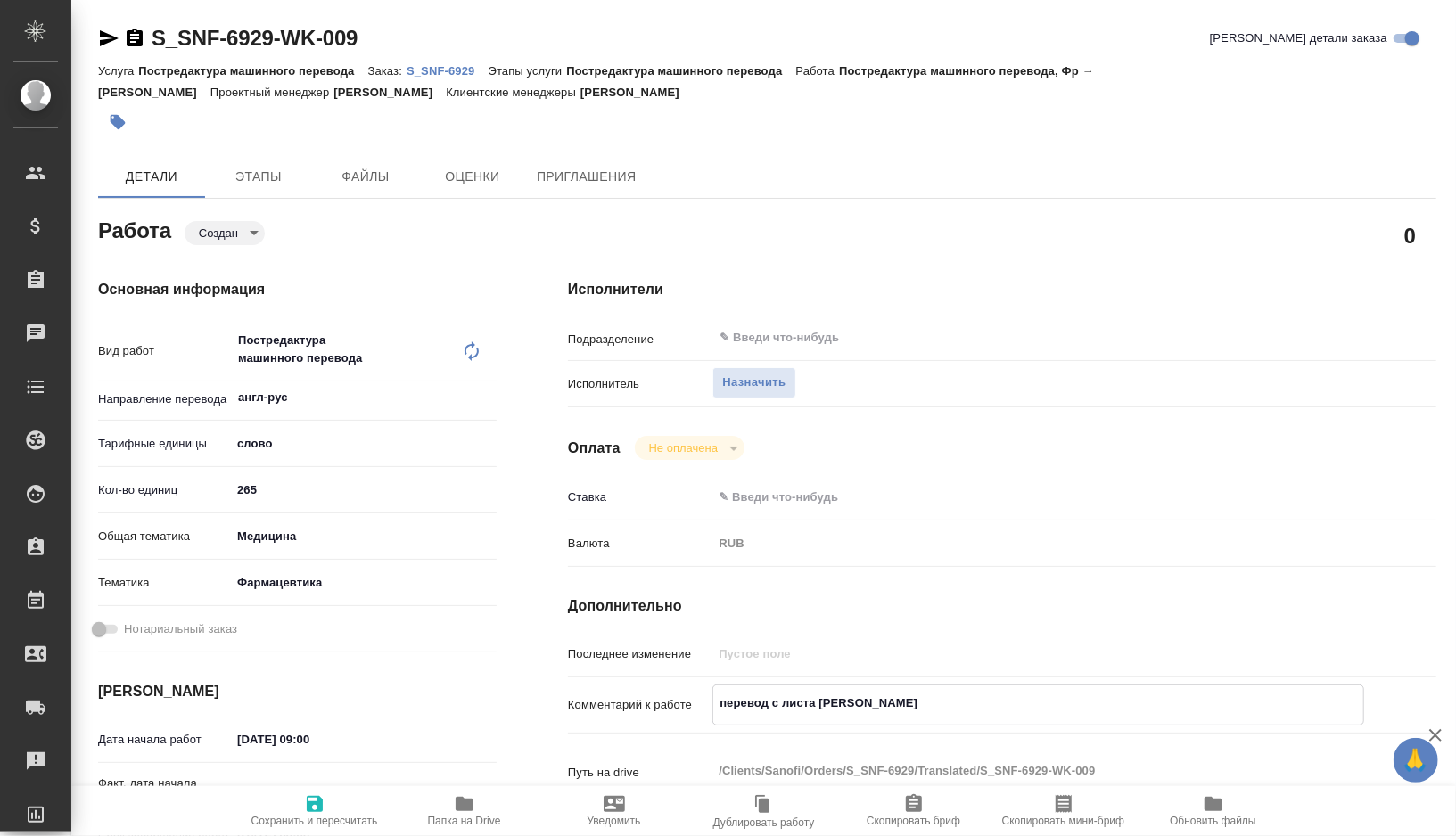
type textarea "перевод с листа ан"
type textarea "x"
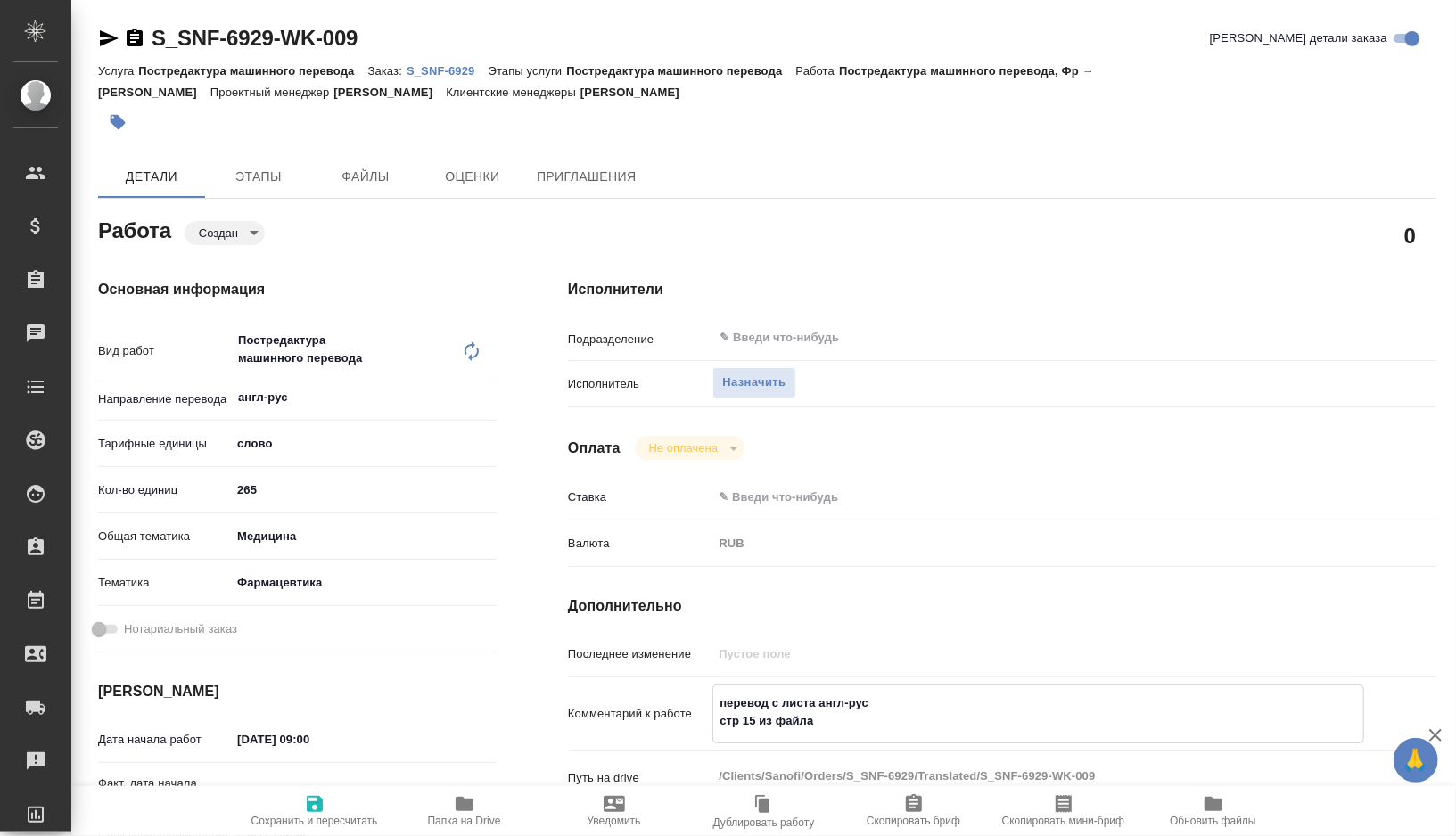
paste textarea "LYO-QU-OPE-2550999 Change of Kits serology ARCCTS_(франц)(ru)"
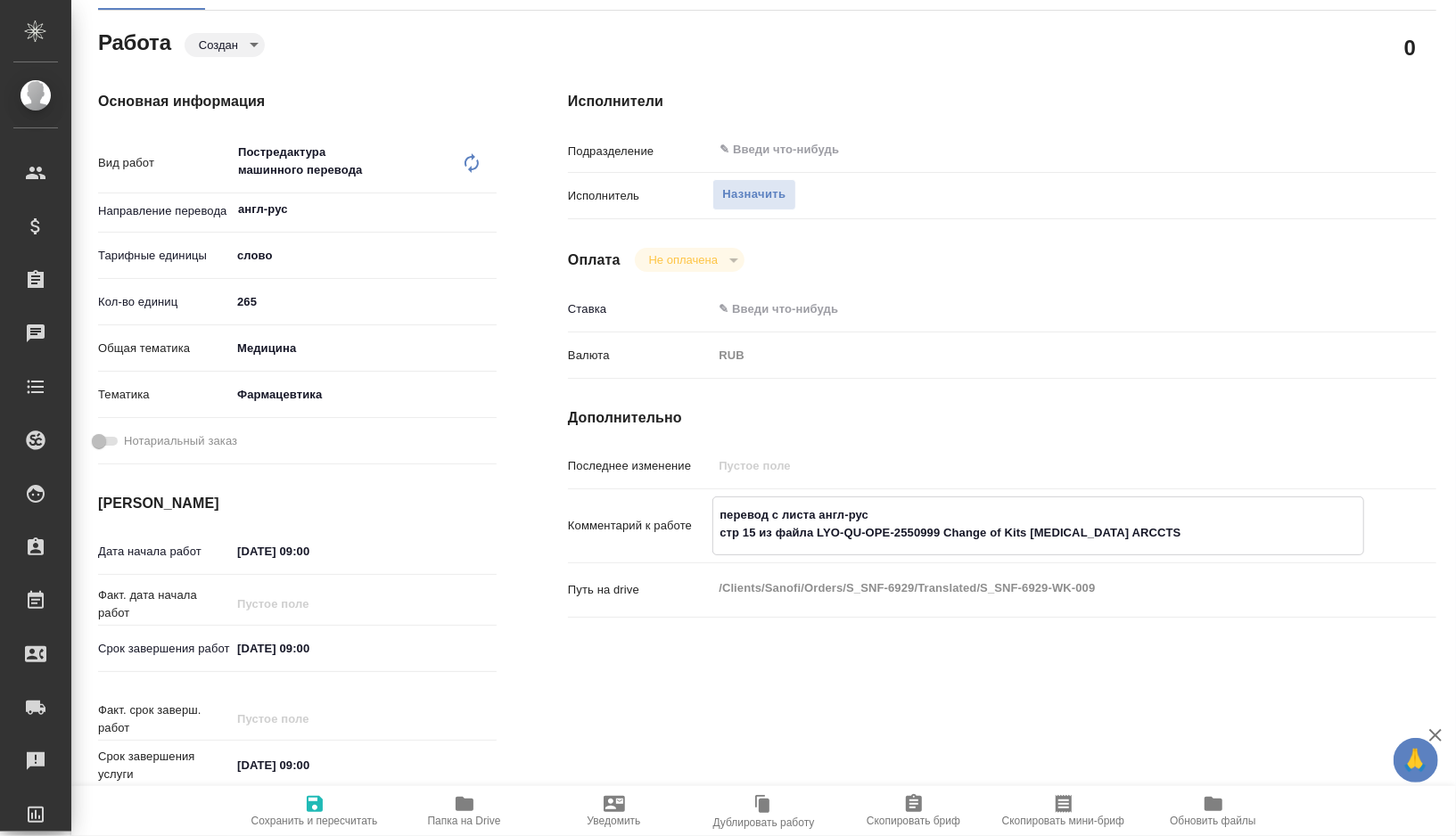
scroll to position [196, 0]
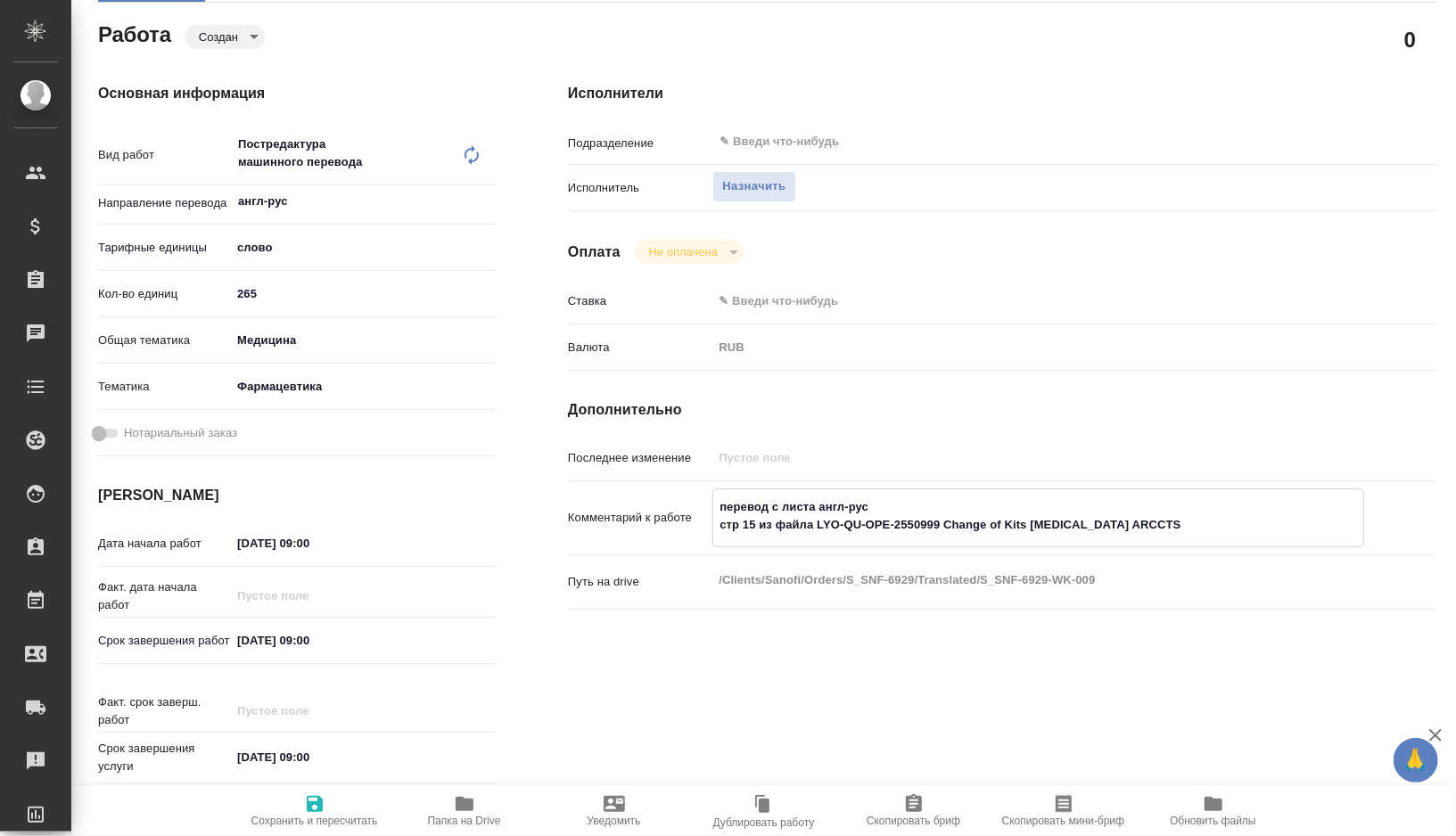
click at [322, 819] on span "Сохранить и пересчитать" at bounding box center [315, 821] width 127 height 13
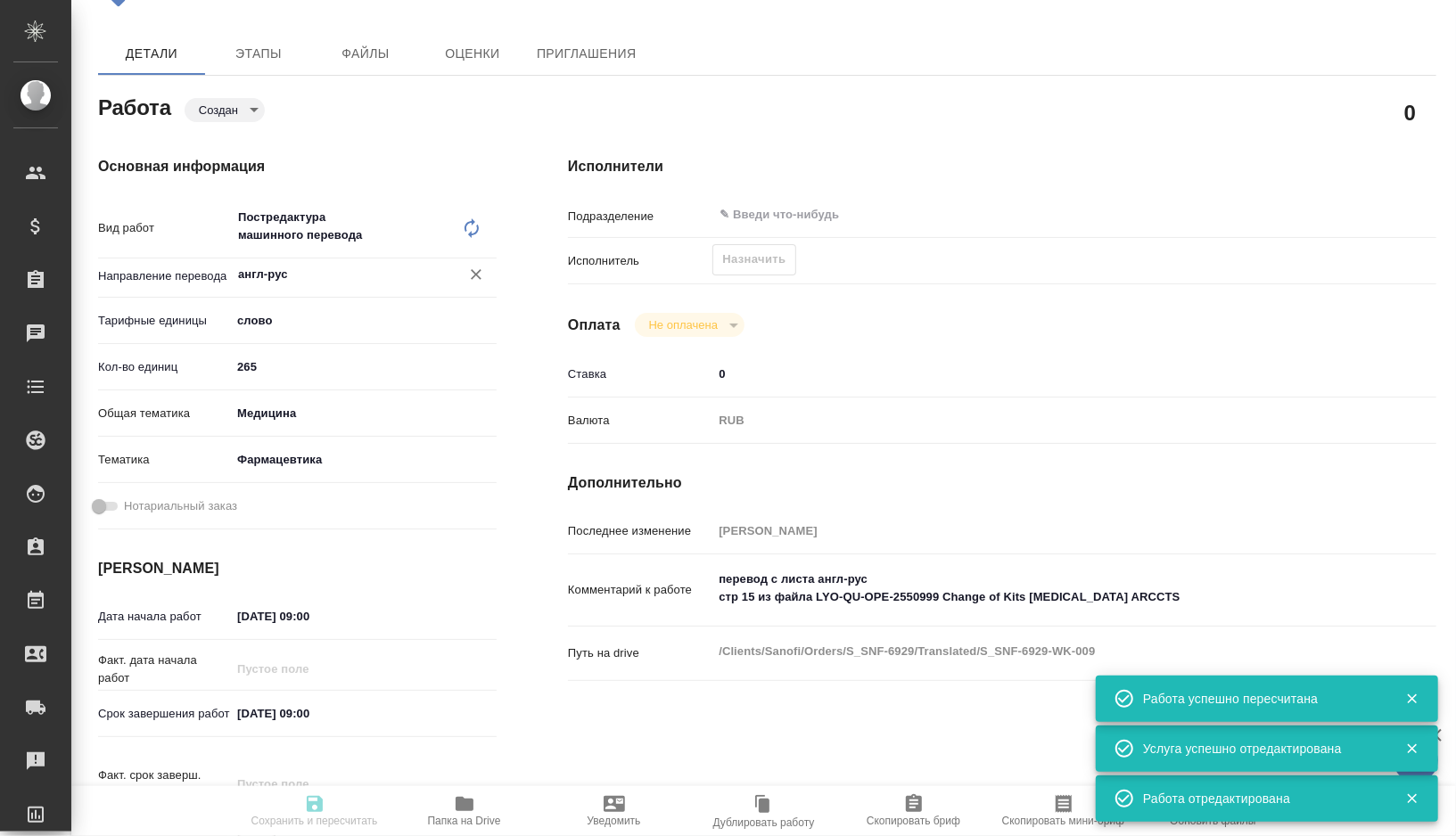
scroll to position [101, 0]
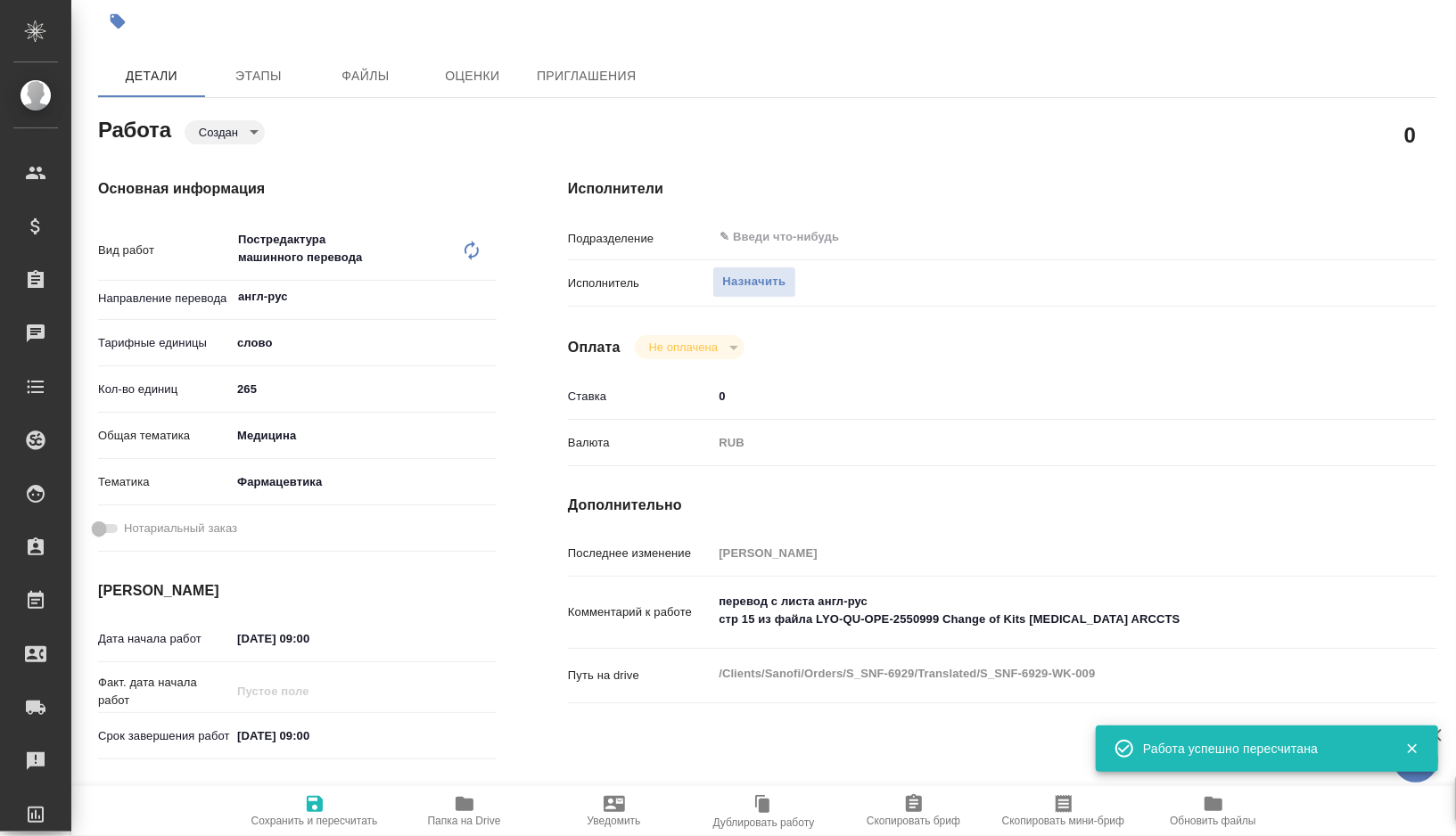
click at [236, 118] on div "Работа Создан created" at bounding box center [297, 128] width 398 height 32
click at [238, 136] on body "🙏 .cls-1 fill:#fff; AWATERA Gorshkova Valentina Клиенты Спецификации Заказы 0 Ч…" at bounding box center [728, 418] width 1456 height 836
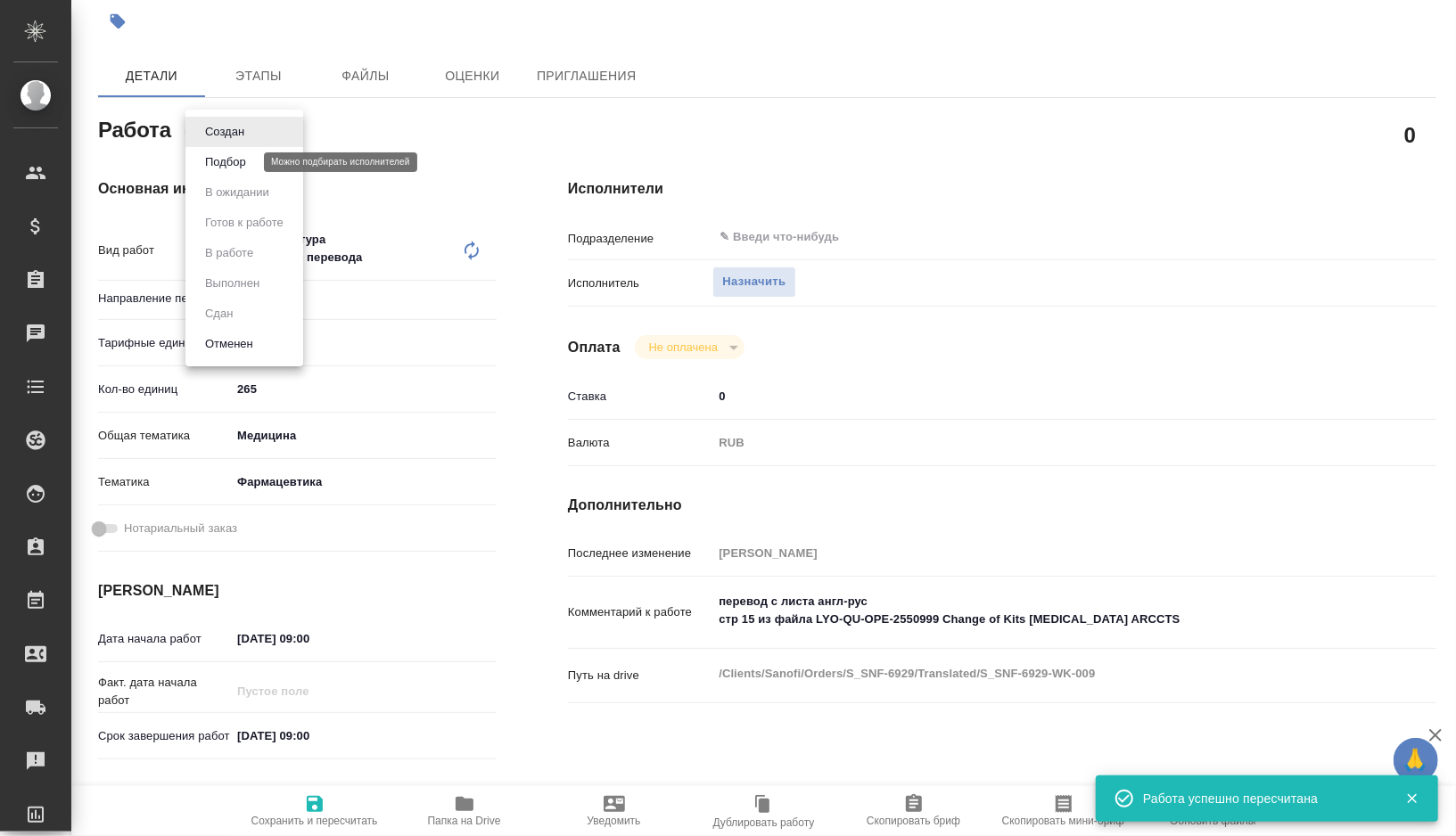
click at [240, 167] on button "Подбор" at bounding box center [226, 162] width 52 height 20
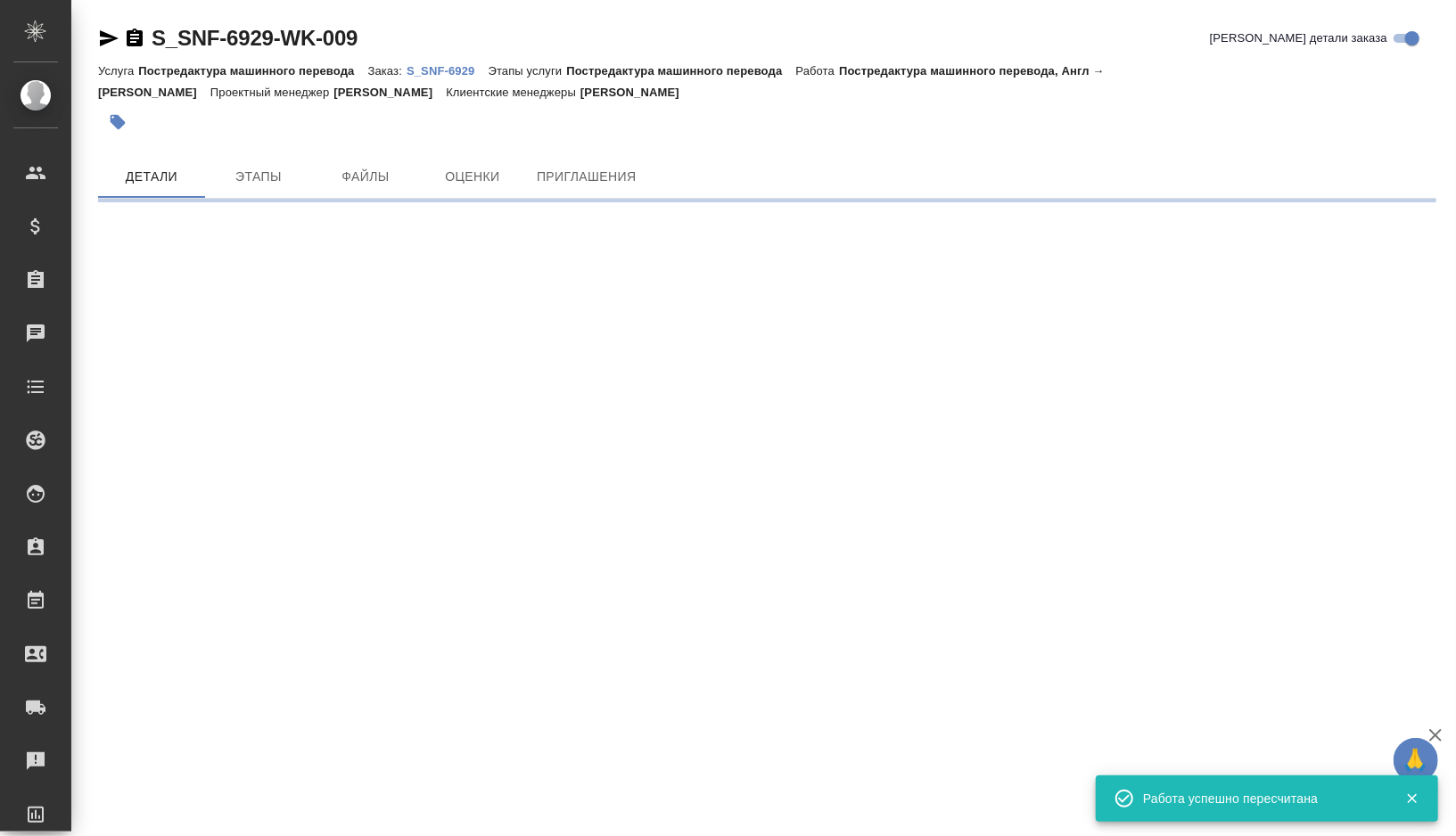
scroll to position [0, 0]
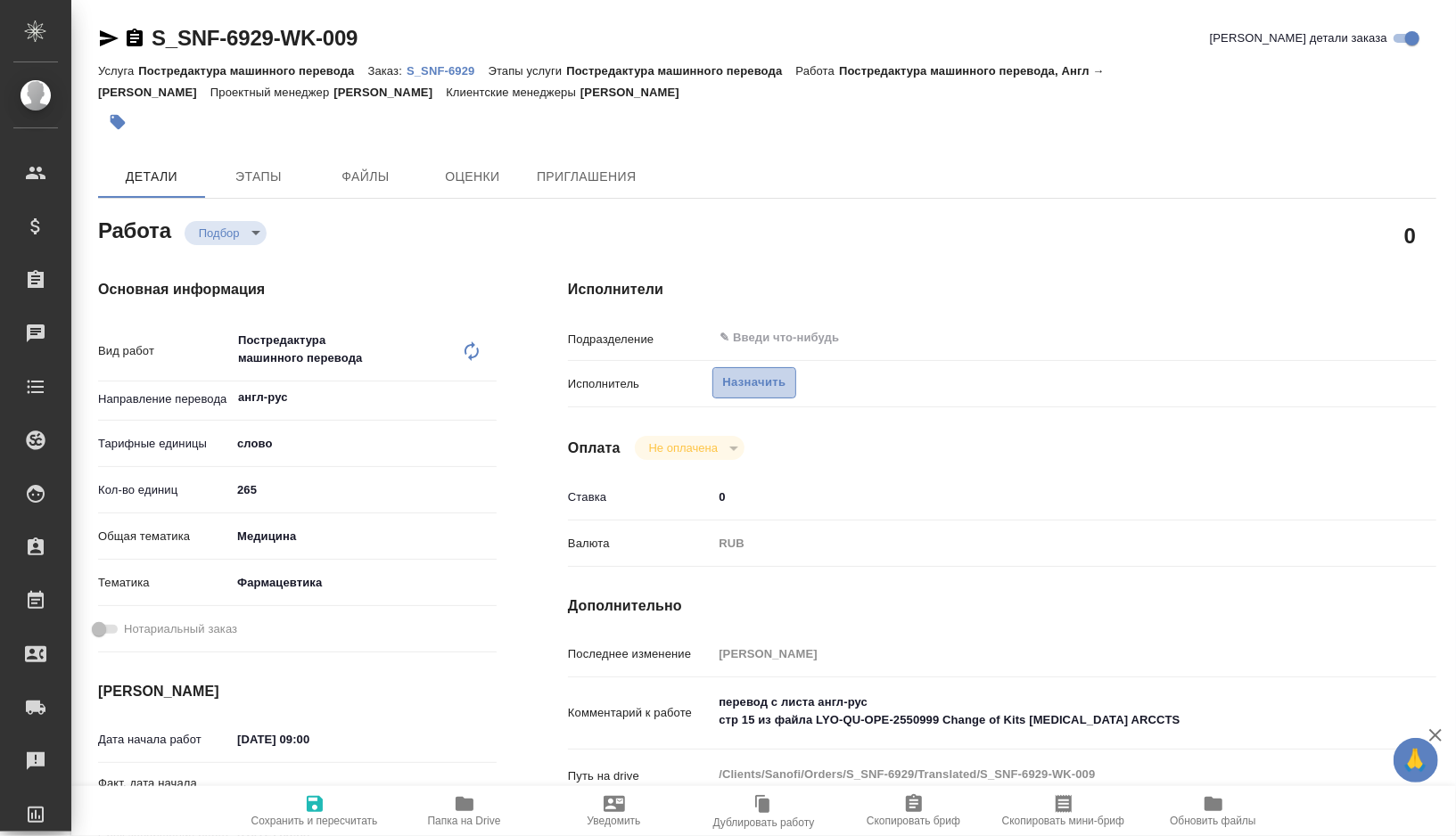
click at [759, 386] on span "Назначить" at bounding box center [754, 382] width 63 height 21
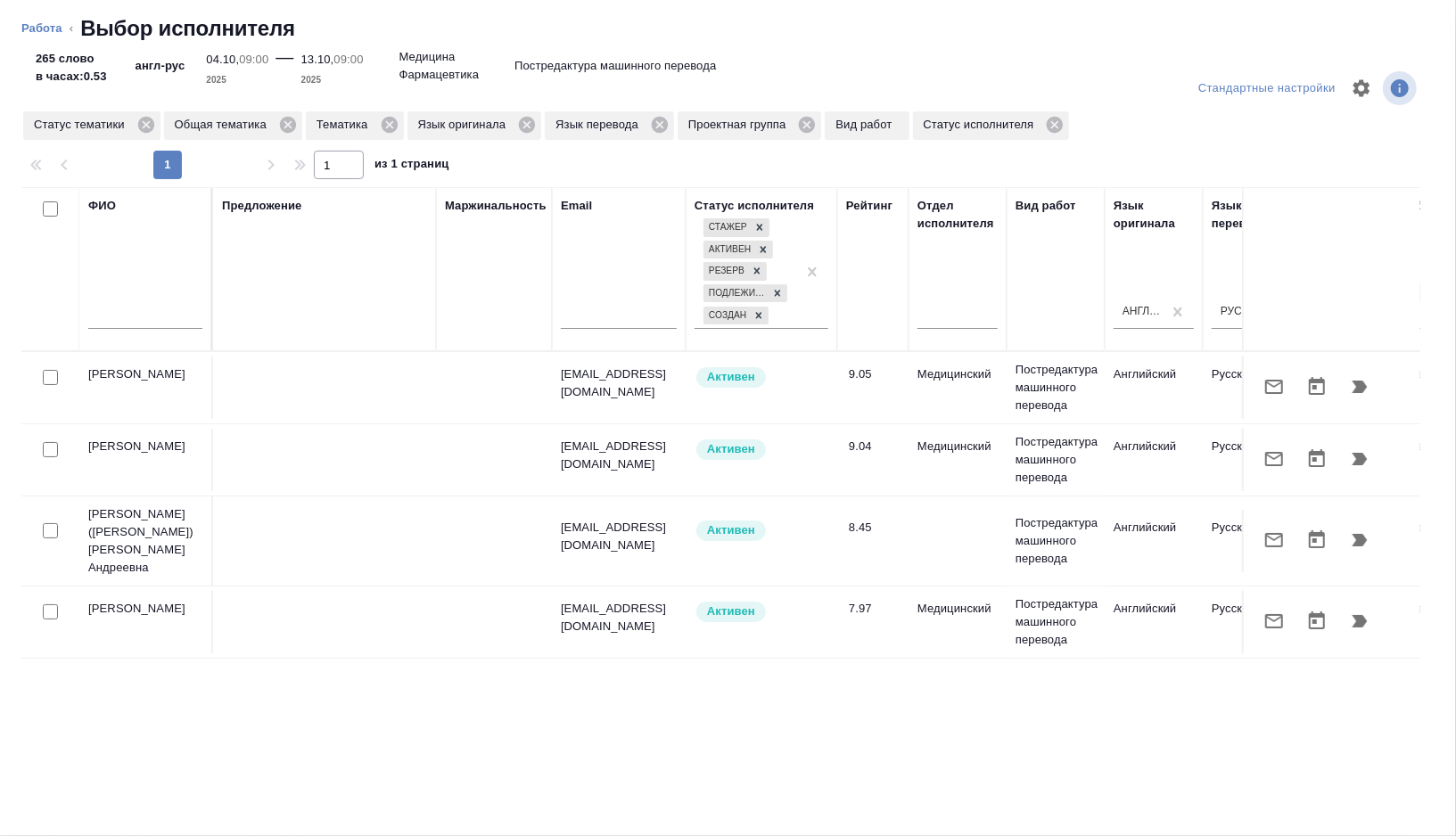
click at [1361, 388] on icon "button" at bounding box center [1360, 386] width 15 height 13
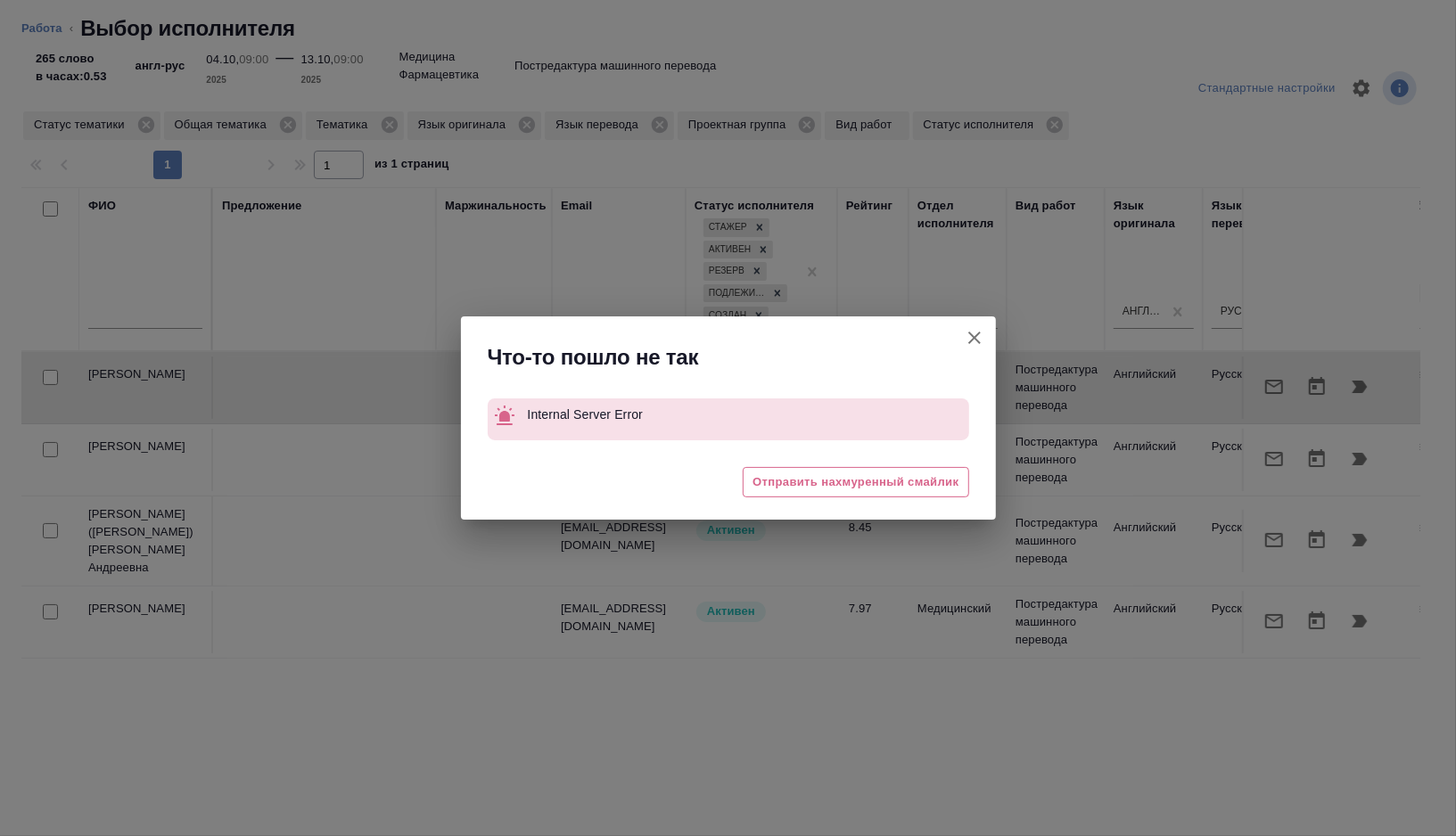
click at [978, 336] on icon "button" at bounding box center [975, 338] width 22 height 22
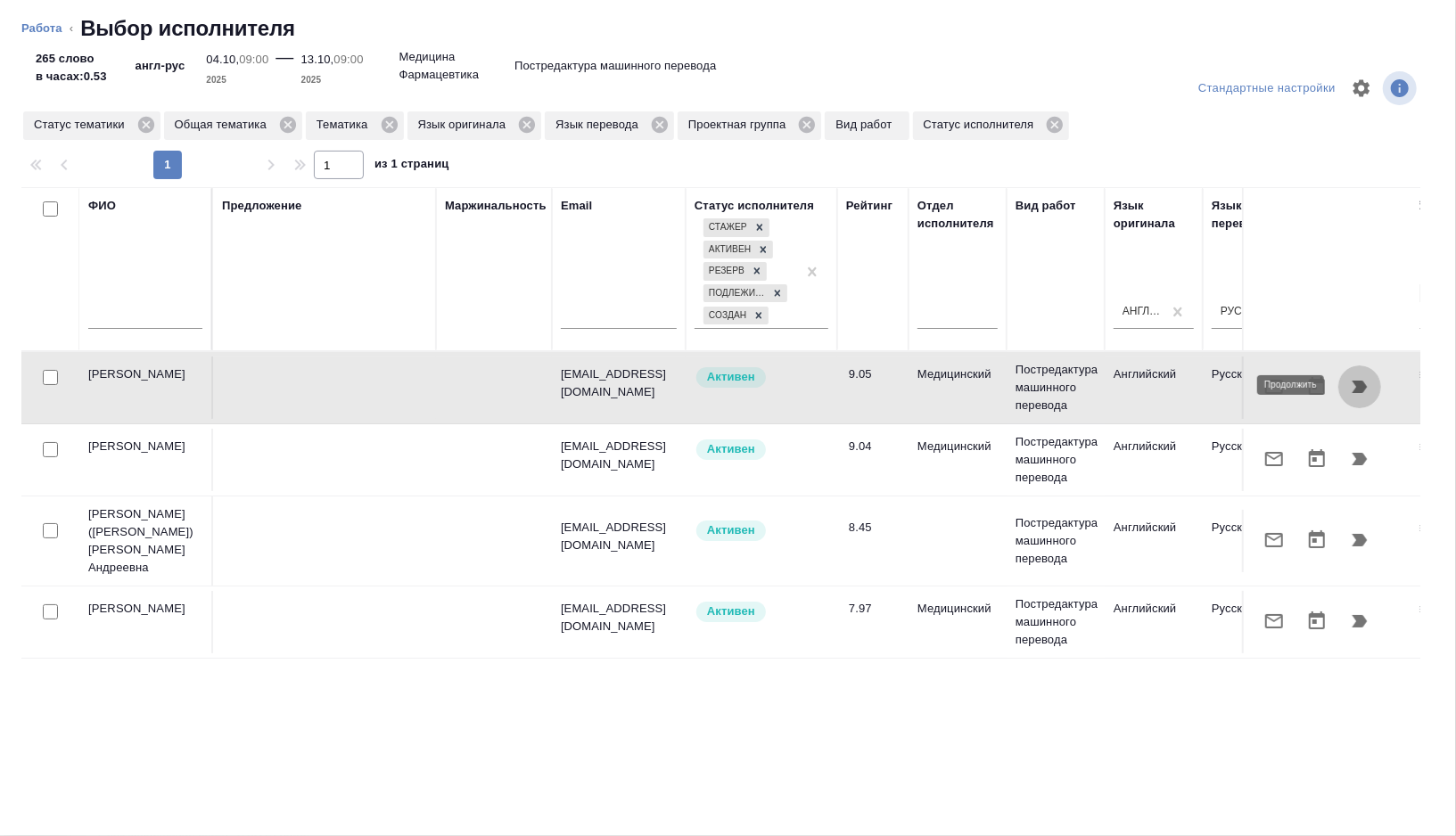
click at [1350, 379] on icon "button" at bounding box center [1360, 387] width 22 height 22
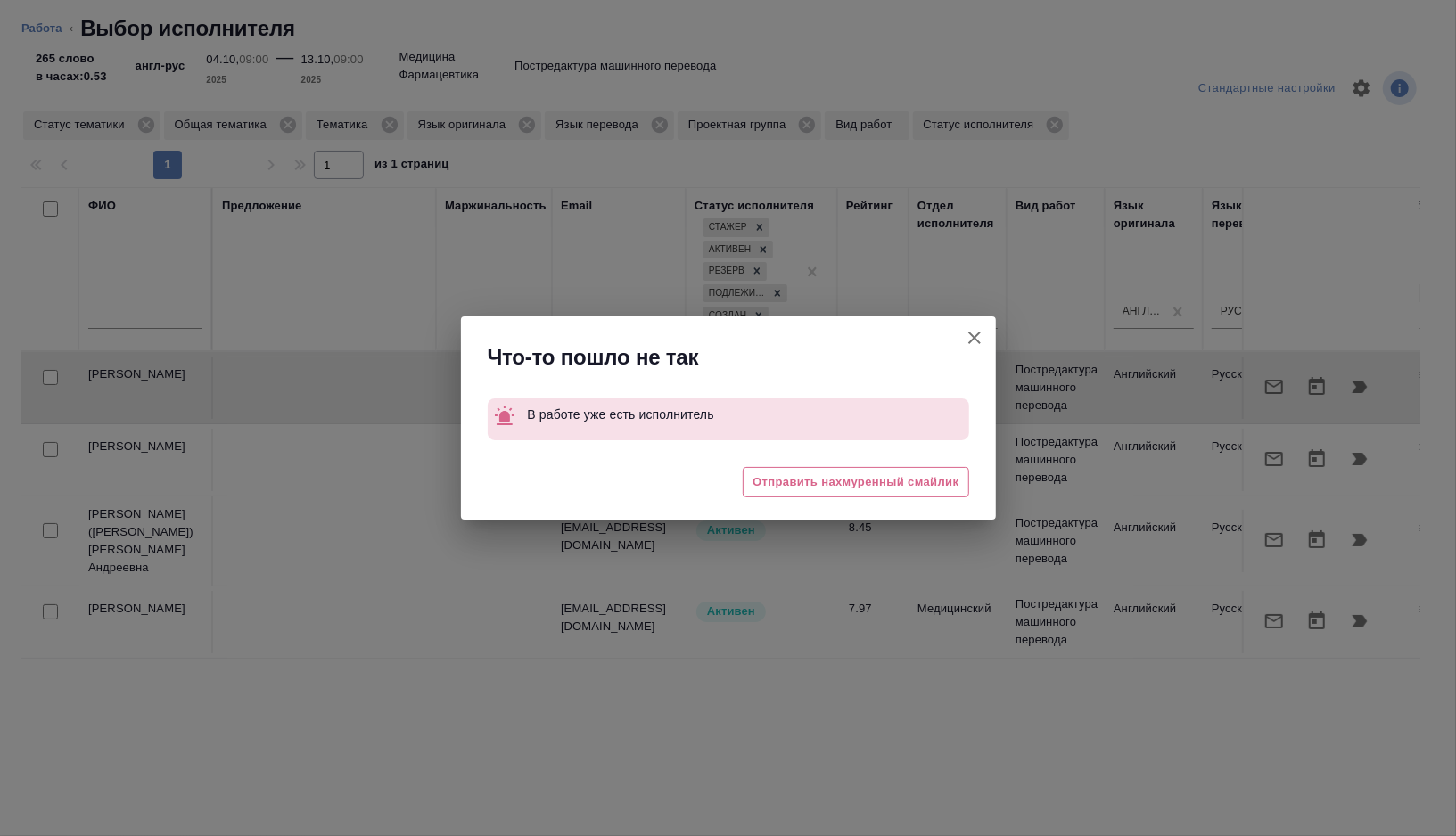
click at [976, 338] on icon "button" at bounding box center [975, 338] width 22 height 22
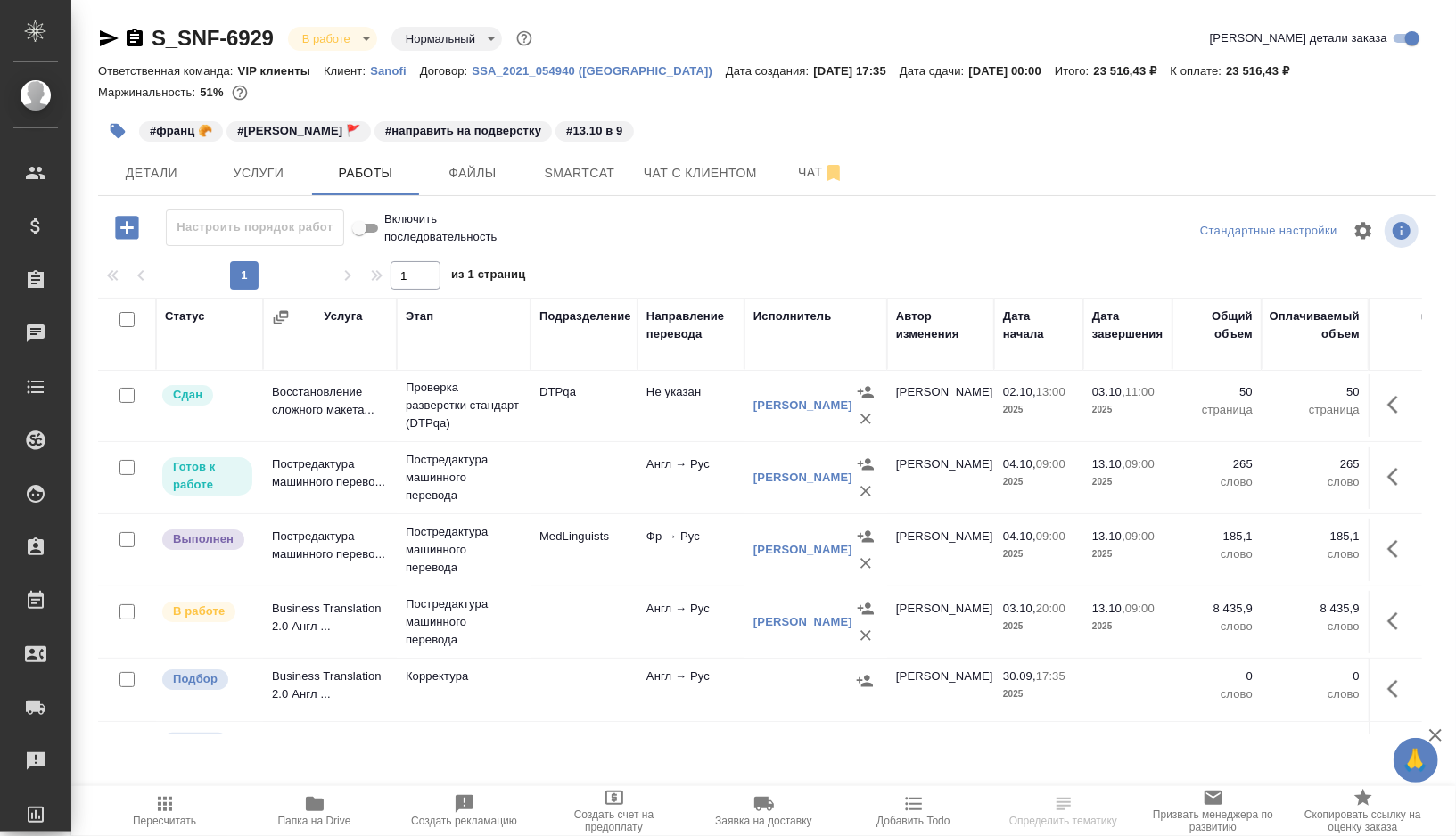
scroll to position [149, 0]
click at [1398, 464] on icon "button" at bounding box center [1399, 474] width 22 height 22
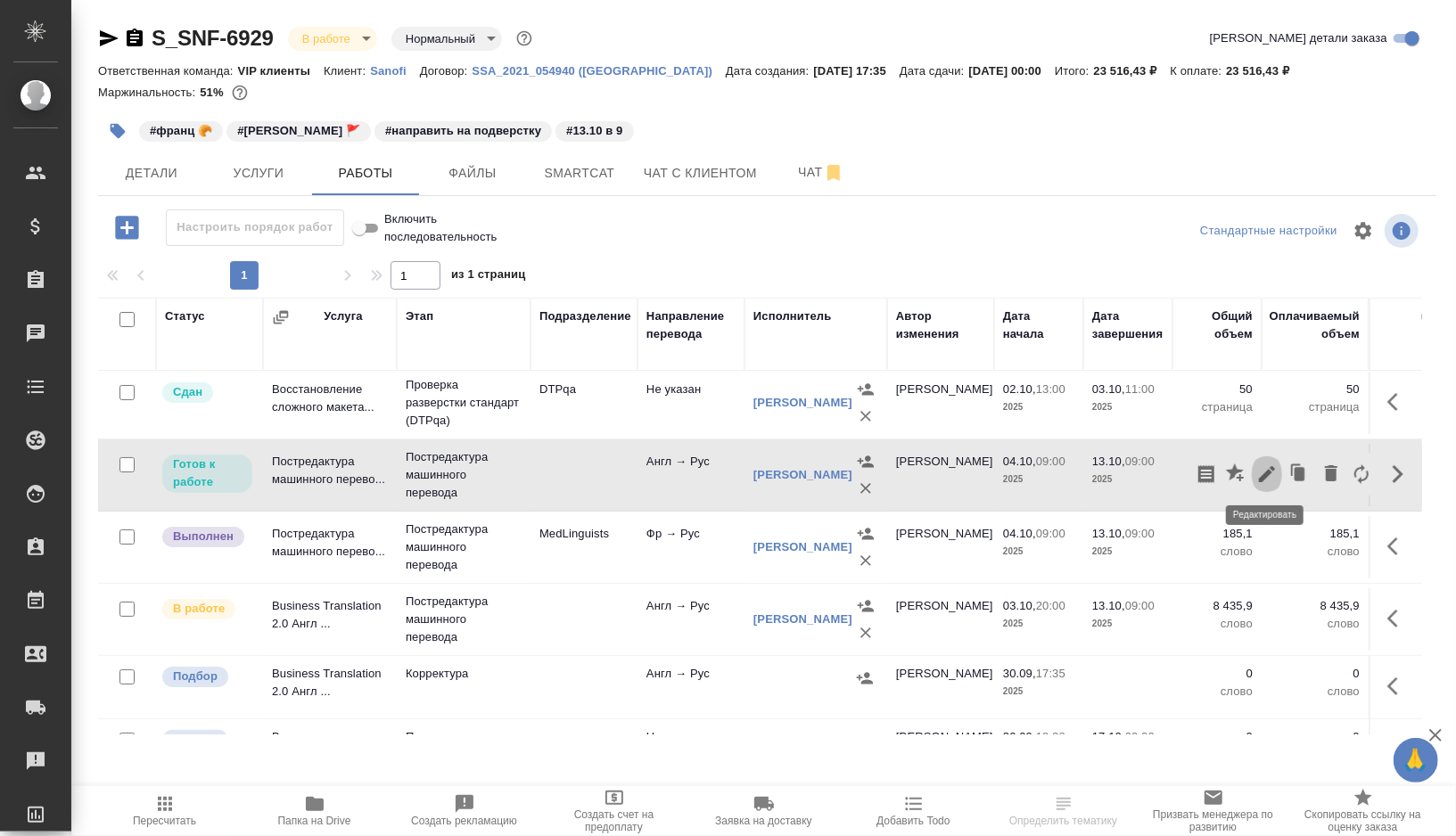
click at [1276, 470] on icon "button" at bounding box center [1267, 474] width 22 height 22
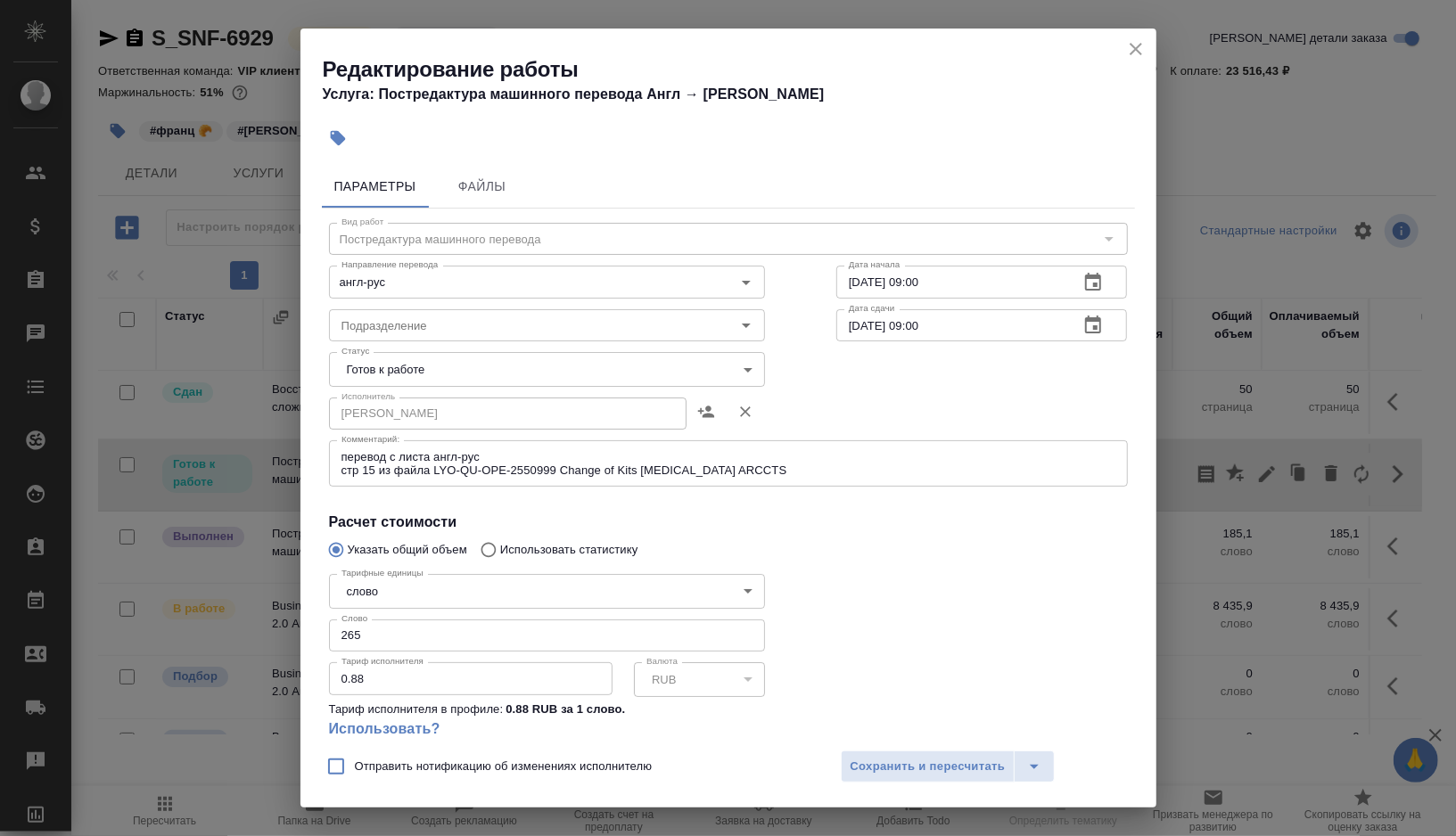
click at [430, 365] on body "🙏 .cls-1 fill:#fff; AWATERA [PERSON_NAME] Спецификации Заказы 0 Чаты Todo Проек…" at bounding box center [728, 418] width 1456 height 836
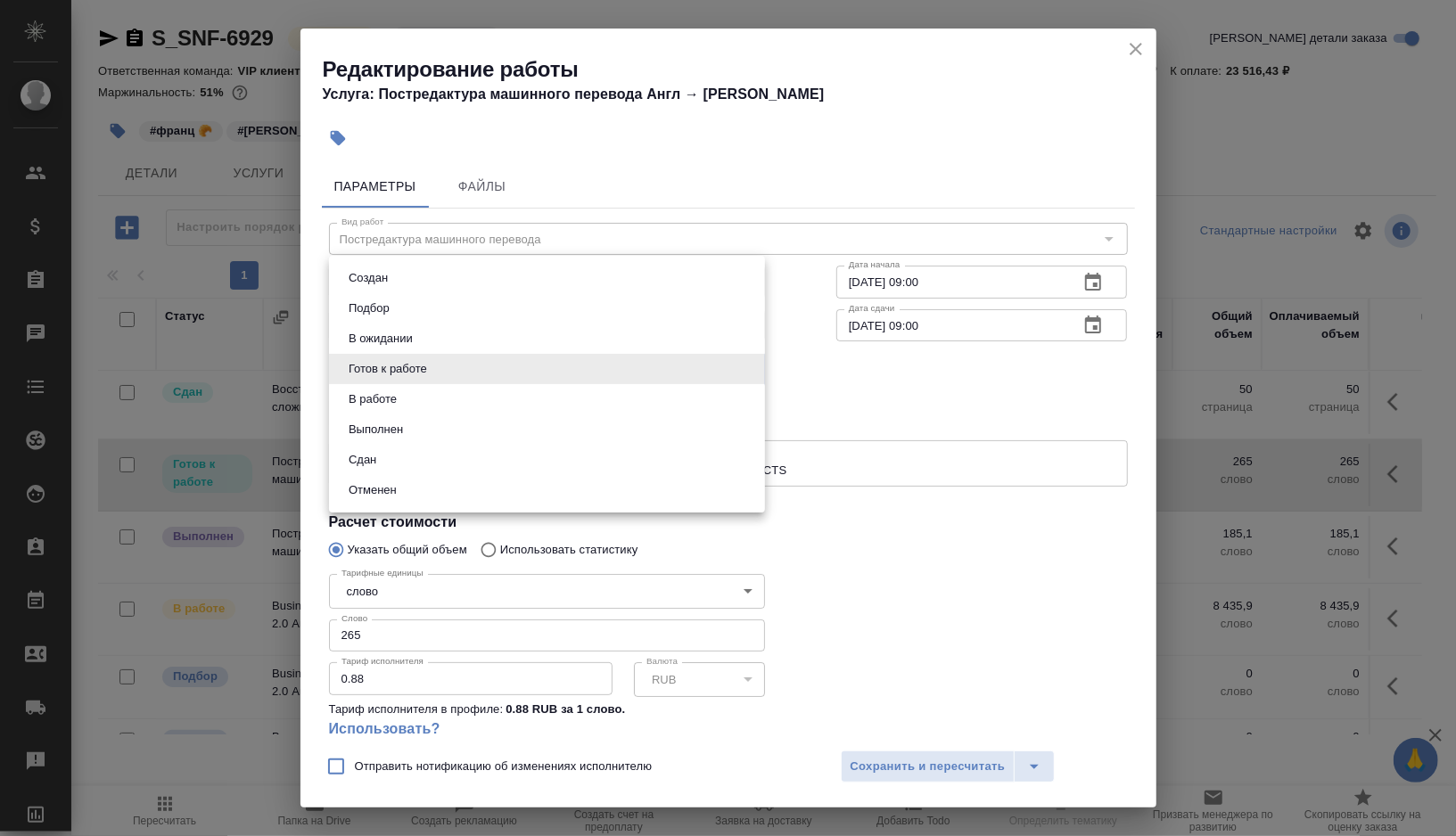
click at [380, 457] on button "Сдан" at bounding box center [363, 461] width 39 height 20
type input "closed"
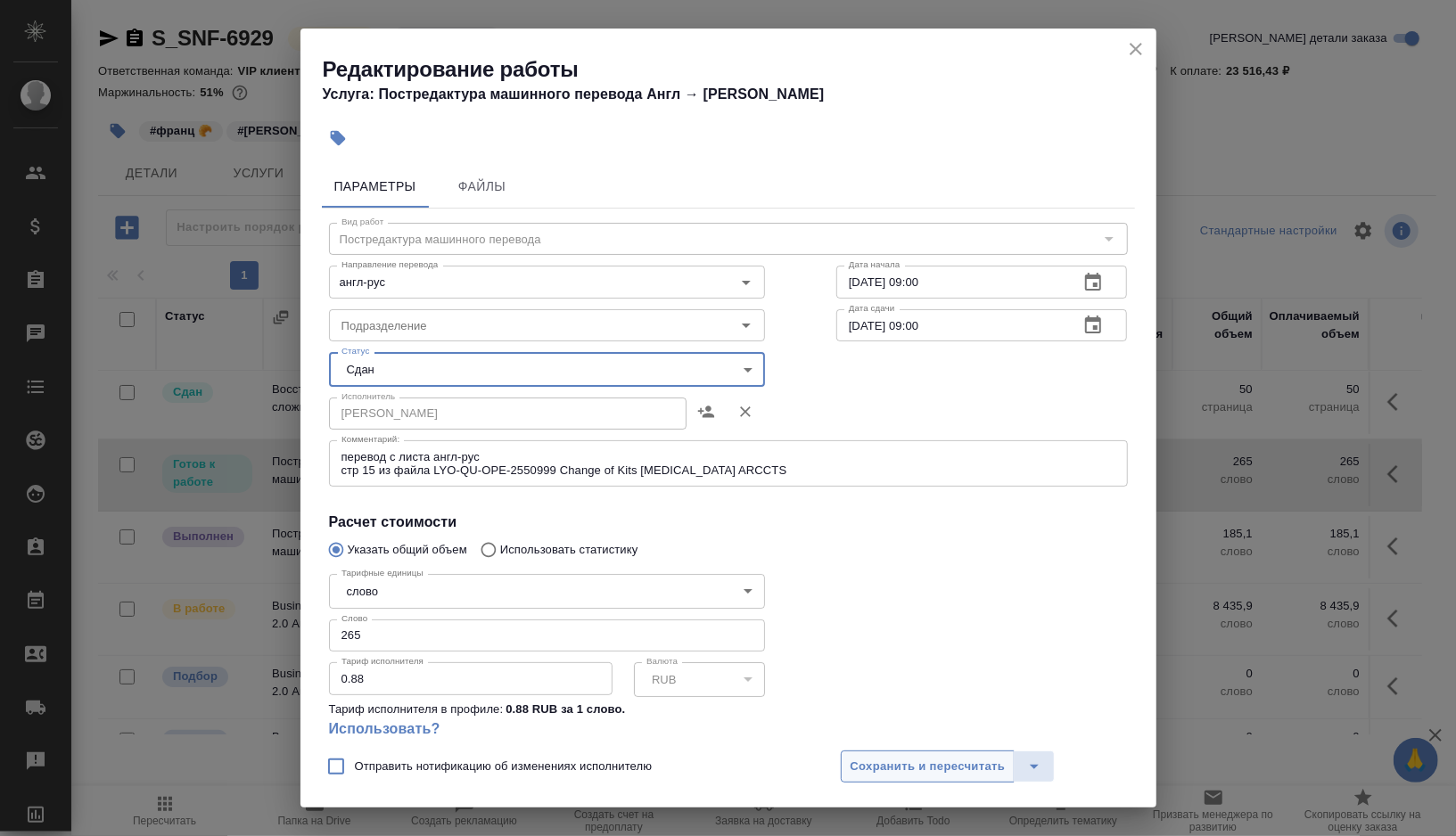
click at [883, 764] on span "Сохранить и пересчитать" at bounding box center [928, 767] width 156 height 21
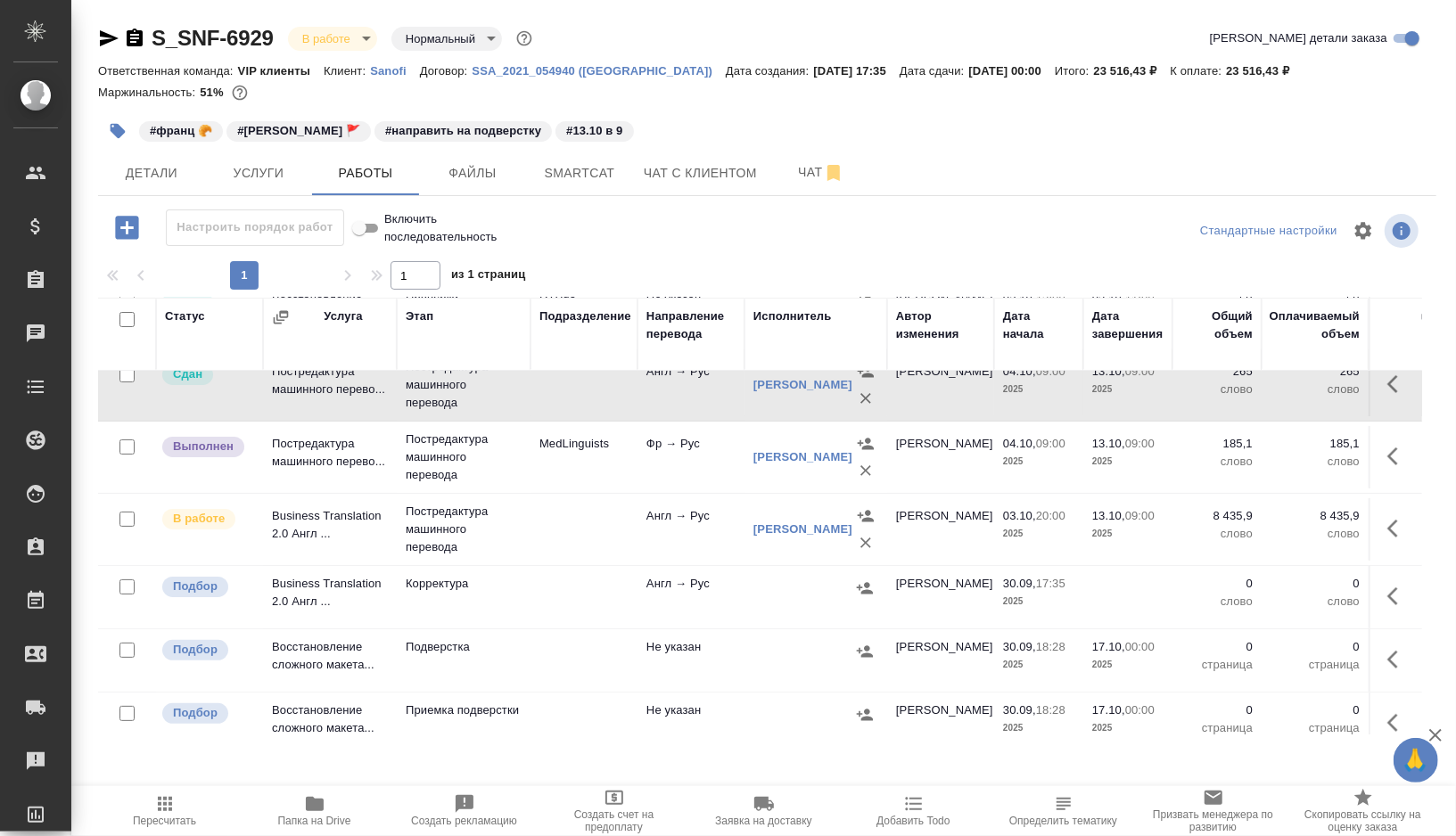
scroll to position [255, 0]
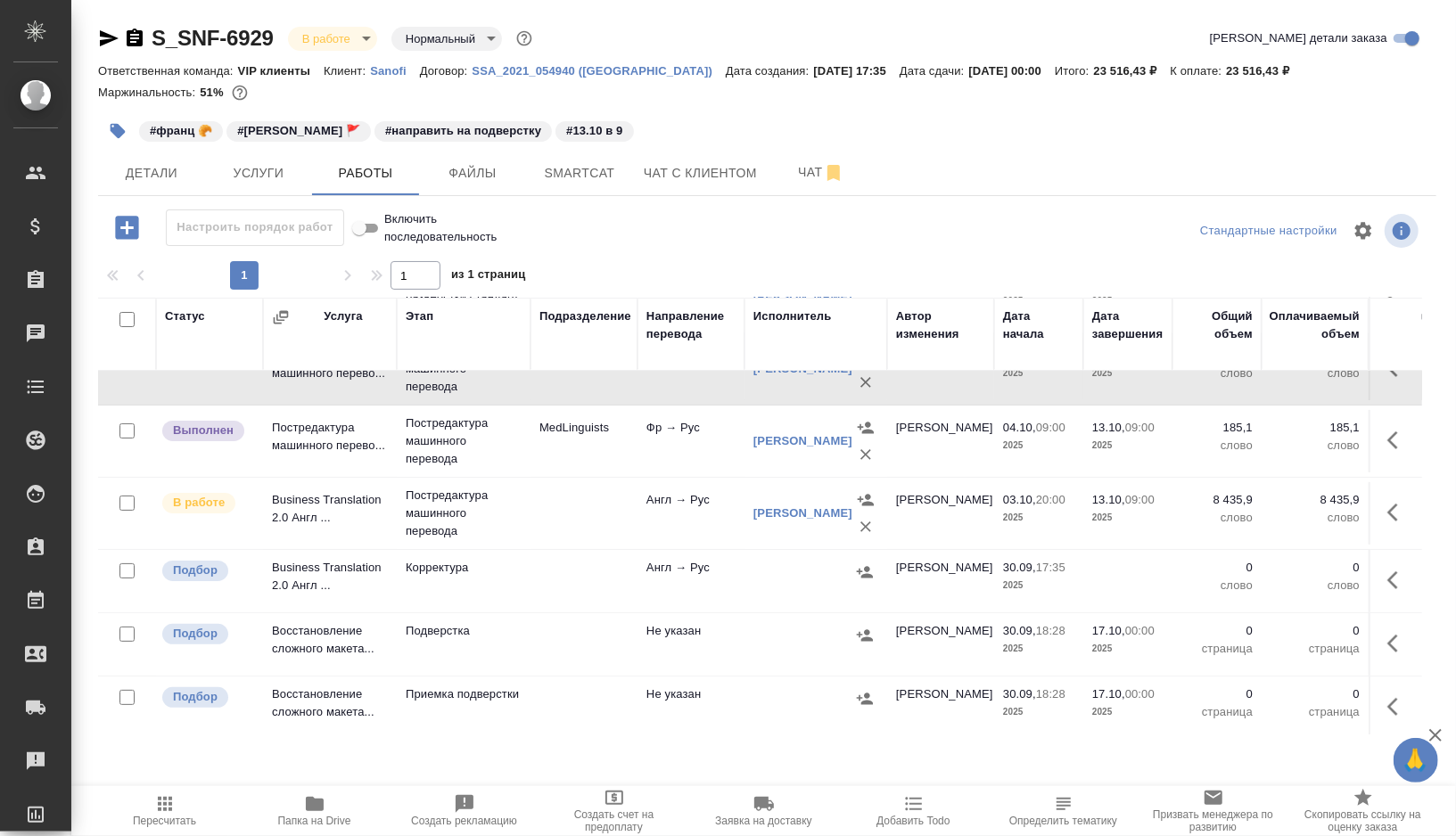
click at [122, 566] on input "checkbox" at bounding box center [127, 571] width 15 height 15
checkbox input "true"
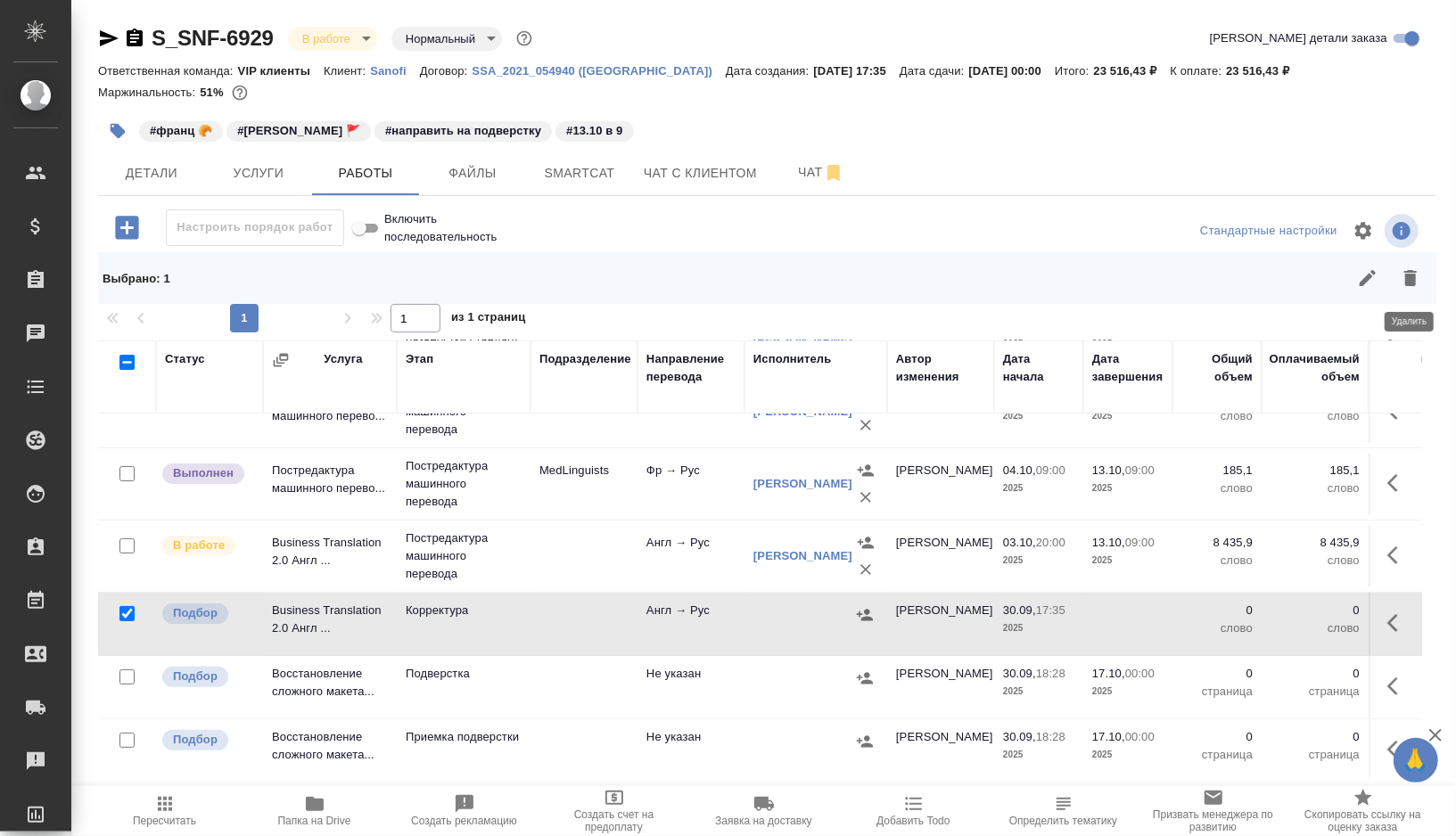
click at [1405, 282] on icon "button" at bounding box center [1410, 278] width 13 height 16
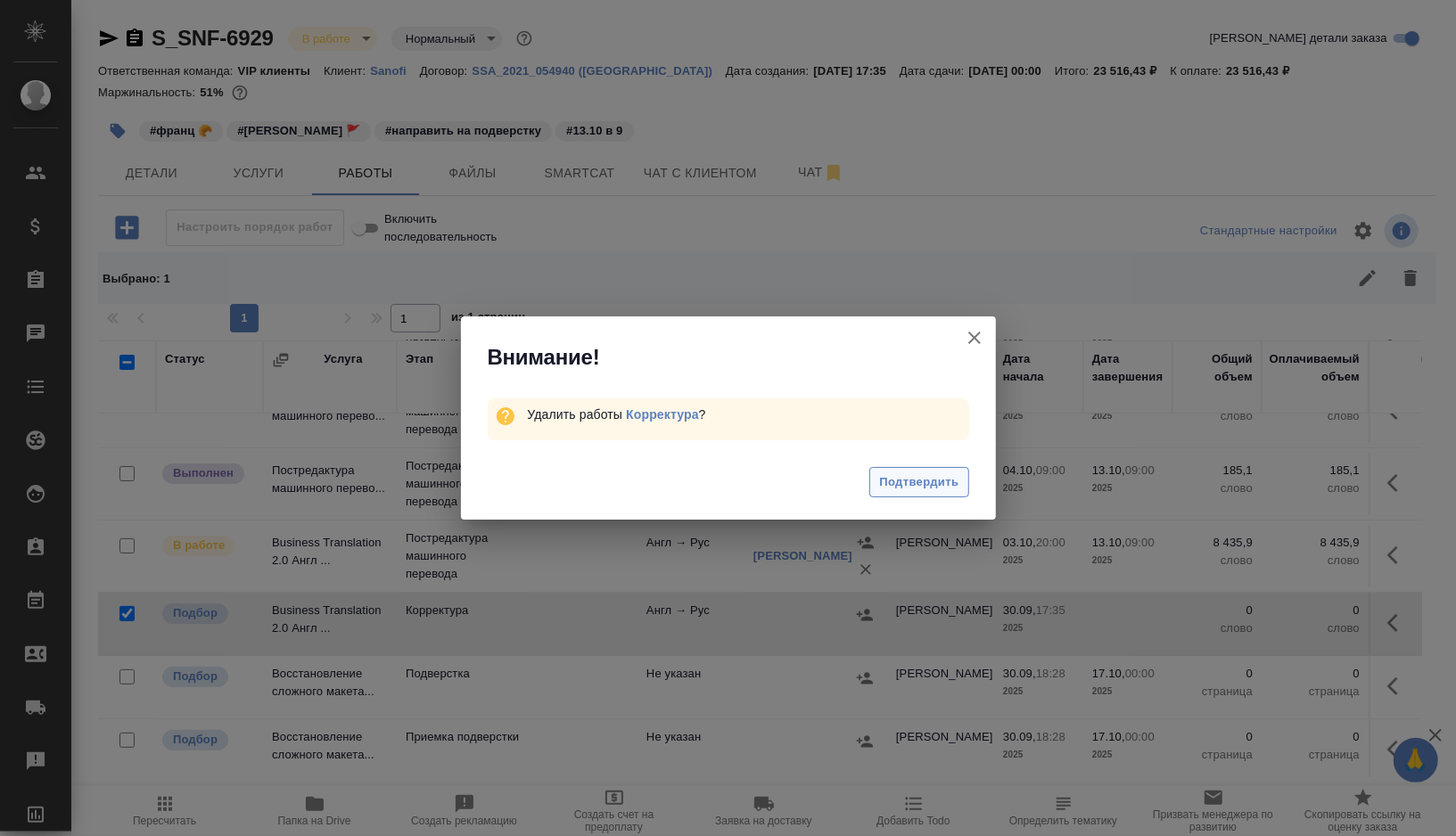
click at [894, 482] on span "Подтвердить" at bounding box center [919, 482] width 79 height 21
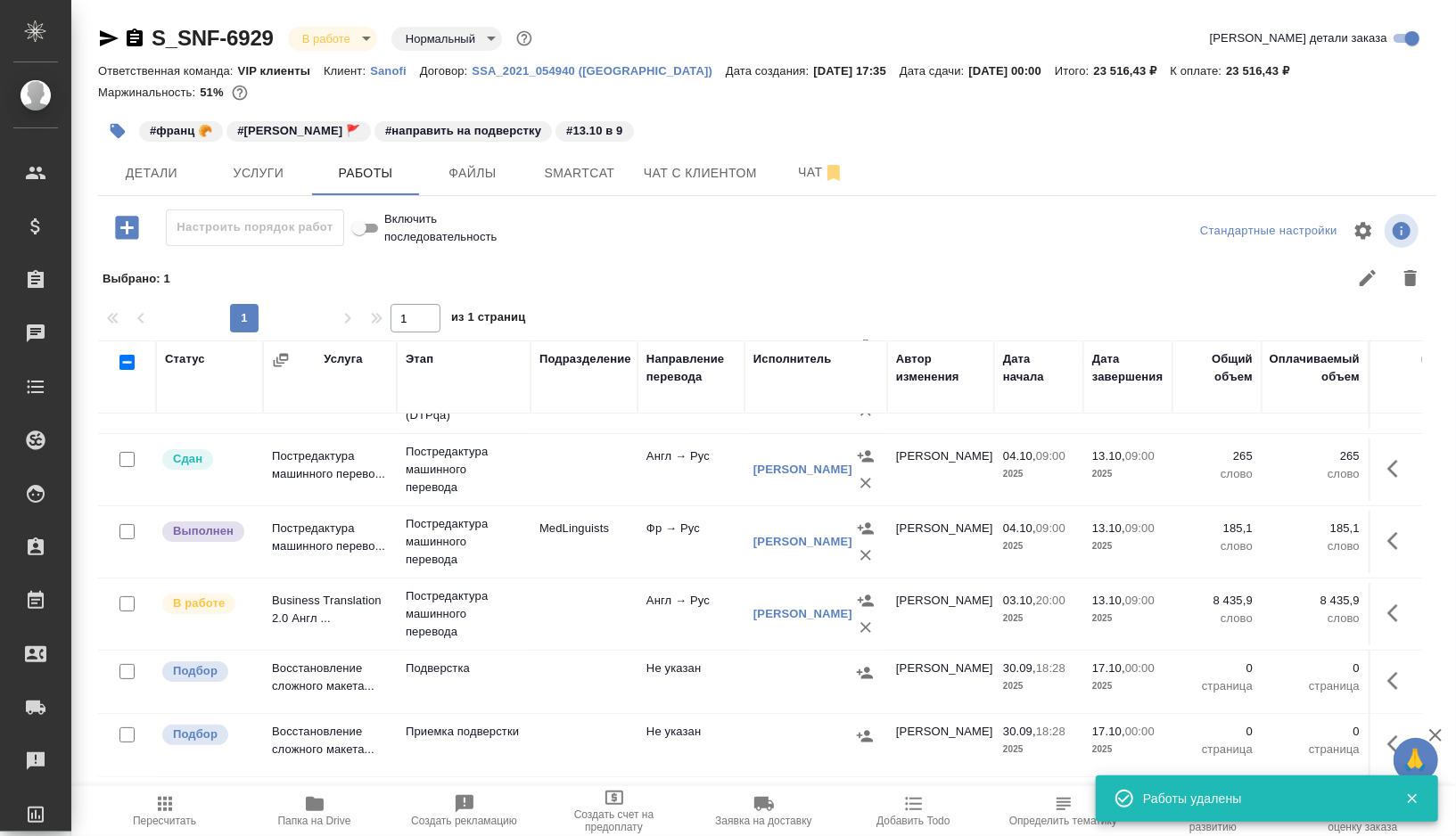
scroll to position [192, 0]
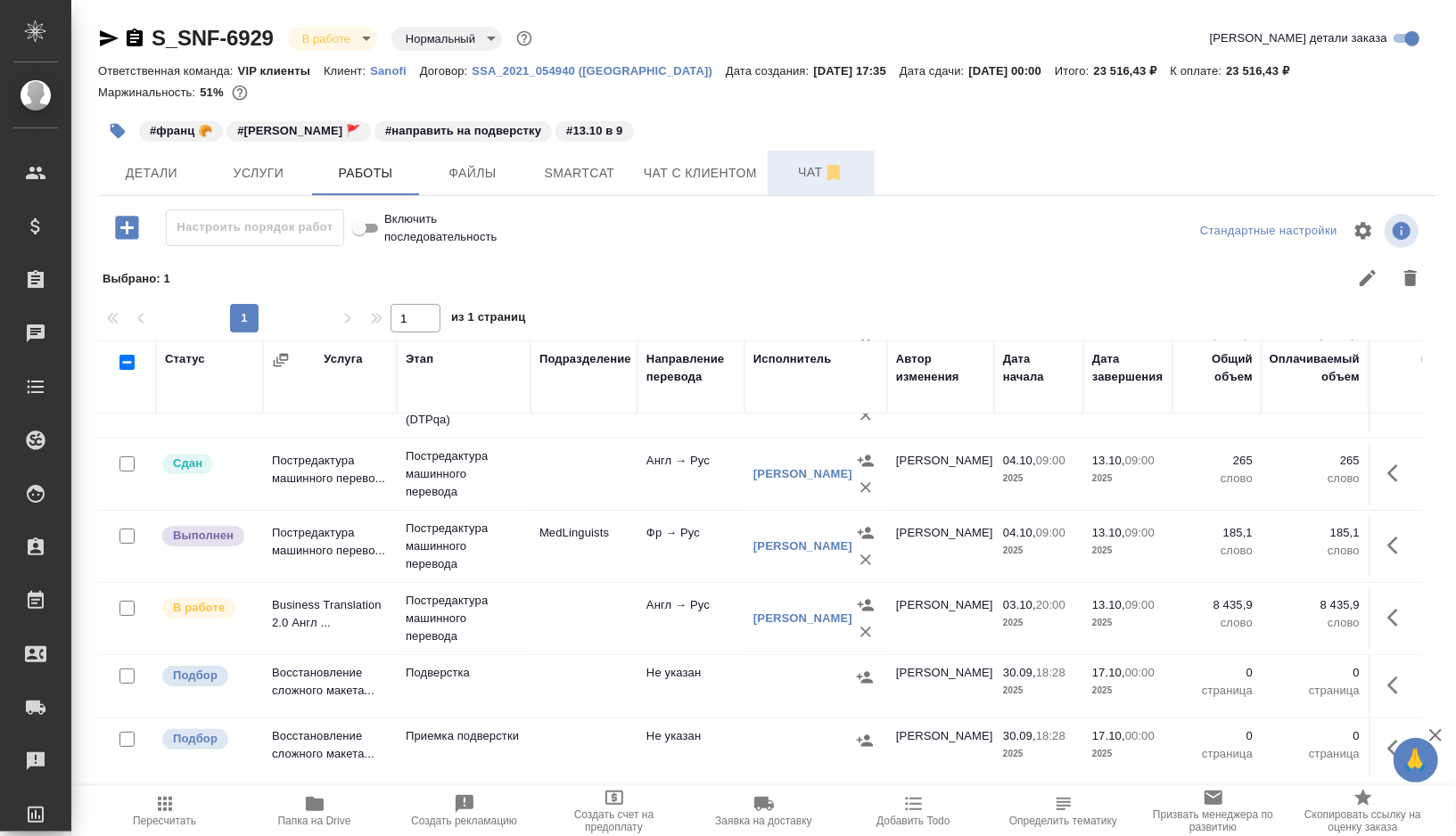
click at [806, 164] on span "Чат" at bounding box center [821, 172] width 85 height 23
